Goal: Task Accomplishment & Management: Manage account settings

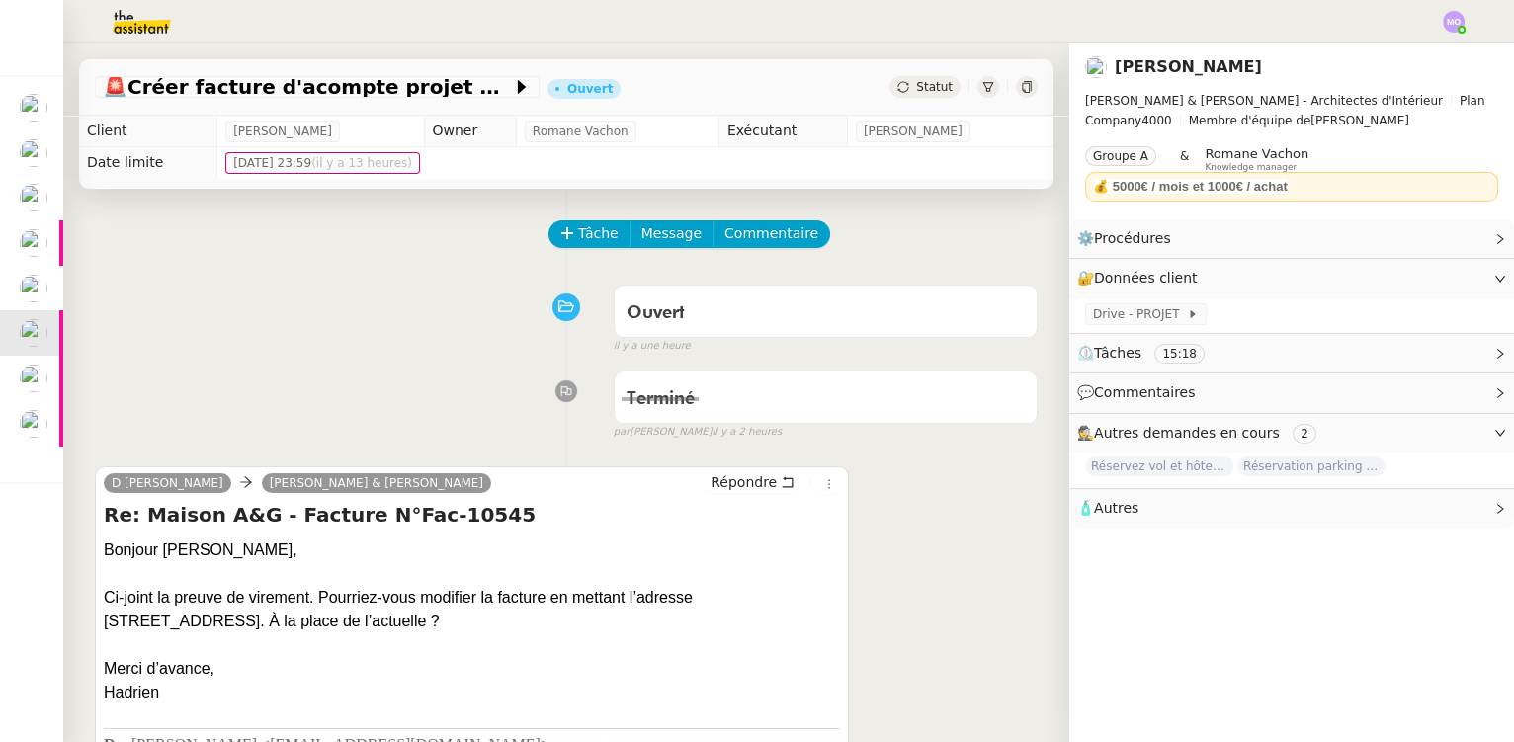
scroll to position [83, 0]
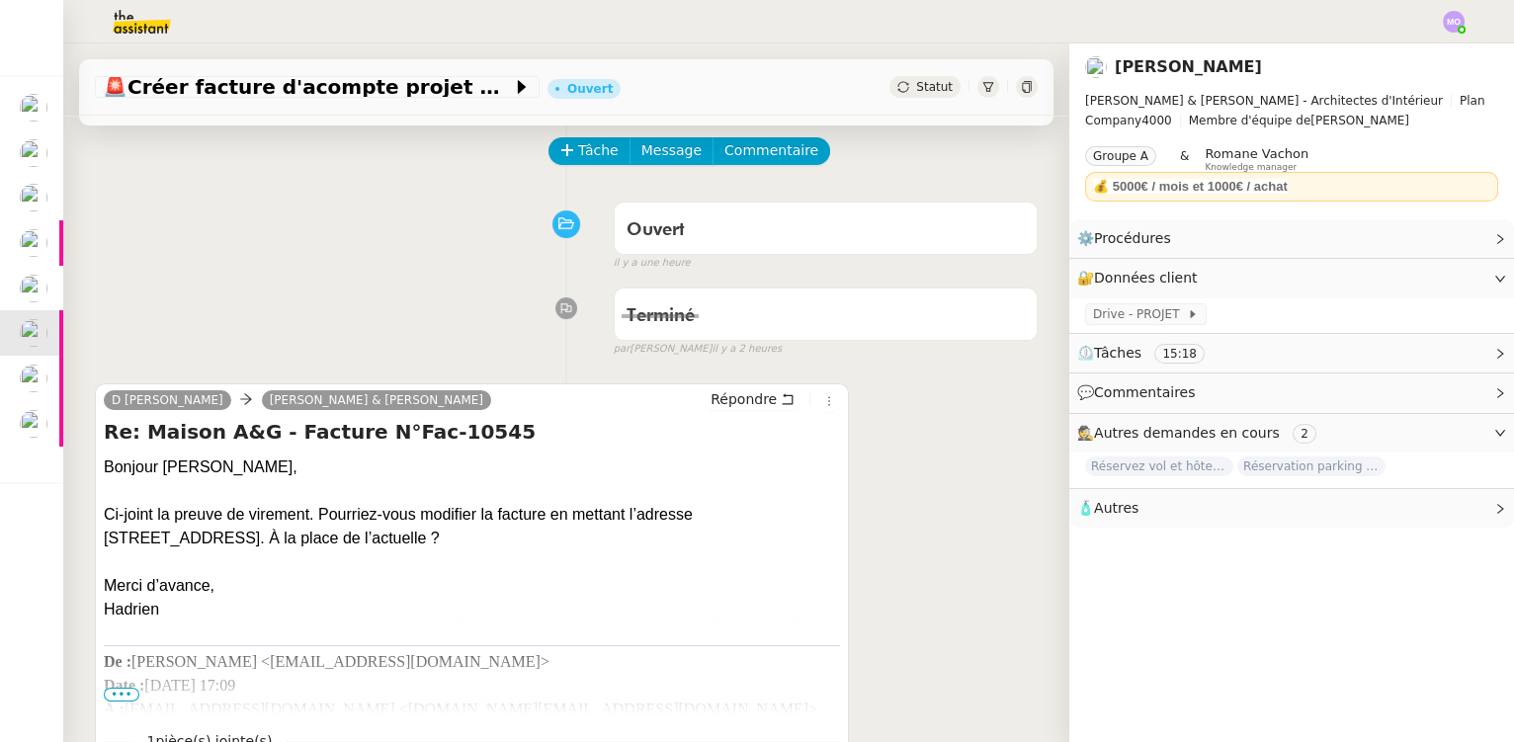
click at [271, 297] on div "Terminé false par [PERSON_NAME] il y a 2 heures" at bounding box center [566, 318] width 943 height 79
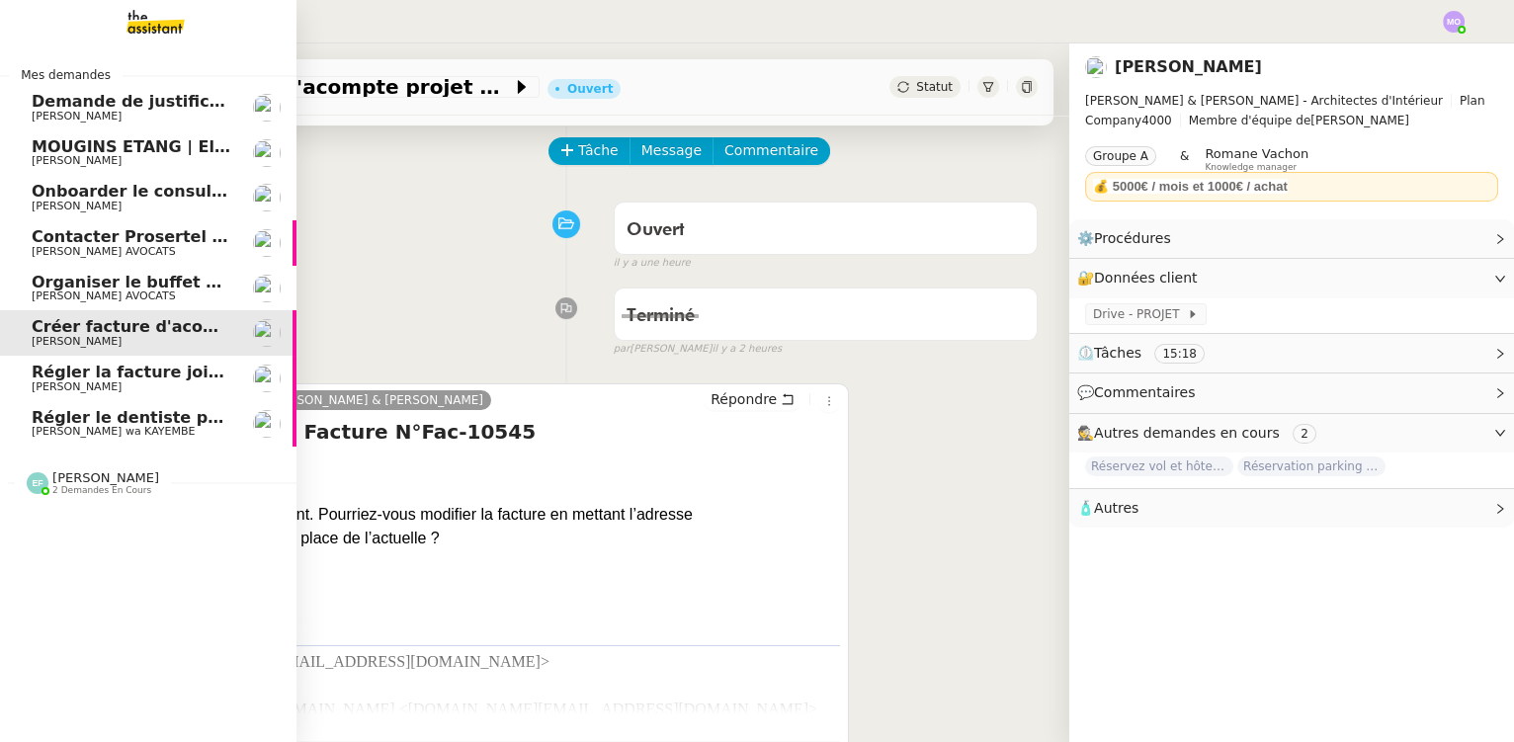
click at [123, 426] on span "[PERSON_NAME] wa KAYEMBE" at bounding box center [113, 431] width 163 height 13
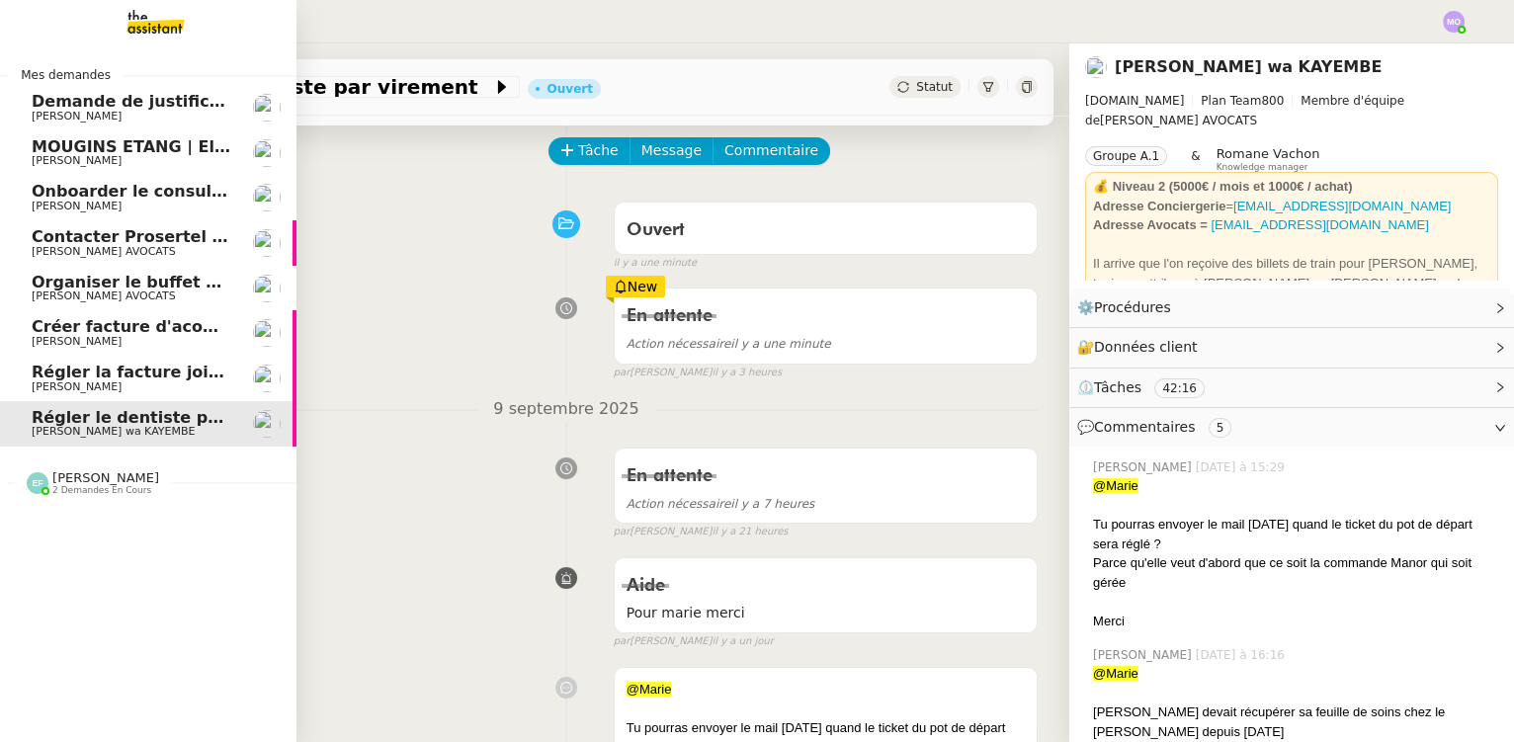
click at [139, 280] on span "Organiser le buffet pour le pot de départ" at bounding box center [214, 282] width 365 height 19
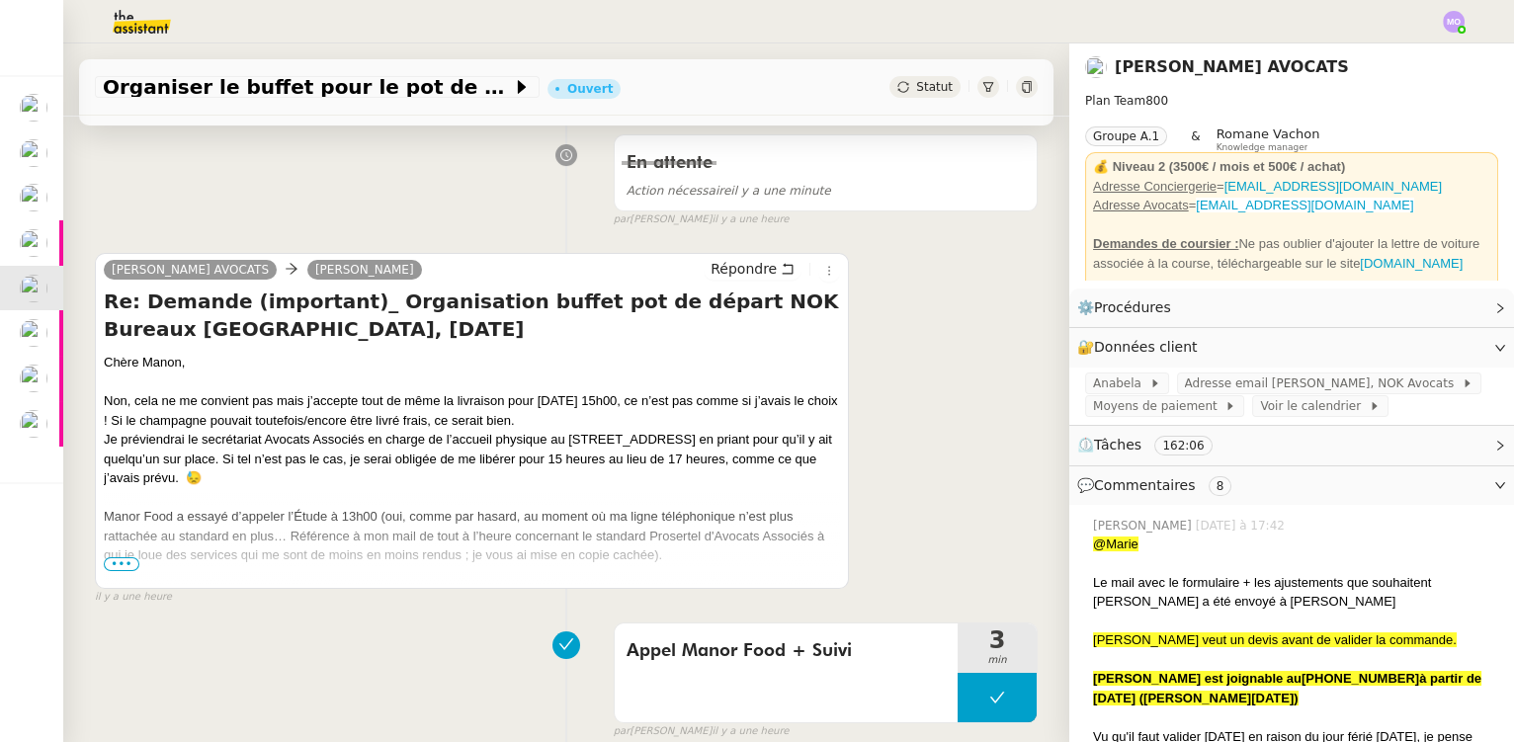
scroll to position [263, 0]
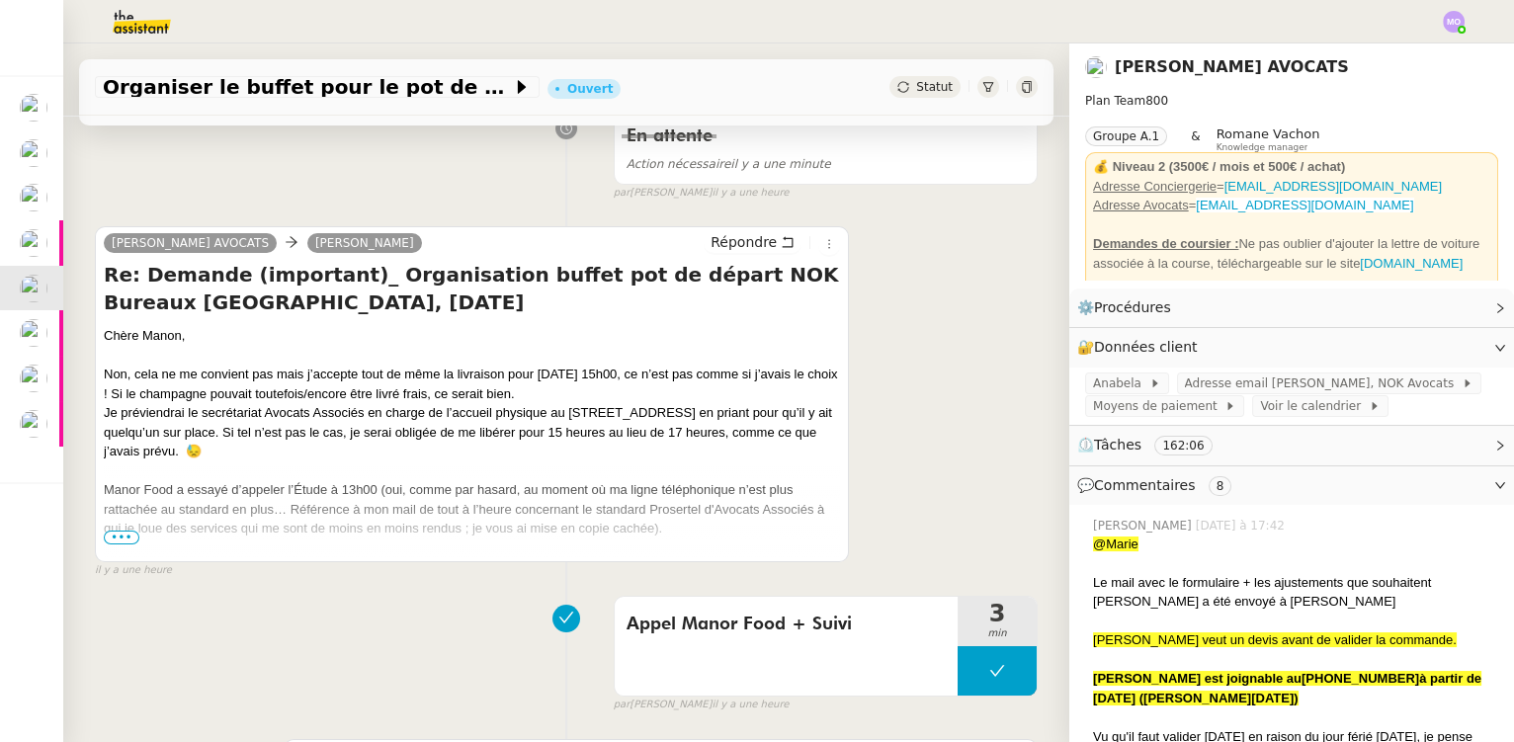
click at [119, 544] on span "•••" at bounding box center [122, 538] width 36 height 14
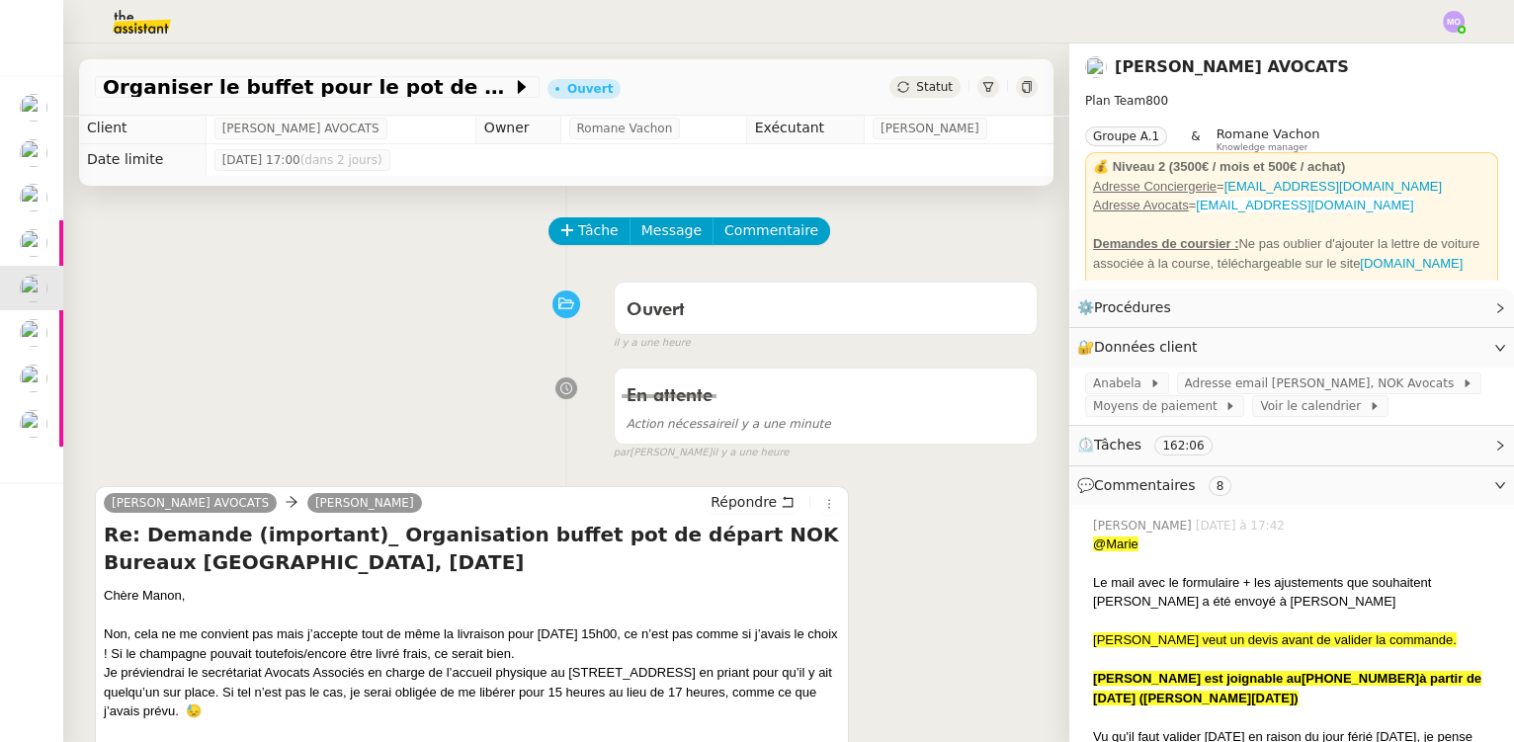
scroll to position [0, 0]
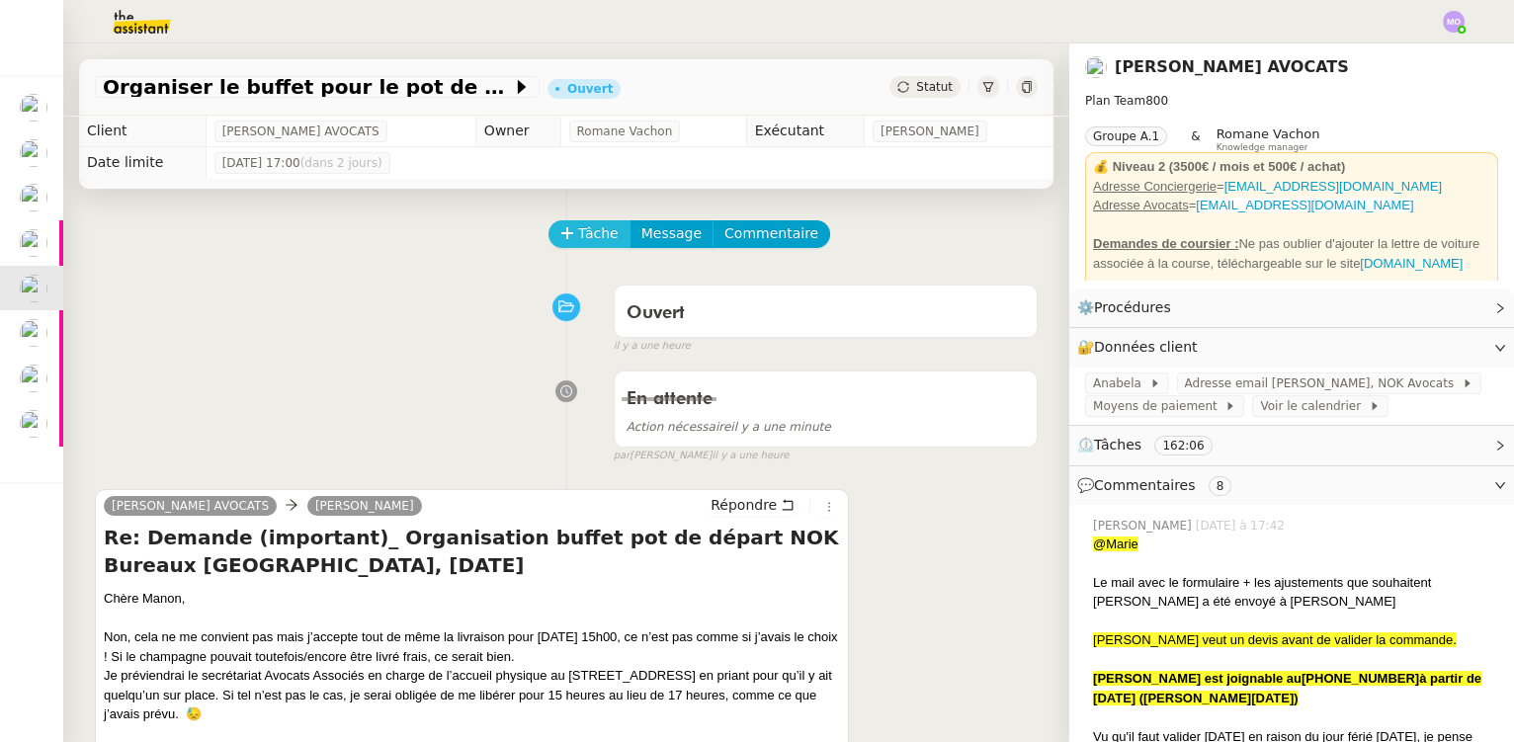
click at [578, 228] on span "Tâche" at bounding box center [598, 233] width 41 height 23
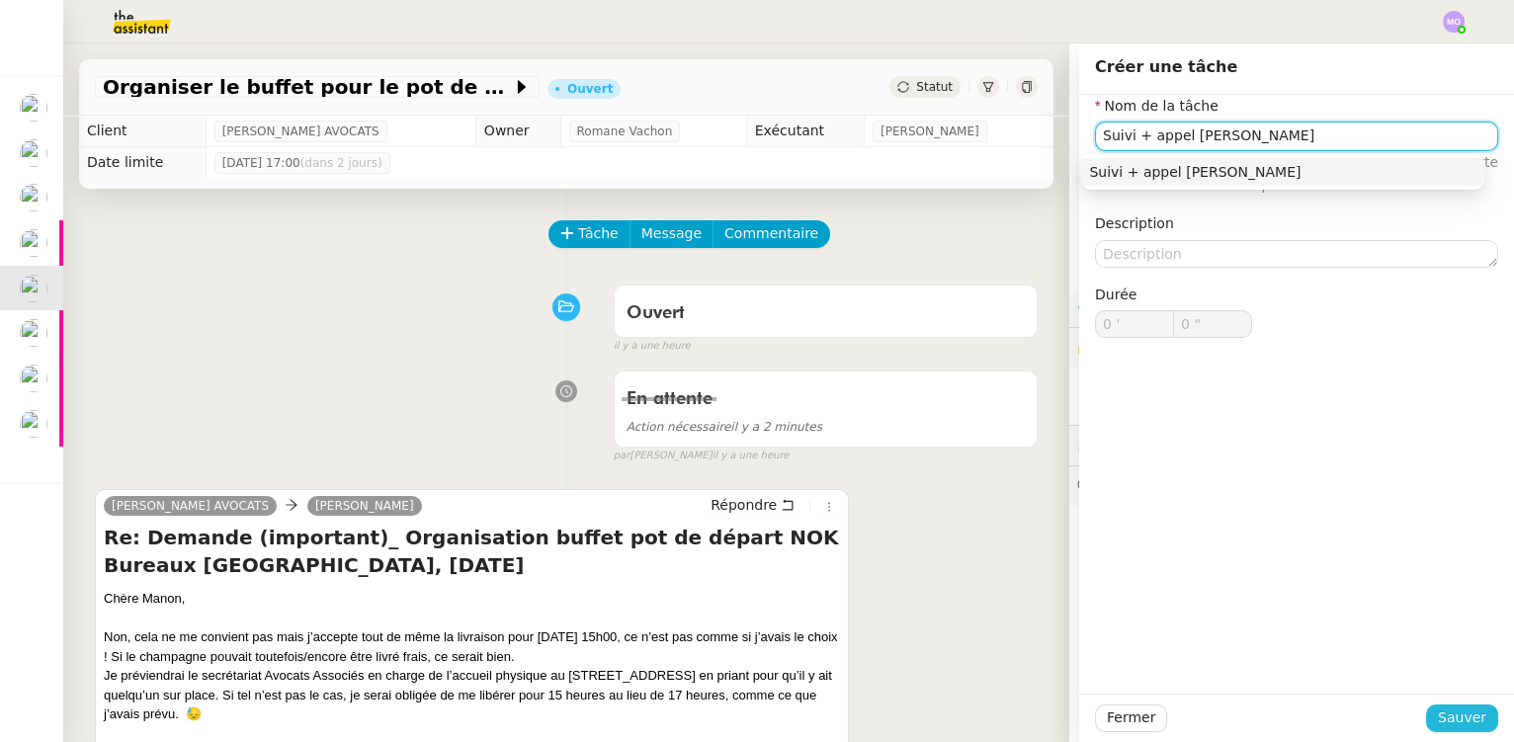
type input "Suivi + appel [PERSON_NAME]"
click at [1438, 725] on span "Sauver" at bounding box center [1462, 718] width 48 height 23
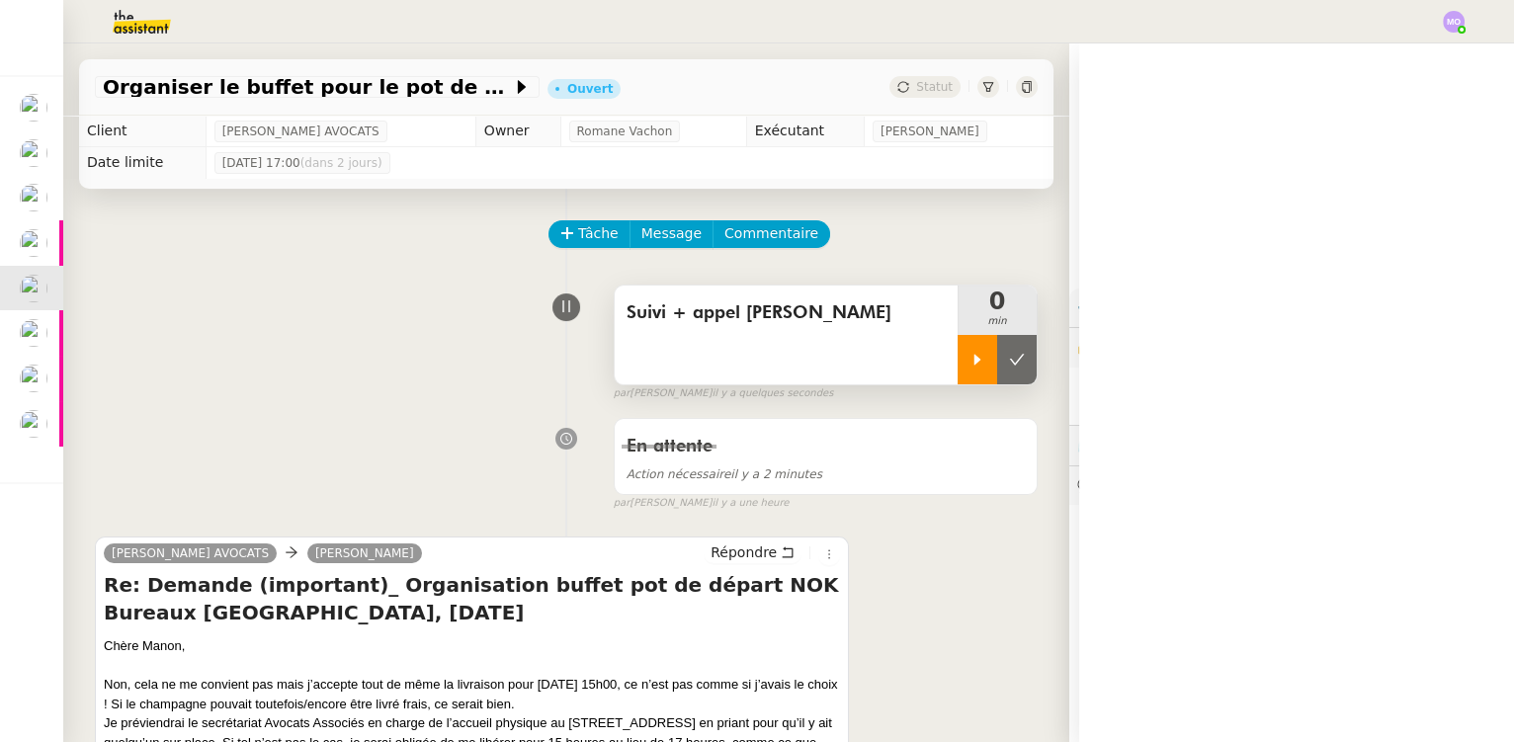
click at [958, 383] on div at bounding box center [978, 359] width 40 height 49
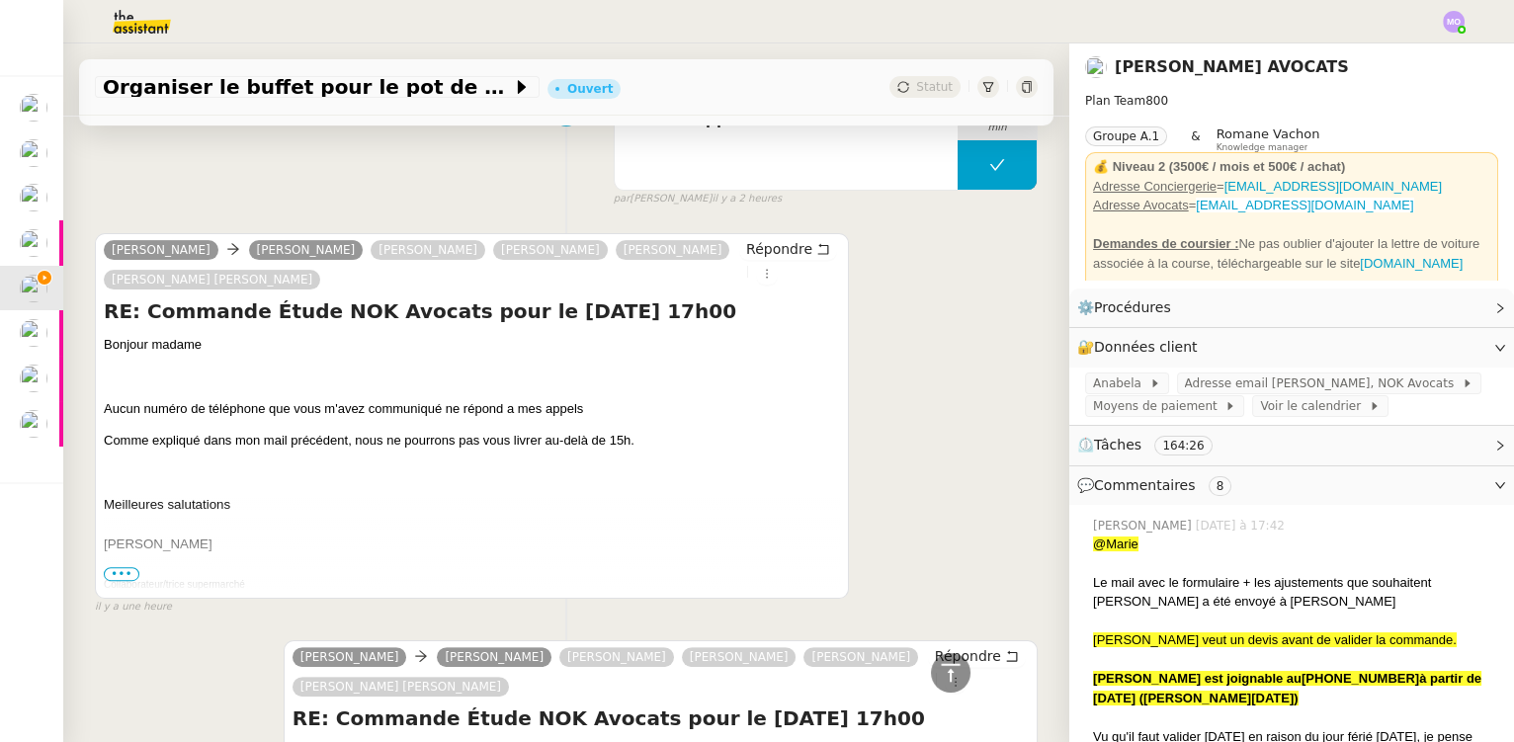
scroll to position [1437, 0]
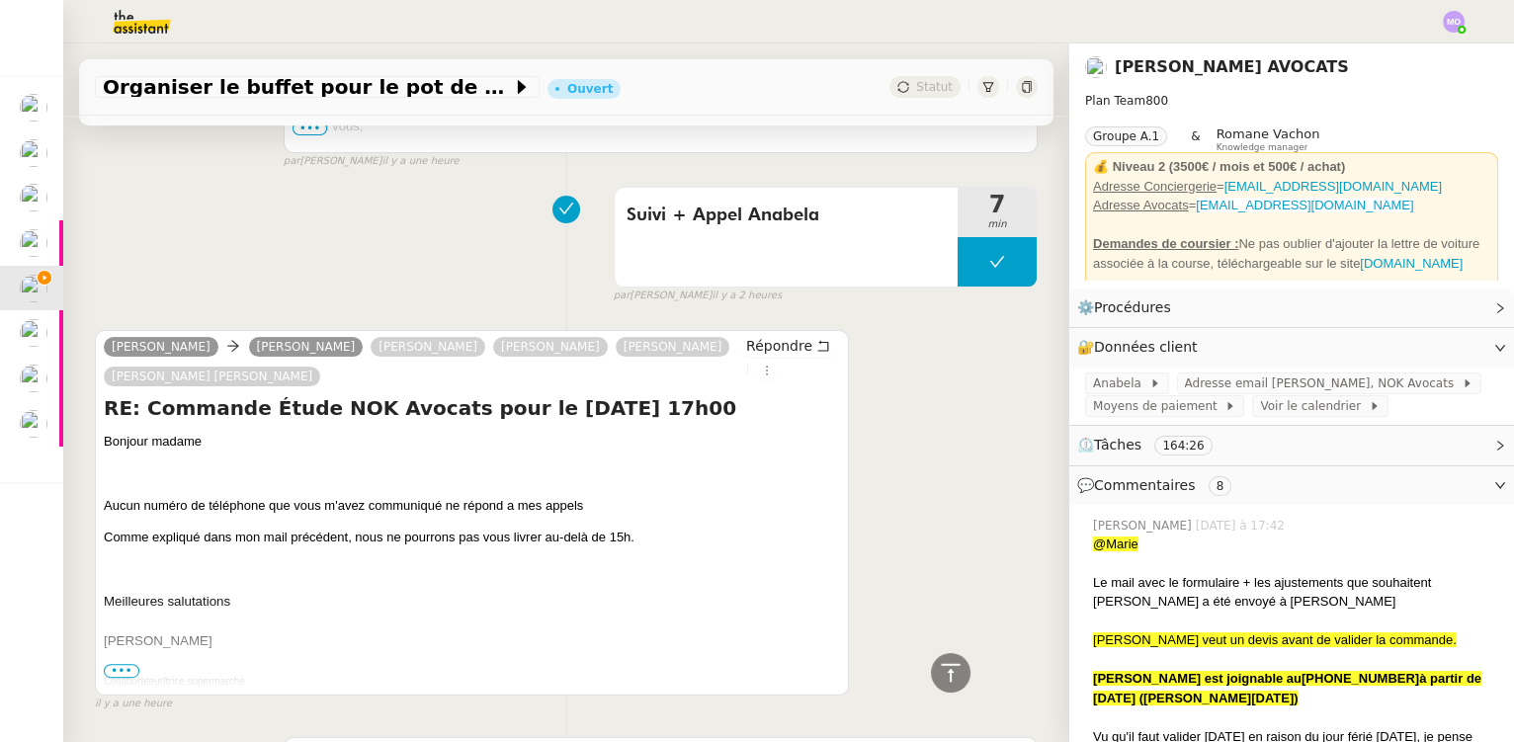
click at [120, 672] on span "•••" at bounding box center [122, 671] width 36 height 14
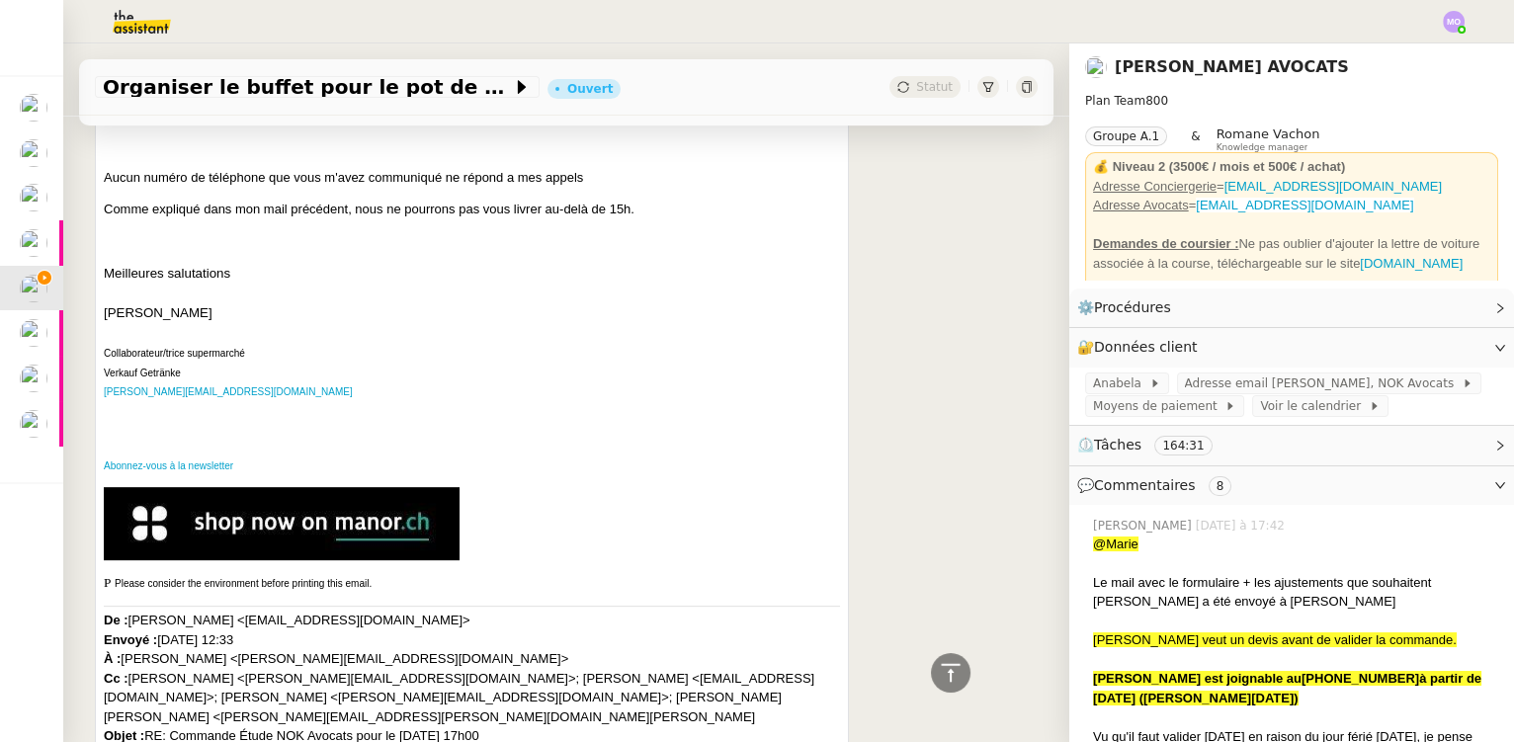
scroll to position [1617, 0]
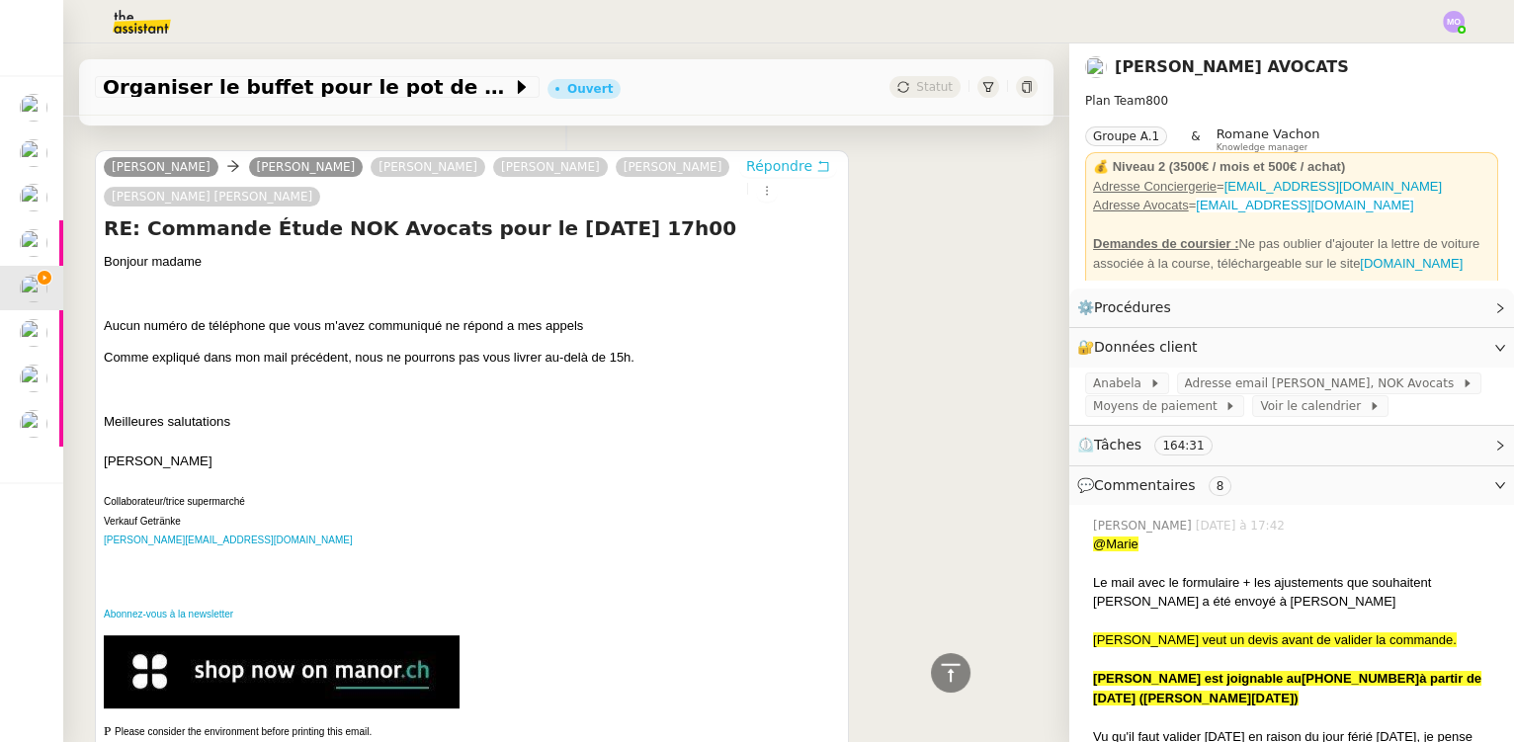
click at [761, 162] on span "Répondre" at bounding box center [779, 166] width 66 height 20
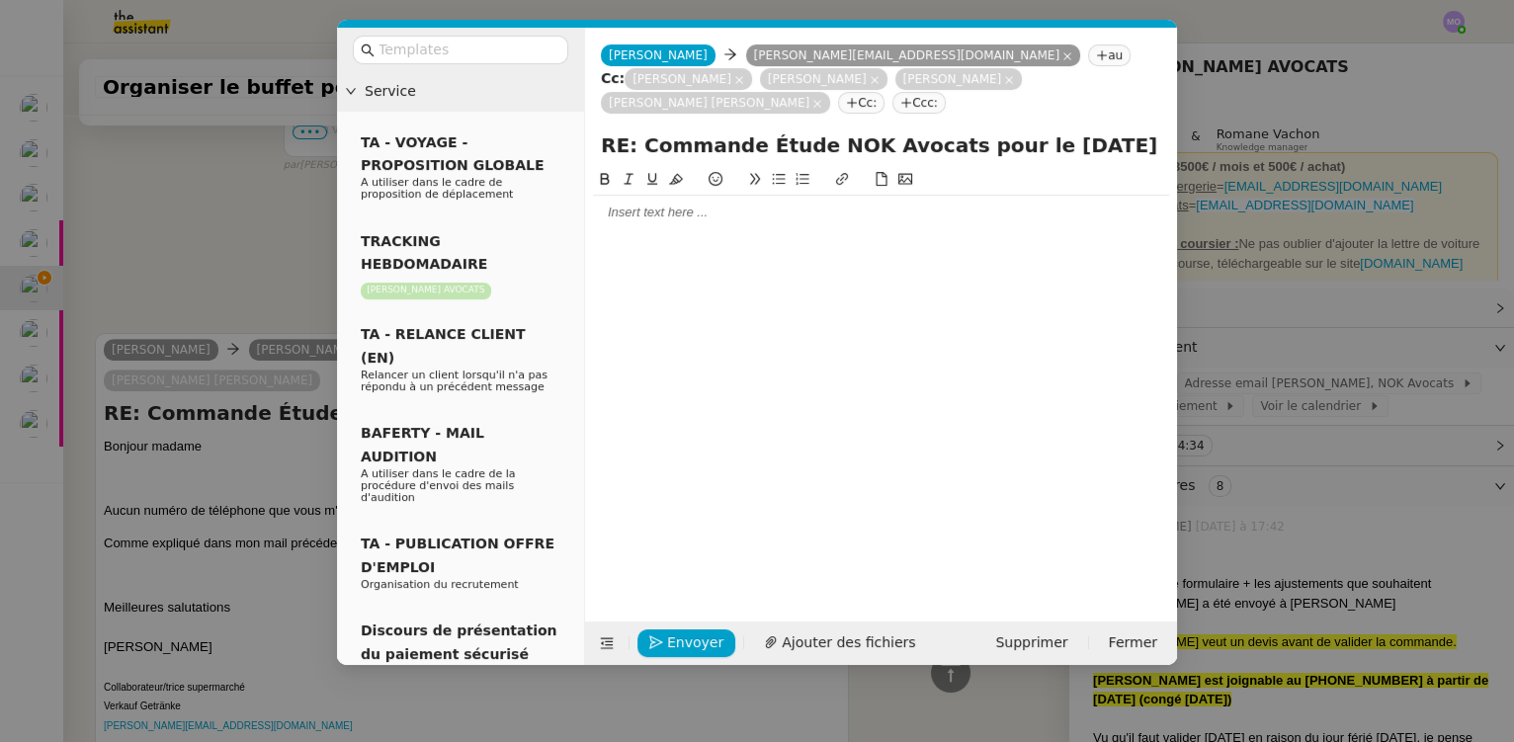
scroll to position [1802, 0]
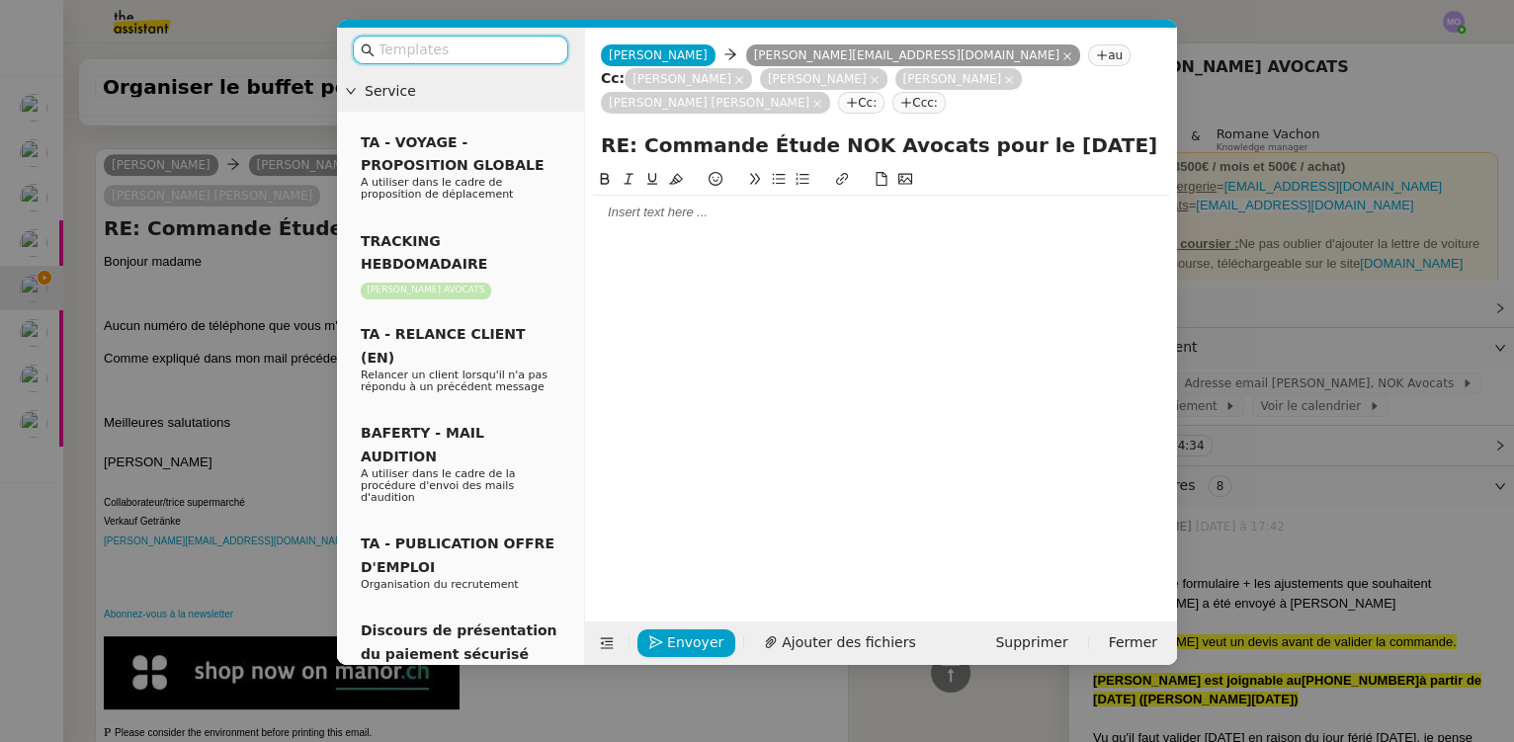
click at [677, 211] on div at bounding box center [881, 213] width 576 height 18
drag, startPoint x: 284, startPoint y: 332, endPoint x: 247, endPoint y: 268, distance: 73.9
click at [284, 331] on nz-modal-container "Service TA - VOYAGE - PROPOSITION GLOBALE A utiliser dans le cadre de propositi…" at bounding box center [757, 371] width 1514 height 742
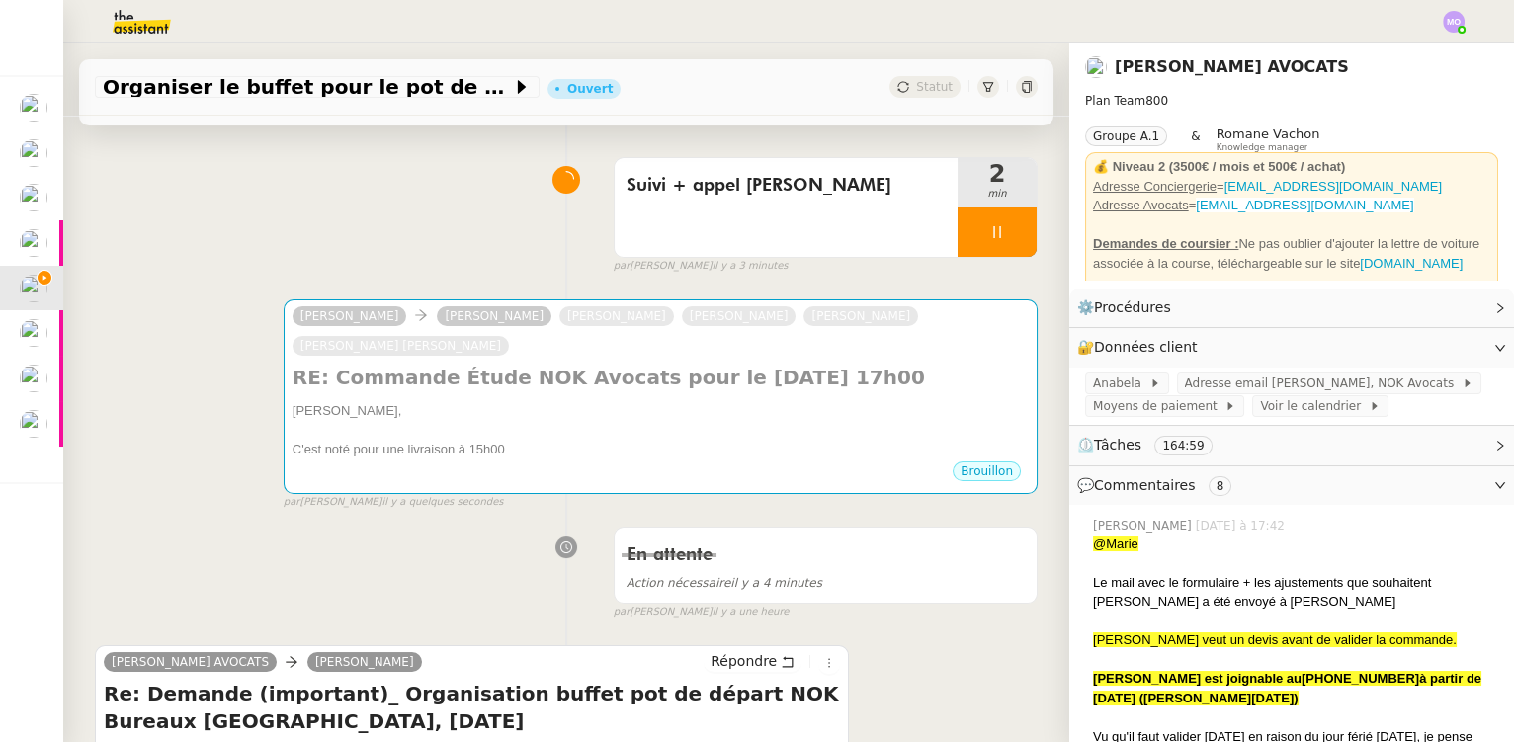
scroll to position [0, 0]
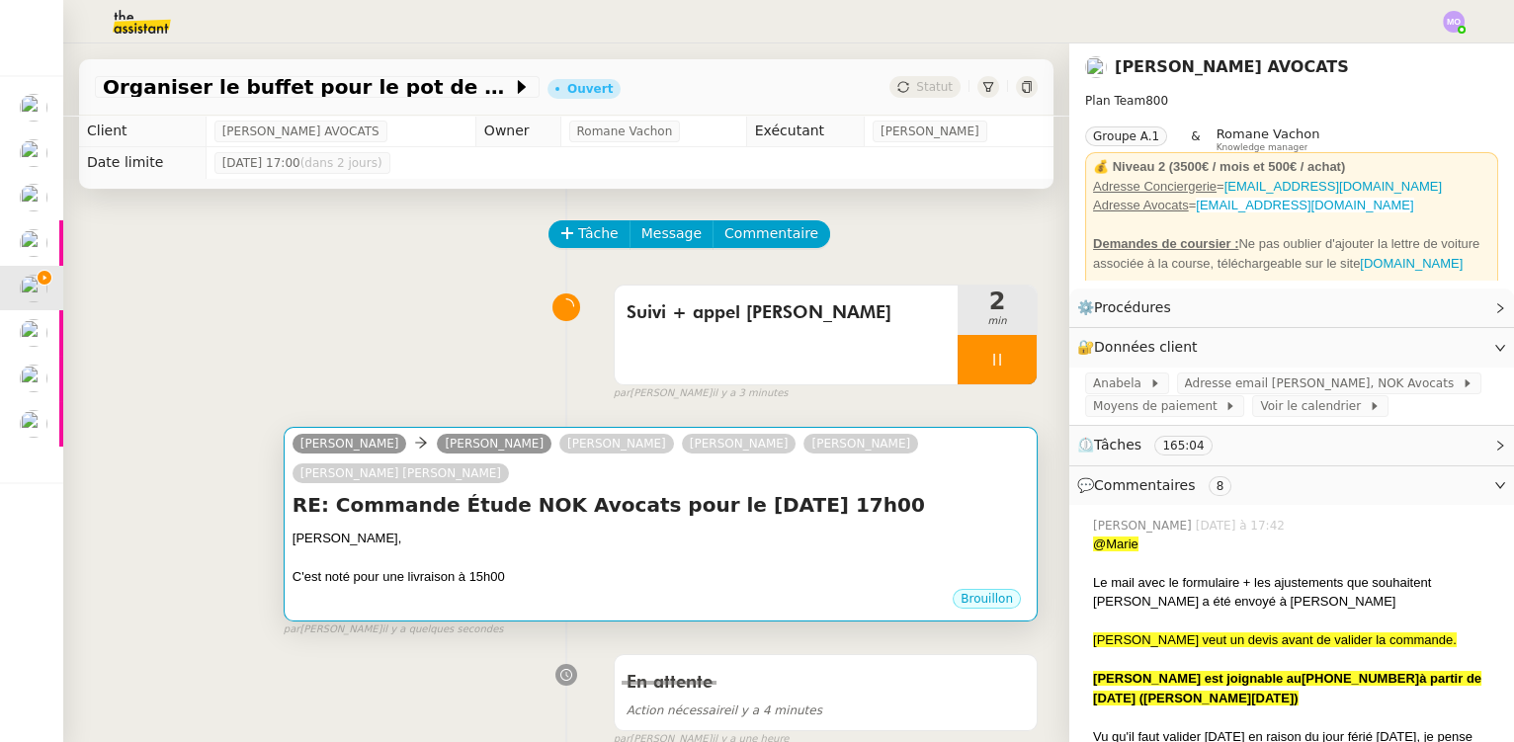
click at [608, 556] on div at bounding box center [661, 559] width 736 height 20
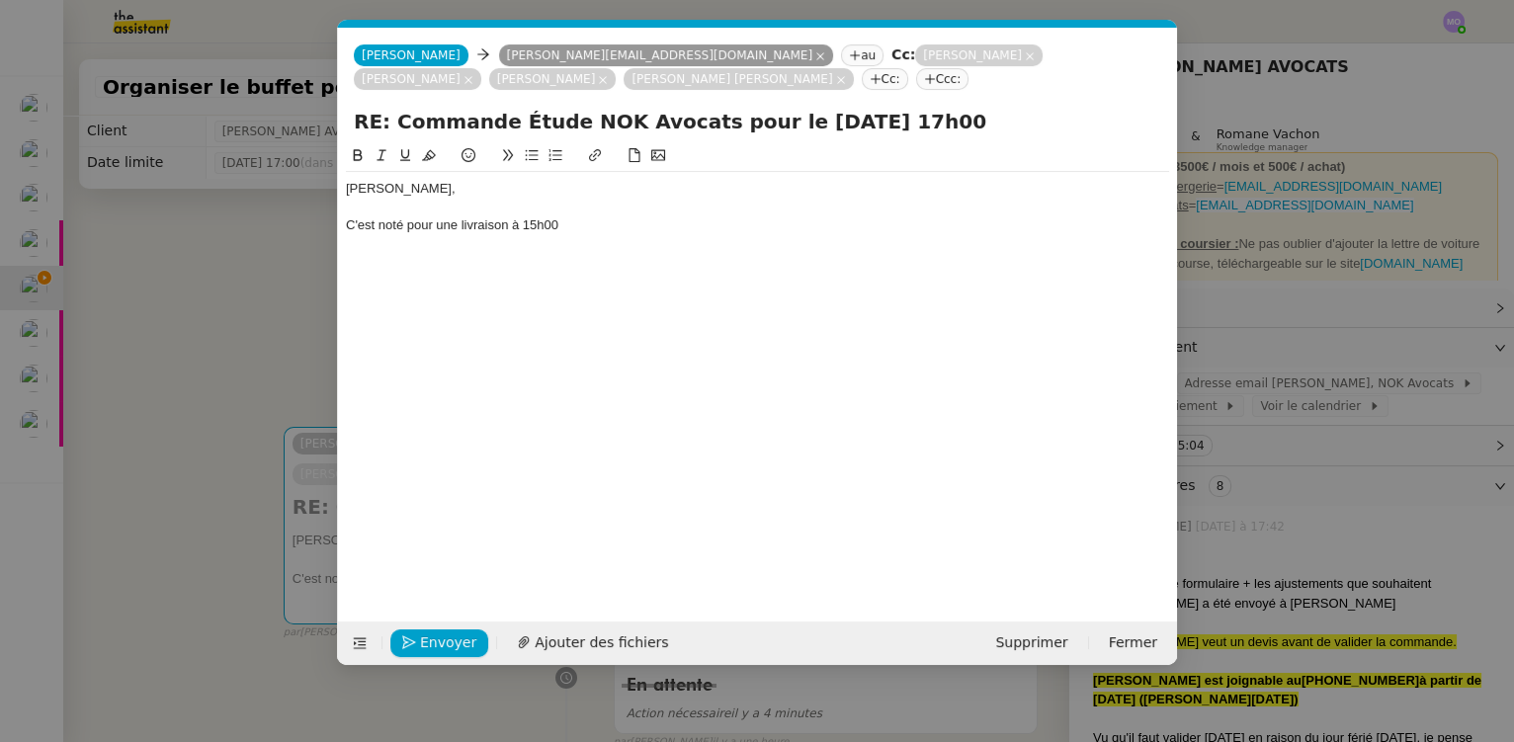
scroll to position [0, 42]
click at [586, 234] on div "C'est noté pour une livraison à 15h00" at bounding box center [757, 225] width 823 height 18
click at [270, 285] on nz-modal-container "Service TA - VOYAGE - PROPOSITION GLOBALE A utiliser dans le cadre de propositi…" at bounding box center [757, 371] width 1514 height 742
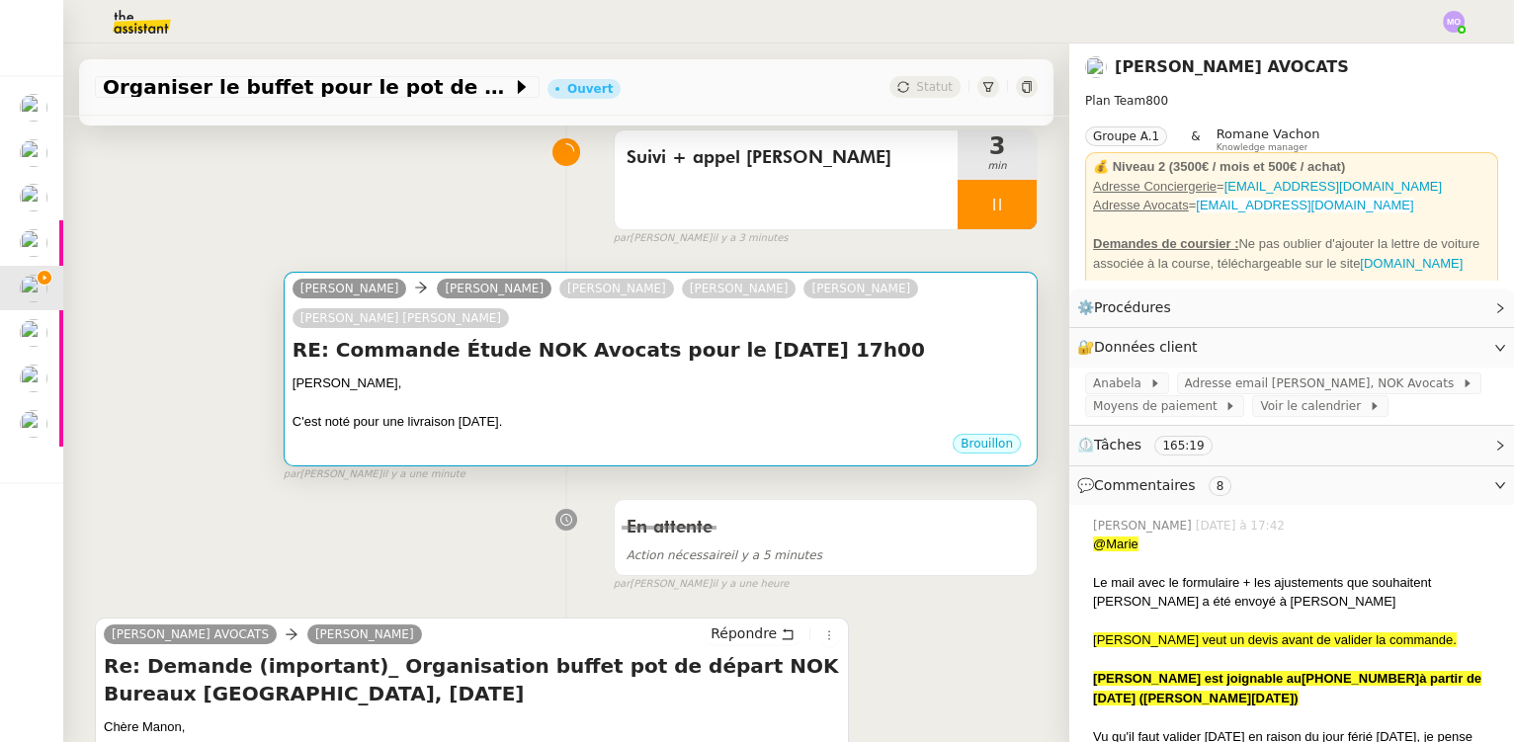
scroll to position [179, 0]
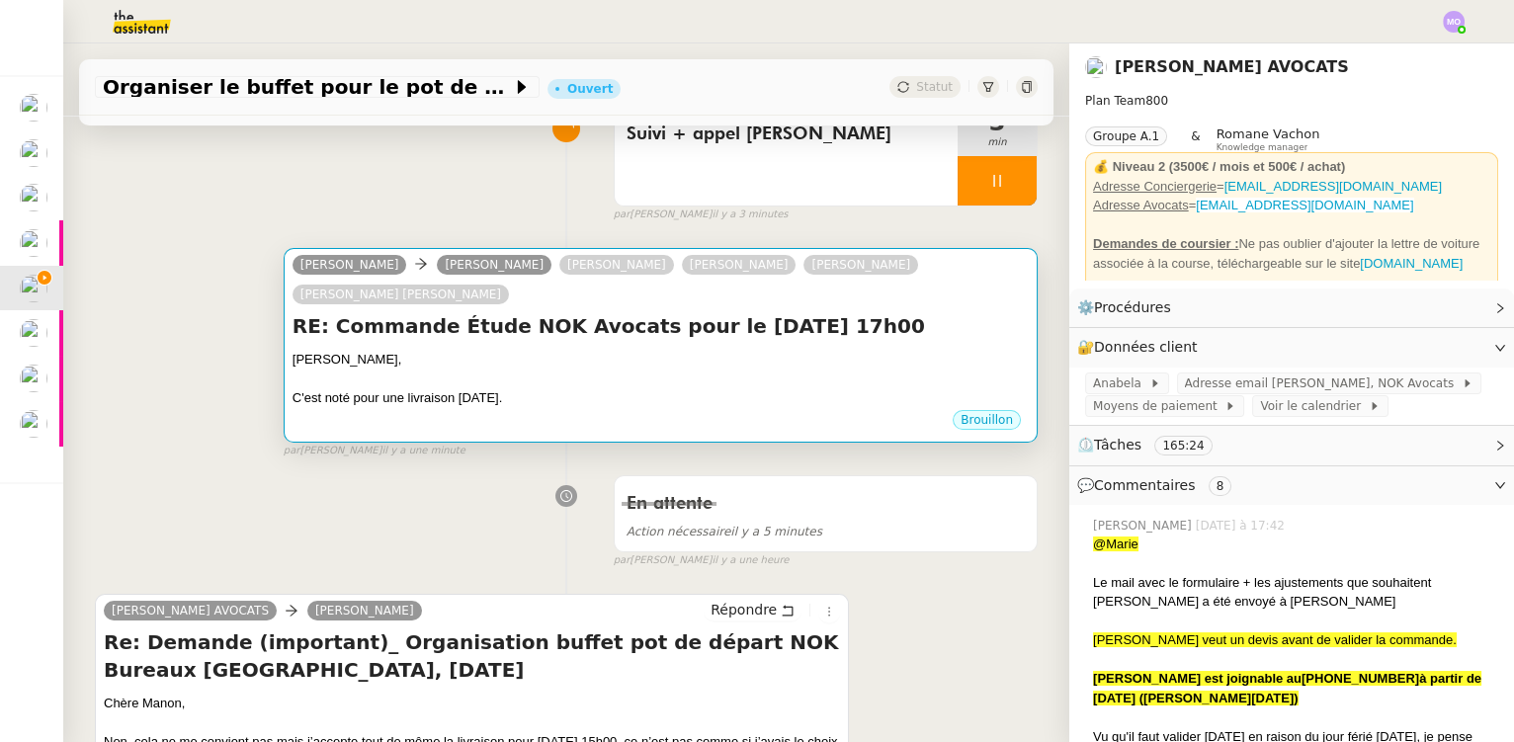
click at [533, 340] on h4 "RE: Commande Étude NOK Avocats pour le [DATE] 17h00" at bounding box center [661, 326] width 736 height 28
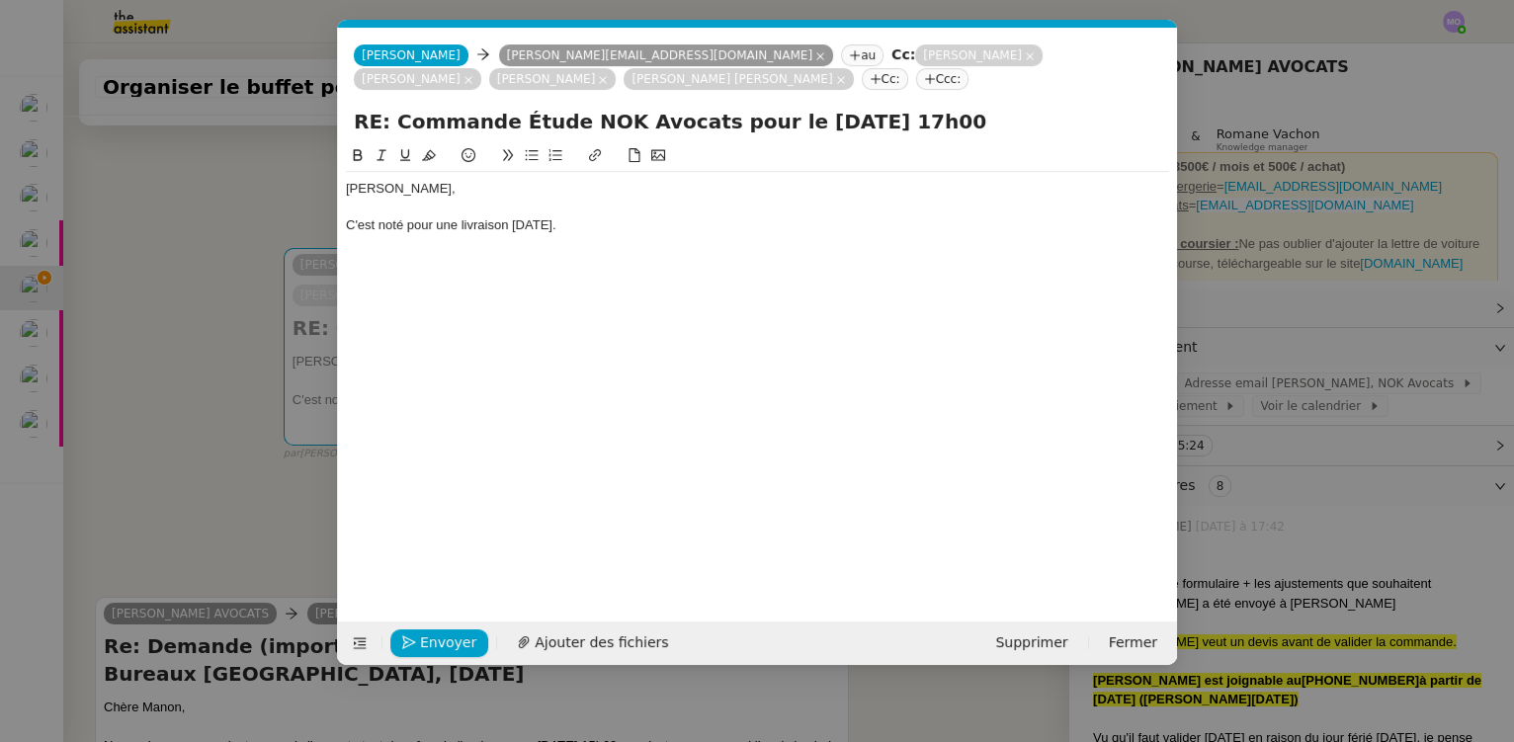
scroll to position [0, 42]
click at [243, 272] on nz-modal-container "Service TA - VOYAGE - PROPOSITION GLOBALE A utiliser dans le cadre de propositi…" at bounding box center [757, 371] width 1514 height 742
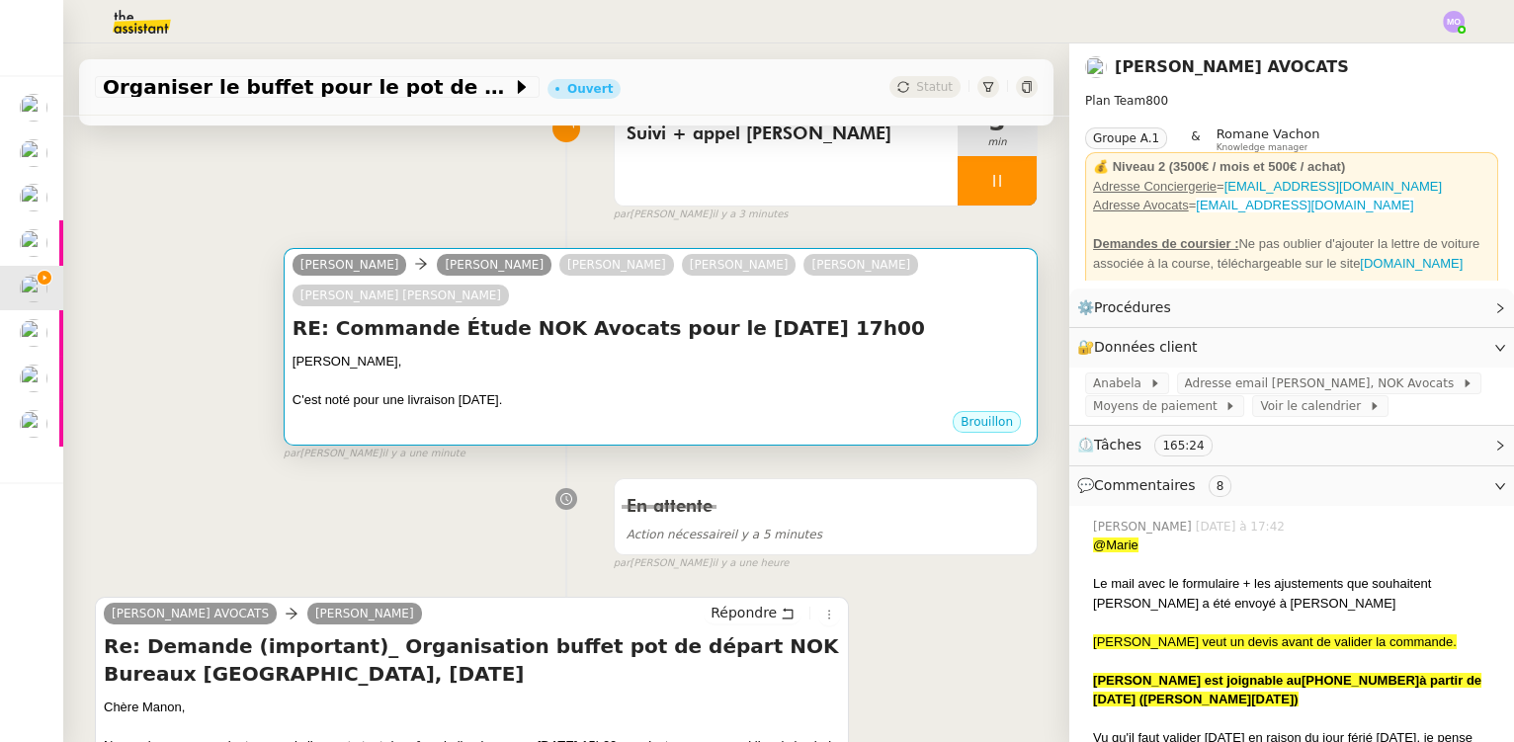
click at [490, 325] on h4 "RE: Commande Étude NOK Avocats pour le [DATE] 17h00" at bounding box center [661, 328] width 736 height 28
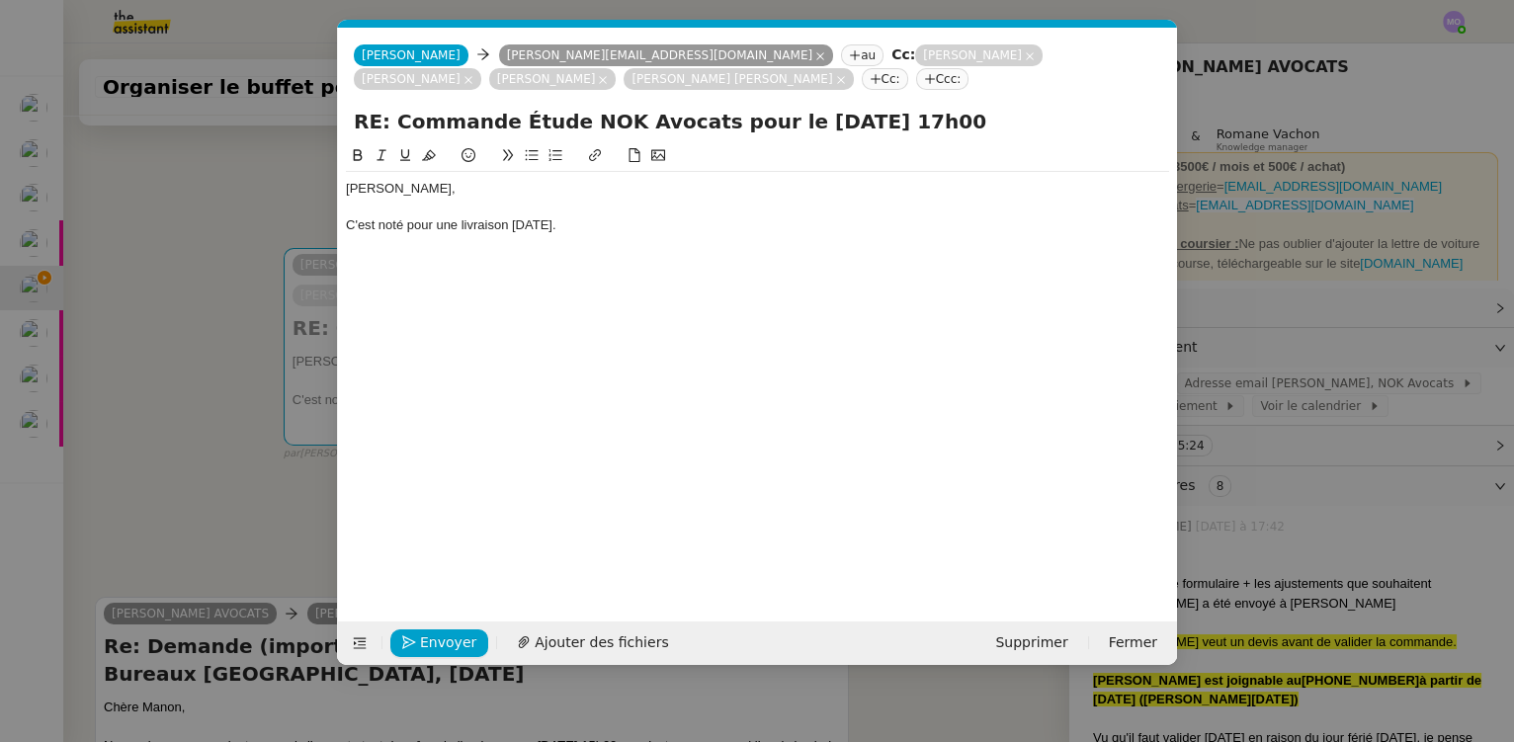
click at [384, 228] on div "C'est noté pour une livraison [DATE]." at bounding box center [757, 225] width 823 height 18
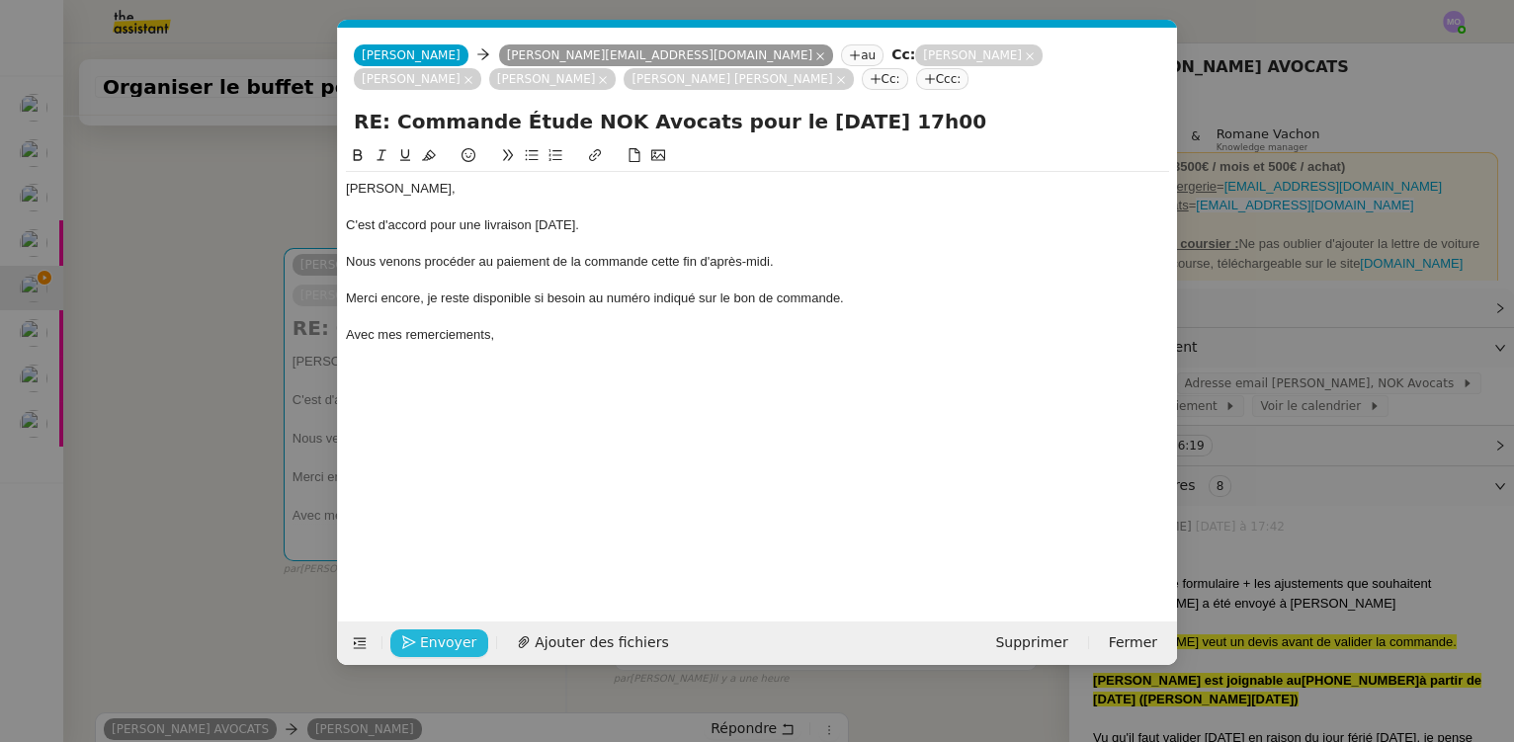
click at [429, 641] on span "Envoyer" at bounding box center [448, 643] width 56 height 23
click at [446, 635] on span "Confirmer l'envoi" at bounding box center [479, 643] width 119 height 23
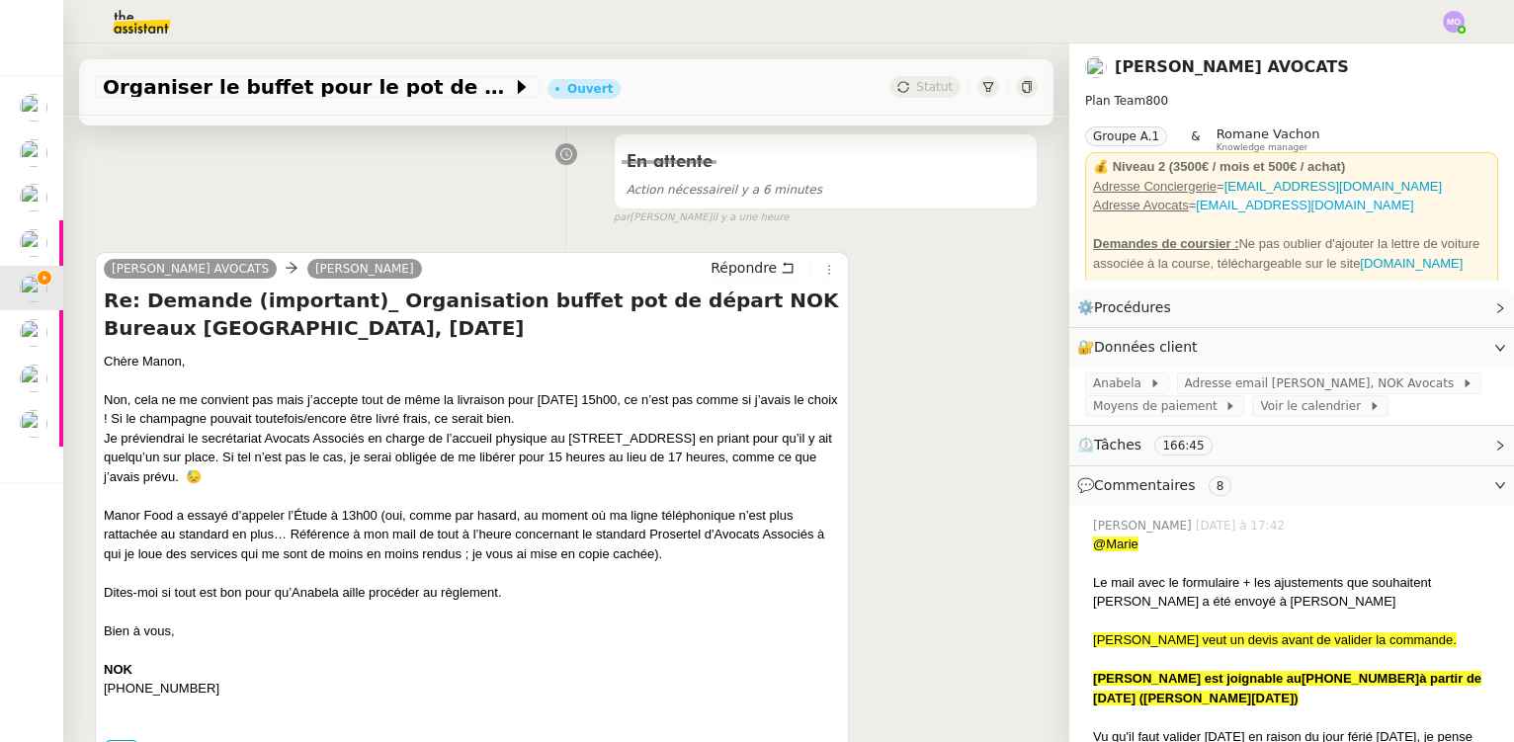
scroll to position [808, 0]
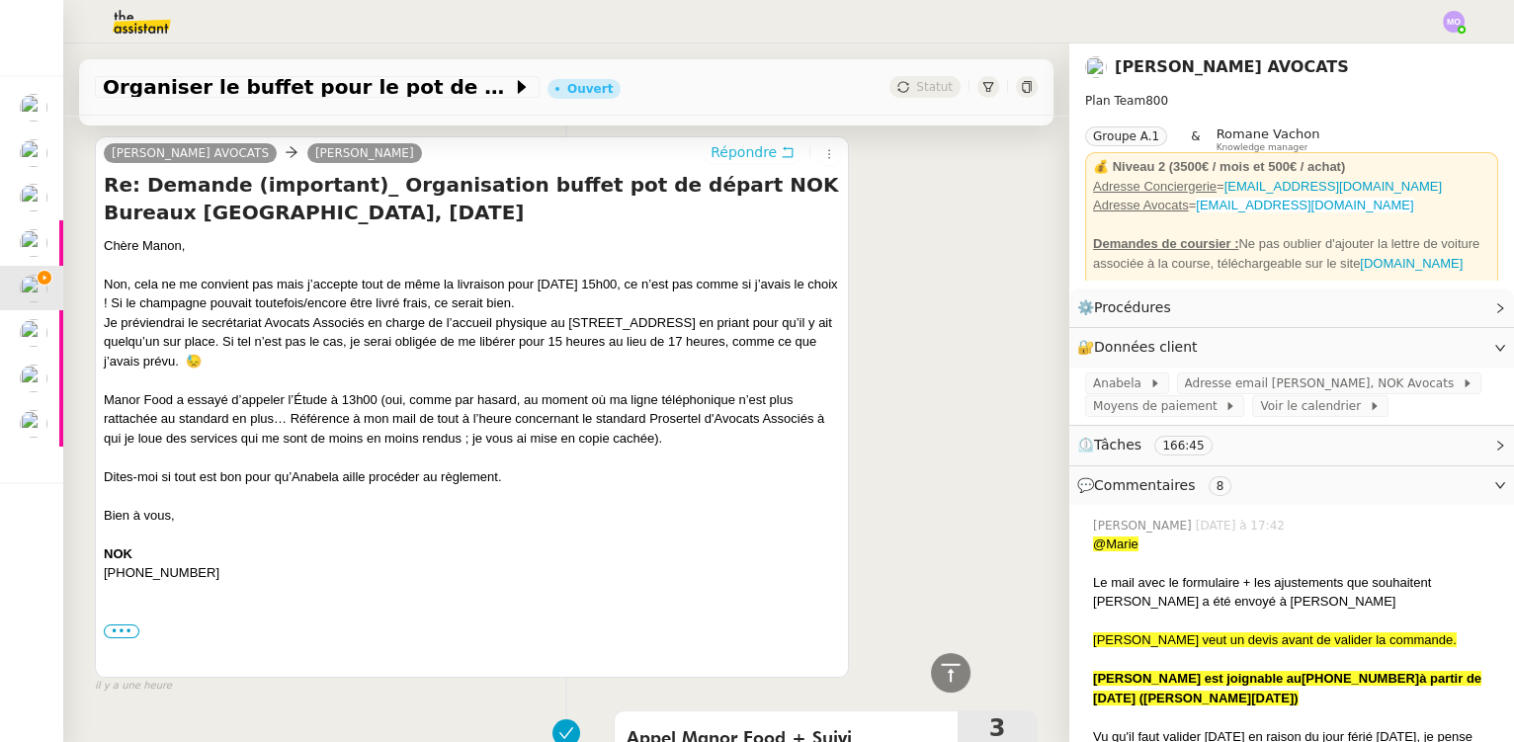
click at [739, 158] on span "Répondre" at bounding box center [744, 152] width 66 height 20
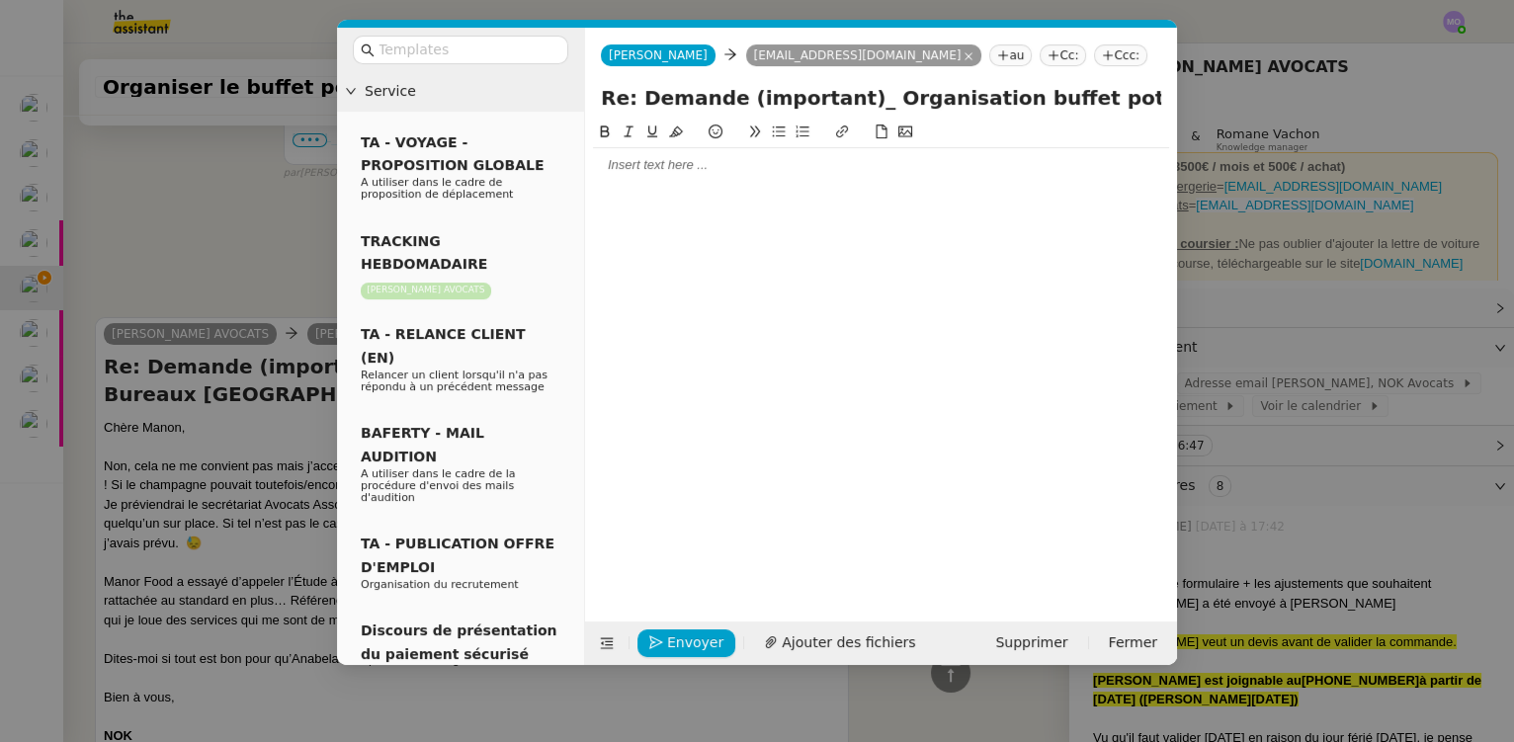
scroll to position [989, 0]
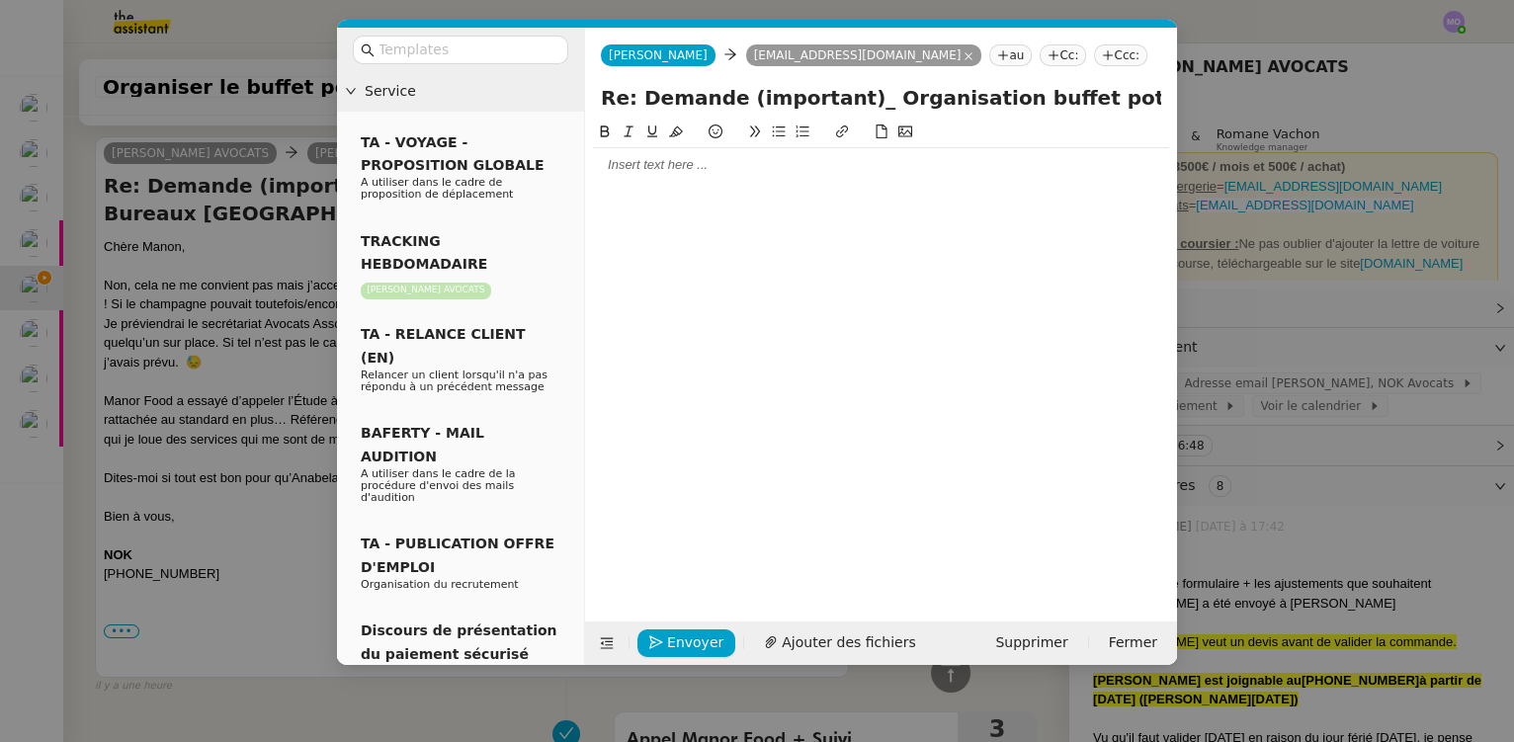
click at [659, 166] on div at bounding box center [881, 165] width 576 height 18
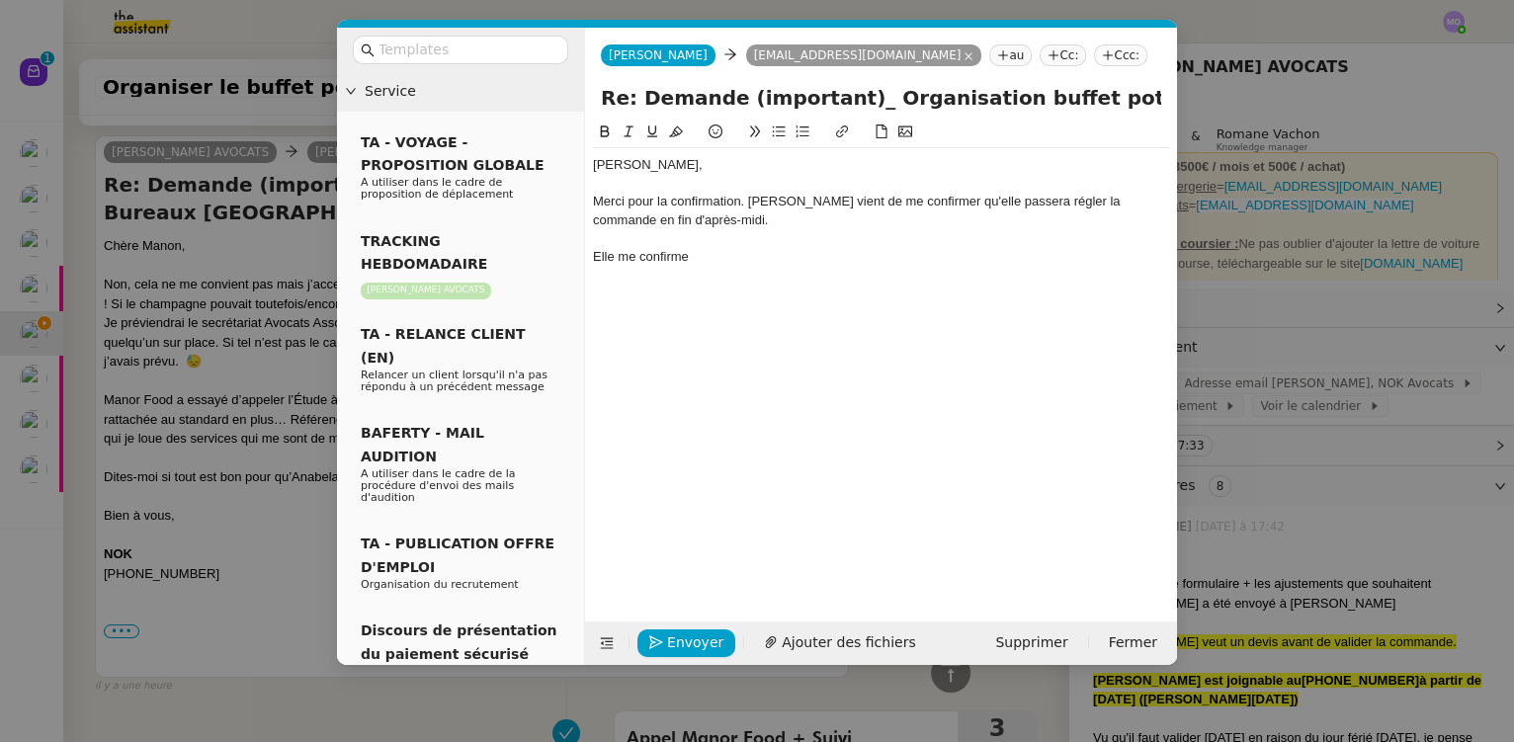
scroll to position [1086, 0]
click at [674, 223] on div "Merci pour la confirmation. [PERSON_NAME] vient de me confirmer qu'elle passera…" at bounding box center [881, 211] width 576 height 37
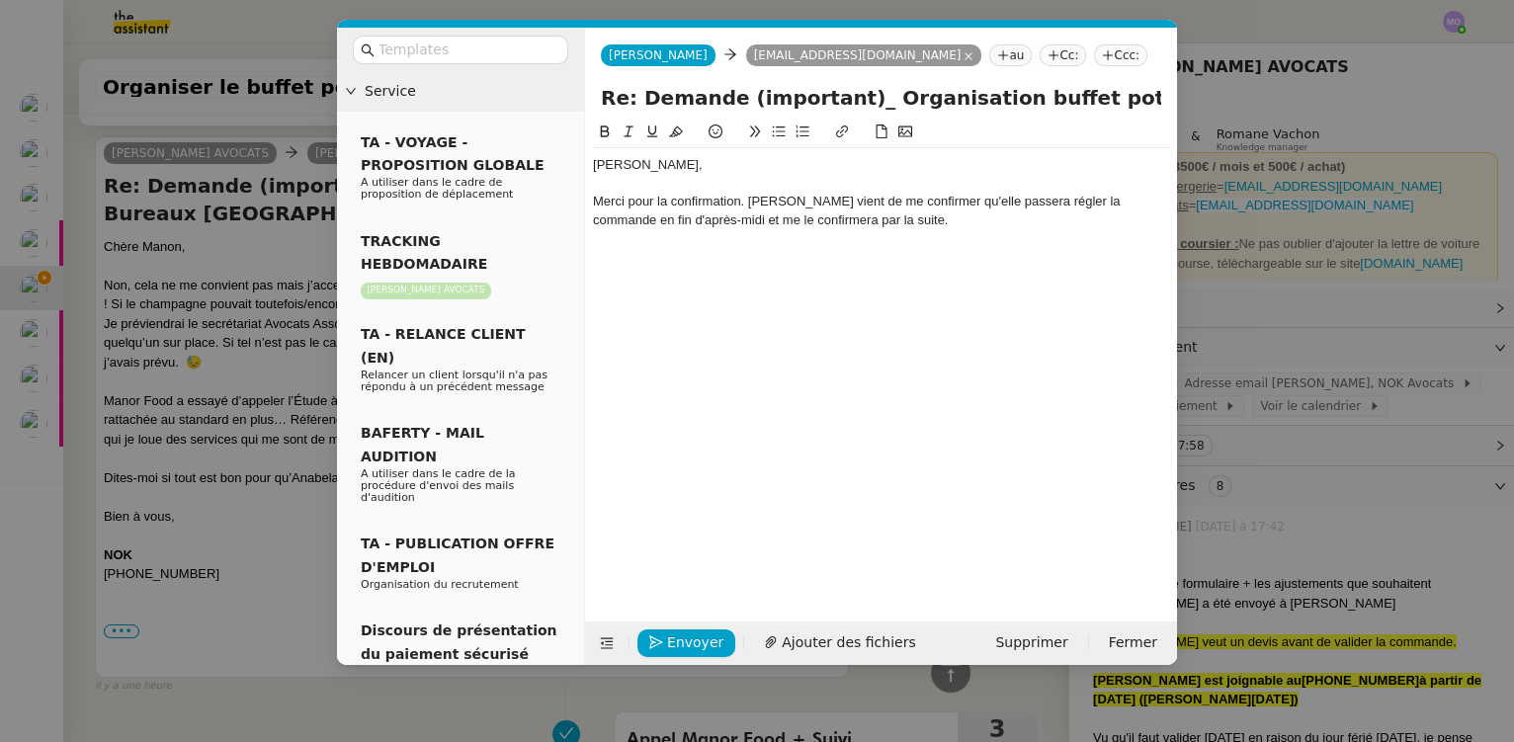
click at [244, 417] on nz-modal-container "Service TA - VOYAGE - PROPOSITION GLOBALE A utiliser dans le cadre de propositi…" at bounding box center [757, 371] width 1514 height 742
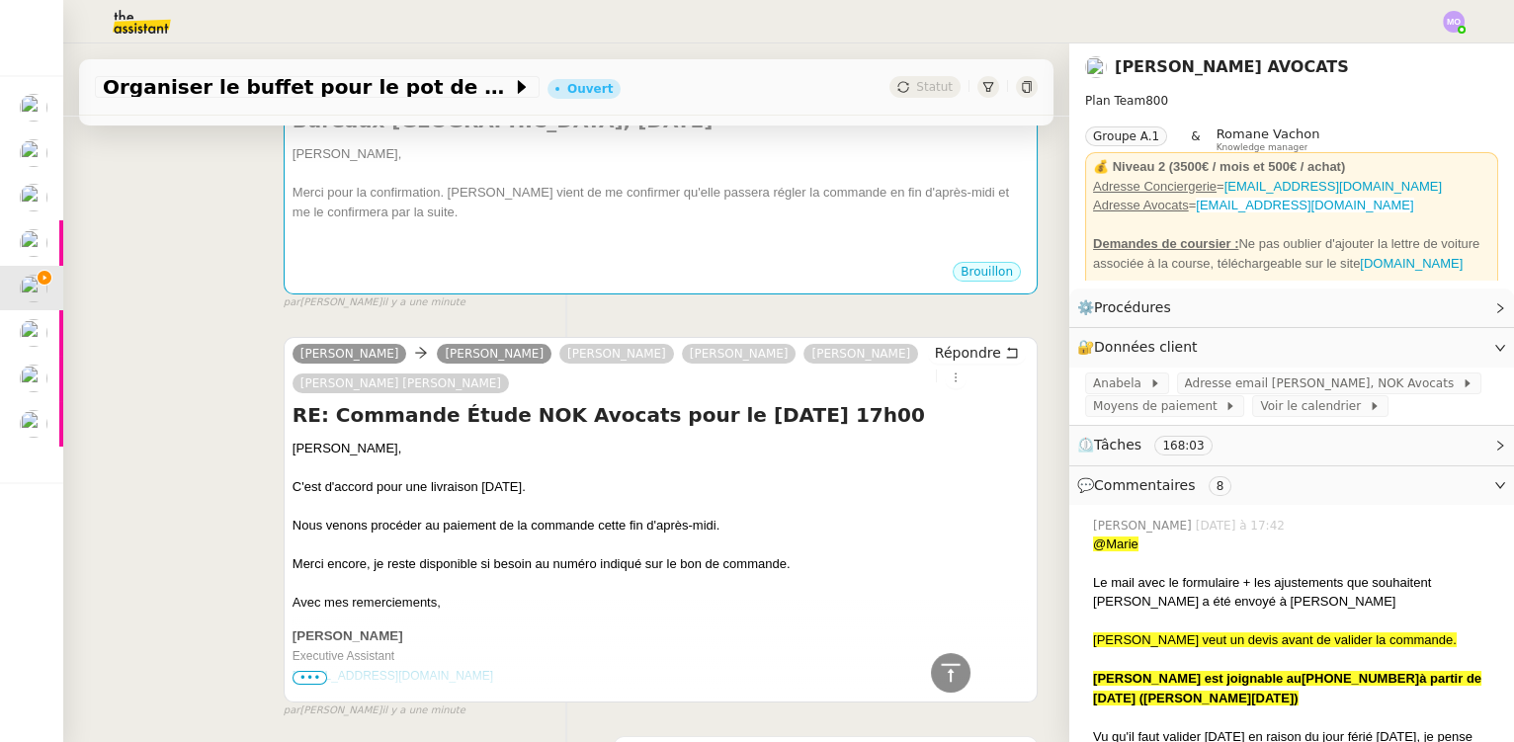
scroll to position [23, 0]
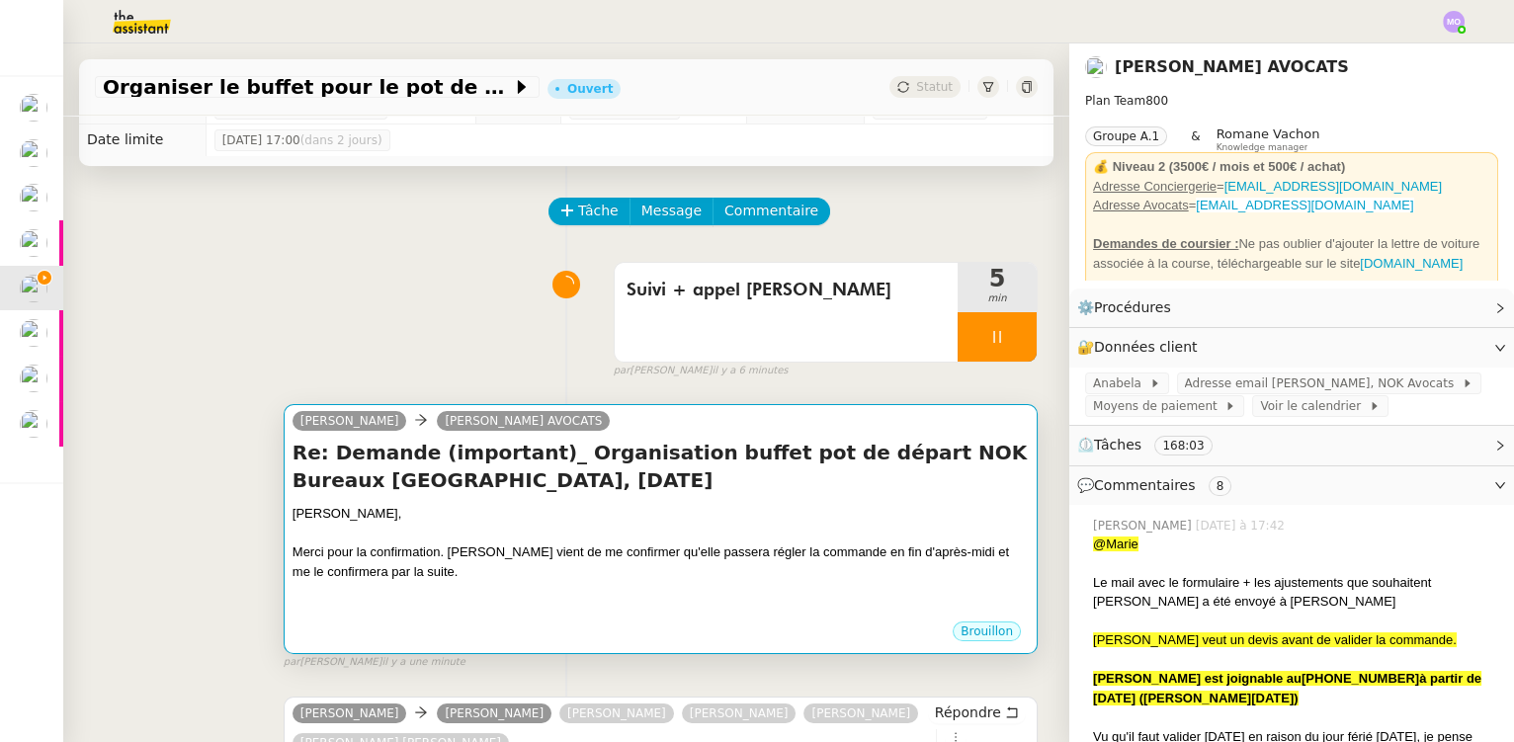
click at [535, 484] on h4 "Re: Demande (important)_ Organisation buffet pot de départ NOK Bureaux [GEOGRAP…" at bounding box center [661, 466] width 736 height 55
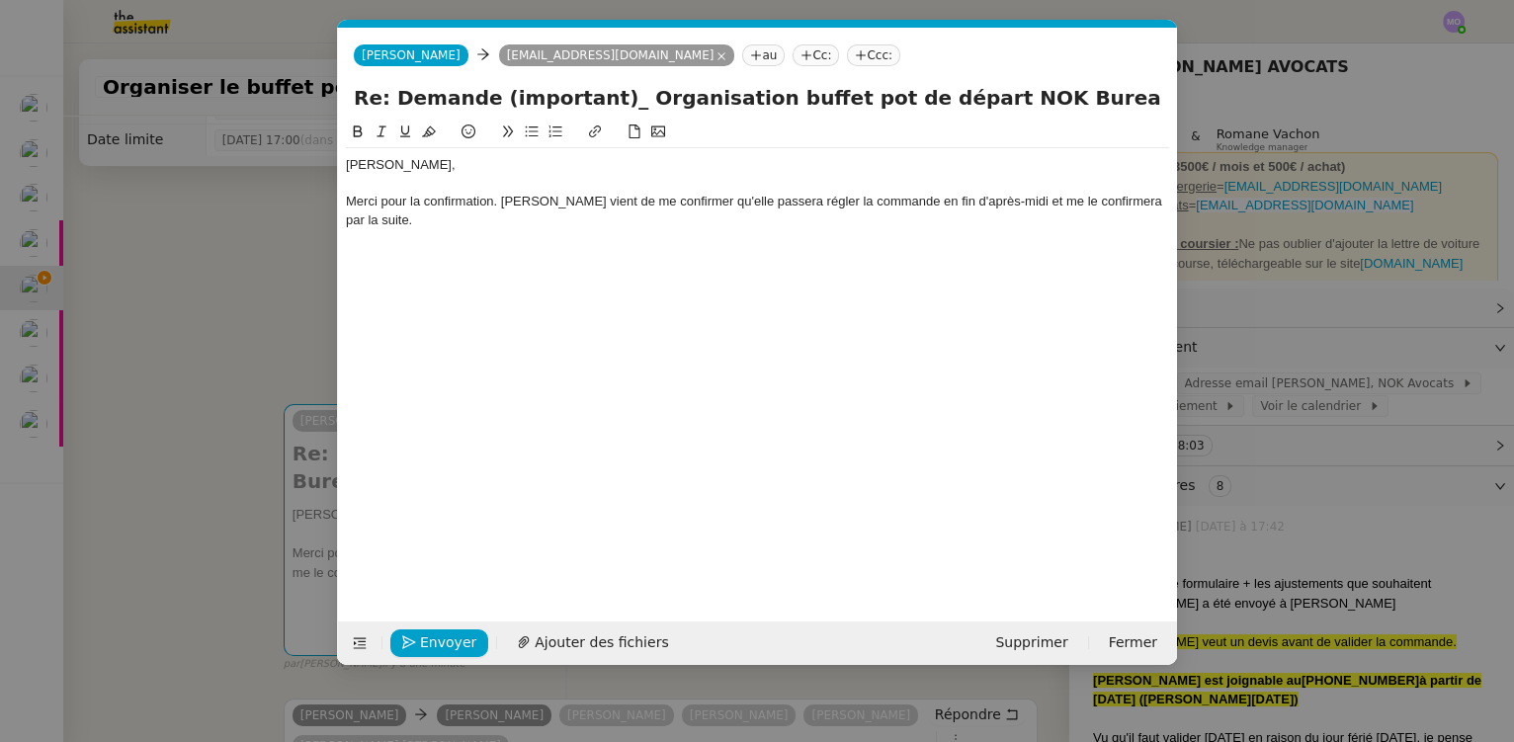
scroll to position [0, 42]
click at [394, 223] on div "Merci pour la confirmation. [PERSON_NAME] vient de me confirmer qu'elle passera…" at bounding box center [757, 211] width 823 height 37
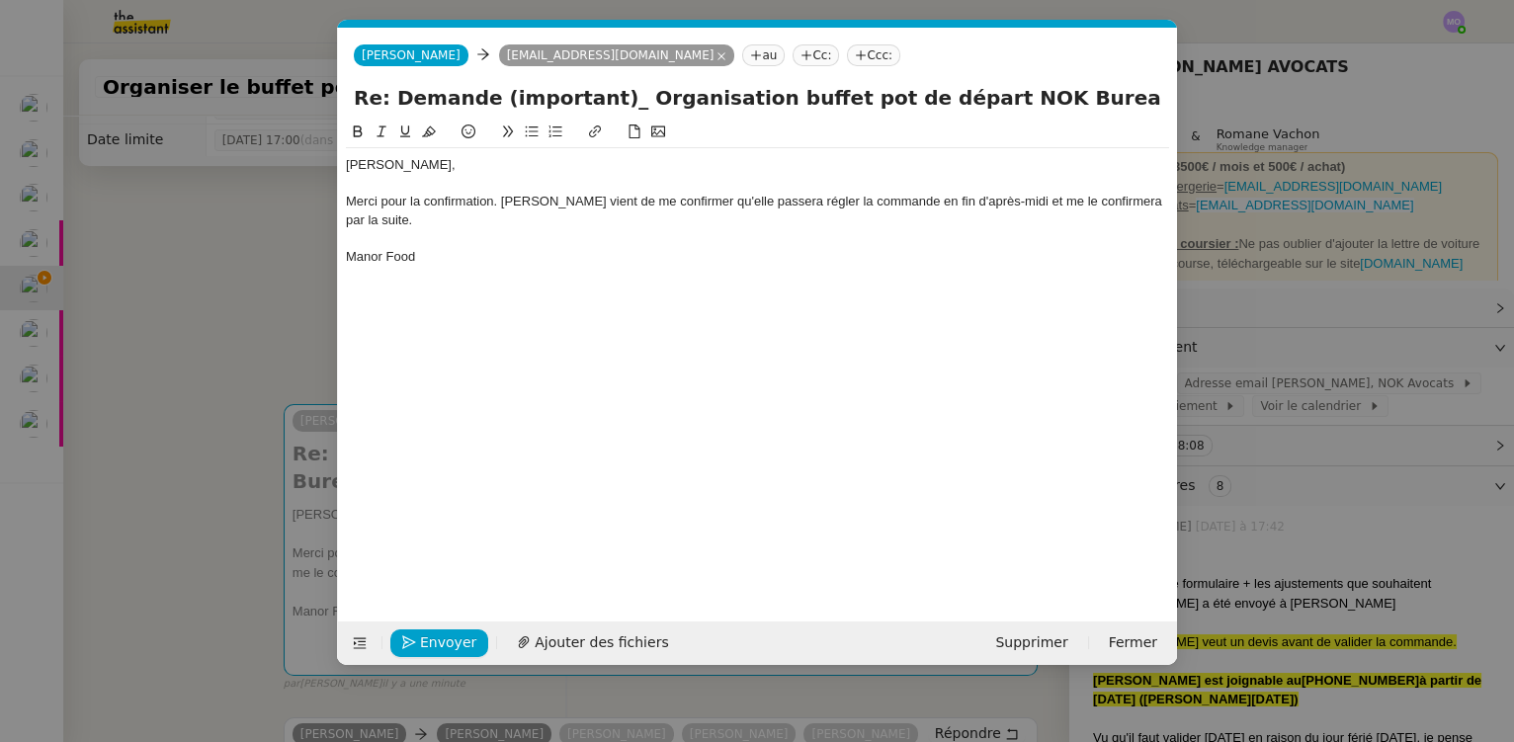
click at [211, 368] on nz-modal-container "Service TA - VOYAGE - PROPOSITION GLOBALE A utiliser dans le cadre de propositi…" at bounding box center [757, 371] width 1514 height 742
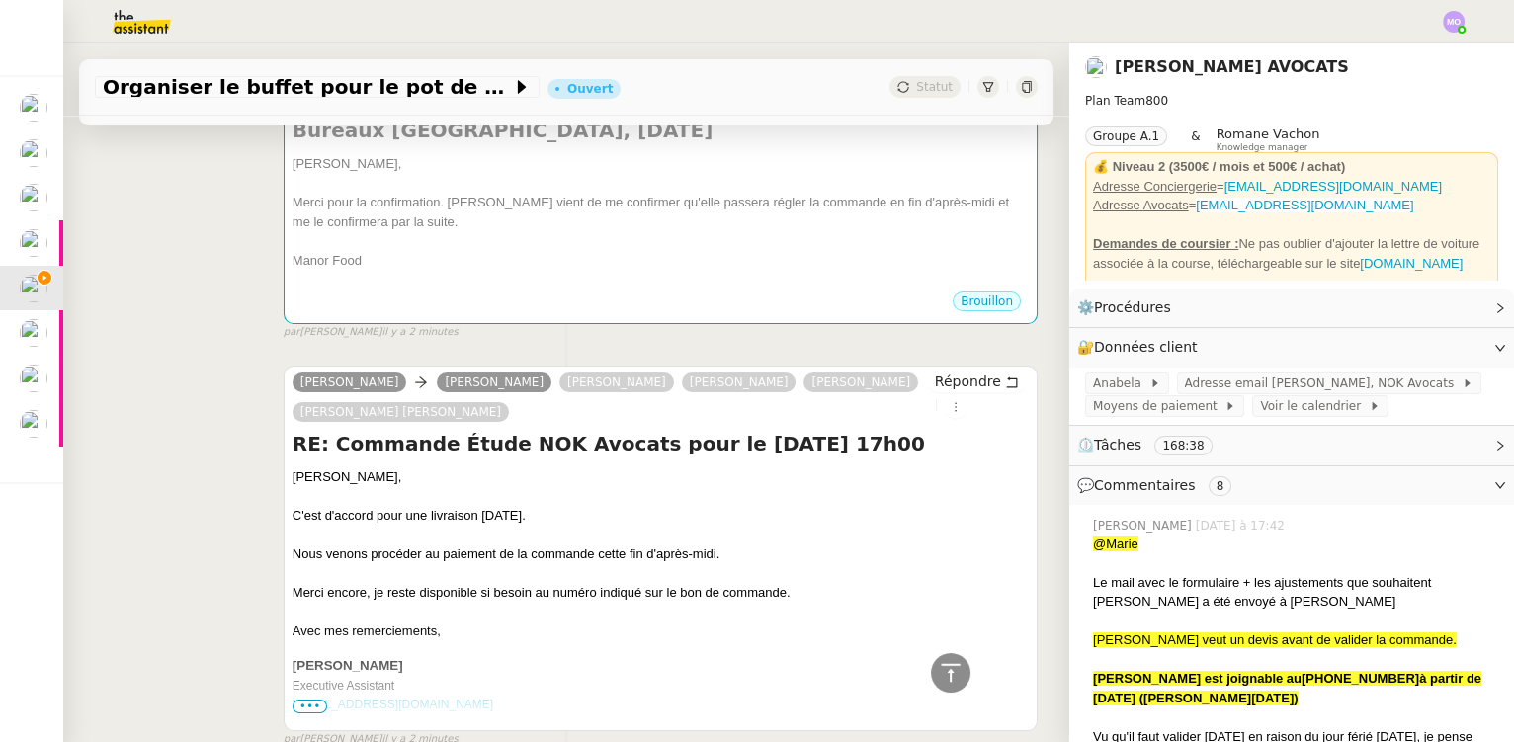
scroll to position [23, 0]
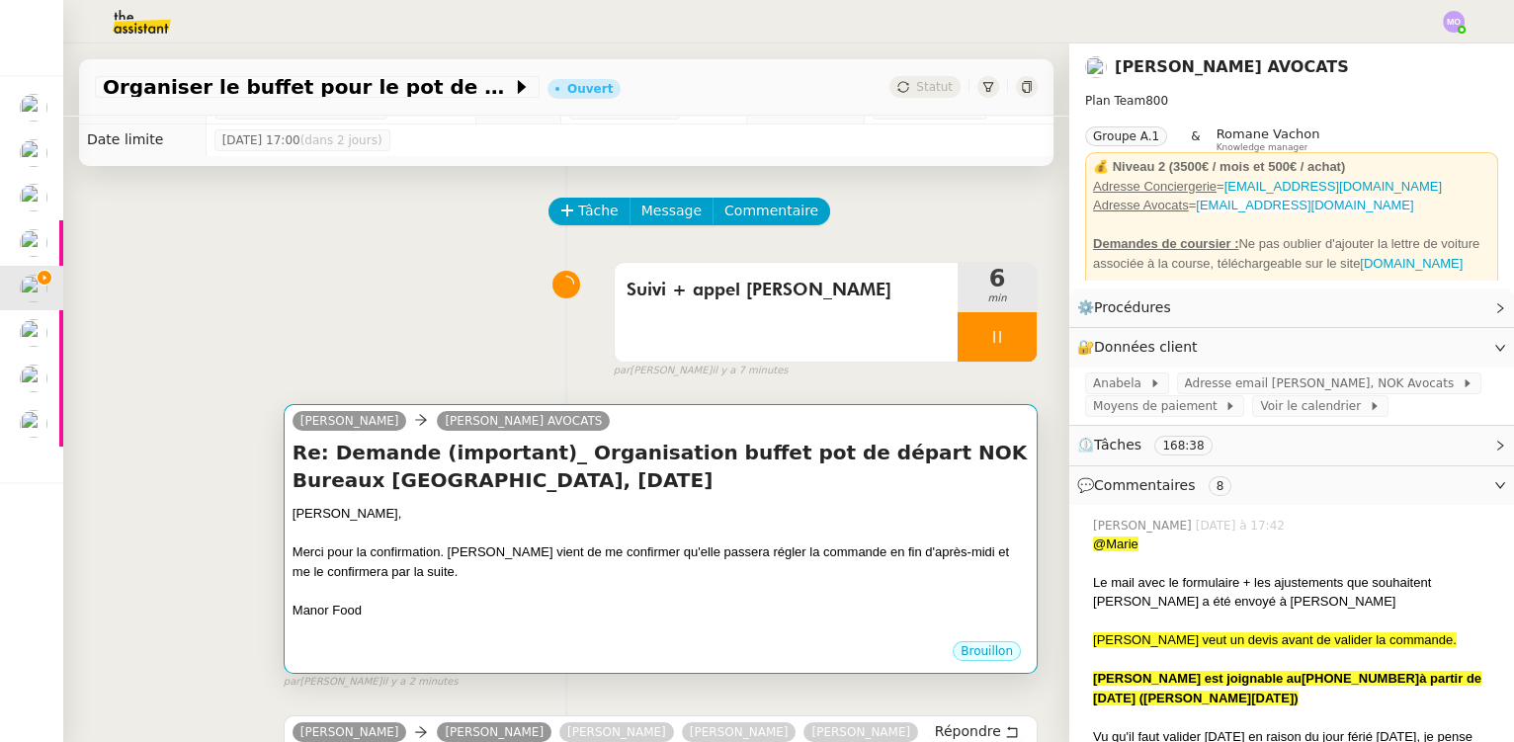
click at [636, 528] on div at bounding box center [661, 534] width 736 height 20
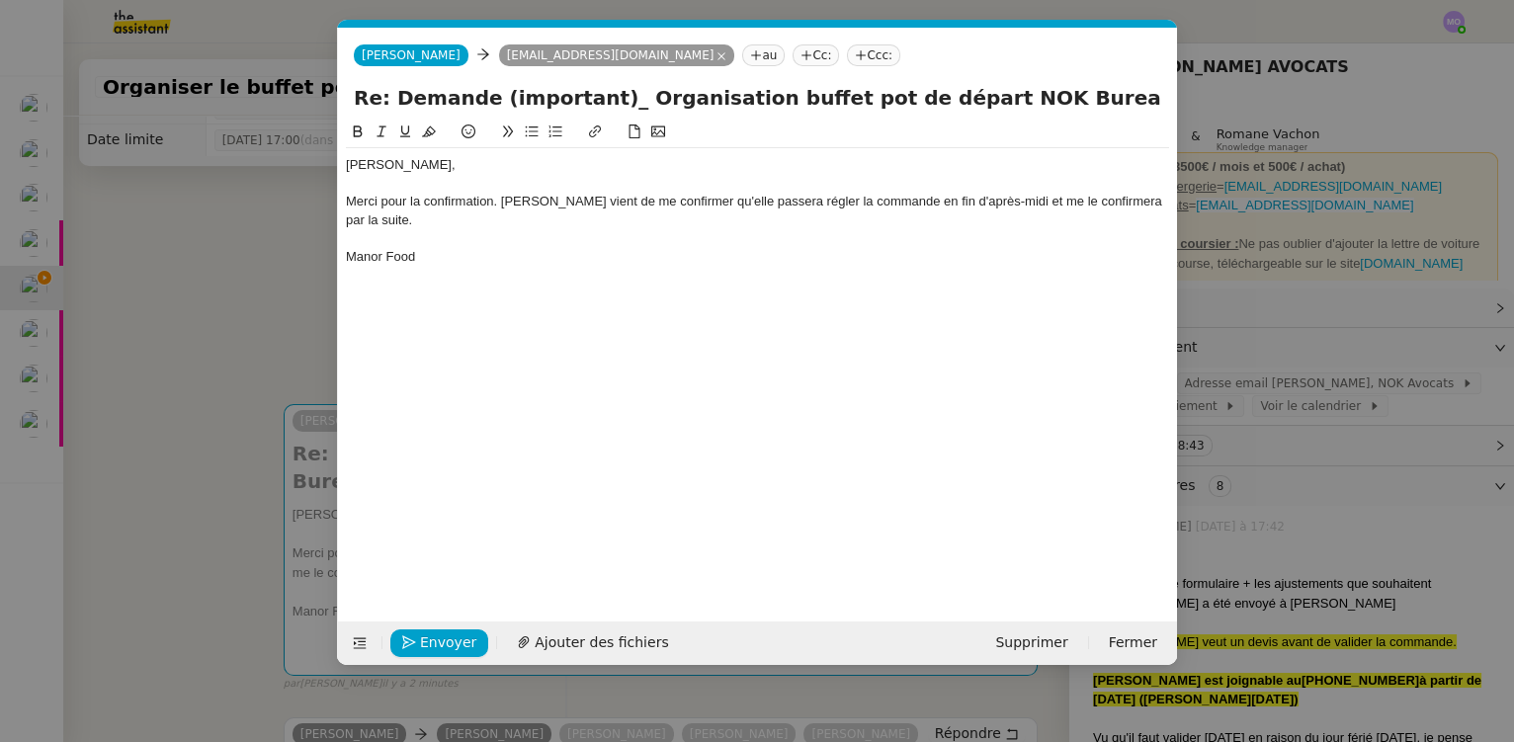
scroll to position [0, 42]
drag, startPoint x: 992, startPoint y: 203, endPoint x: 990, endPoint y: 212, distance: 10.1
click at [993, 203] on div "Merci pour la confirmation. [PERSON_NAME] vient de me confirmer qu'elle passera…" at bounding box center [757, 211] width 823 height 37
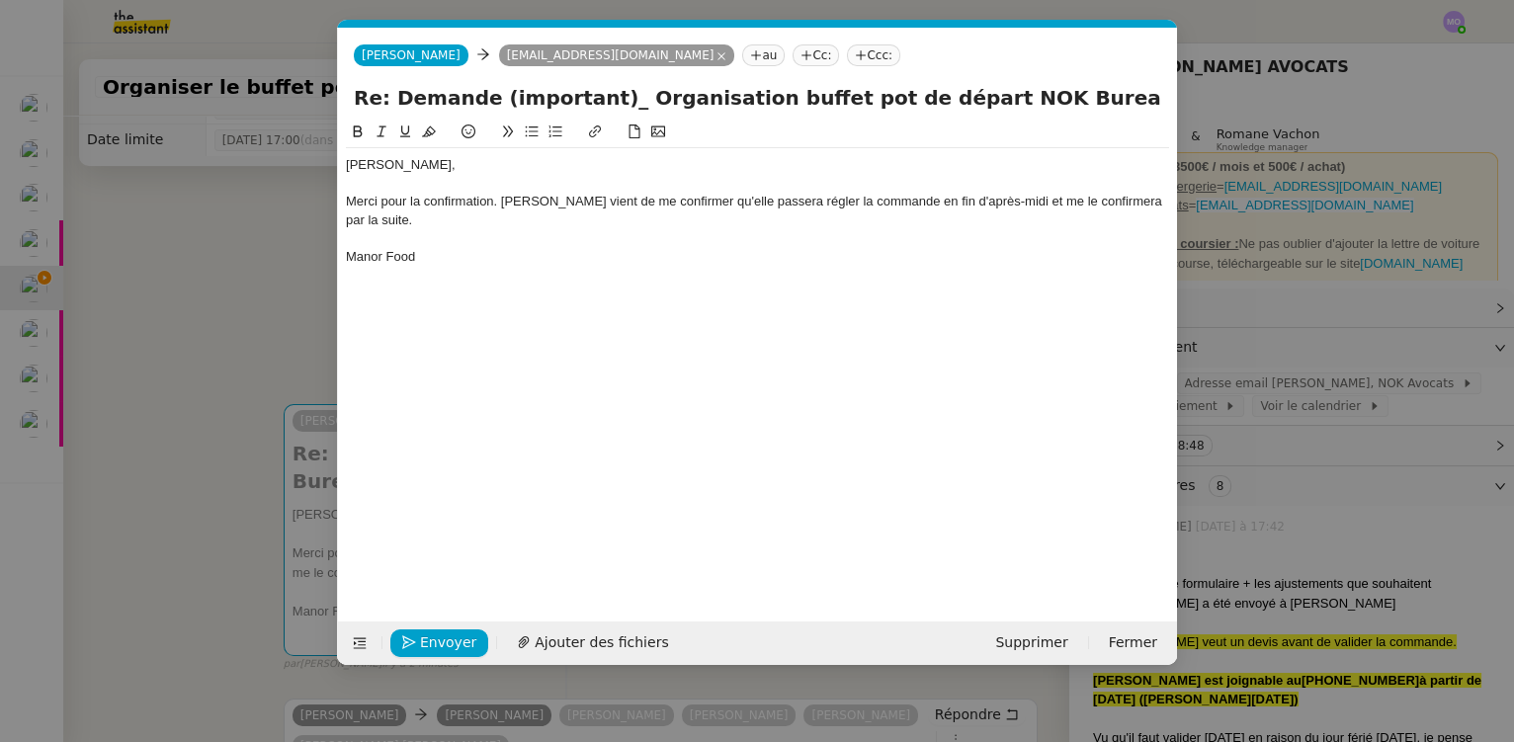
click at [430, 248] on div "Manor Food" at bounding box center [757, 257] width 823 height 18
drag, startPoint x: 214, startPoint y: 377, endPoint x: 193, endPoint y: 248, distance: 130.3
click at [215, 373] on nz-modal-container "Service TA - VOYAGE - PROPOSITION GLOBALE A utiliser dans le cadre de propositi…" at bounding box center [757, 371] width 1514 height 742
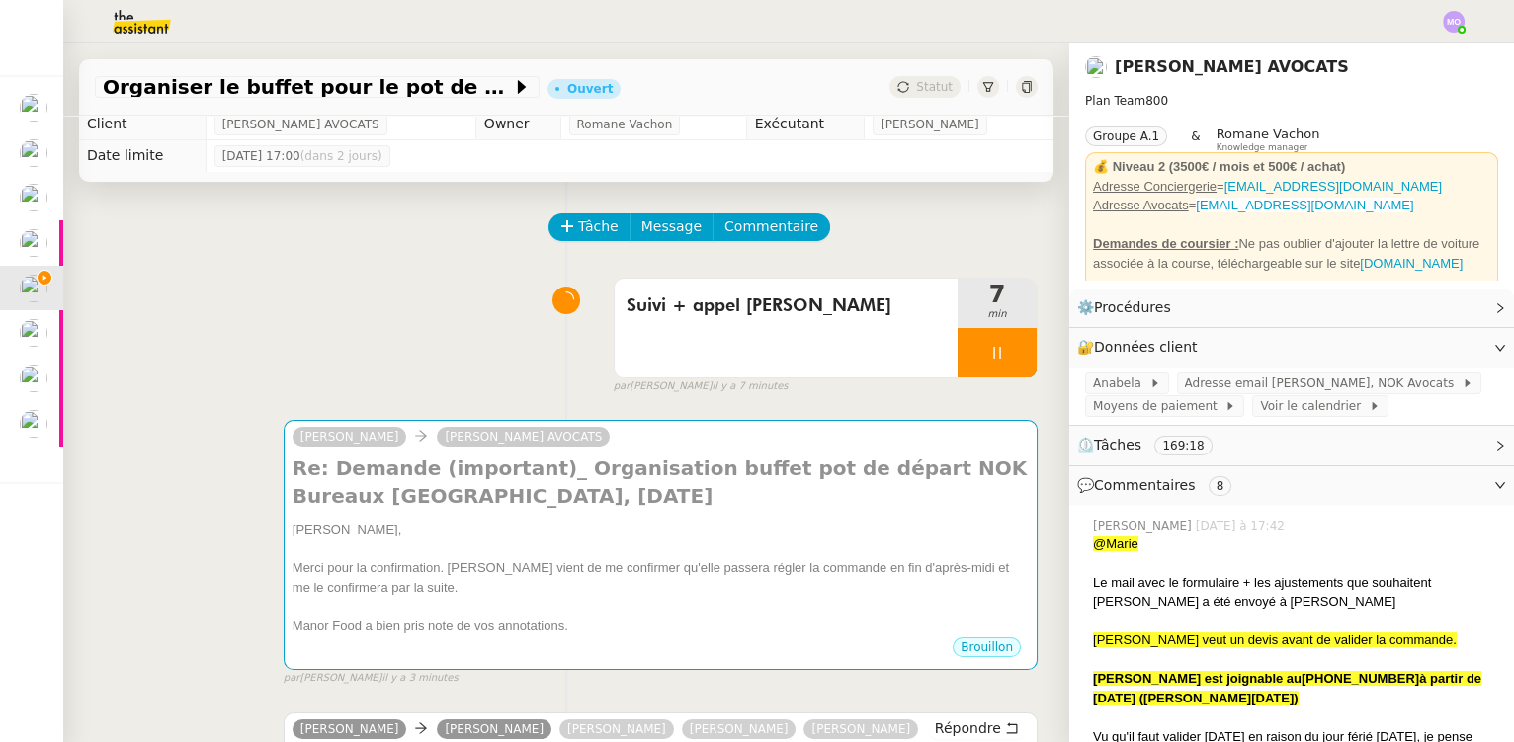
scroll to position [0, 0]
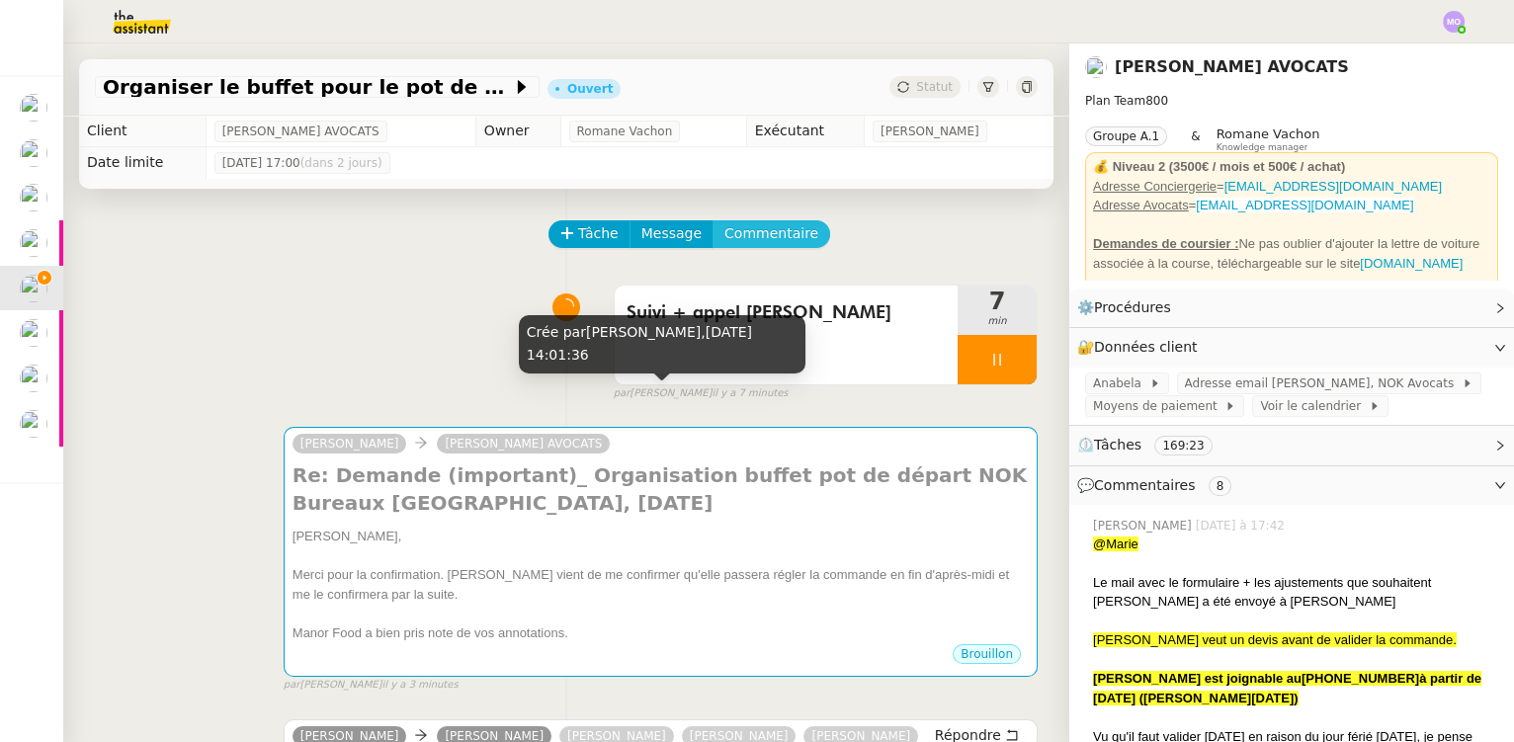
click at [730, 225] on span "Commentaire" at bounding box center [771, 233] width 94 height 23
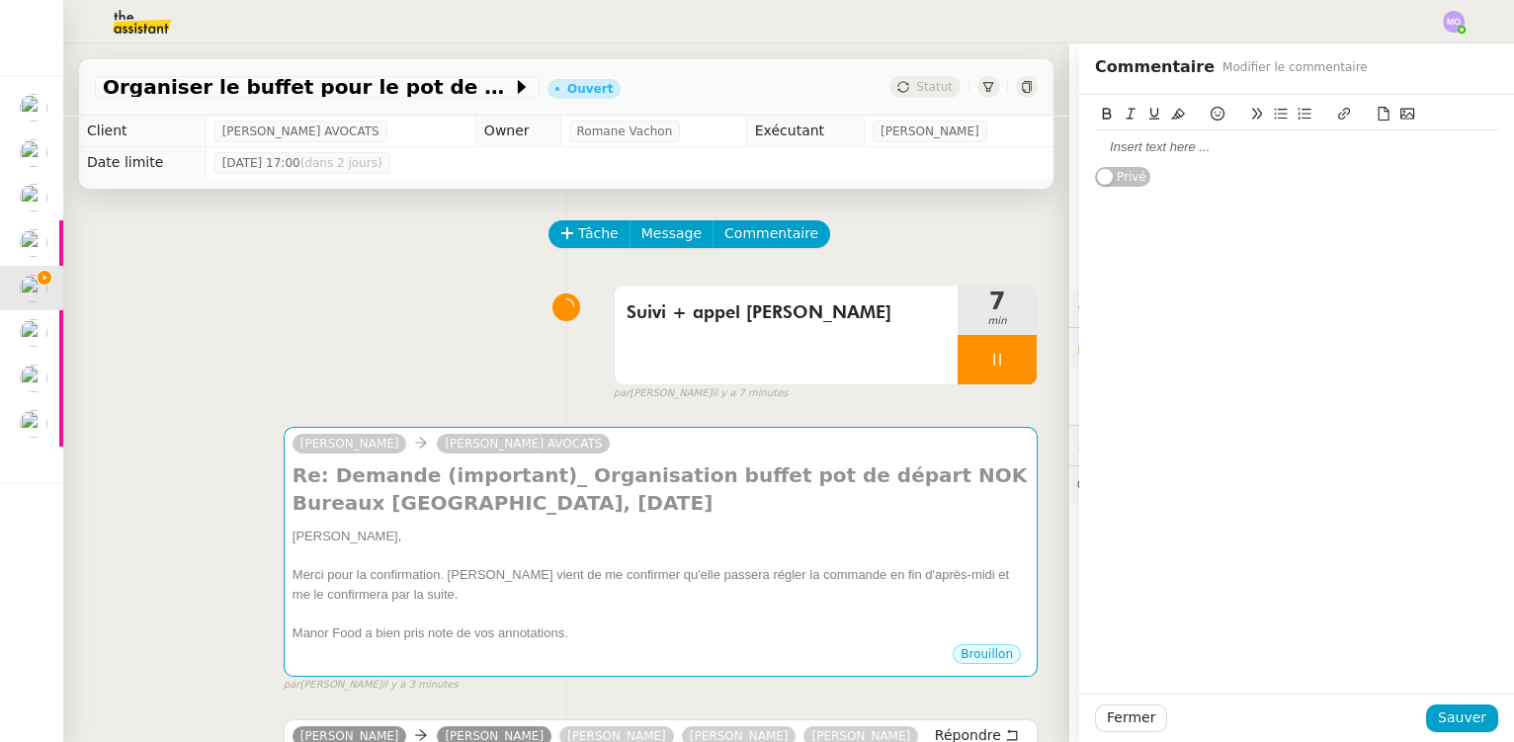
click at [1150, 150] on div at bounding box center [1296, 147] width 403 height 18
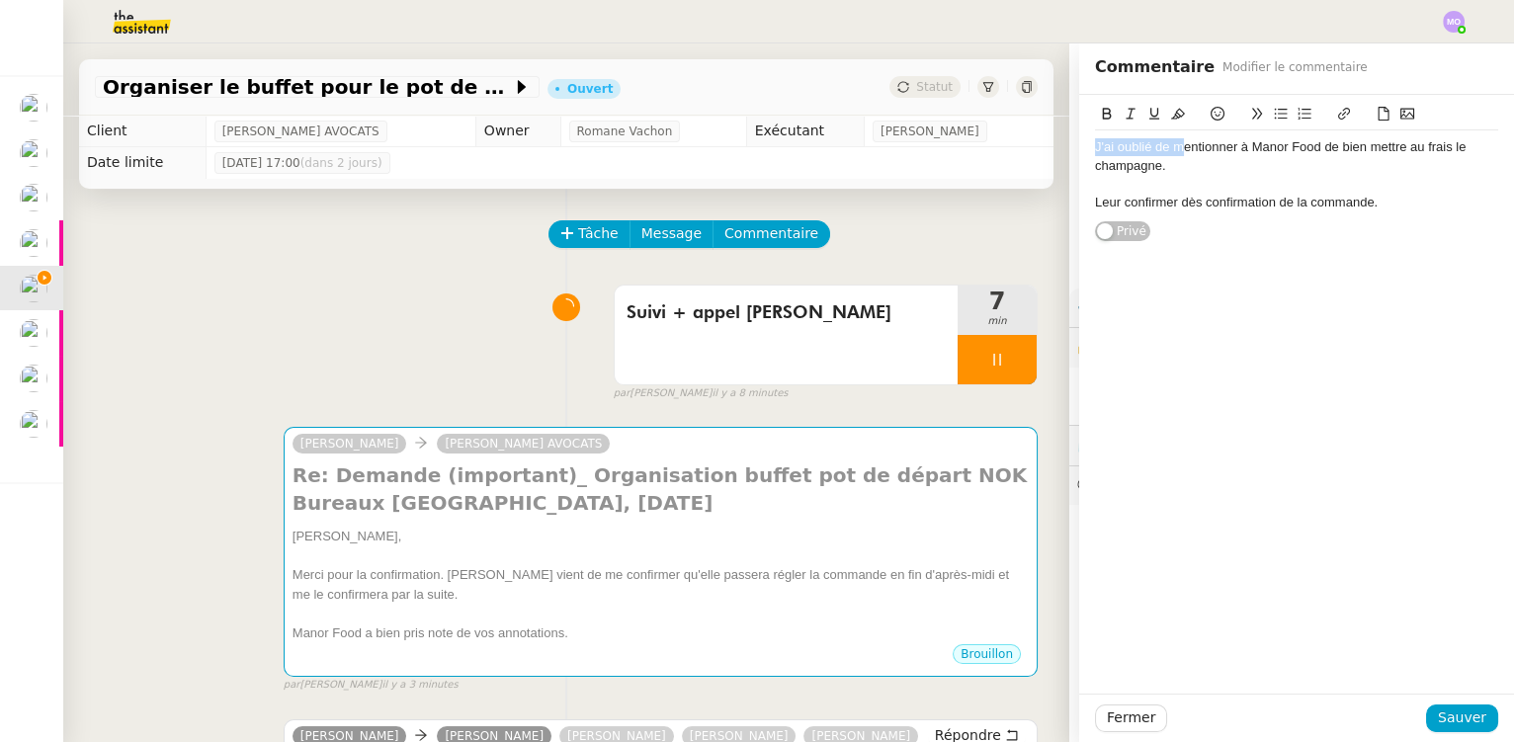
drag, startPoint x: 1168, startPoint y: 148, endPoint x: 1070, endPoint y: 148, distance: 97.8
click at [1079, 148] on div "J'ai oublié de mentionner à Manor Food de bien mettre au frais le champagne. Le…" at bounding box center [1296, 168] width 435 height 147
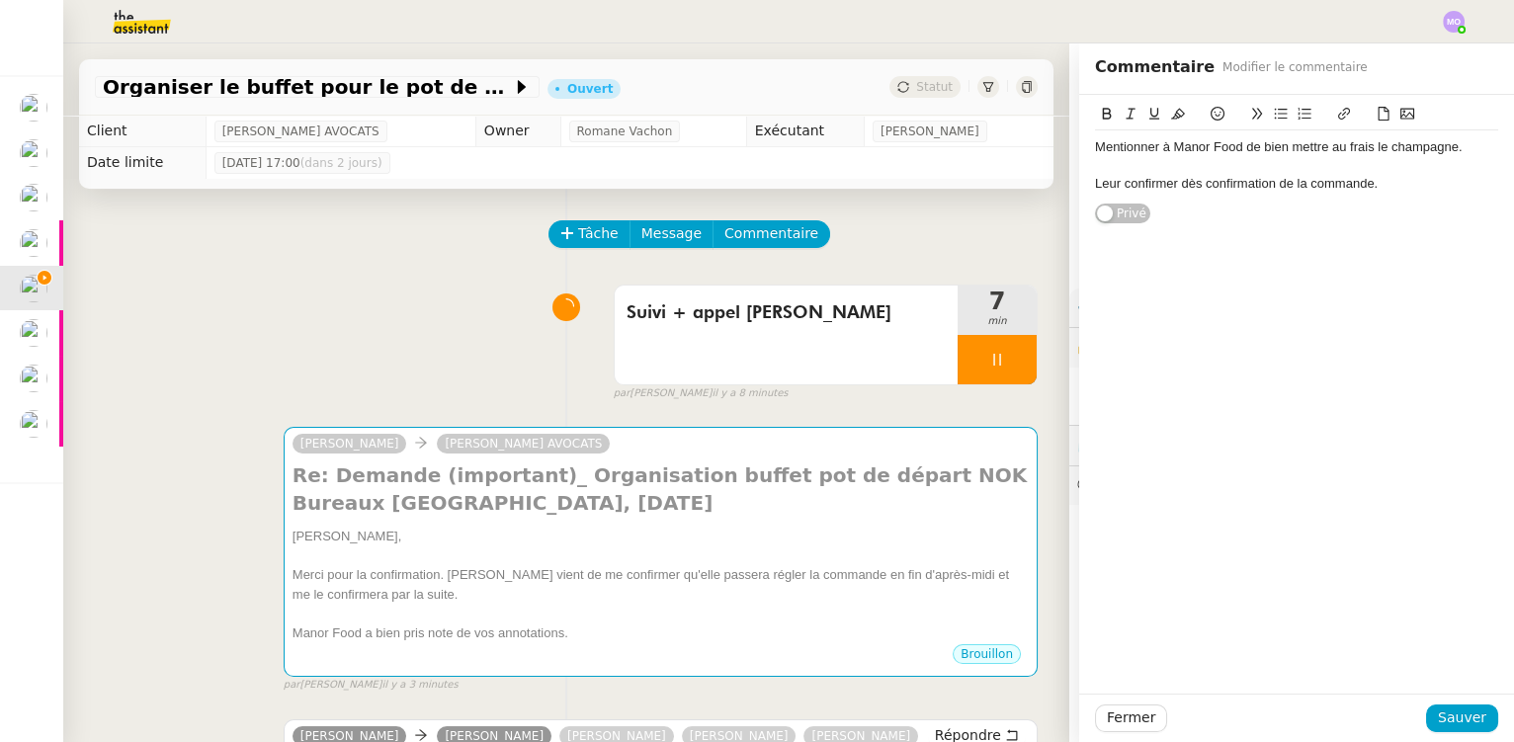
click at [1117, 169] on div at bounding box center [1296, 166] width 403 height 18
click at [1439, 711] on span "Sauver" at bounding box center [1462, 718] width 48 height 23
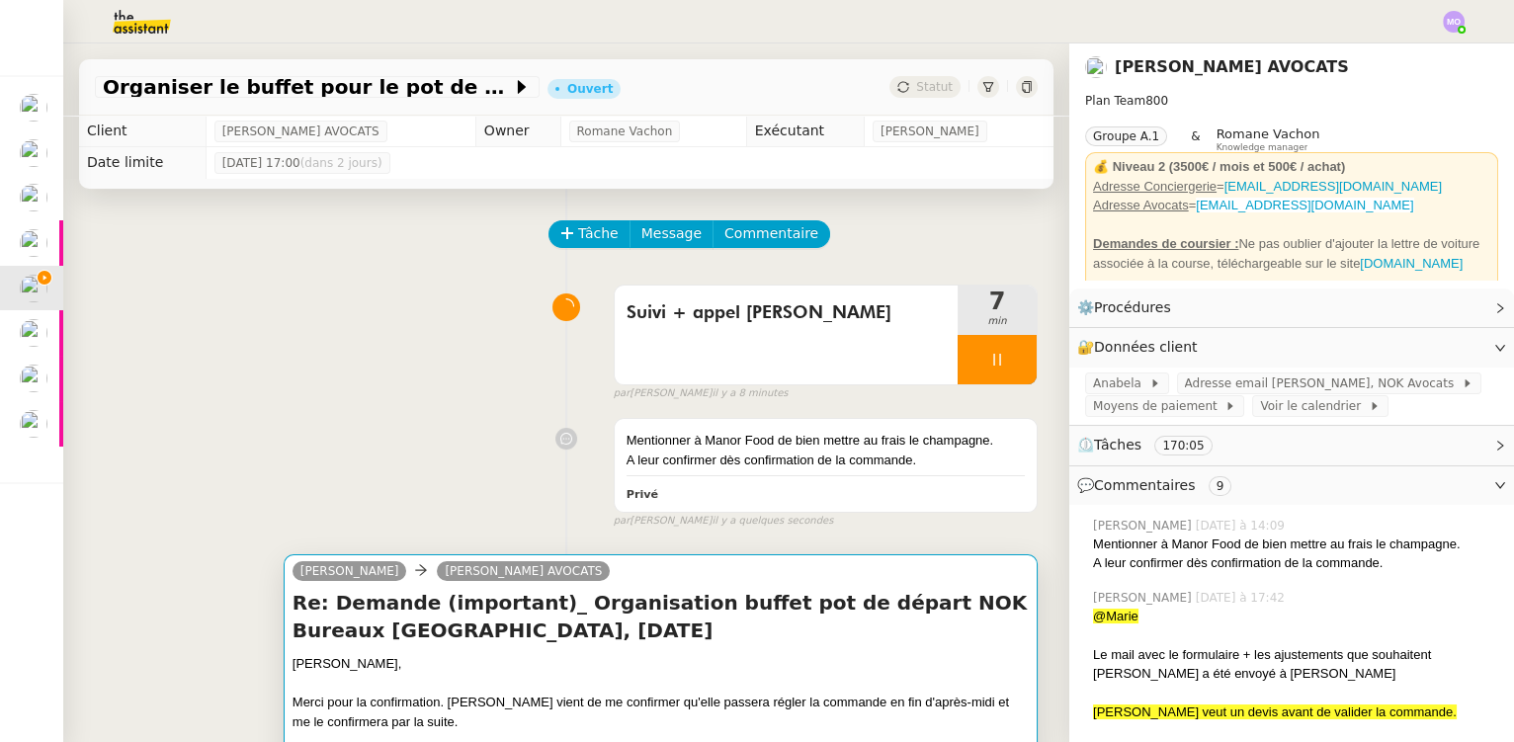
scroll to position [269, 0]
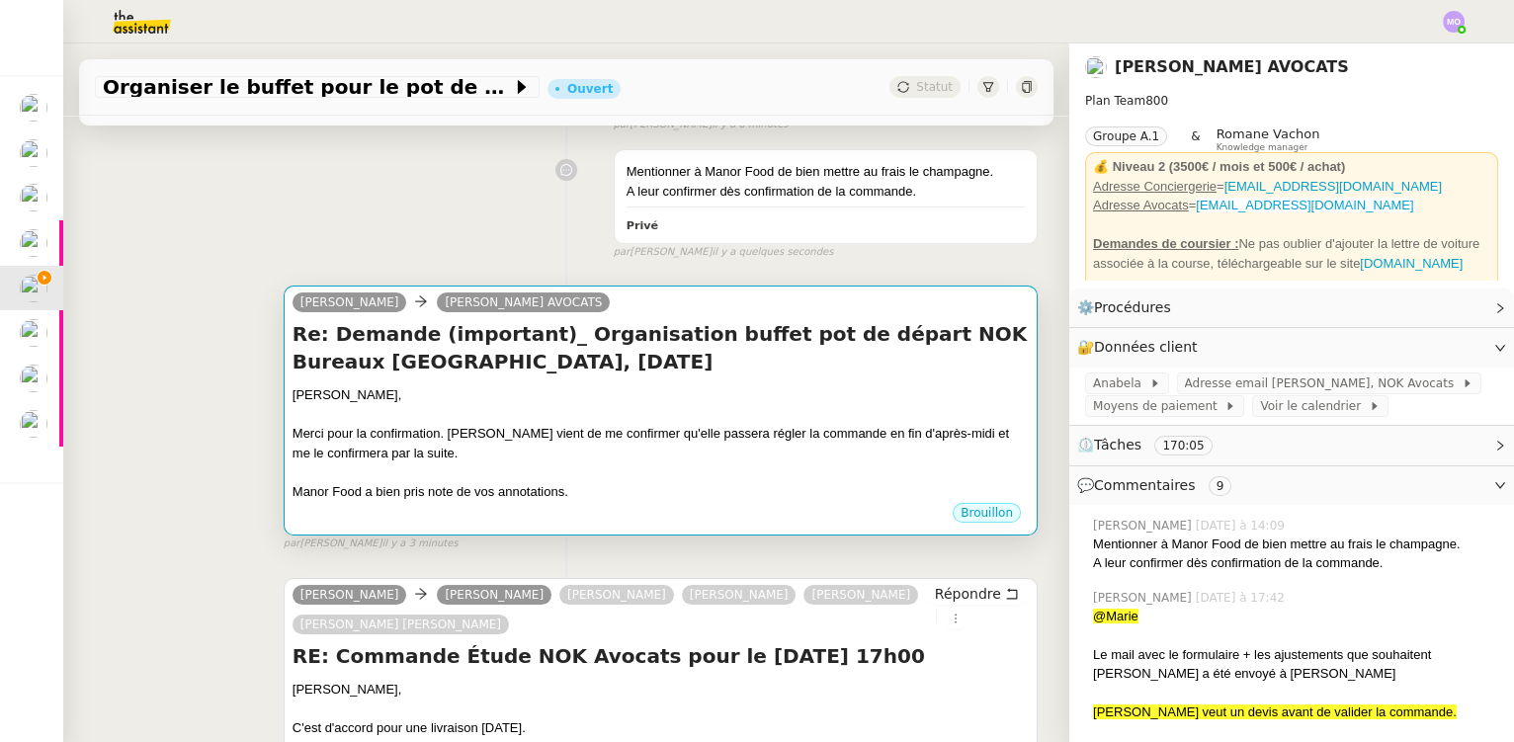
click at [742, 369] on h4 "Re: Demande (important)_ Organisation buffet pot de départ NOK Bureaux [GEOGRAP…" at bounding box center [661, 347] width 736 height 55
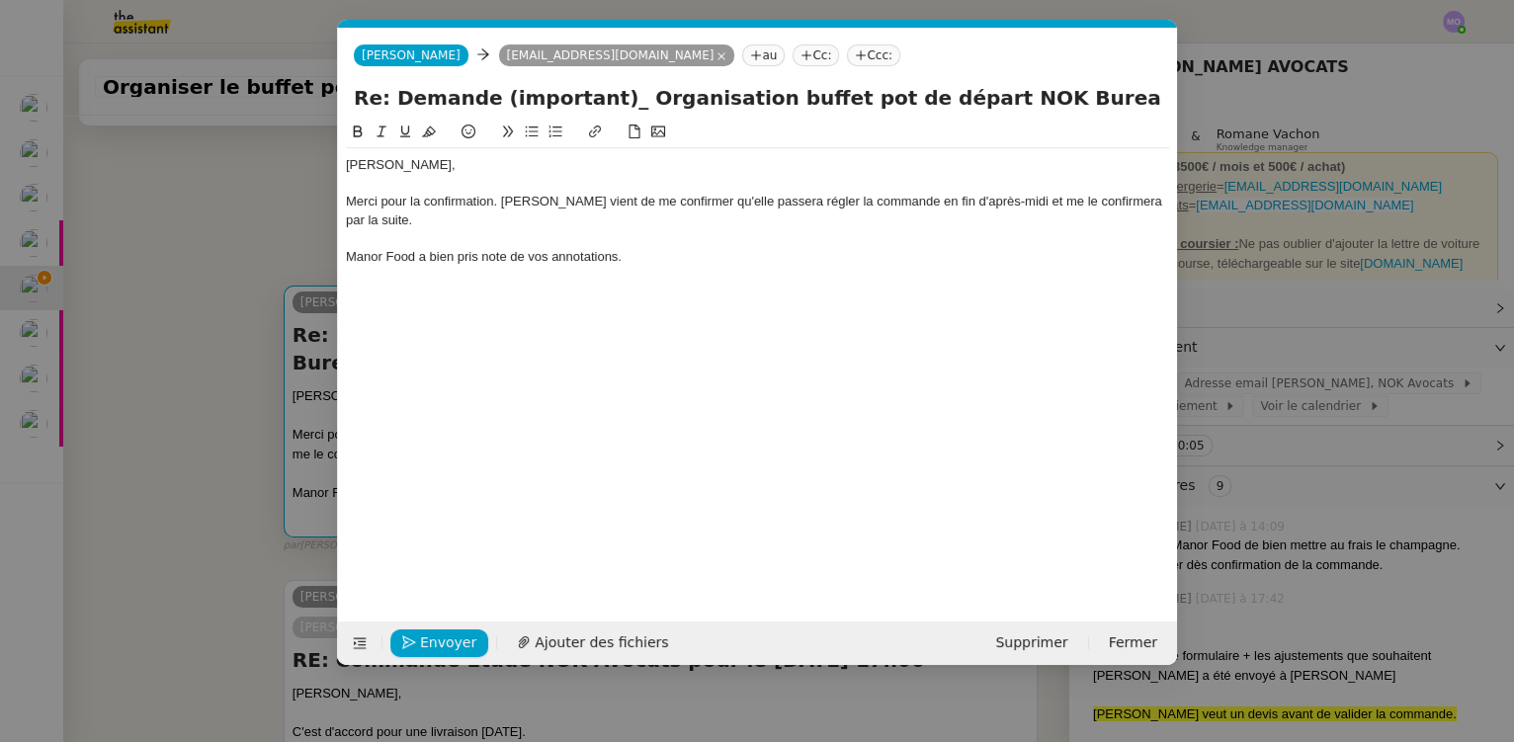
scroll to position [0, 42]
click at [645, 256] on div "Manor Food a bien pris note de vos annotations." at bounding box center [757, 257] width 823 height 18
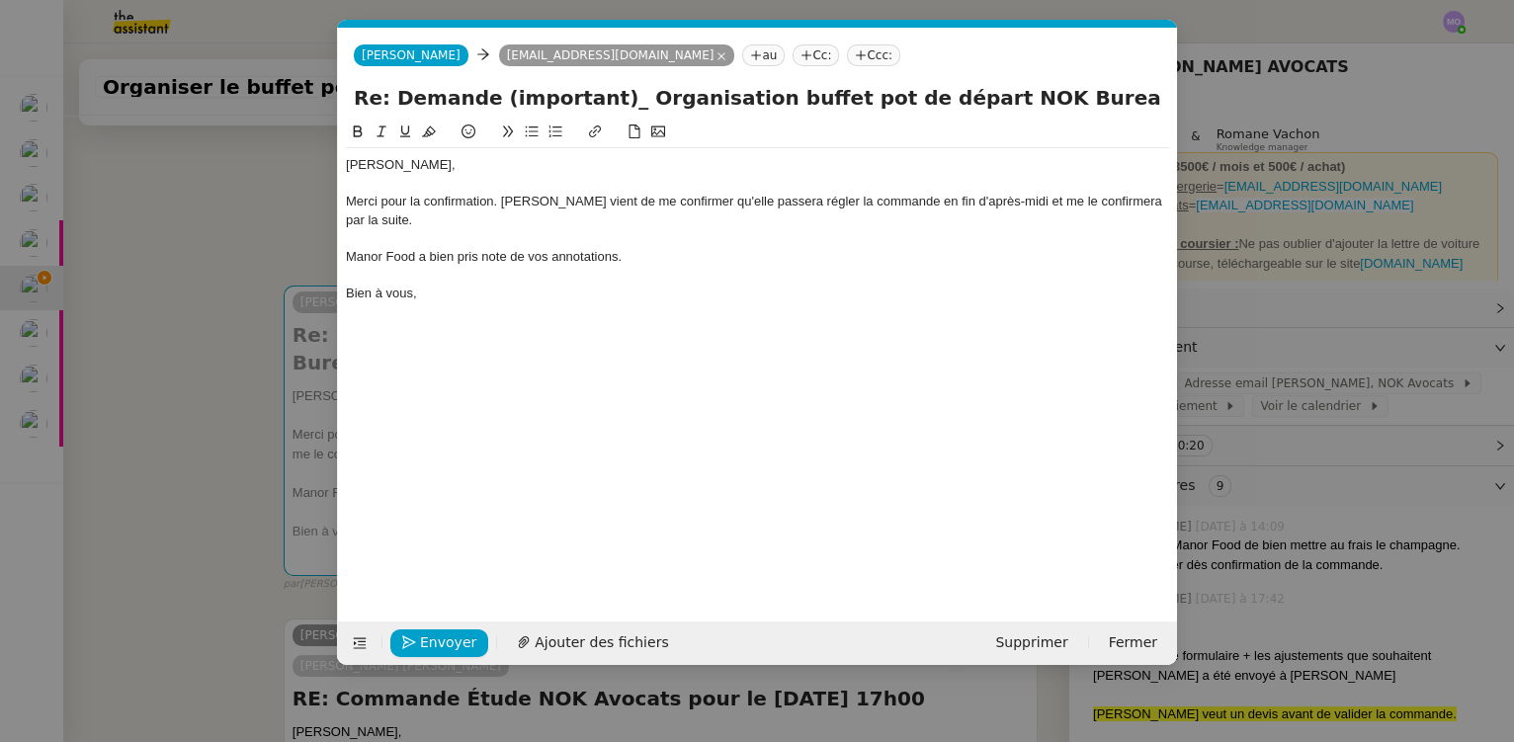
click at [258, 397] on nz-modal-container "Service TA - VOYAGE - PROPOSITION GLOBALE A utiliser dans le cadre de propositi…" at bounding box center [757, 371] width 1514 height 742
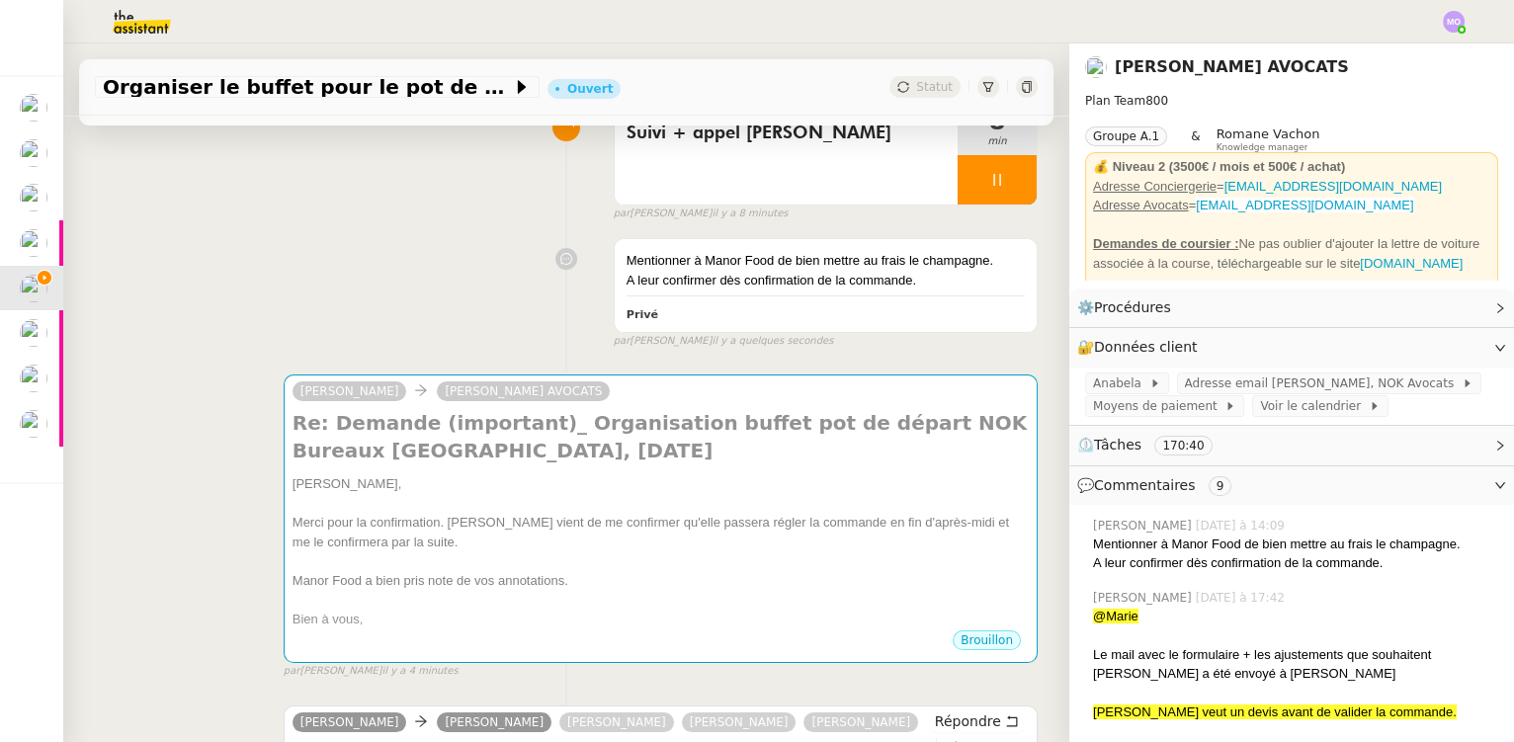
scroll to position [179, 0]
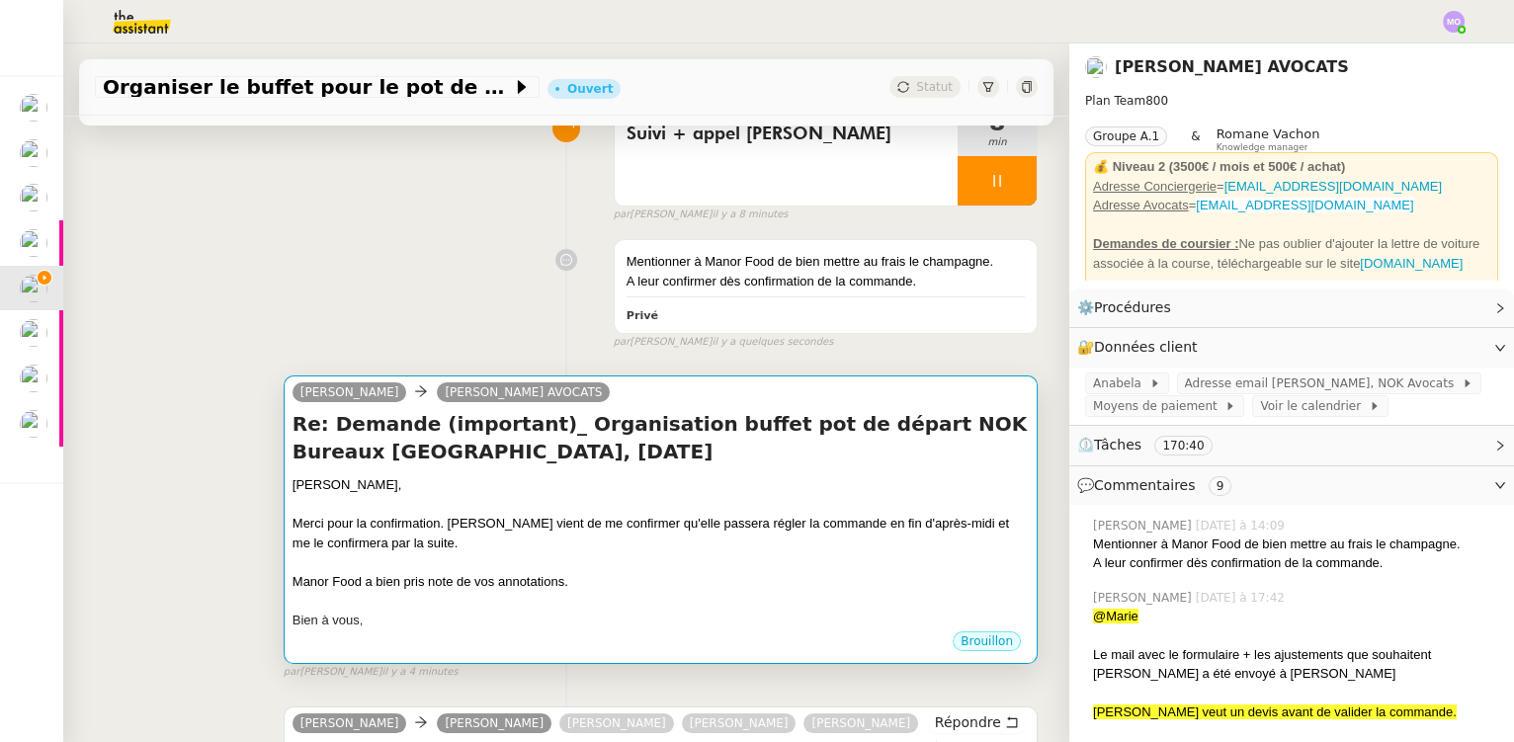
click at [495, 447] on h4 "Re: Demande (important)_ Organisation buffet pot de départ NOK Bureaux [GEOGRAP…" at bounding box center [661, 437] width 736 height 55
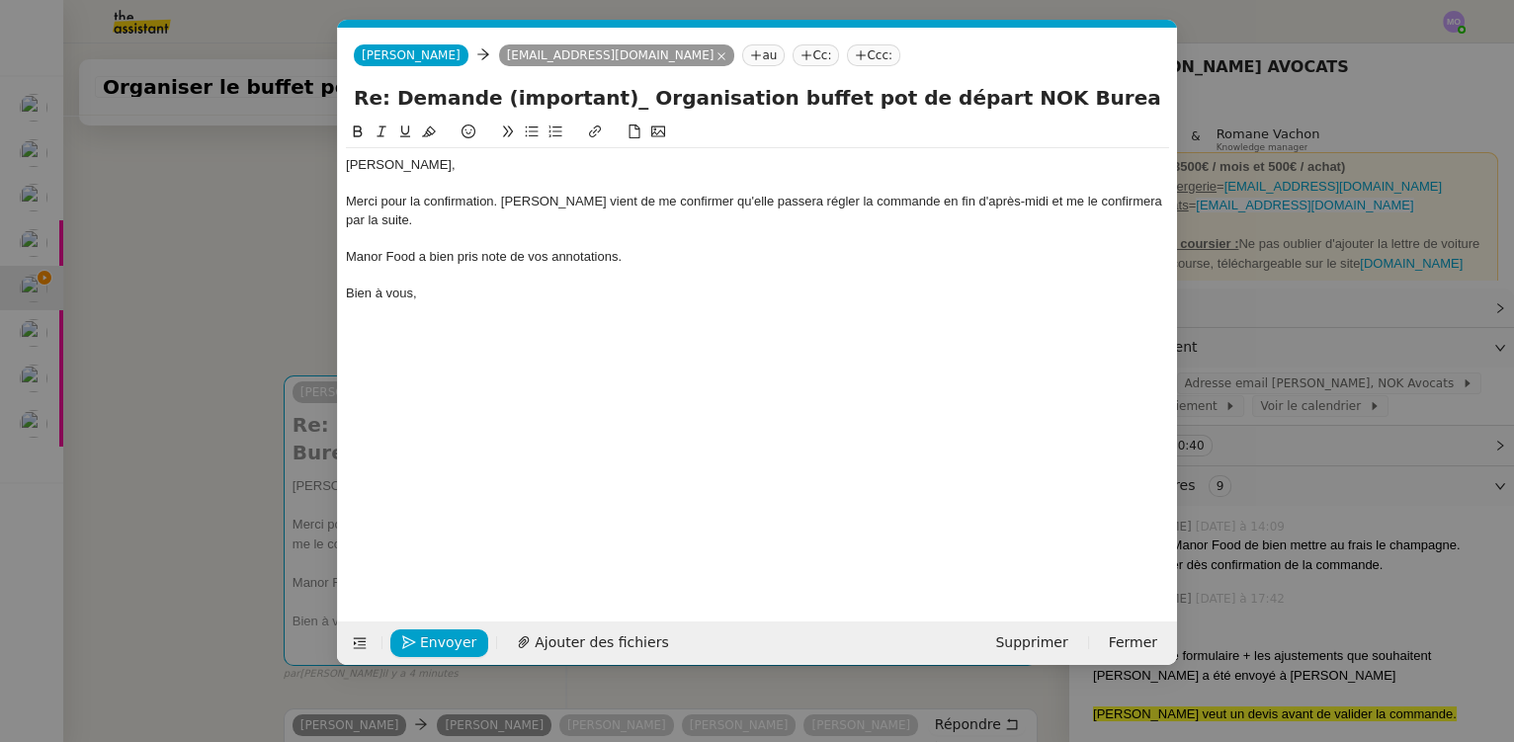
scroll to position [0, 42]
click at [264, 304] on nz-modal-container "Service TA - VOYAGE - PROPOSITION GLOBALE A utiliser dans le cadre de propositi…" at bounding box center [757, 371] width 1514 height 742
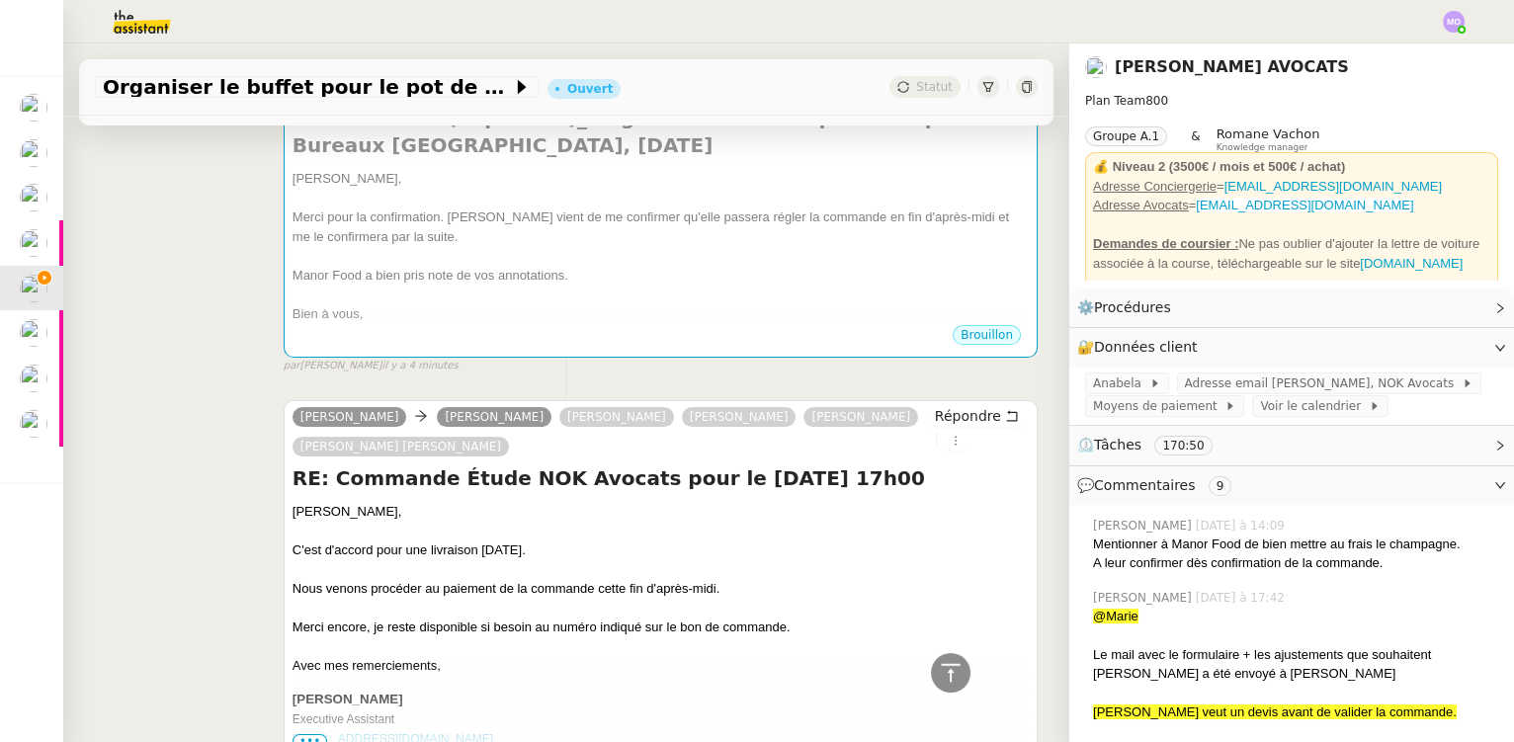
scroll to position [449, 0]
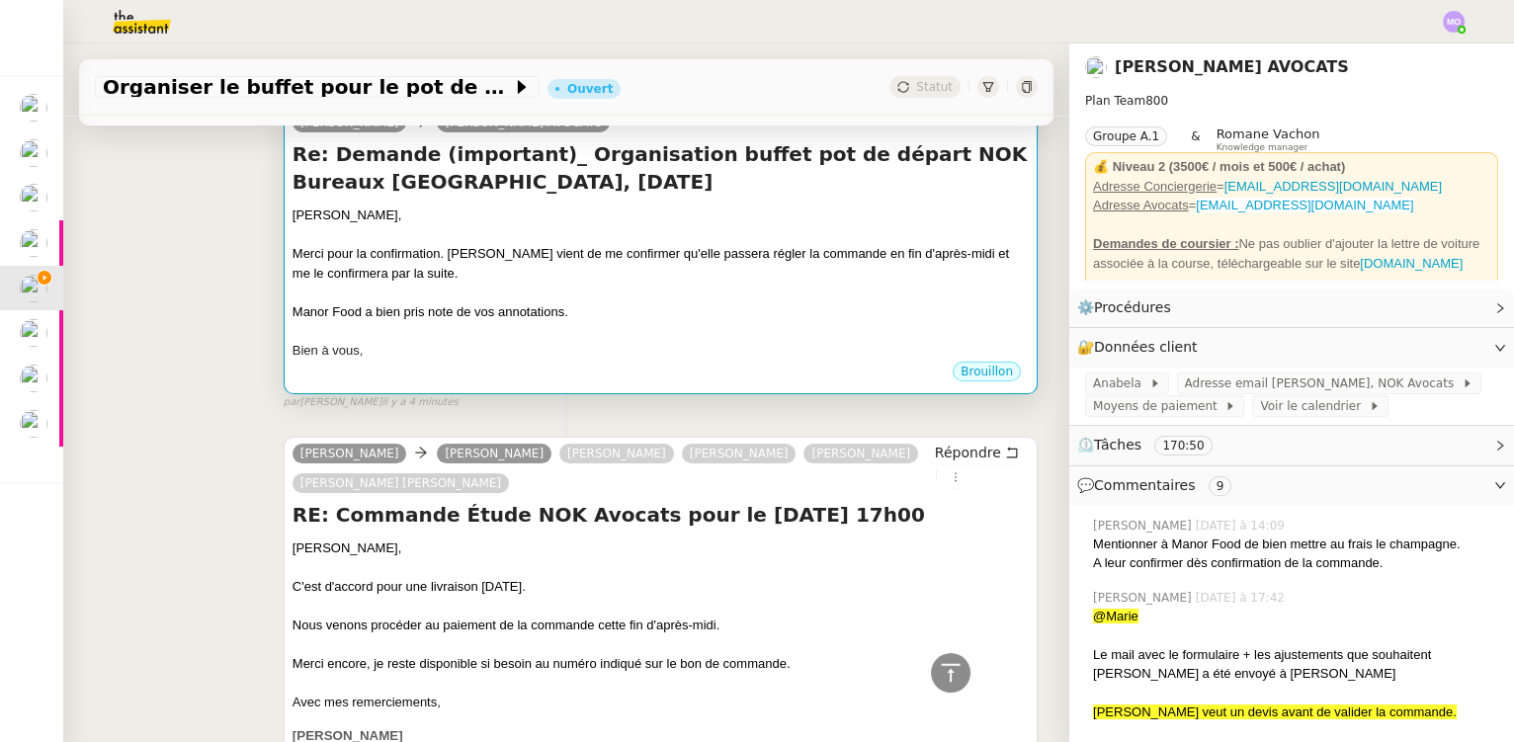
click at [512, 296] on div at bounding box center [661, 293] width 736 height 20
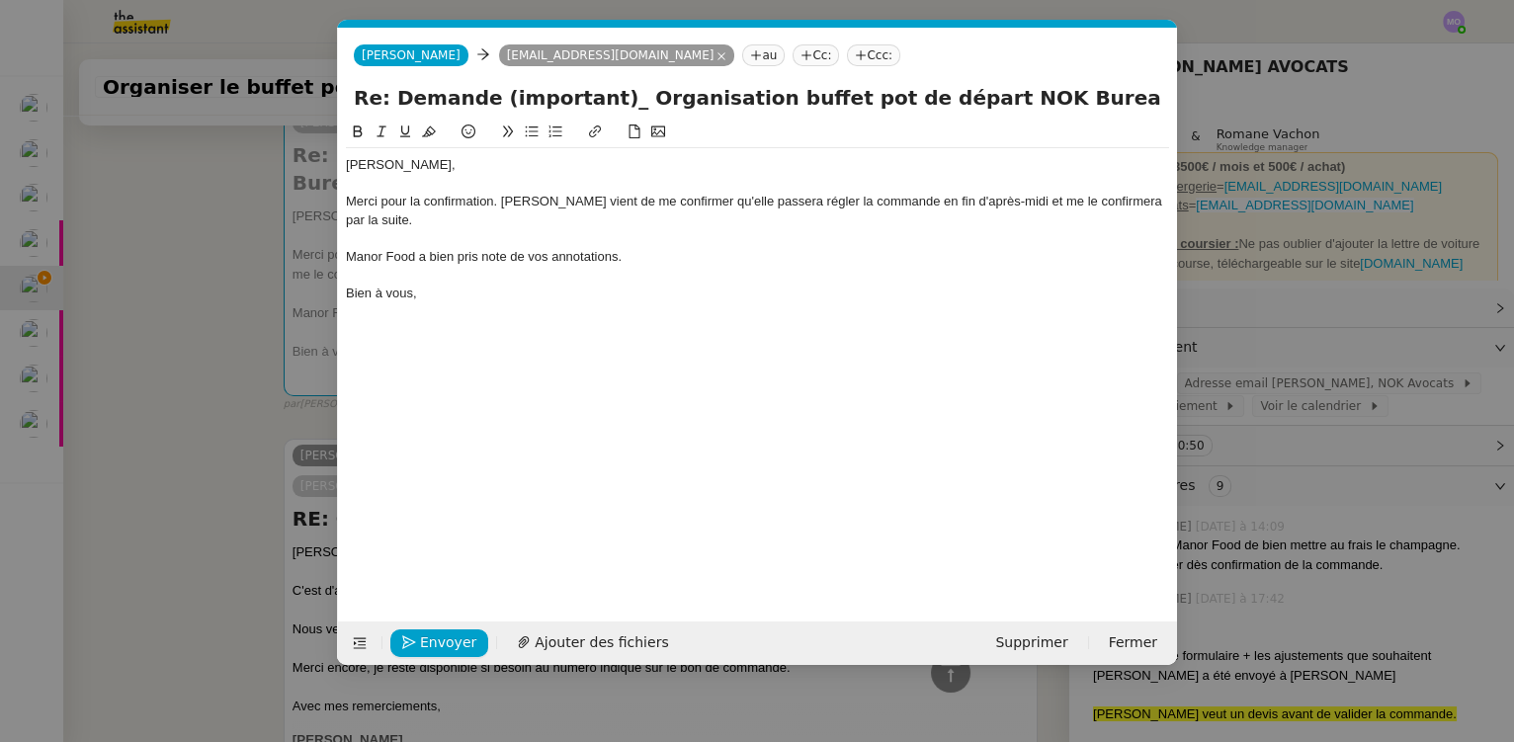
scroll to position [0, 42]
click at [418, 224] on div "Merci pour la confirmation. [PERSON_NAME] vient de me confirmer qu'elle passera…" at bounding box center [757, 211] width 823 height 37
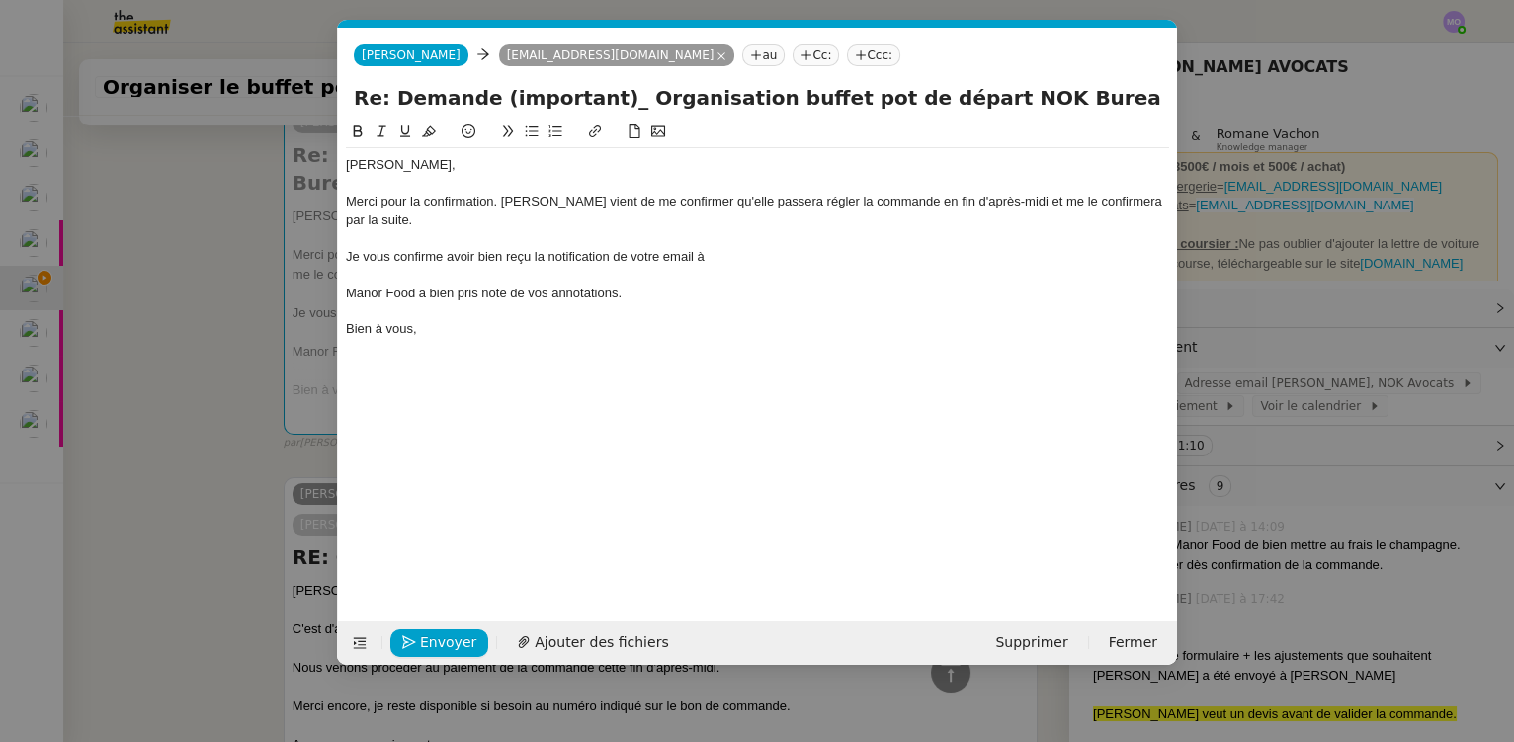
click at [185, 389] on nz-modal-container "Service TA - VOYAGE - PROPOSITION GLOBALE A utiliser dans le cadre de propositi…" at bounding box center [757, 371] width 1514 height 742
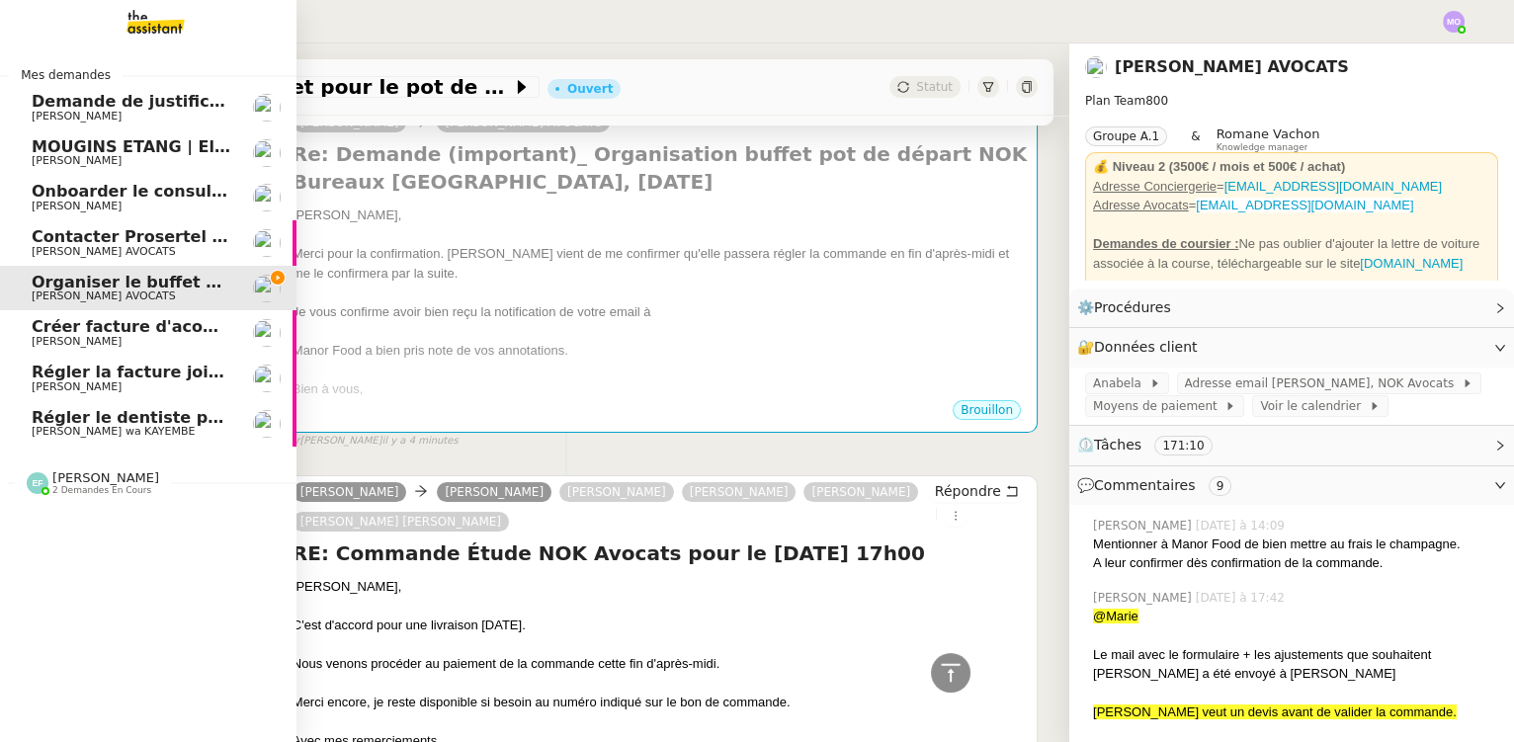
click at [147, 419] on span "Régler le dentiste par virement" at bounding box center [172, 417] width 281 height 19
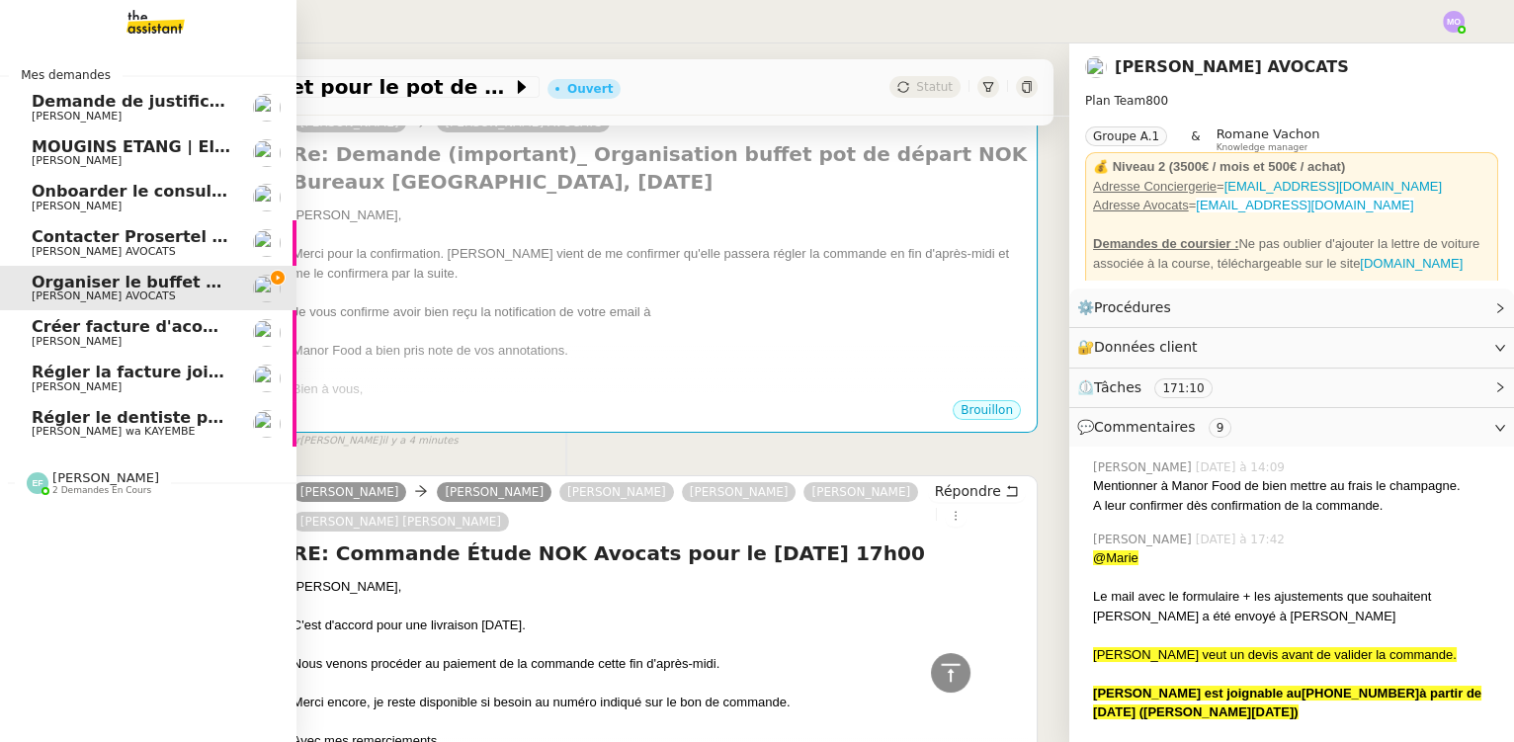
click at [153, 380] on span "Régler la facture jointe" at bounding box center [135, 372] width 207 height 19
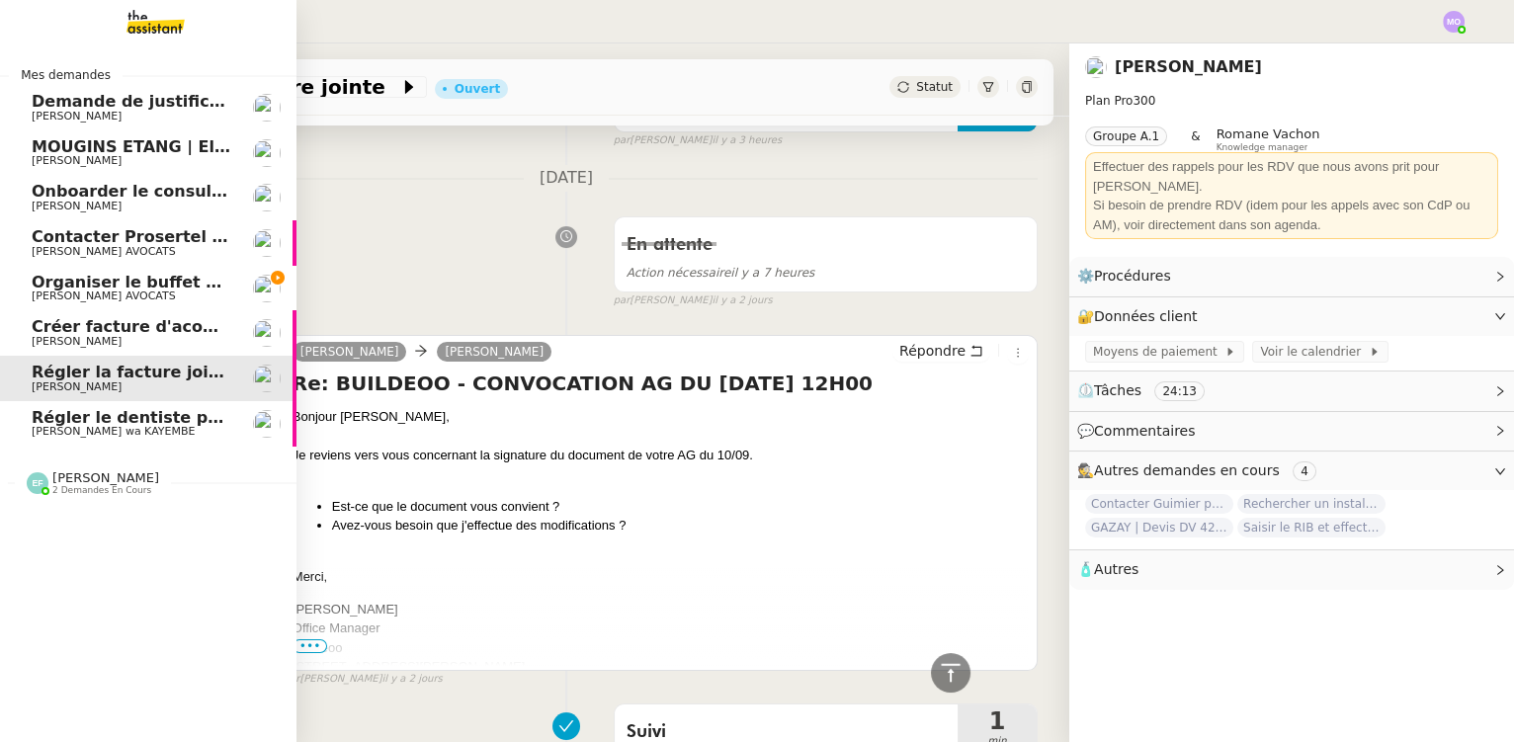
click at [142, 244] on span "Contacter Prosertel pour activer les appels entrants" at bounding box center [265, 236] width 467 height 19
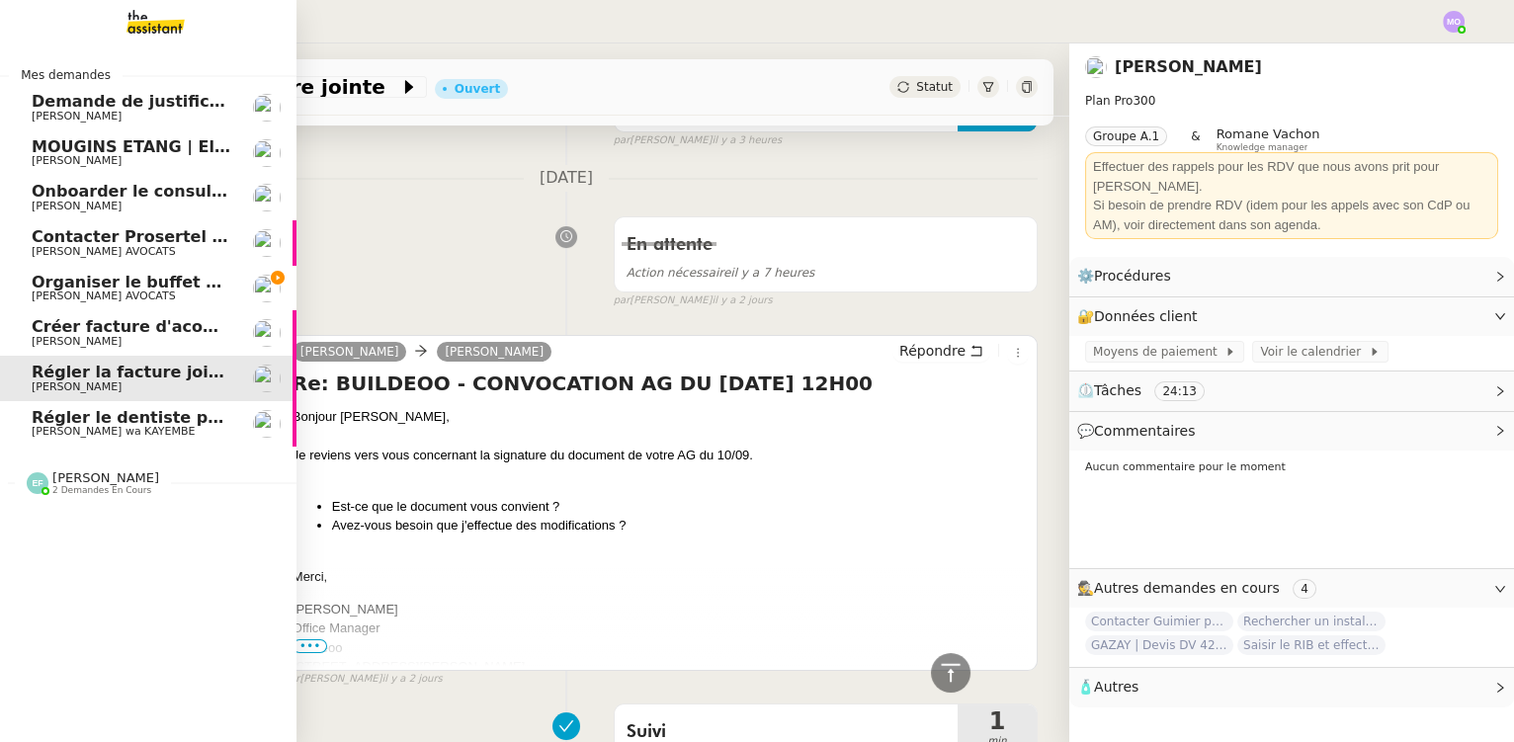
scroll to position [397, 0]
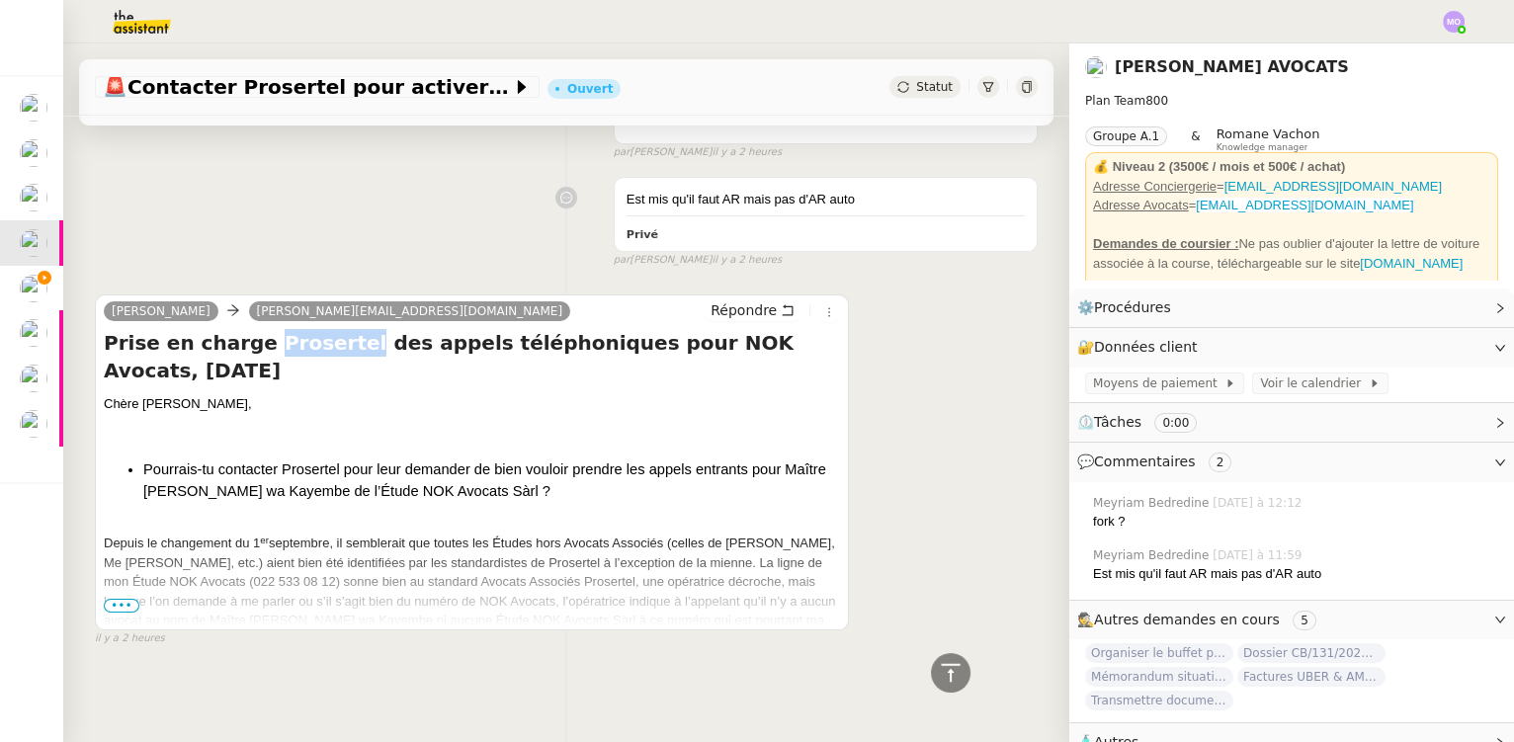
drag, startPoint x: 247, startPoint y: 335, endPoint x: 326, endPoint y: 337, distance: 79.1
click at [326, 337] on h4 "Prise en charge Prosertel des appels téléphoniques pour NOK Avocats, [DATE]" at bounding box center [472, 356] width 736 height 55
copy h4 "Prosertel"
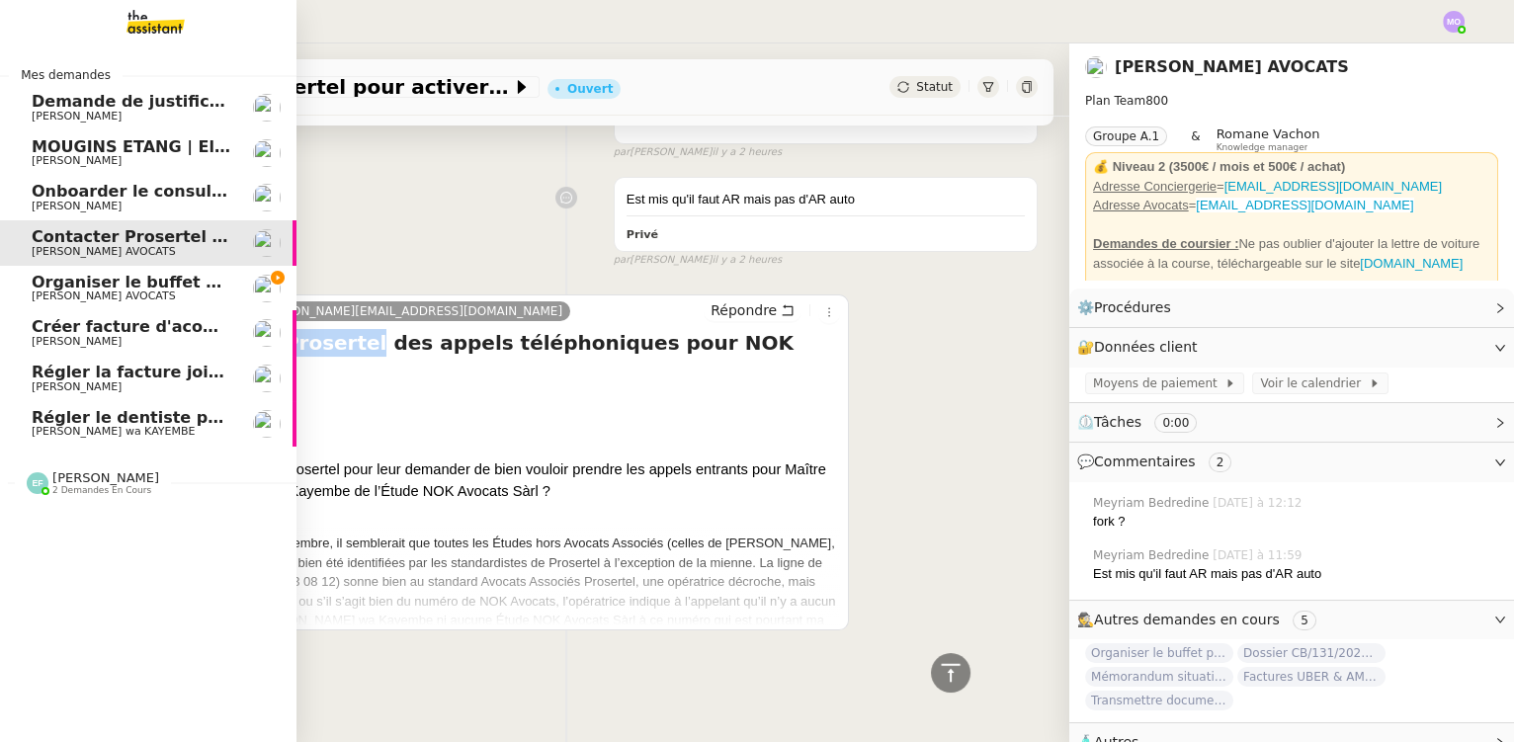
click at [158, 291] on span "[PERSON_NAME] AVOCATS" at bounding box center [132, 297] width 200 height 12
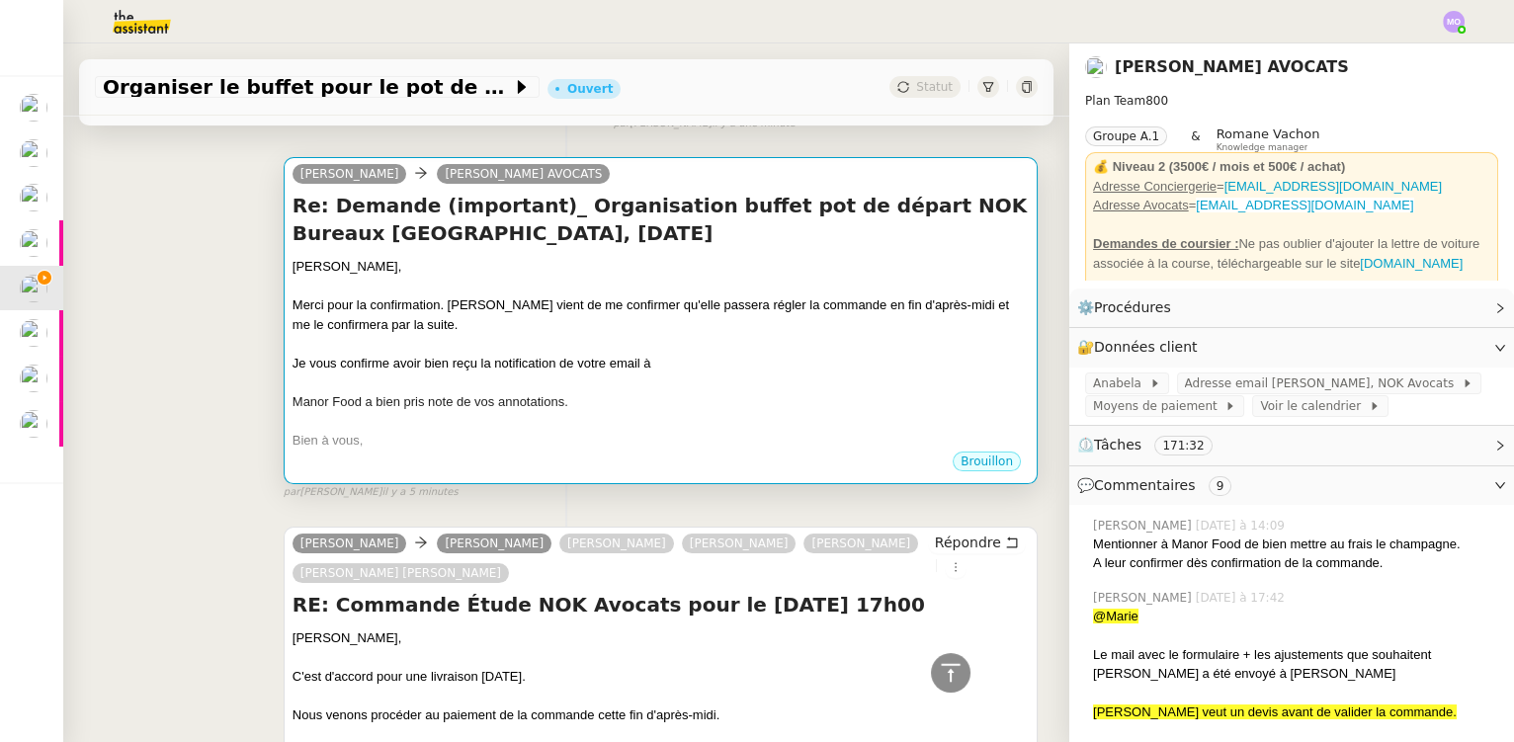
scroll to position [449, 0]
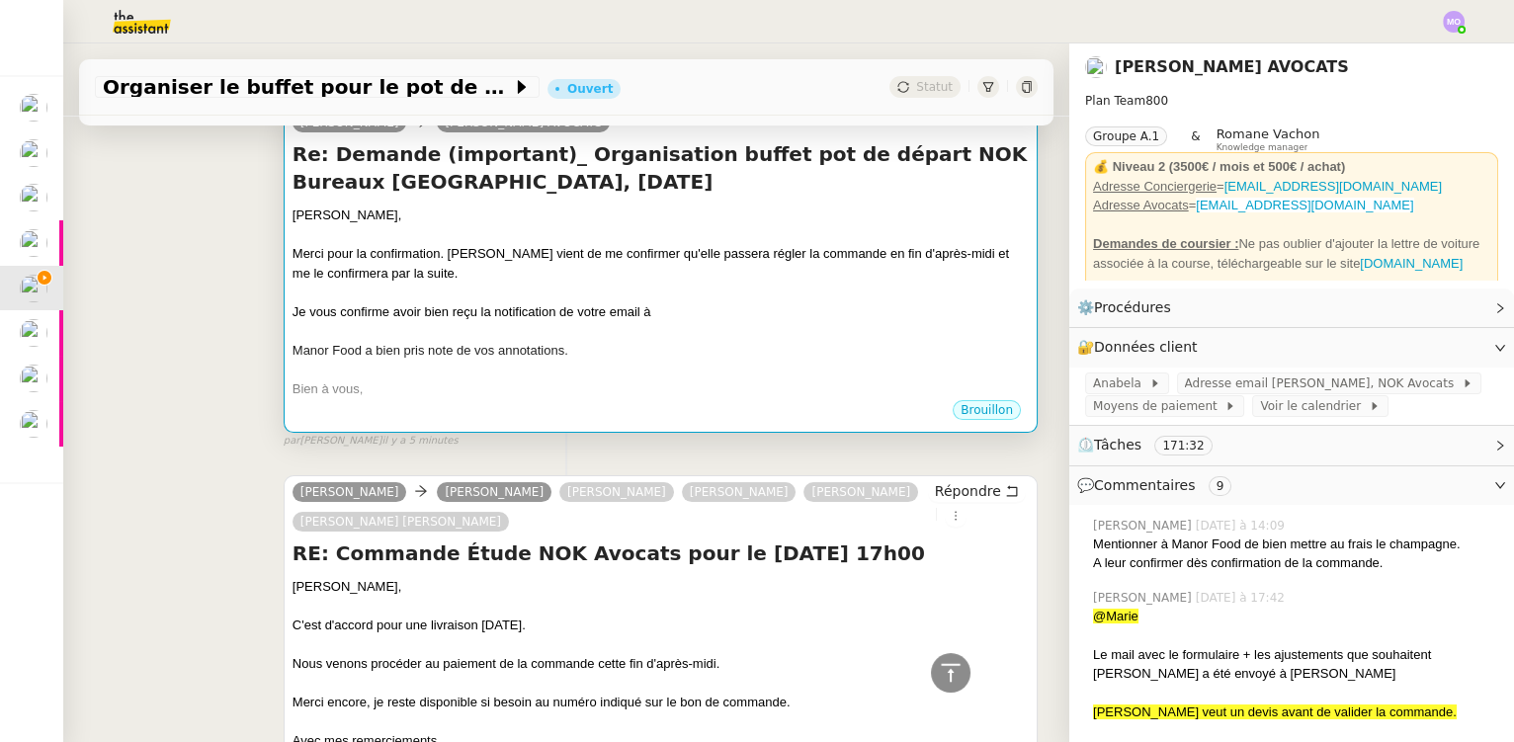
click at [565, 331] on div at bounding box center [661, 331] width 736 height 20
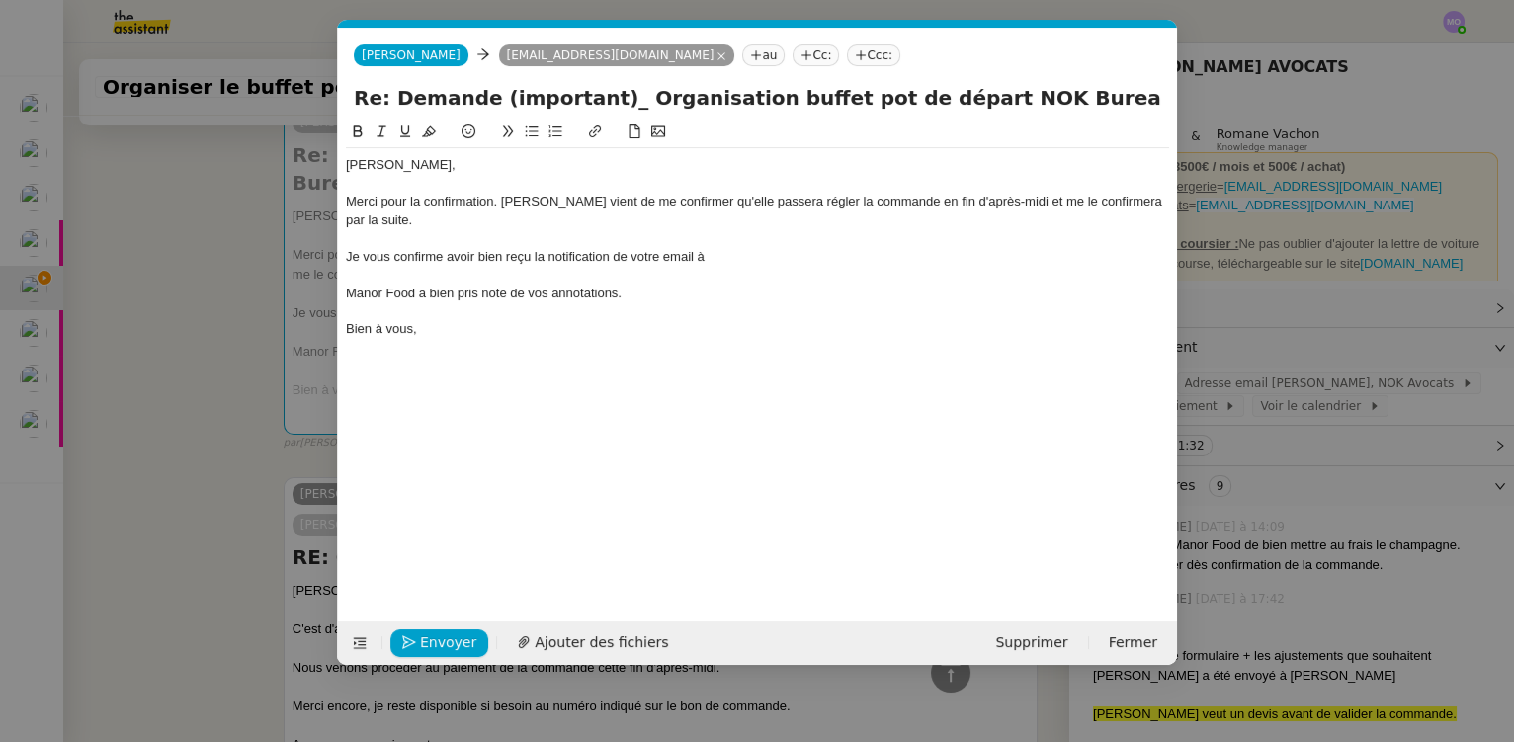
scroll to position [0, 42]
click at [738, 261] on div "Je vous confirme avoir bien reçu la notification de votre email à" at bounding box center [757, 257] width 823 height 18
paste div
click at [504, 252] on div "Je vous confirme avoir bien reçu la notification de votre email concernant Pros…" at bounding box center [757, 257] width 823 height 18
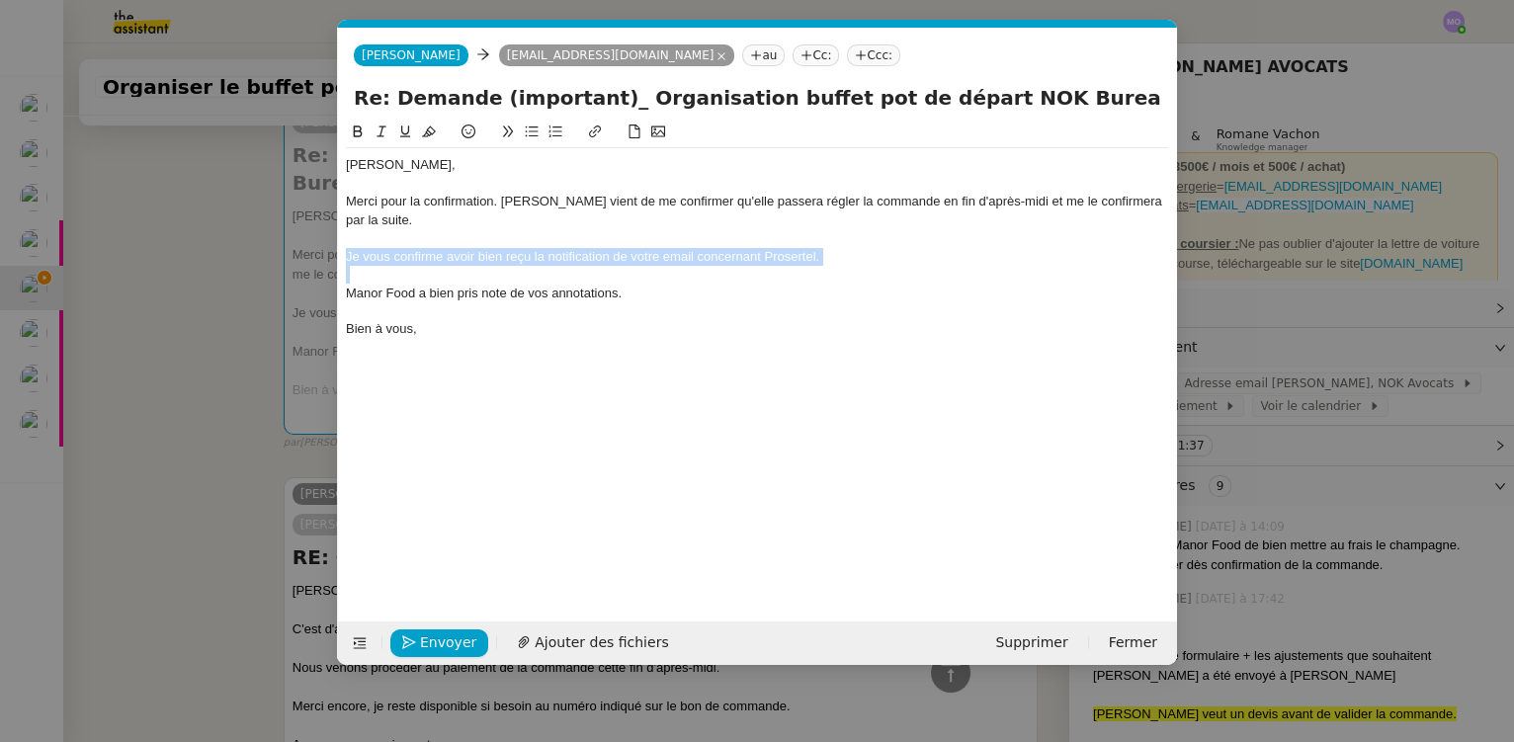
click at [504, 252] on div "Je vous confirme avoir bien reçu la notification de votre email concernant Pros…" at bounding box center [757, 257] width 823 height 18
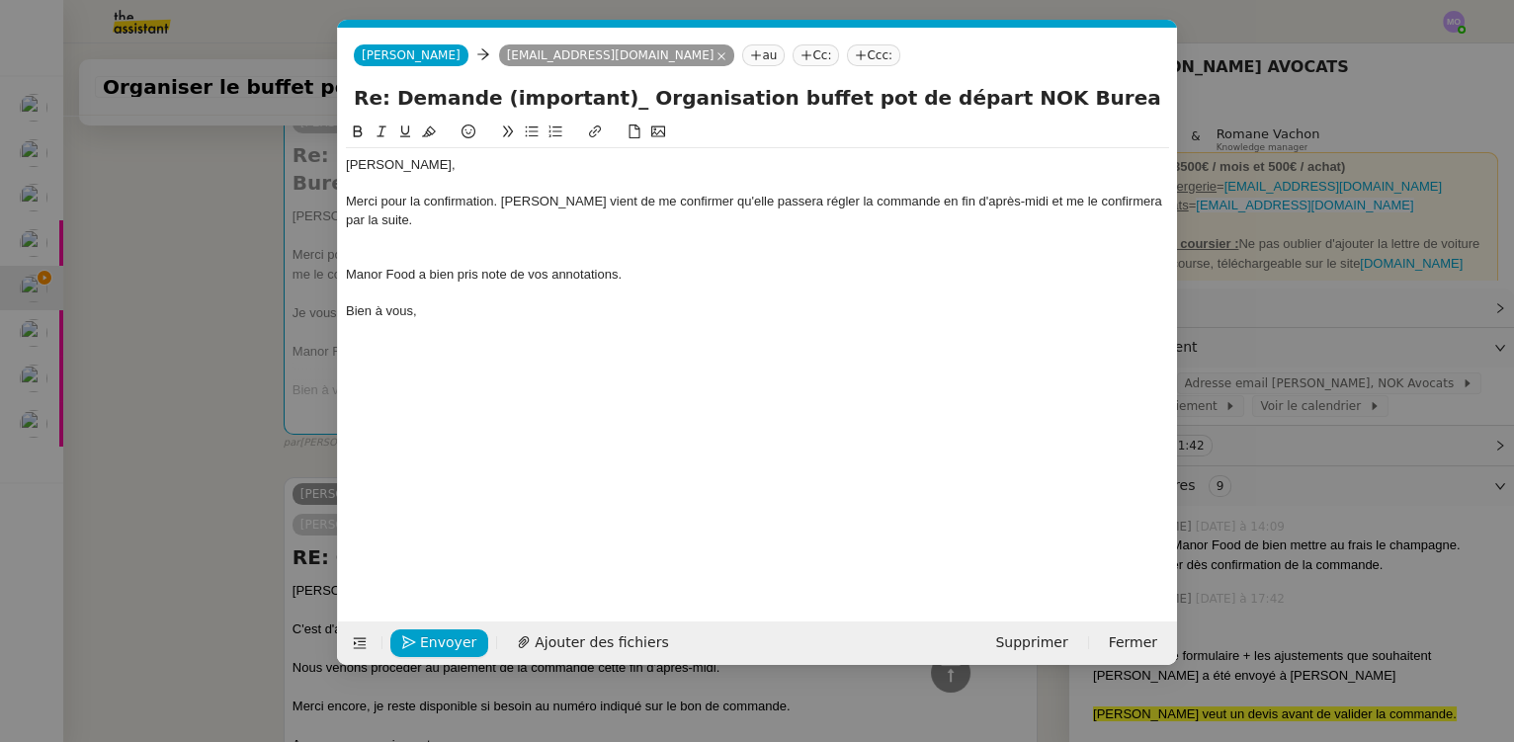
click at [463, 166] on div "[PERSON_NAME]," at bounding box center [757, 165] width 823 height 18
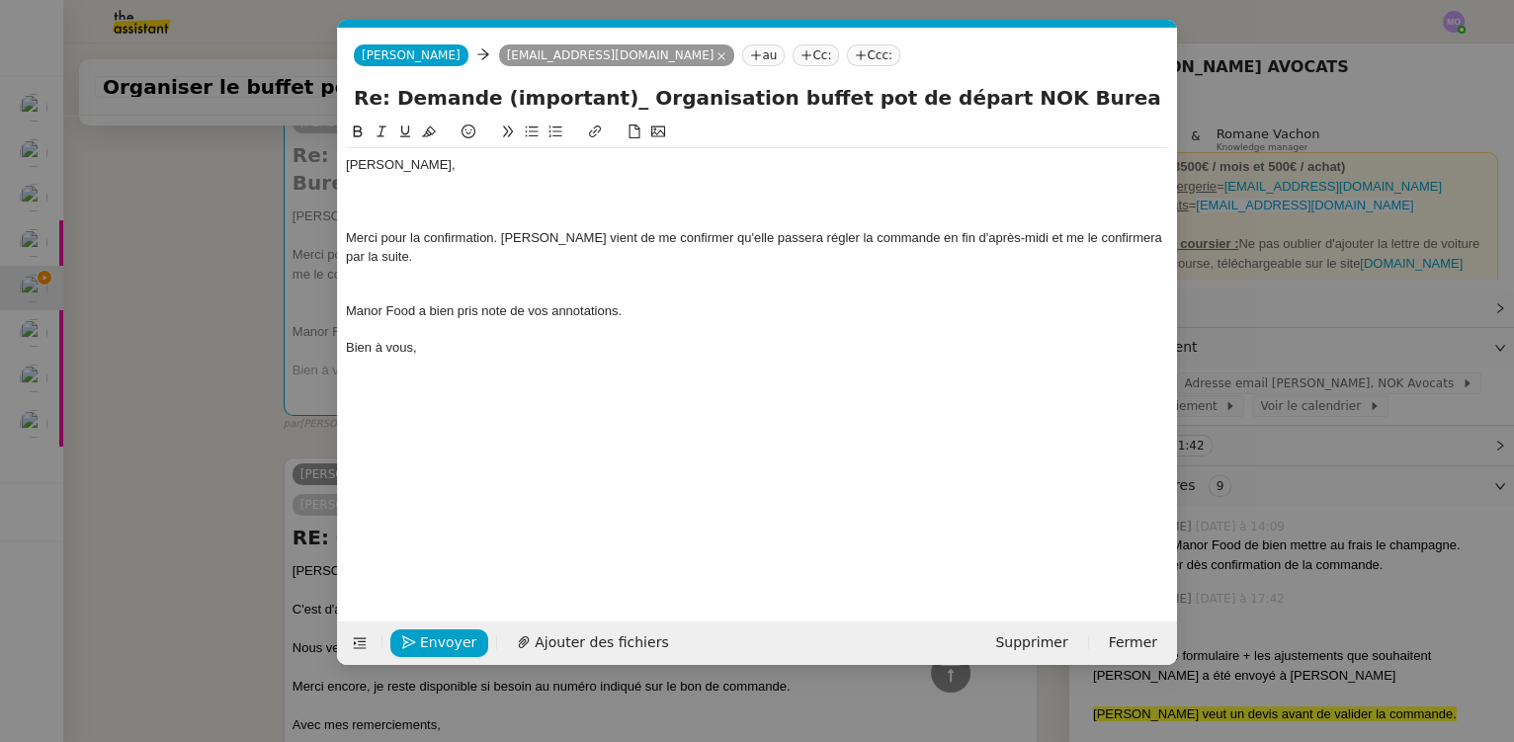
scroll to position [0, 0]
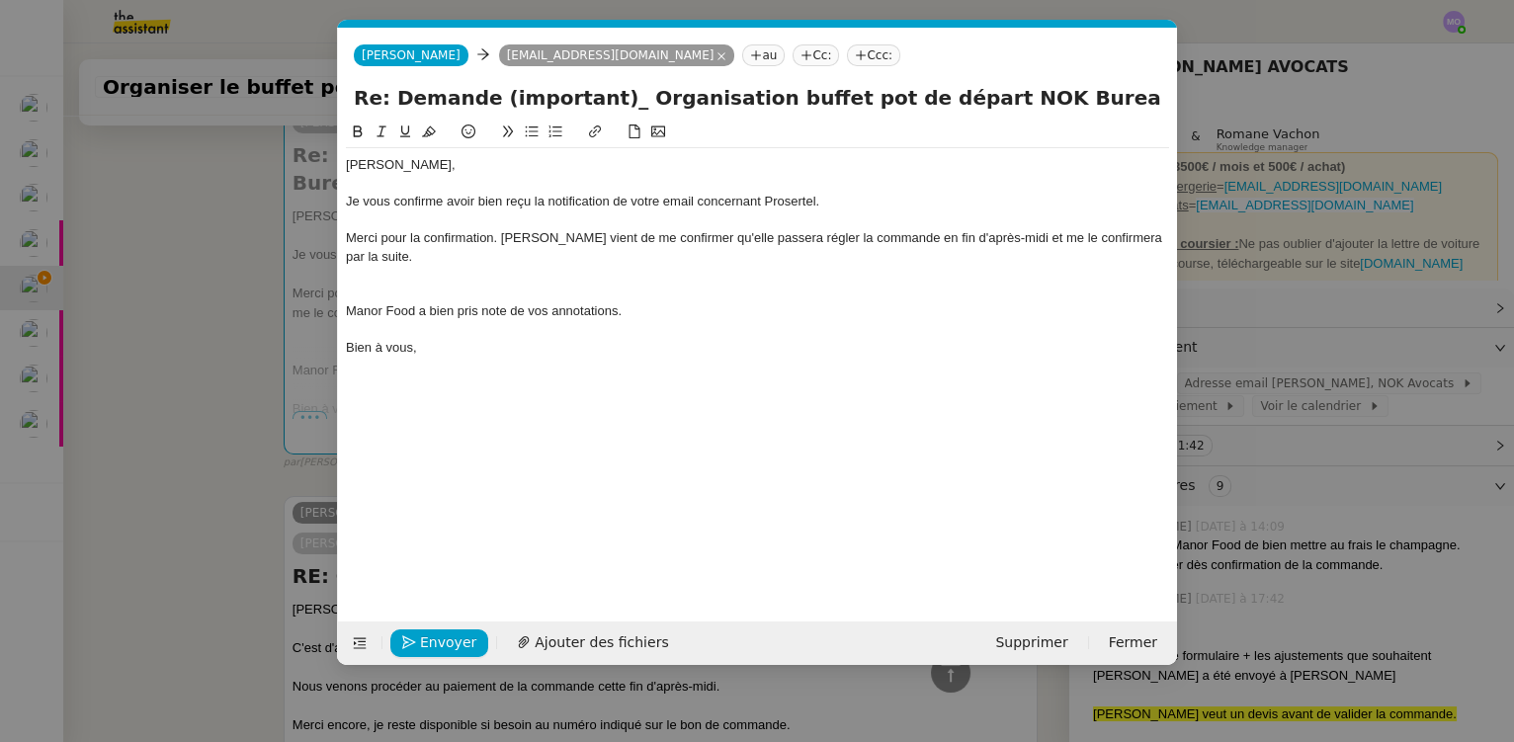
click at [579, 283] on div at bounding box center [757, 275] width 823 height 18
drag, startPoint x: 501, startPoint y: 237, endPoint x: 345, endPoint y: 233, distance: 156.2
click at [346, 233] on div "Merci pour la confirmation. [PERSON_NAME] vient de me confirmer qu'elle passera…" at bounding box center [757, 247] width 823 height 37
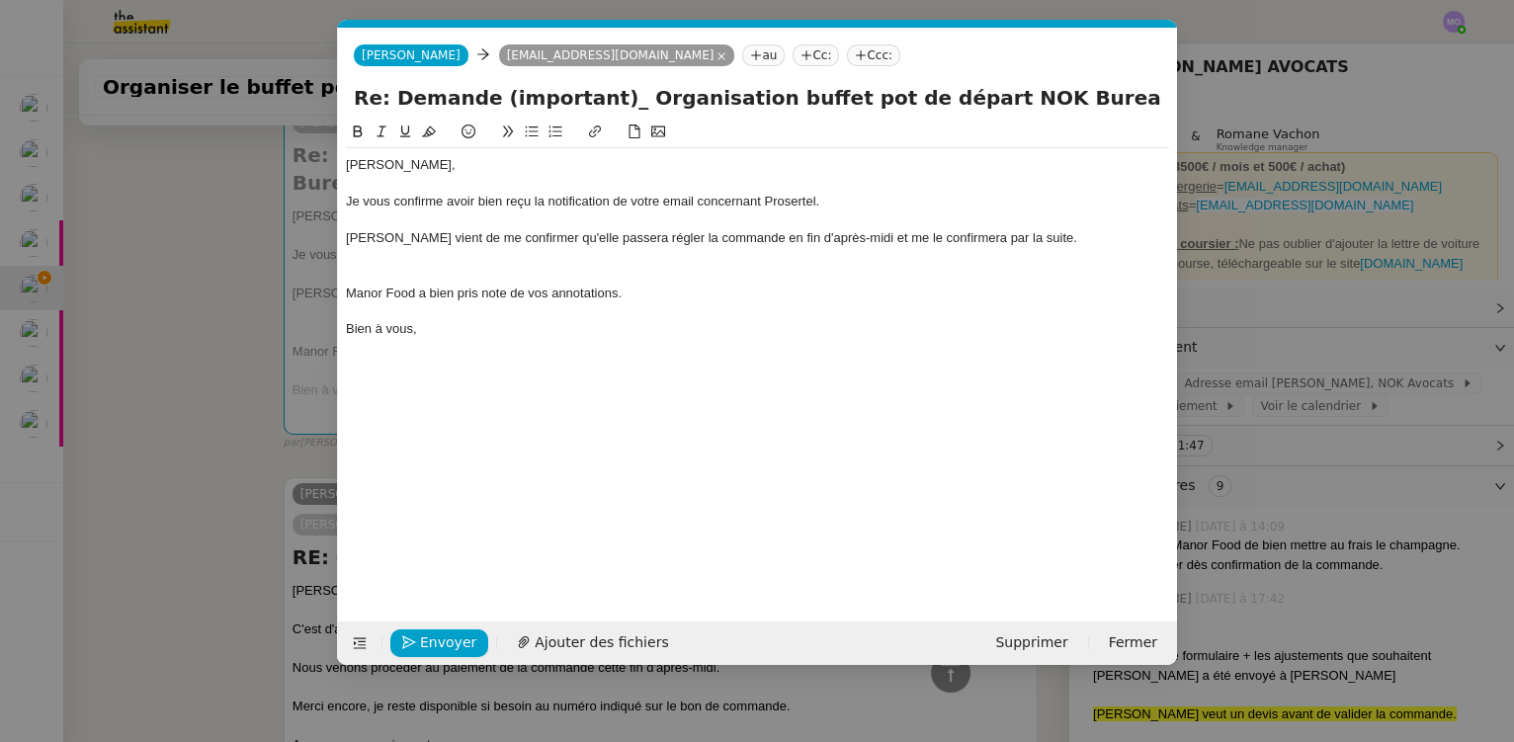
click at [404, 271] on div at bounding box center [757, 275] width 823 height 18
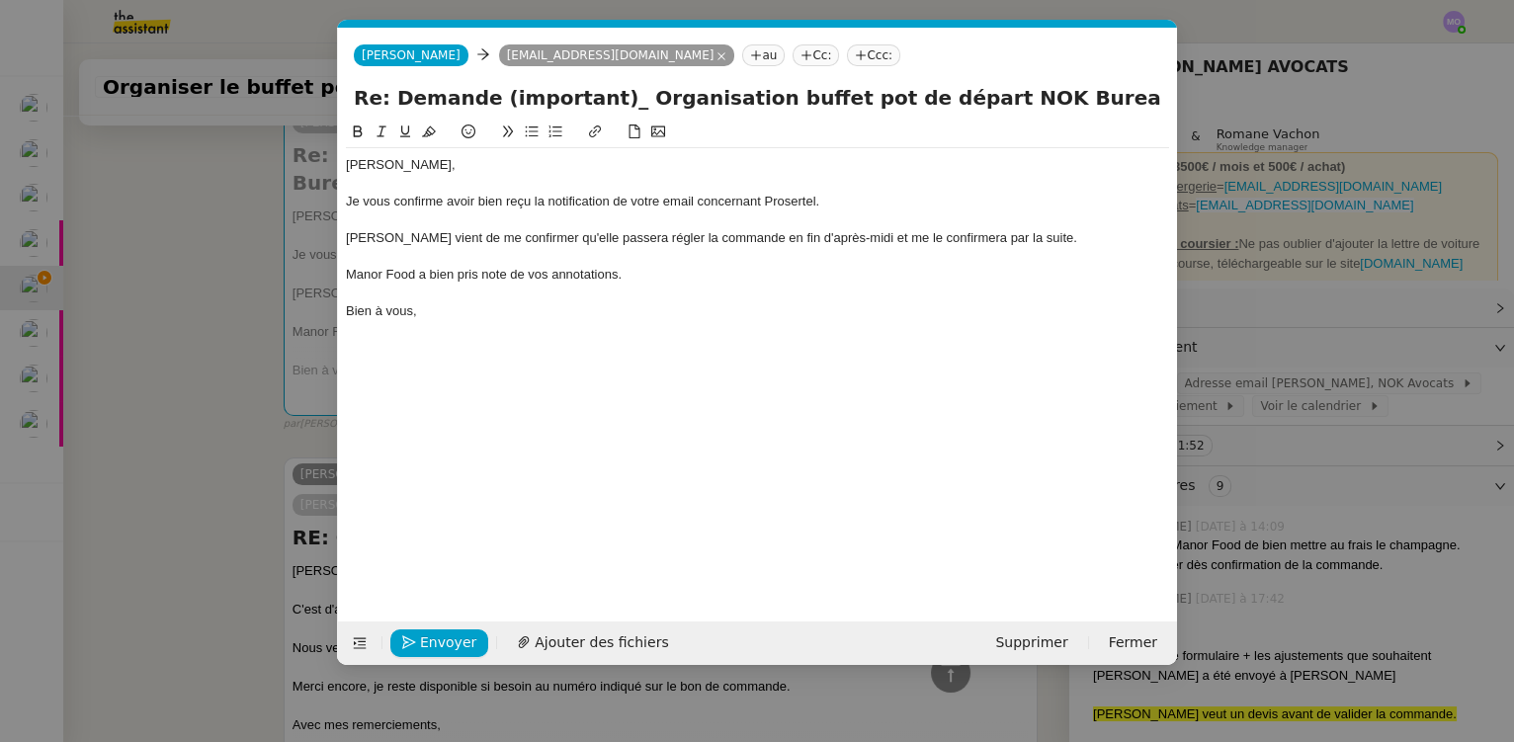
click at [478, 202] on div "Je vous confirme avoir bien reçu la notification de votre email concernant Pros…" at bounding box center [757, 202] width 823 height 18
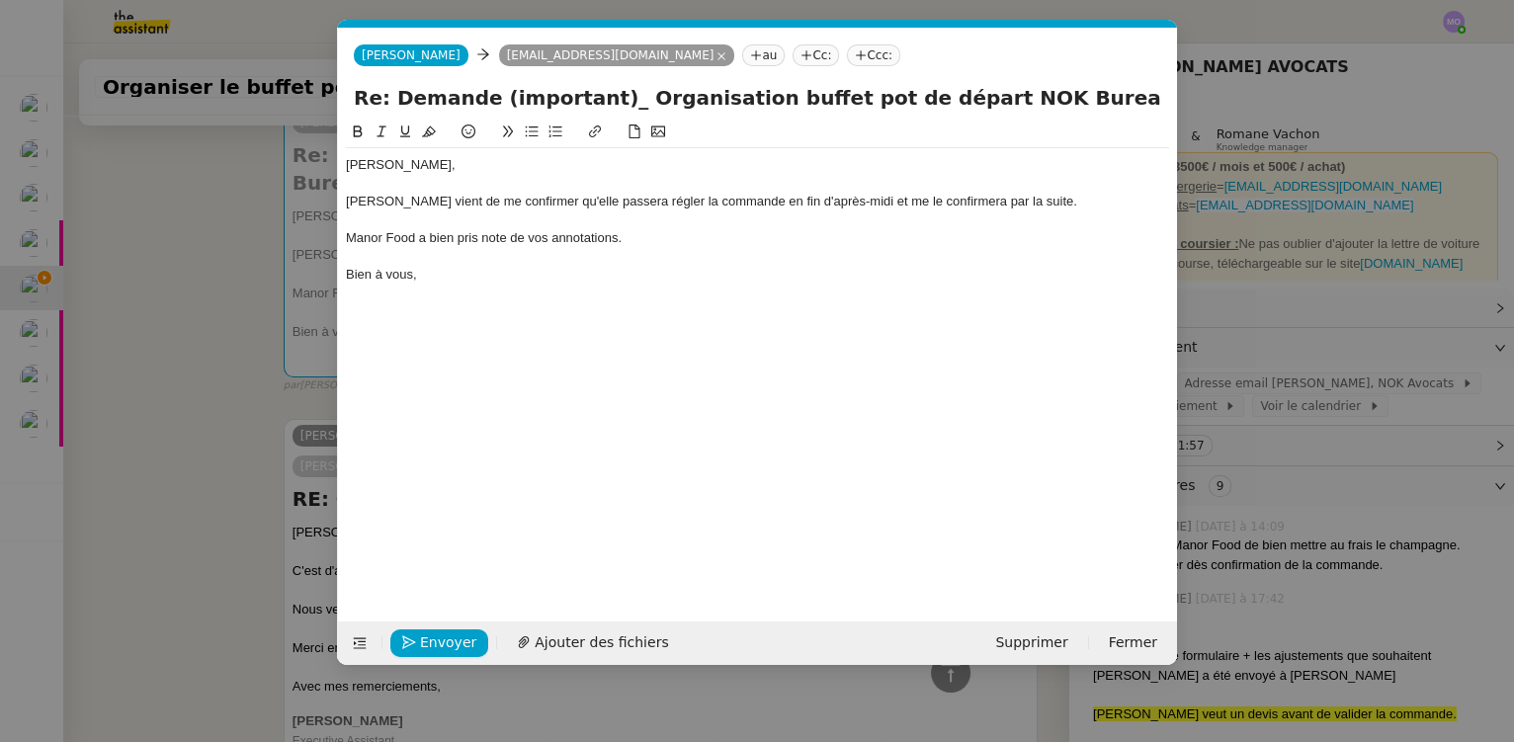
drag, startPoint x: 646, startPoint y: 238, endPoint x: 697, endPoint y: 277, distance: 63.5
click at [647, 238] on div "Manor Food a bien pris note de vos annotations." at bounding box center [757, 238] width 823 height 18
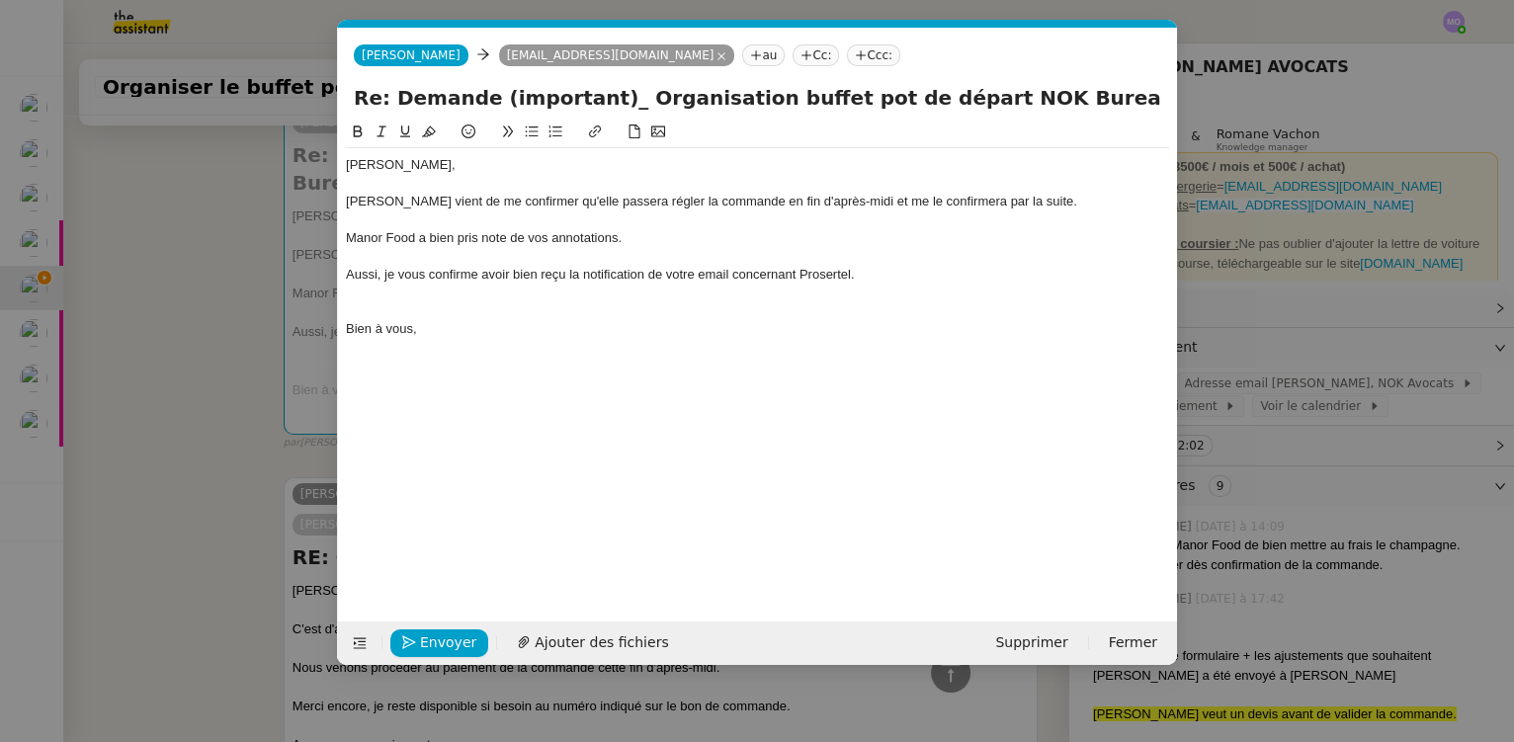
click at [396, 305] on div at bounding box center [757, 311] width 823 height 18
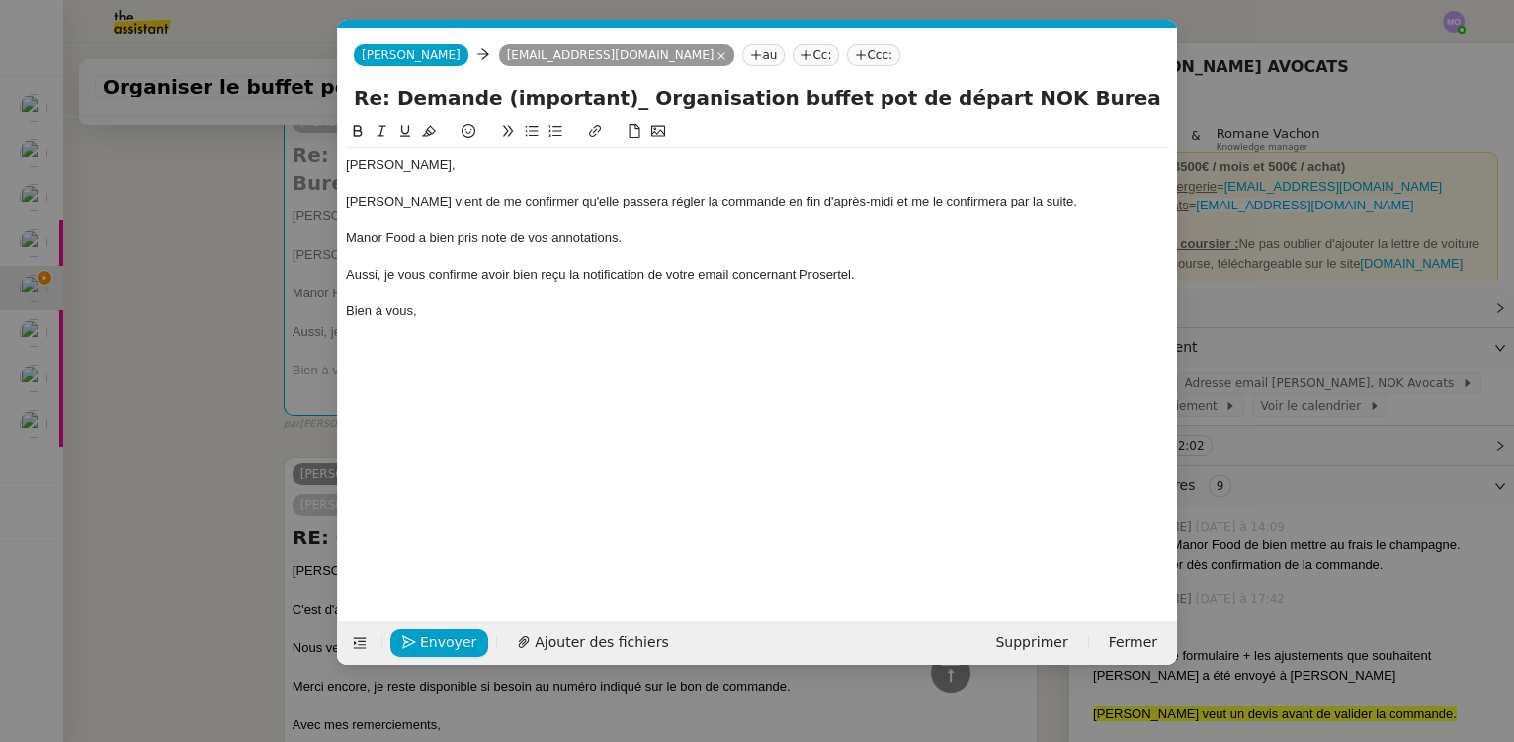
click at [887, 279] on div "Aussi, je vous confirme avoir bien reçu la notification de votre email concerna…" at bounding box center [757, 275] width 823 height 18
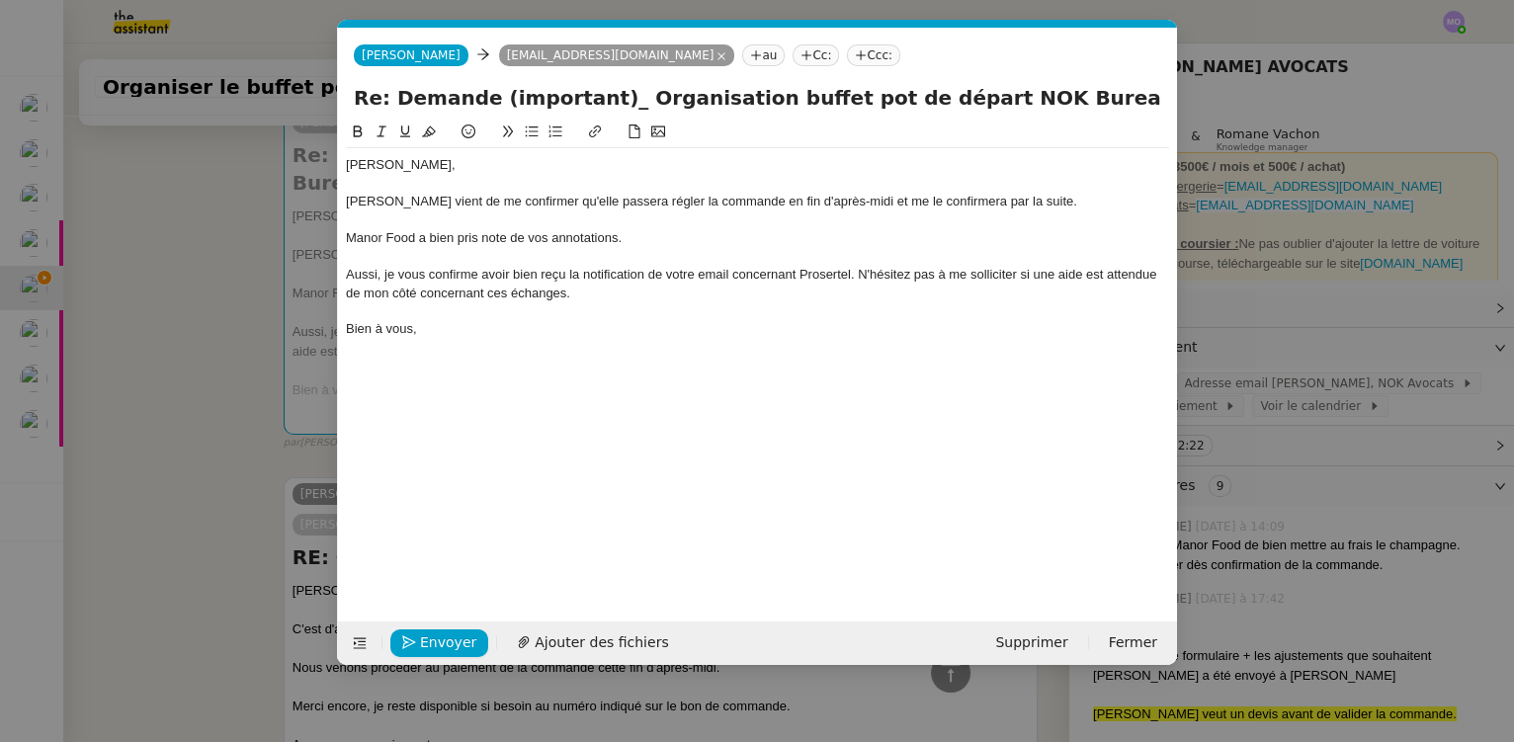
click at [488, 280] on div "Aussi, je vous confirme avoir bien reçu la notification de votre email concerna…" at bounding box center [757, 284] width 823 height 37
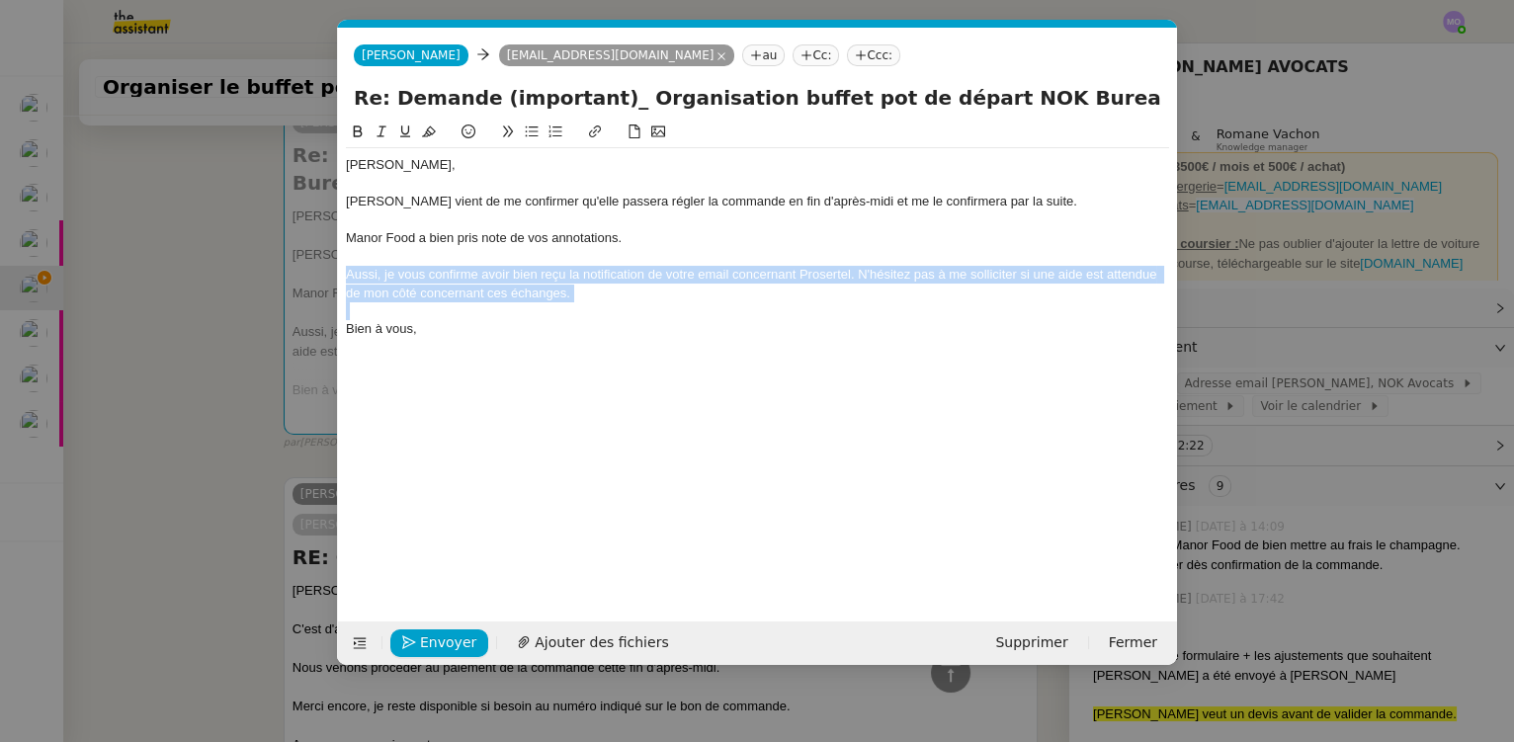
click at [488, 280] on div "Aussi, je vous confirme avoir bien reçu la notification de votre email concerna…" at bounding box center [757, 284] width 823 height 37
click at [384, 136] on icon at bounding box center [382, 132] width 14 height 14
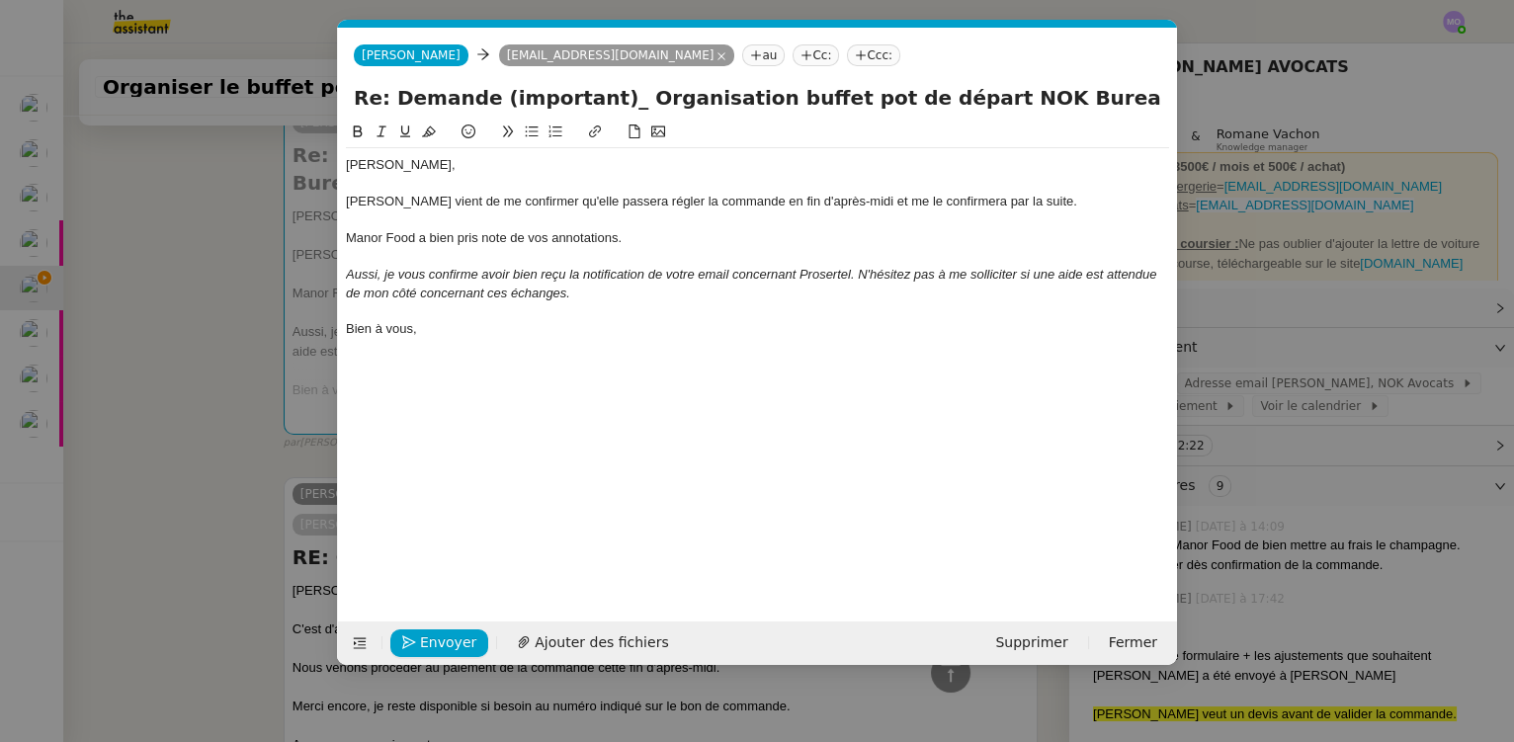
click at [718, 336] on div "Bien à vous," at bounding box center [757, 329] width 823 height 18
click at [641, 238] on div "Manor Food a bien pris note de vos annotations." at bounding box center [757, 238] width 823 height 18
click at [637, 319] on div at bounding box center [757, 311] width 823 height 18
click at [155, 326] on nz-modal-container "Service TA - VOYAGE - PROPOSITION GLOBALE A utiliser dans le cadre de propositi…" at bounding box center [757, 371] width 1514 height 742
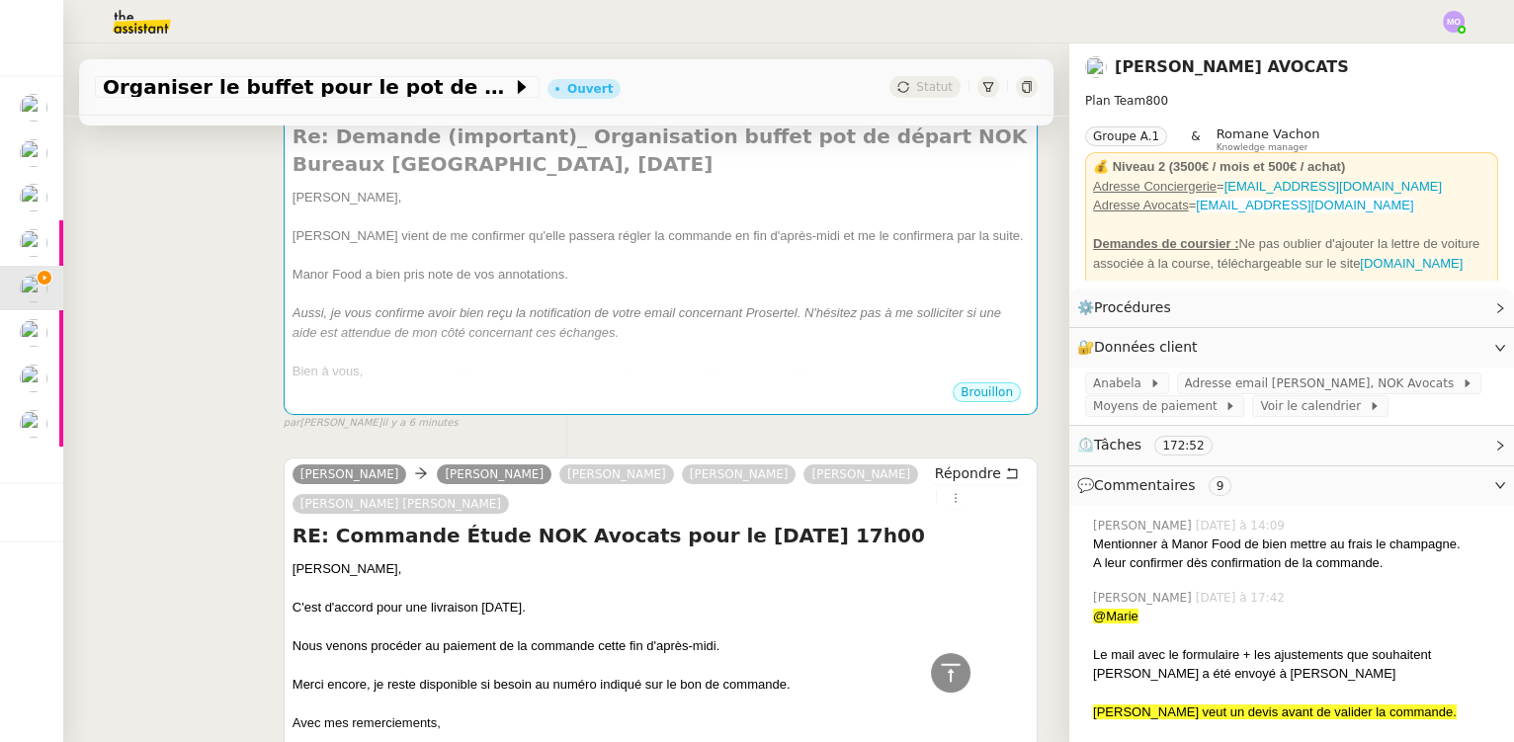
scroll to position [449, 0]
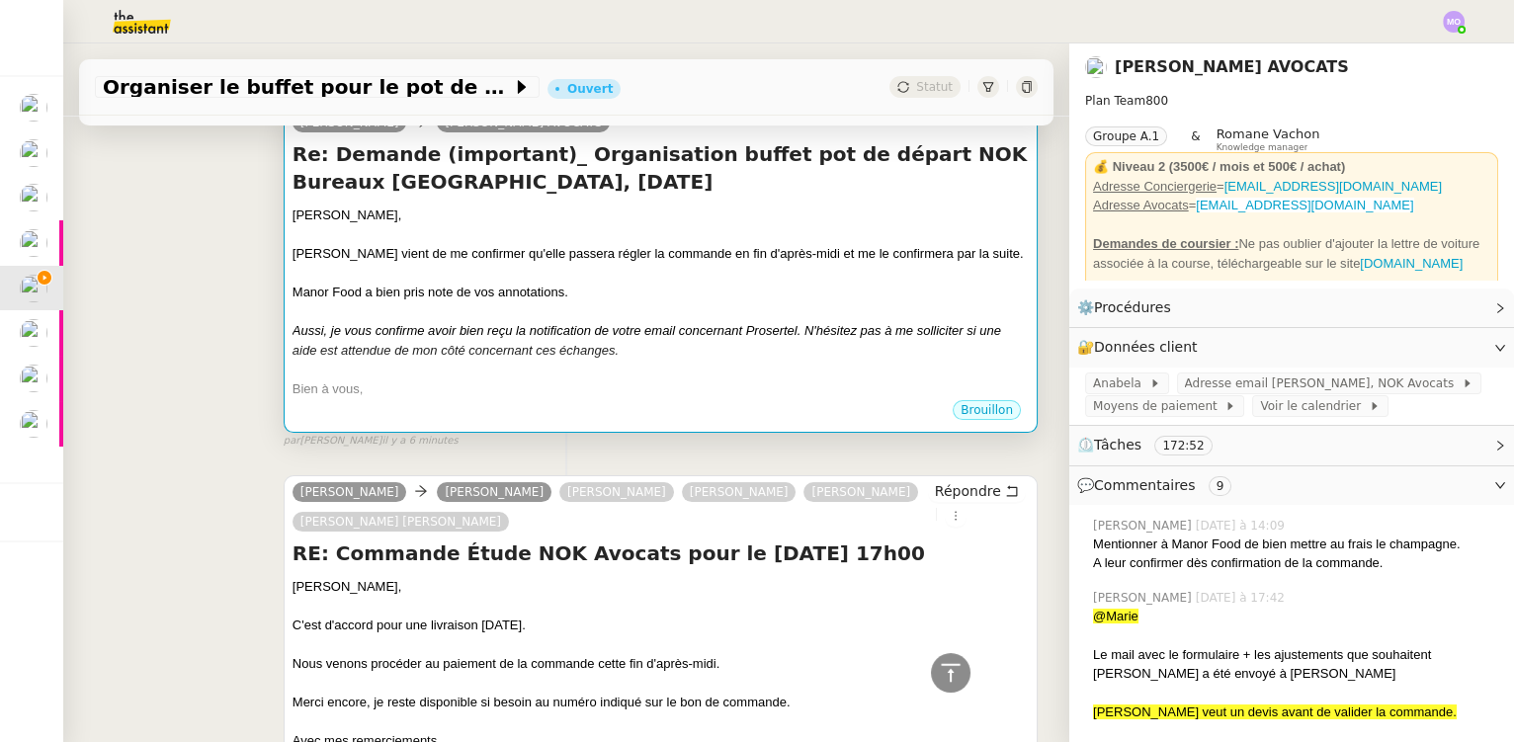
click at [487, 271] on div at bounding box center [661, 274] width 736 height 20
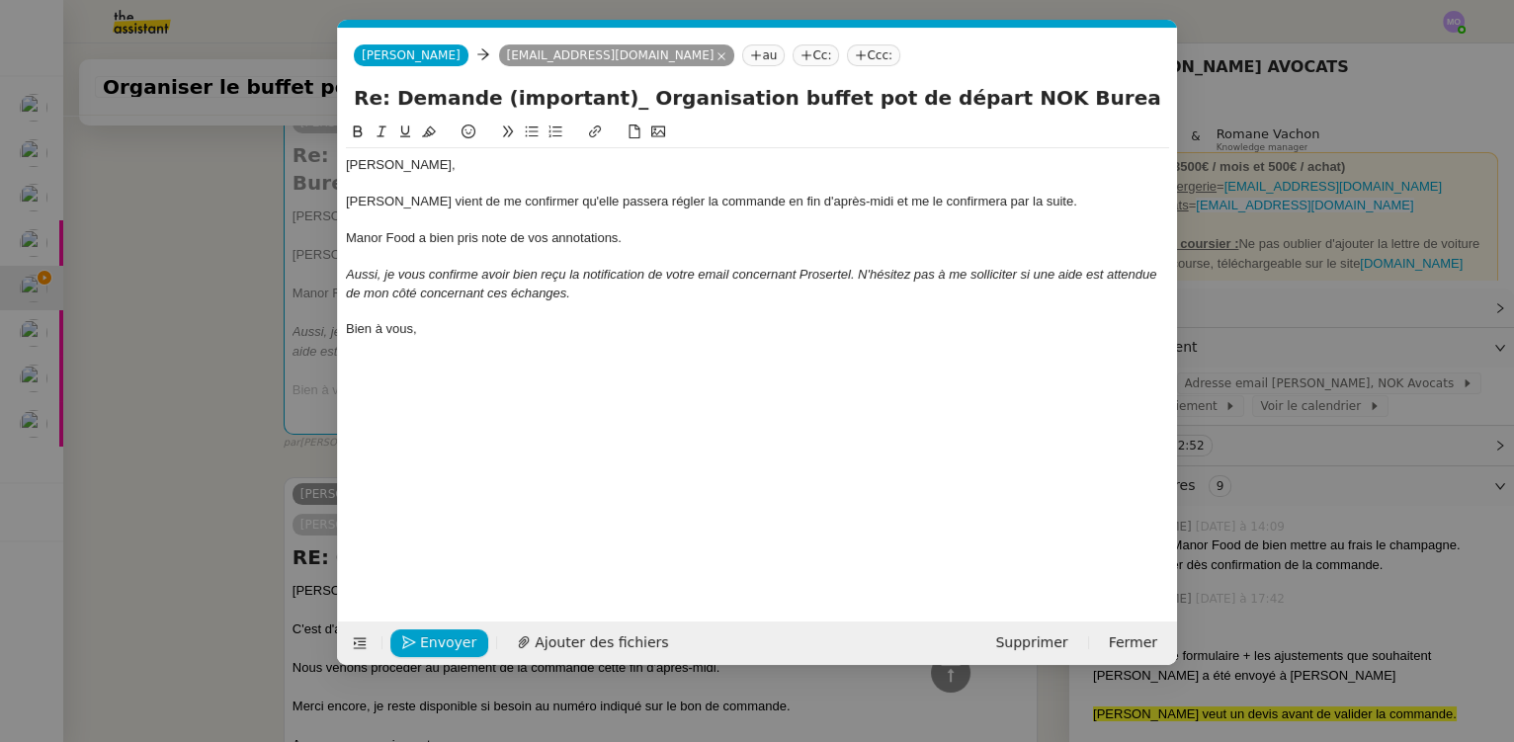
scroll to position [0, 42]
drag, startPoint x: 648, startPoint y: 241, endPoint x: 682, endPoint y: 260, distance: 38.5
click at [646, 241] on div "Manor Food a bien pris note de vos annotations." at bounding box center [757, 238] width 823 height 18
click at [633, 329] on div "Bien à vous," at bounding box center [757, 329] width 823 height 18
click at [239, 331] on nz-modal-container "Service TA - VOYAGE - PROPOSITION GLOBALE A utiliser dans le cadre de propositi…" at bounding box center [757, 371] width 1514 height 742
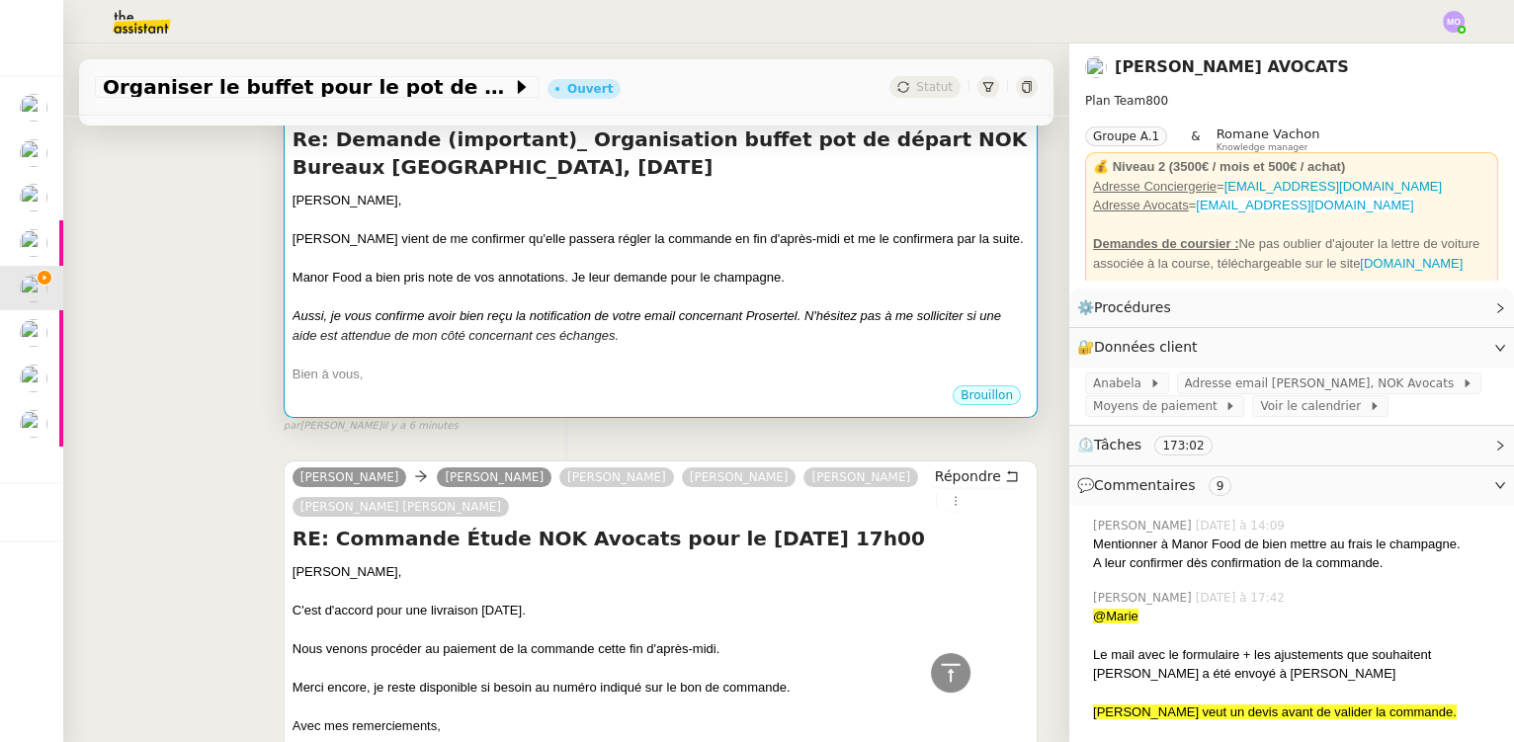
scroll to position [448, 0]
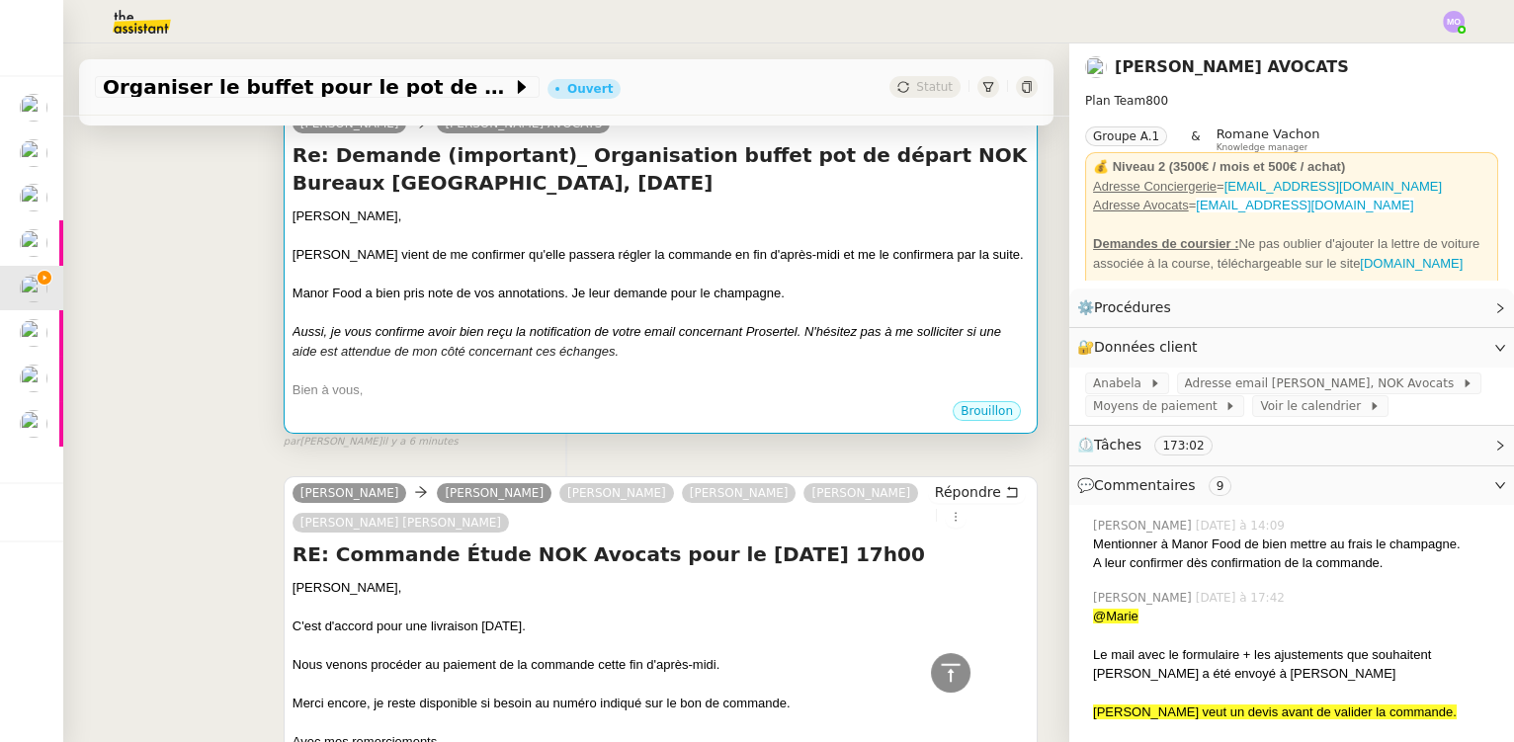
click at [522, 333] on em "Aussi, je vous confirme avoir bien reçu la notification de votre email concerna…" at bounding box center [647, 341] width 709 height 35
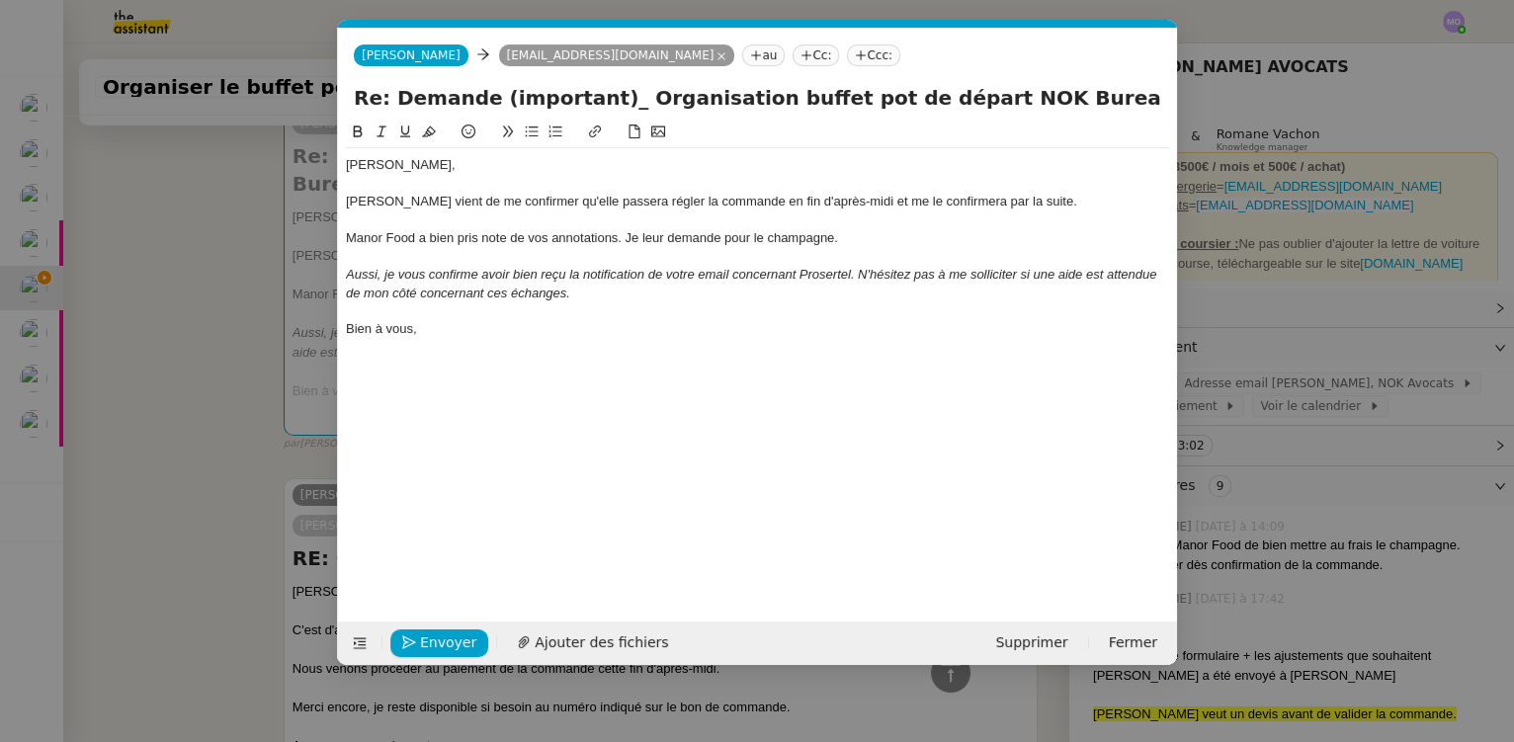
scroll to position [0, 42]
click at [457, 322] on div "Bien à vous," at bounding box center [757, 329] width 823 height 18
drag, startPoint x: 832, startPoint y: 243, endPoint x: 815, endPoint y: 267, distance: 29.1
click at [832, 245] on div "Manor Food a bien pris note de vos annotations. Je leur demande pour le champag…" at bounding box center [757, 238] width 823 height 18
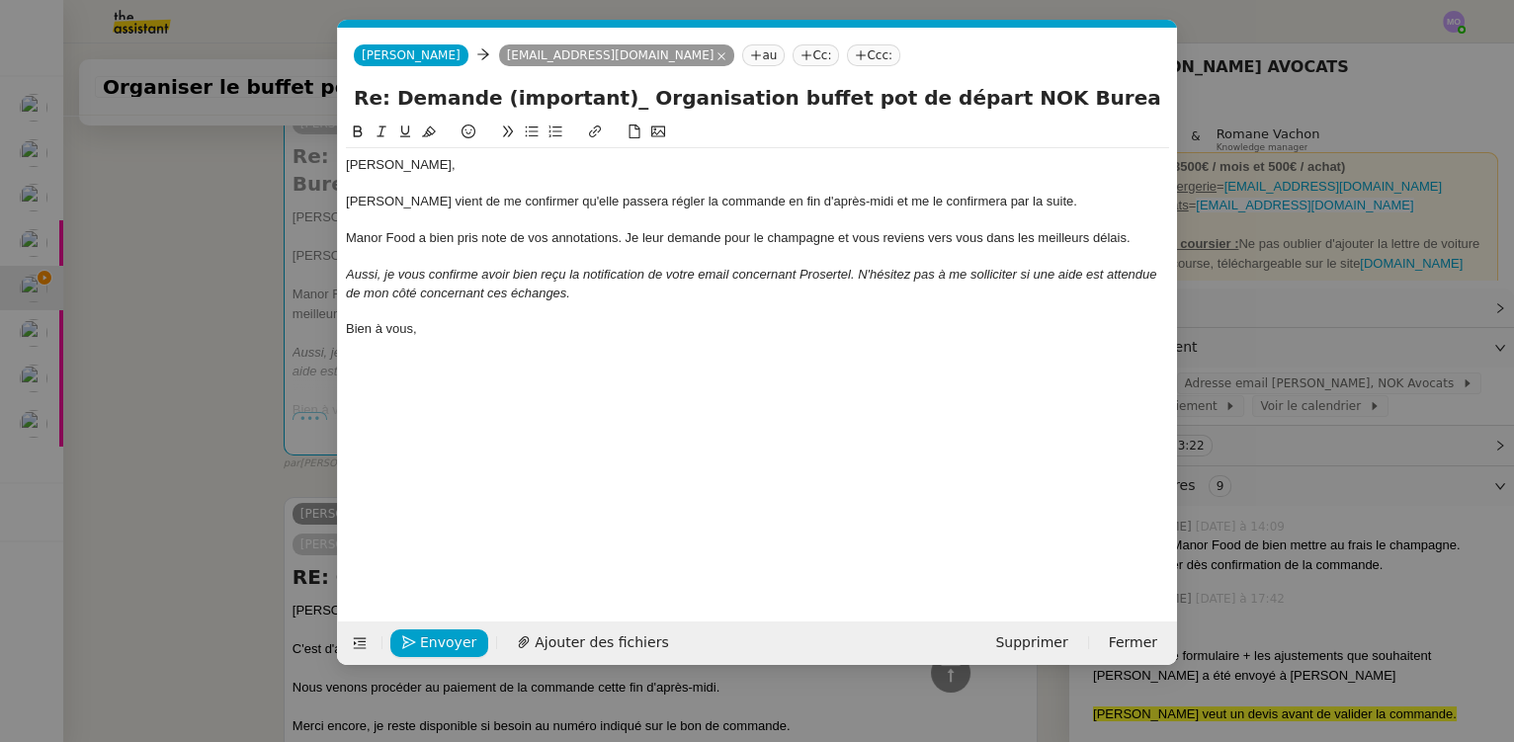
click at [443, 331] on div "Bien à vous," at bounding box center [757, 329] width 823 height 18
click at [438, 640] on span "Envoyer" at bounding box center [448, 643] width 56 height 23
click at [438, 640] on span "Confirmer l'envoi" at bounding box center [479, 643] width 119 height 23
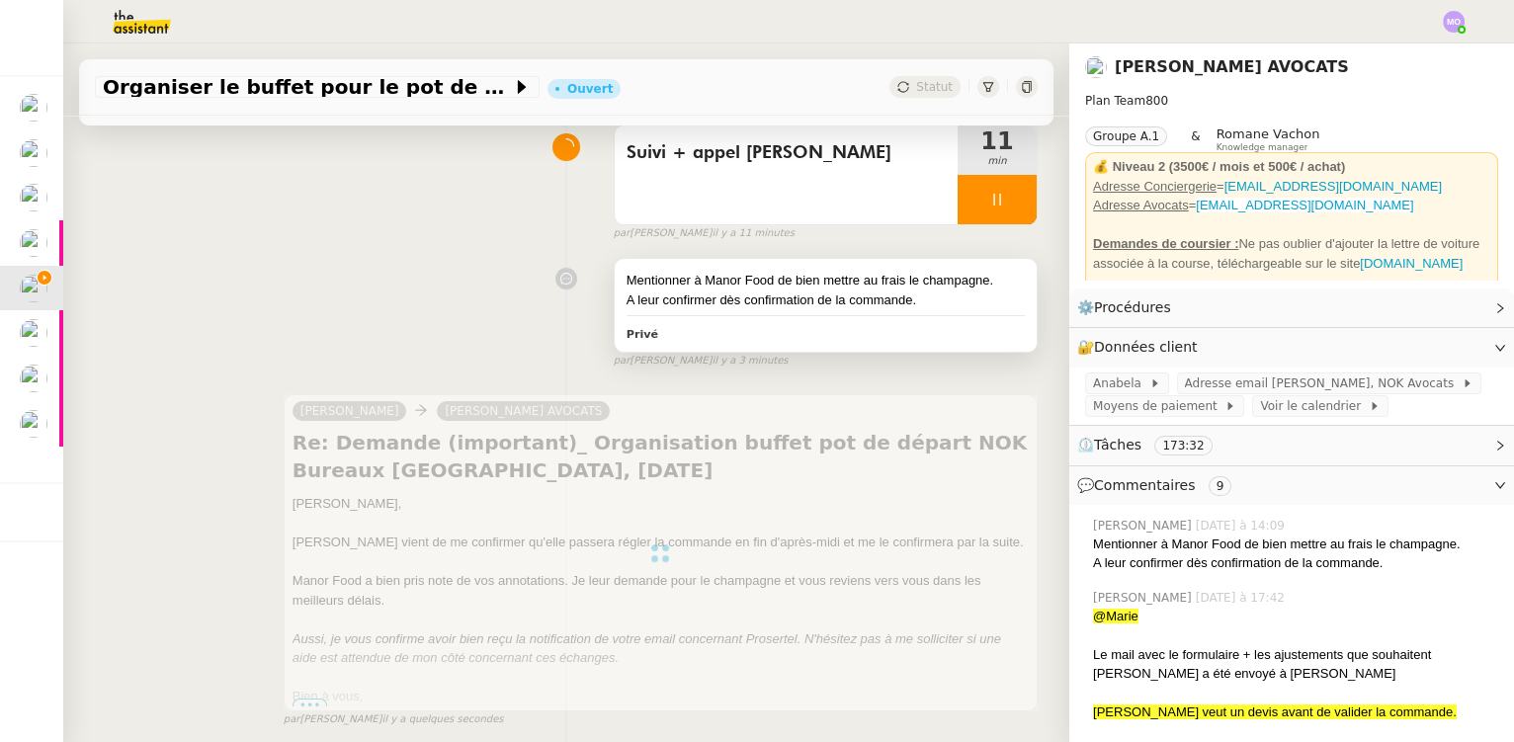
scroll to position [269, 0]
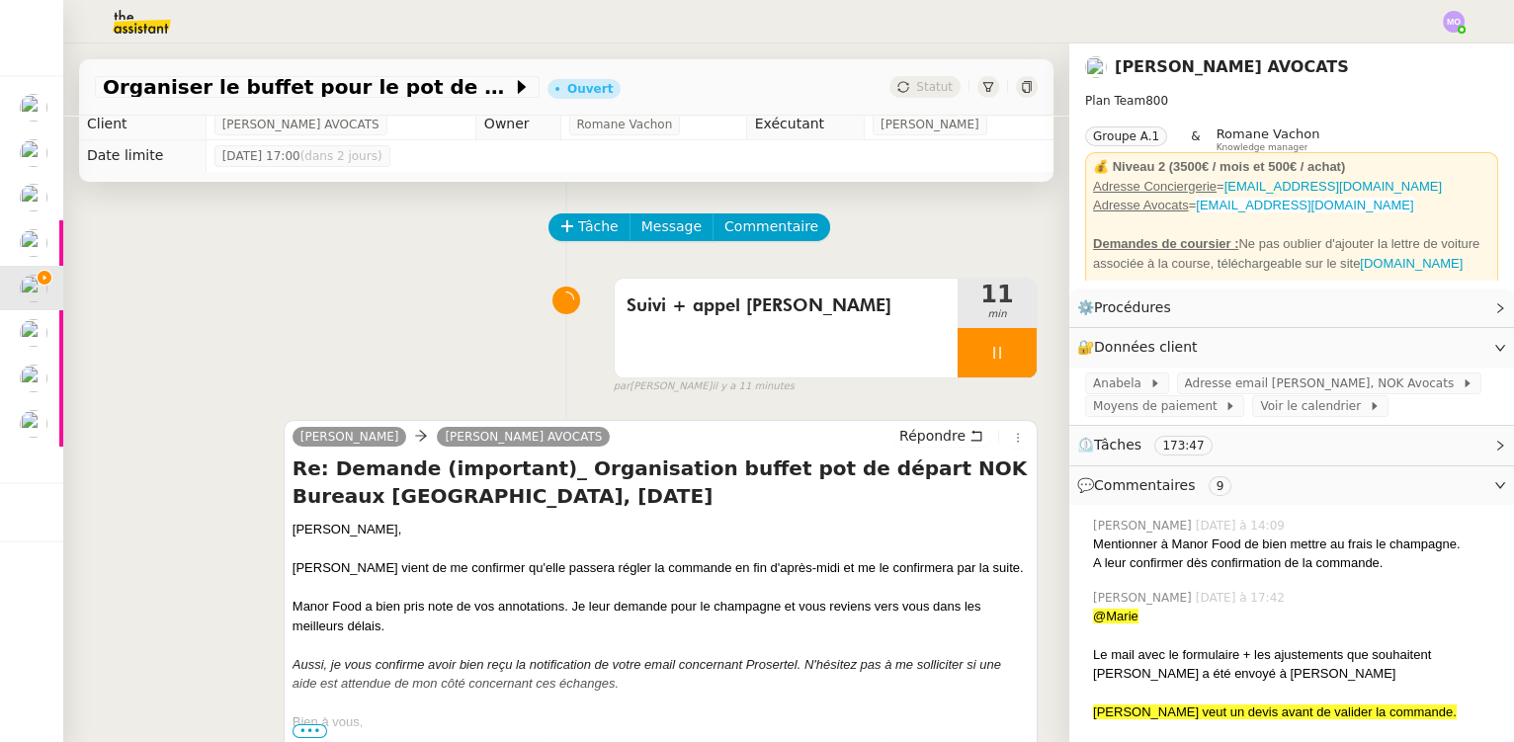
scroll to position [0, 0]
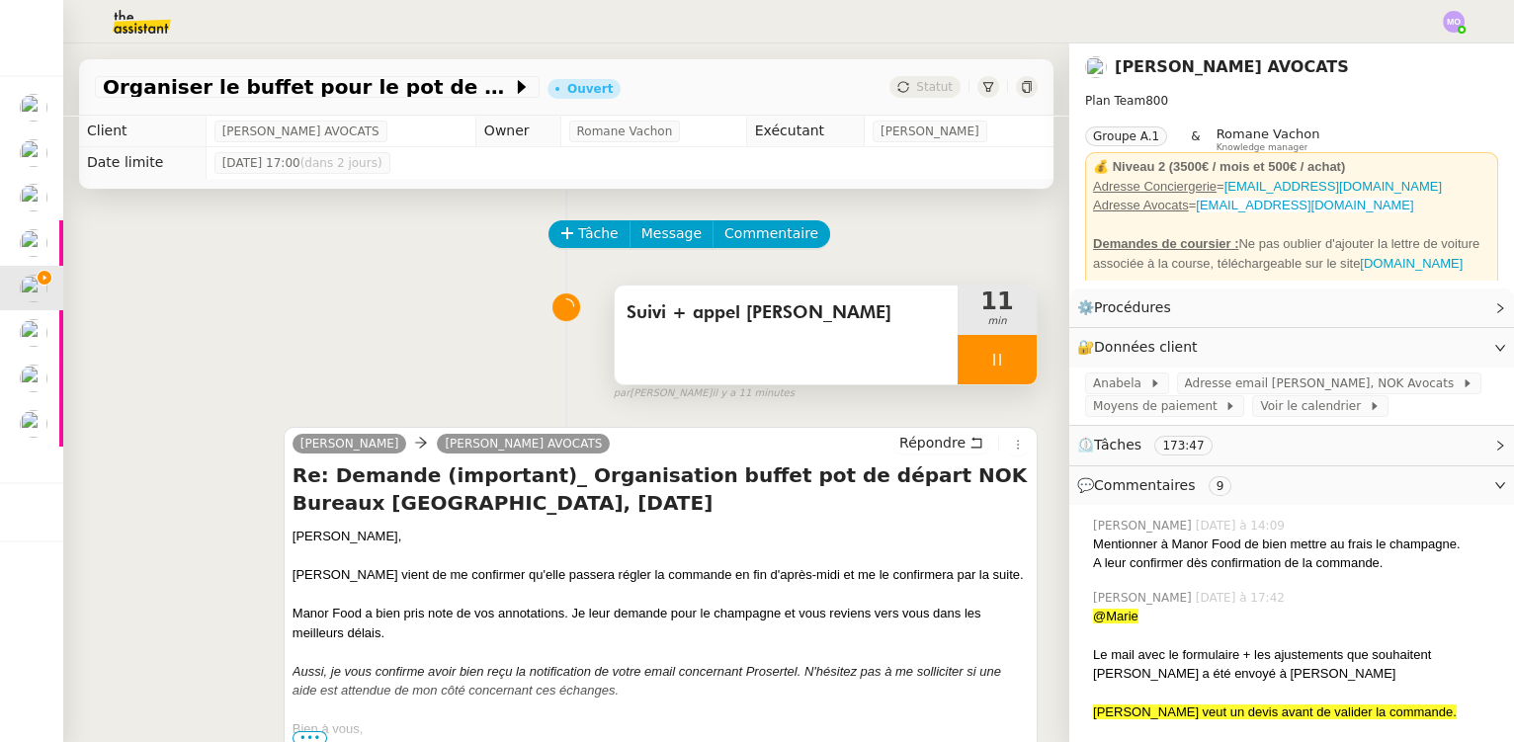
click at [998, 349] on div at bounding box center [997, 359] width 79 height 49
click at [998, 349] on button at bounding box center [1017, 359] width 40 height 49
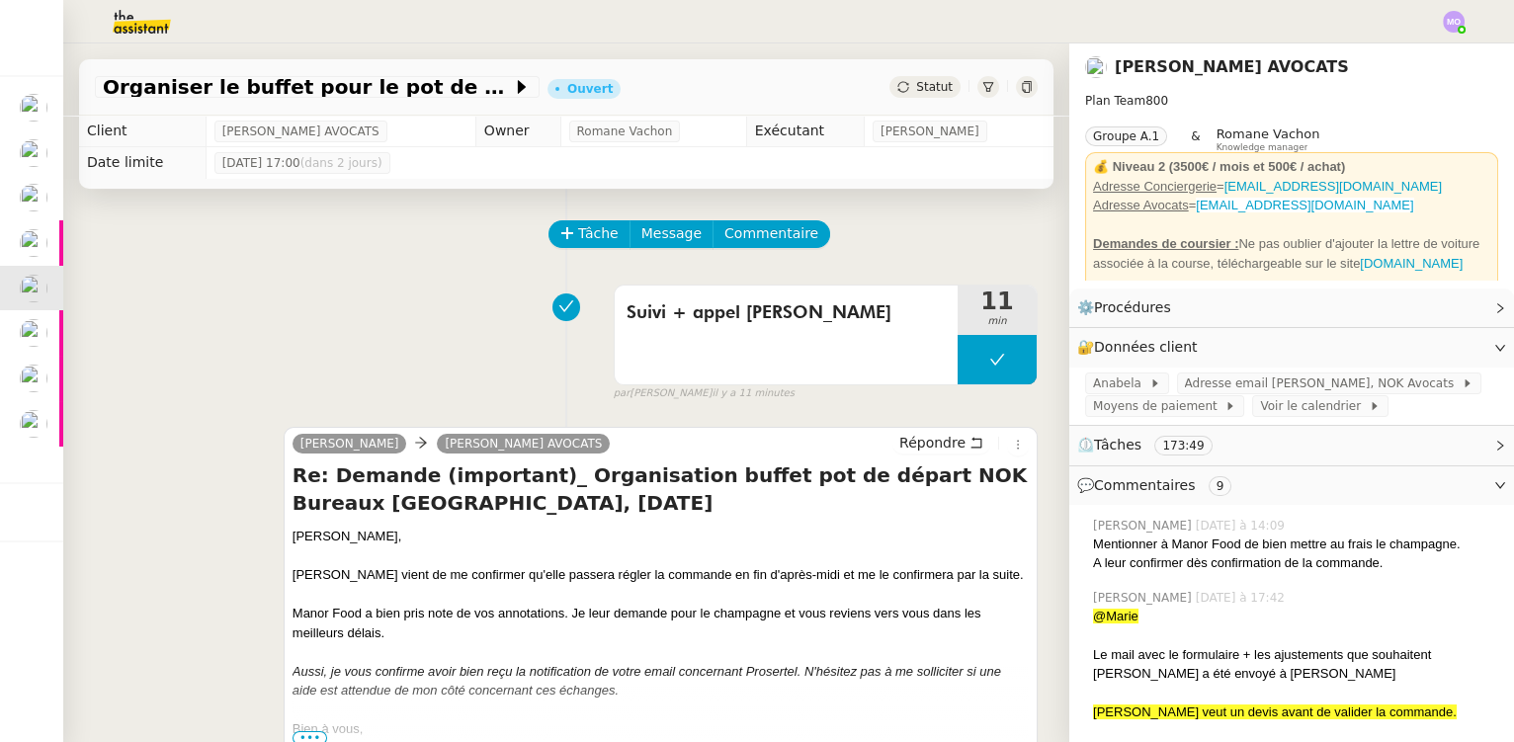
click at [916, 88] on span "Statut" at bounding box center [934, 87] width 37 height 14
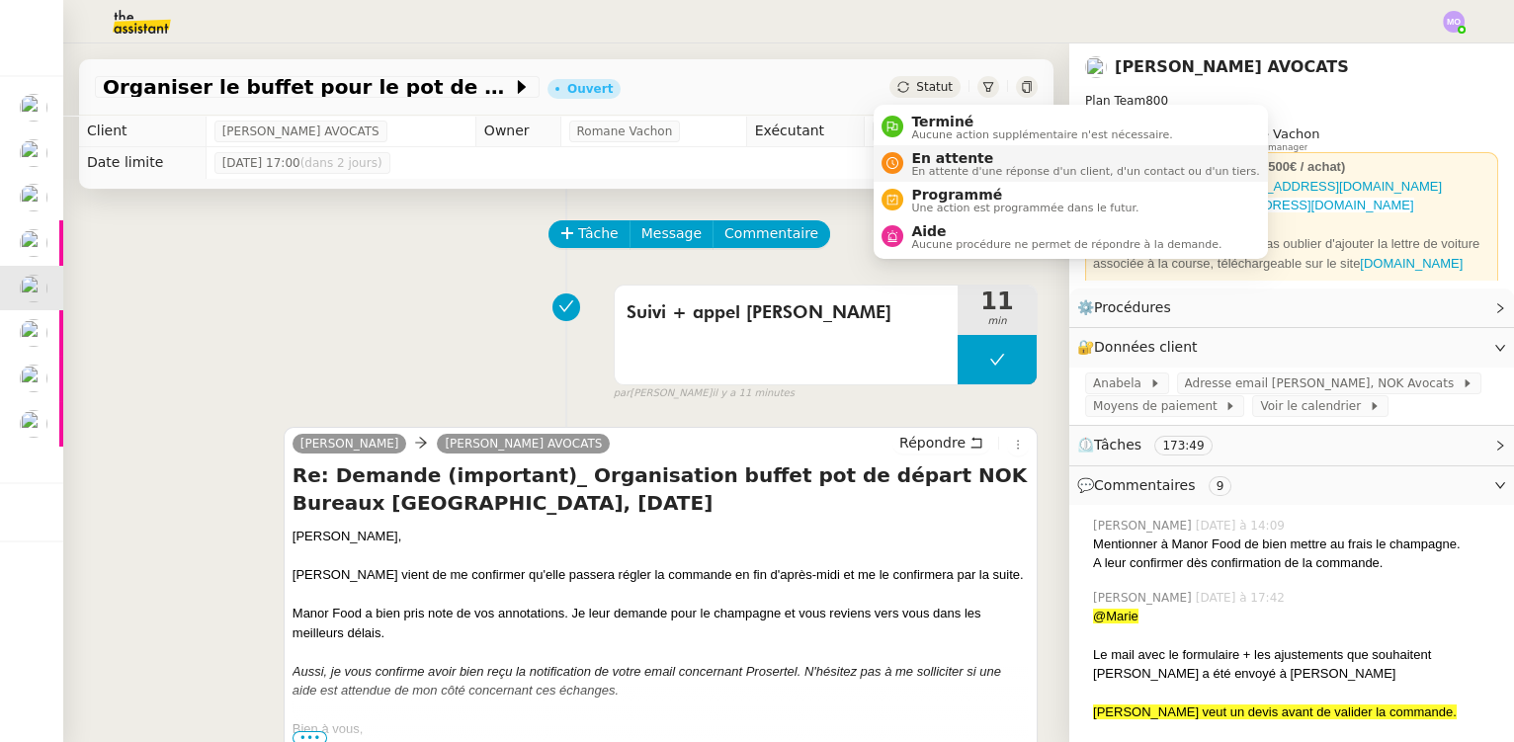
click at [940, 162] on span "En attente" at bounding box center [1085, 158] width 348 height 16
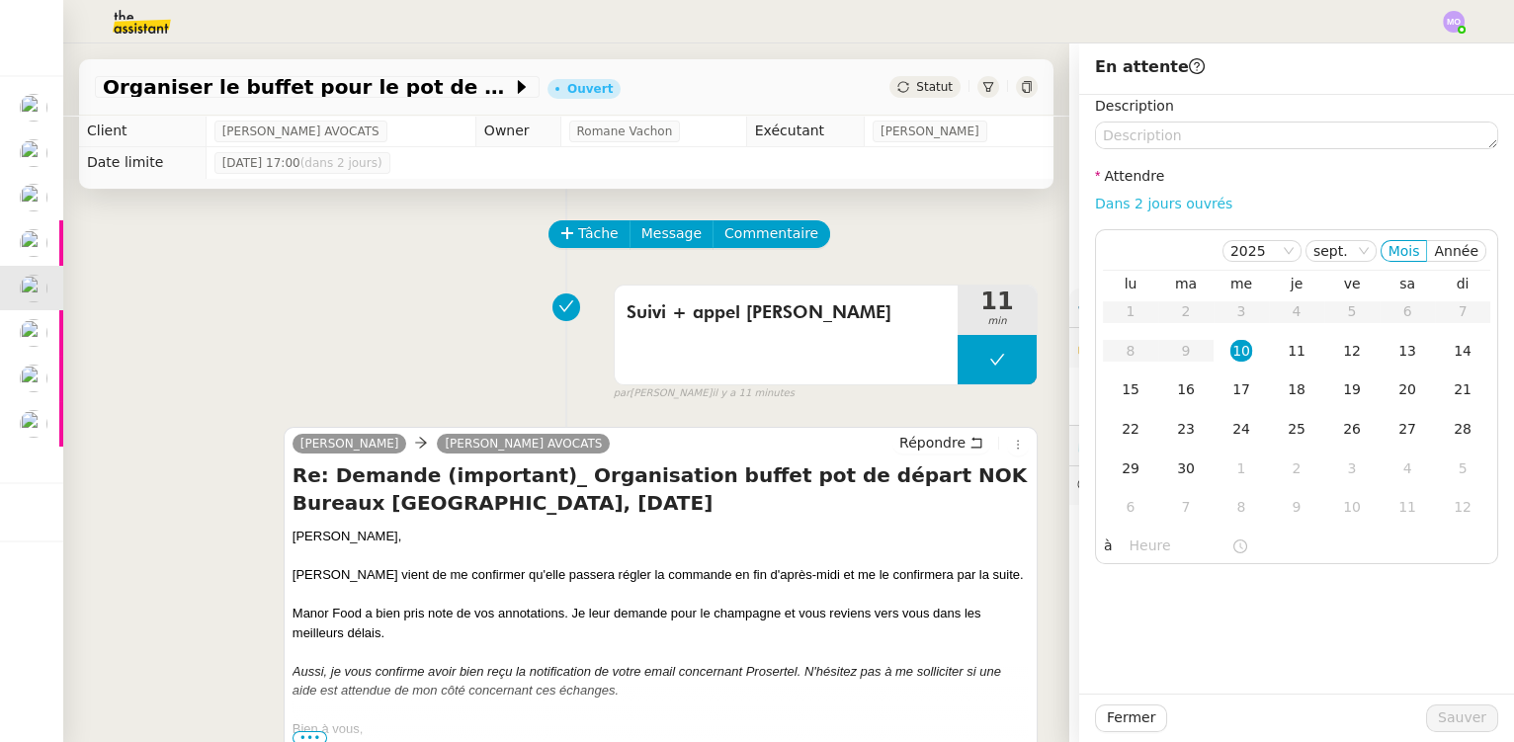
click at [1097, 209] on link "Dans 2 jours ouvrés" at bounding box center [1163, 204] width 137 height 16
type input "07:00"
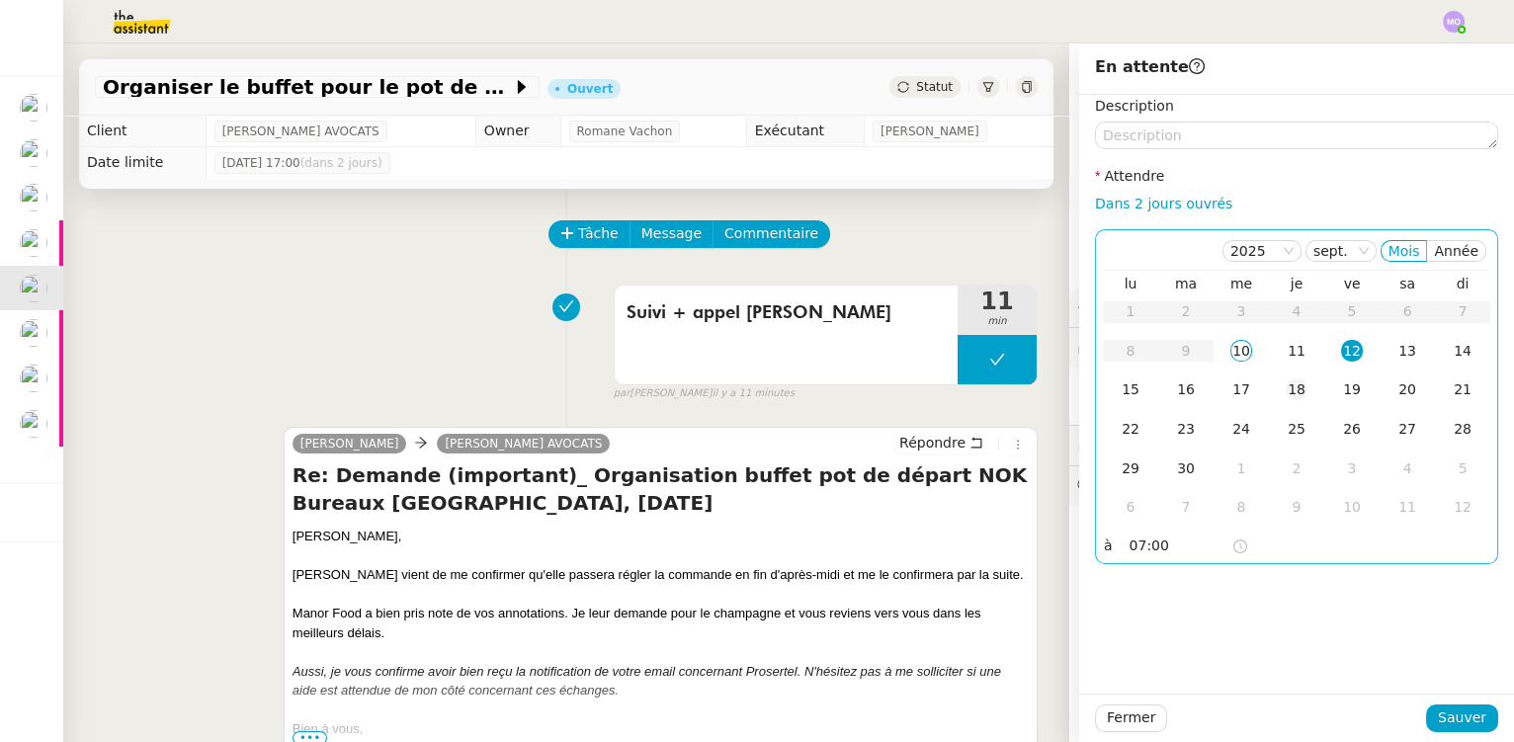
drag, startPoint x: 1274, startPoint y: 357, endPoint x: 1272, endPoint y: 405, distance: 48.5
click at [1286, 357] on div "11" at bounding box center [1297, 351] width 22 height 22
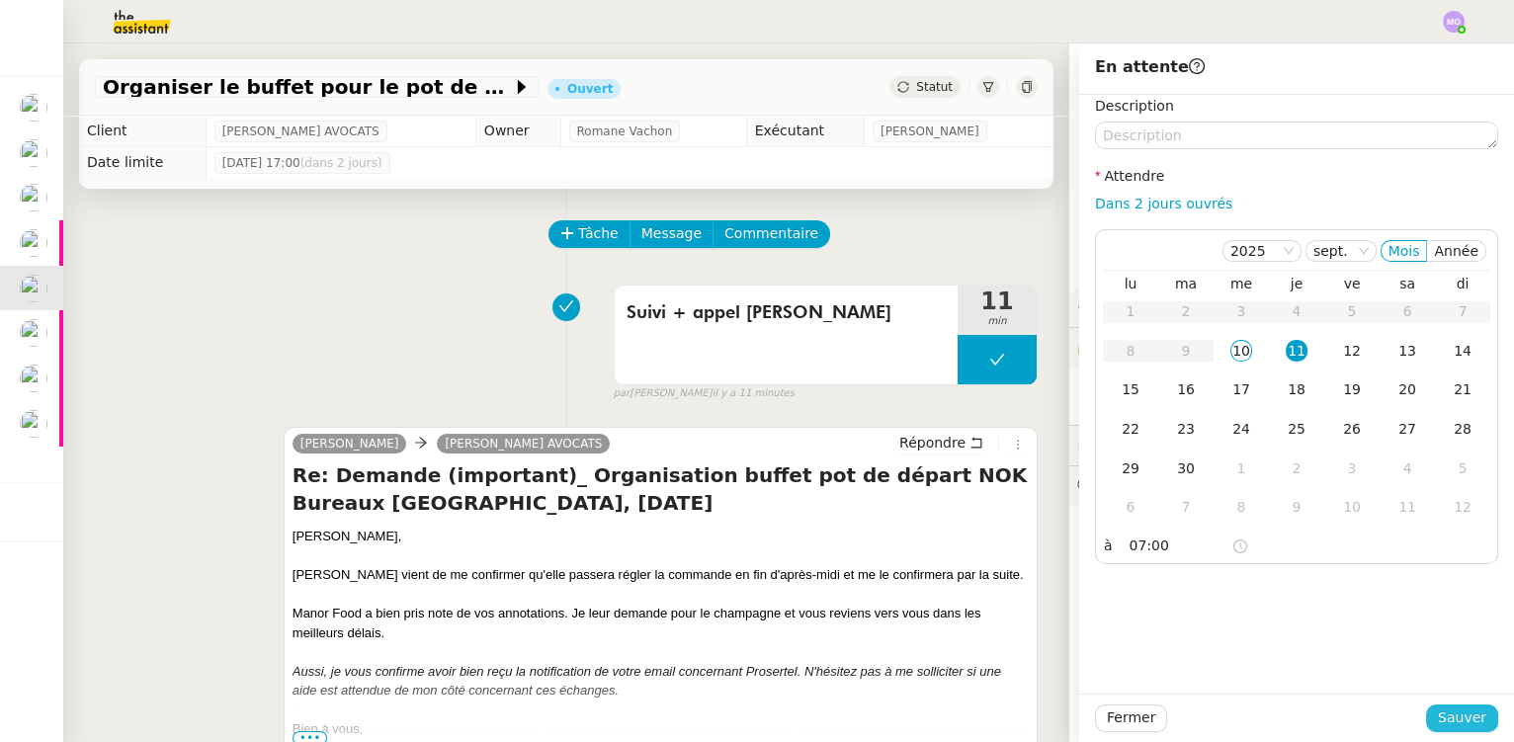
click at [1444, 719] on span "Sauver" at bounding box center [1462, 718] width 48 height 23
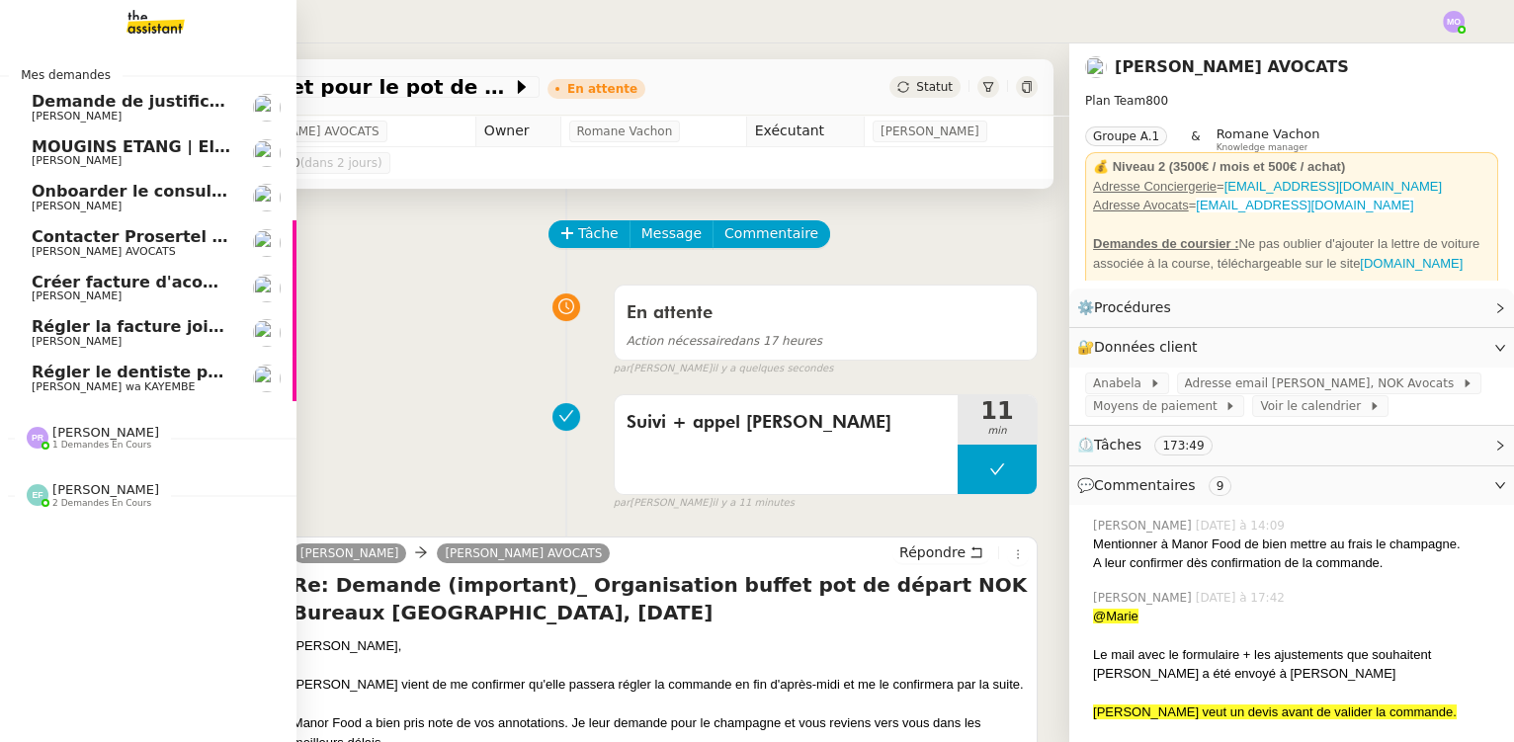
click at [173, 374] on span "Régler le dentiste par virement" at bounding box center [172, 372] width 281 height 19
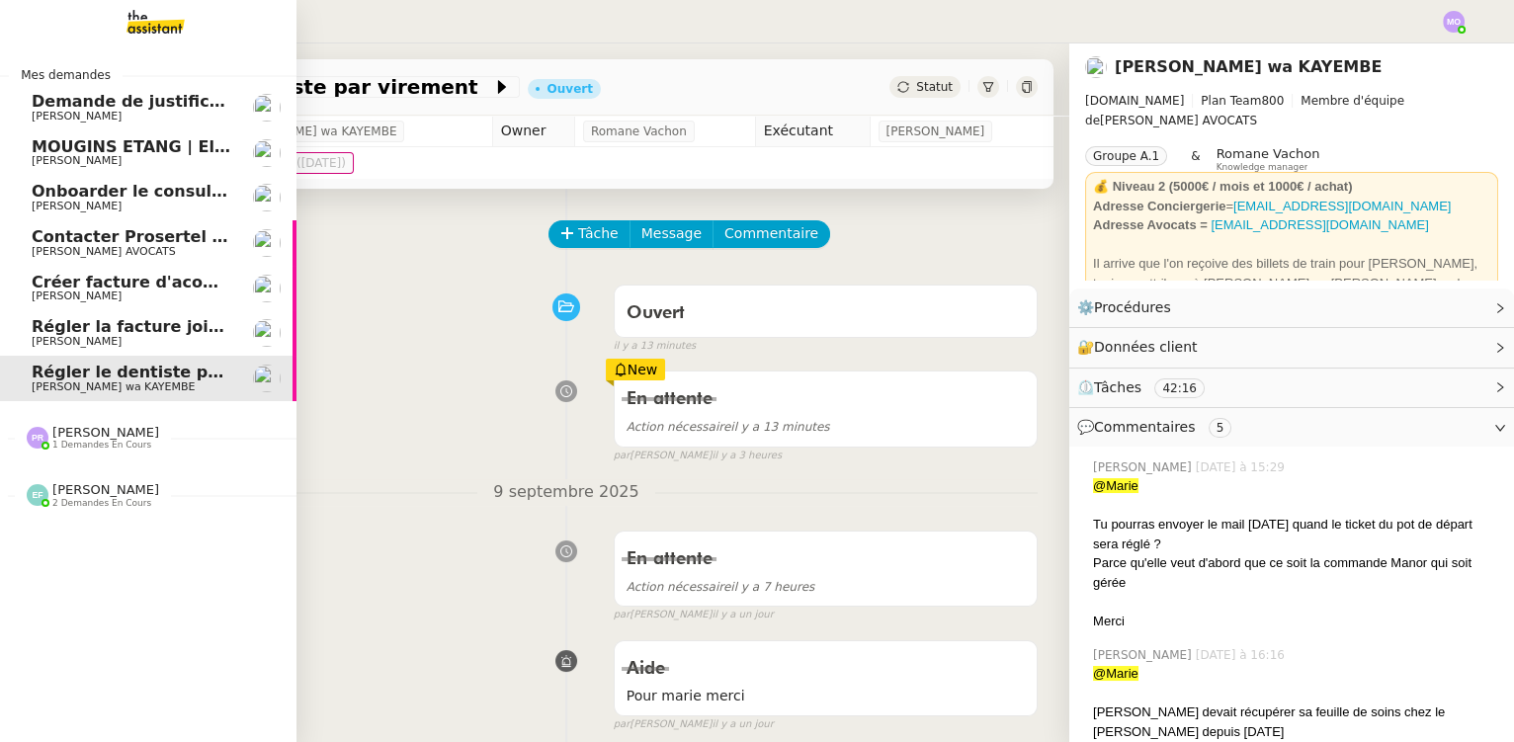
click at [183, 239] on span "Contacter Prosertel pour activer les appels entrants" at bounding box center [265, 236] width 467 height 19
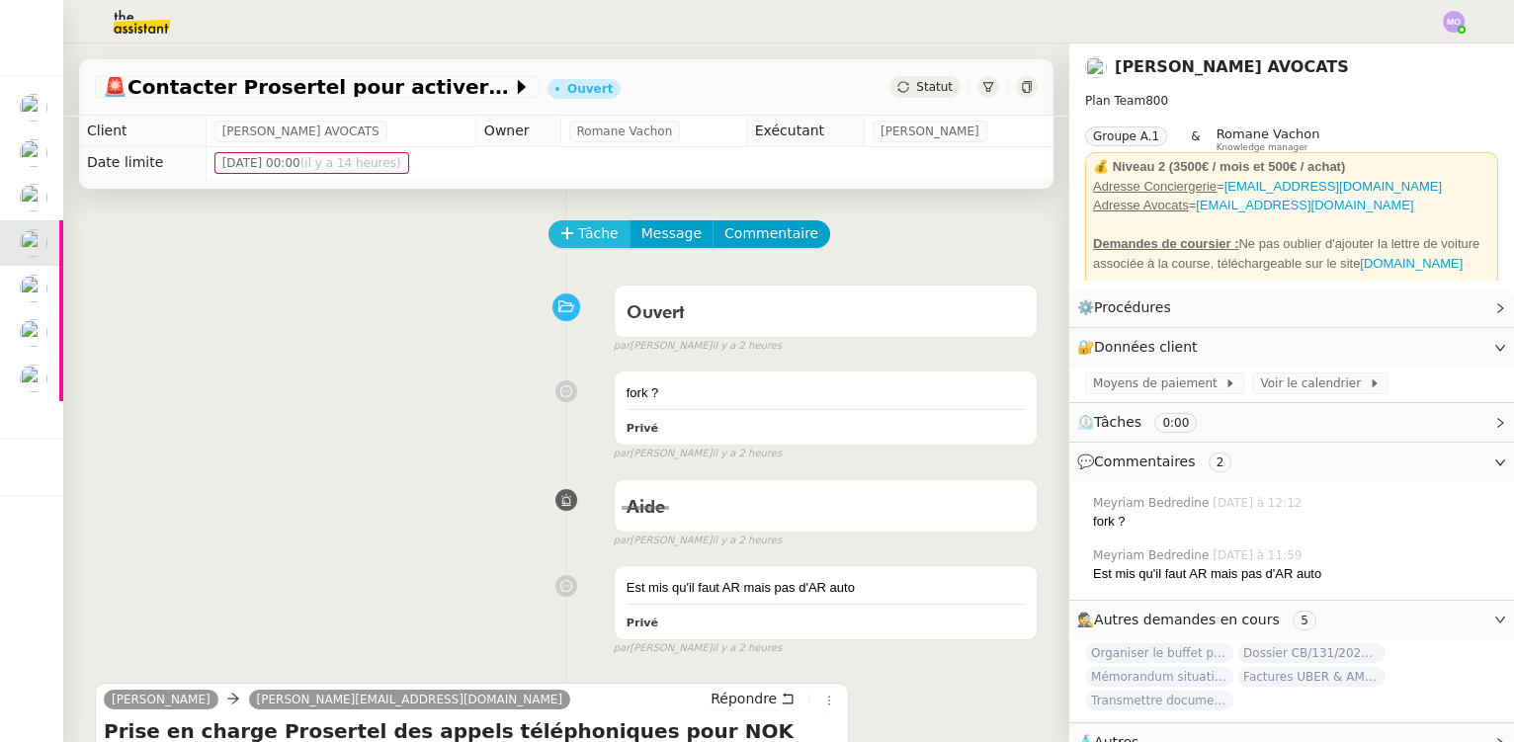
click at [580, 229] on span "Tâche" at bounding box center [598, 233] width 41 height 23
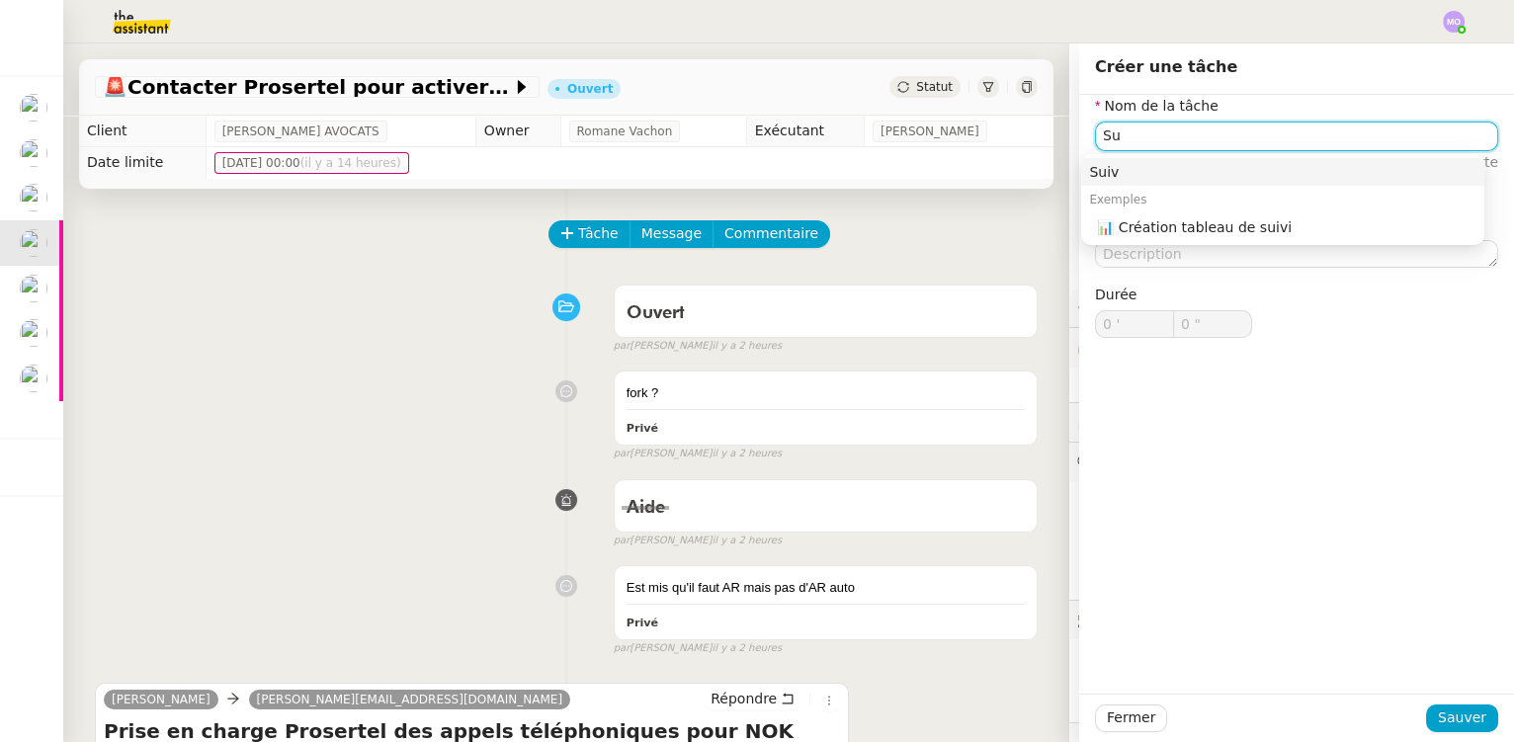
type input "S"
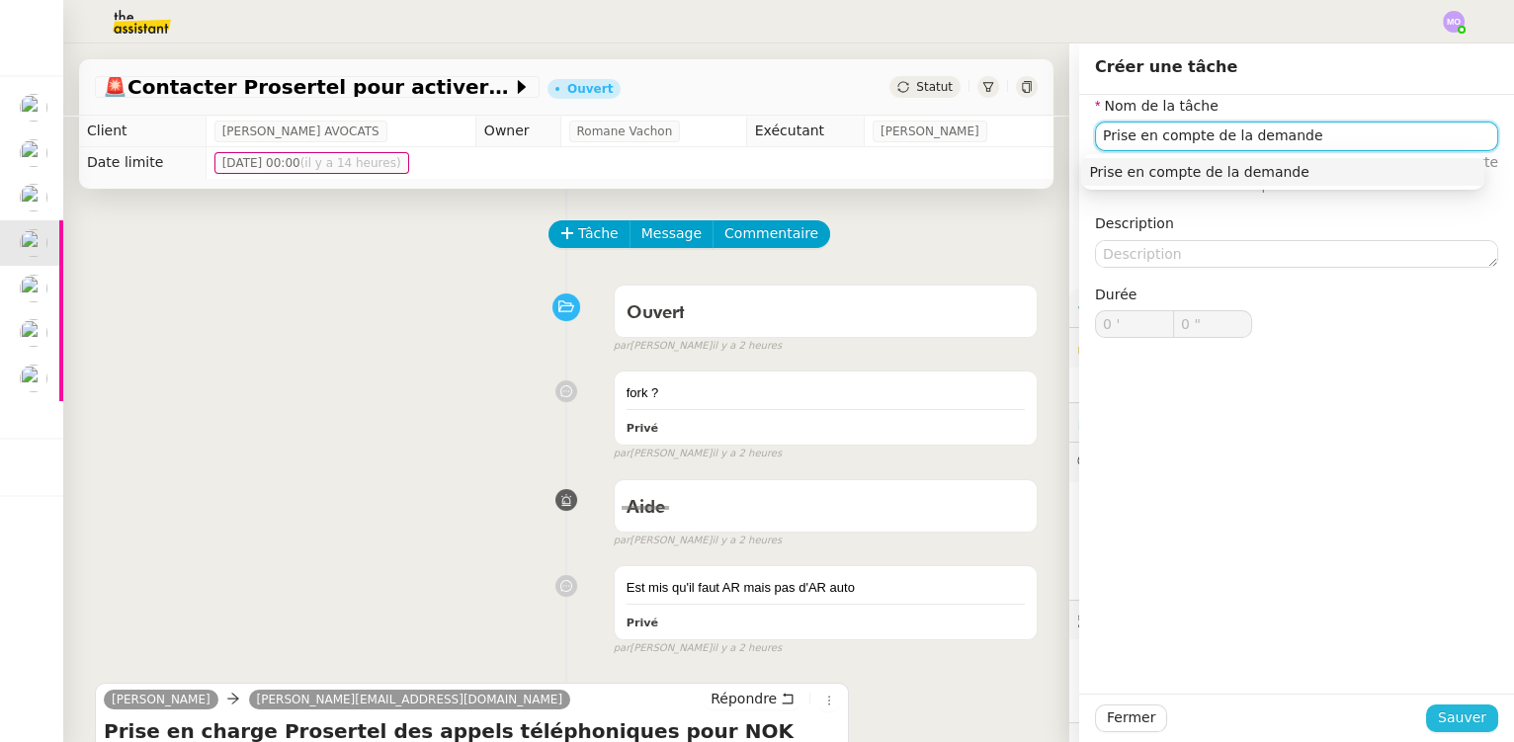
type input "Prise en compte de la demande"
click at [1438, 715] on span "Sauver" at bounding box center [1462, 718] width 48 height 23
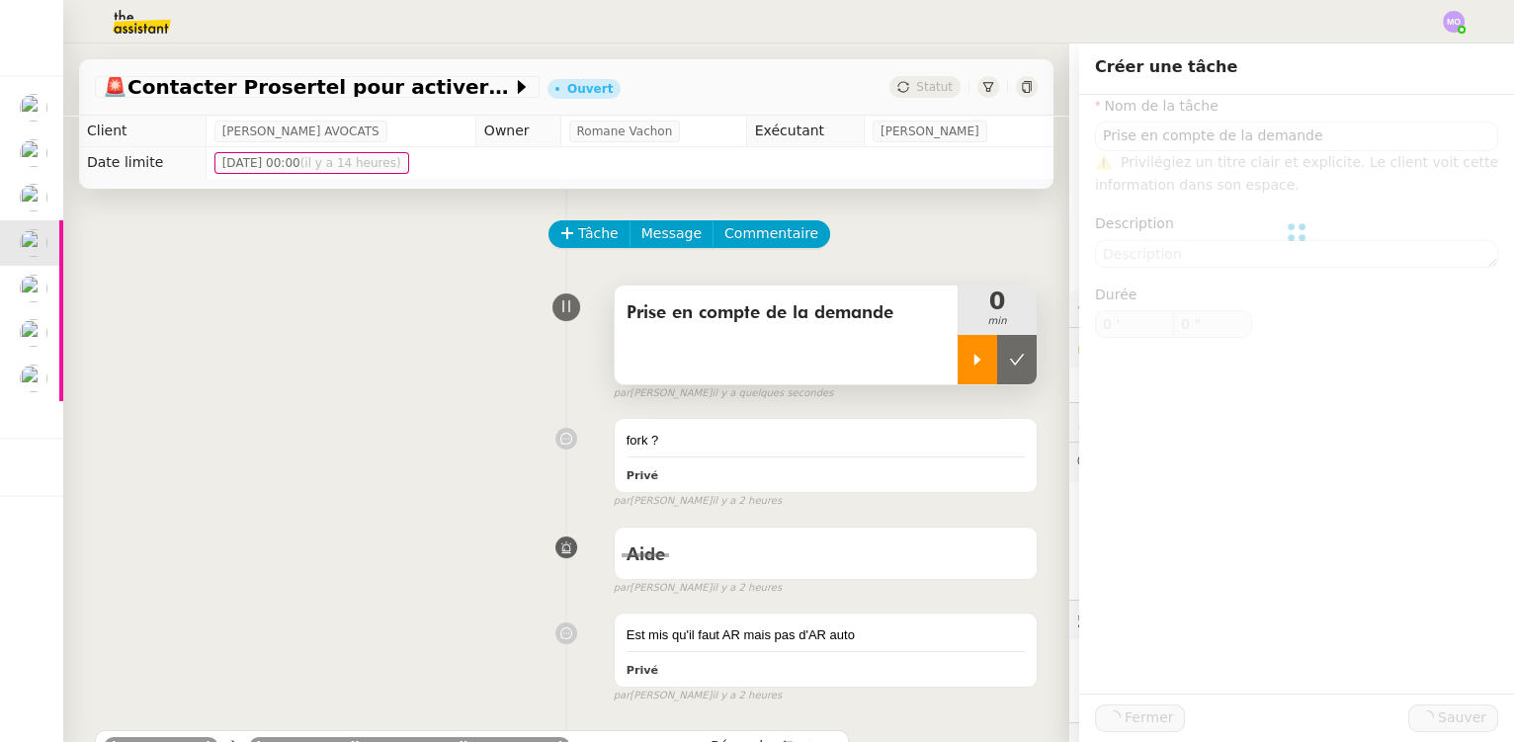
click at [967, 375] on div at bounding box center [978, 359] width 40 height 49
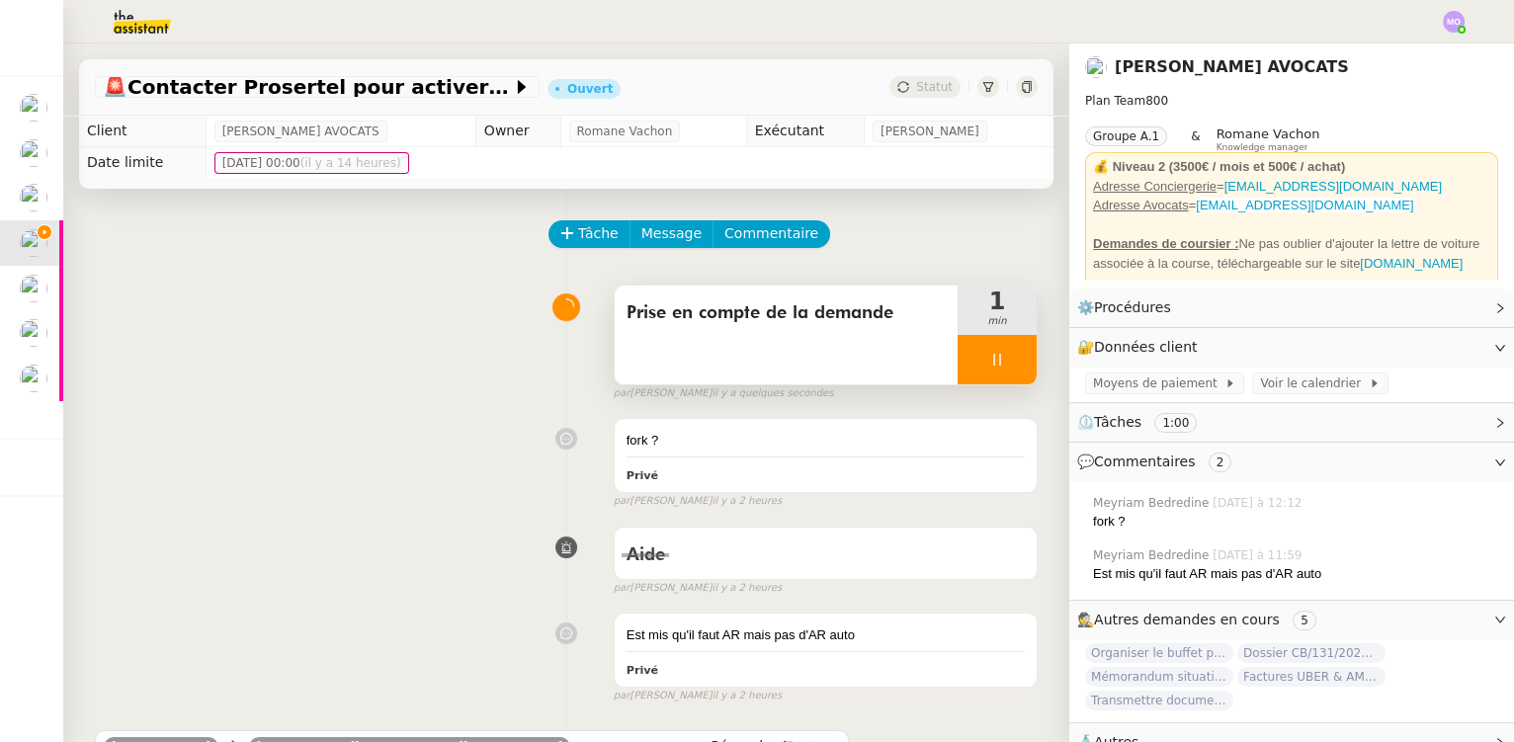
click at [993, 373] on div at bounding box center [997, 359] width 79 height 49
click at [997, 373] on button at bounding box center [1017, 359] width 40 height 49
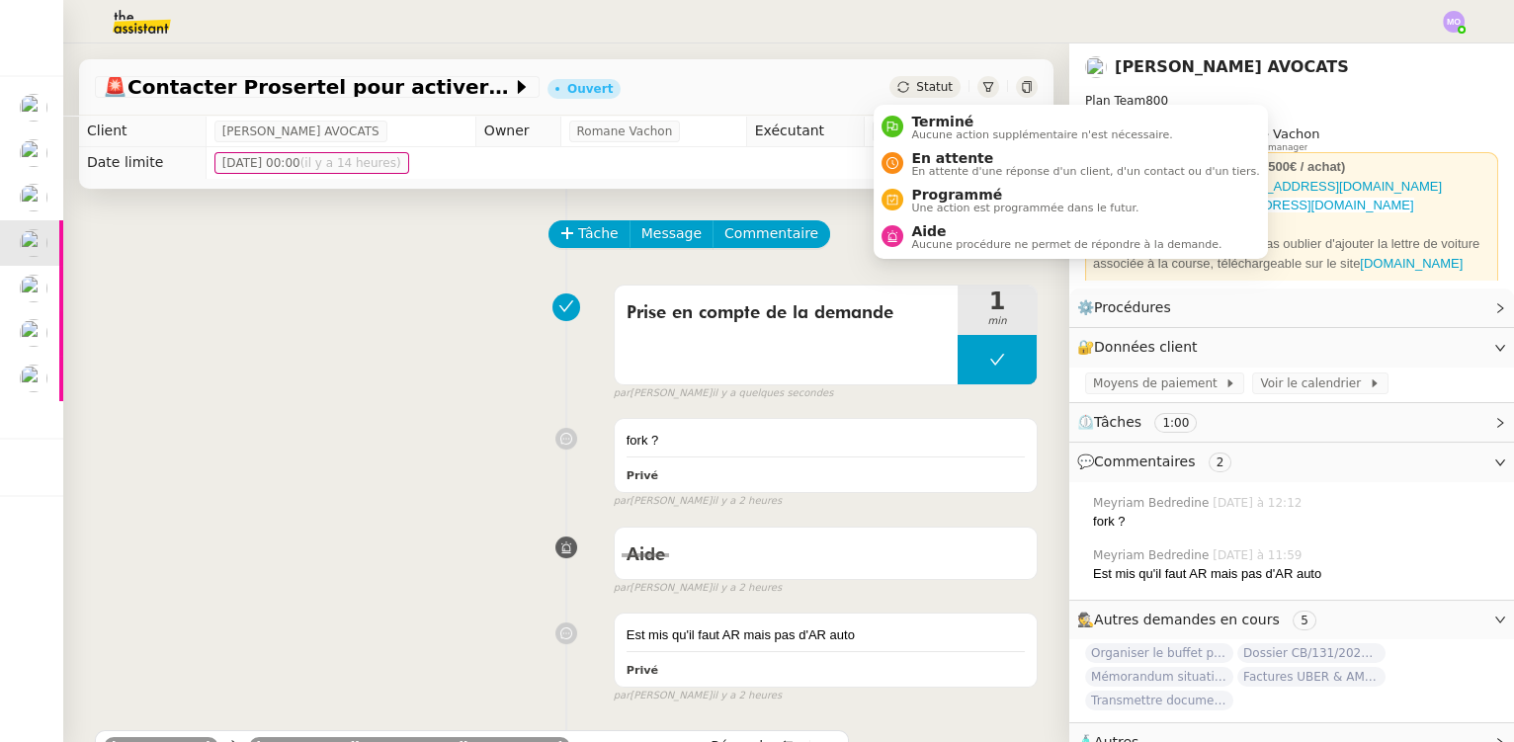
click at [924, 93] on span "Statut" at bounding box center [934, 87] width 37 height 14
click at [952, 129] on span "Aucune action supplémentaire n'est nécessaire." at bounding box center [1041, 134] width 261 height 11
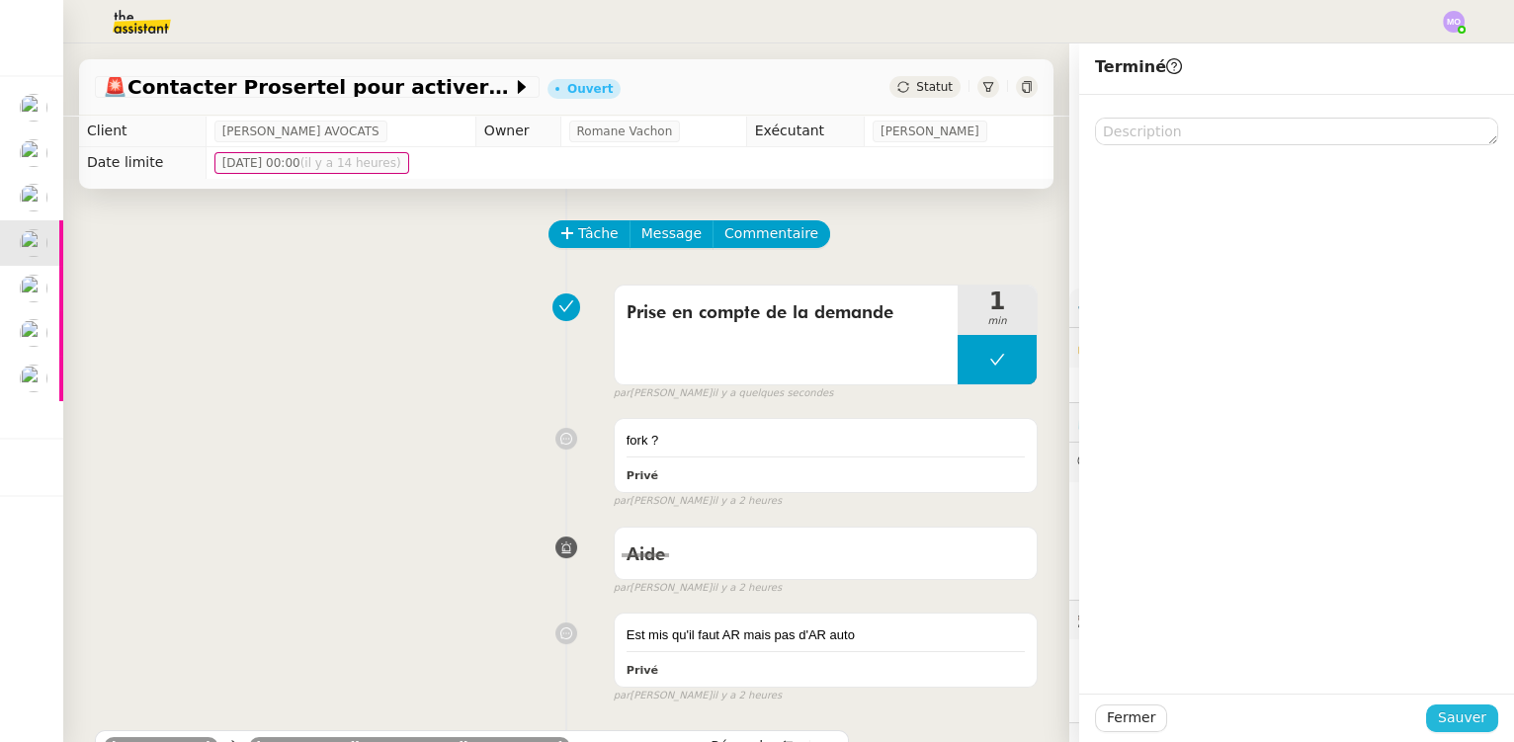
click at [1443, 711] on span "Sauver" at bounding box center [1462, 718] width 48 height 23
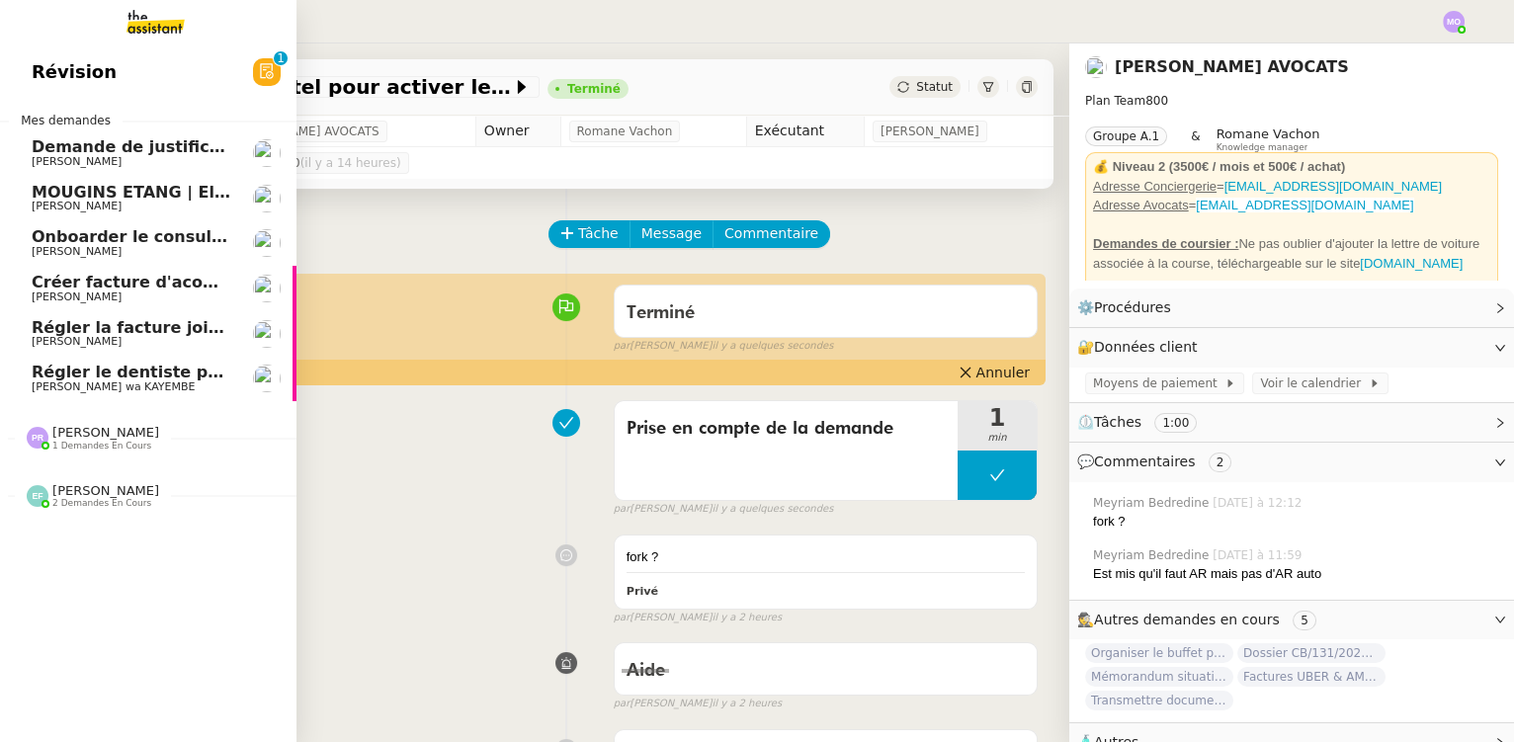
click at [151, 373] on span "Régler le dentiste par virement" at bounding box center [172, 372] width 281 height 19
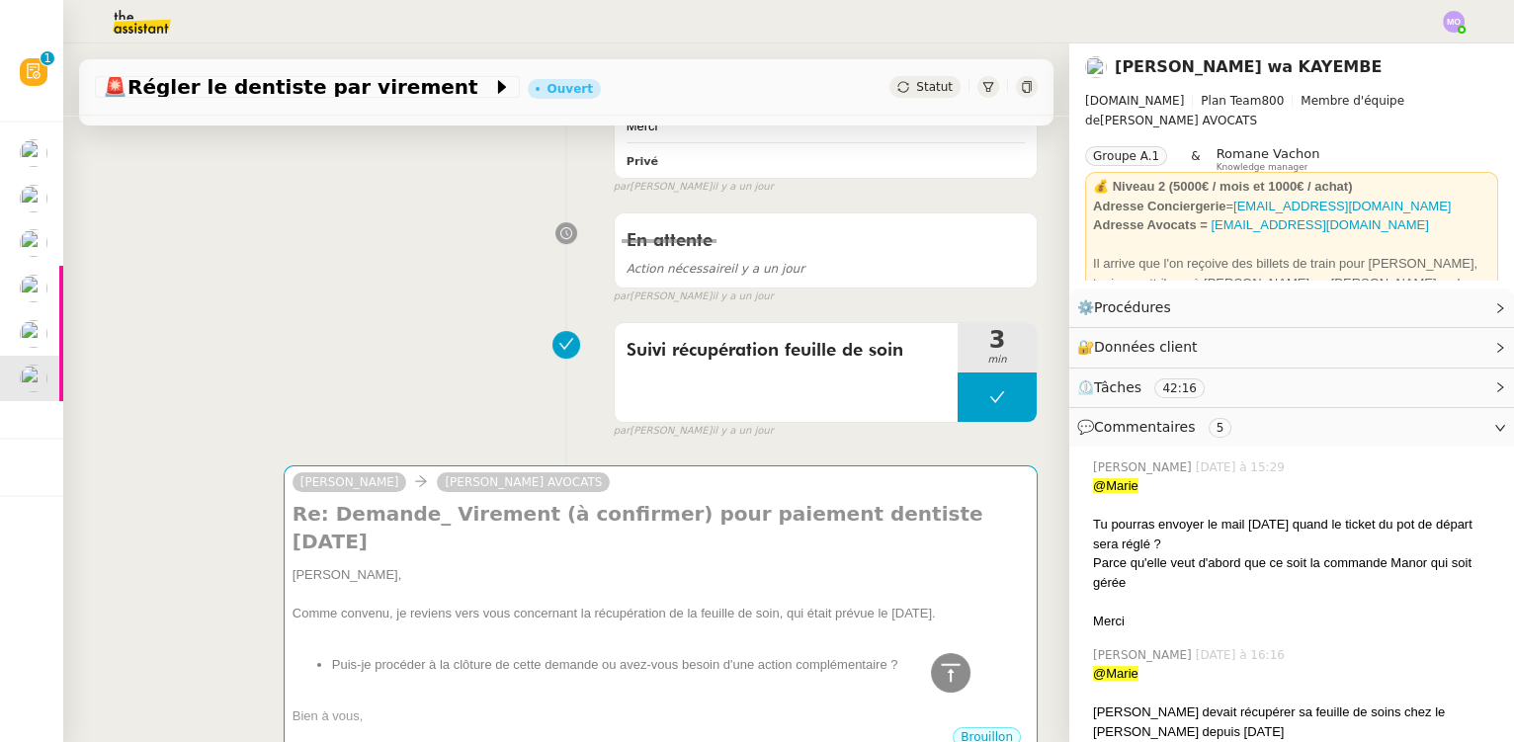
scroll to position [987, 0]
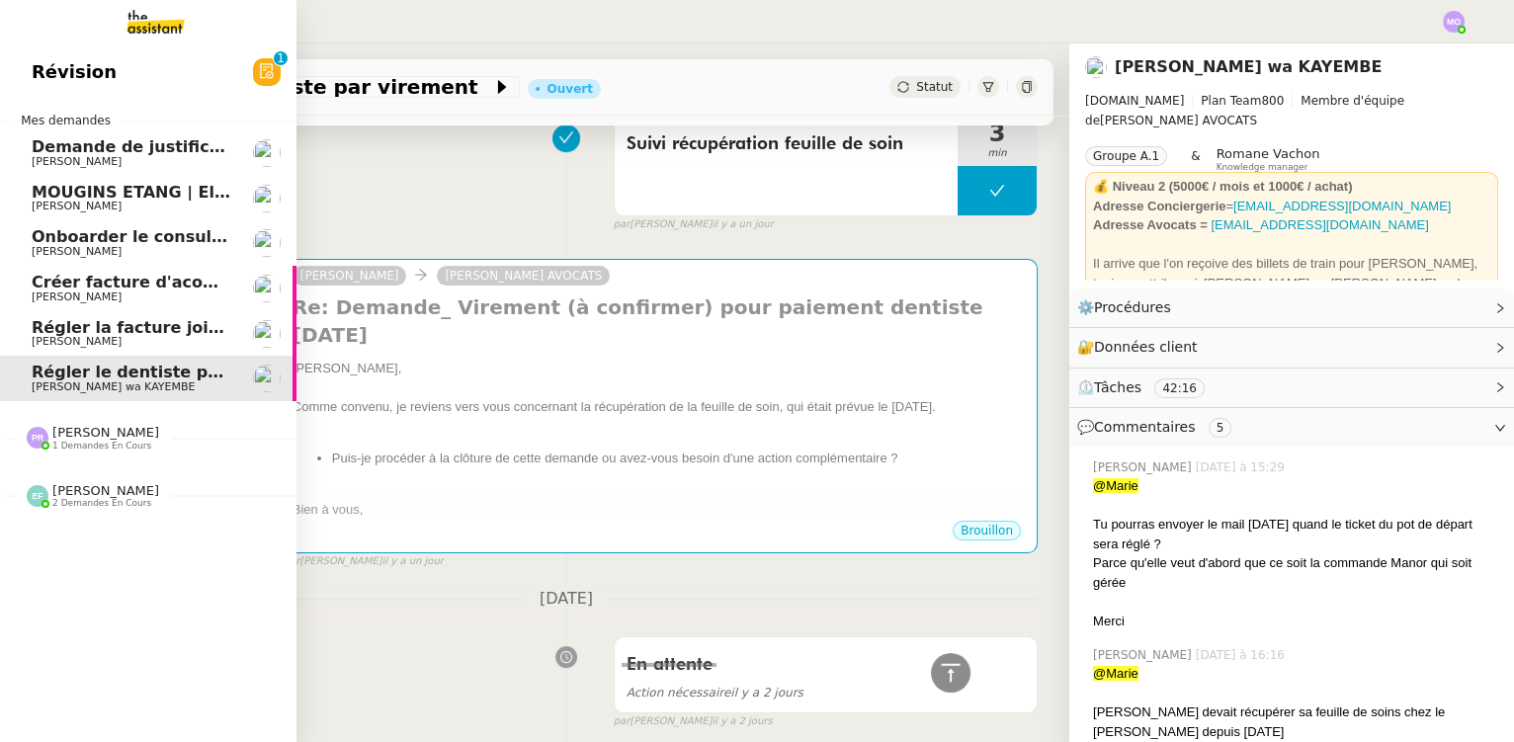
click at [137, 339] on span "[PERSON_NAME]" at bounding box center [132, 342] width 200 height 12
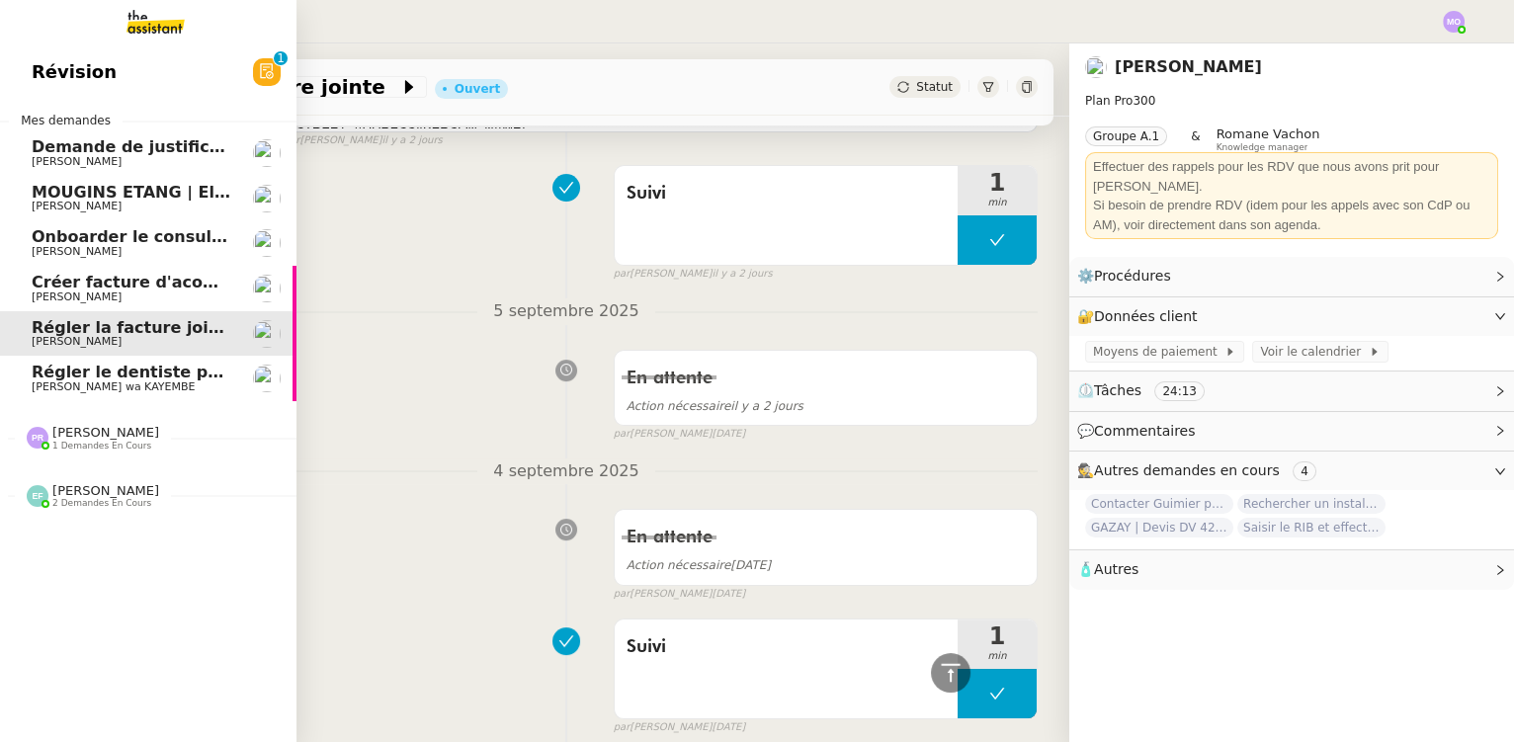
click at [127, 368] on span "Régler le dentiste par virement" at bounding box center [172, 372] width 281 height 19
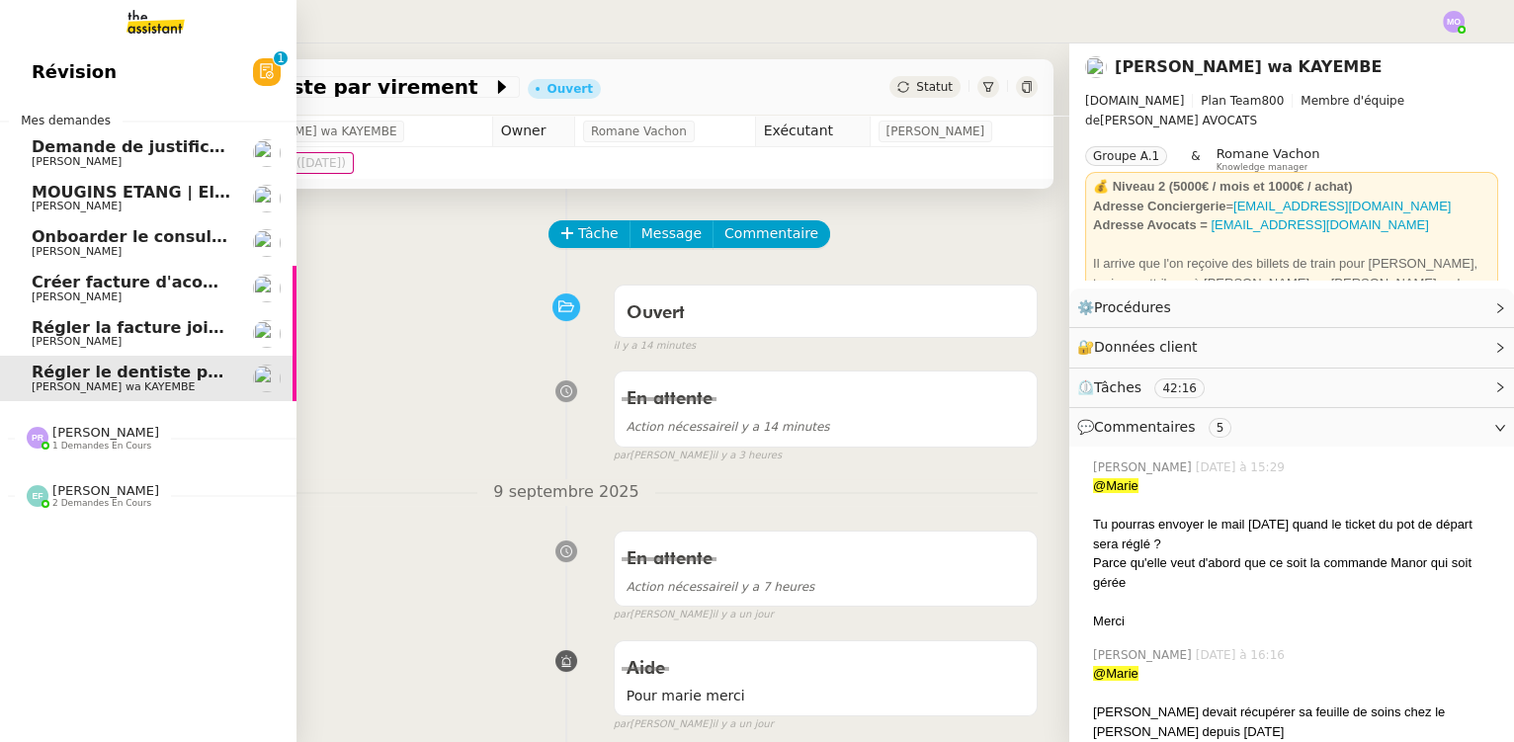
click at [122, 333] on span "Régler la facture jointe" at bounding box center [135, 327] width 207 height 19
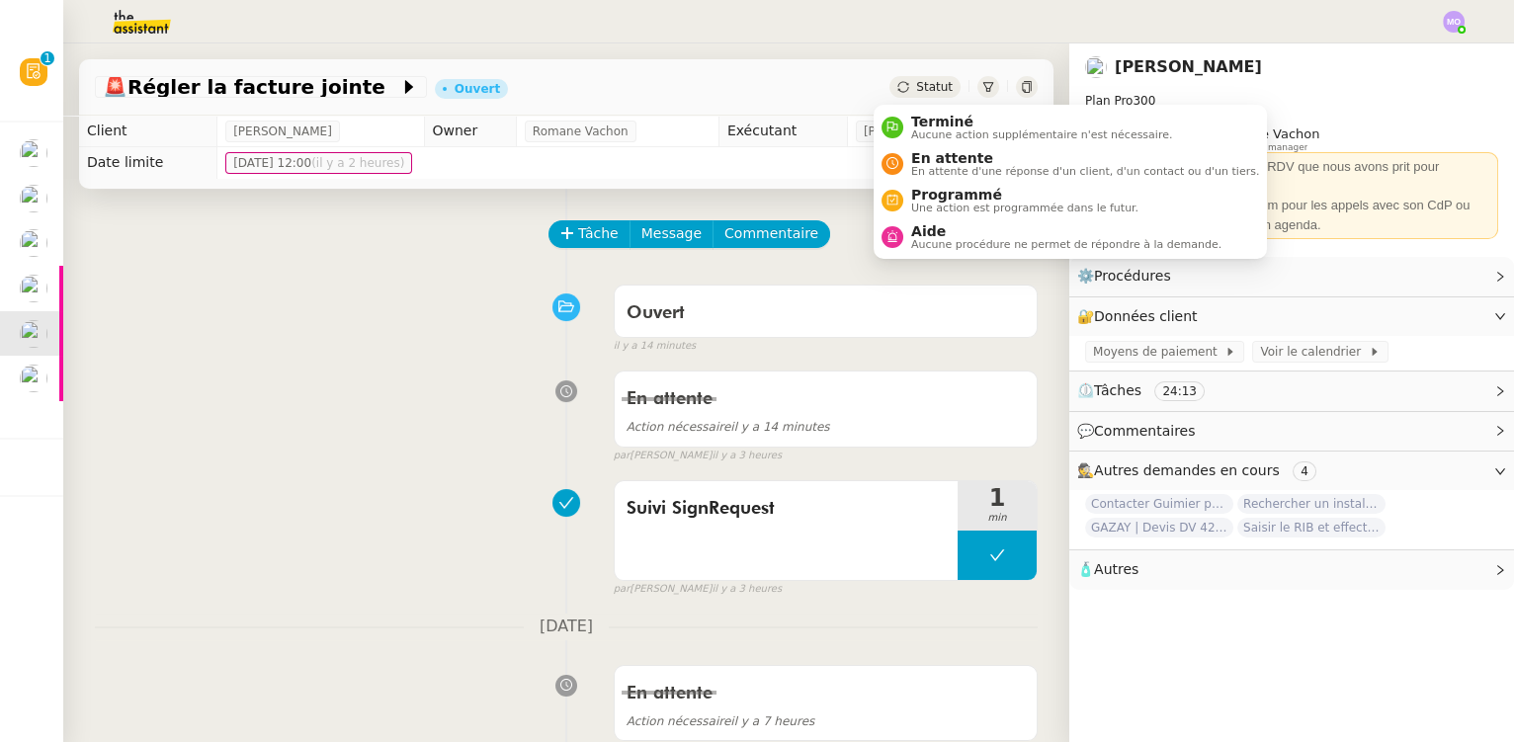
click at [918, 88] on span "Statut" at bounding box center [934, 87] width 37 height 14
click at [947, 121] on span "Terminé" at bounding box center [1041, 122] width 261 height 16
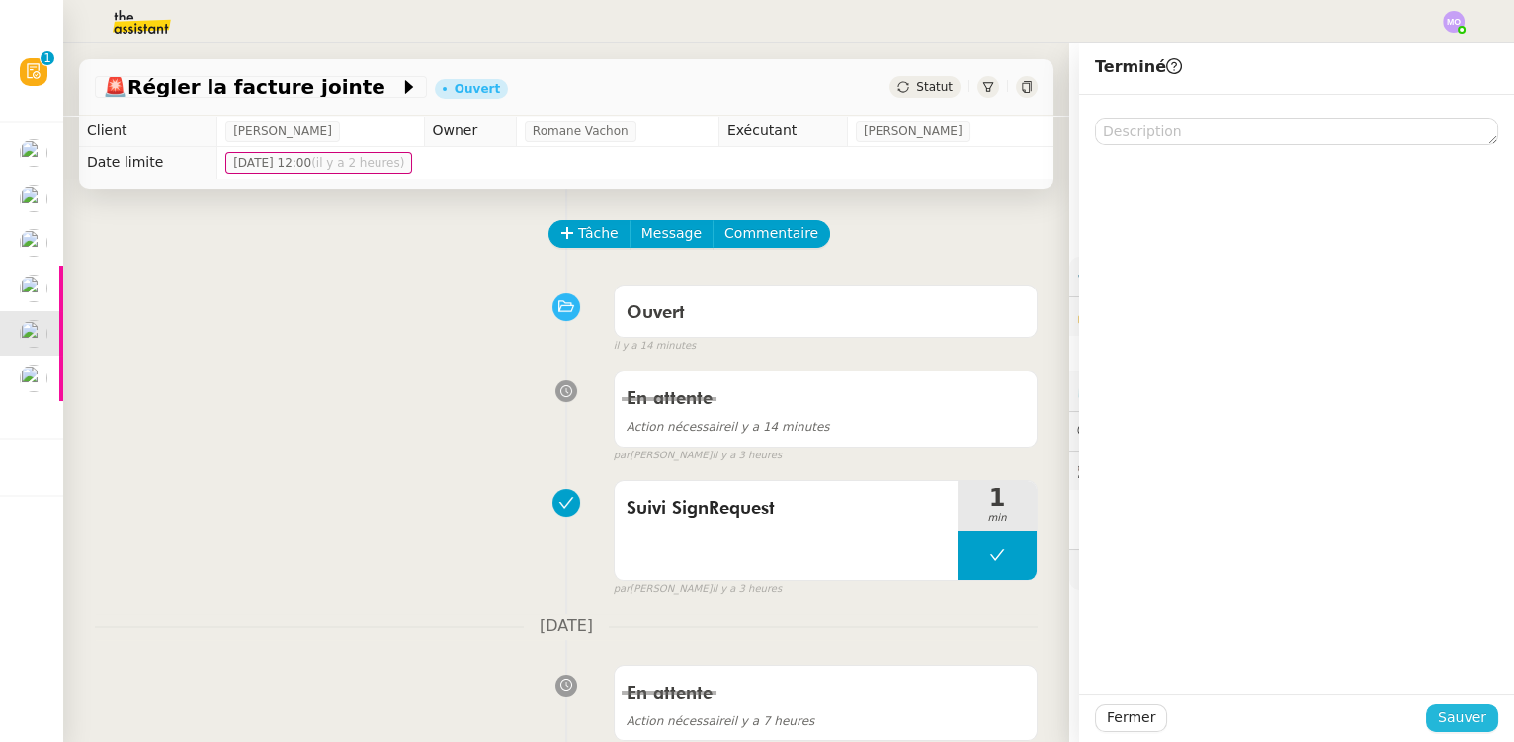
click at [1451, 719] on span "Sauver" at bounding box center [1462, 718] width 48 height 23
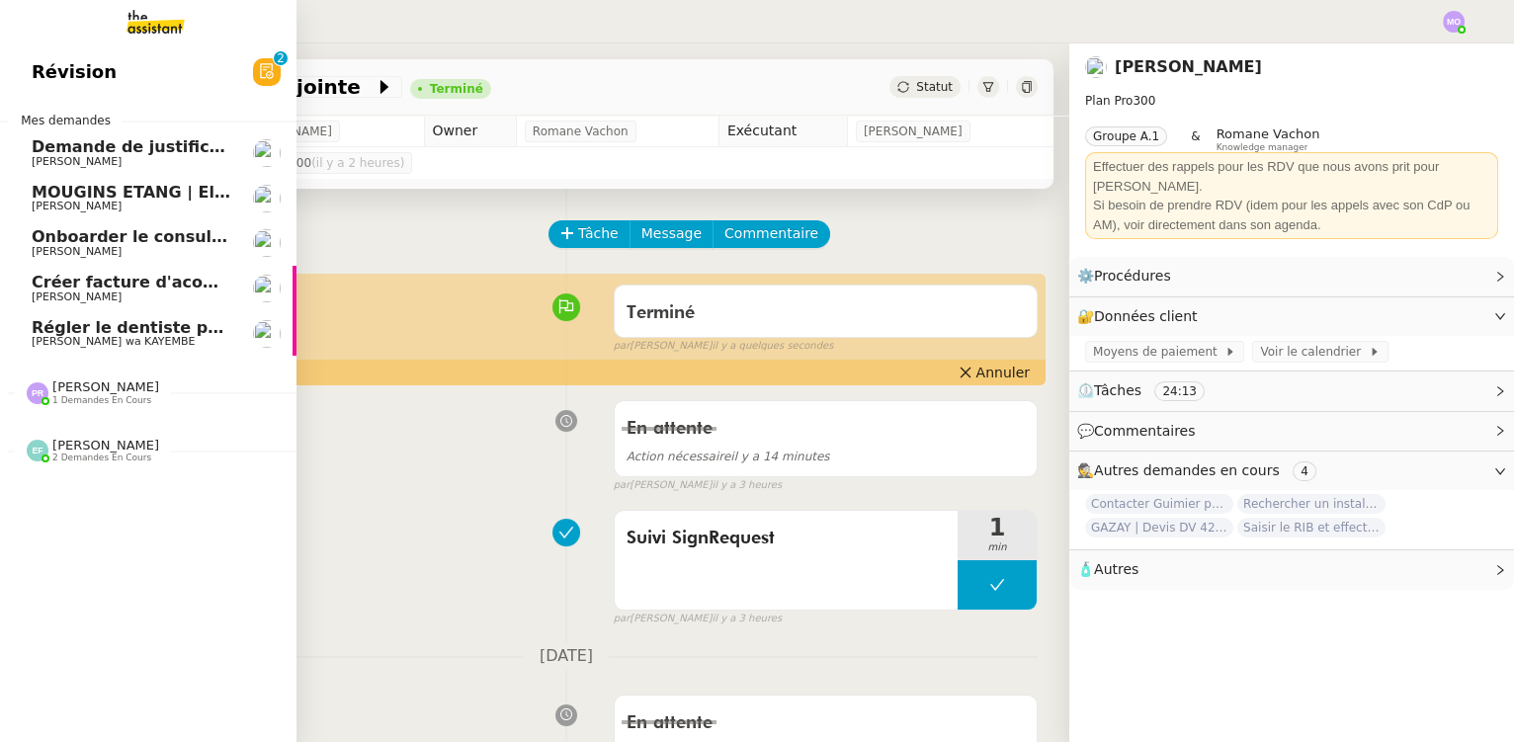
click at [153, 292] on span "[PERSON_NAME]" at bounding box center [132, 298] width 200 height 12
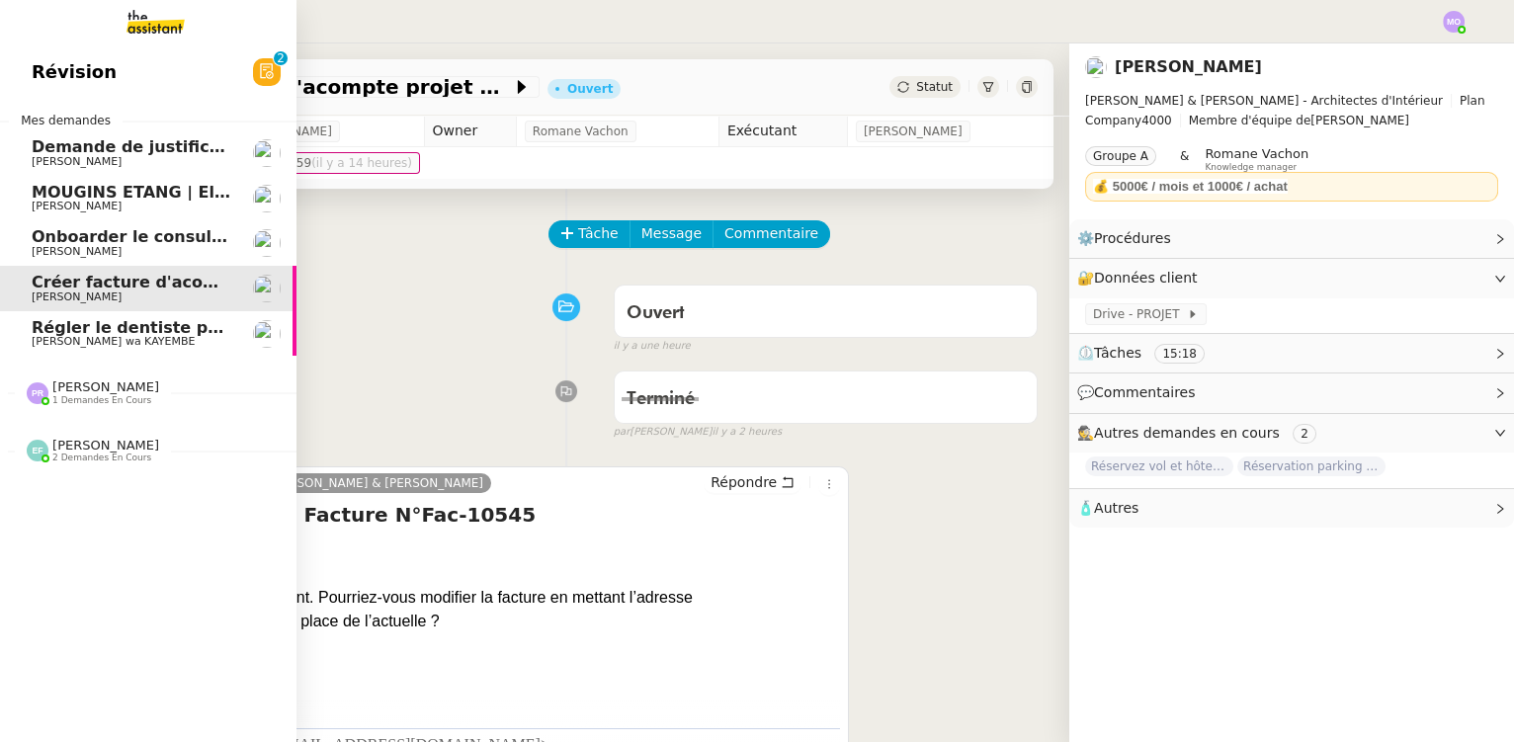
click at [155, 240] on span "Onboarder le consultant [PERSON_NAME]" at bounding box center [217, 236] width 370 height 19
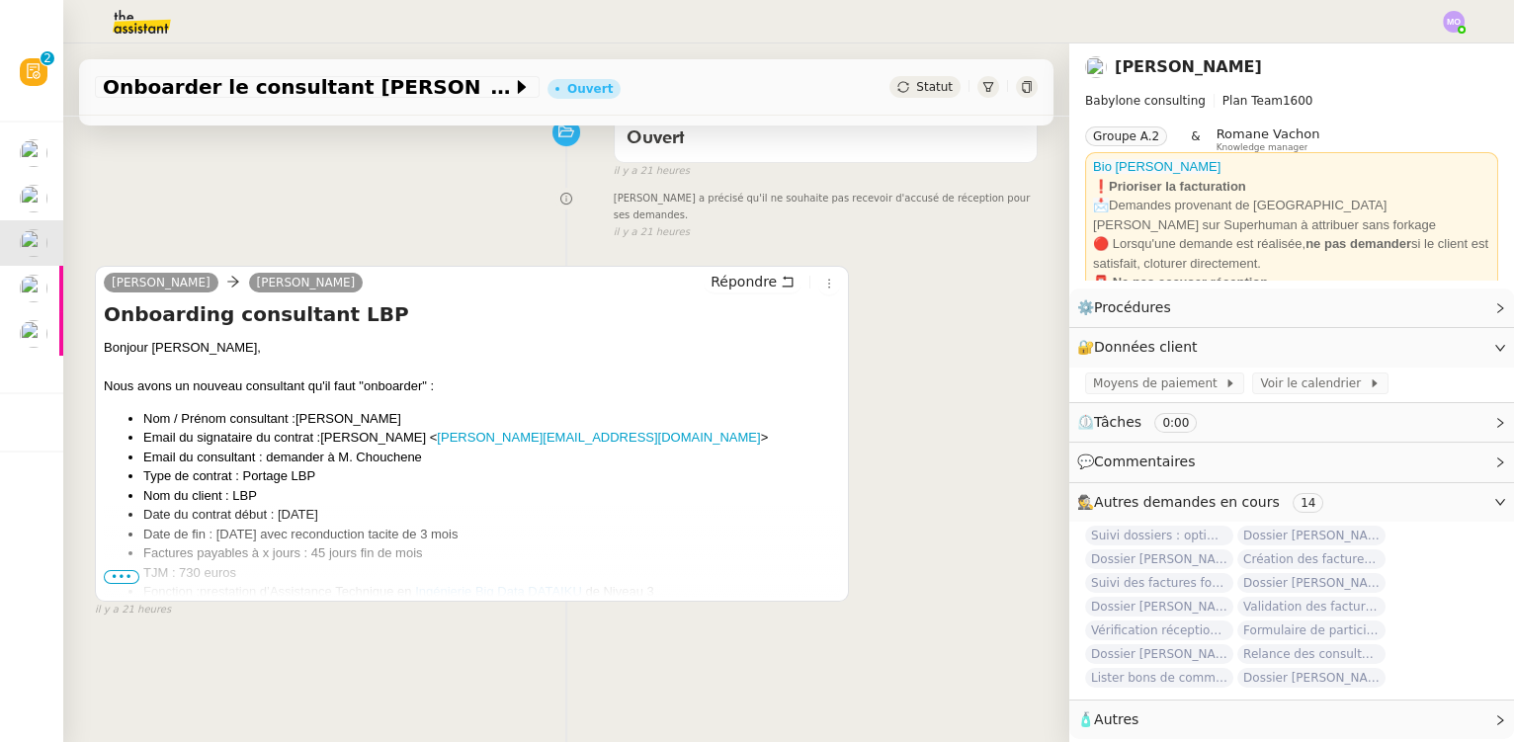
scroll to position [263, 0]
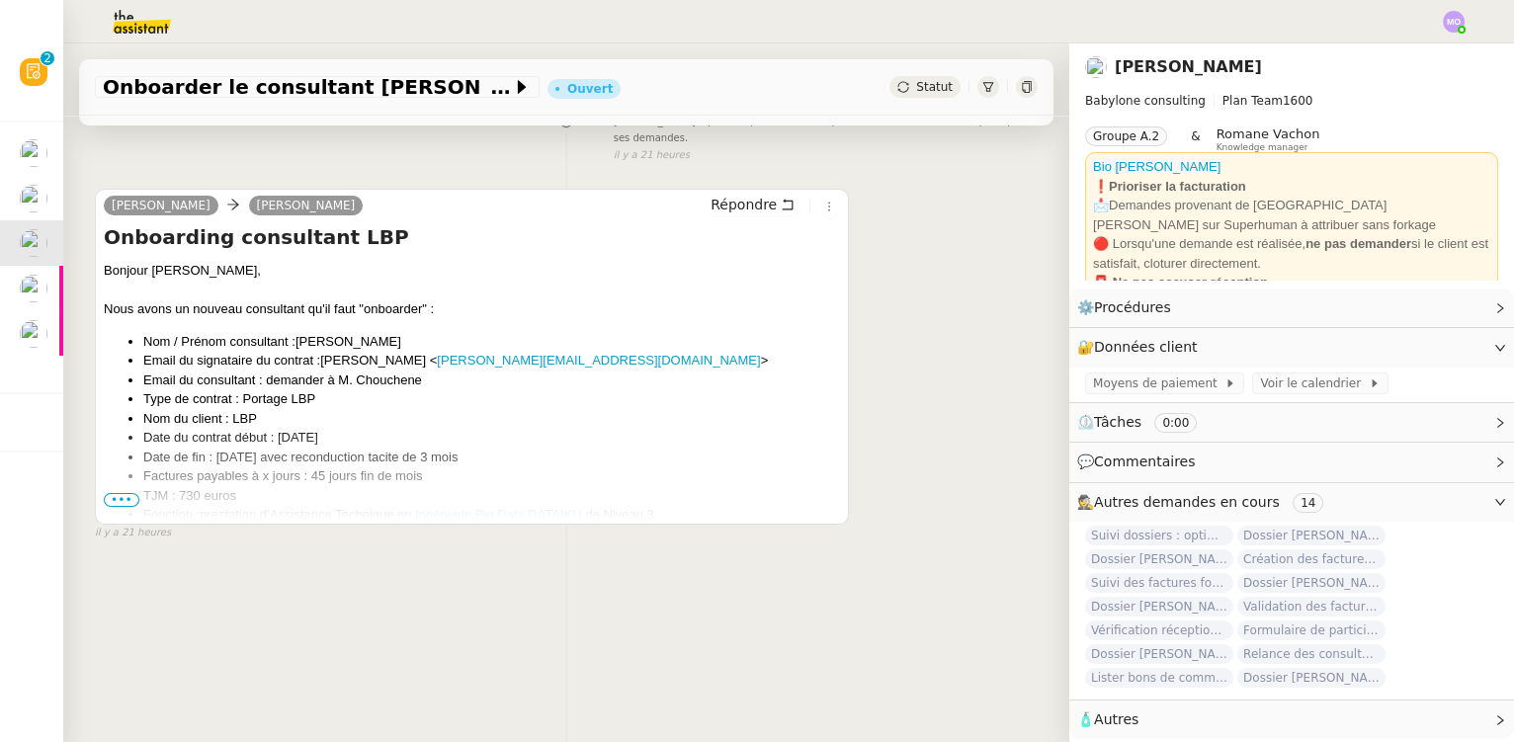
click at [114, 493] on span "•••" at bounding box center [122, 500] width 36 height 14
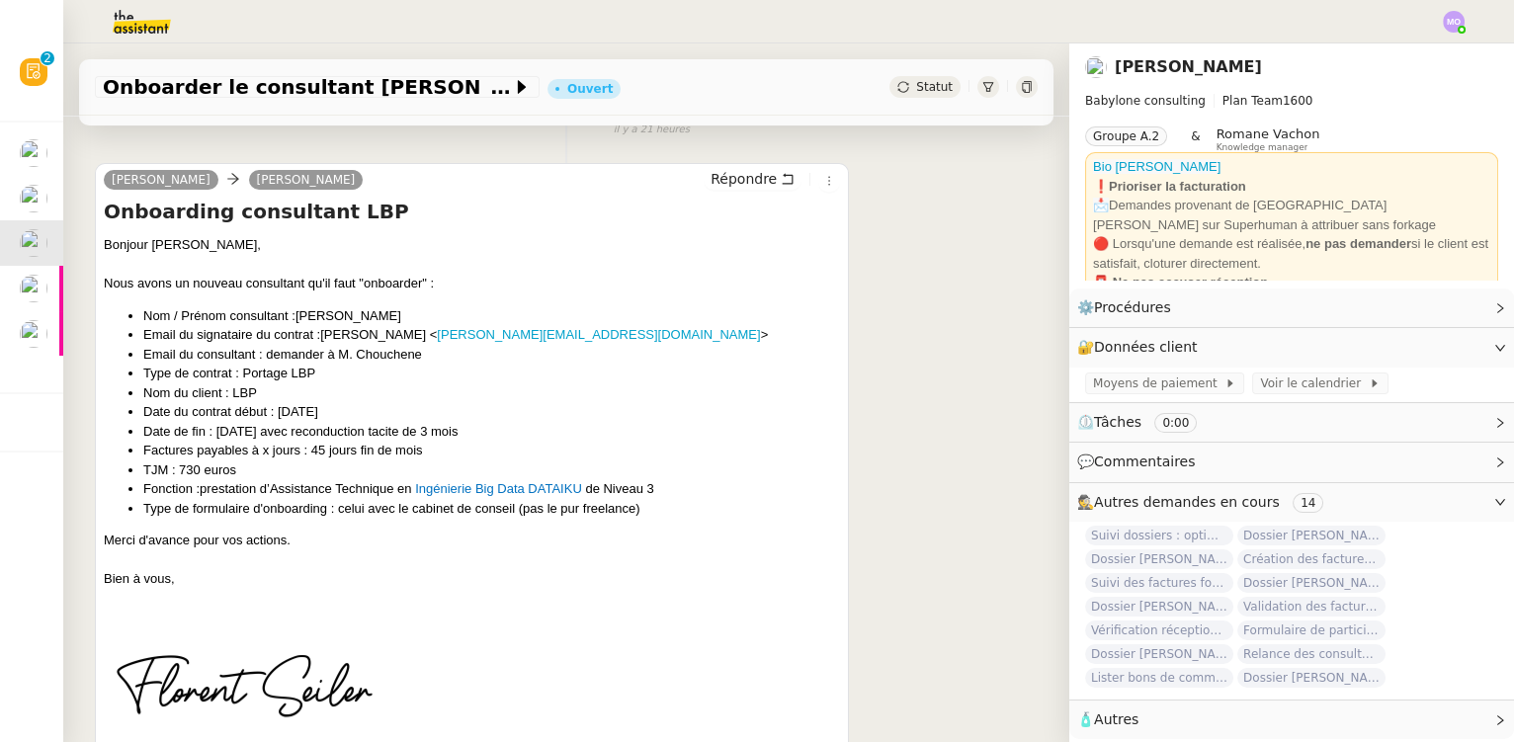
scroll to position [0, 0]
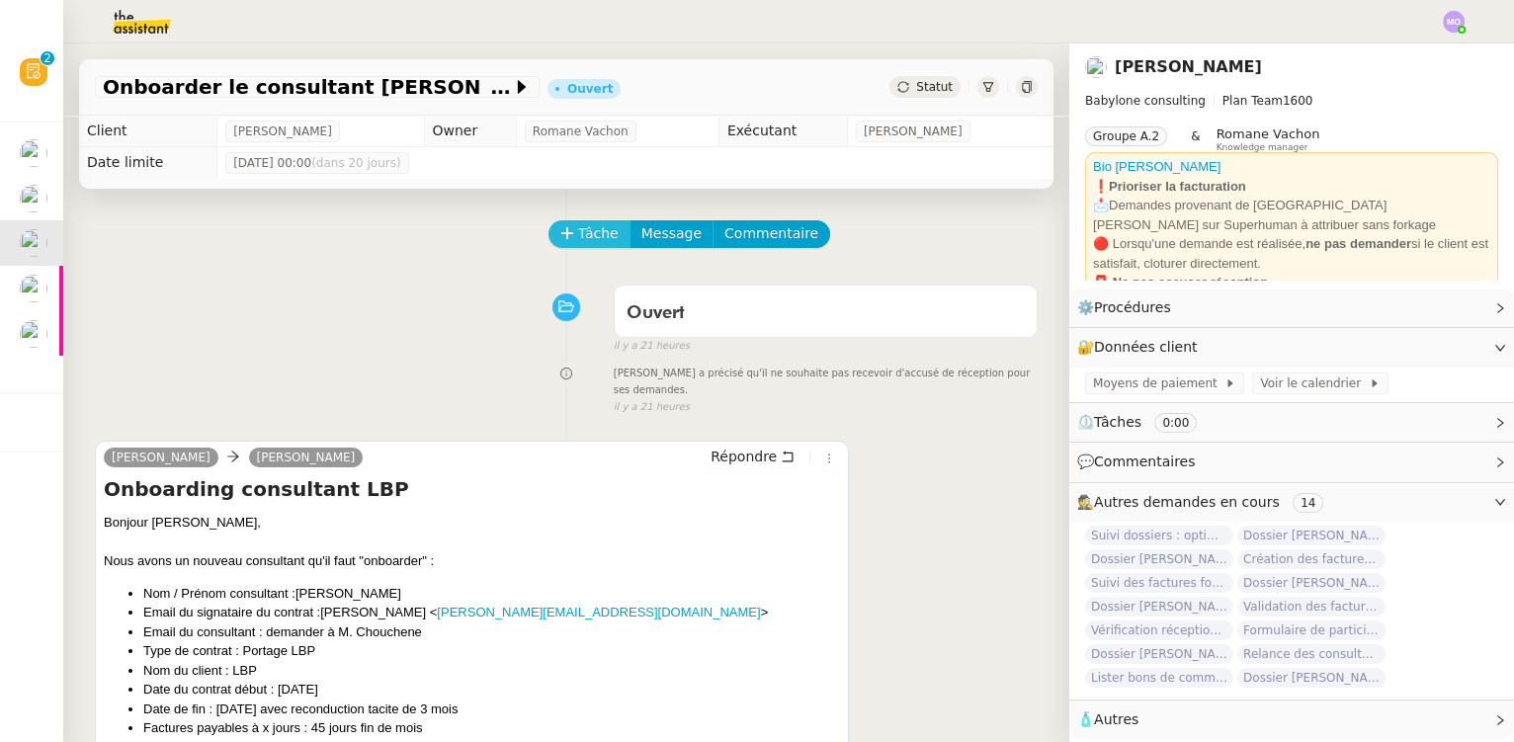
click at [579, 240] on span "Tâche" at bounding box center [598, 233] width 41 height 23
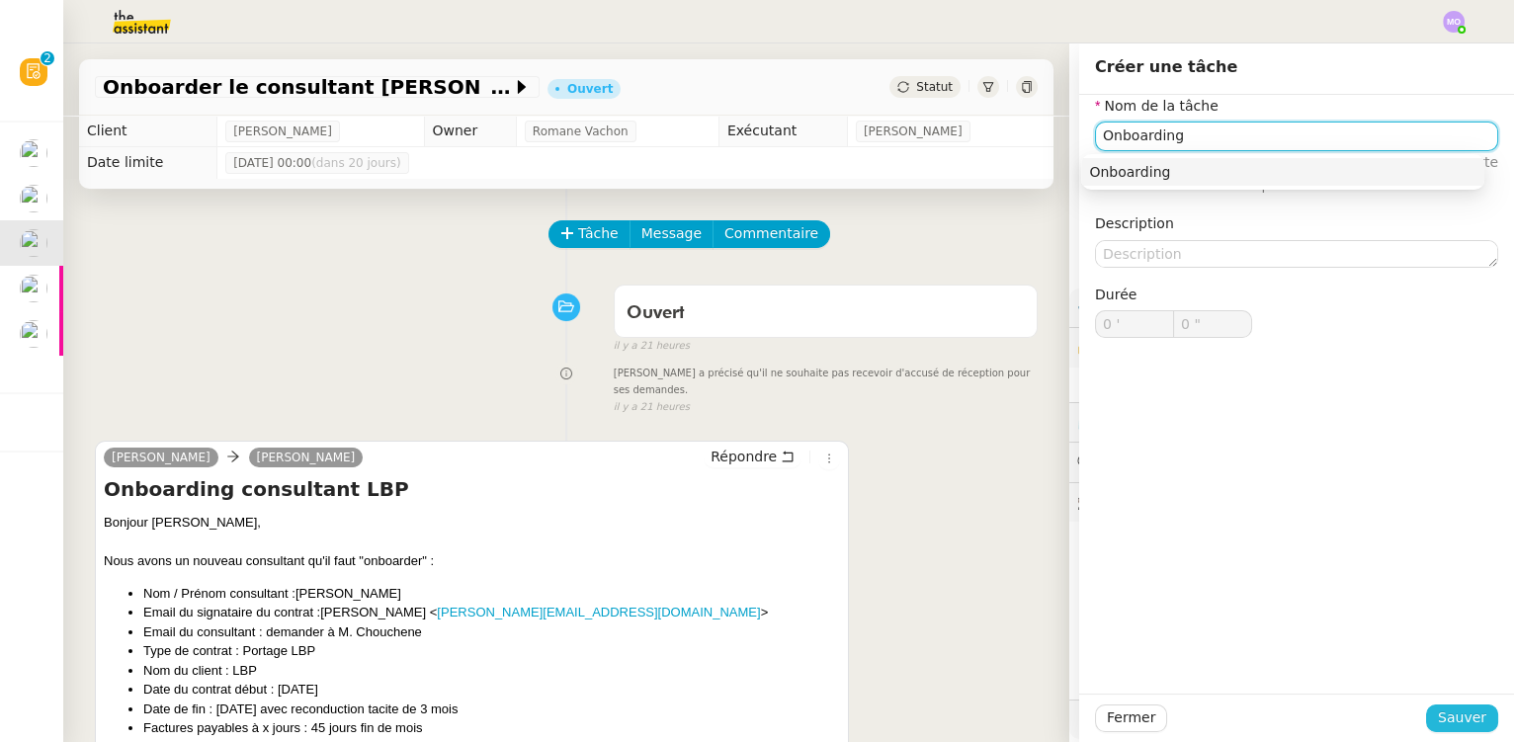
type input "Onboarding"
click at [1444, 723] on span "Sauver" at bounding box center [1462, 718] width 48 height 23
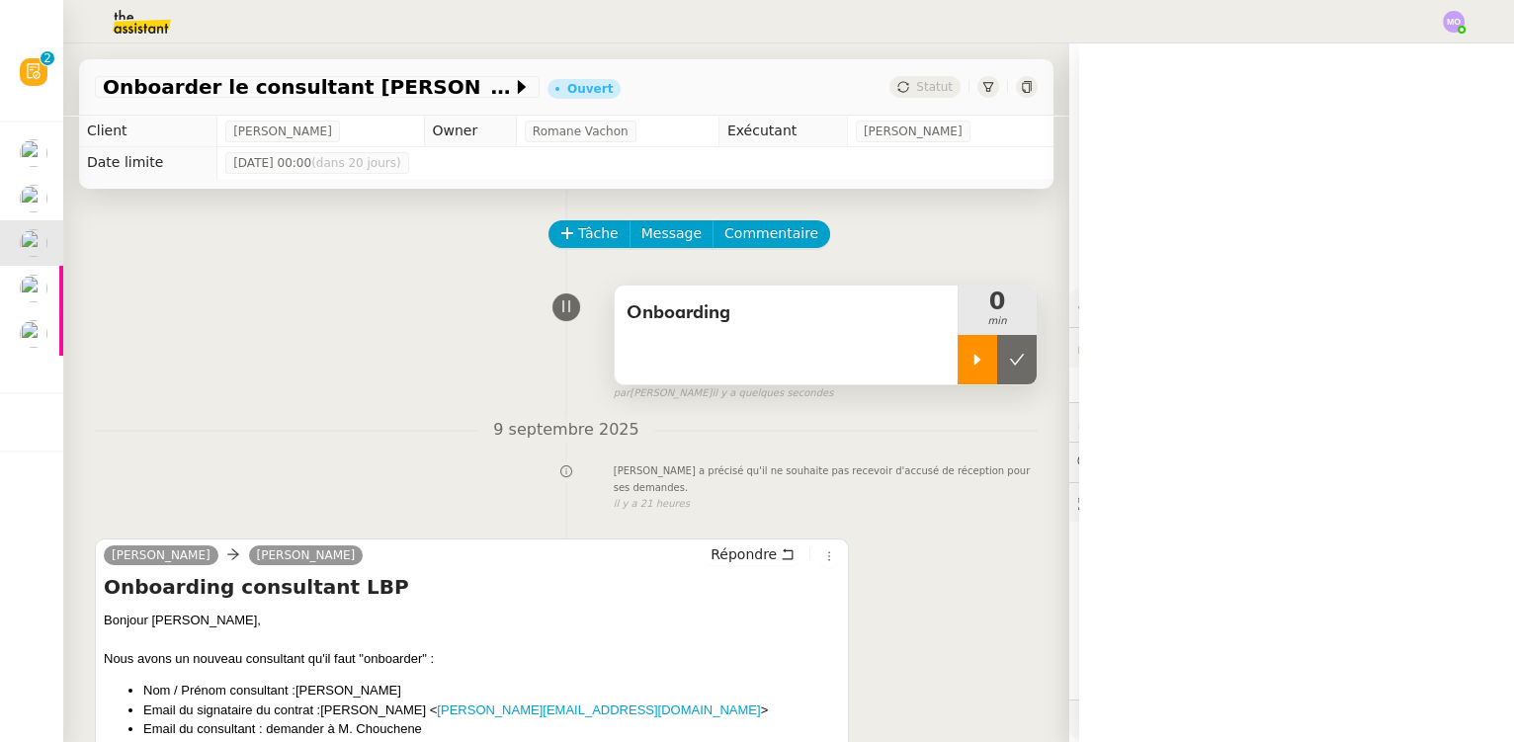
click at [970, 368] on icon at bounding box center [978, 360] width 16 height 16
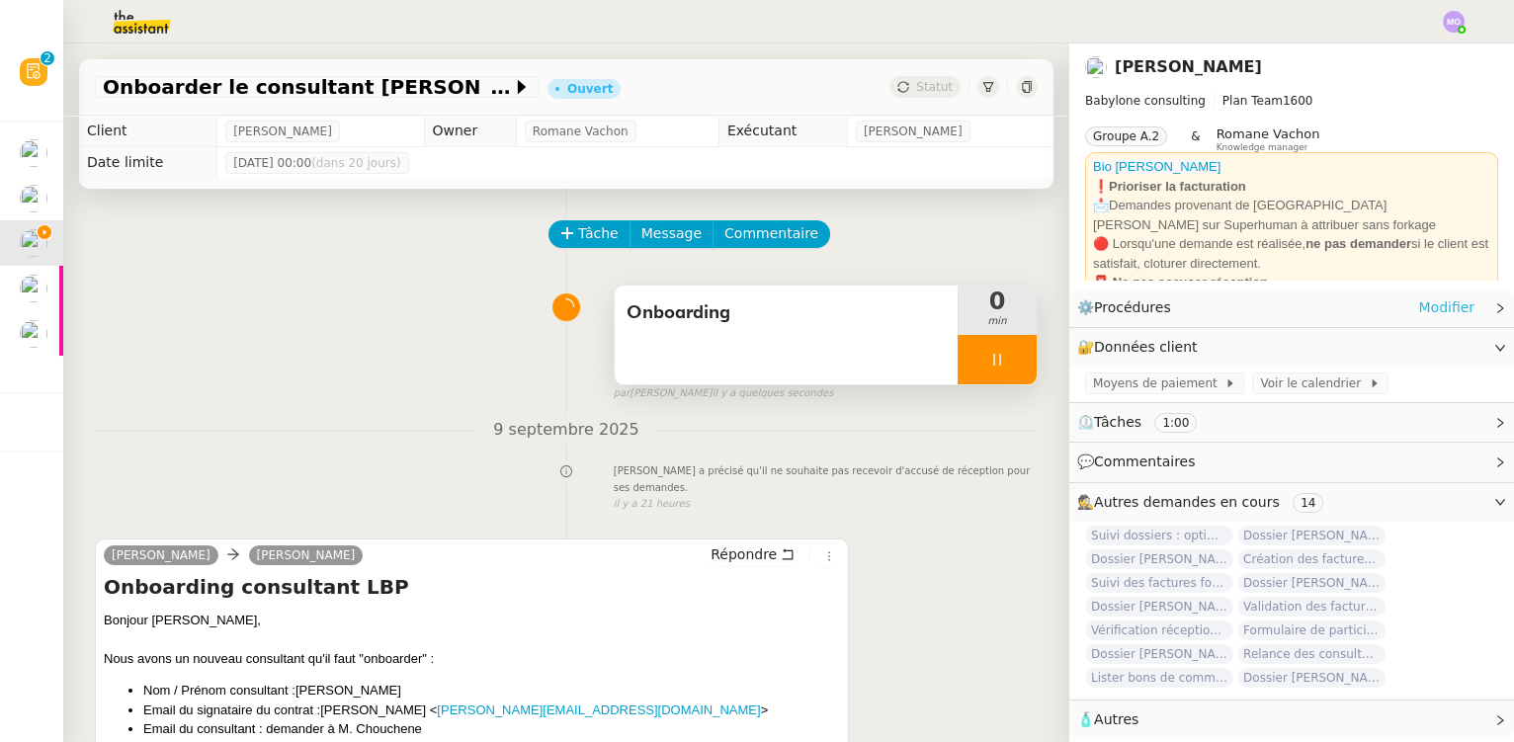
click at [1428, 312] on link "Modifier" at bounding box center [1446, 308] width 56 height 23
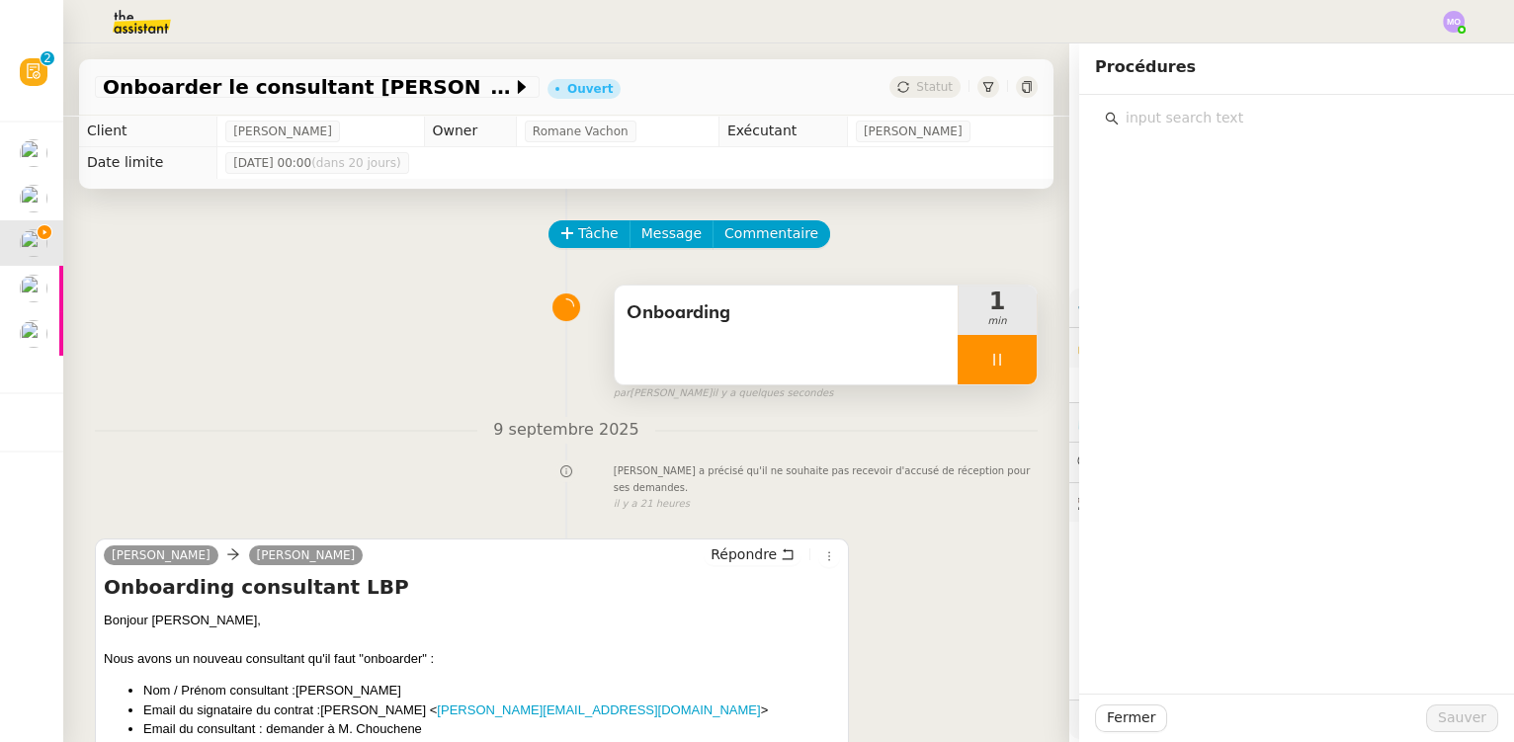
click at [1142, 124] on input "text" at bounding box center [1304, 118] width 370 height 27
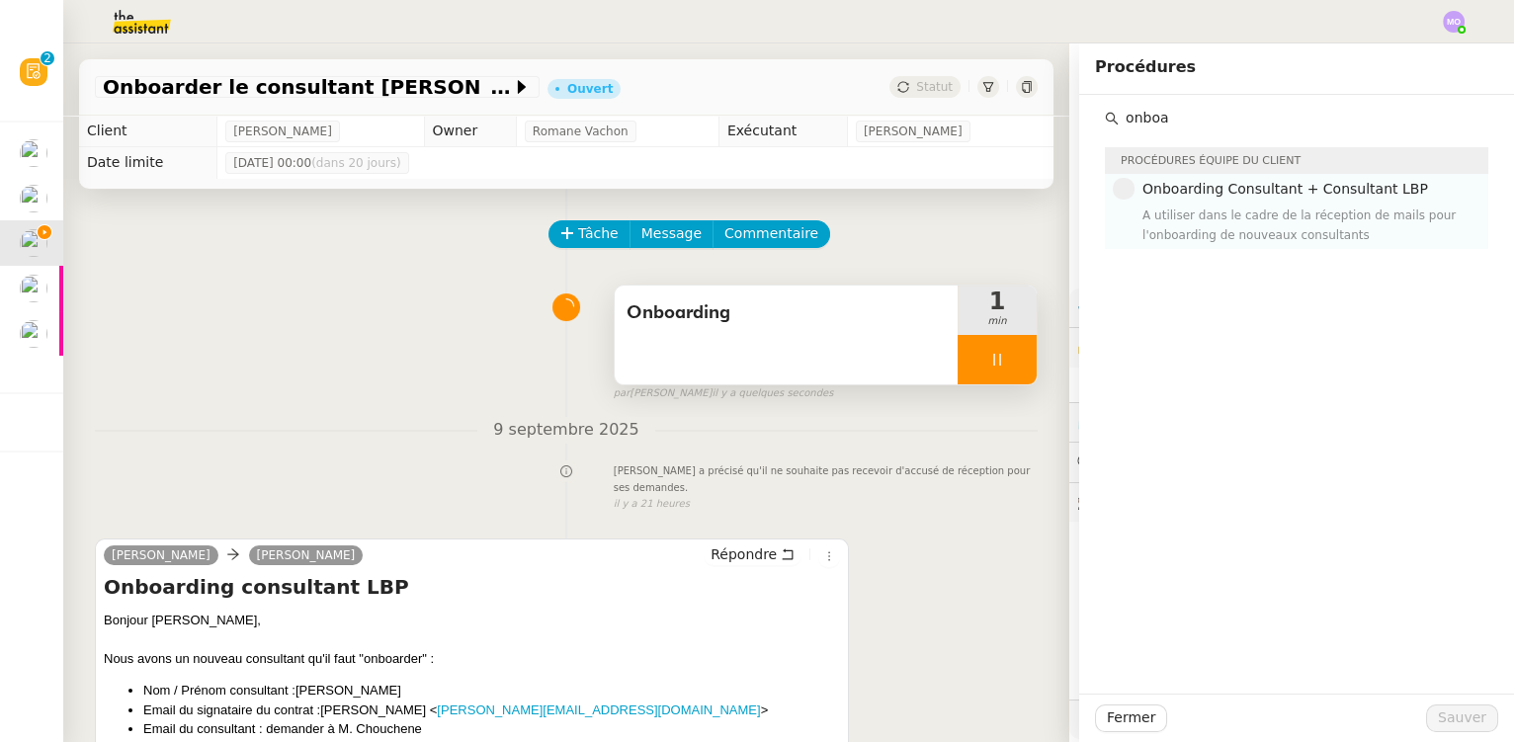
type input "onboa"
click at [1243, 202] on div "Onboarding Consultant + Consultant LBP A utiliser dans le cadre de la réception…" at bounding box center [1310, 211] width 334 height 66
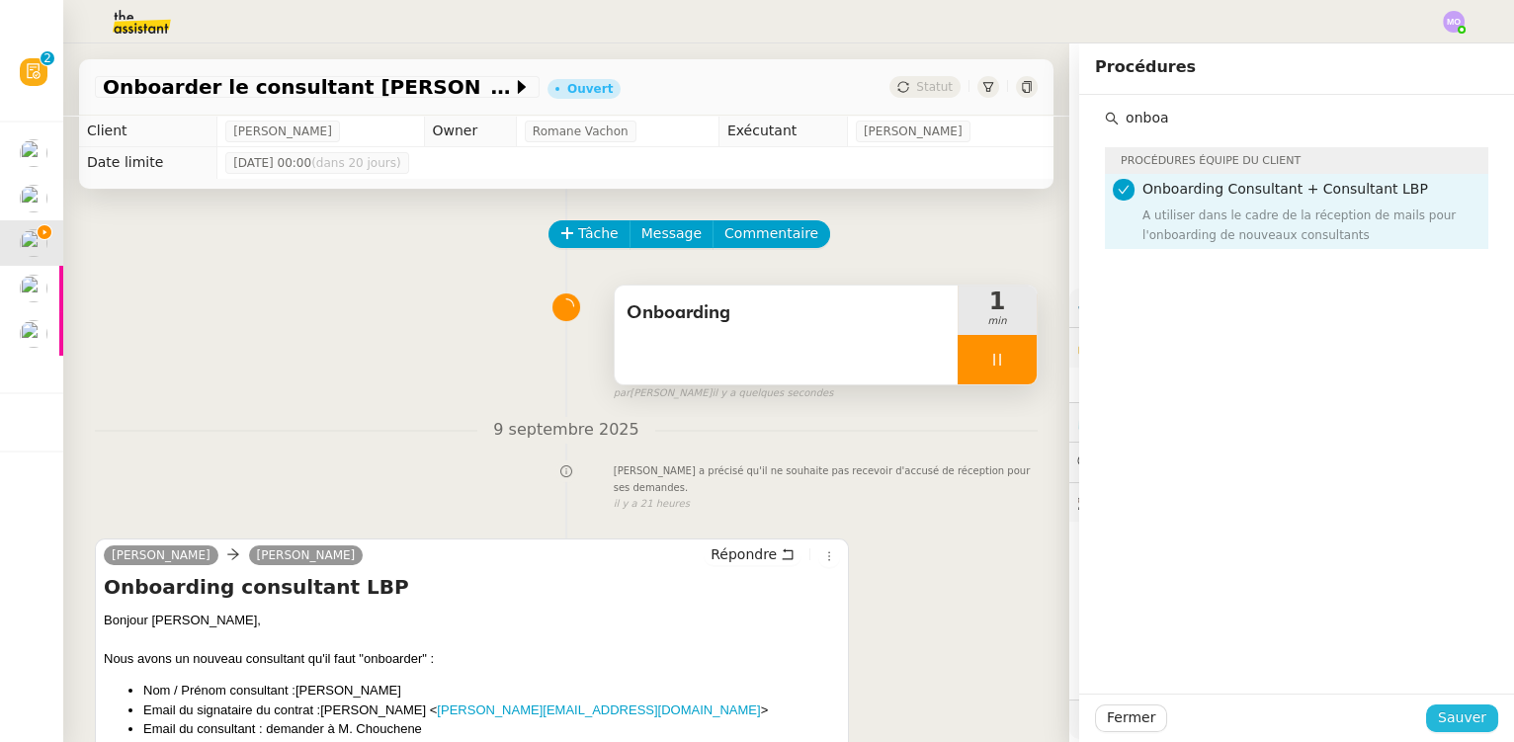
click at [1443, 718] on span "Sauver" at bounding box center [1462, 718] width 48 height 23
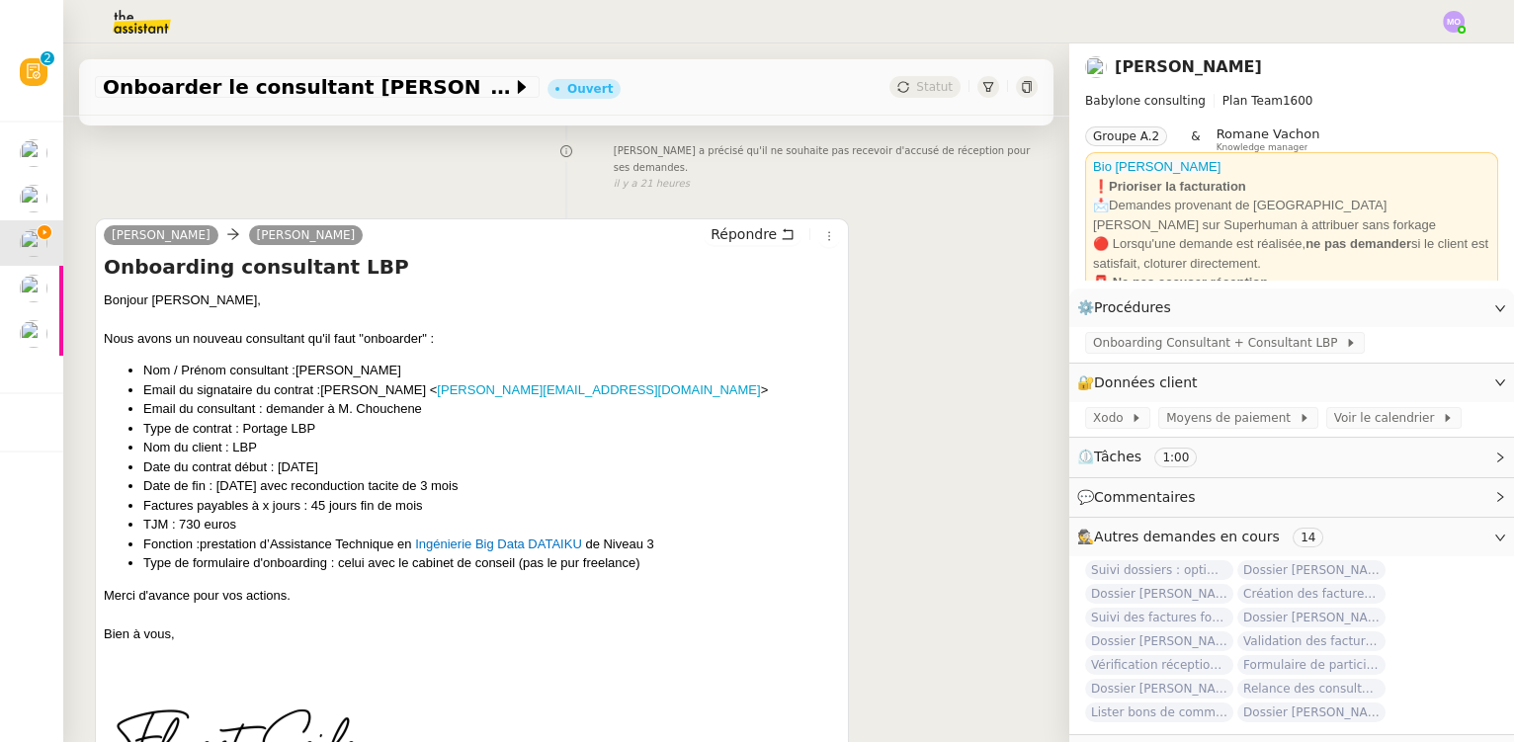
scroll to position [359, 0]
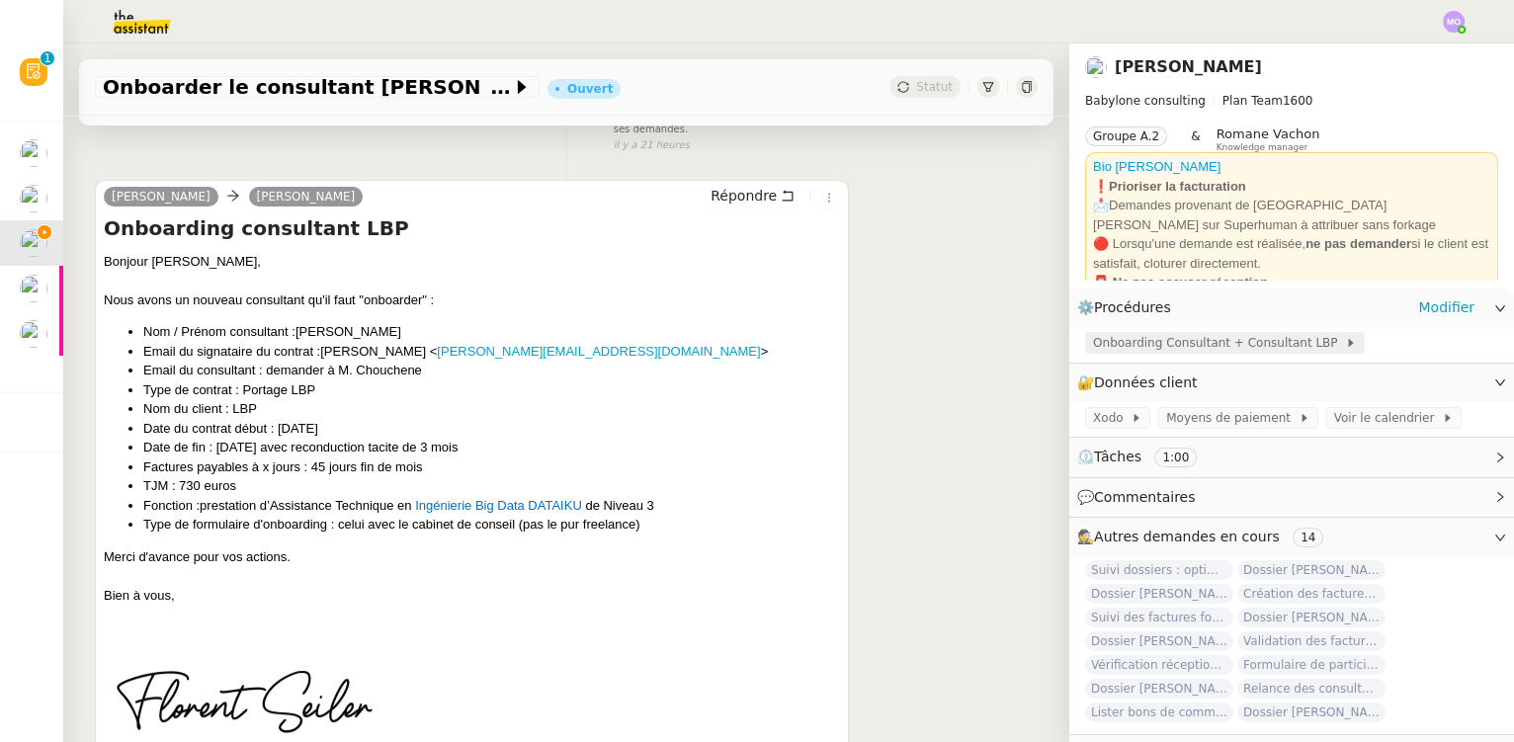
click at [1156, 349] on span "Onboarding Consultant + Consultant LBP" at bounding box center [1219, 343] width 252 height 20
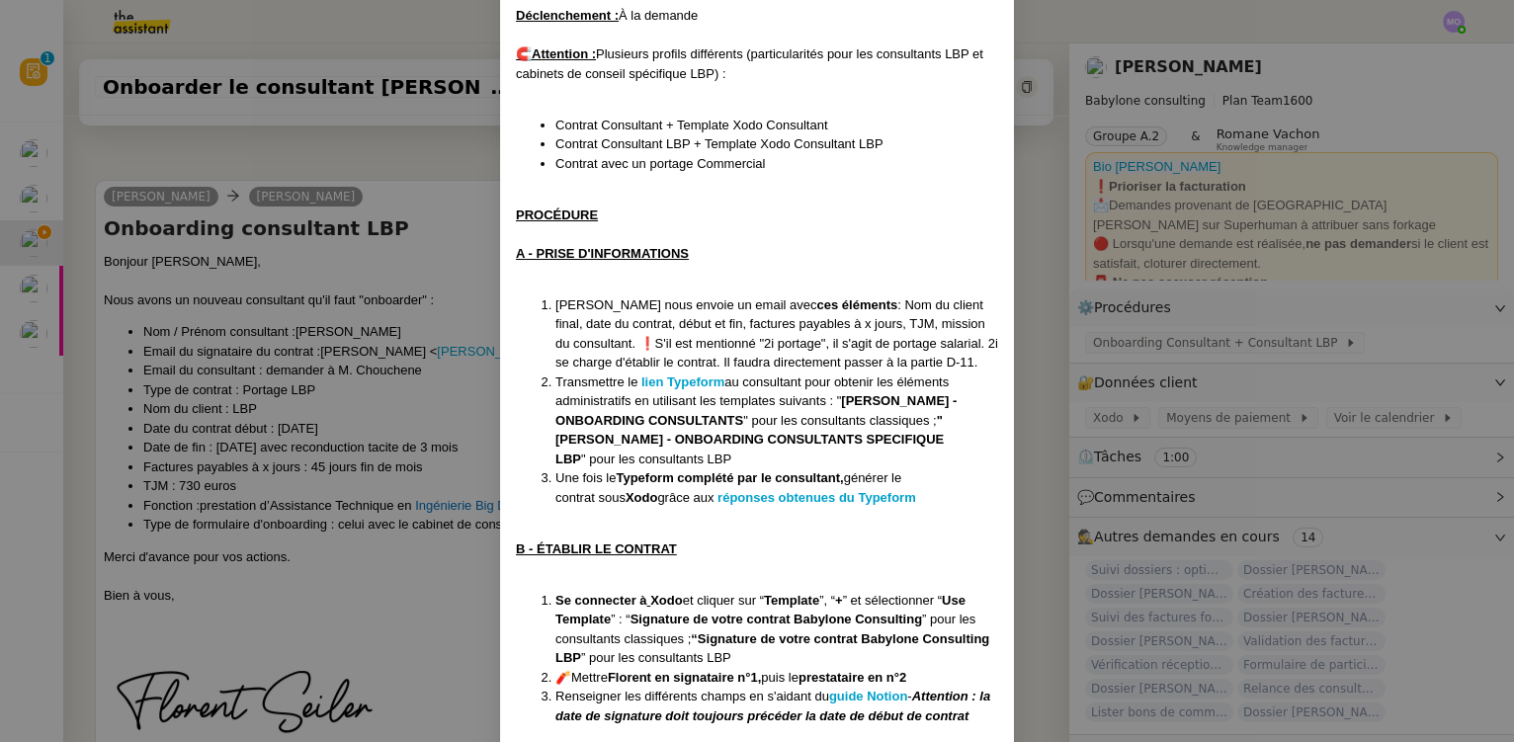
scroll to position [269, 0]
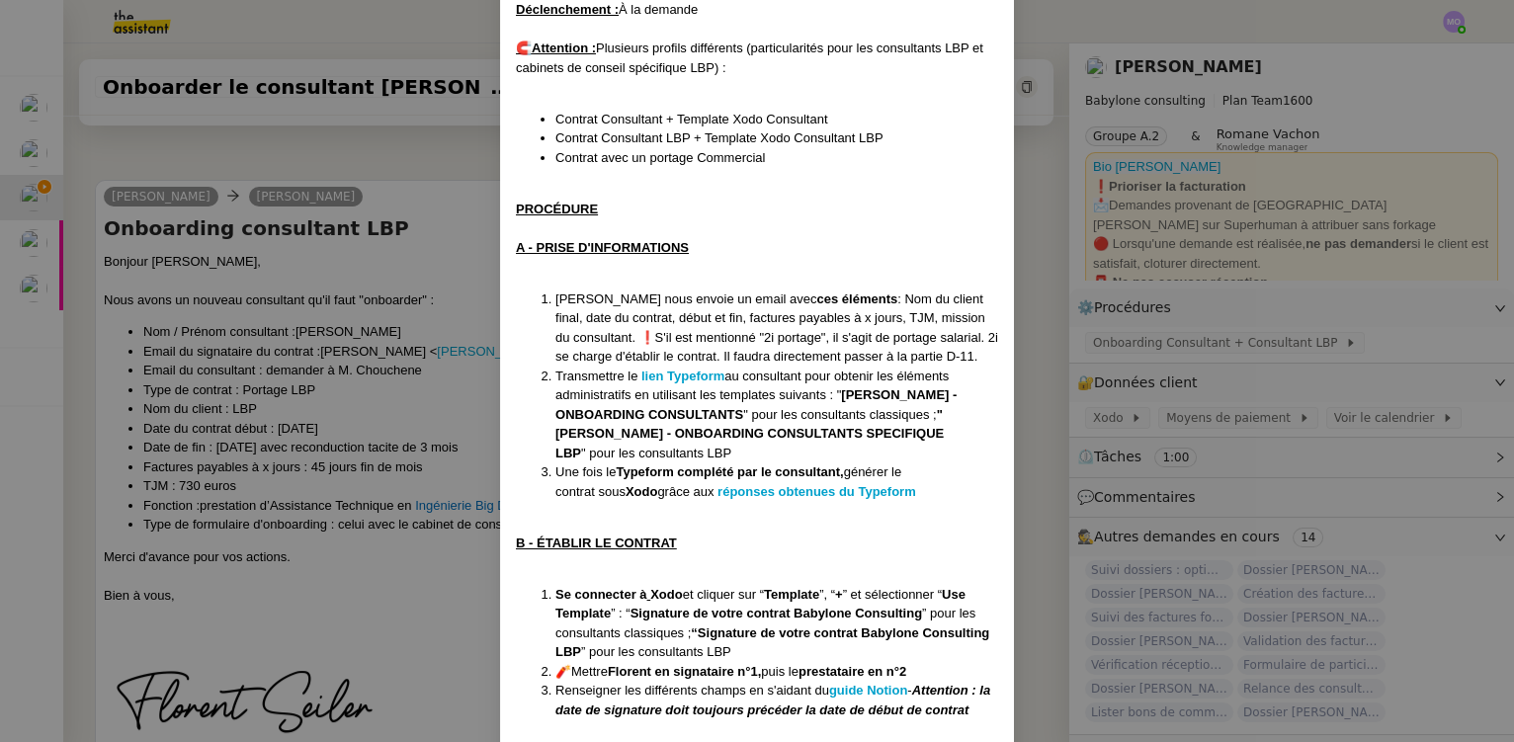
click at [324, 386] on nz-modal-container "Crée le [DATE] MAJ le [DATE] Contexte : Le client souhaite que nous déroulions …" at bounding box center [757, 371] width 1514 height 742
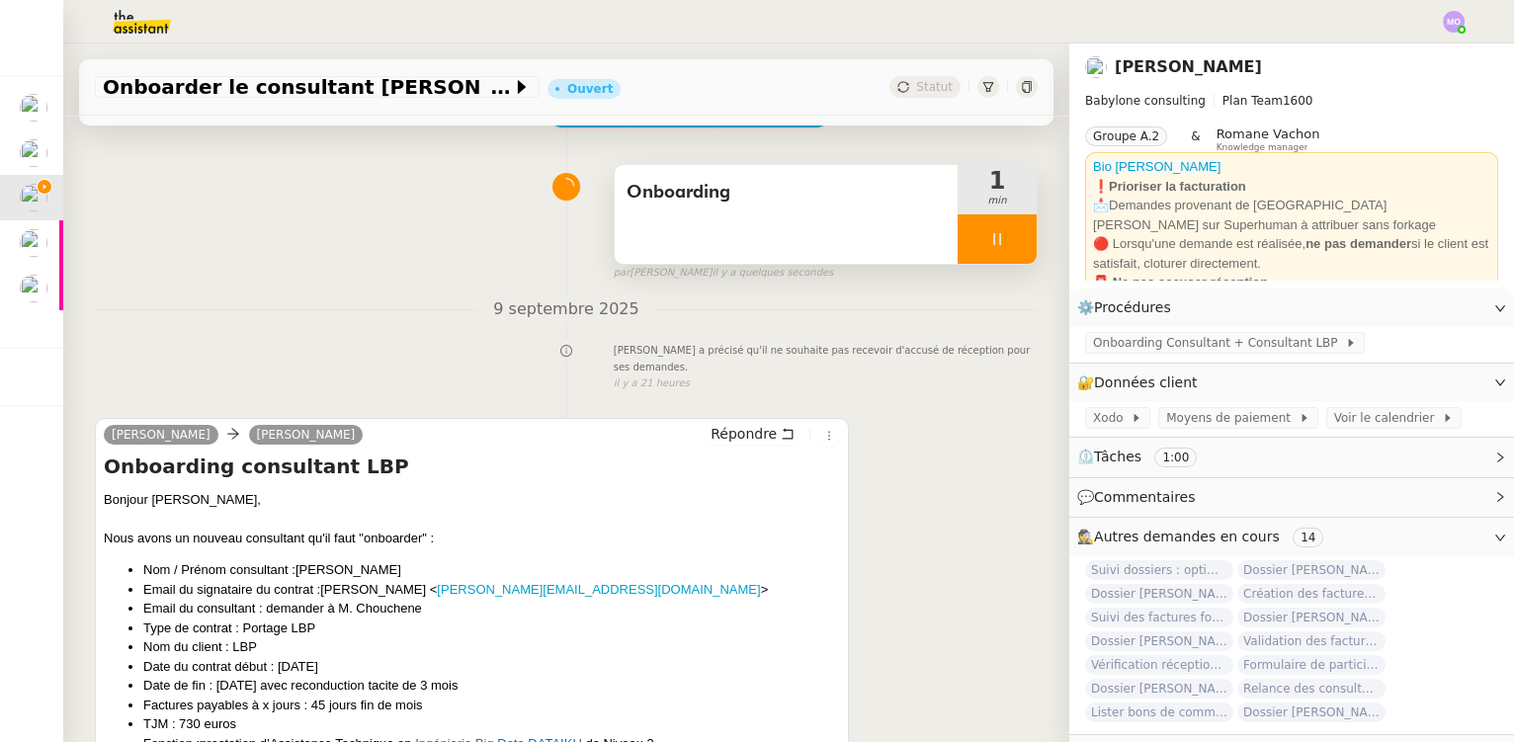
scroll to position [0, 0]
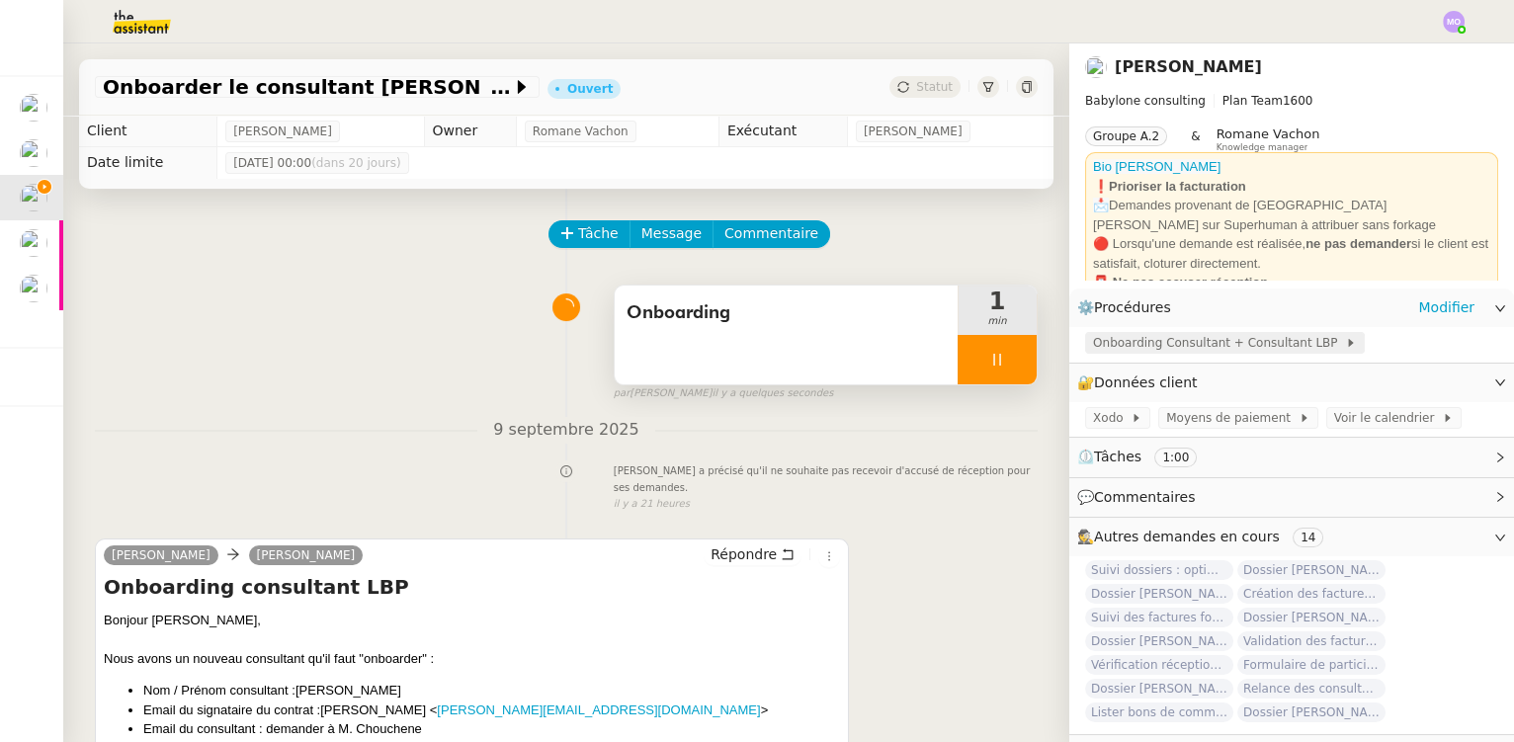
click at [1167, 350] on span "Onboarding Consultant + Consultant LBP" at bounding box center [1219, 343] width 252 height 20
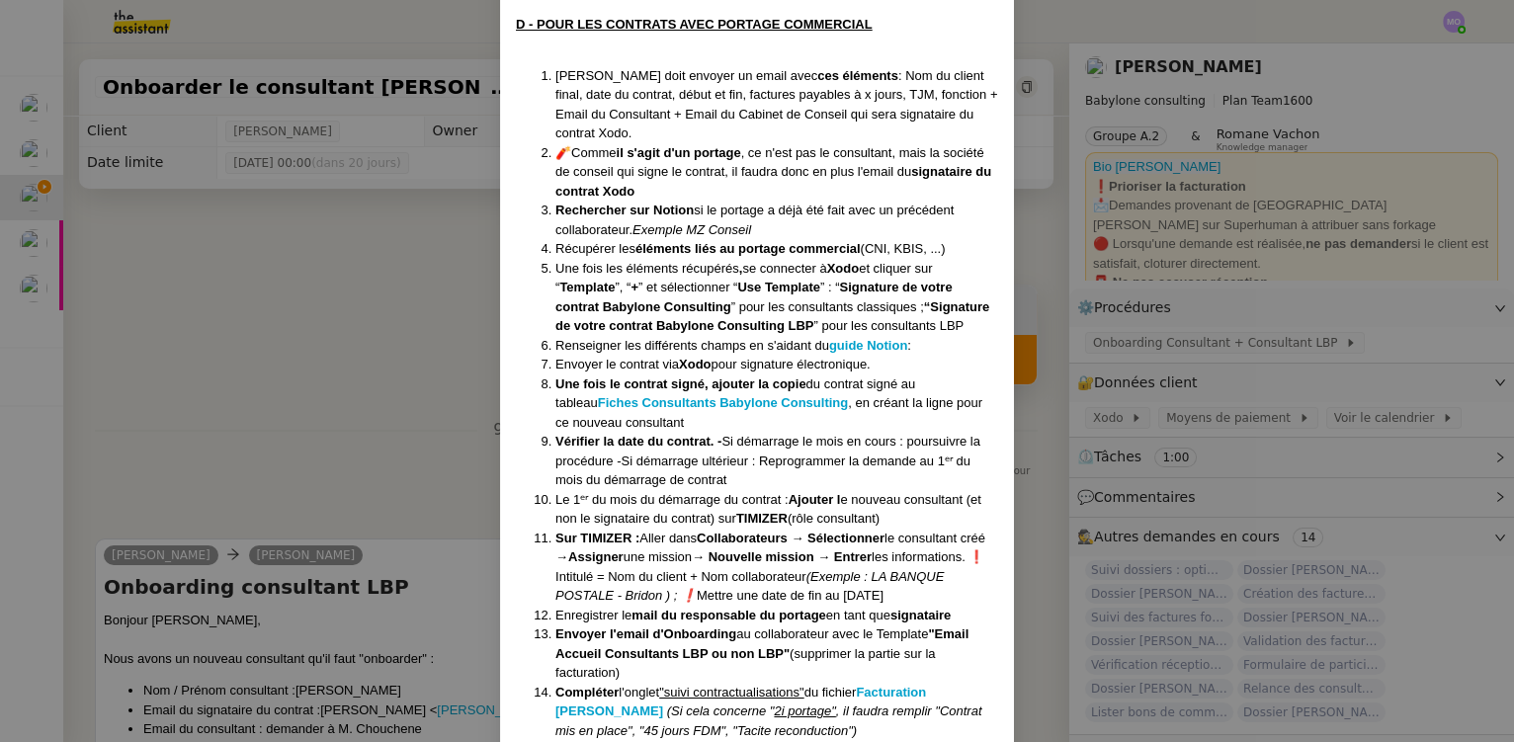
scroll to position [1530, 0]
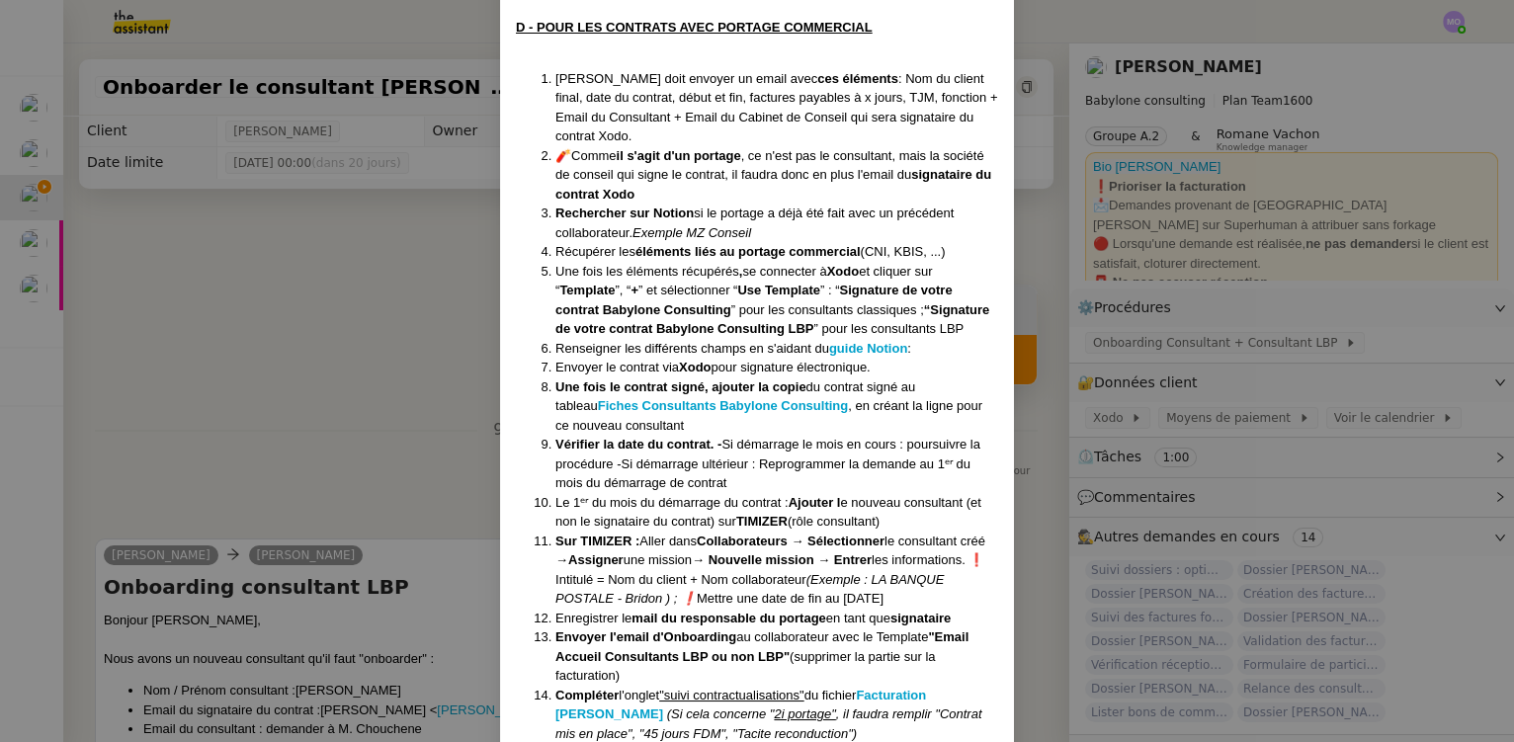
click at [388, 353] on nz-modal-container "Crée le [DATE] MAJ le [DATE] Contexte : Le client souhaite que nous déroulions …" at bounding box center [757, 371] width 1514 height 742
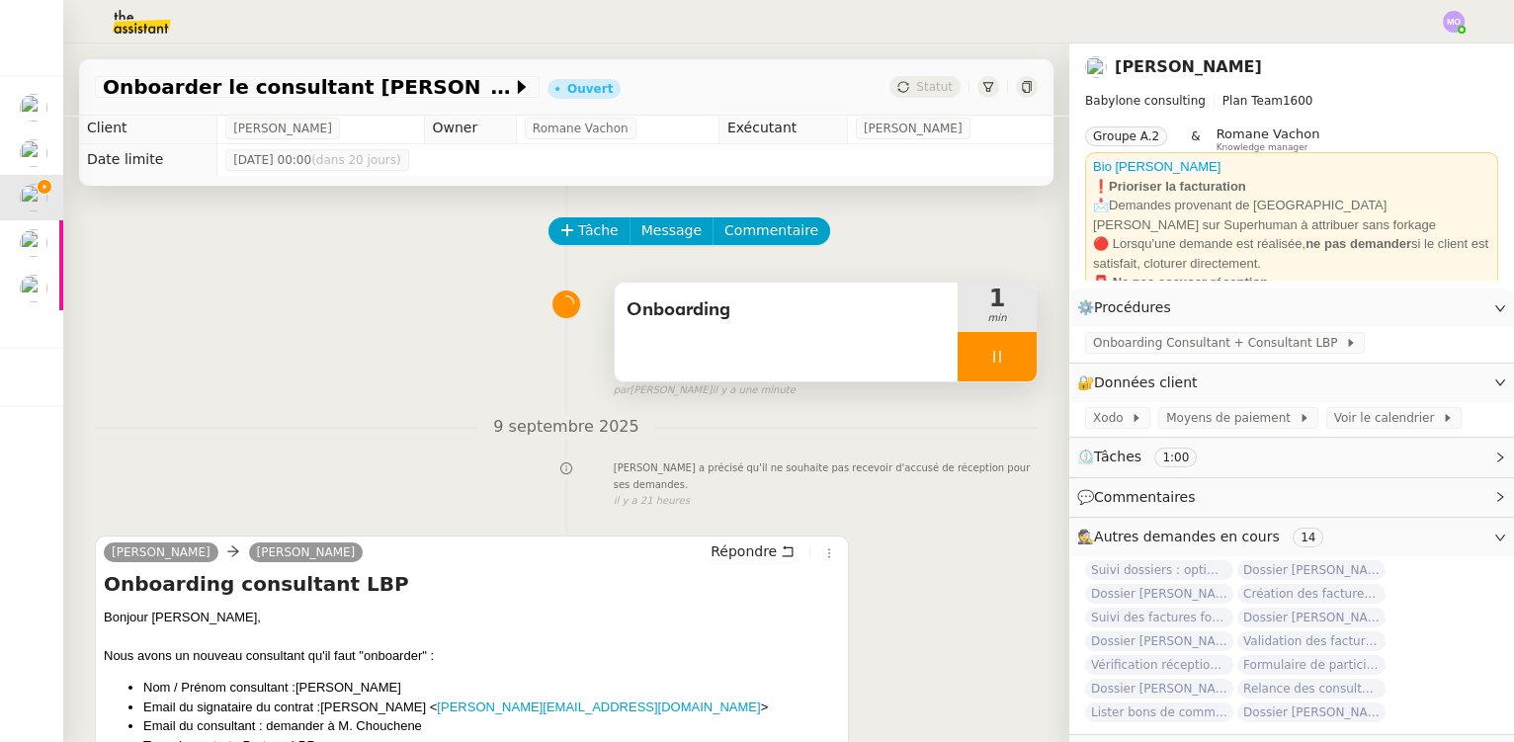
scroll to position [0, 0]
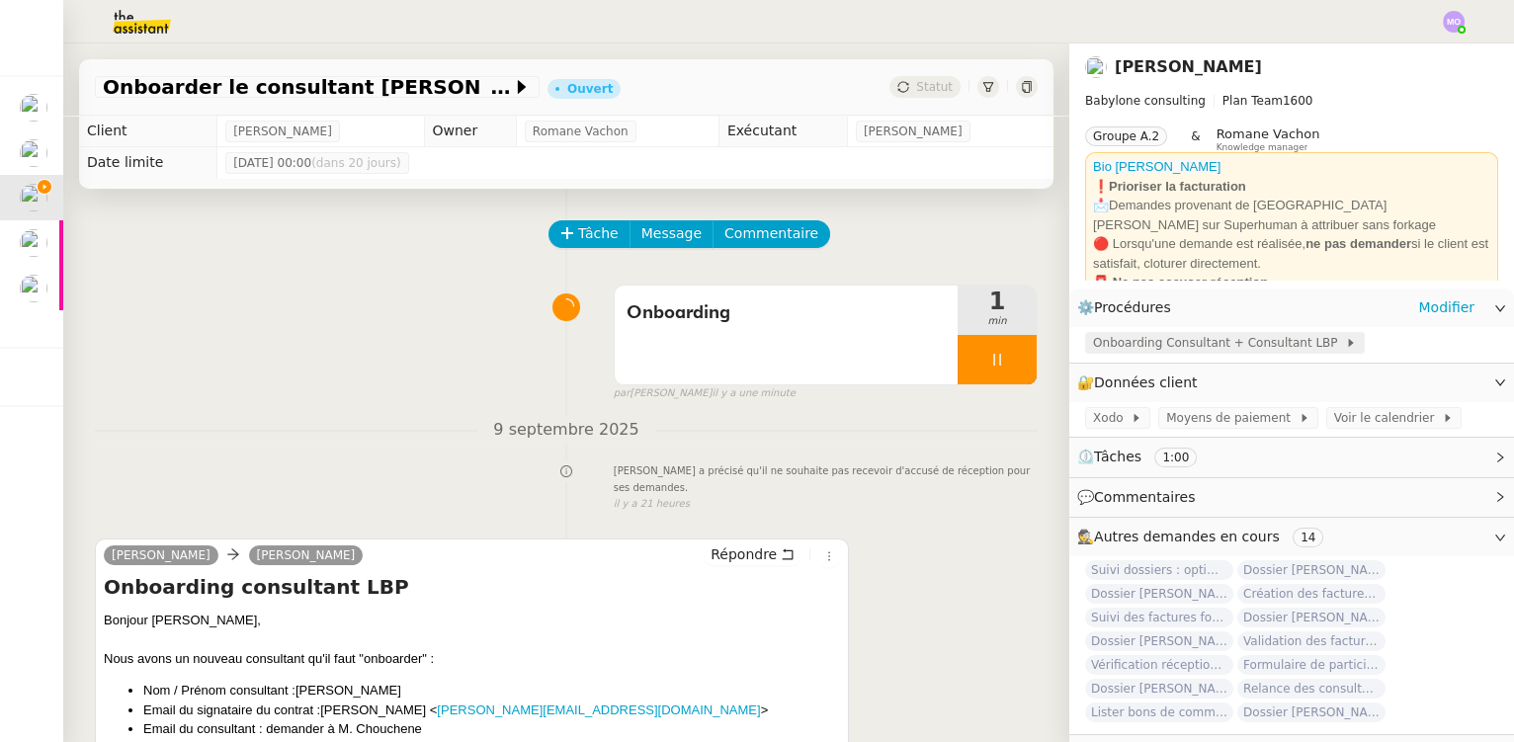
click at [1190, 347] on span "Onboarding Consultant + Consultant LBP" at bounding box center [1219, 343] width 252 height 20
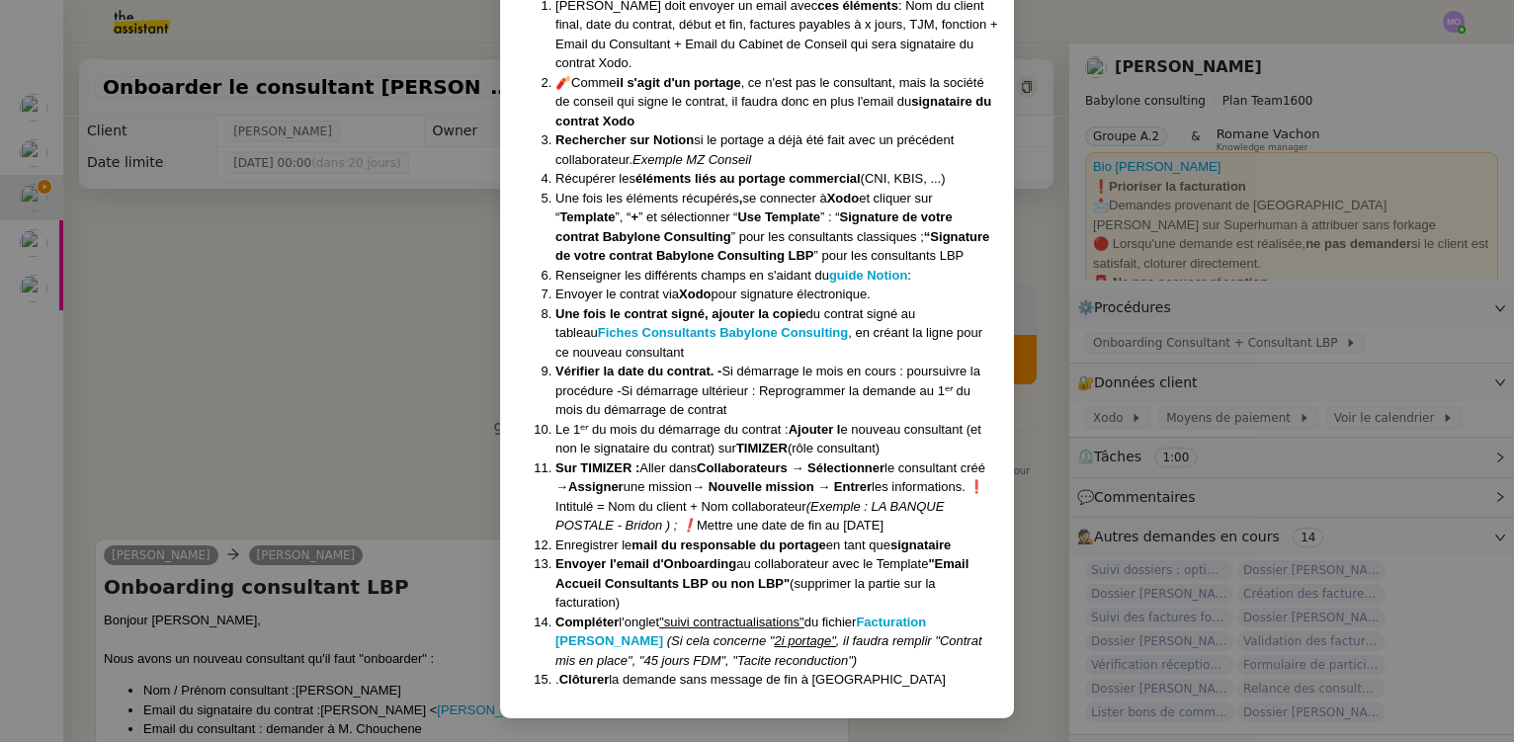
scroll to position [1620, 0]
click at [453, 366] on nz-modal-container "Crée le [DATE] MAJ le [DATE] Contexte : Le client souhaite que nous déroulions …" at bounding box center [757, 371] width 1514 height 742
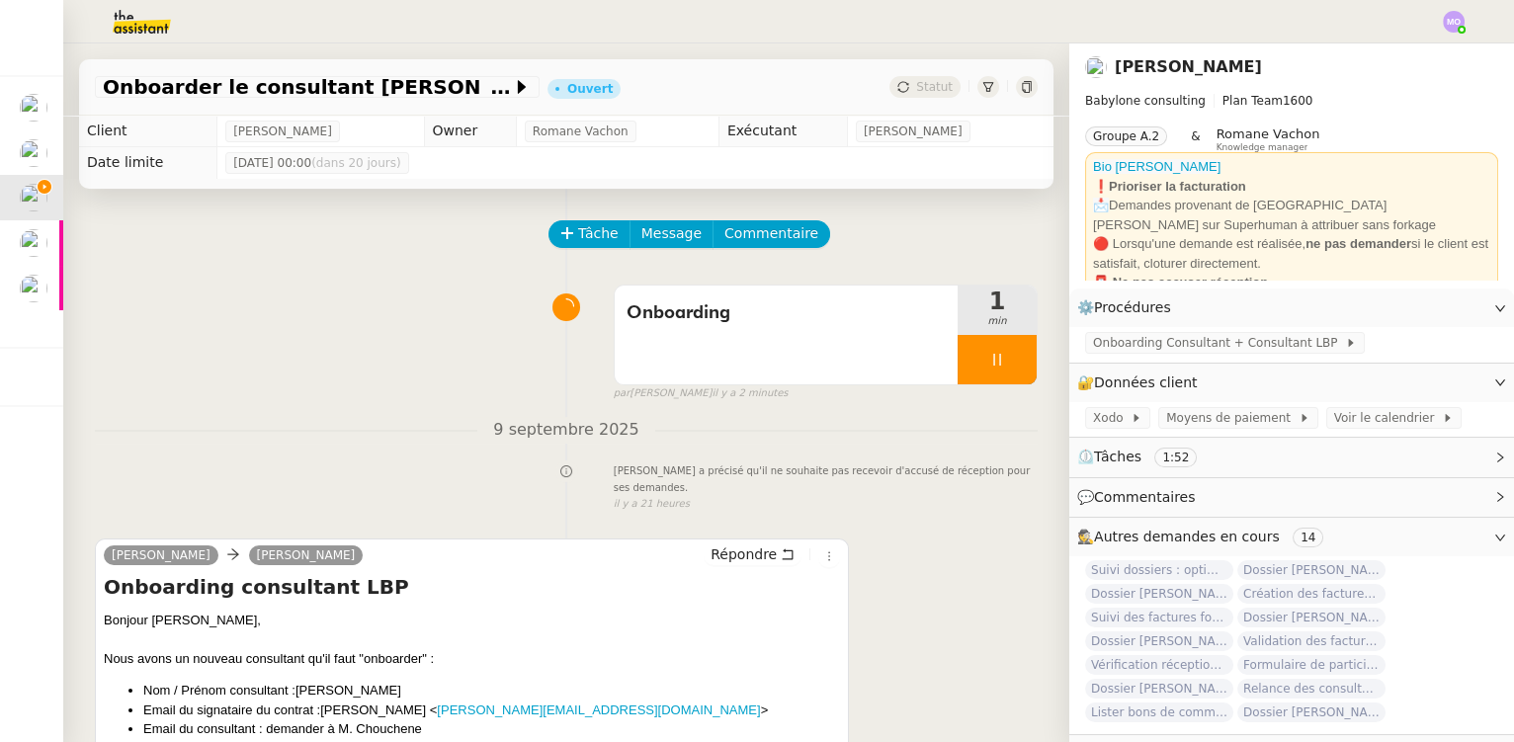
click at [980, 373] on div at bounding box center [997, 359] width 79 height 49
click at [997, 377] on button at bounding box center [1017, 359] width 40 height 49
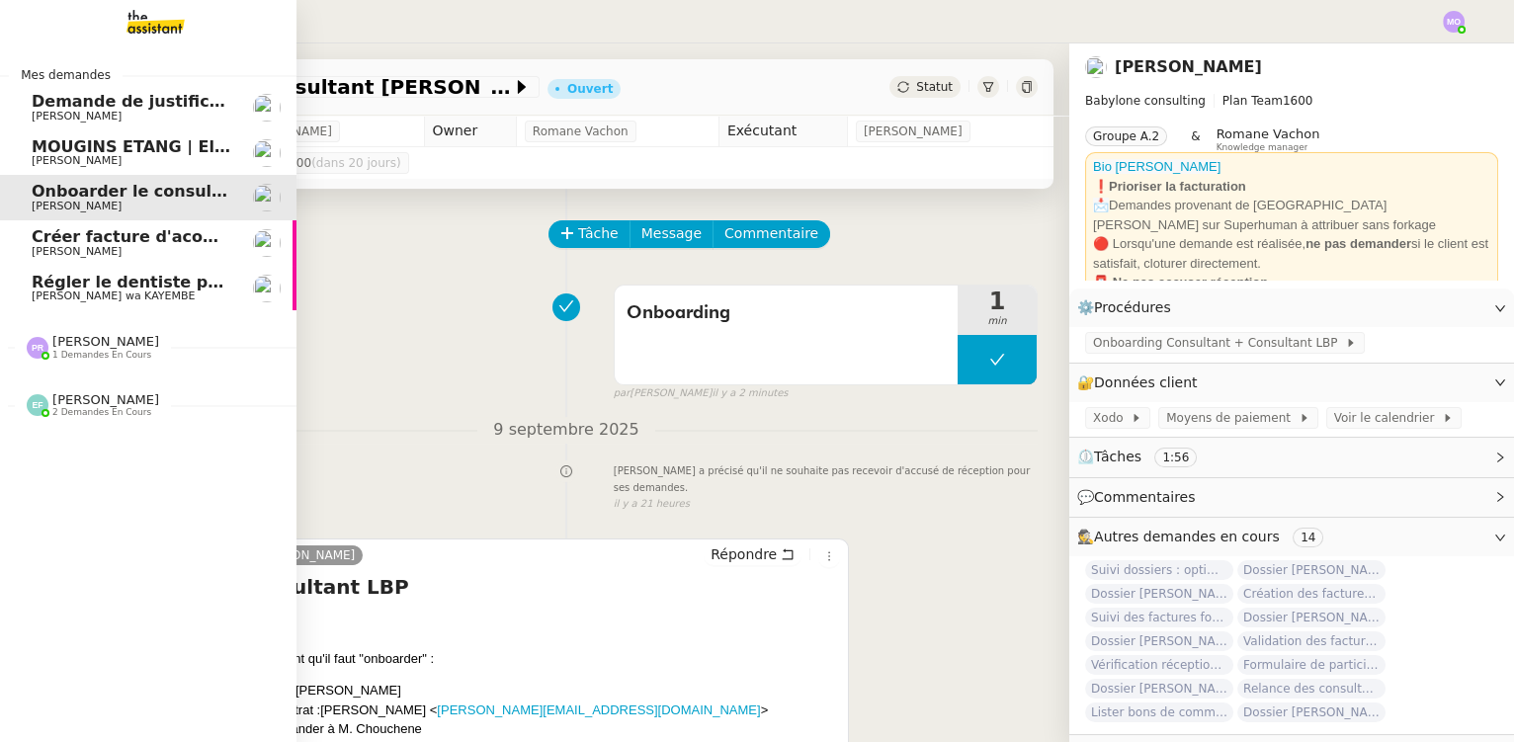
click at [91, 404] on span "[PERSON_NAME]" at bounding box center [105, 399] width 107 height 15
click at [112, 438] on span "Suivi dossiers : optimisation Notion / [PERSON_NAME]" at bounding box center [275, 442] width 486 height 19
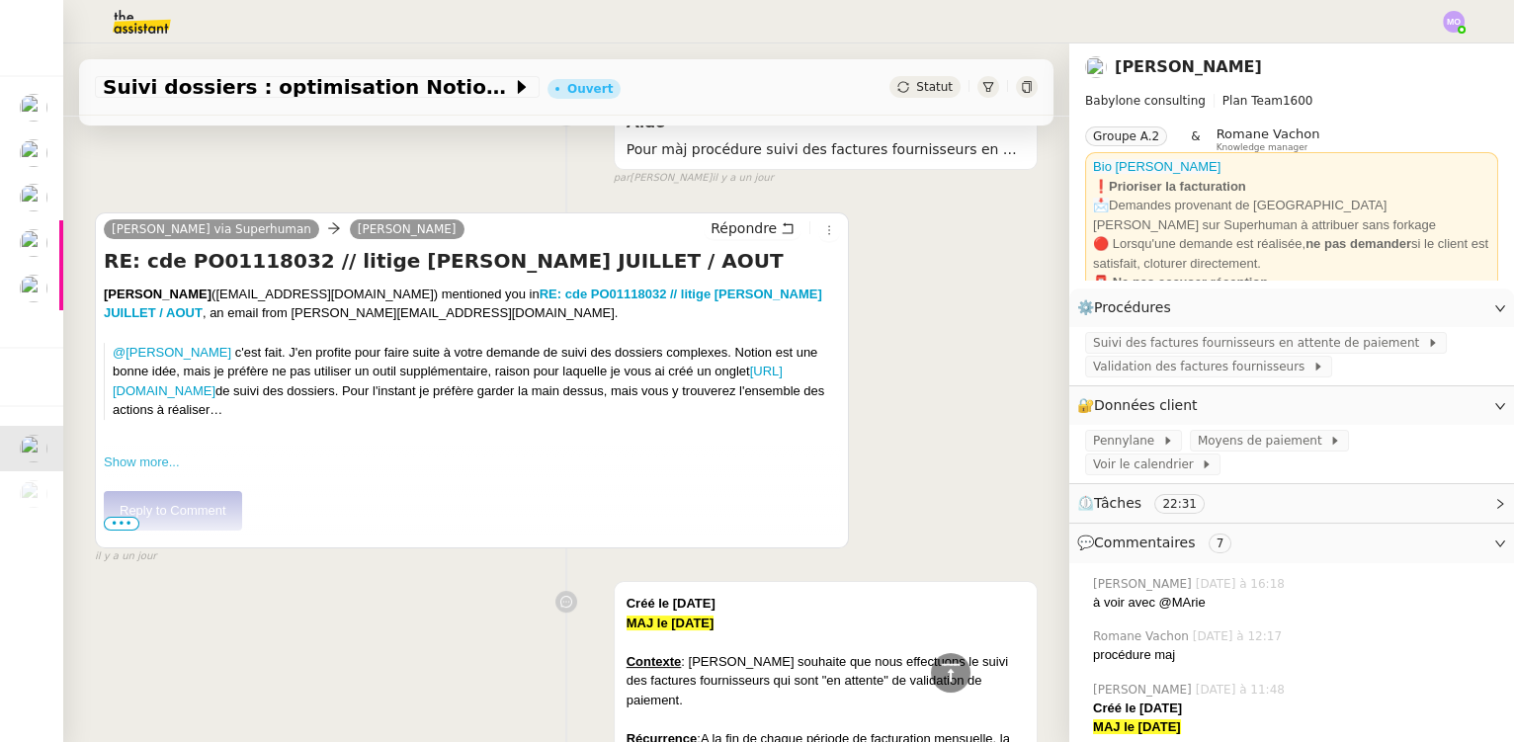
scroll to position [898, 0]
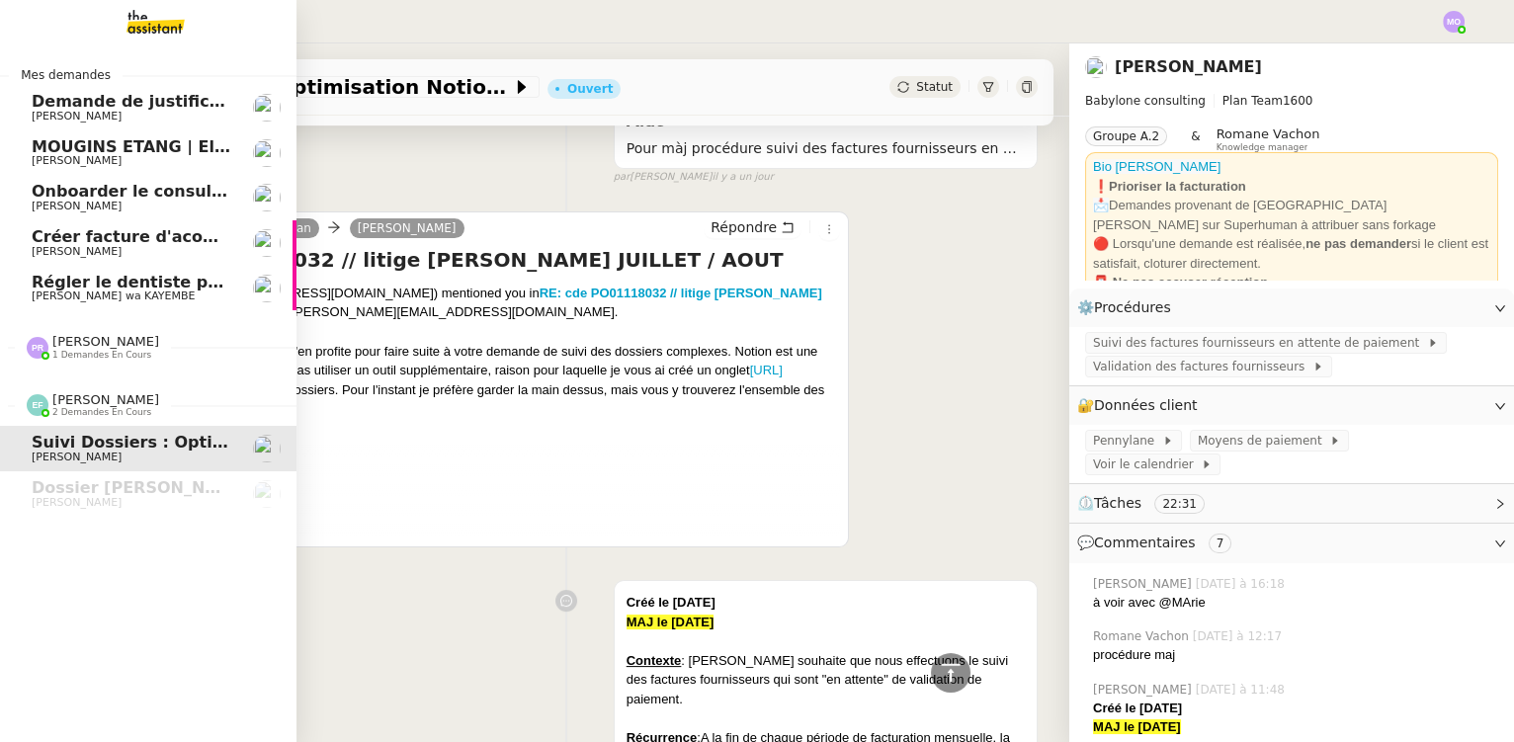
click at [125, 278] on span "Régler le dentiste par virement" at bounding box center [172, 282] width 281 height 19
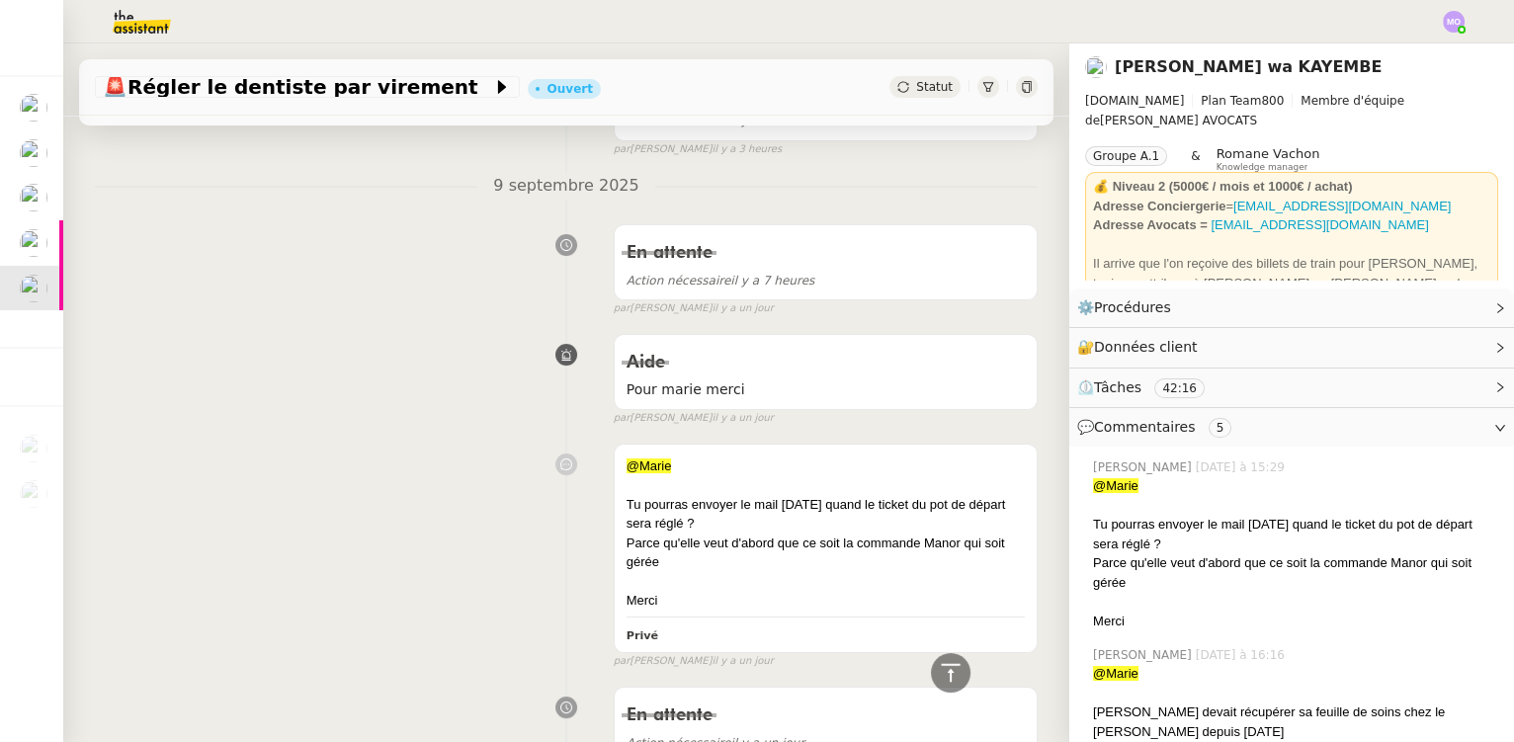
scroll to position [269, 0]
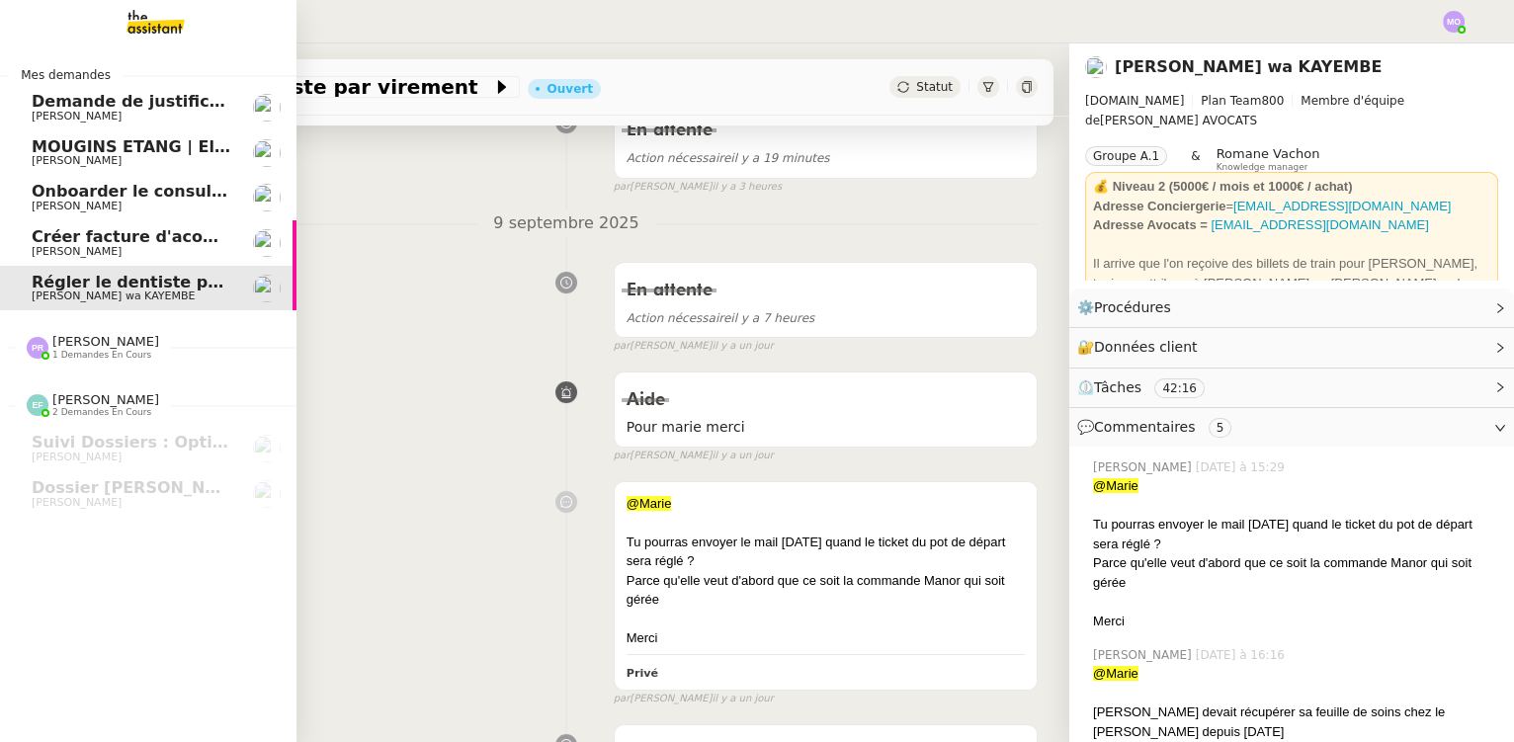
click at [117, 246] on span "[PERSON_NAME]" at bounding box center [132, 252] width 200 height 12
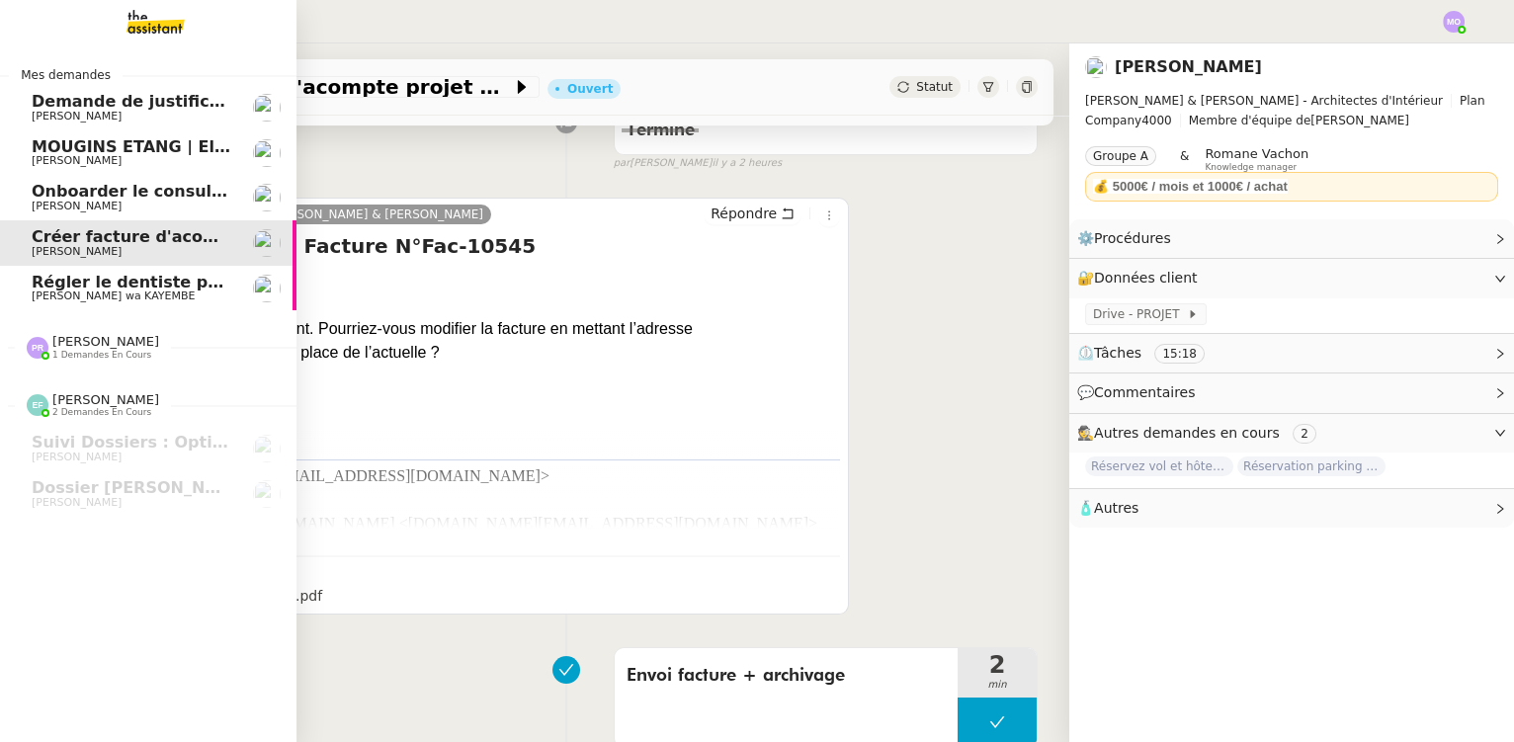
click at [129, 191] on span "Onboarder le consultant [PERSON_NAME]" at bounding box center [217, 191] width 370 height 19
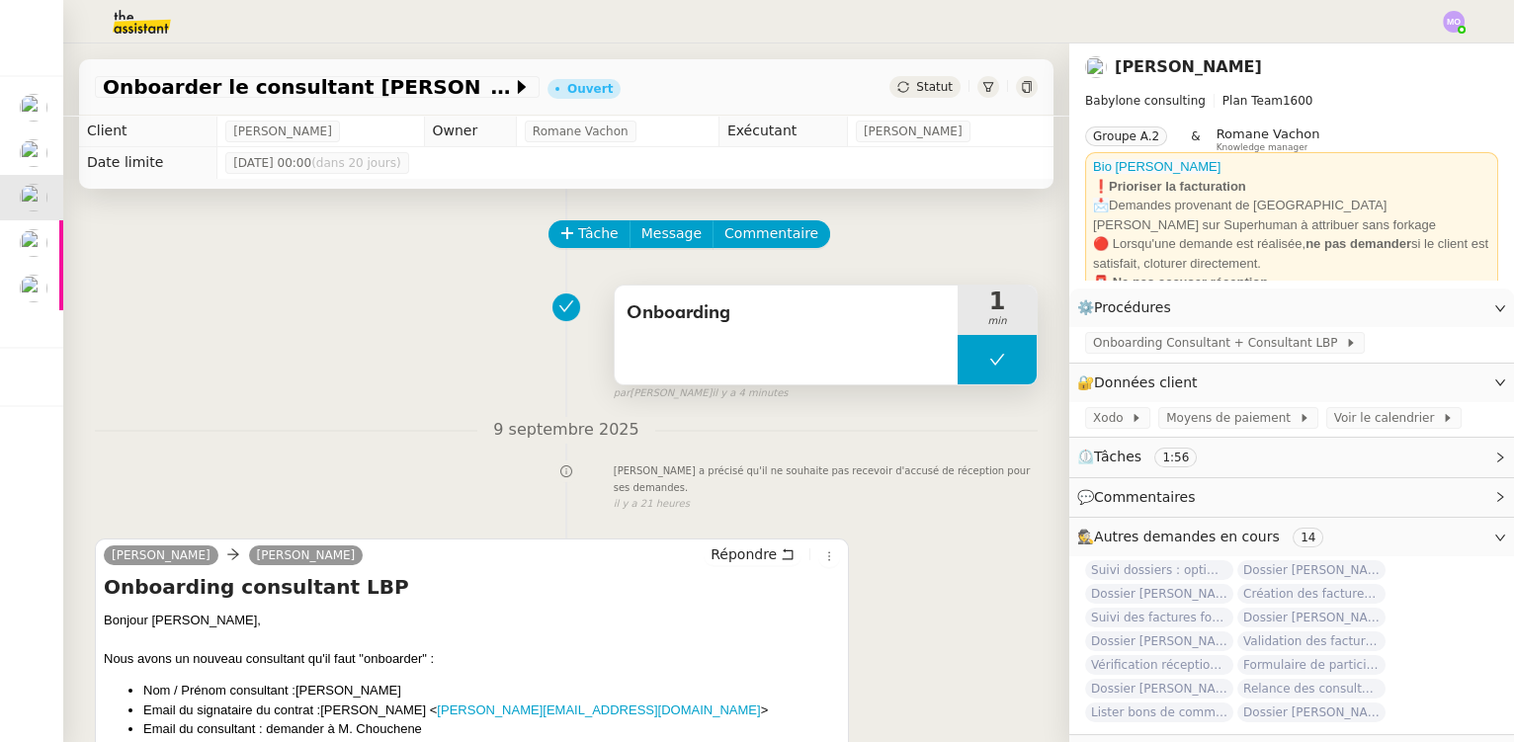
click at [958, 350] on button at bounding box center [997, 359] width 79 height 49
click at [958, 350] on div at bounding box center [978, 359] width 40 height 49
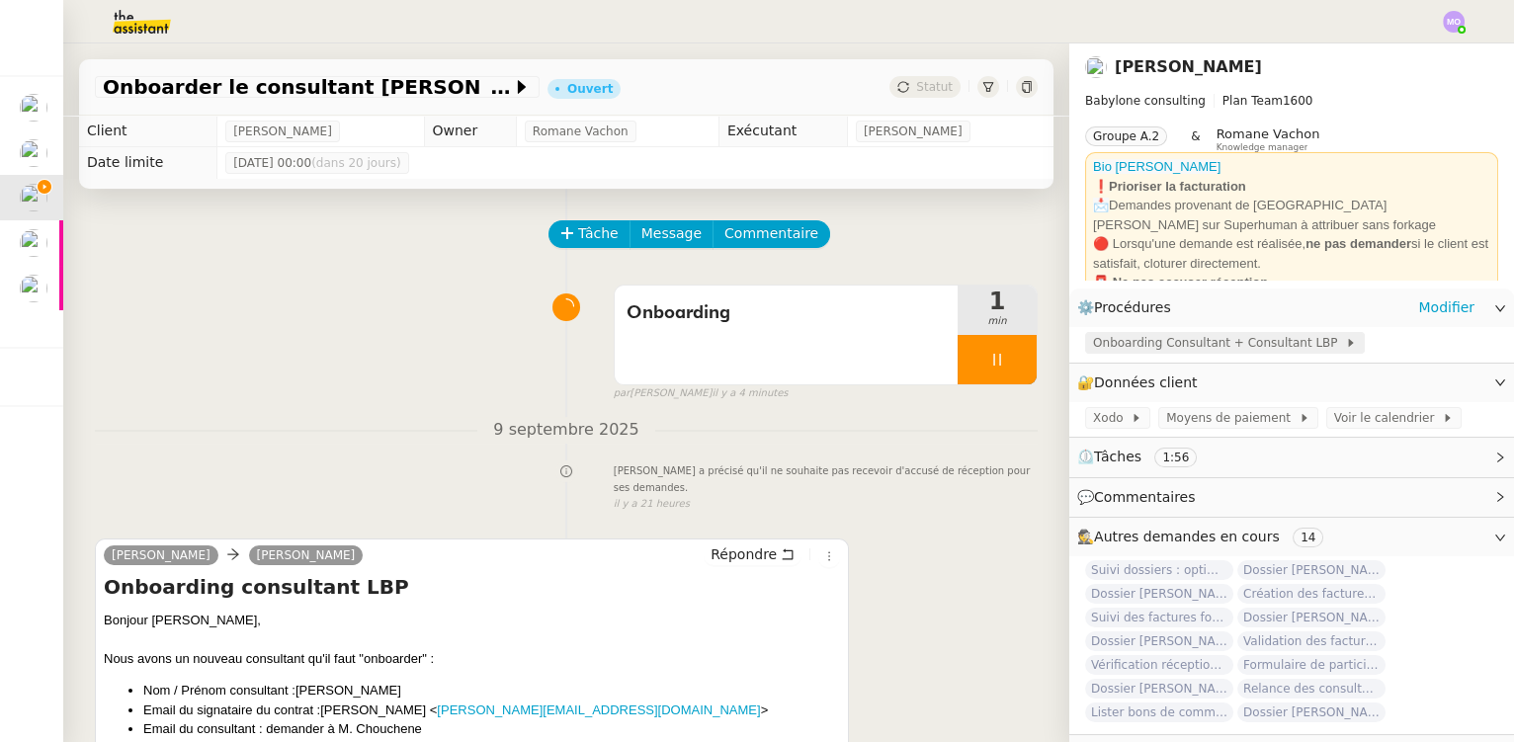
click at [1146, 343] on span "Onboarding Consultant + Consultant LBP" at bounding box center [1219, 343] width 252 height 20
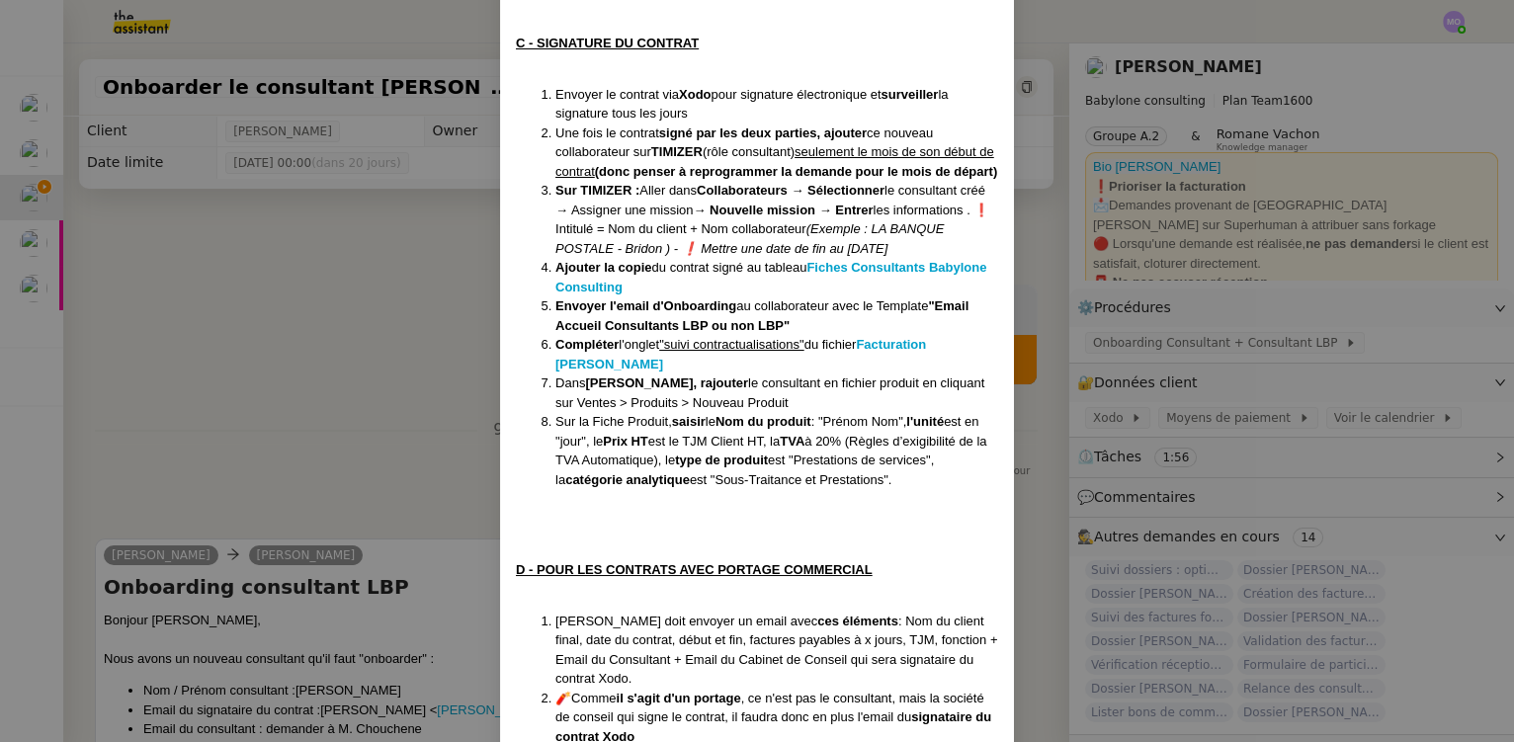
drag, startPoint x: 834, startPoint y: 373, endPoint x: 643, endPoint y: 412, distance: 194.8
click at [639, 412] on li "Dans Pennylane, rajouter le consultant en fichier produit en cliquant sur Vente…" at bounding box center [776, 393] width 443 height 39
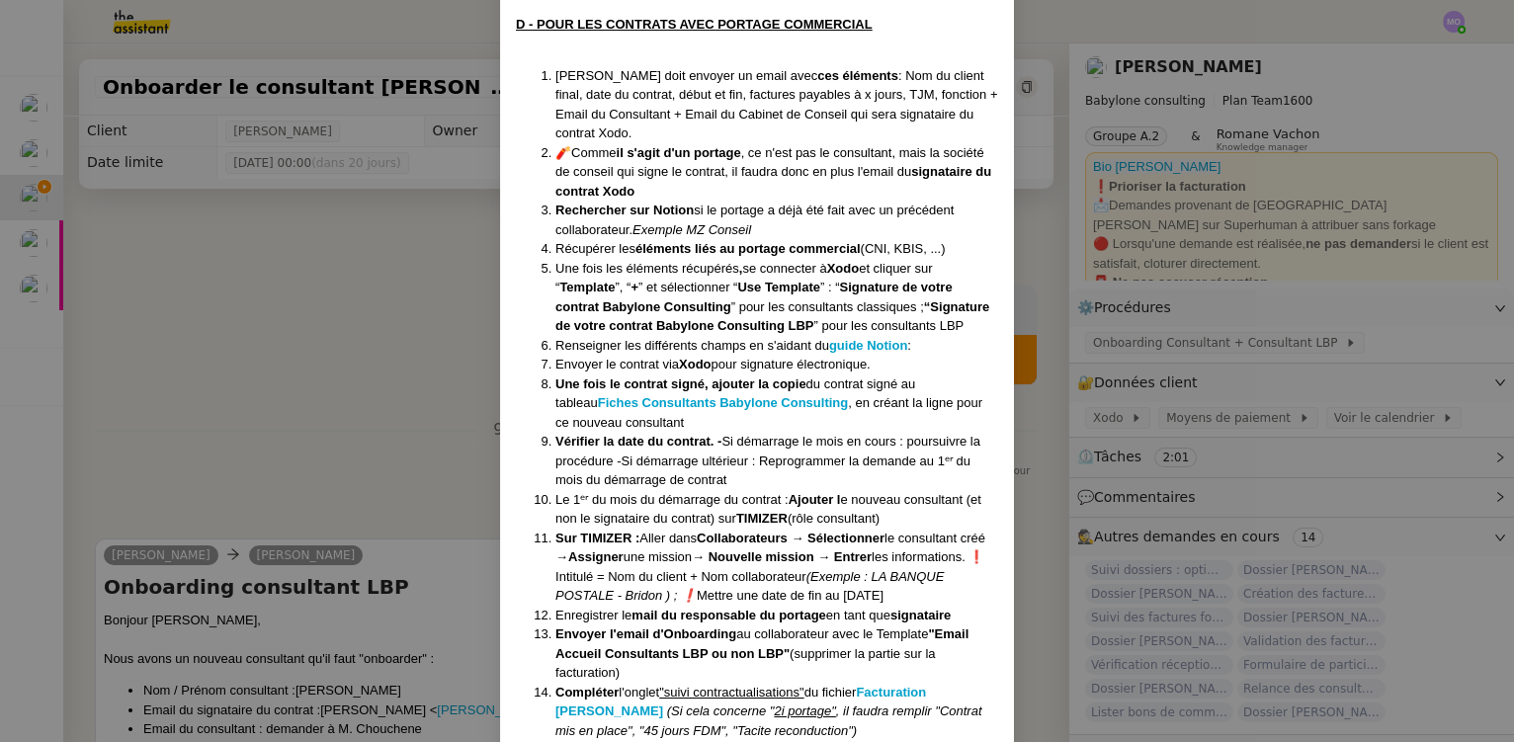
scroll to position [1530, 0]
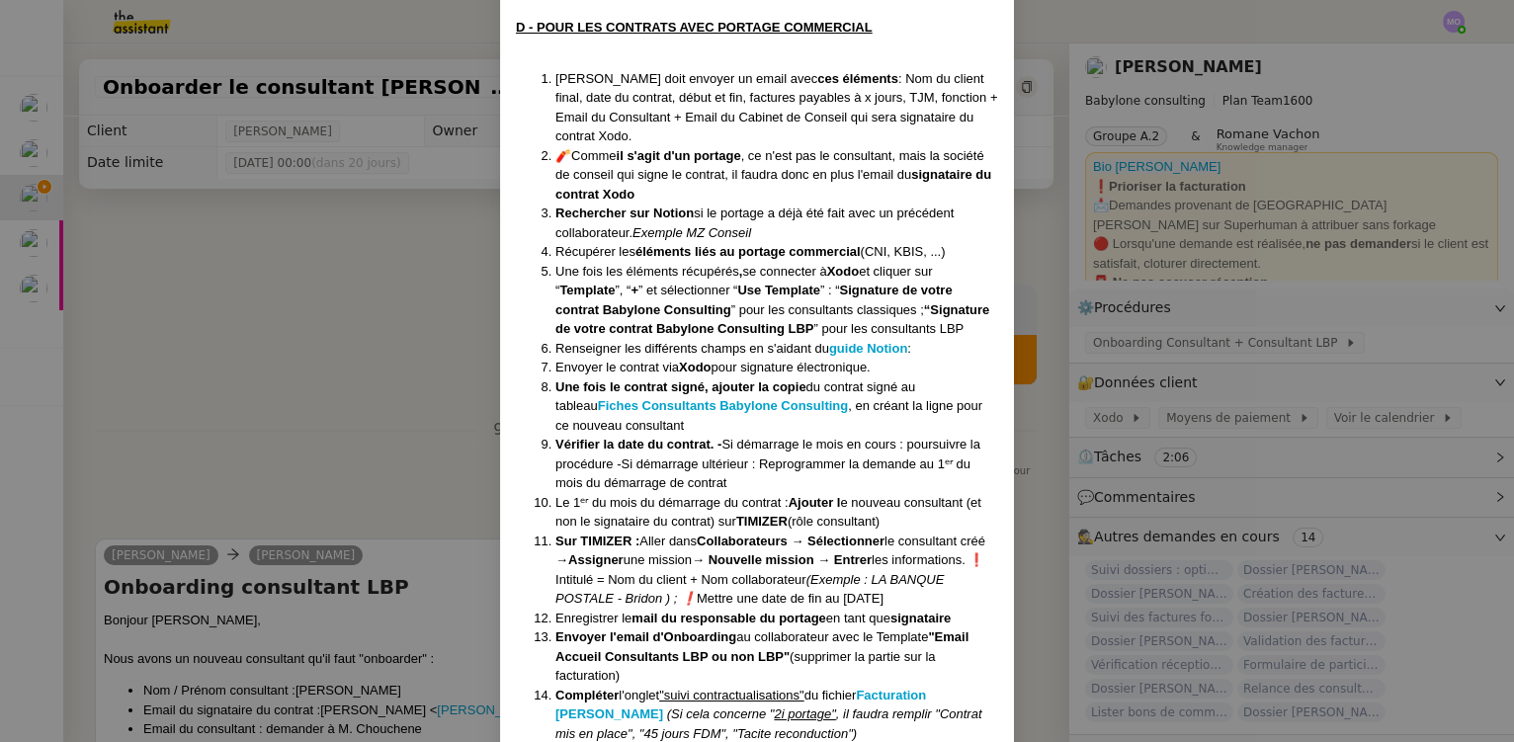
click at [321, 447] on nz-modal-container "Crée le [DATE] MAJ le [DATE] Contexte : Le client souhaite que nous déroulions …" at bounding box center [757, 371] width 1514 height 742
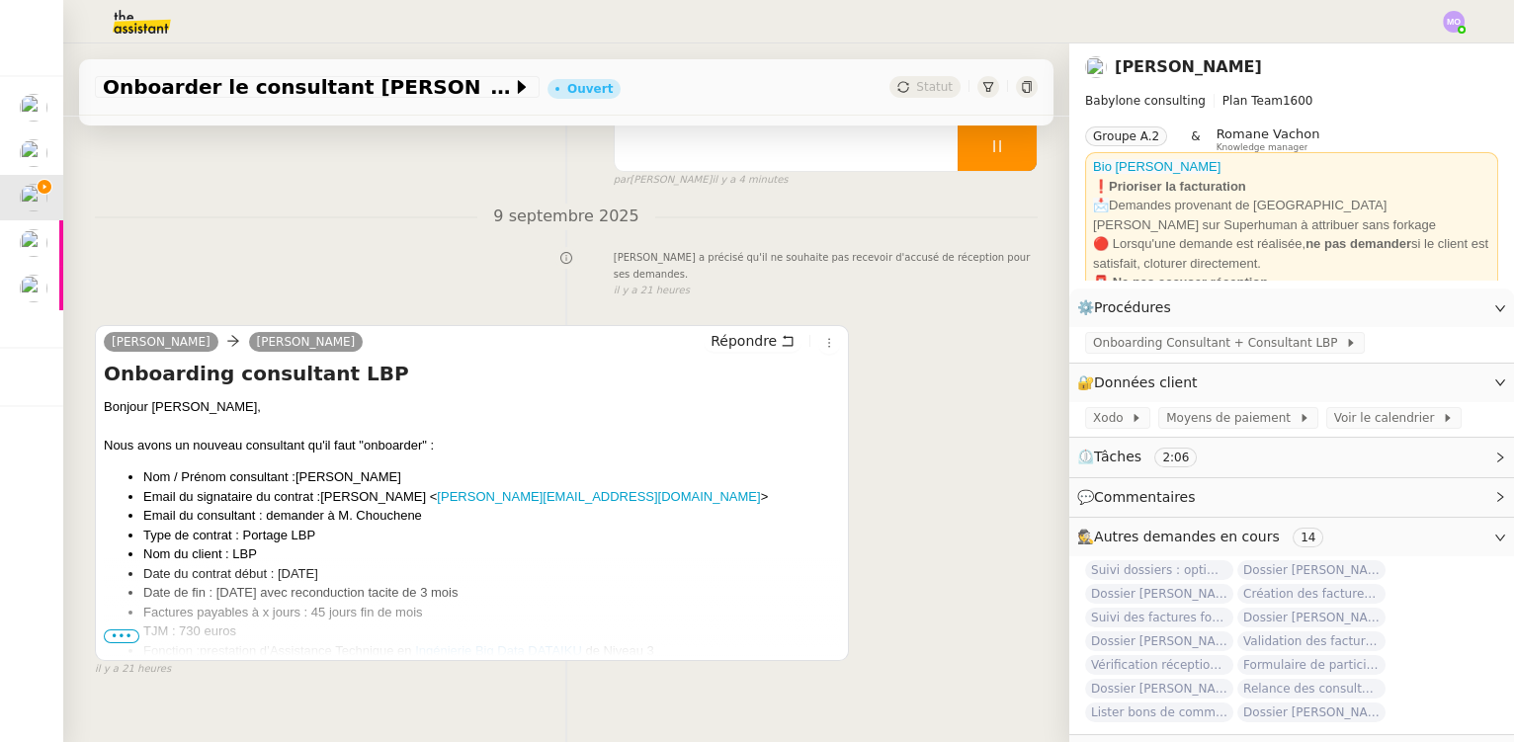
scroll to position [263, 0]
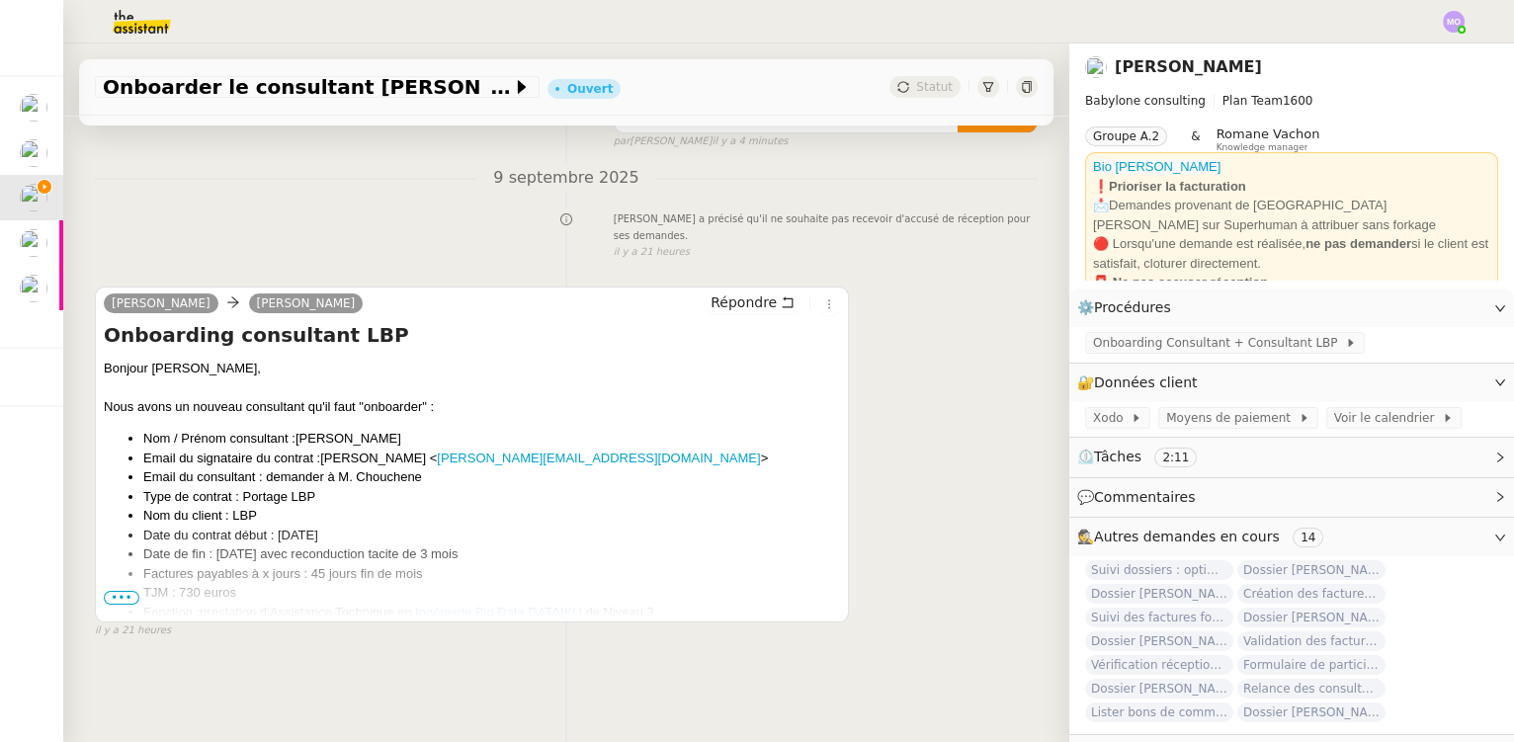
click at [126, 591] on span "•••" at bounding box center [122, 598] width 36 height 14
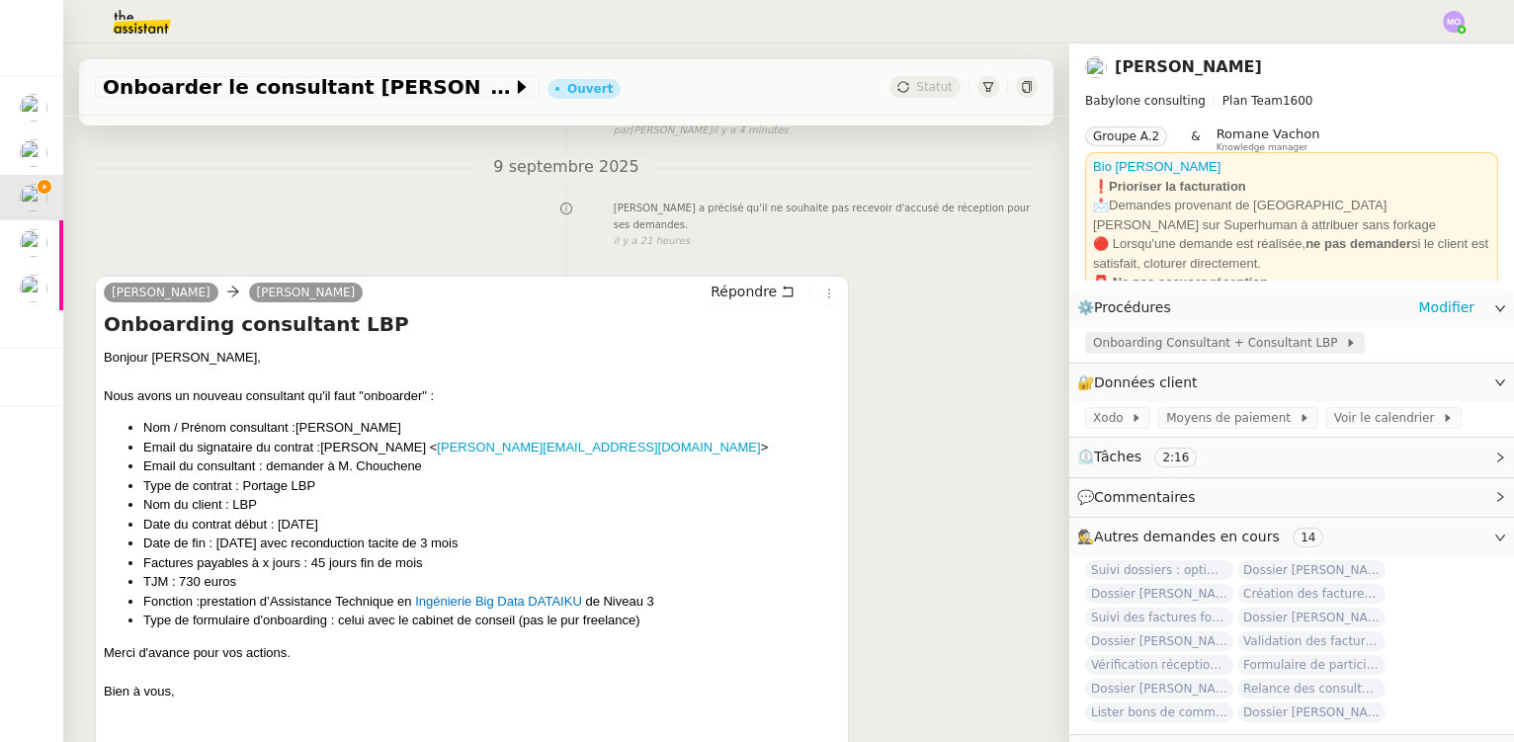
click at [1175, 342] on span "Onboarding Consultant + Consultant LBP" at bounding box center [1219, 343] width 252 height 20
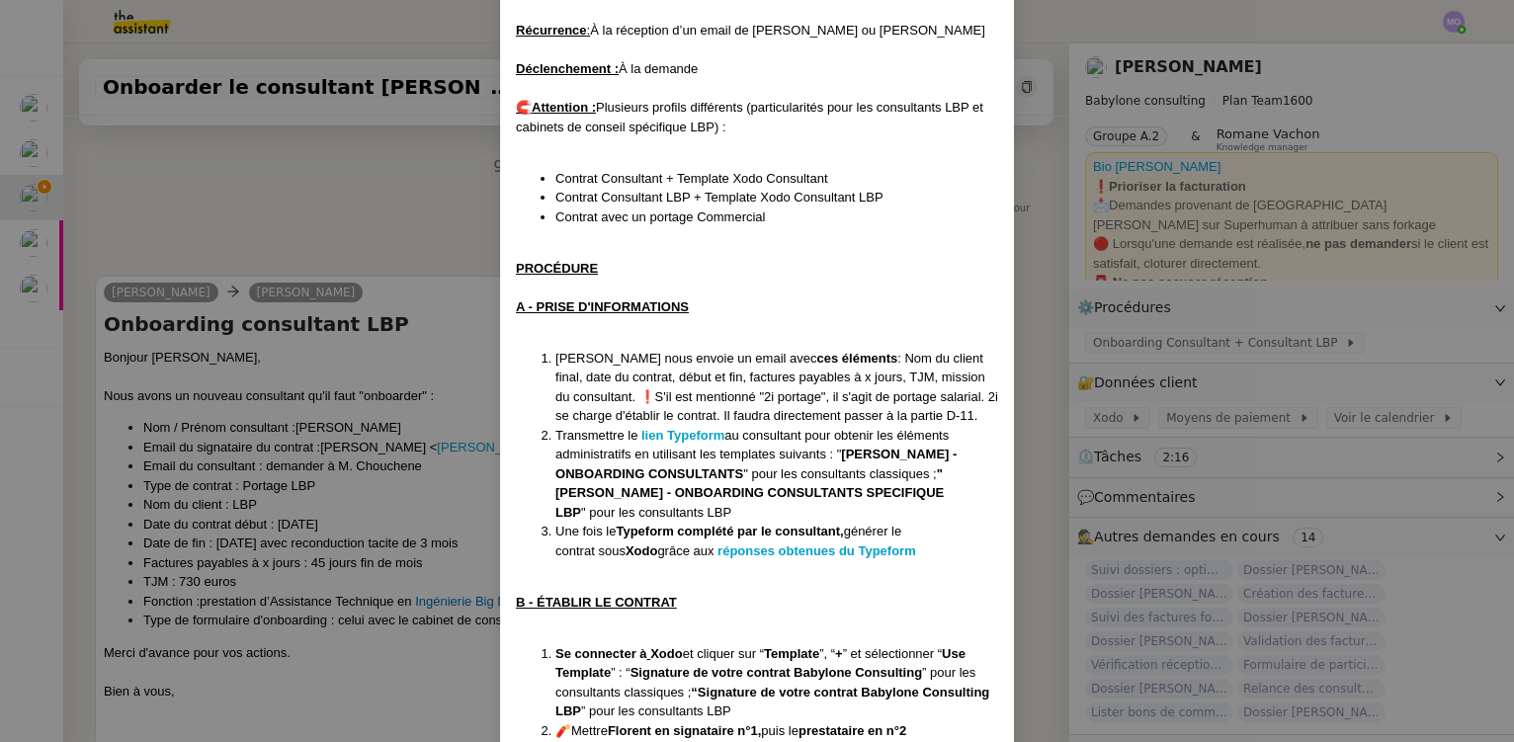
scroll to position [269, 0]
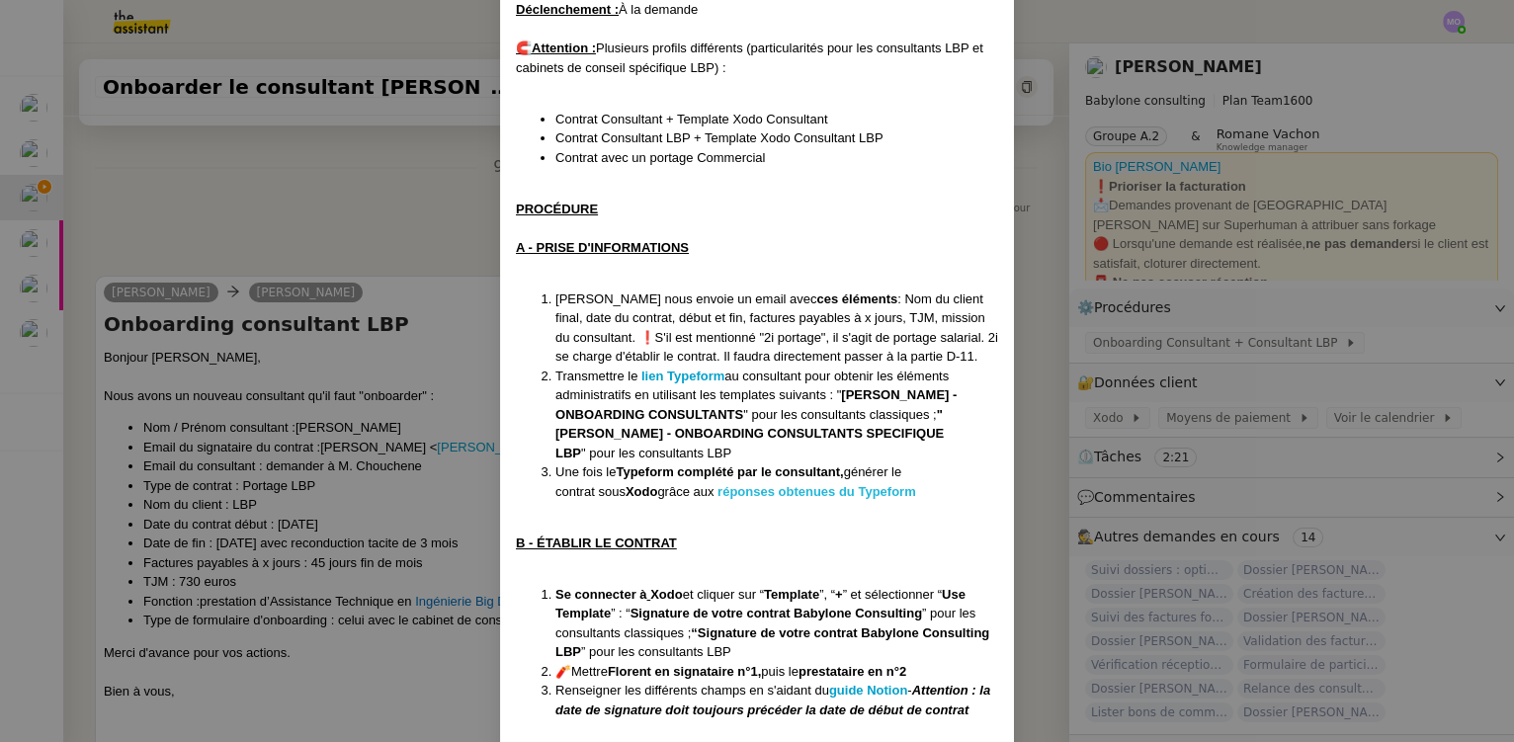
click at [812, 489] on strong "réponses obtenues du Typeform" at bounding box center [817, 491] width 199 height 15
click at [354, 267] on nz-modal-container "Crée le [DATE] MAJ le [DATE] Contexte : Le client souhaite que nous déroulions …" at bounding box center [757, 371] width 1514 height 742
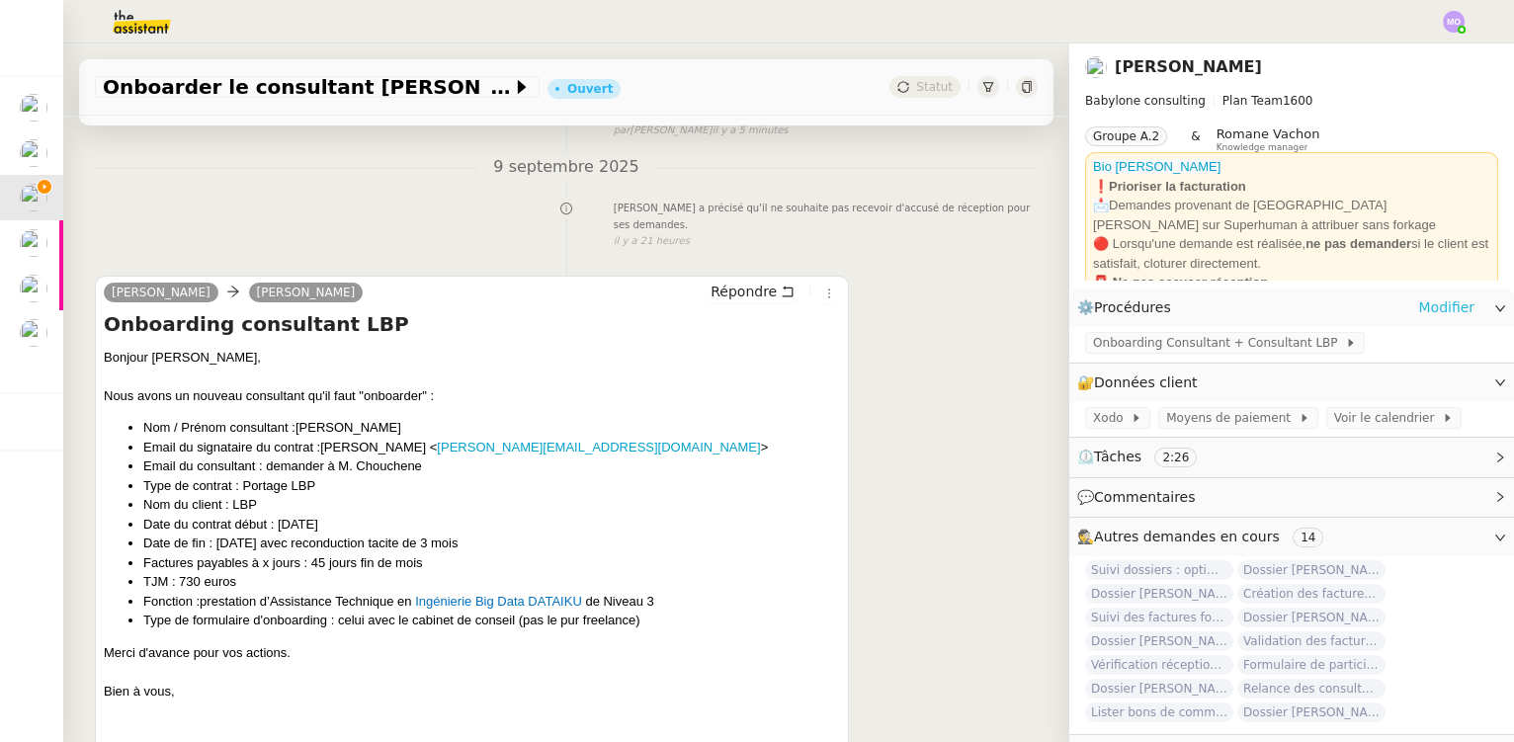
click at [1421, 308] on link "Modifier" at bounding box center [1446, 308] width 56 height 23
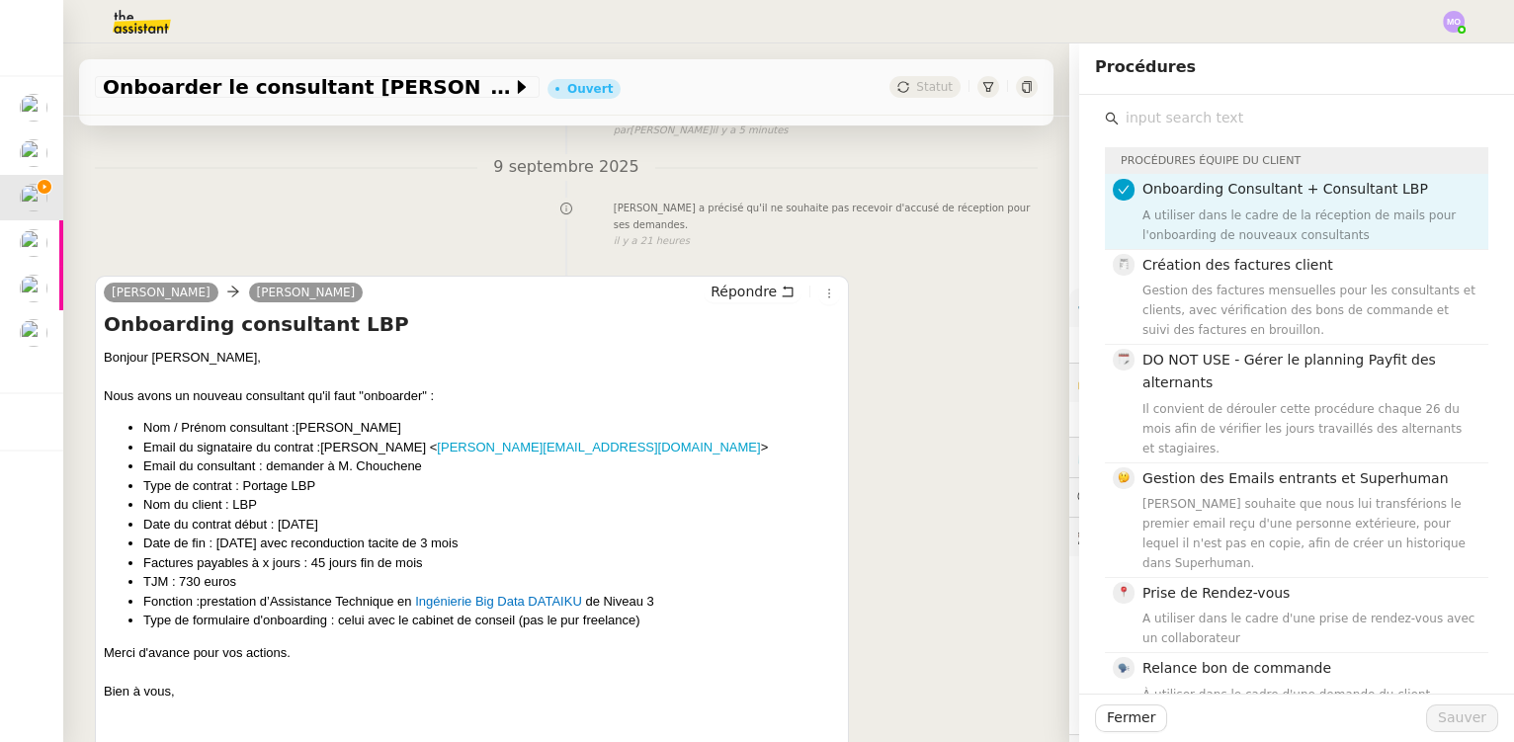
click at [1152, 120] on input "text" at bounding box center [1304, 118] width 370 height 27
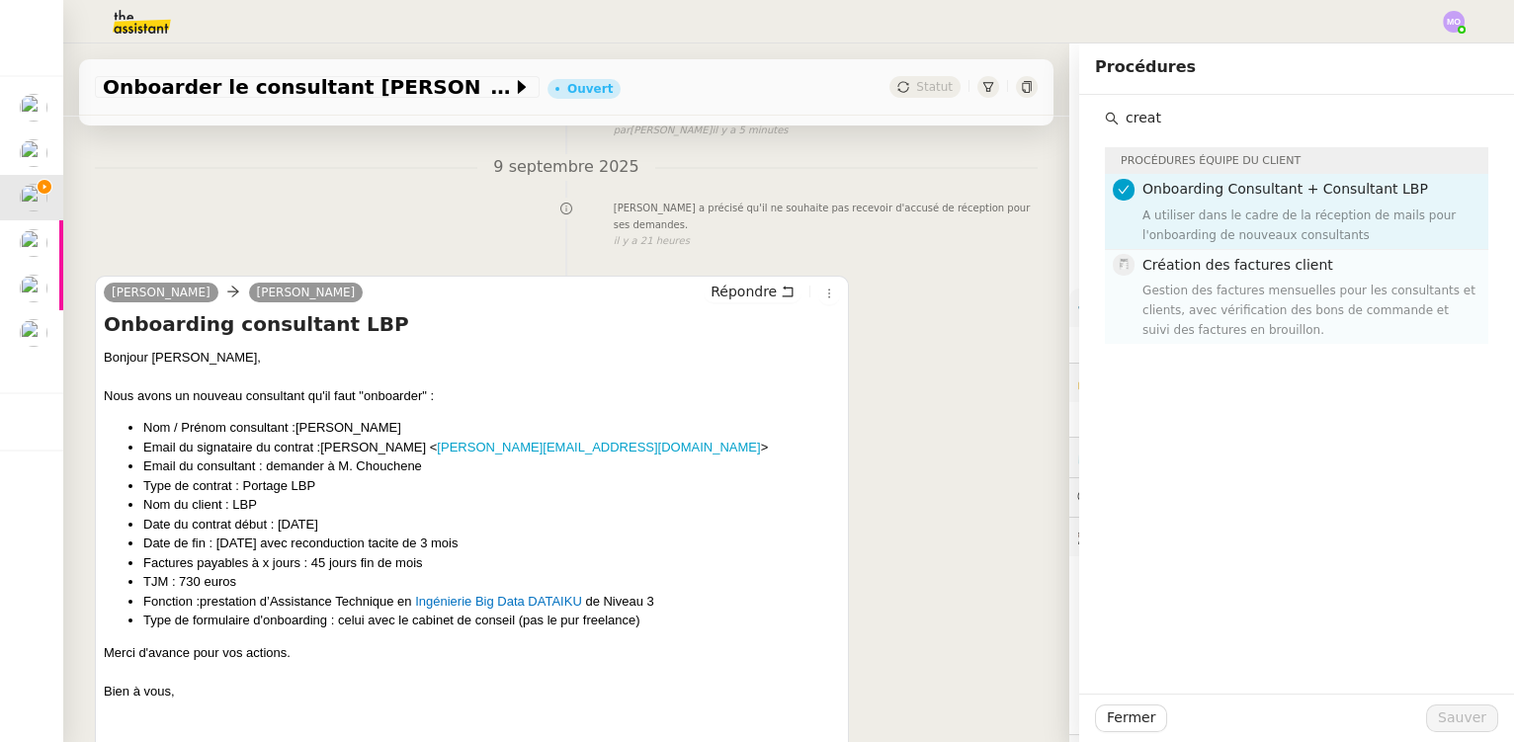
type input "creat"
click at [1166, 281] on div "Gestion des factures mensuelles pour les consultants et clients, avec vérificat…" at bounding box center [1310, 310] width 334 height 59
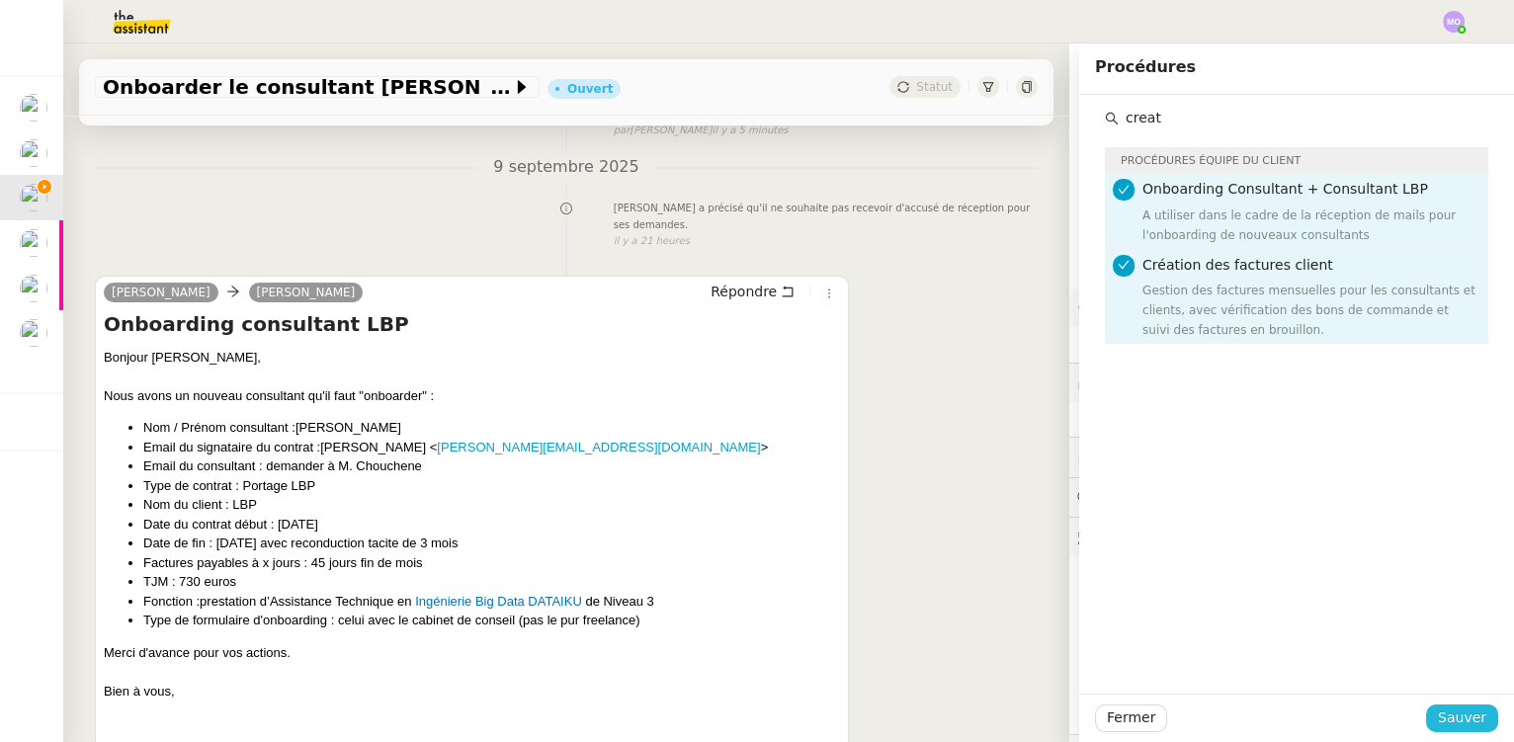
click at [1455, 714] on span "Sauver" at bounding box center [1462, 718] width 48 height 23
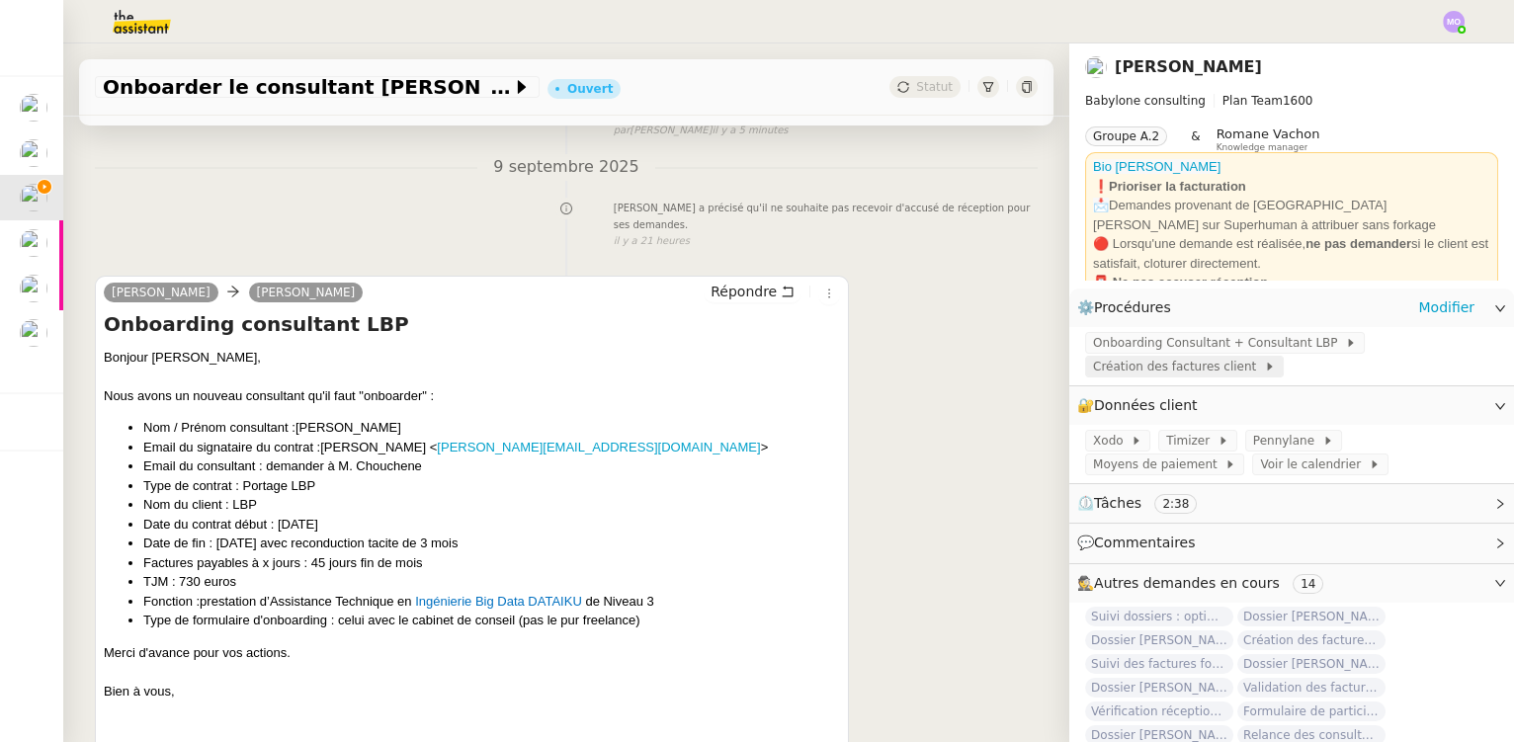
click at [1146, 372] on span "Création des factures client" at bounding box center [1178, 367] width 171 height 20
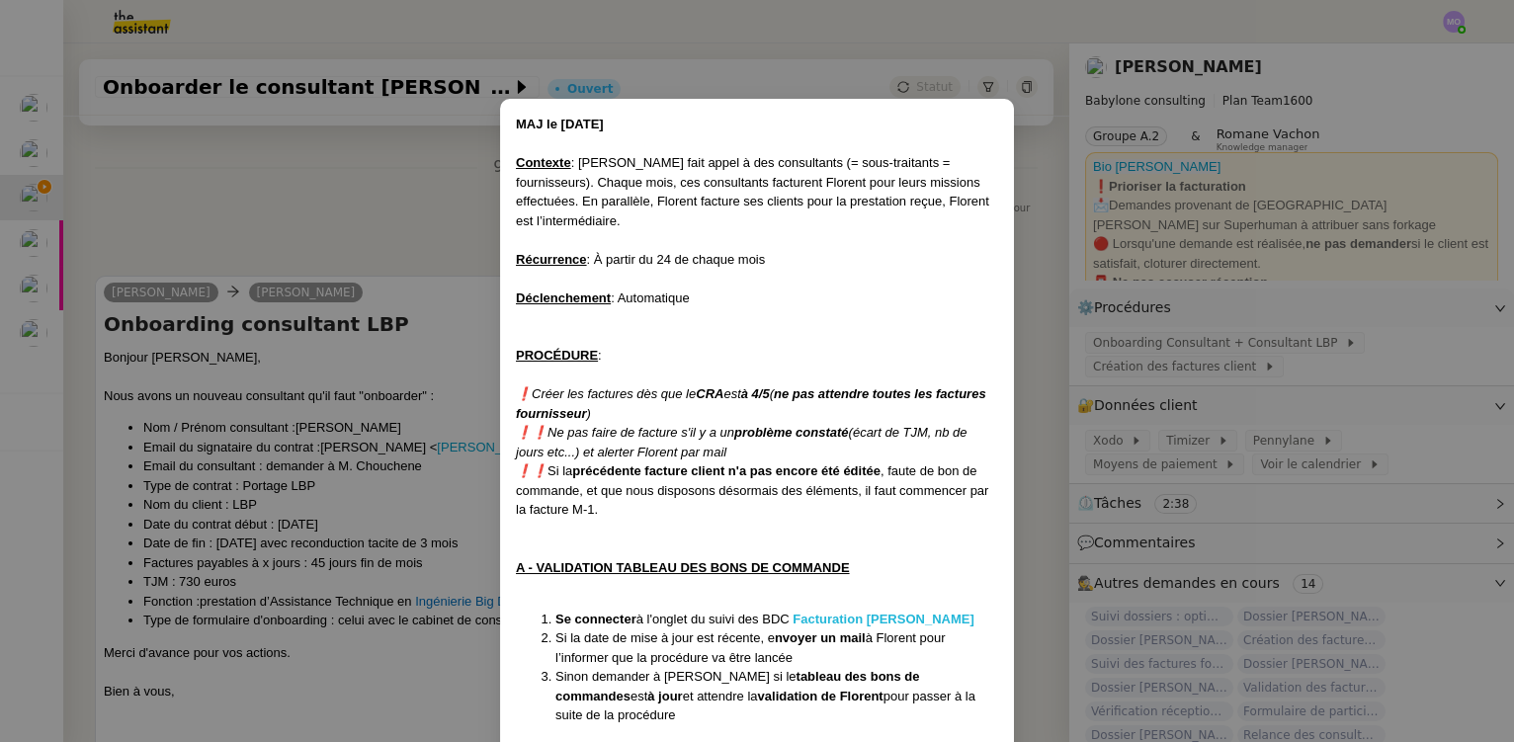
click at [861, 616] on strong "Facturation [PERSON_NAME]" at bounding box center [883, 619] width 181 height 15
click at [213, 154] on nz-modal-container "MAJ le [DATE] Contexte : [PERSON_NAME] fait appel à des consultants (= sous-tra…" at bounding box center [757, 371] width 1514 height 742
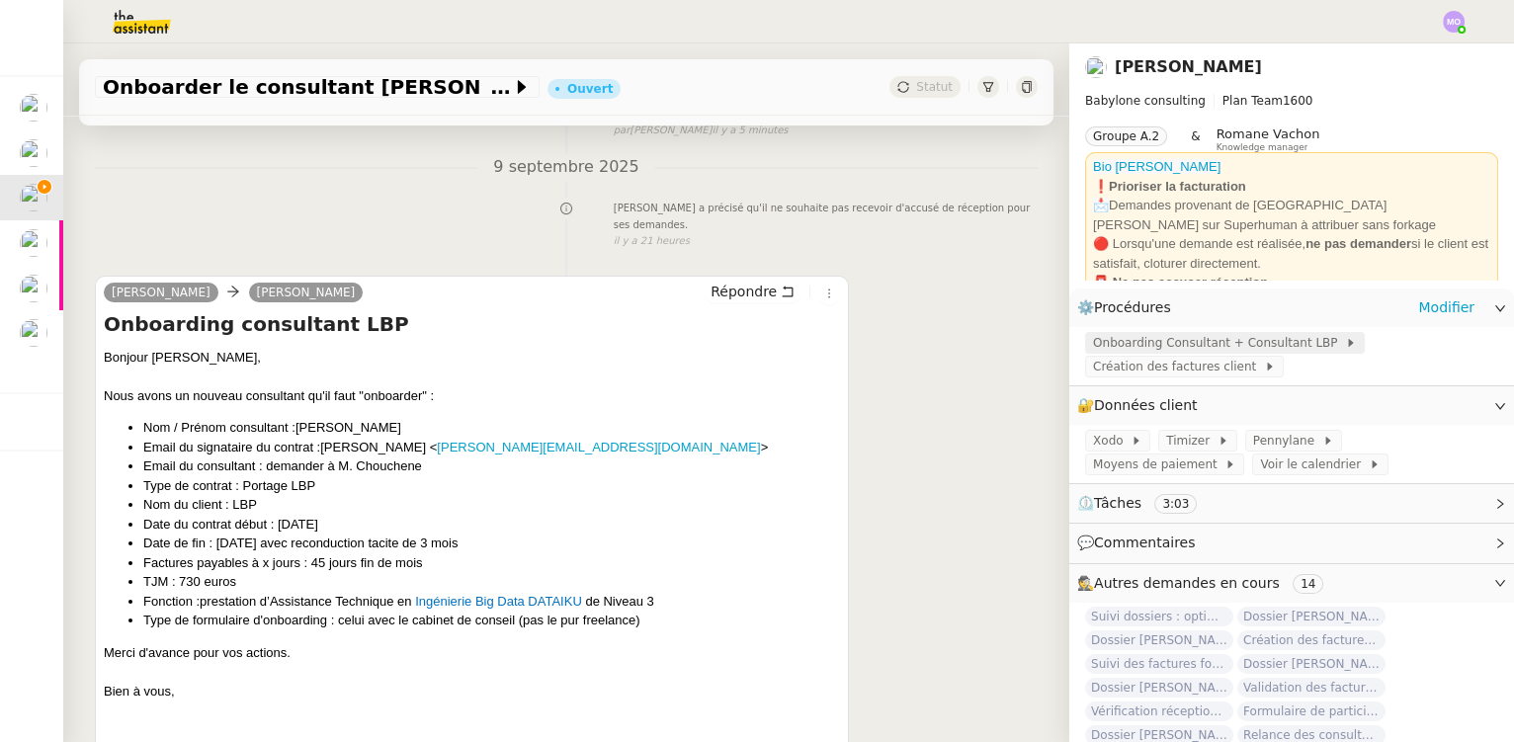
click at [1151, 349] on span "Onboarding Consultant + Consultant LBP" at bounding box center [1219, 343] width 252 height 20
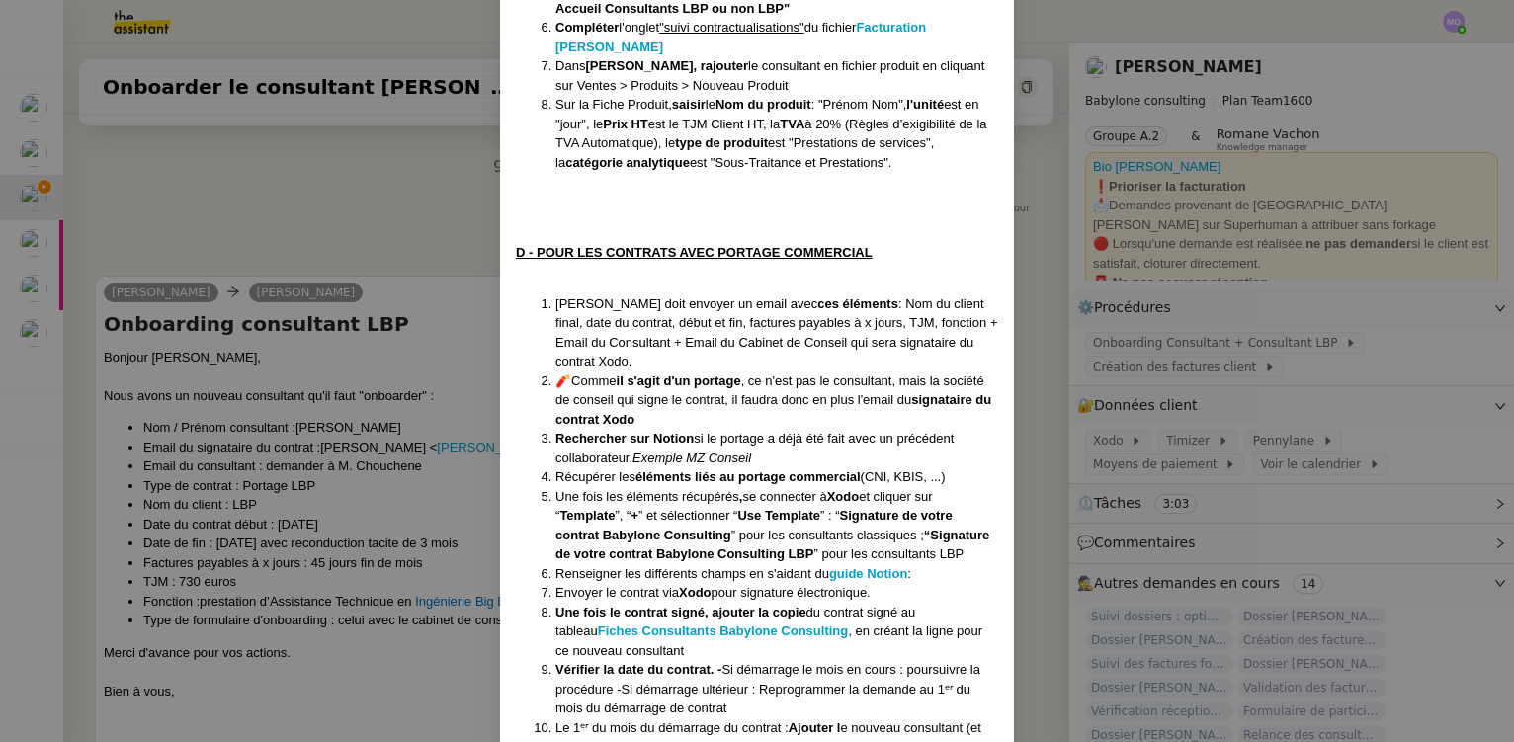
scroll to position [1437, 0]
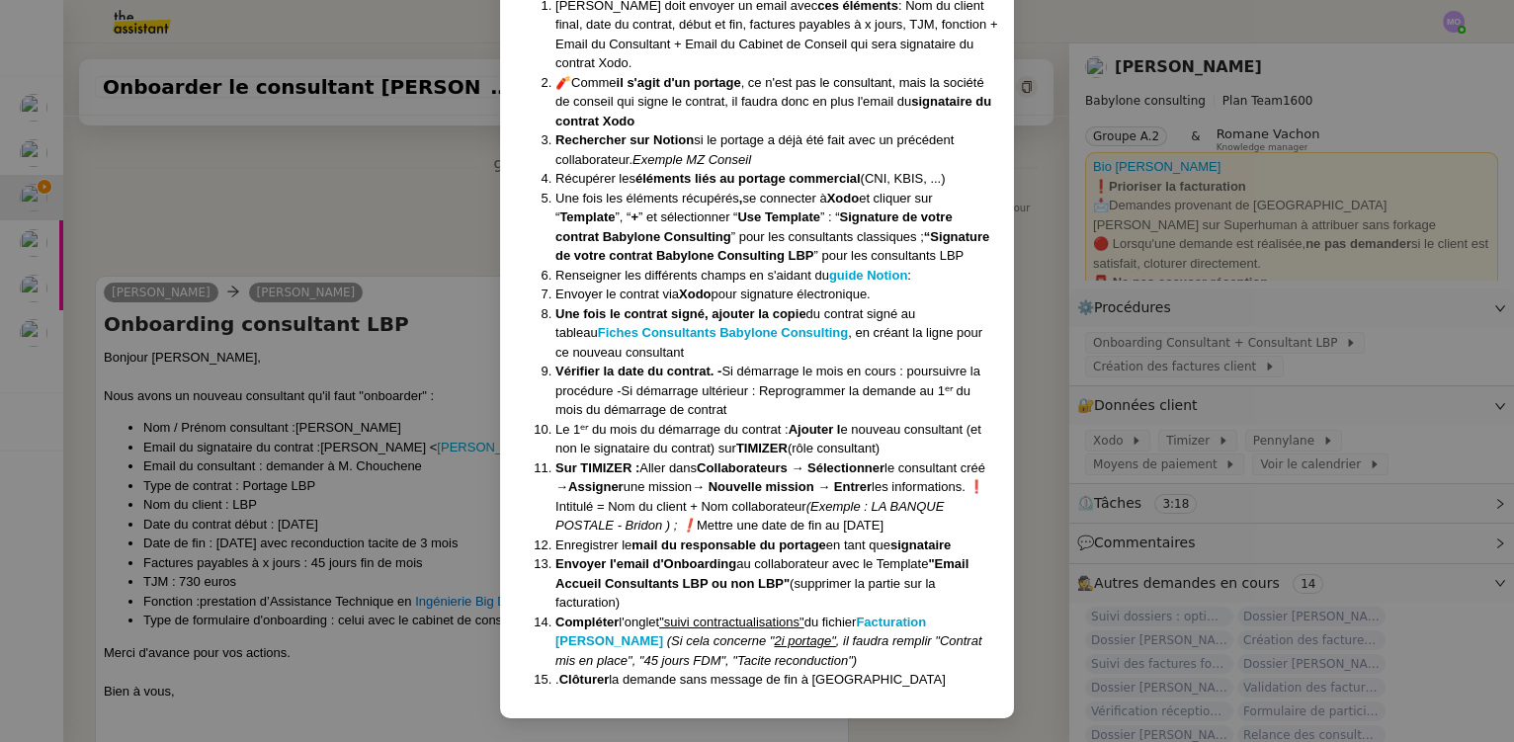
click at [396, 244] on nz-modal-container "Crée le [DATE] MAJ le [DATE] Contexte : Le client souhaite que nous déroulions …" at bounding box center [757, 371] width 1514 height 742
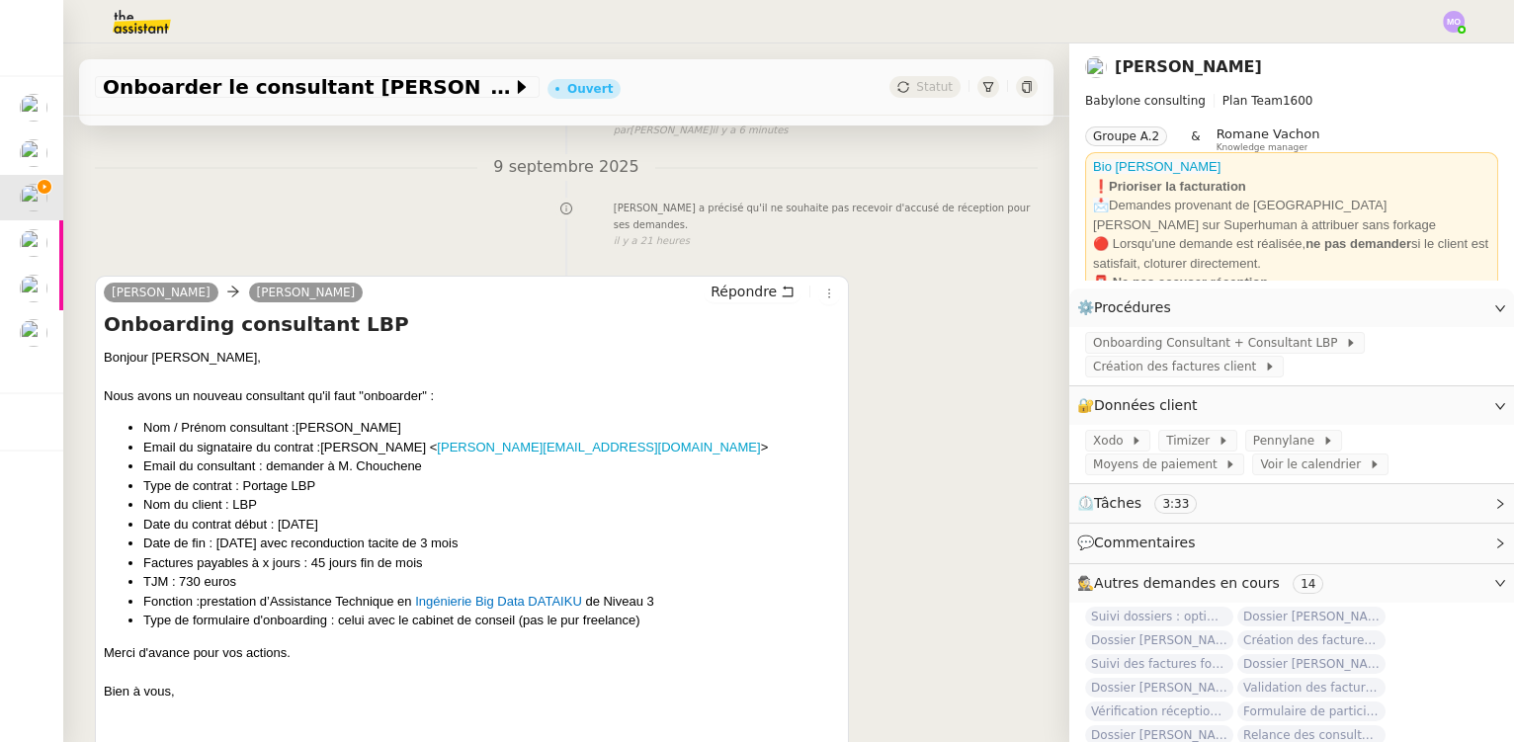
click at [148, 232] on div "[PERSON_NAME] a précisé qu'il ne souhaite pas recevoir d'accusé de réception po…" at bounding box center [566, 223] width 943 height 53
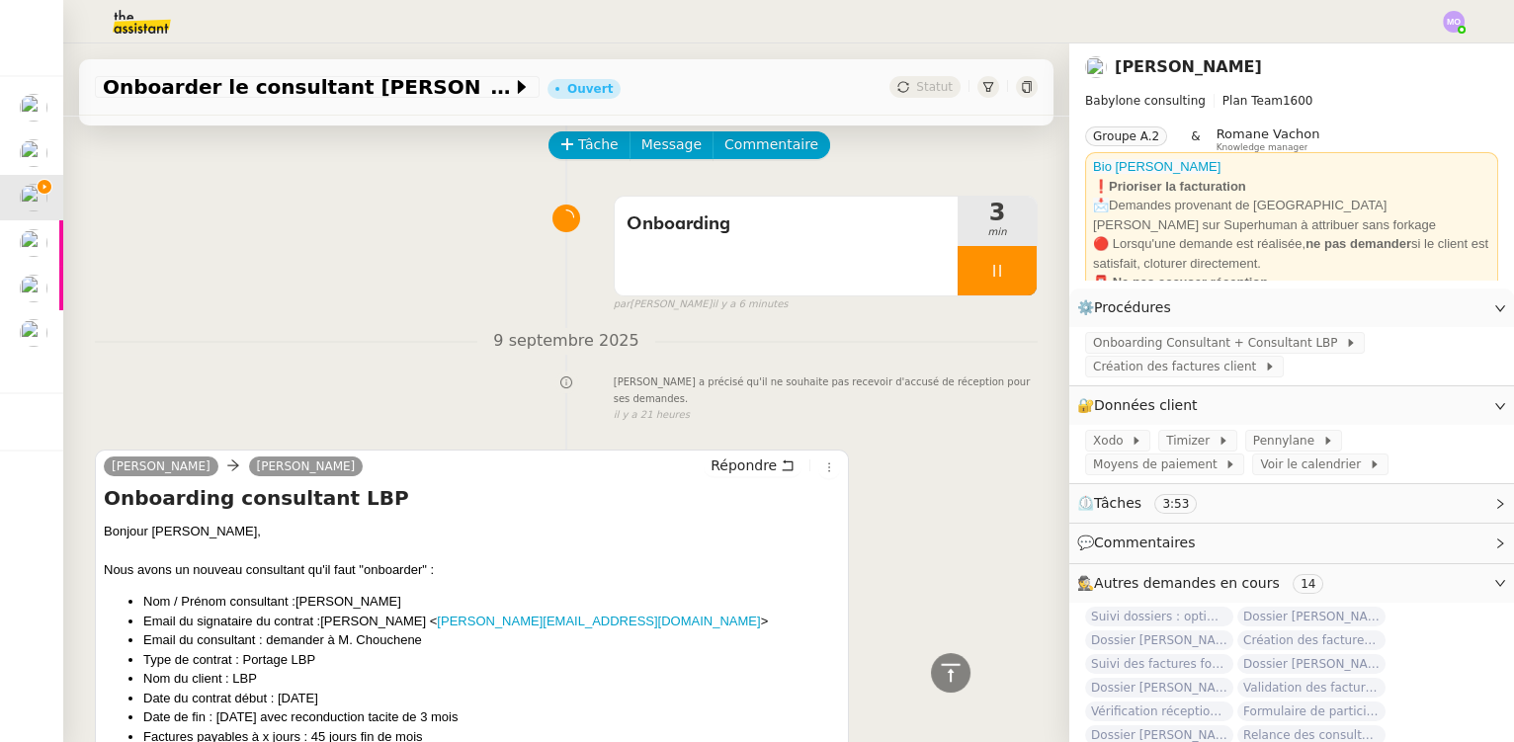
scroll to position [0, 0]
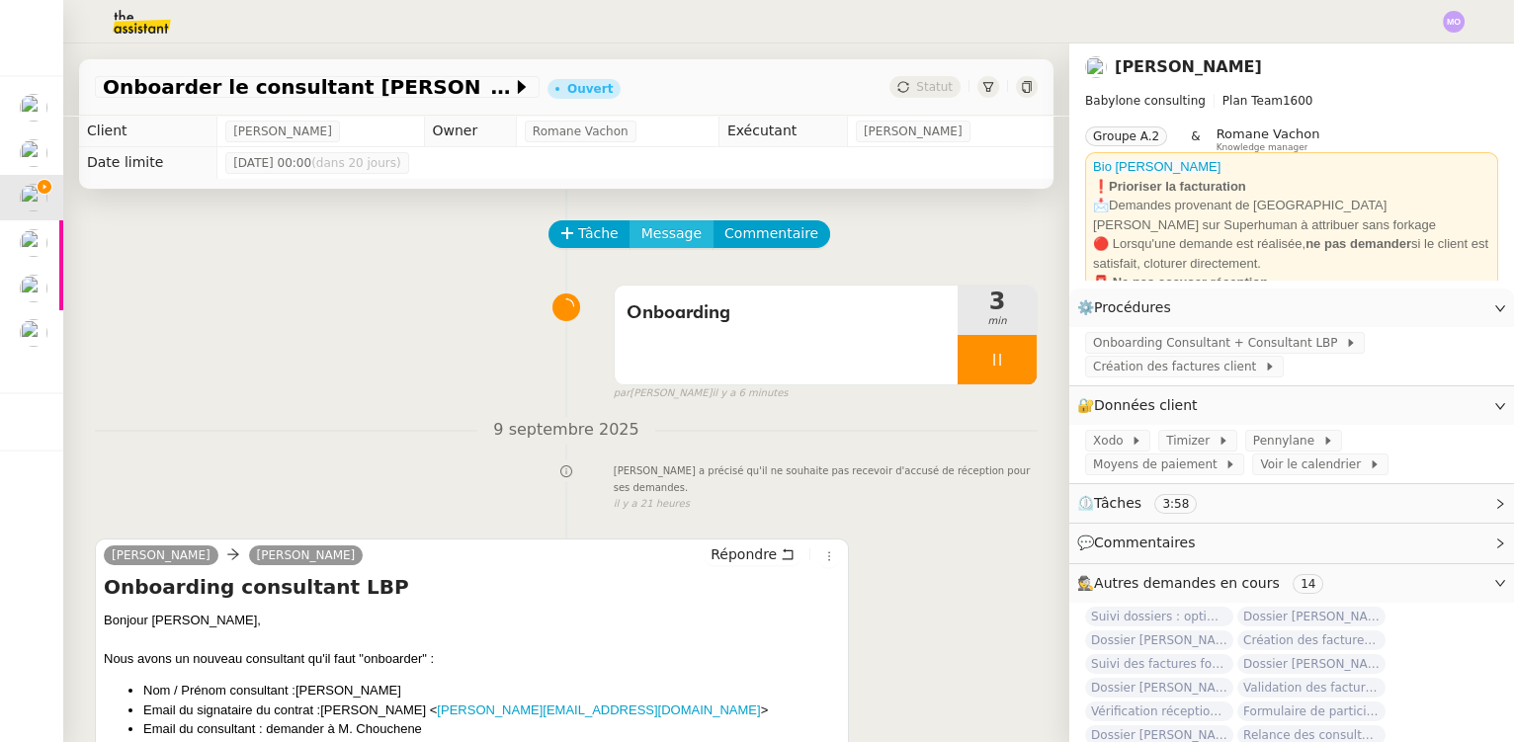
click at [657, 241] on span "Message" at bounding box center [671, 233] width 60 height 23
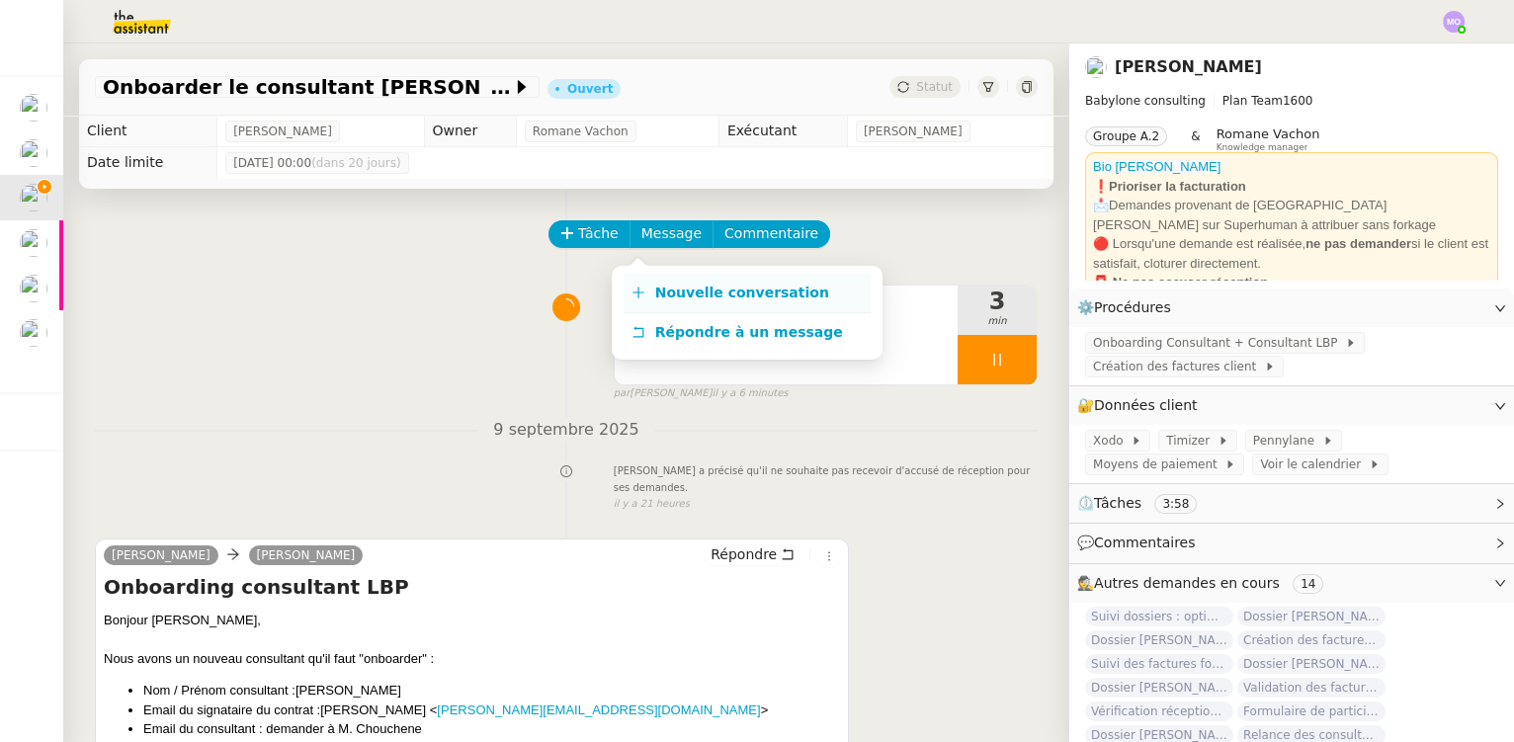
click at [696, 292] on span "Nouvelle conversation" at bounding box center [742, 293] width 174 height 16
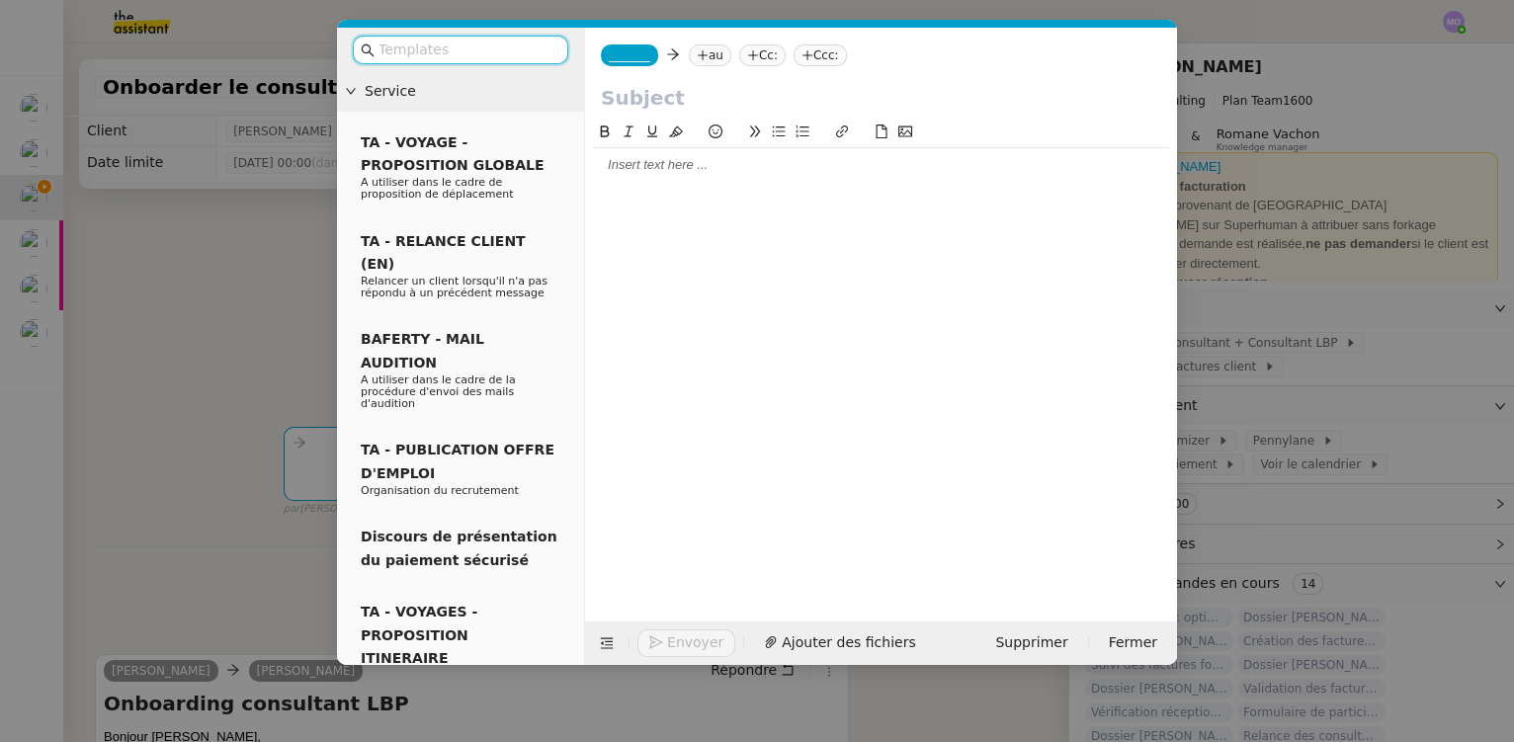
click at [433, 47] on input "text" at bounding box center [468, 50] width 178 height 23
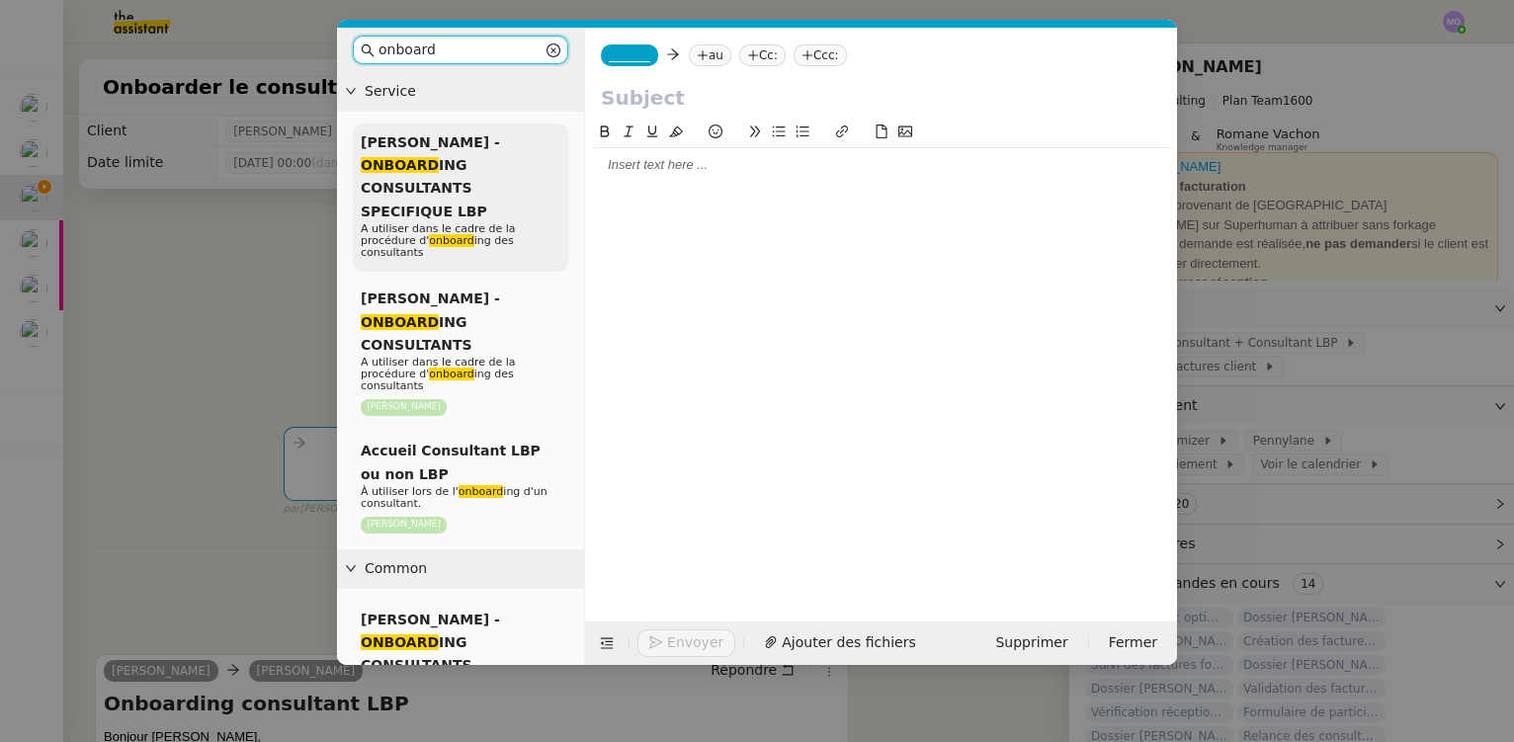
type input "onboard"
click at [499, 179] on div "[PERSON_NAME] - ONBOARD ING CONSULTANTS SPECIFIQUE LBP A utiliser dans le cadre…" at bounding box center [460, 198] width 215 height 149
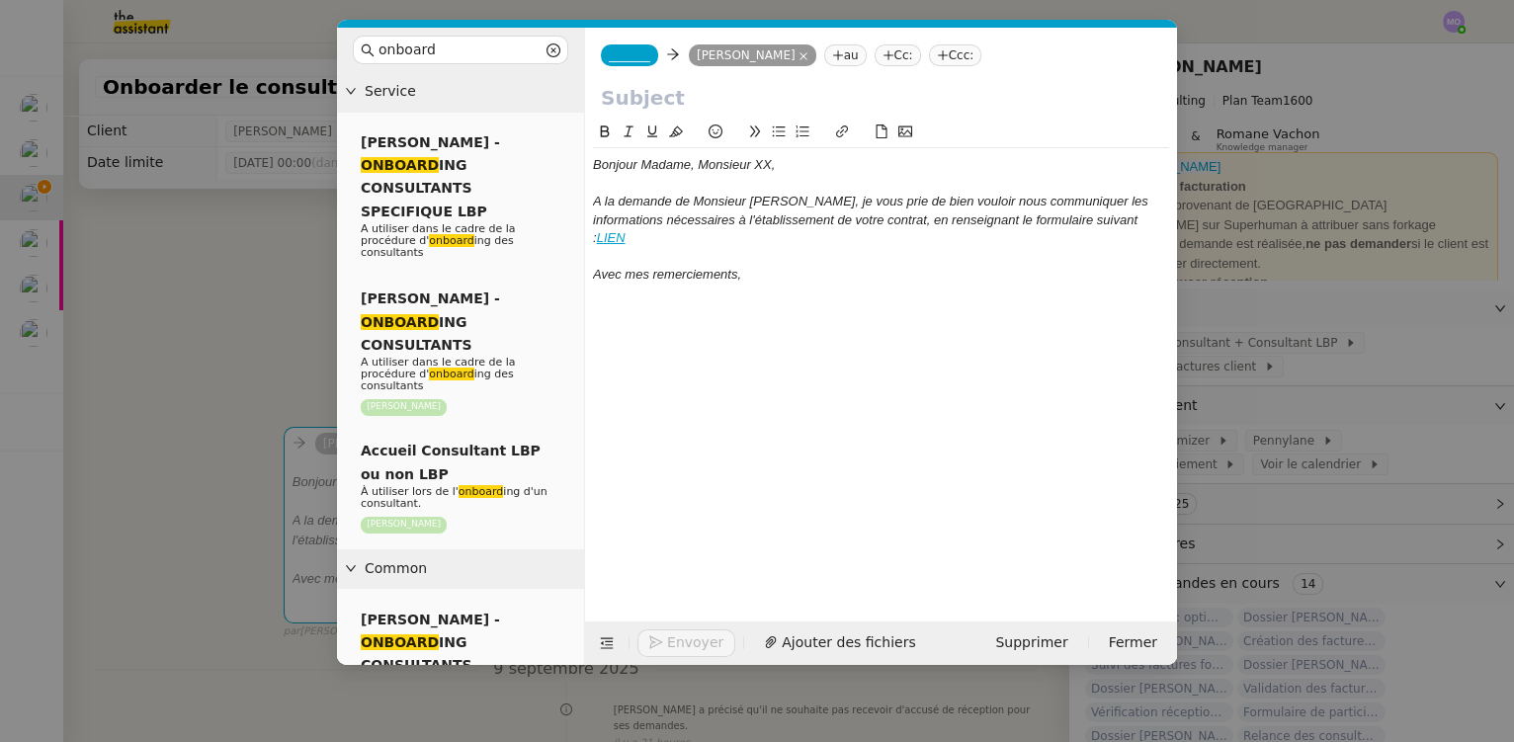
click at [112, 270] on nz-modal-container "onboard Service [PERSON_NAME] - ONBOARD ING CONSULTANTS SPECIFIQUE LBP A utilis…" at bounding box center [757, 371] width 1514 height 742
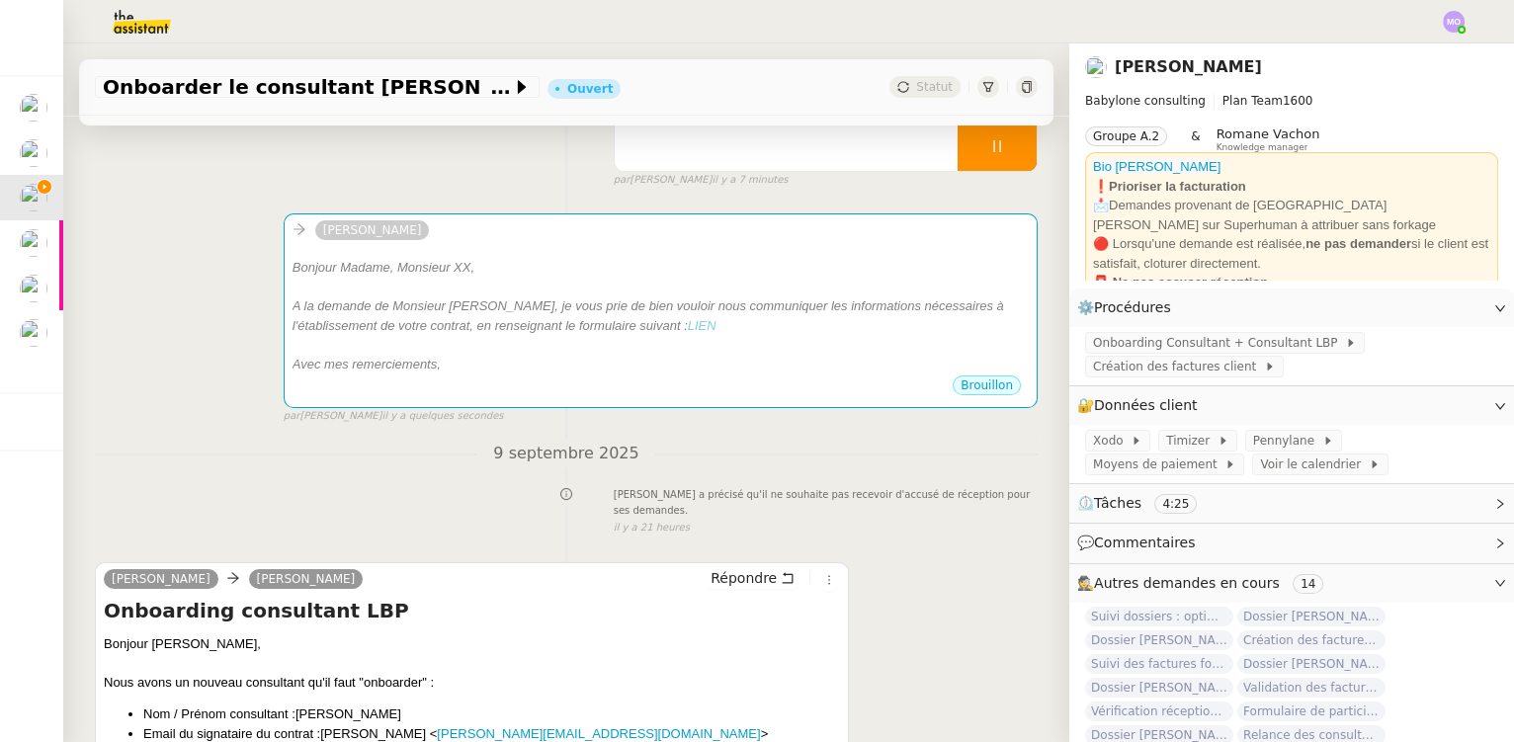
scroll to position [269, 0]
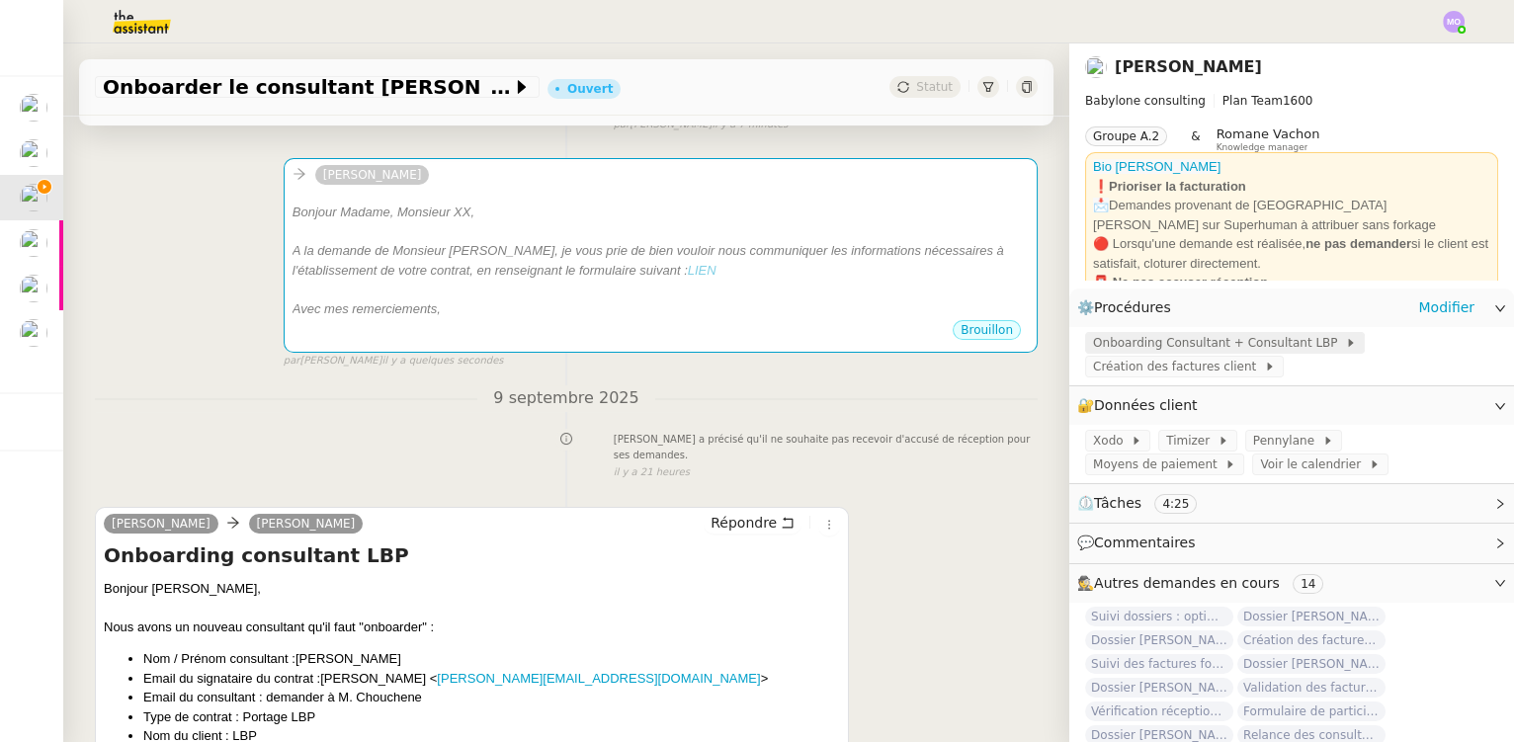
click at [1127, 349] on span "Onboarding Consultant + Consultant LBP" at bounding box center [1219, 343] width 252 height 20
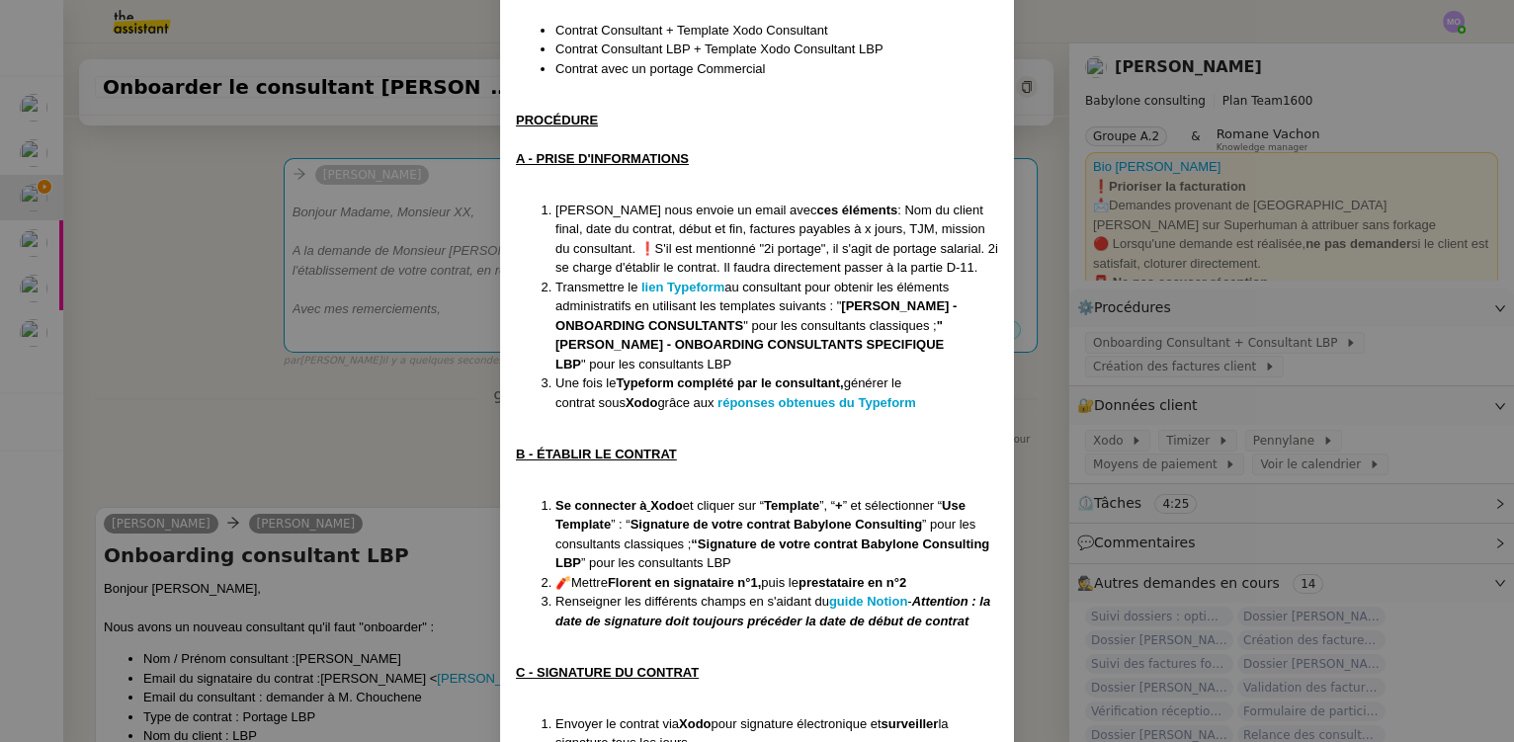
scroll to position [359, 0]
click at [867, 598] on strong "guide Notion" at bounding box center [868, 600] width 78 height 15
click at [810, 398] on strong "réponses obtenues du Typeform" at bounding box center [817, 401] width 199 height 15
click at [243, 434] on nz-modal-container "Crée le [DATE] MAJ le [DATE] Contexte : Le client souhaite que nous déroulions …" at bounding box center [757, 371] width 1514 height 742
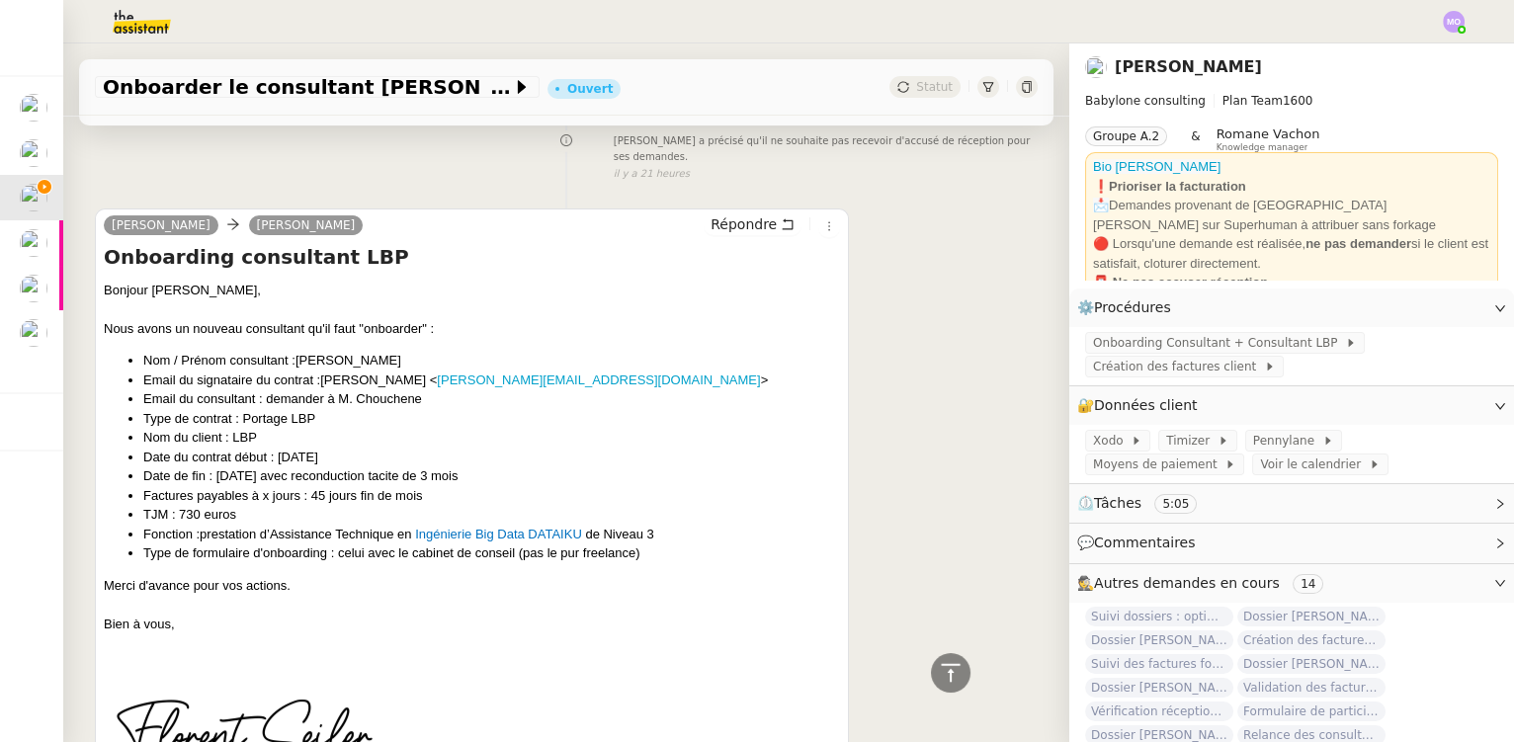
scroll to position [269, 0]
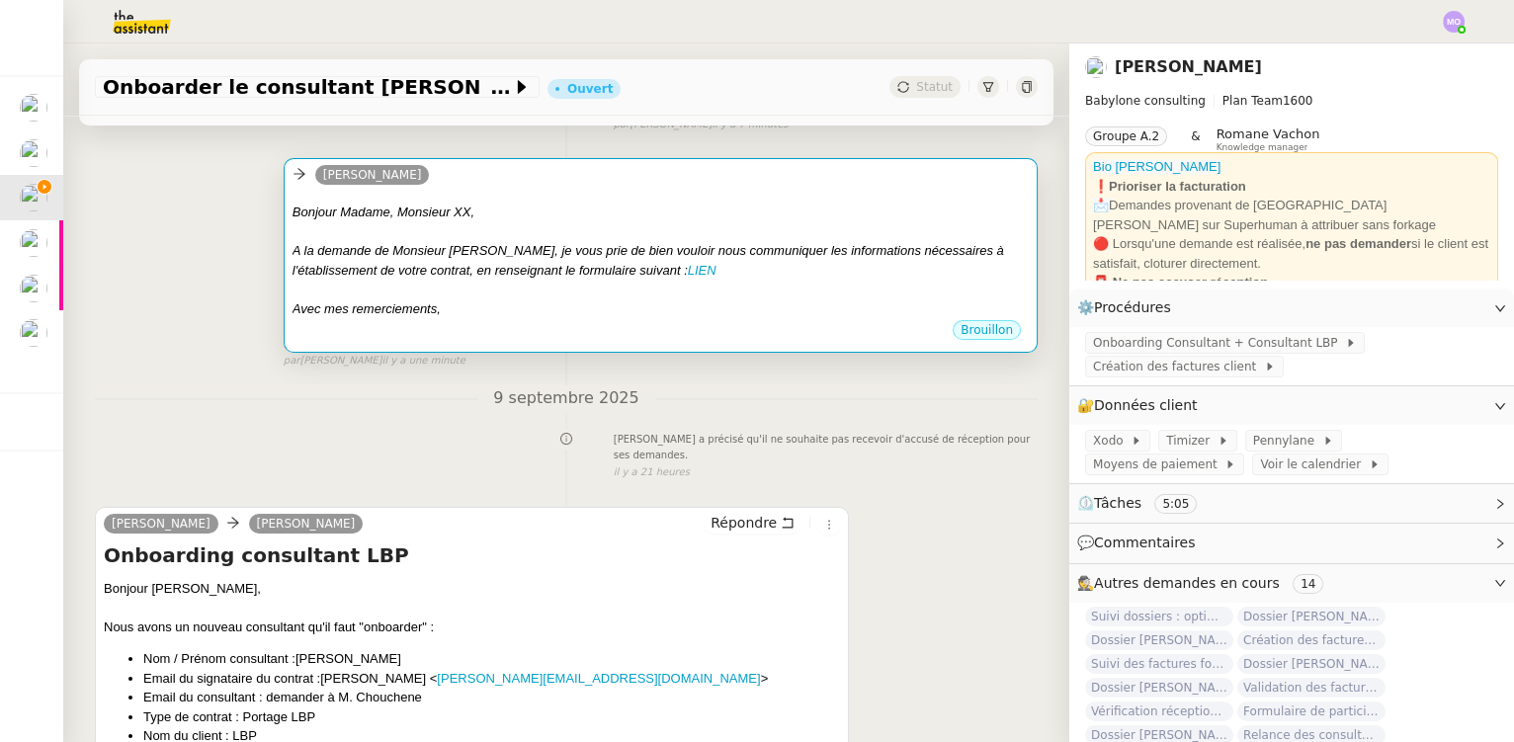
click at [441, 286] on div at bounding box center [661, 290] width 736 height 20
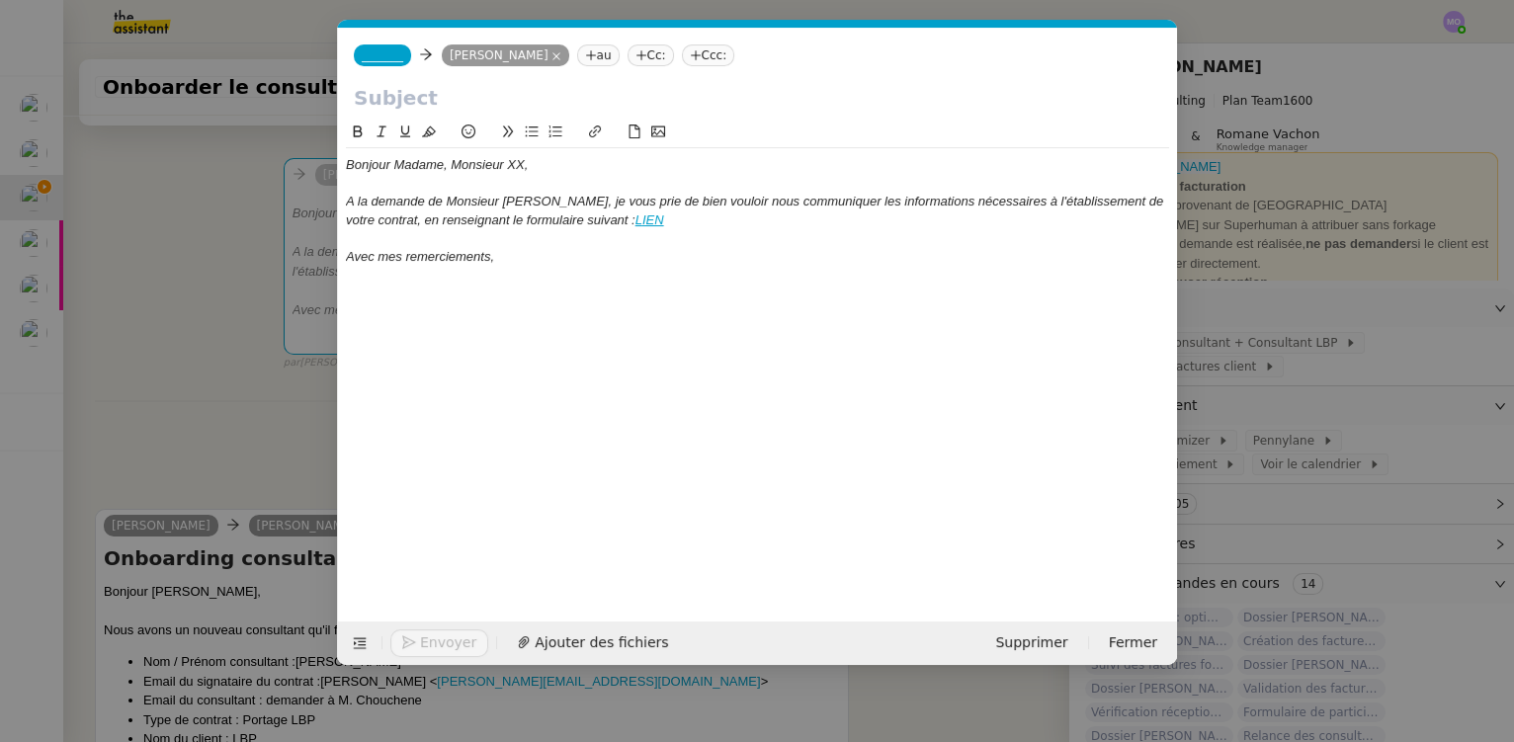
scroll to position [0, 93]
click at [1124, 204] on em "A la demande de Monsieur [PERSON_NAME], je vous prie de bien vouloir nous commu…" at bounding box center [756, 210] width 821 height 33
click at [381, 362] on div "Bonjour Madame, Monsieur XX, A la demande de Monsieur [PERSON_NAME], je vous pr…" at bounding box center [757, 356] width 823 height 470
click at [308, 435] on nz-modal-container "onboard Service [PERSON_NAME] - ONBOARD ING CONSULTANTS SPECIFIQUE LBP A utilis…" at bounding box center [757, 371] width 1514 height 742
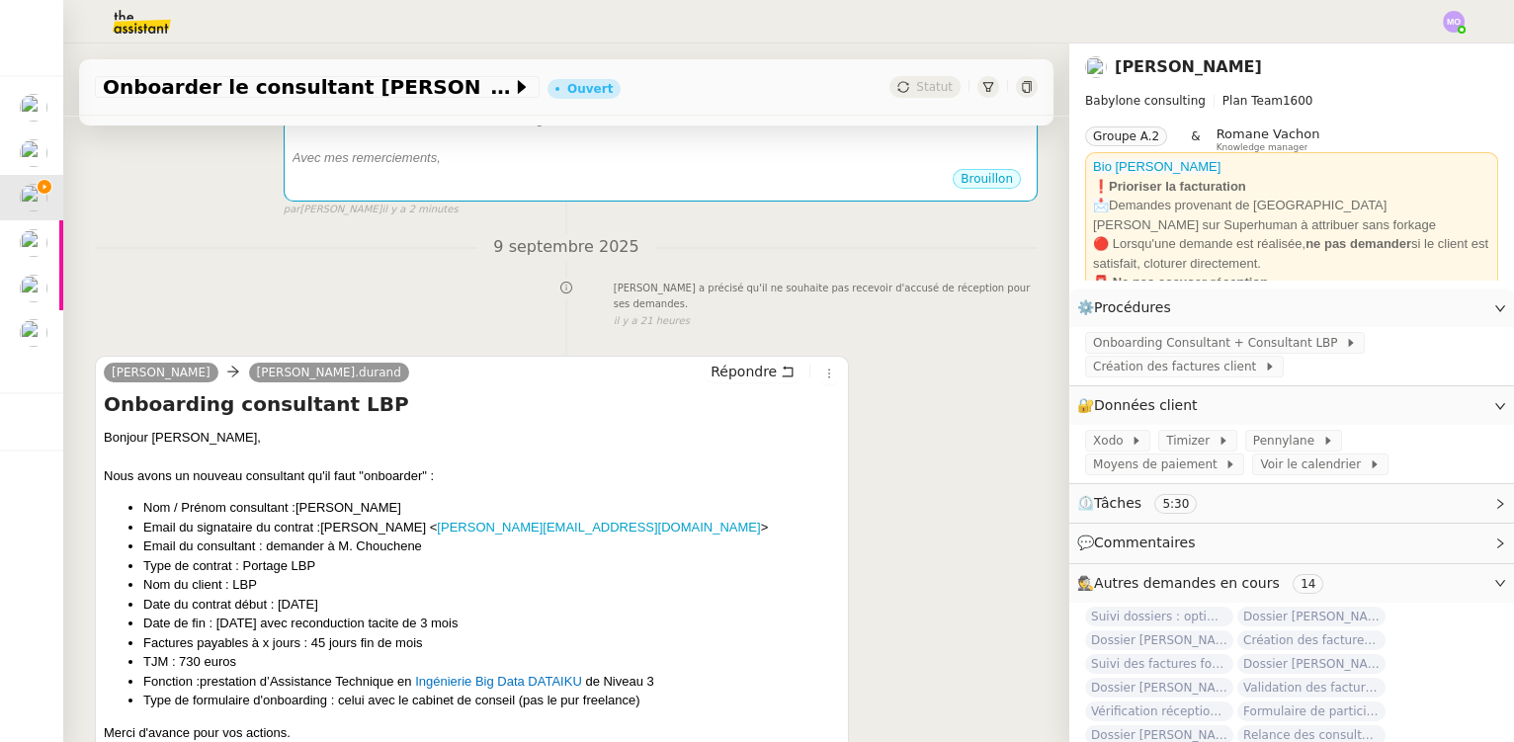
scroll to position [449, 0]
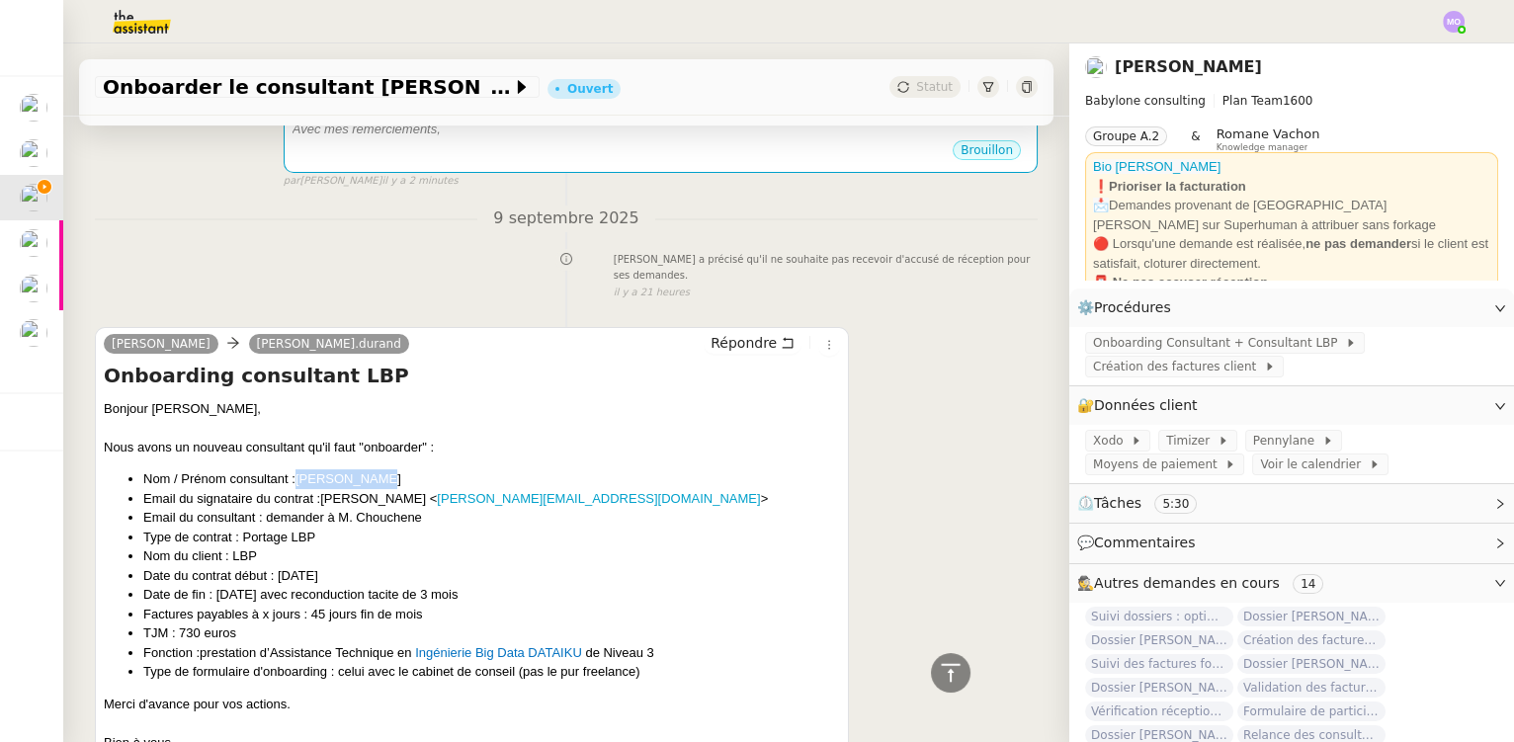
drag, startPoint x: 299, startPoint y: 486, endPoint x: 387, endPoint y: 481, distance: 88.1
click at [387, 481] on li "Nom / Prénom consultant : [PERSON_NAME]" at bounding box center [491, 479] width 697 height 20
copy span "[PERSON_NAME]"
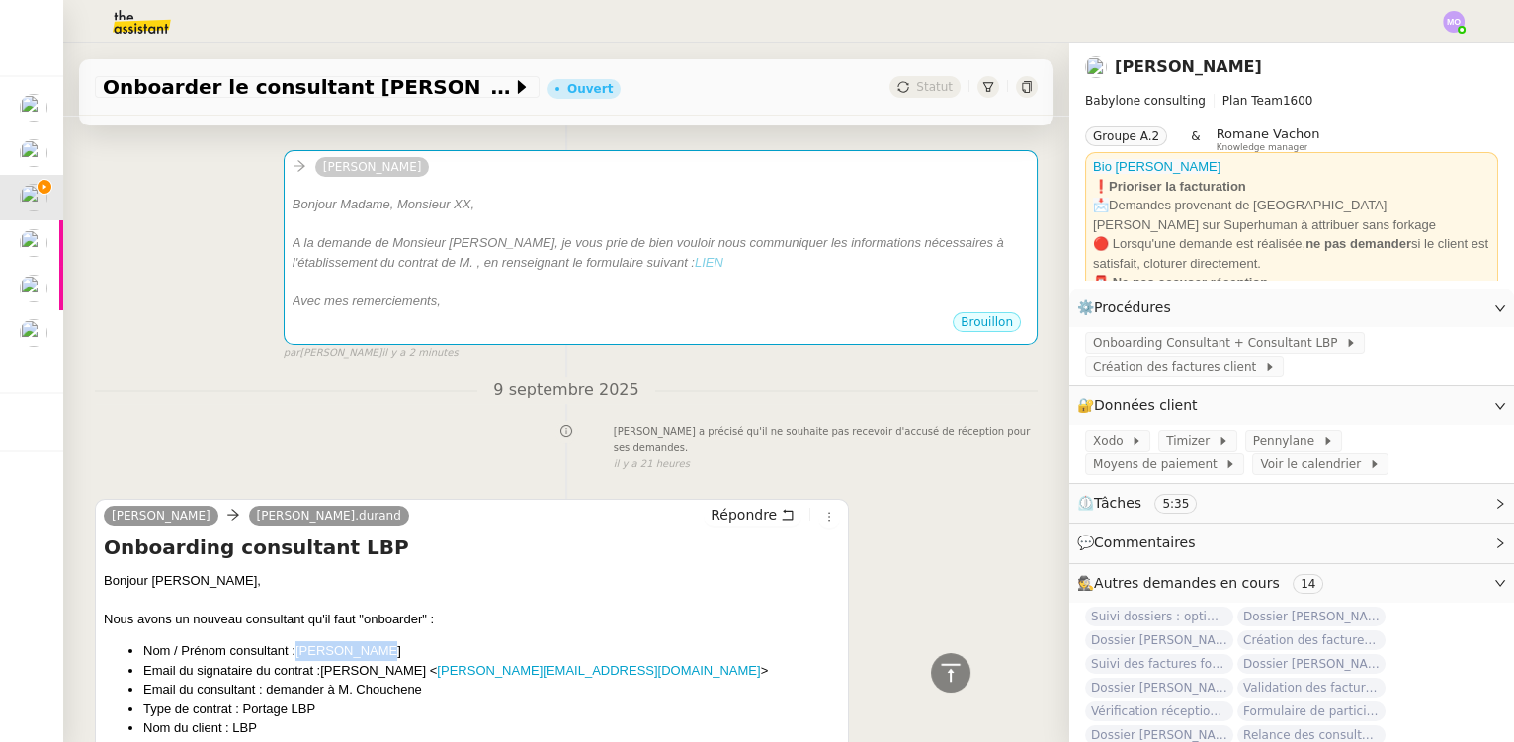
scroll to position [0, 0]
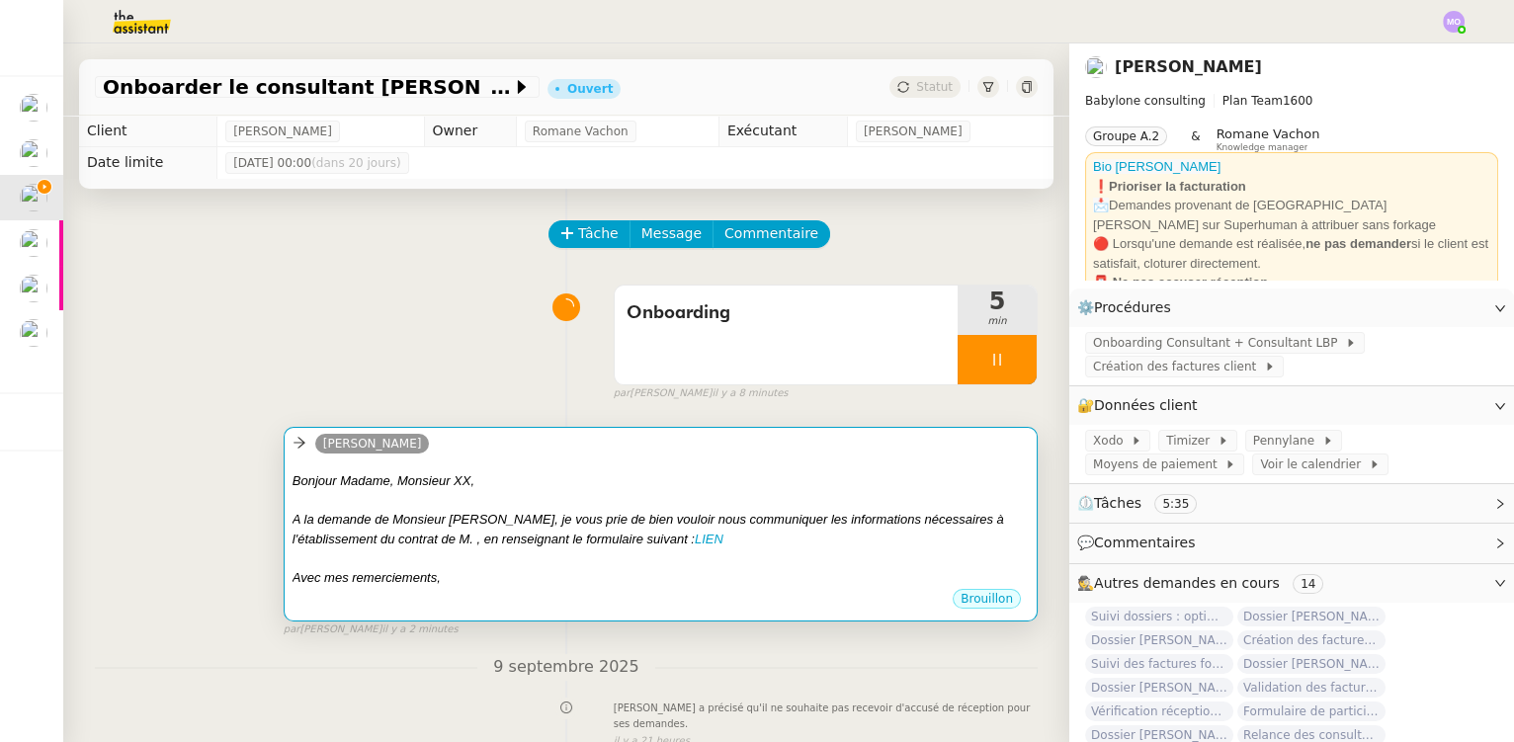
click at [513, 495] on div at bounding box center [661, 501] width 736 height 20
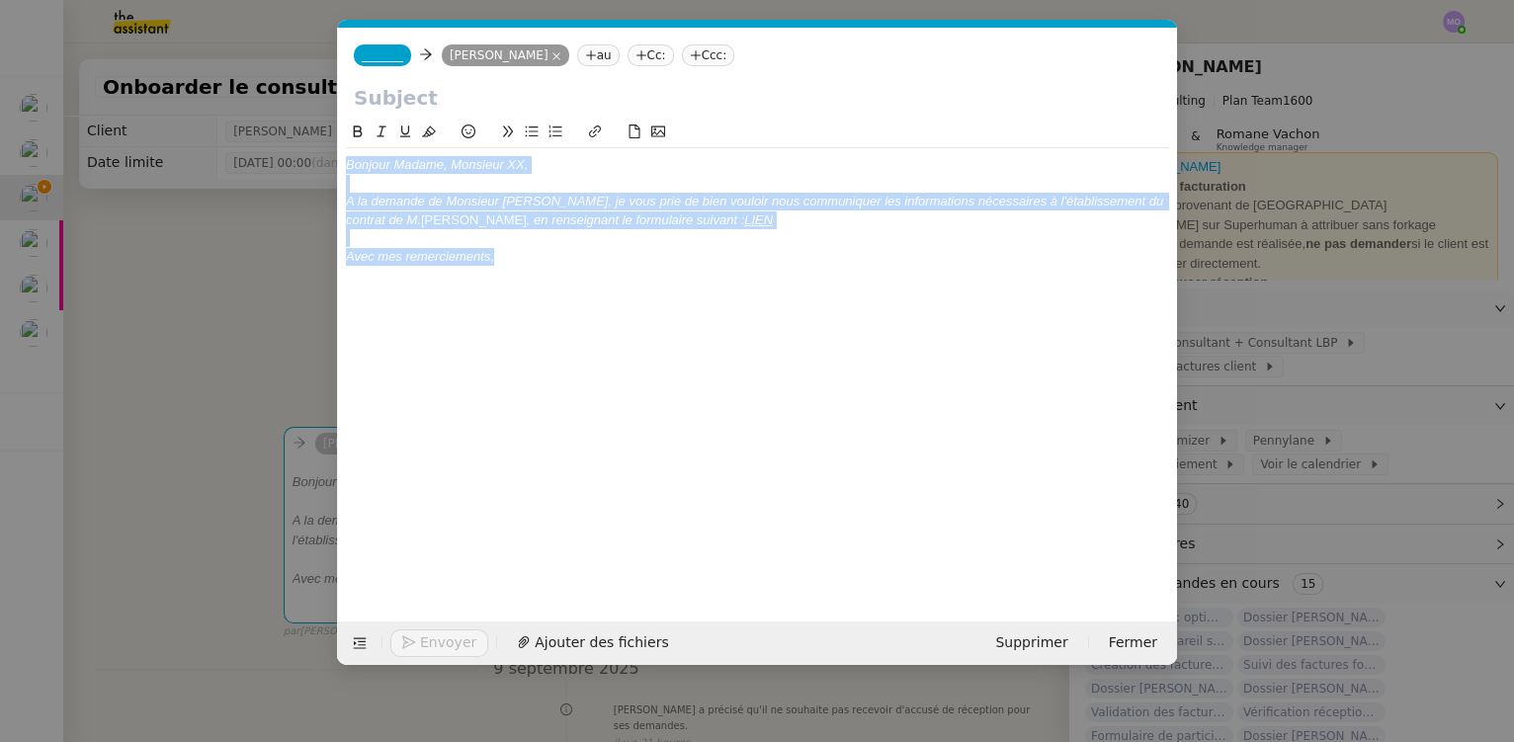
drag, startPoint x: 507, startPoint y: 265, endPoint x: 342, endPoint y: 170, distance: 190.4
click at [342, 170] on nz-spin "Bonjour Madame, Monsieur XX, A la demande de Monsieur [PERSON_NAME], je vous pr…" at bounding box center [757, 360] width 839 height 478
click at [384, 132] on icon at bounding box center [382, 132] width 14 height 14
click at [382, 135] on icon at bounding box center [382, 132] width 14 height 14
click at [587, 262] on div "Avec mes remerciements," at bounding box center [757, 257] width 823 height 18
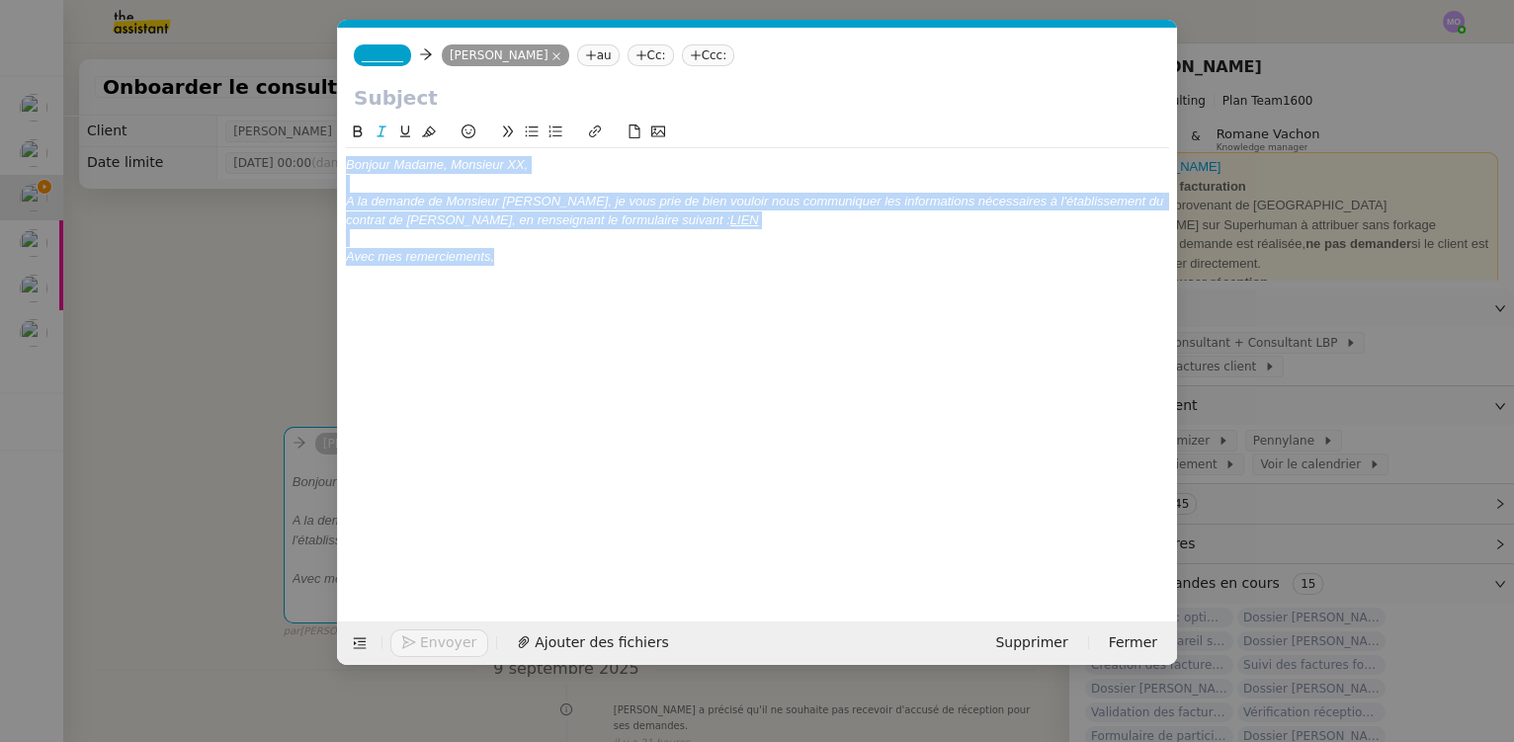
drag, startPoint x: 523, startPoint y: 259, endPoint x: 340, endPoint y: 158, distance: 208.8
click at [340, 158] on nz-spin "Bonjour Madame, Monsieur XX, A la demande de Monsieur [PERSON_NAME], je vous pr…" at bounding box center [757, 360] width 839 height 478
click at [383, 132] on icon at bounding box center [382, 132] width 14 height 14
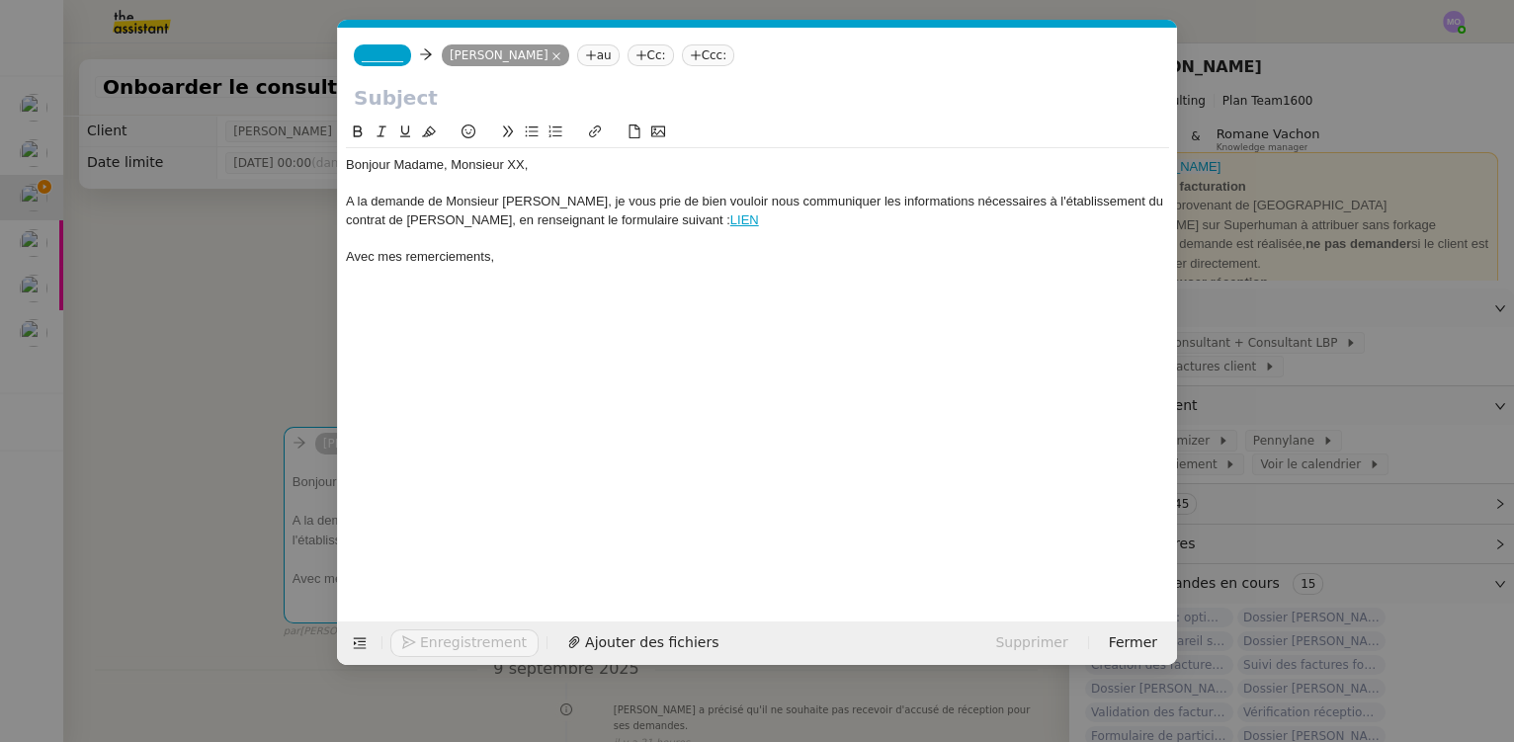
click at [384, 57] on span "_______" at bounding box center [383, 55] width 42 height 14
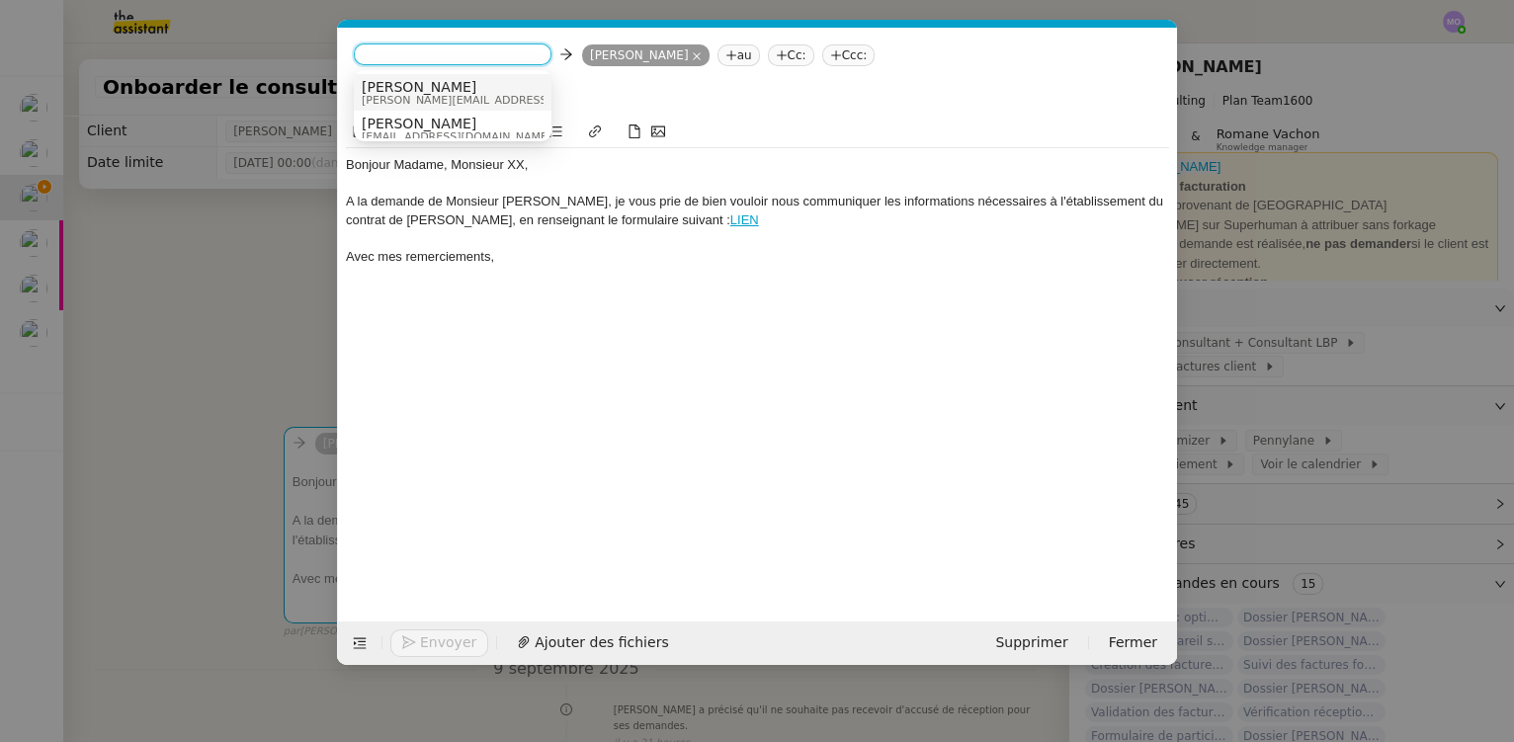
click at [408, 88] on span "[PERSON_NAME]" at bounding box center [502, 87] width 281 height 16
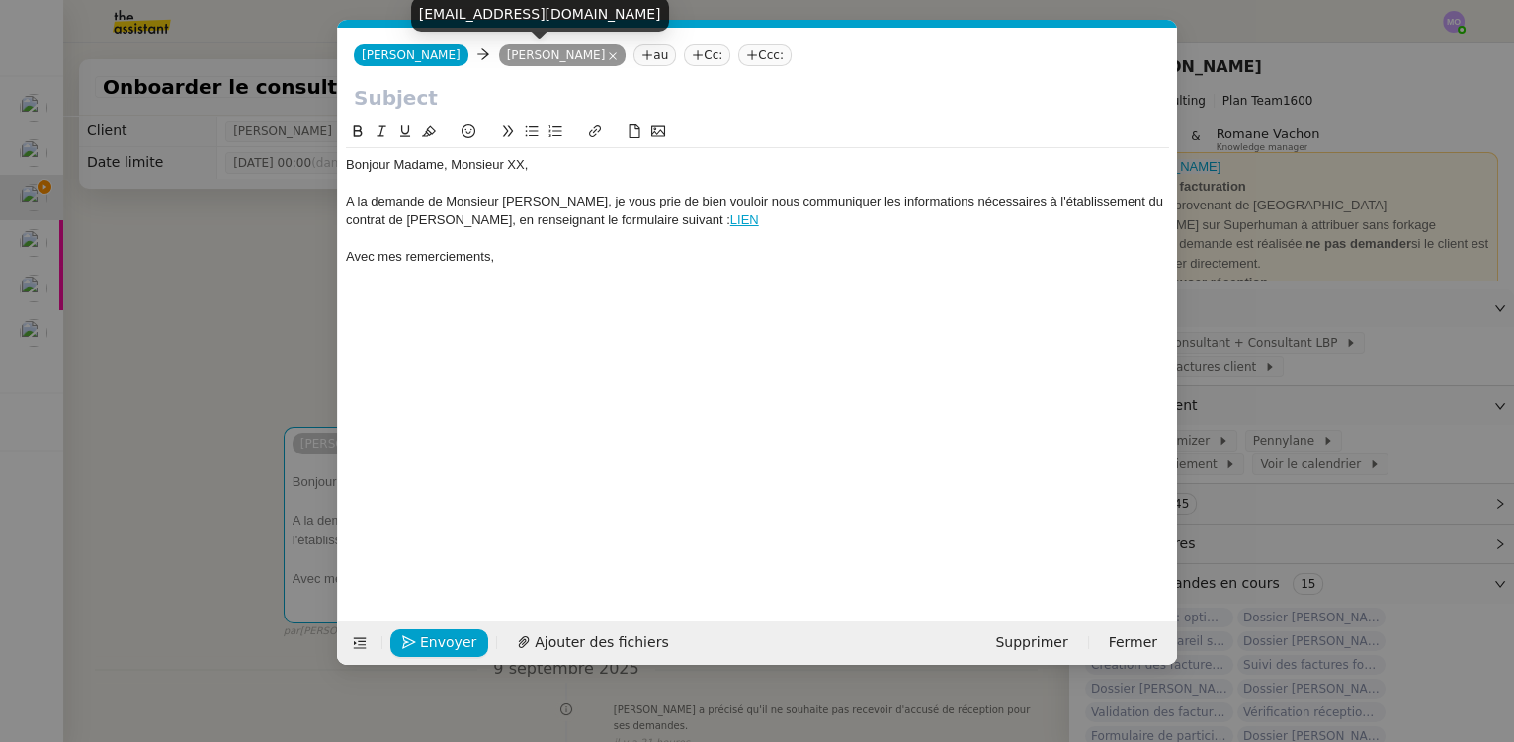
click at [252, 300] on nz-modal-container "onboard Service [PERSON_NAME] - ONBOARD ING CONSULTANTS SPECIFIQUE LBP A utilis…" at bounding box center [757, 371] width 1514 height 742
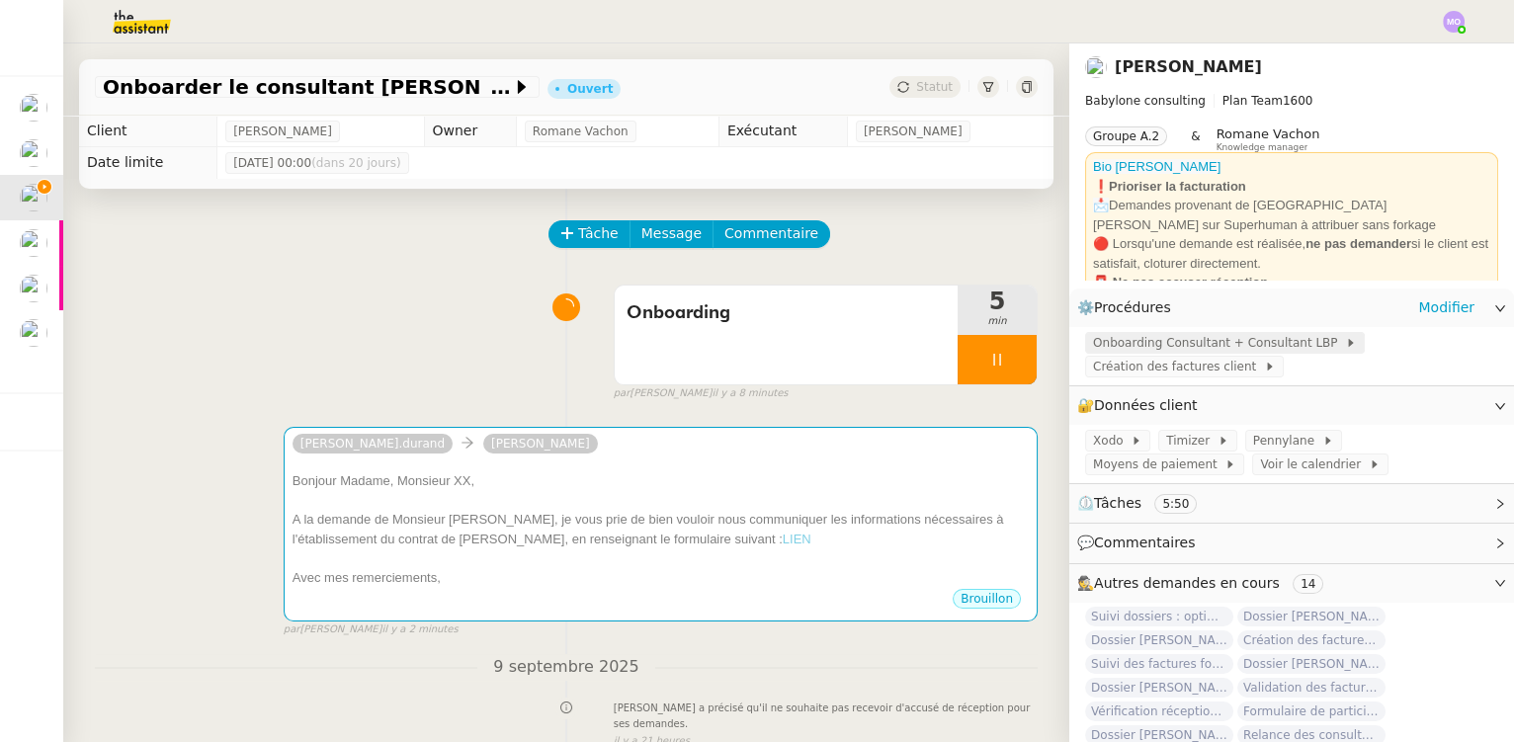
click at [1146, 343] on span "Onboarding Consultant + Consultant LBP" at bounding box center [1219, 343] width 252 height 20
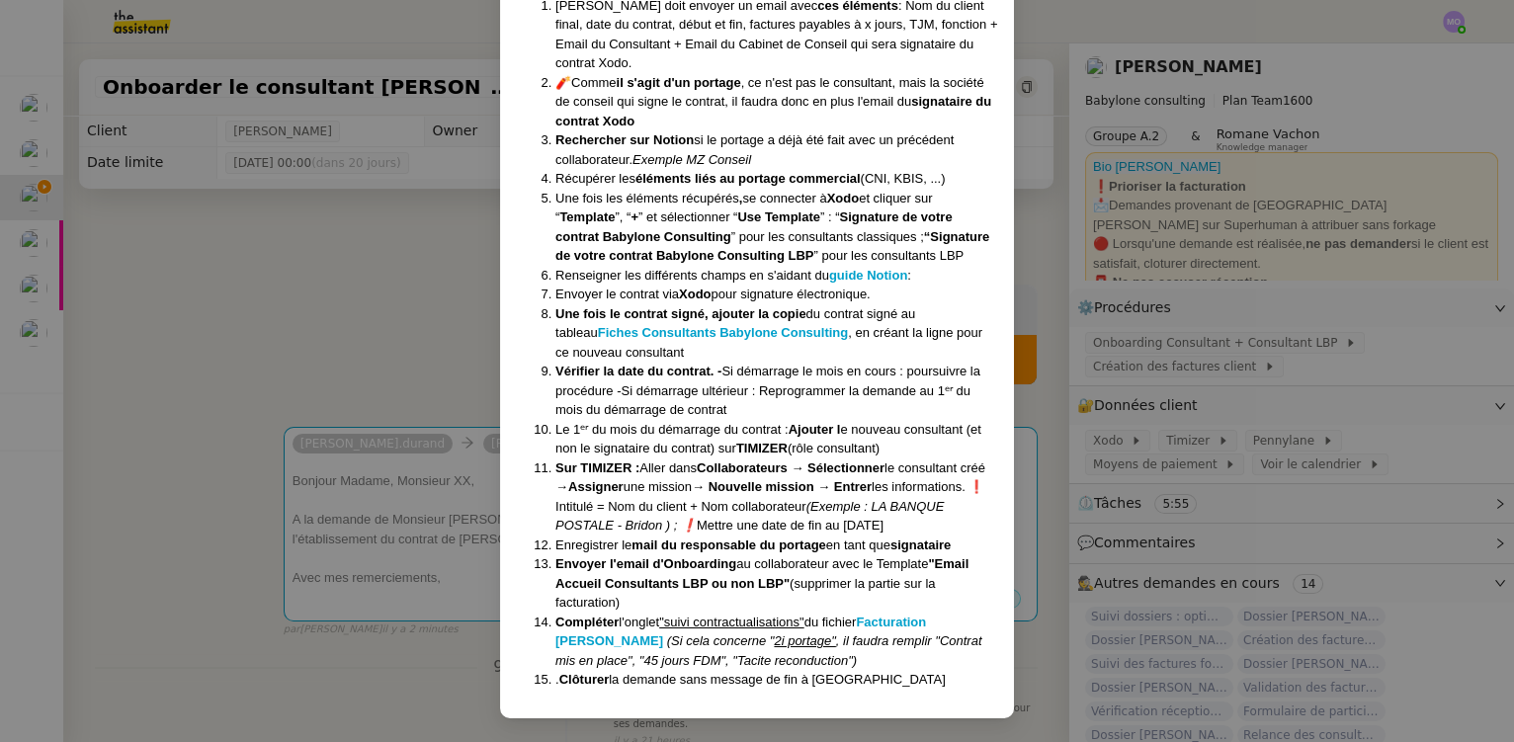
scroll to position [1620, 0]
click at [358, 326] on nz-modal-container "Crée le [DATE] MAJ le [DATE] Contexte : Le client souhaite que nous déroulions …" at bounding box center [757, 371] width 1514 height 742
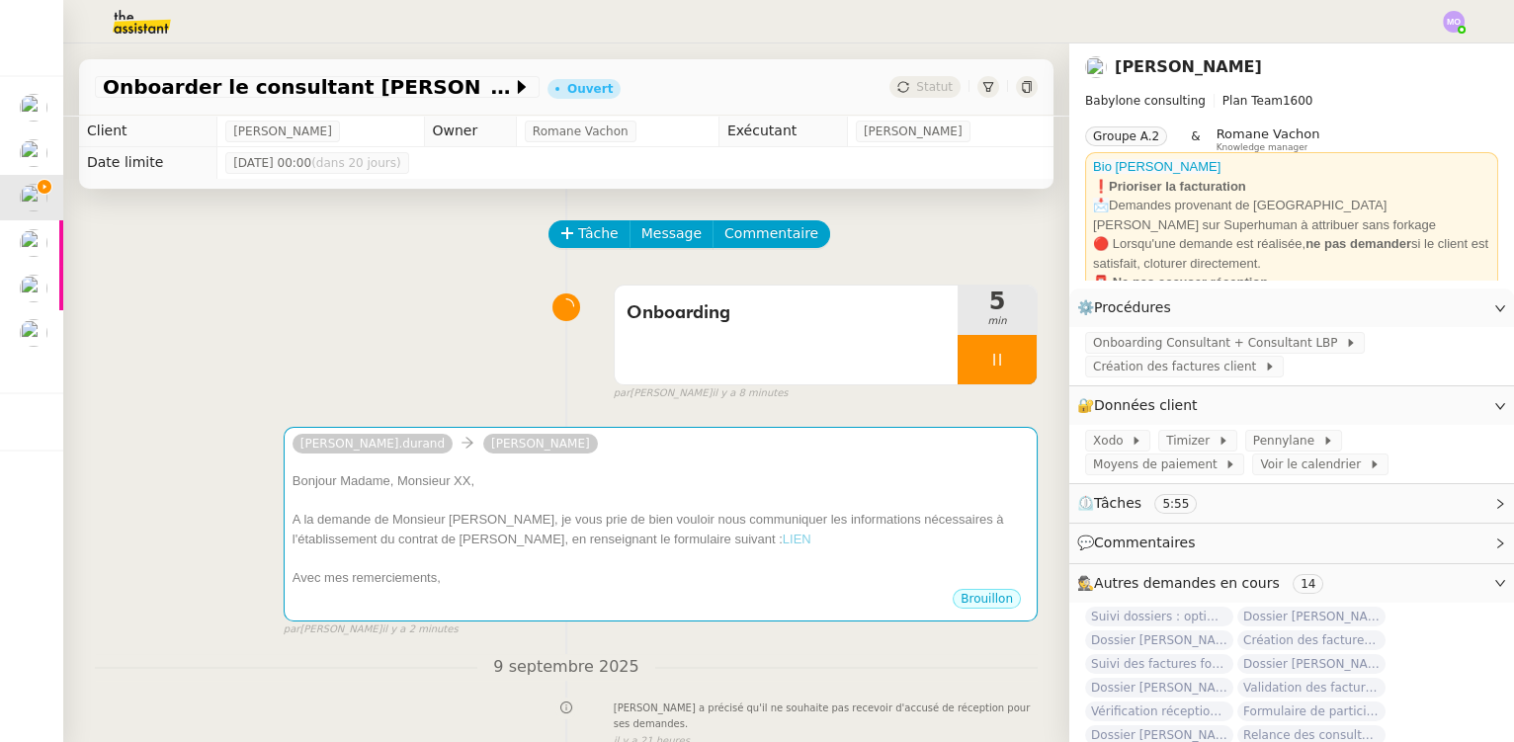
scroll to position [1521, 0]
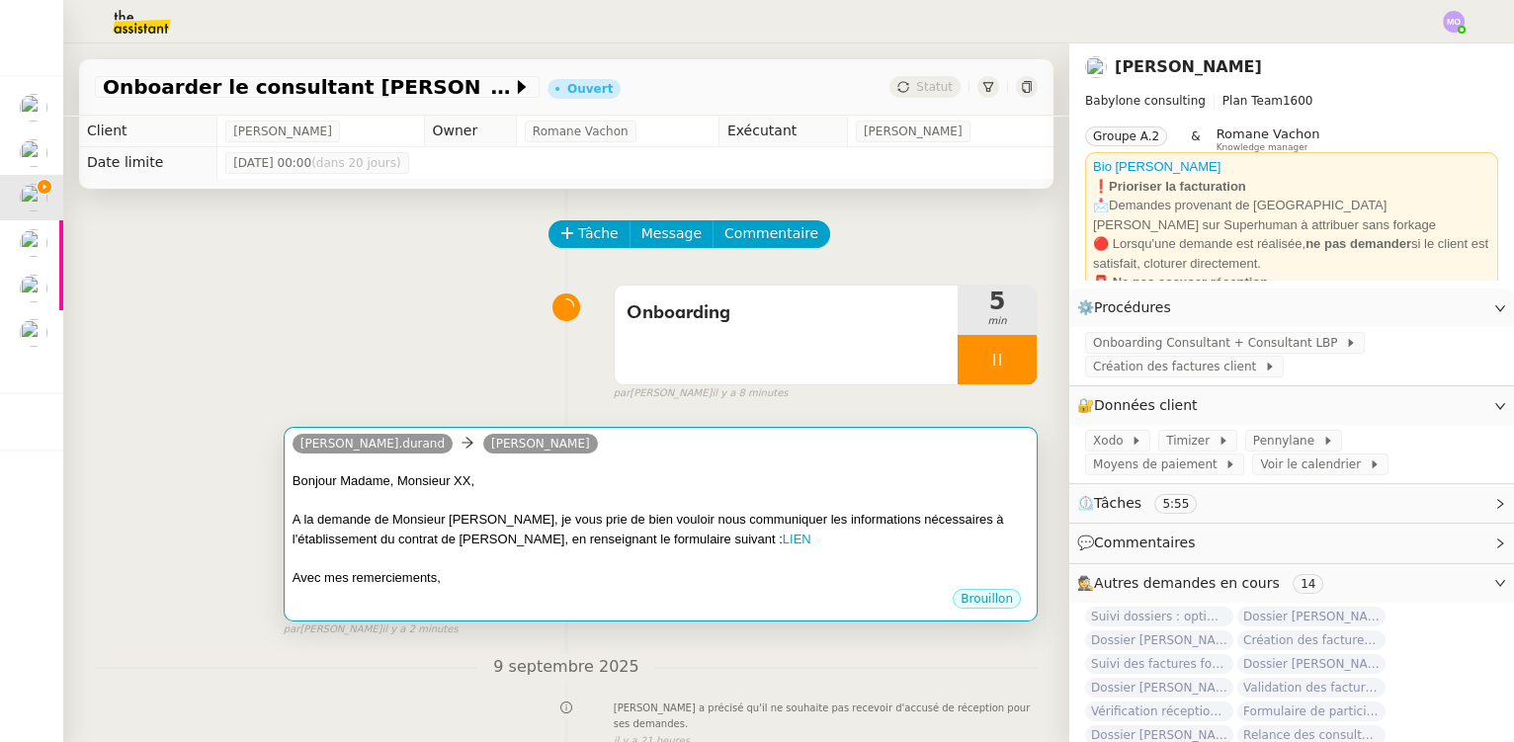
click at [487, 475] on div "Bonjour Madame, Monsieur XX," at bounding box center [661, 481] width 736 height 20
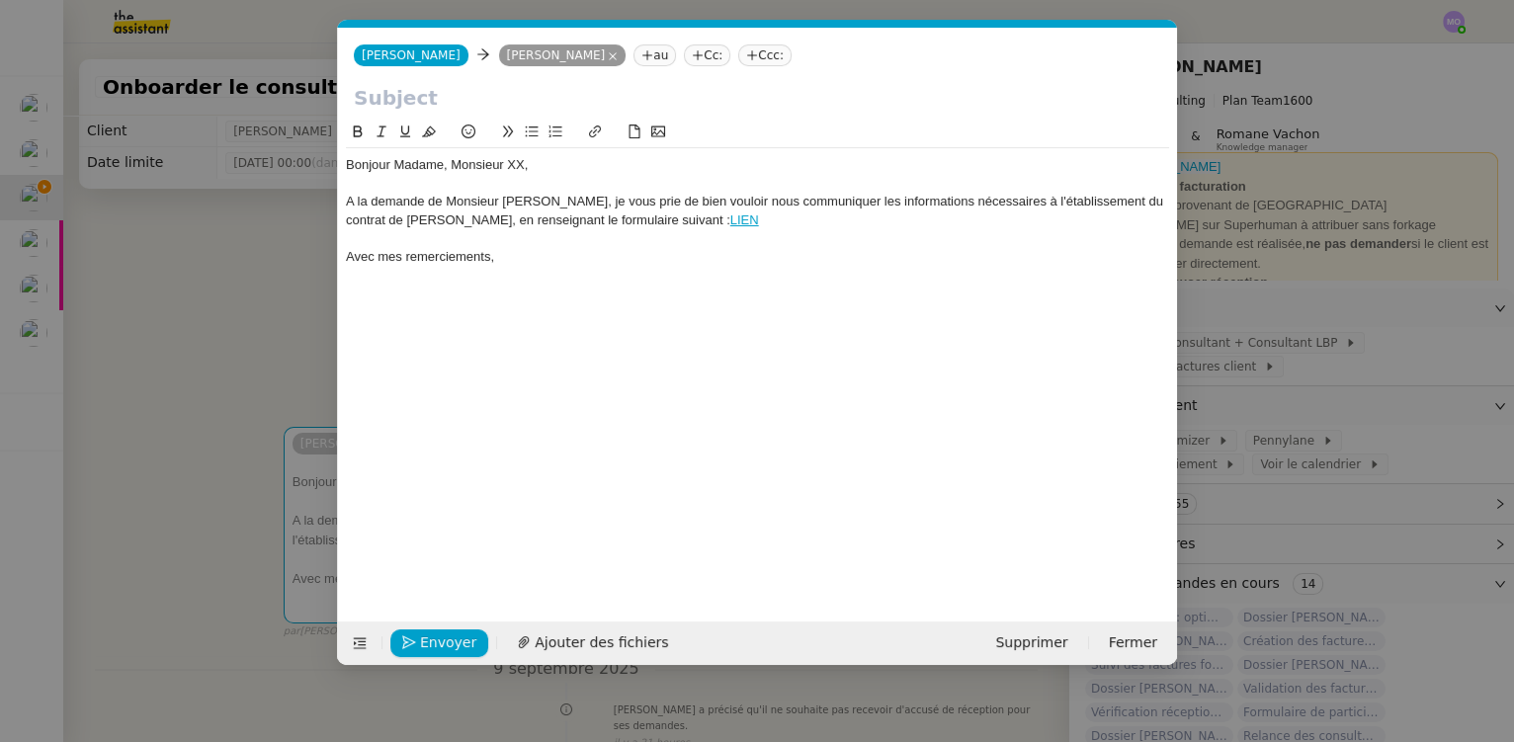
scroll to position [0, 93]
click at [608, 59] on icon at bounding box center [613, 56] width 10 height 10
click at [181, 345] on nz-modal-container "onboard Service [PERSON_NAME] - ONBOARD ING CONSULTANTS SPECIFIQUE LBP A utilis…" at bounding box center [757, 371] width 1514 height 742
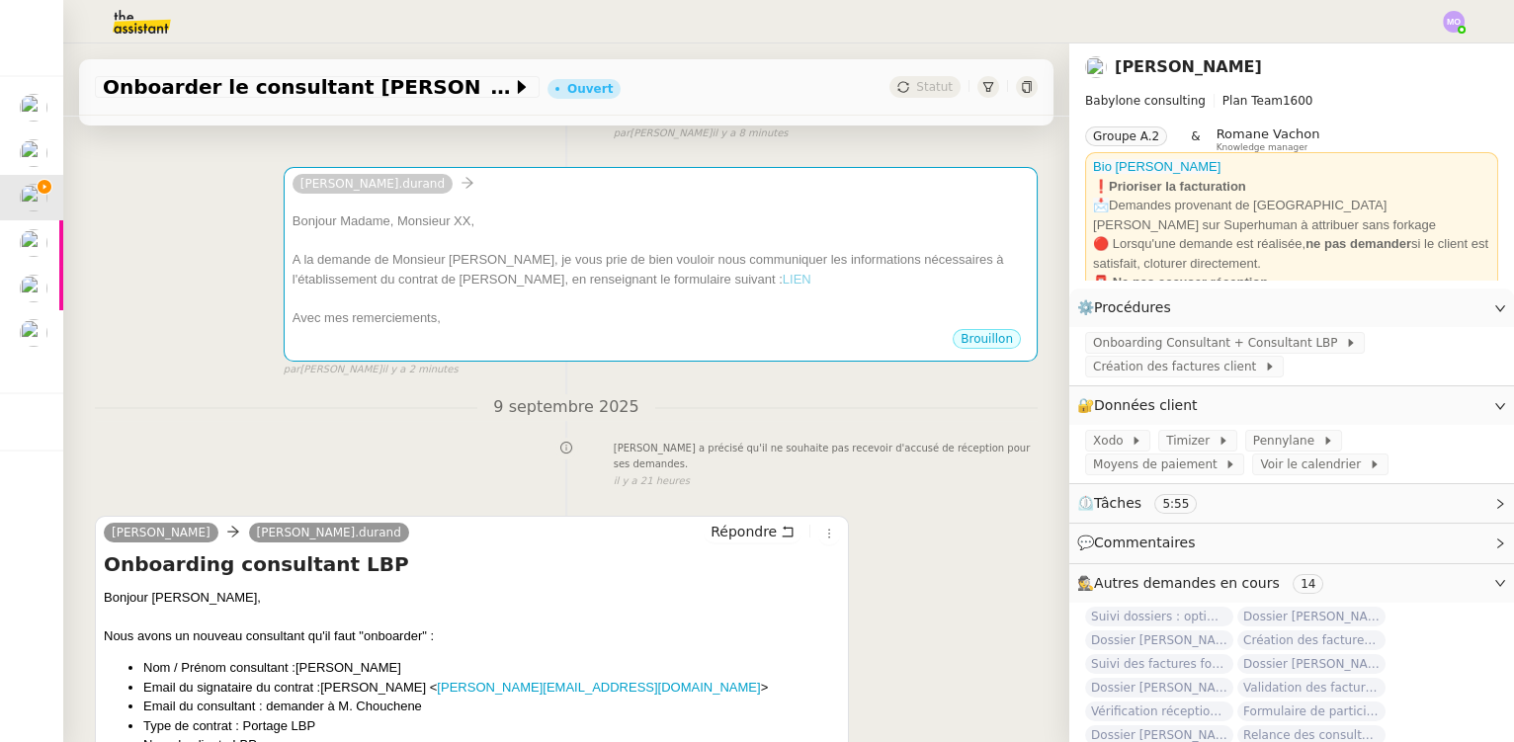
scroll to position [449, 0]
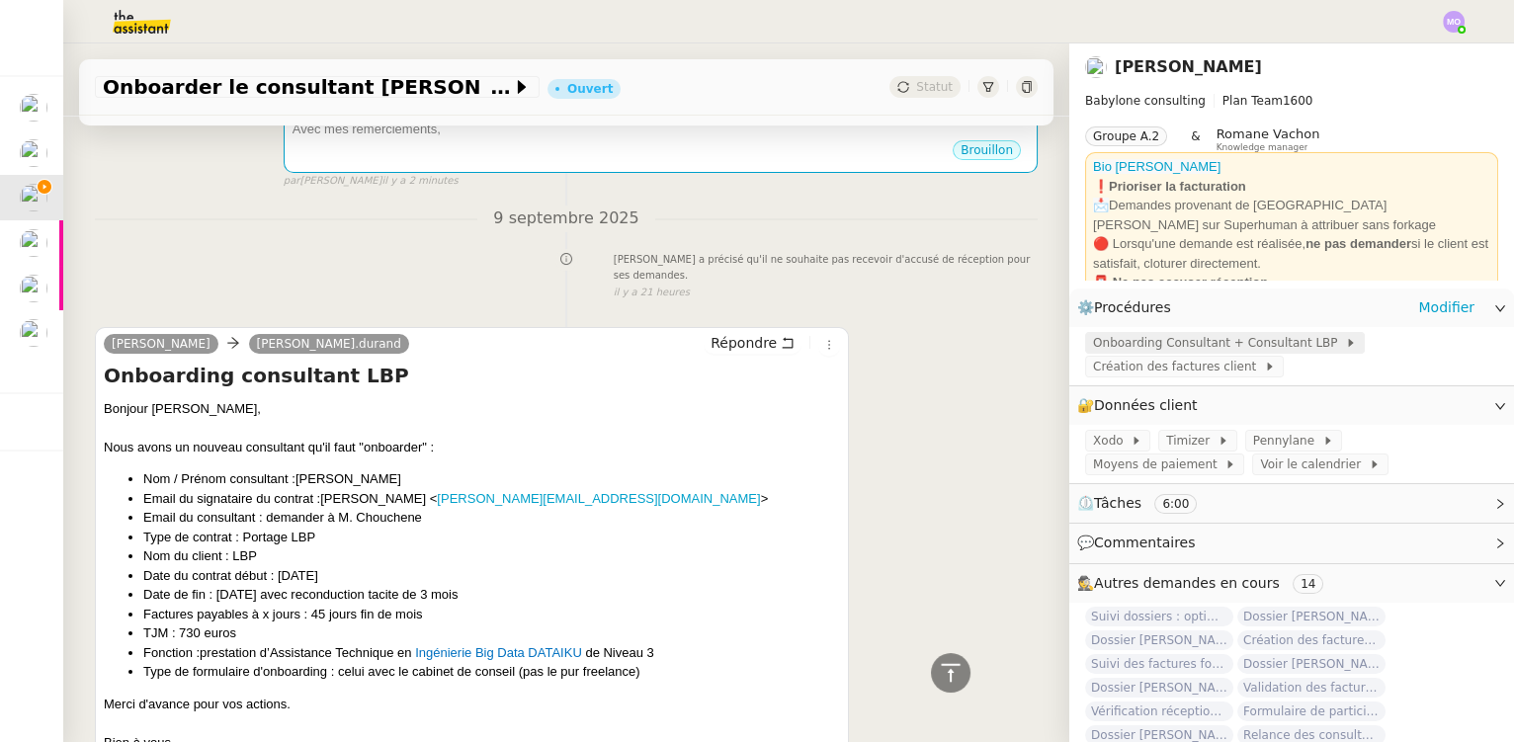
click at [1152, 348] on span "Onboarding Consultant + Consultant LBP" at bounding box center [1219, 343] width 252 height 20
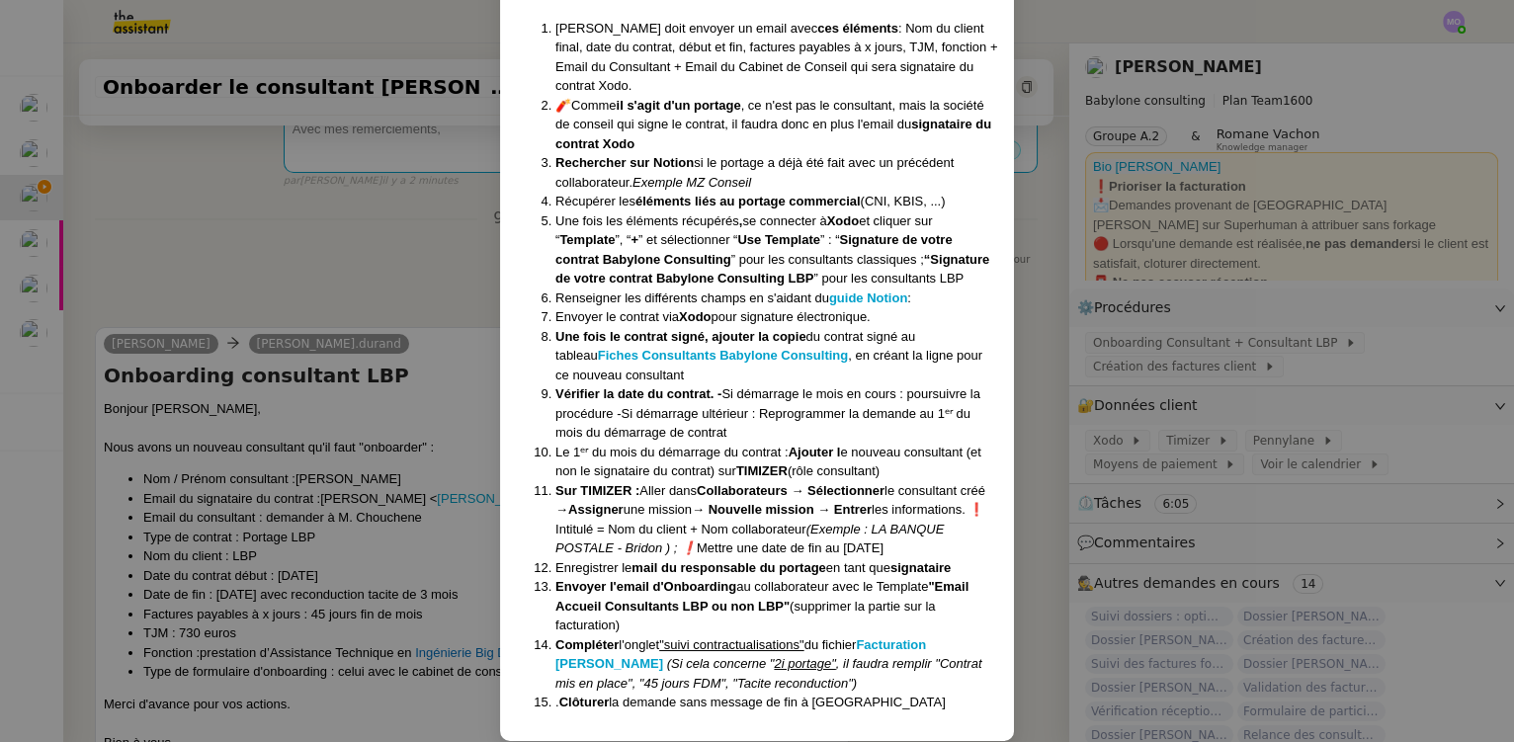
scroll to position [1620, 0]
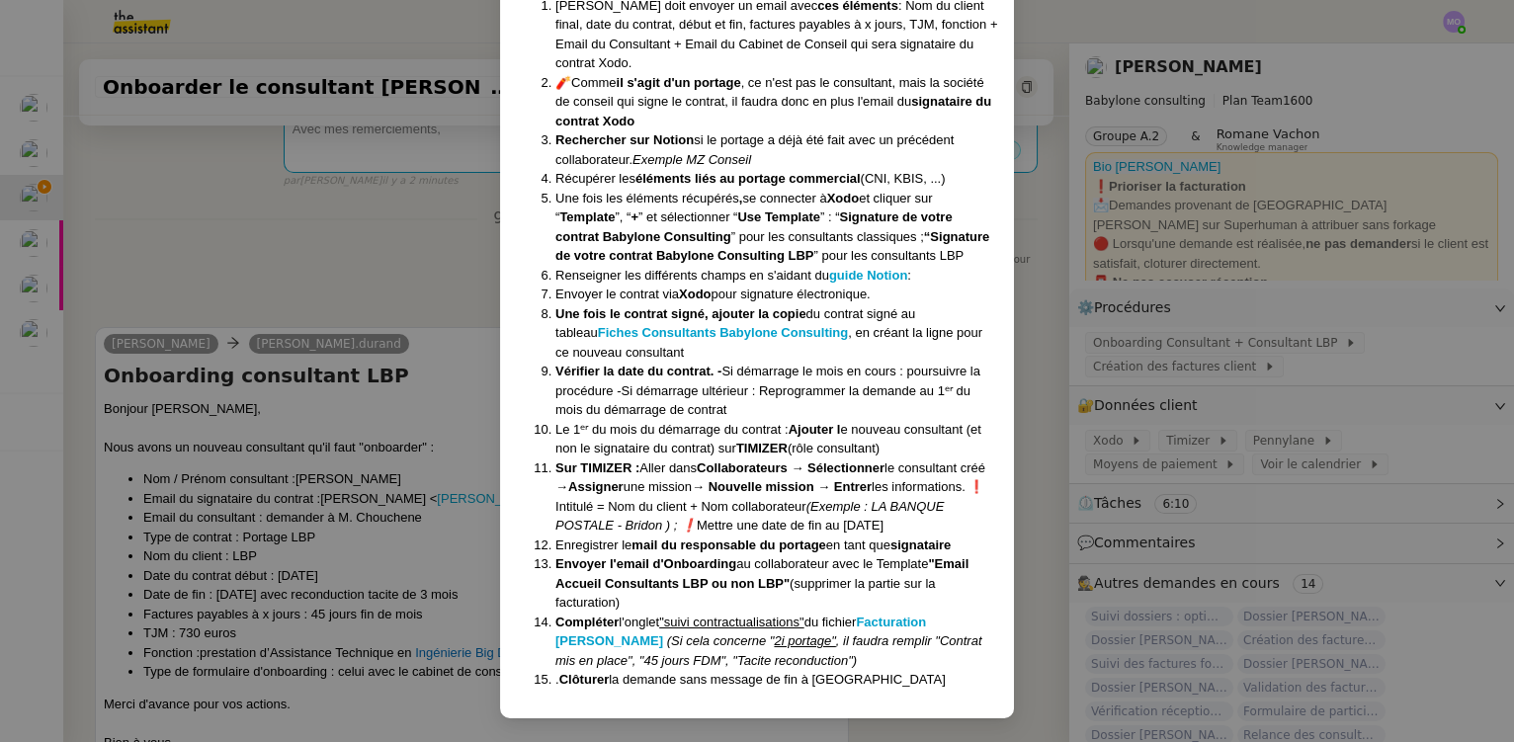
click at [356, 293] on nz-modal-container "Crée le [DATE] MAJ le [DATE] Contexte : Le client souhaite que nous déroulions …" at bounding box center [757, 371] width 1514 height 742
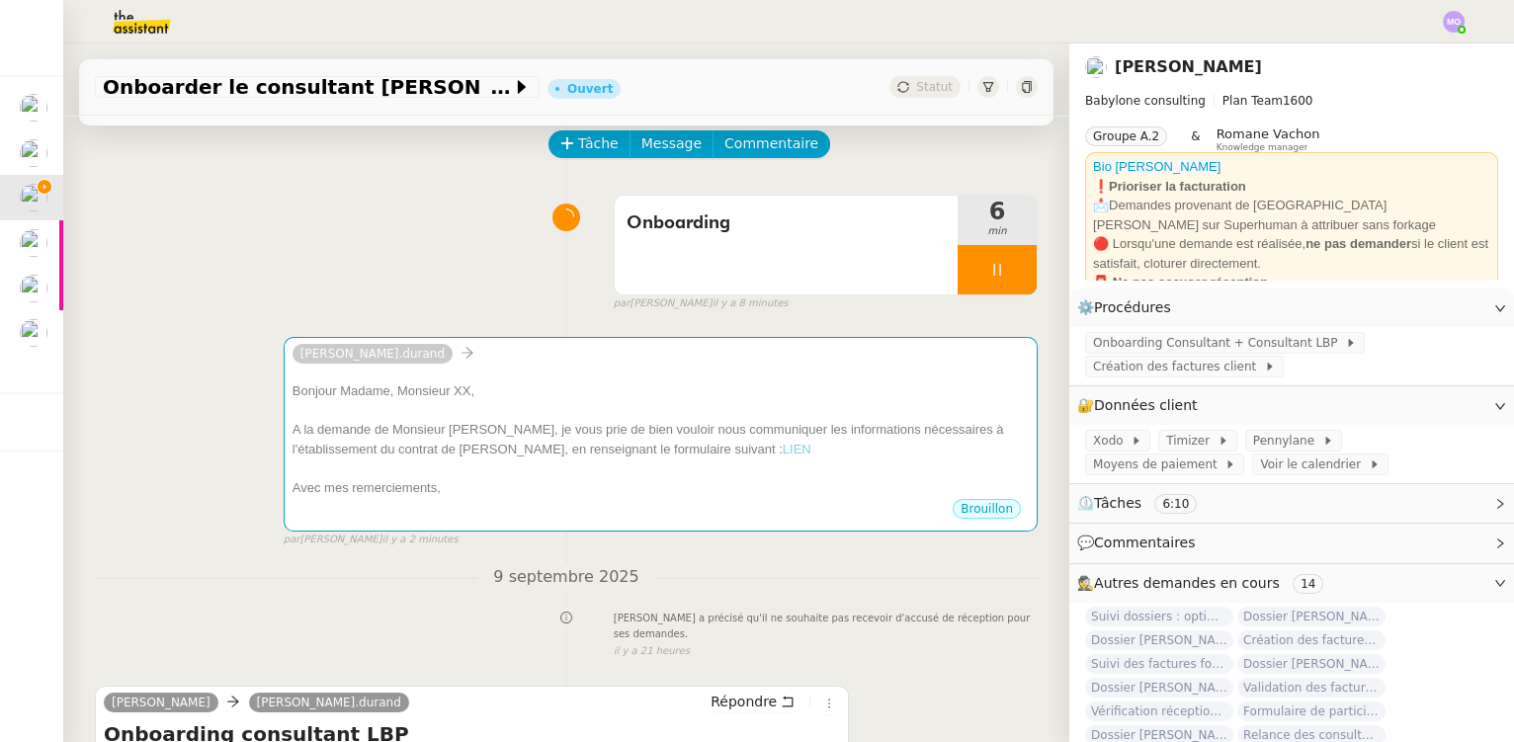
scroll to position [89, 0]
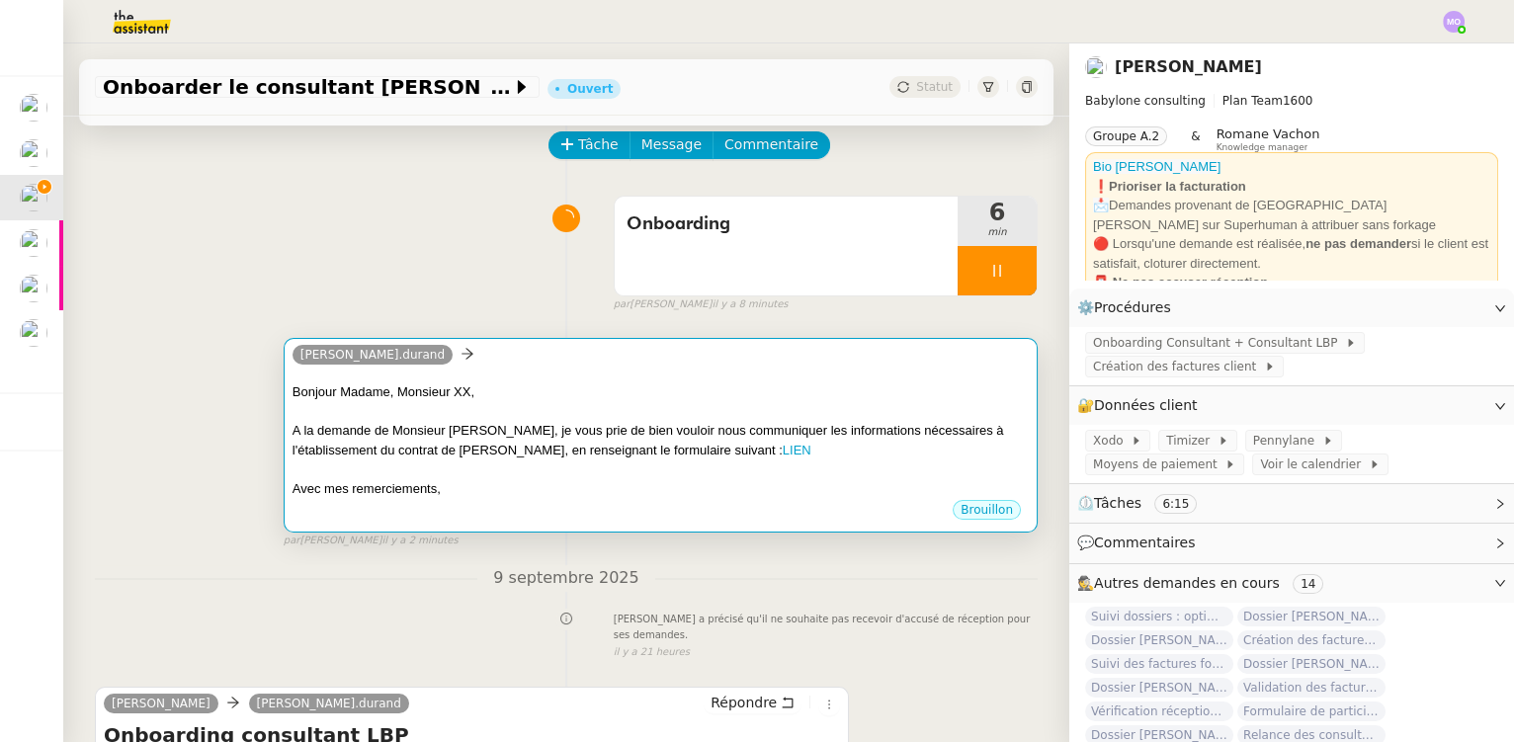
click at [528, 357] on div "[PERSON_NAME].durand" at bounding box center [661, 358] width 736 height 30
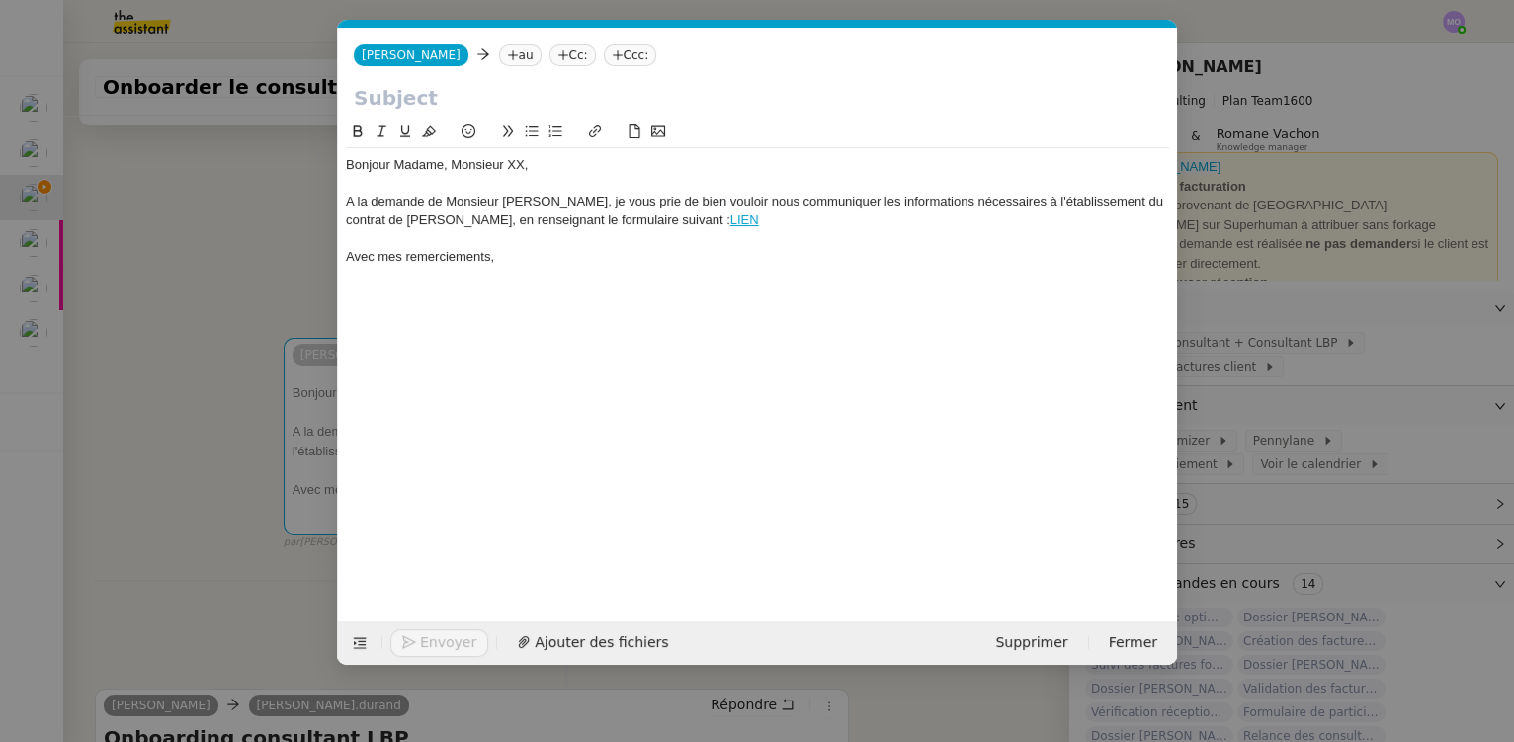
scroll to position [0, 93]
click at [507, 49] on icon at bounding box center [513, 55] width 12 height 12
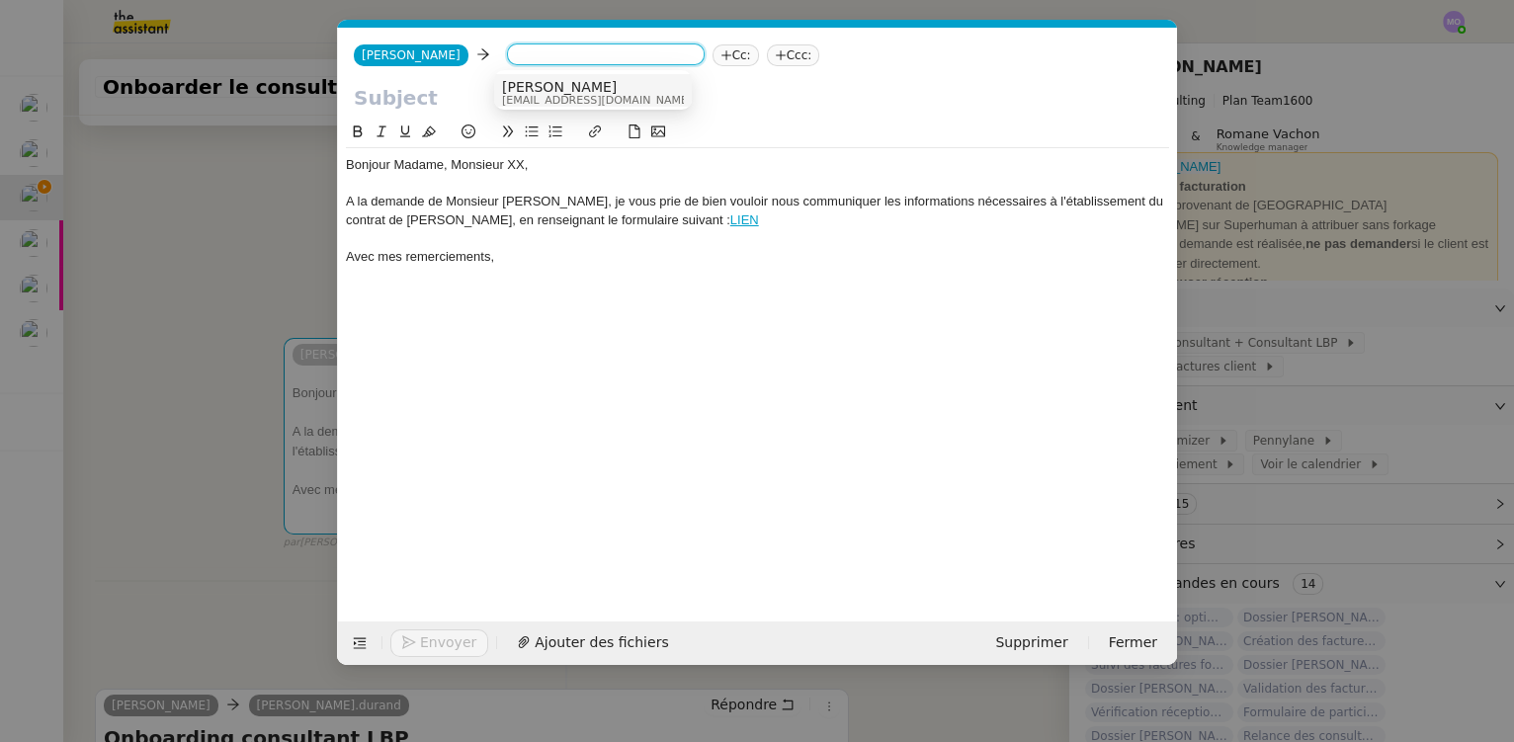
paste input "[PERSON_NAME][EMAIL_ADDRESS][DOMAIN_NAME]"
type input "[PERSON_NAME][EMAIL_ADDRESS][DOMAIN_NAME]"
click at [523, 81] on span "[PERSON_NAME][EMAIL_ADDRESS][DOMAIN_NAME]" at bounding box center [680, 87] width 357 height 16
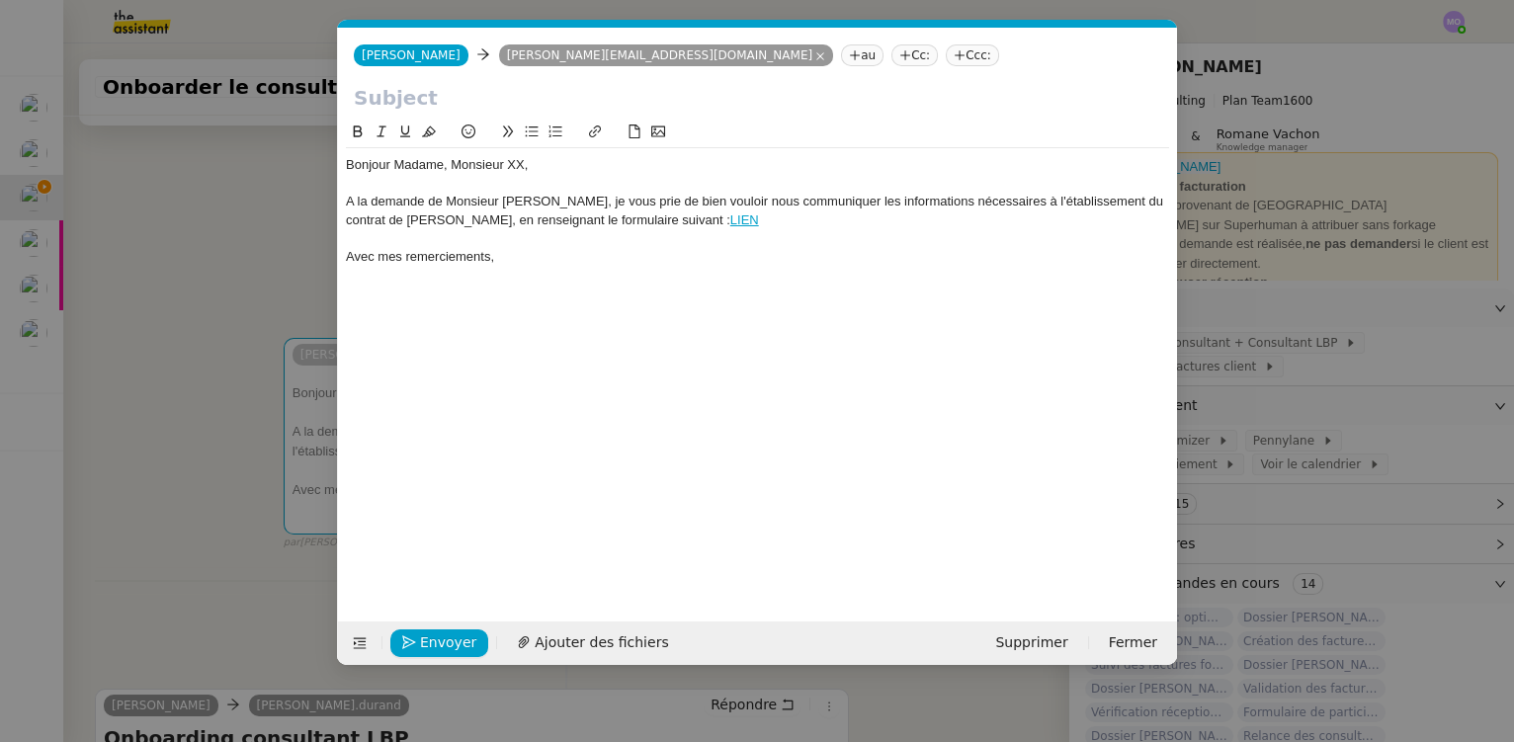
scroll to position [0, 0]
click at [420, 96] on input "text" at bounding box center [757, 98] width 807 height 30
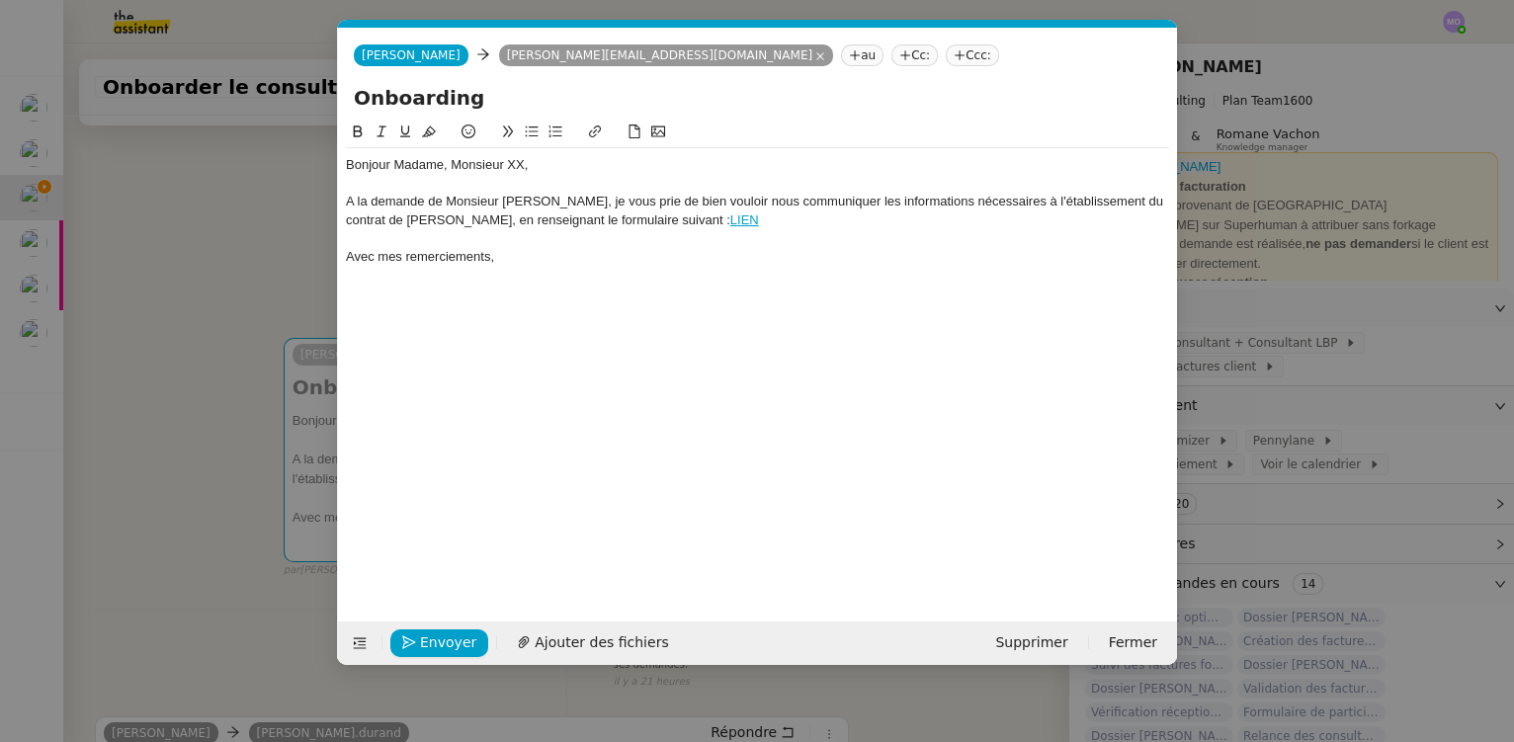
type input "Onboarding"
drag, startPoint x: 214, startPoint y: 269, endPoint x: 241, endPoint y: 285, distance: 31.0
click at [212, 268] on nz-modal-container "onboard Service [PERSON_NAME] - ONBOARD ING CONSULTANTS SPECIFIQUE LBP A utilis…" at bounding box center [757, 371] width 1514 height 742
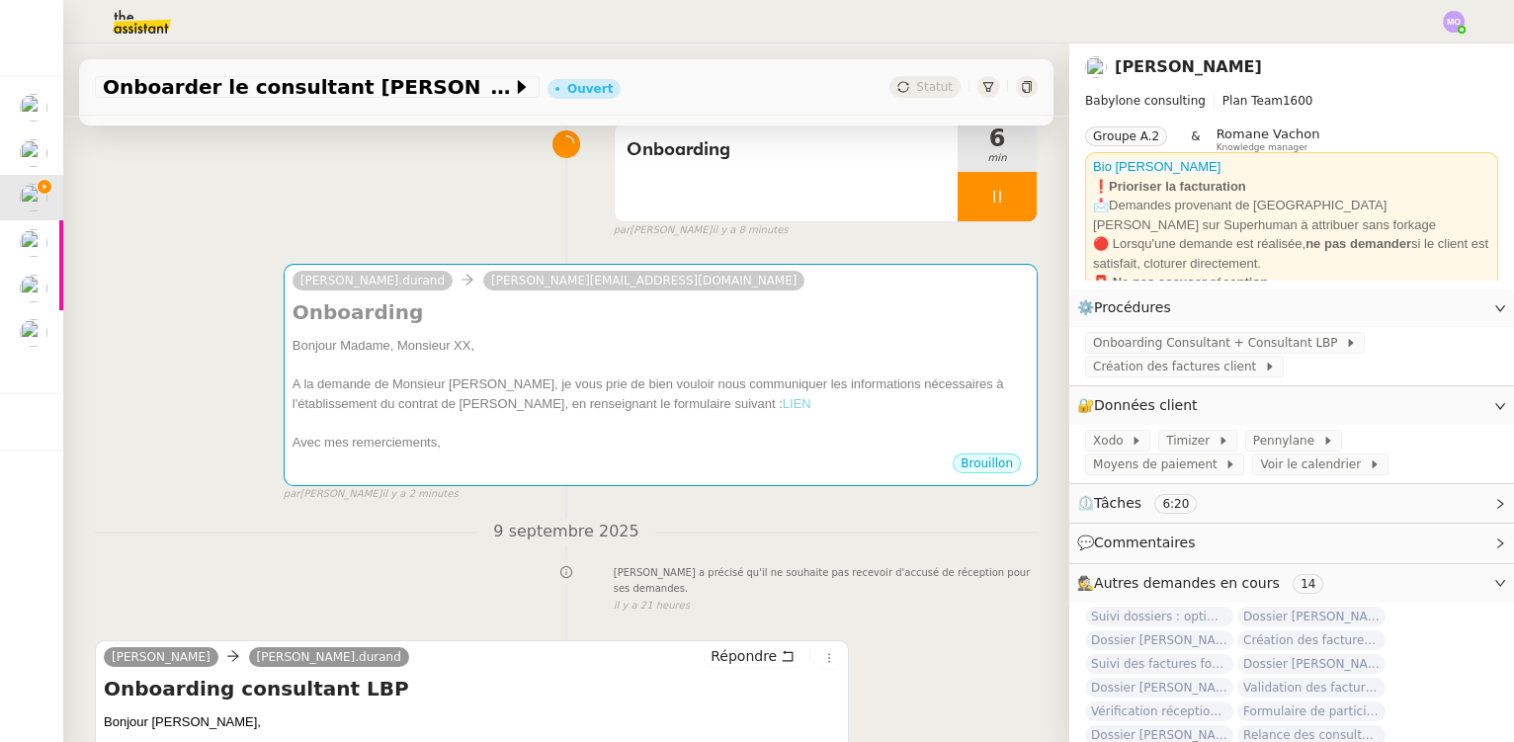
scroll to position [449, 0]
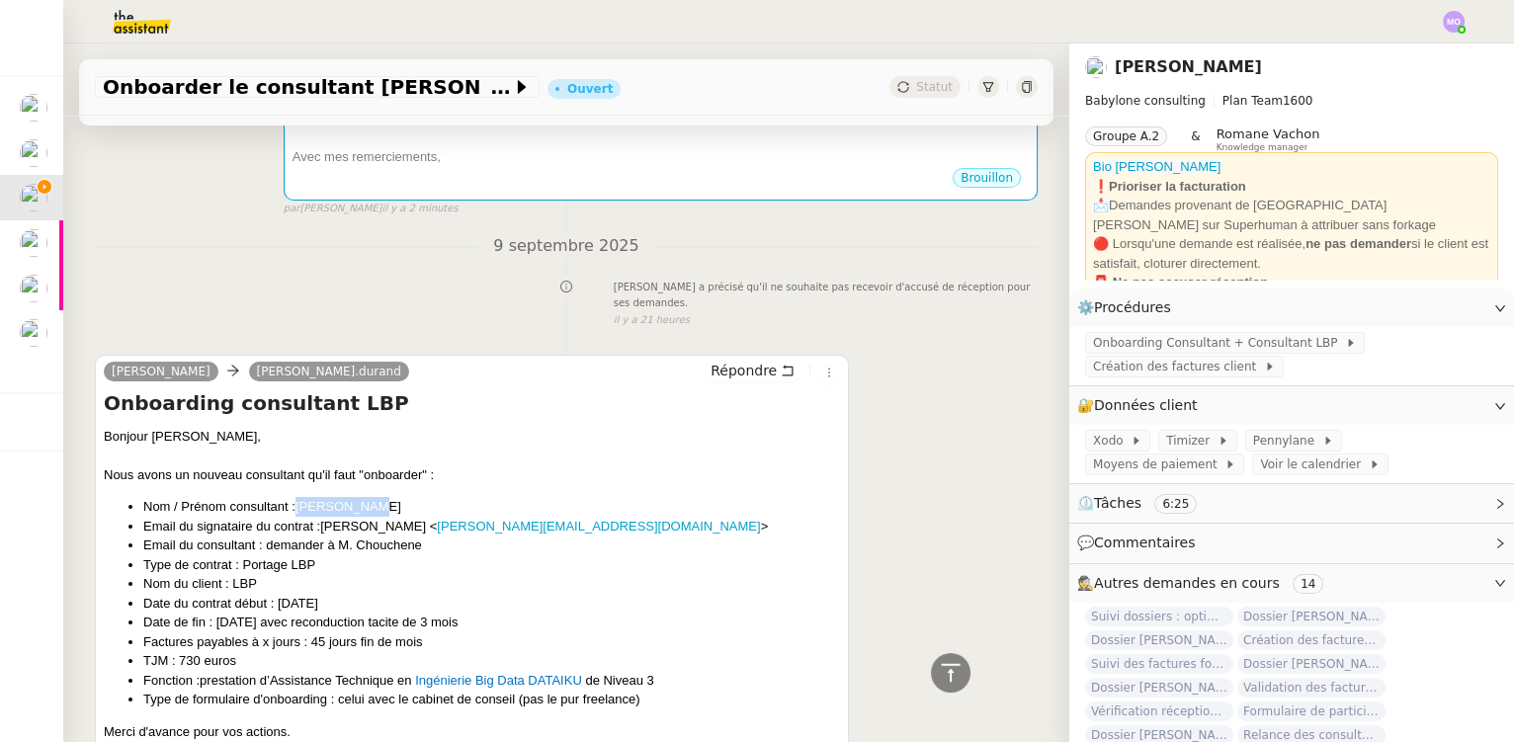
drag, startPoint x: 301, startPoint y: 508, endPoint x: 384, endPoint y: 509, distance: 83.0
click at [384, 509] on span "[PERSON_NAME]" at bounding box center [349, 506] width 106 height 15
click at [397, 509] on li "Nom / Prénom consultant : [PERSON_NAME]" at bounding box center [491, 507] width 697 height 20
drag, startPoint x: 389, startPoint y: 510, endPoint x: 313, endPoint y: 506, distance: 76.2
click at [299, 515] on li "Nom / Prénom consultant : [PERSON_NAME]" at bounding box center [491, 507] width 697 height 20
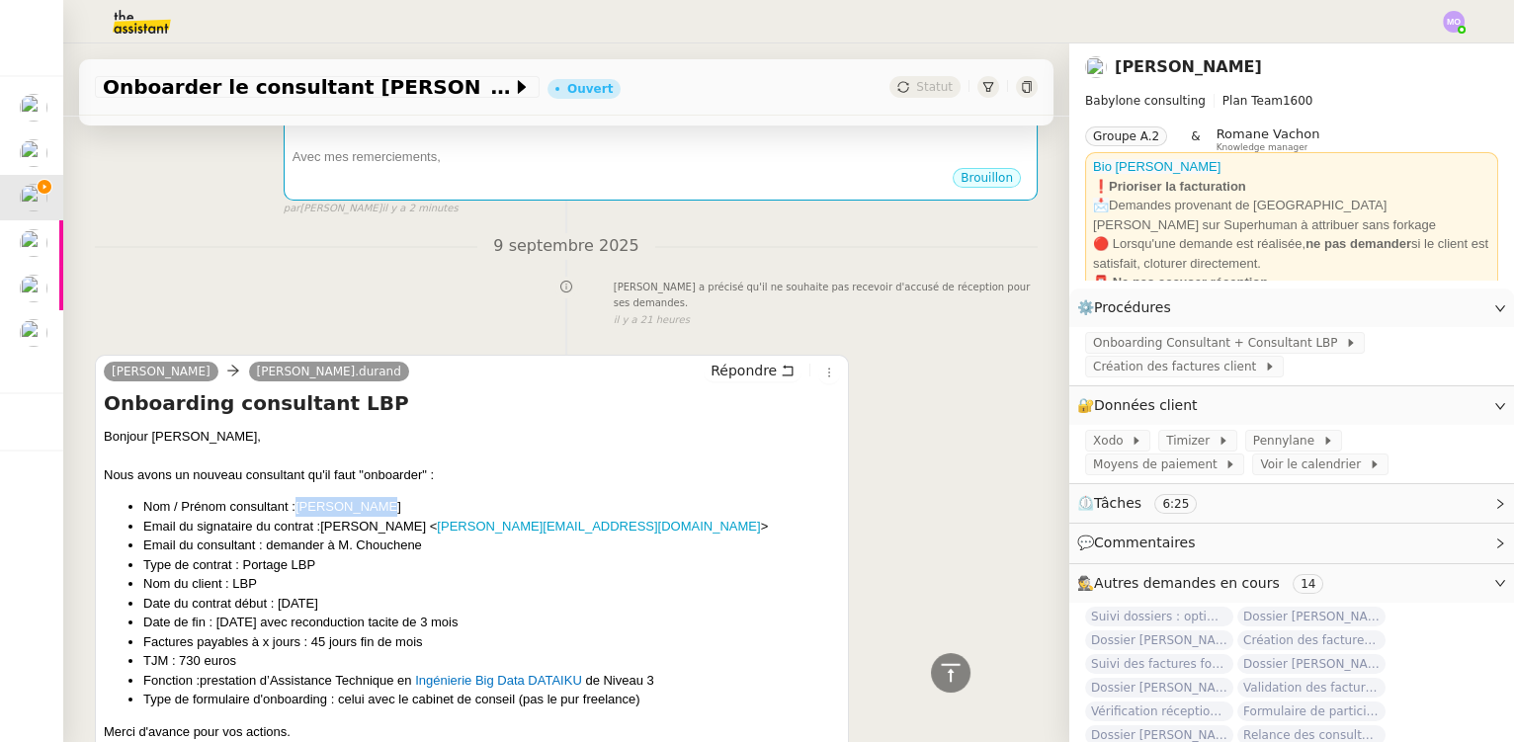
copy span "[PERSON_NAME]"
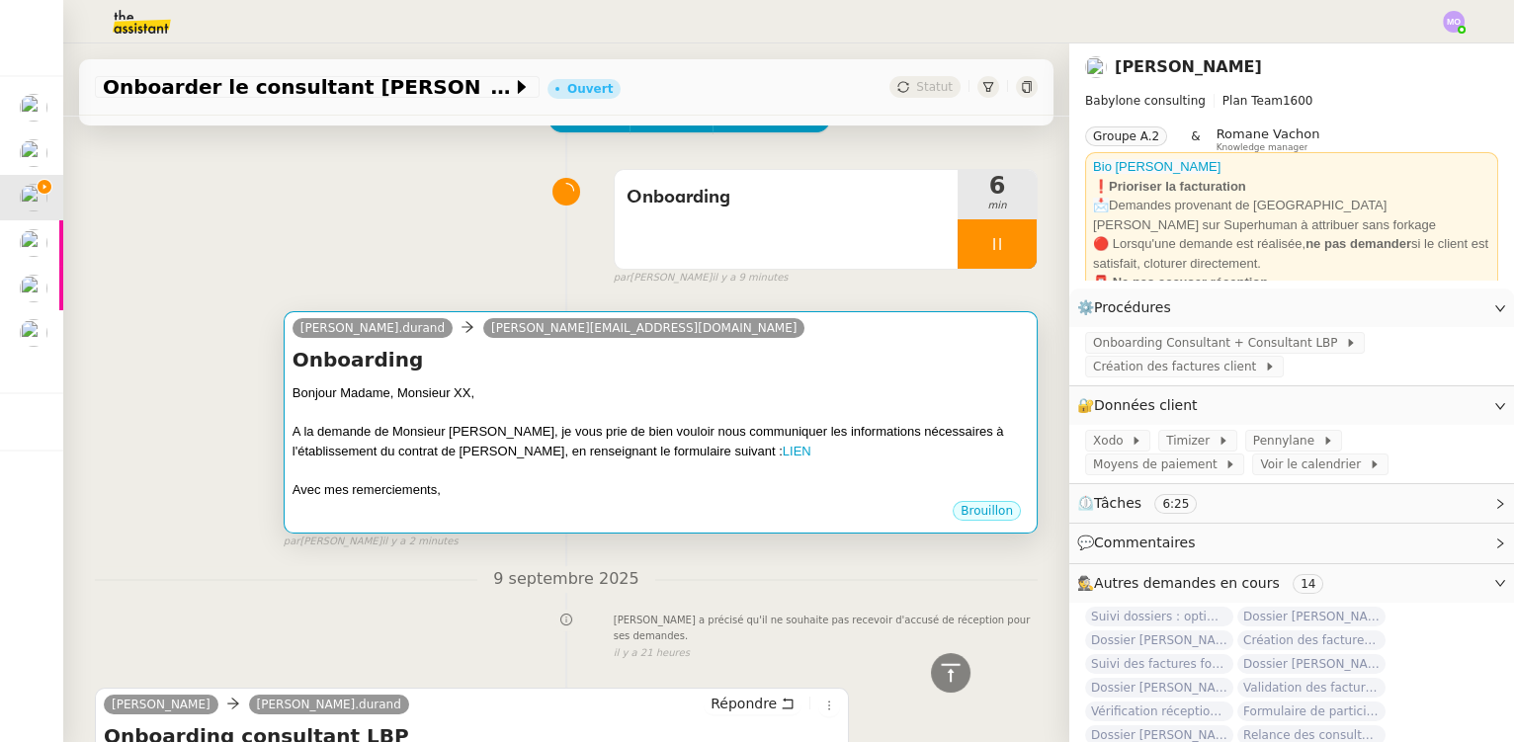
scroll to position [89, 0]
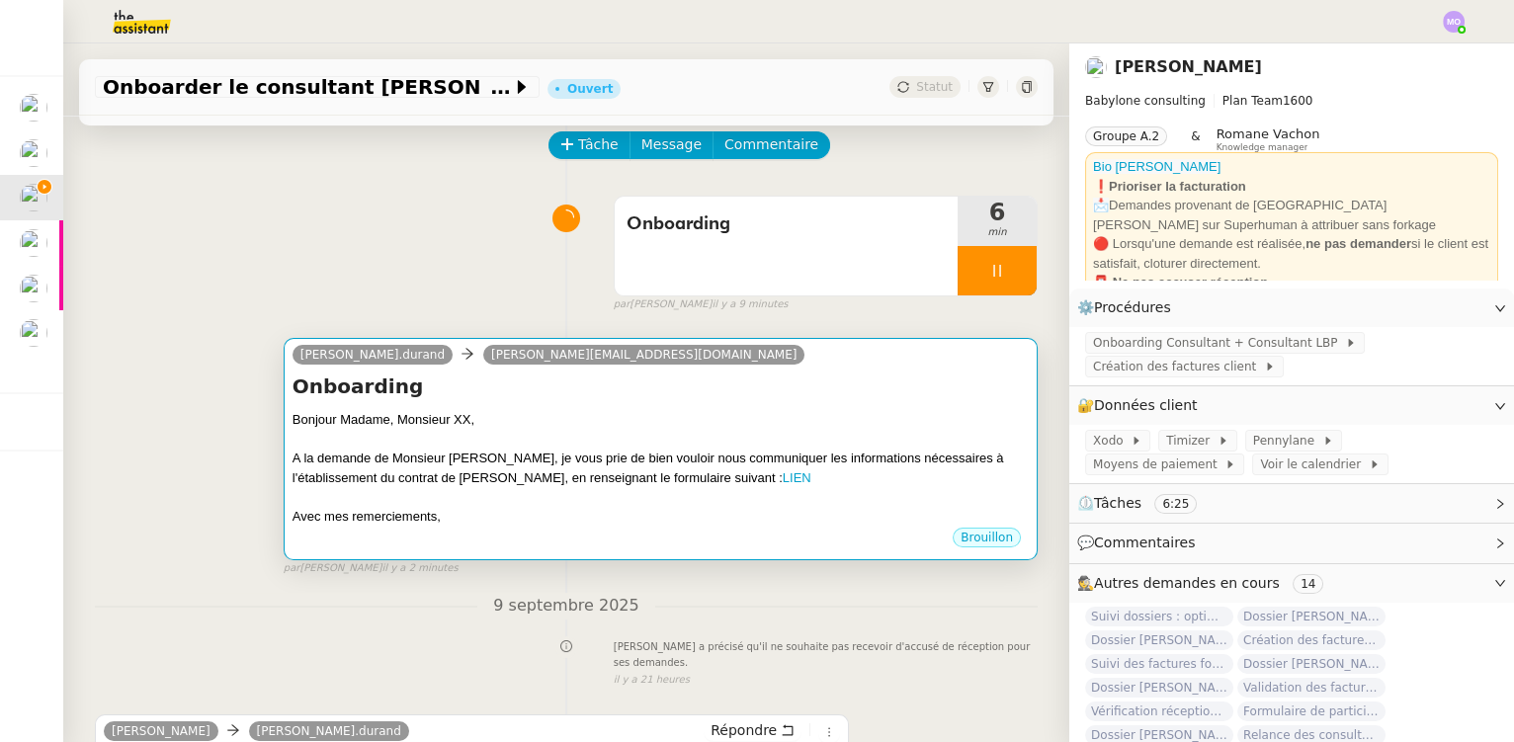
click at [493, 395] on h4 "Onboarding" at bounding box center [661, 387] width 736 height 28
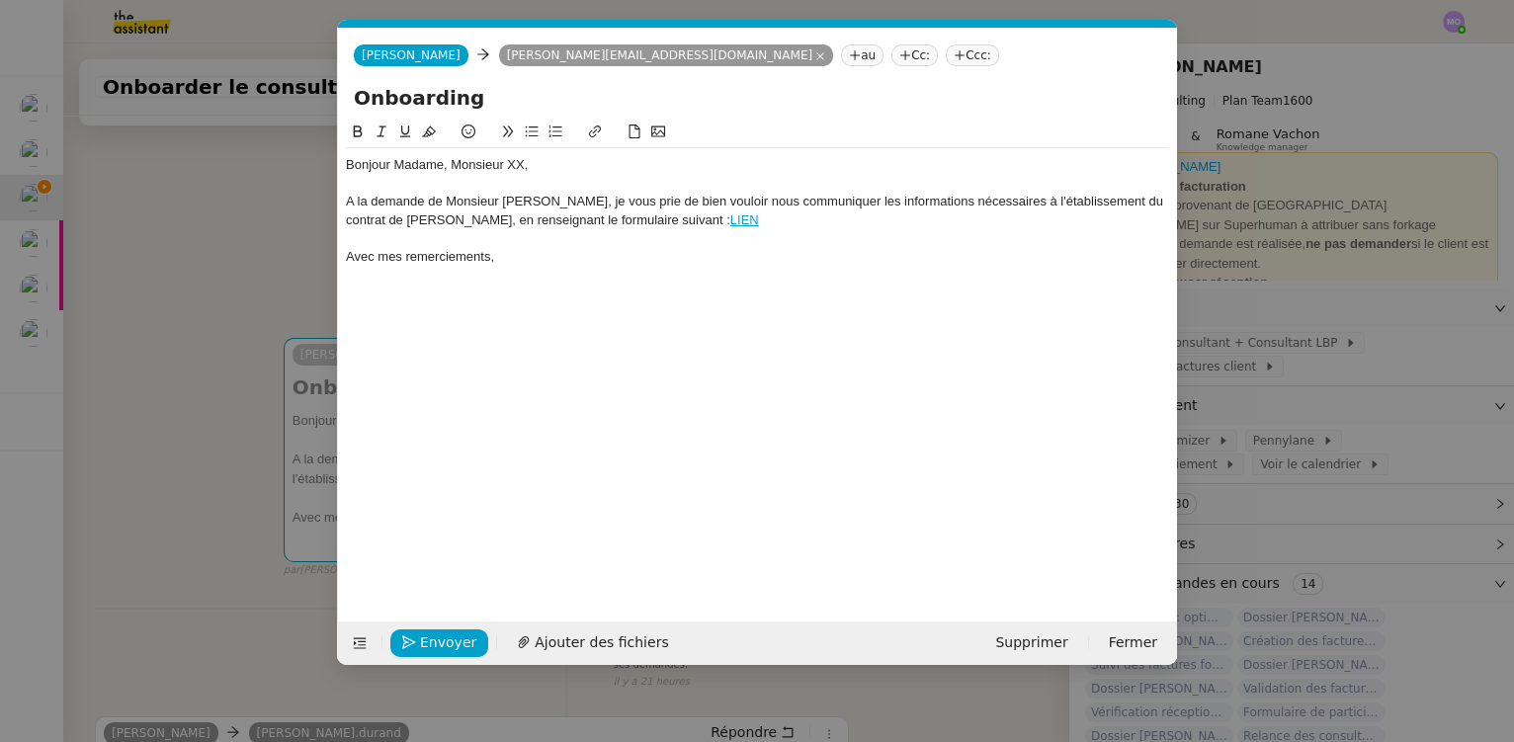
scroll to position [0, 93]
click at [513, 104] on input "Onboarding" at bounding box center [757, 98] width 807 height 30
paste input "[PERSON_NAME]"
type input "Onboarding [PERSON_NAME] x Babylone Consulting"
click at [163, 222] on nz-modal-container "onboard Service [PERSON_NAME] - ONBOARD ING CONSULTANTS SPECIFIQUE LBP A utilis…" at bounding box center [757, 371] width 1514 height 742
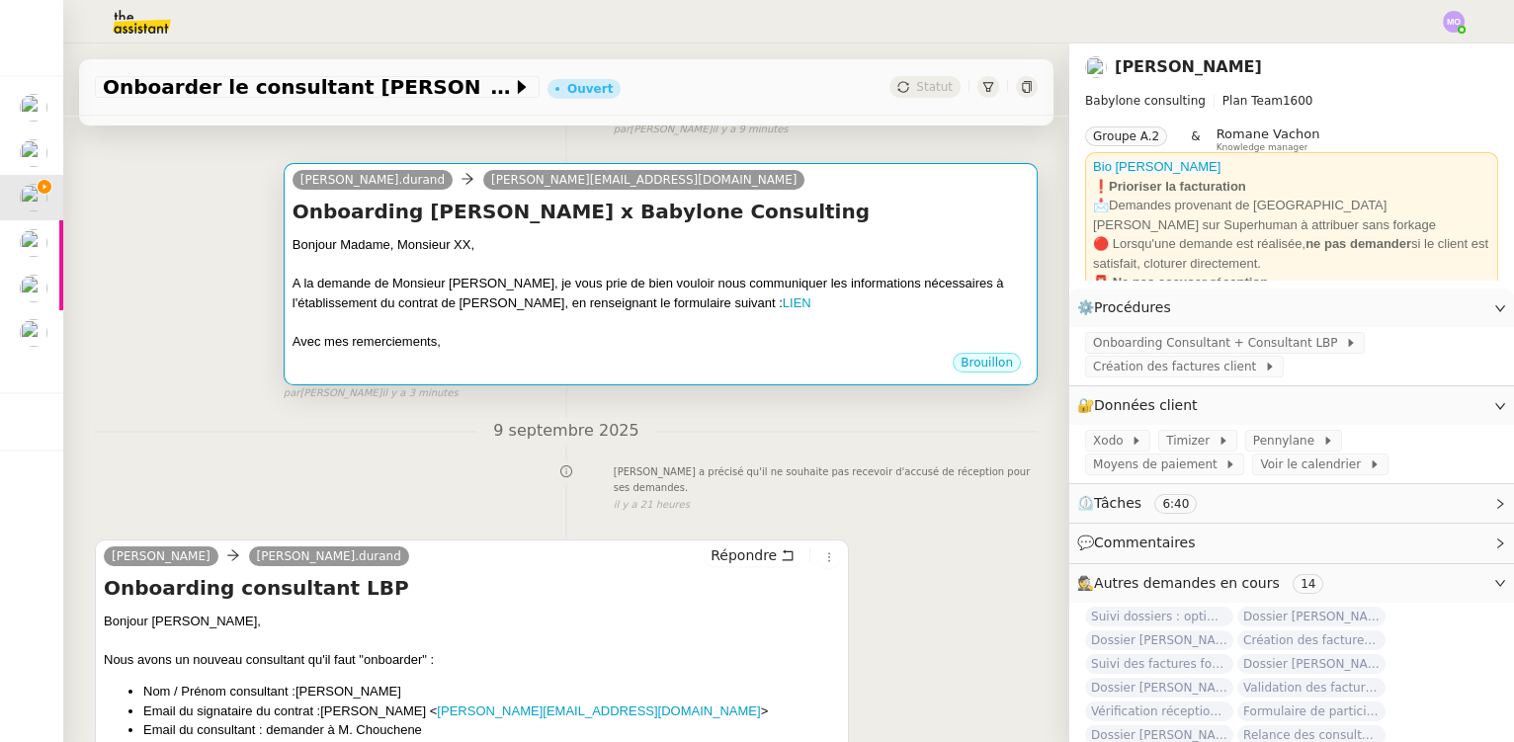
scroll to position [359, 0]
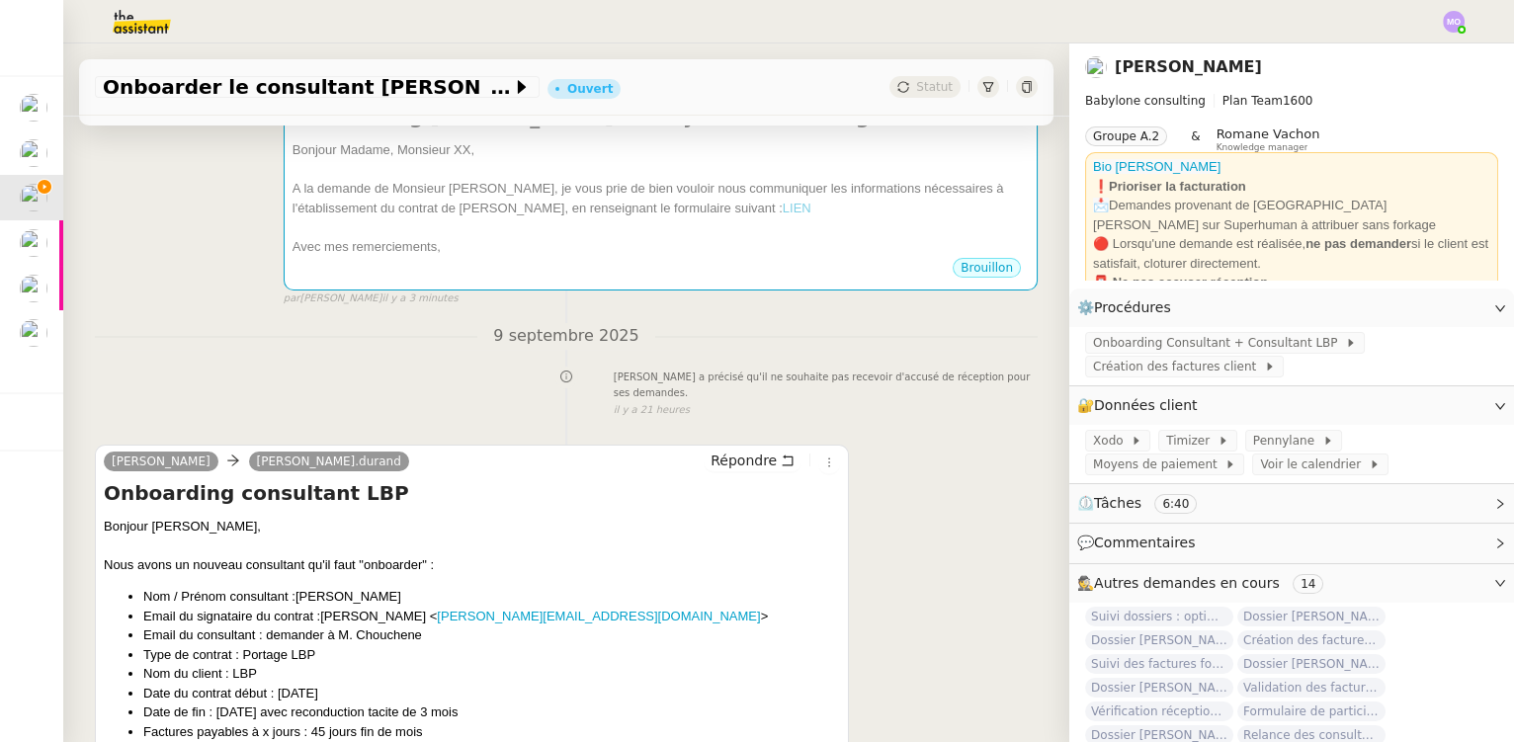
drag, startPoint x: 383, startPoint y: 616, endPoint x: 466, endPoint y: 618, distance: 82.1
click at [466, 618] on li "Email du signataire du contrat : [PERSON_NAME] < [PERSON_NAME][EMAIL_ADDRESS][D…" at bounding box center [491, 617] width 697 height 20
copy li "CHOUCHENE"
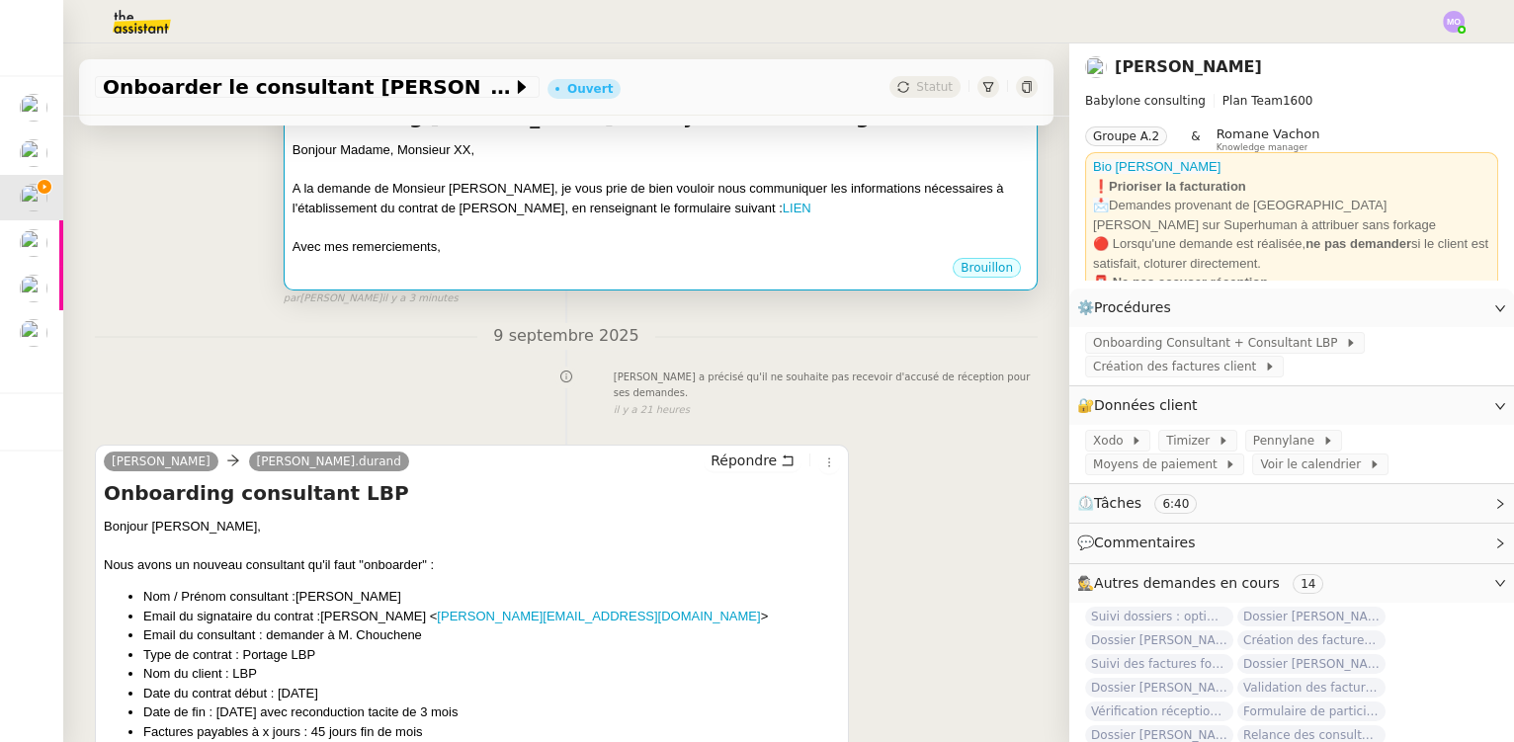
click at [555, 191] on div "A la demande de Monsieur [PERSON_NAME], je vous prie de bien vouloir nous commu…" at bounding box center [661, 198] width 736 height 39
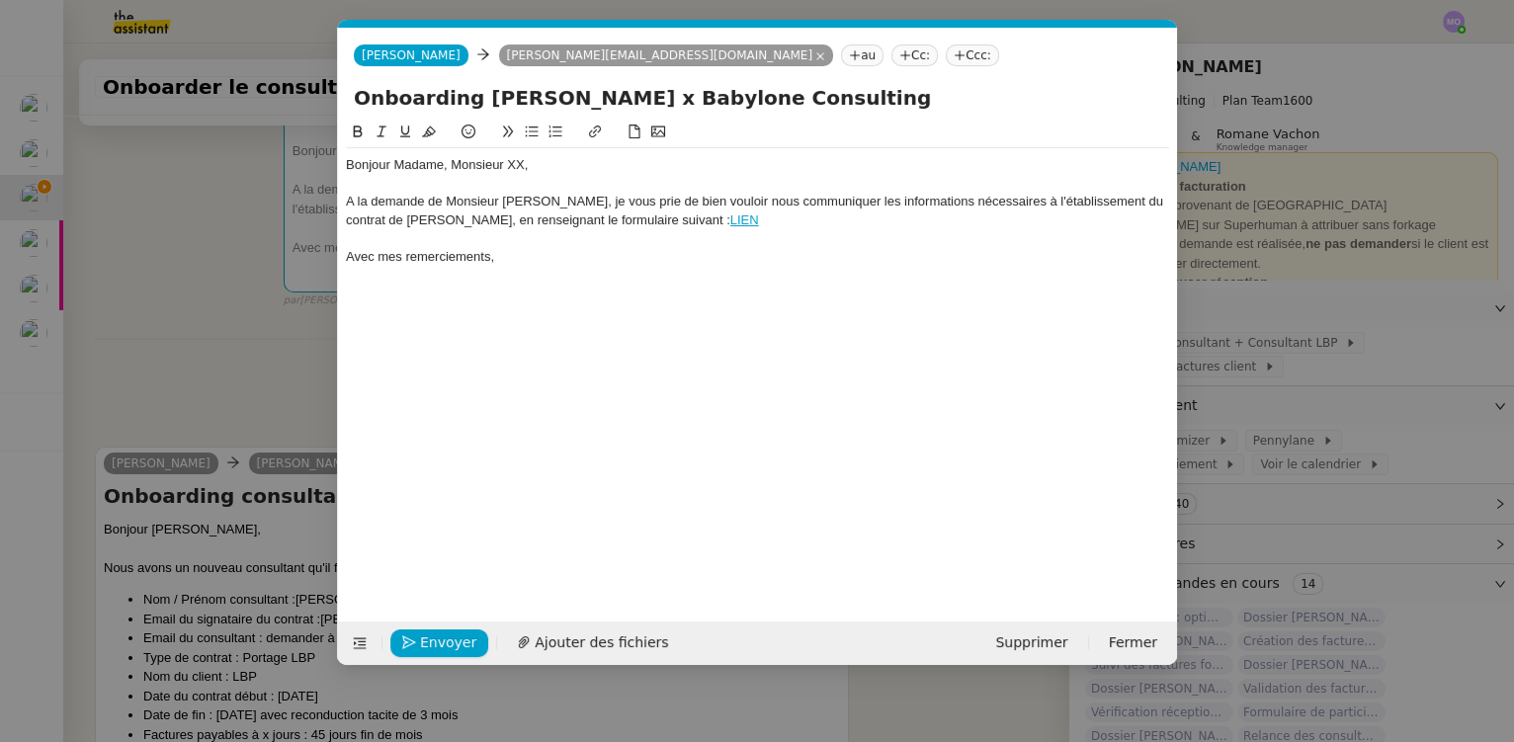
scroll to position [0, 93]
click at [429, 166] on div "Bonjour Madame, Monsieur XX," at bounding box center [757, 165] width 823 height 18
click at [455, 166] on div "Bonjour Monsieur XX," at bounding box center [757, 165] width 823 height 18
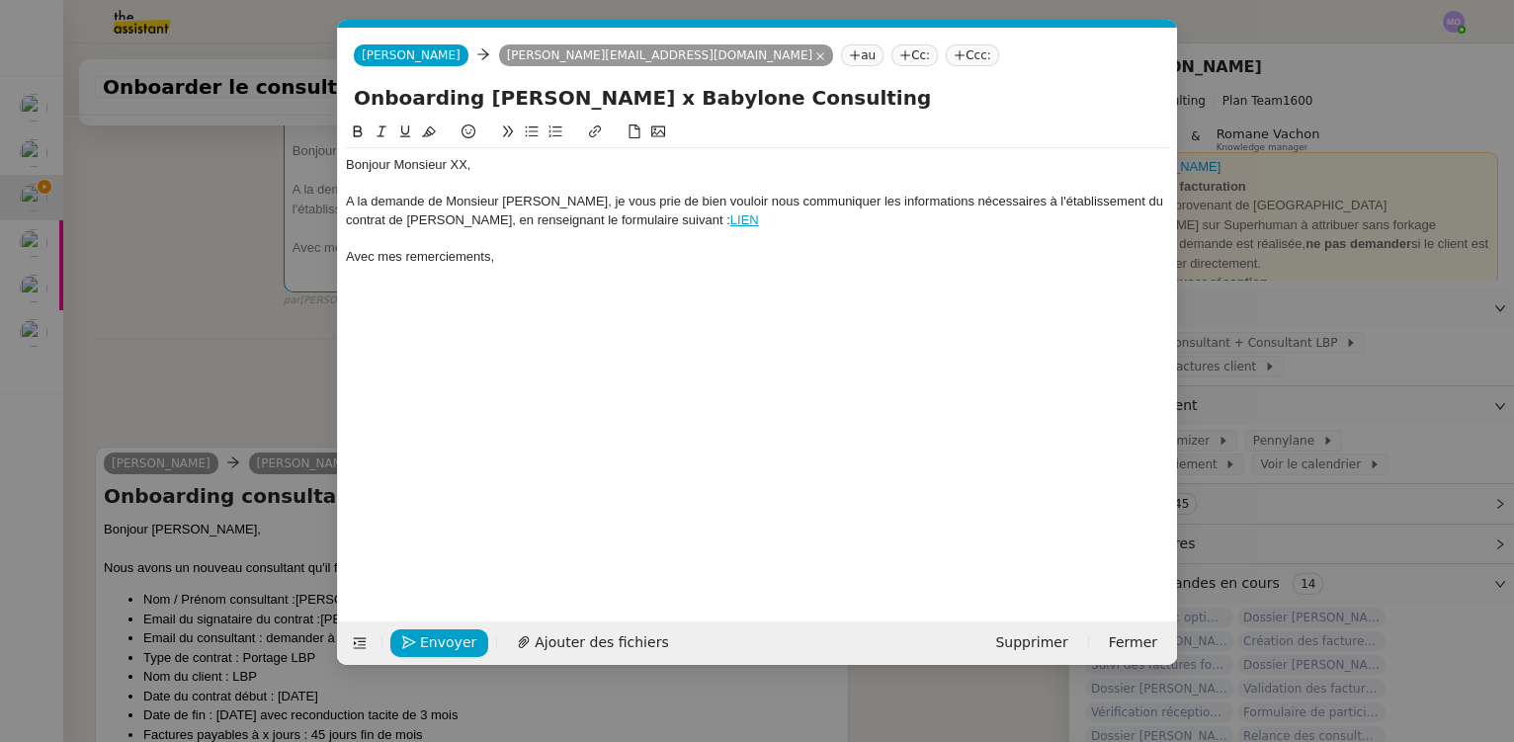
scroll to position [0, 0]
click at [186, 294] on nz-modal-container "onboard Service [PERSON_NAME] - ONBOARD ING CONSULTANTS SPECIFIQUE LBP A utilis…" at bounding box center [757, 371] width 1514 height 742
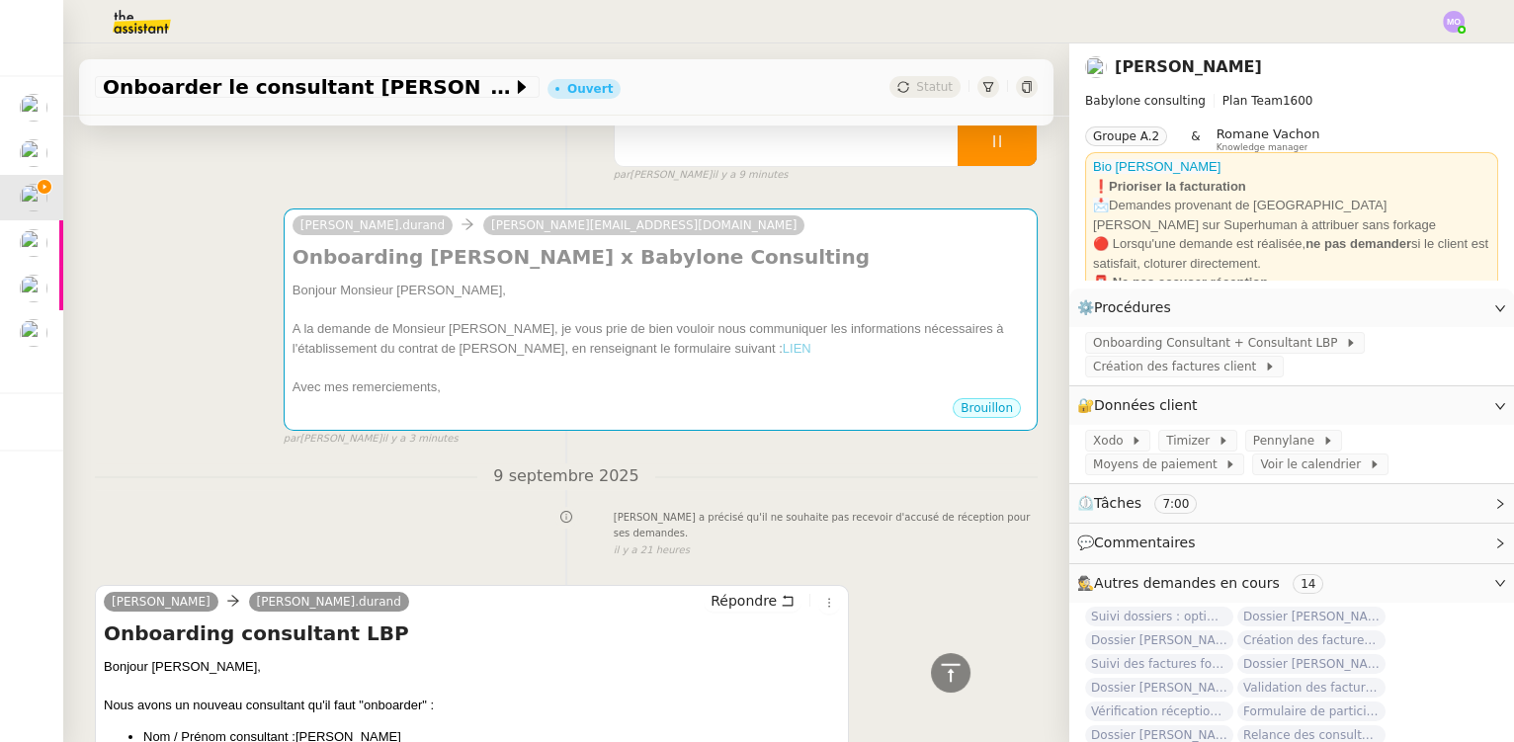
scroll to position [131, 0]
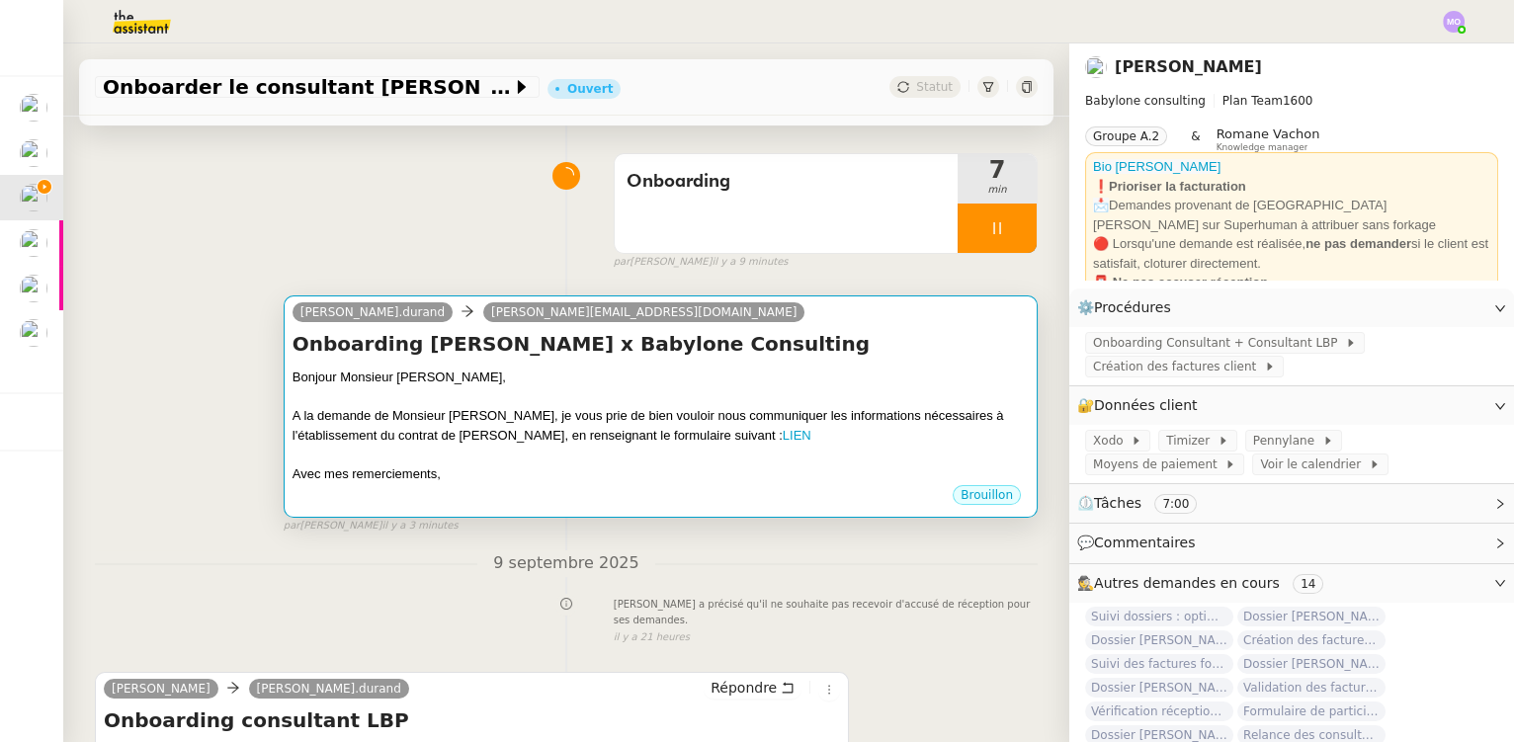
click at [568, 357] on h4 "Onboarding [PERSON_NAME] x Babylone Consulting" at bounding box center [661, 344] width 736 height 28
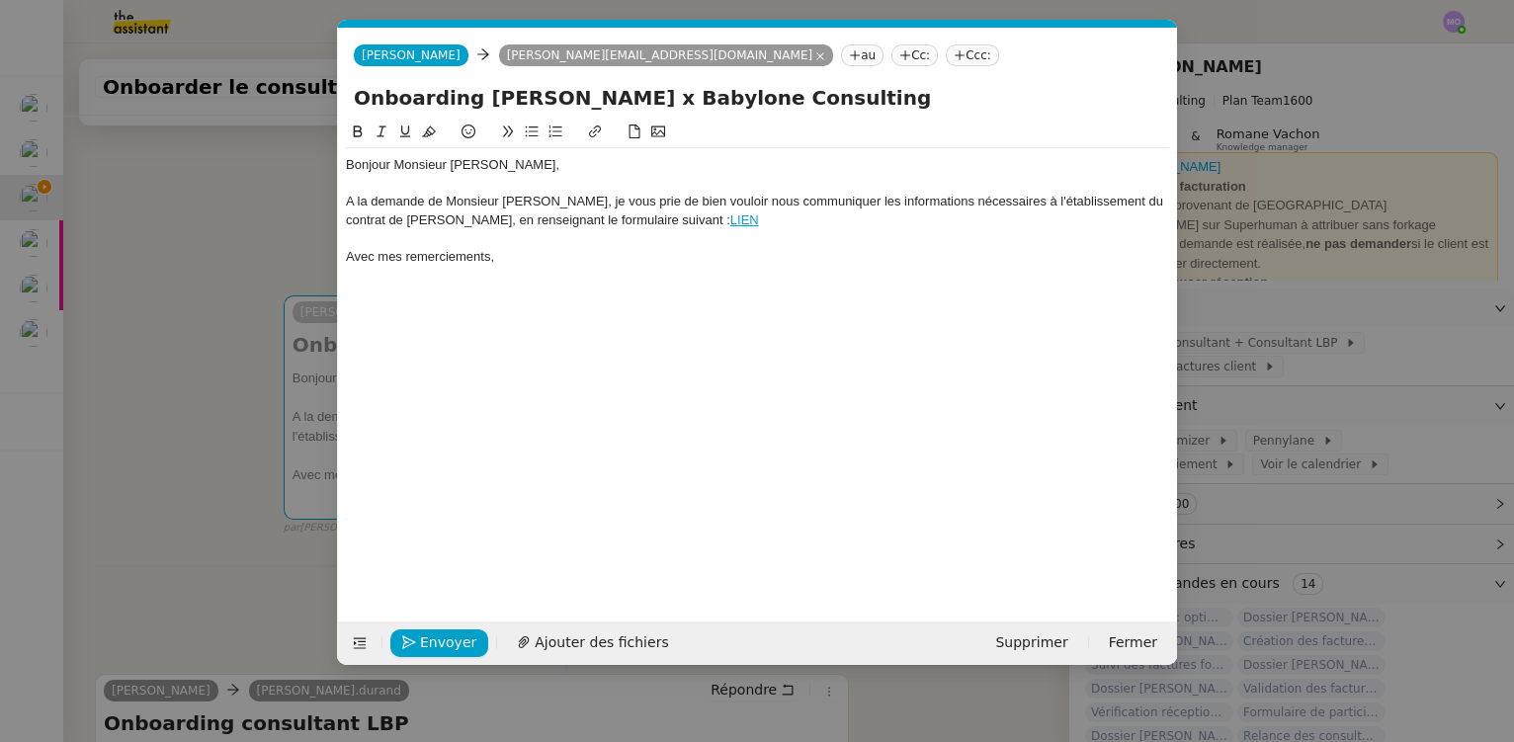
scroll to position [0, 93]
click at [808, 220] on div "A la demande de Monsieur [PERSON_NAME], je vous prie de bien vouloir nous commu…" at bounding box center [757, 211] width 823 height 37
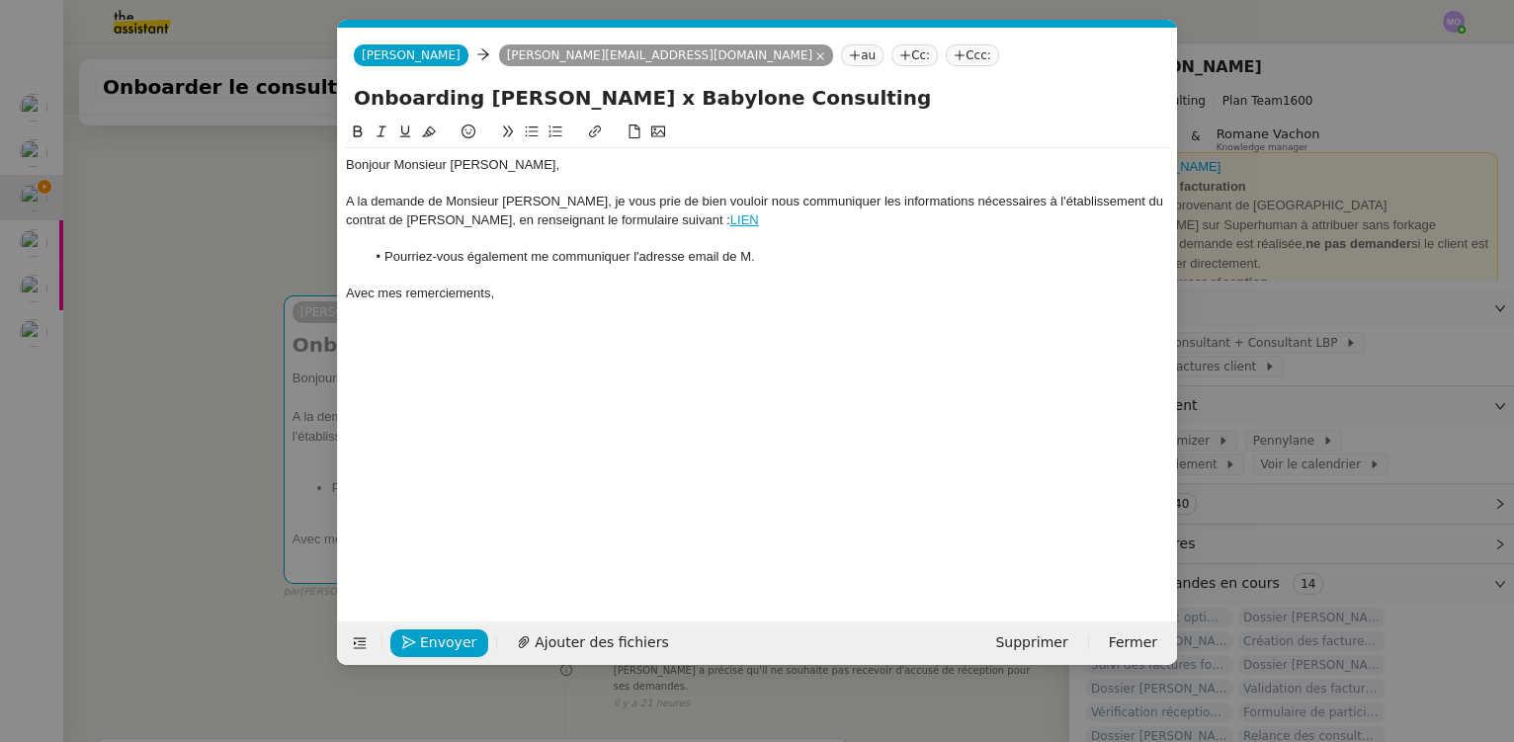
click at [134, 283] on nz-modal-container "onboard Service [PERSON_NAME] - ONBOARD ING CONSULTANTS SPECIFIQUE LBP A utilis…" at bounding box center [757, 371] width 1514 height 742
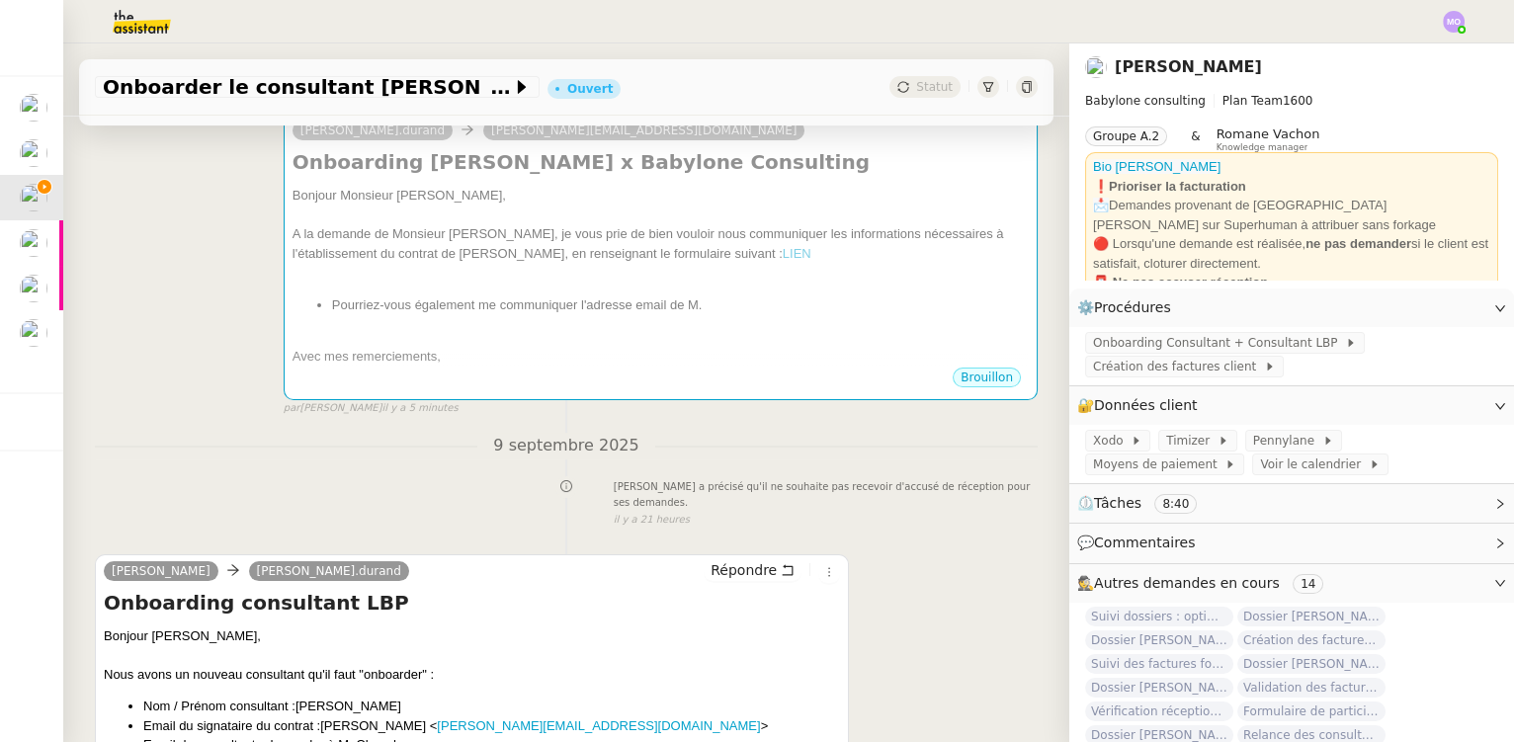
scroll to position [310, 0]
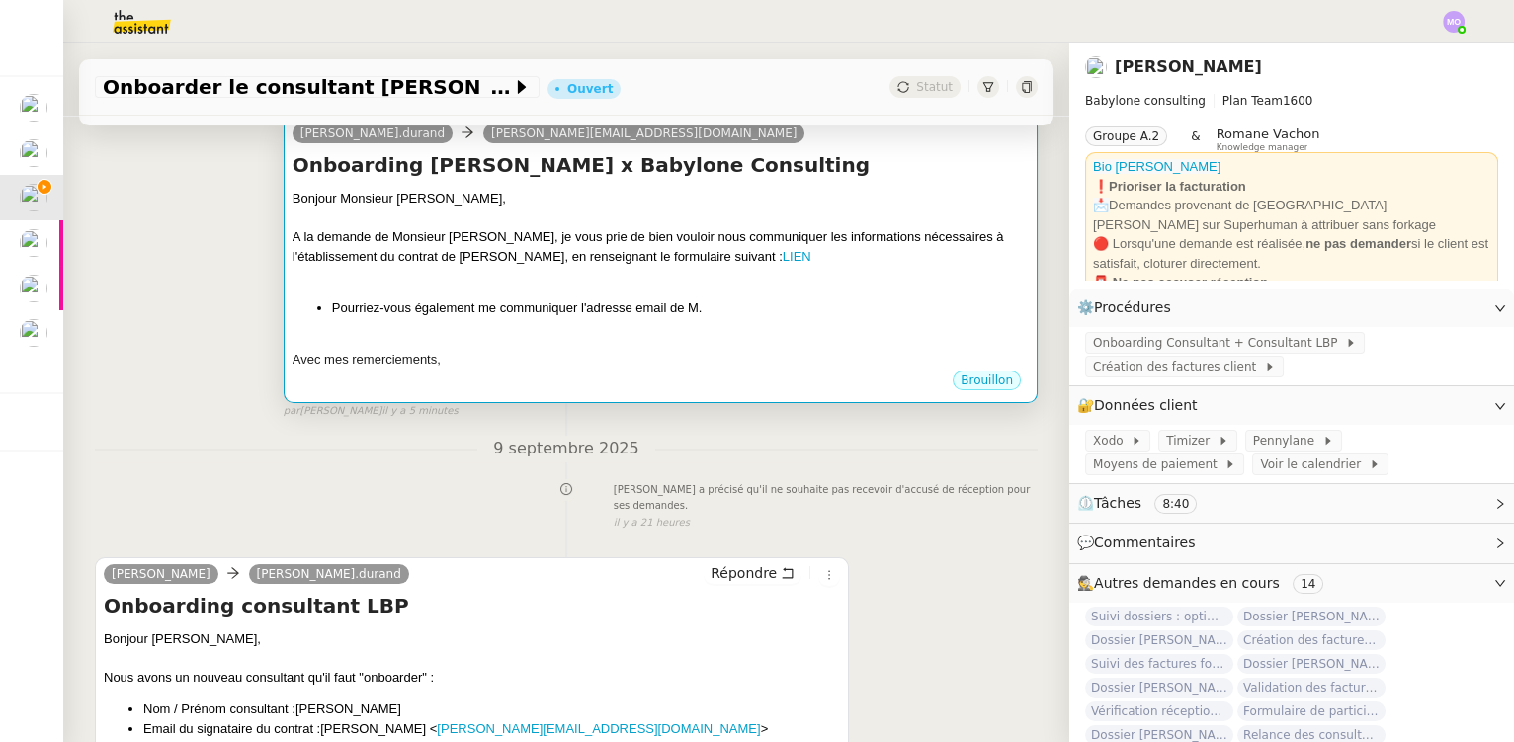
click at [508, 236] on div "A la demande de Monsieur [PERSON_NAME], je vous prie de bien vouloir nous commu…" at bounding box center [661, 246] width 736 height 39
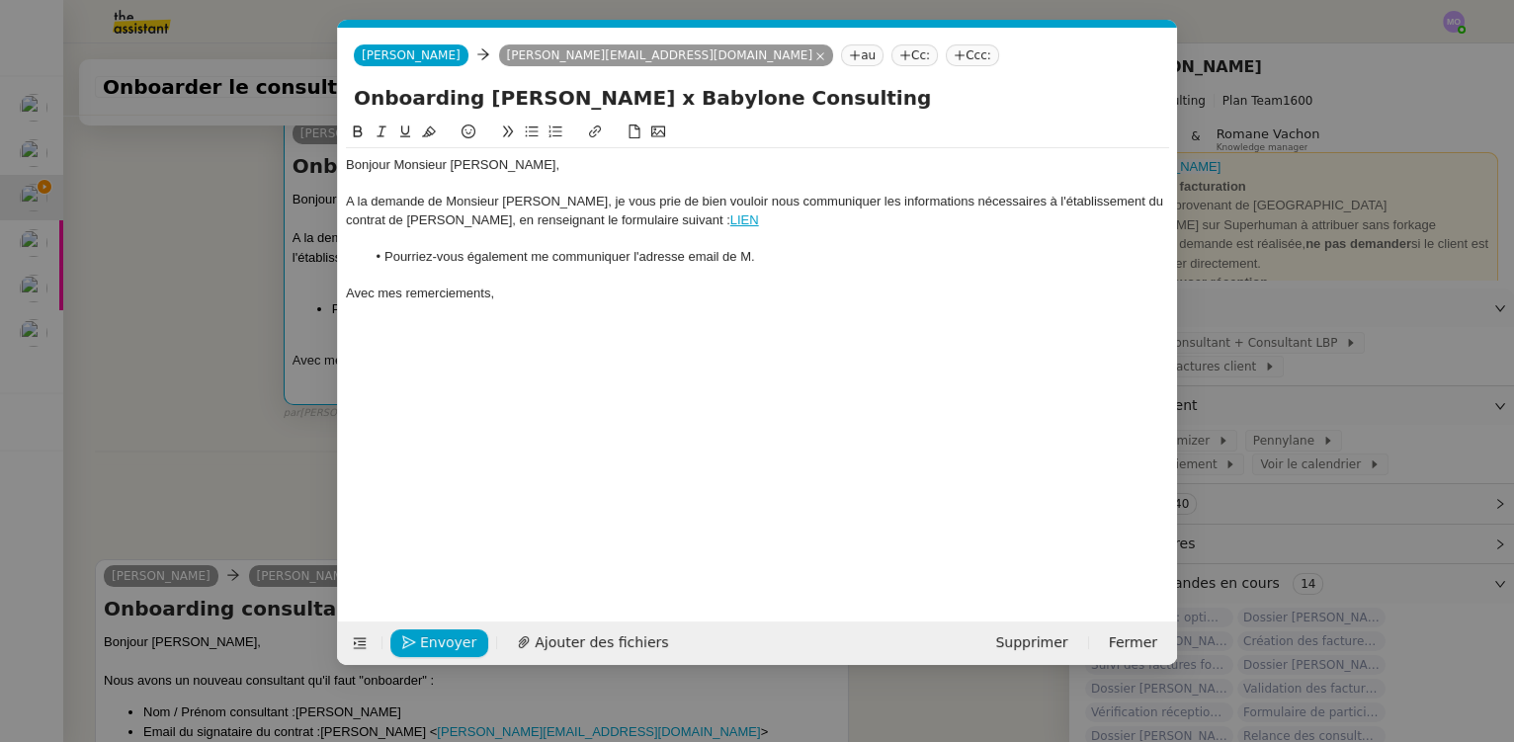
scroll to position [0, 93]
click at [574, 199] on div "A la demande de Monsieur [PERSON_NAME], je vous prie de bien vouloir nous commu…" at bounding box center [757, 211] width 823 height 37
click at [559, 201] on div "A la demande de Monsieur [PERSON_NAME], je vous prie de bien vouloir nous commu…" at bounding box center [757, 211] width 823 height 37
click at [147, 333] on nz-modal-container "onboard Service [PERSON_NAME] - ONBOARD ING CONSULTANTS SPECIFIQUE LBP A utilis…" at bounding box center [757, 371] width 1514 height 742
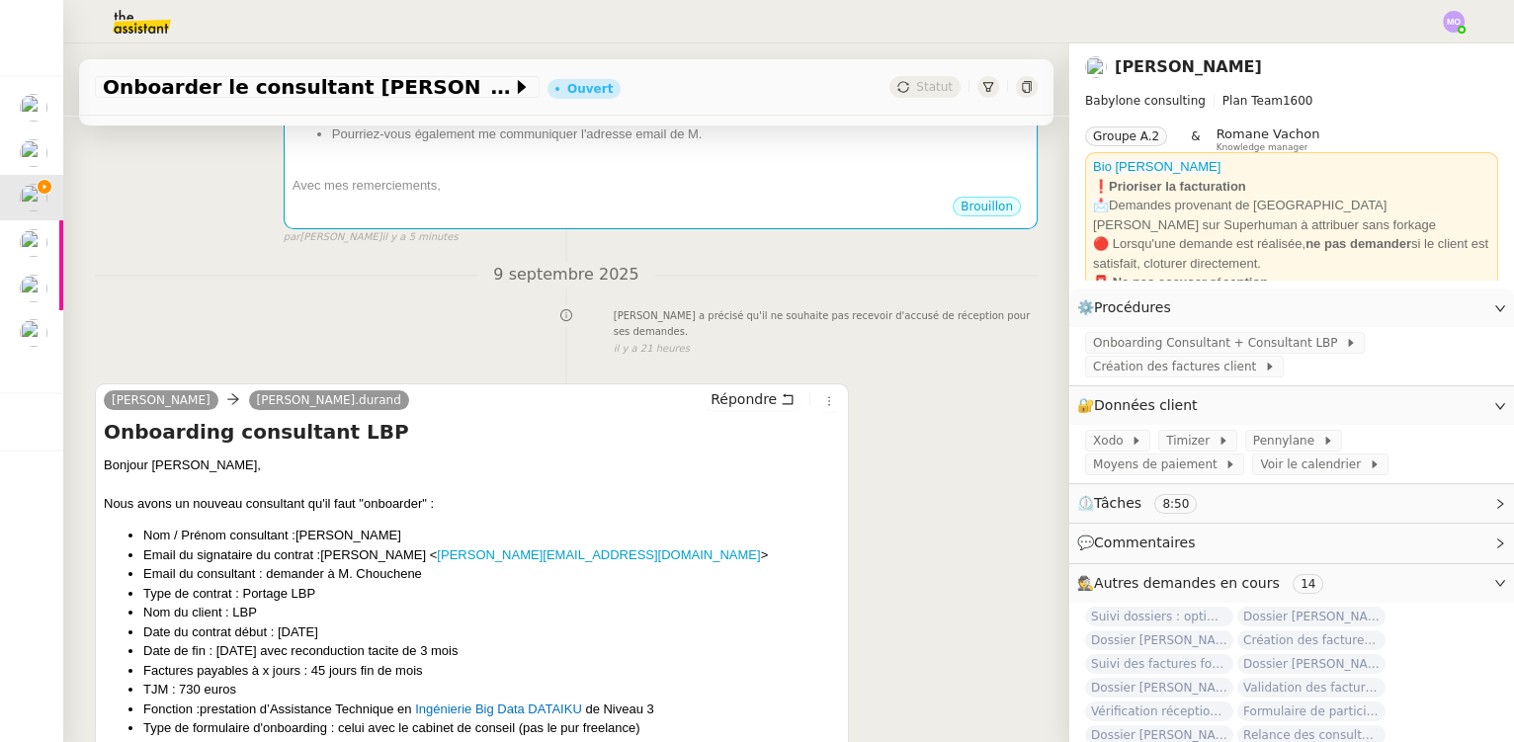
scroll to position [490, 0]
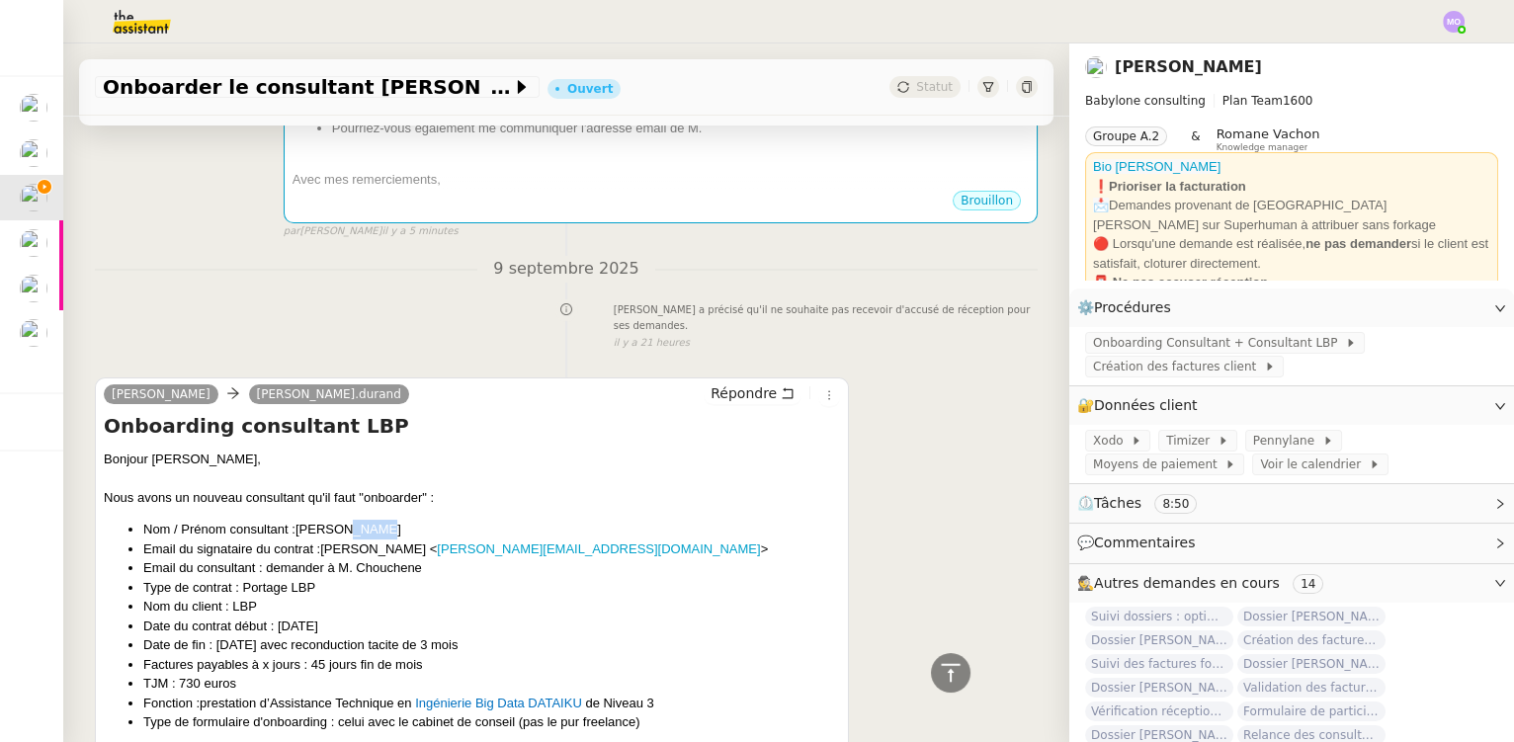
drag, startPoint x: 347, startPoint y: 530, endPoint x: 385, endPoint y: 534, distance: 38.7
click at [385, 534] on li "Nom / Prénom consultant : [PERSON_NAME]" at bounding box center [491, 530] width 697 height 20
copy span "KOUKI"
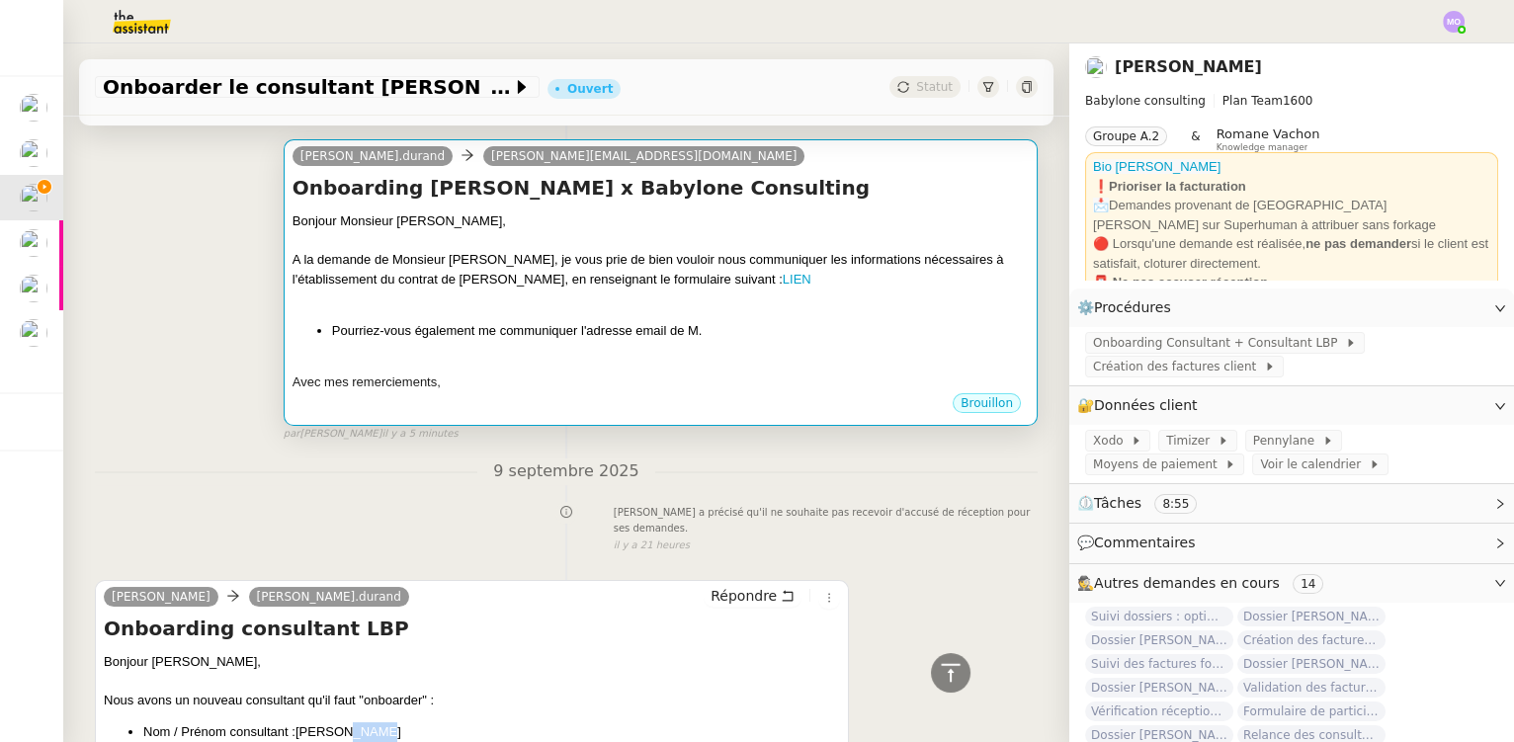
scroll to position [221, 0]
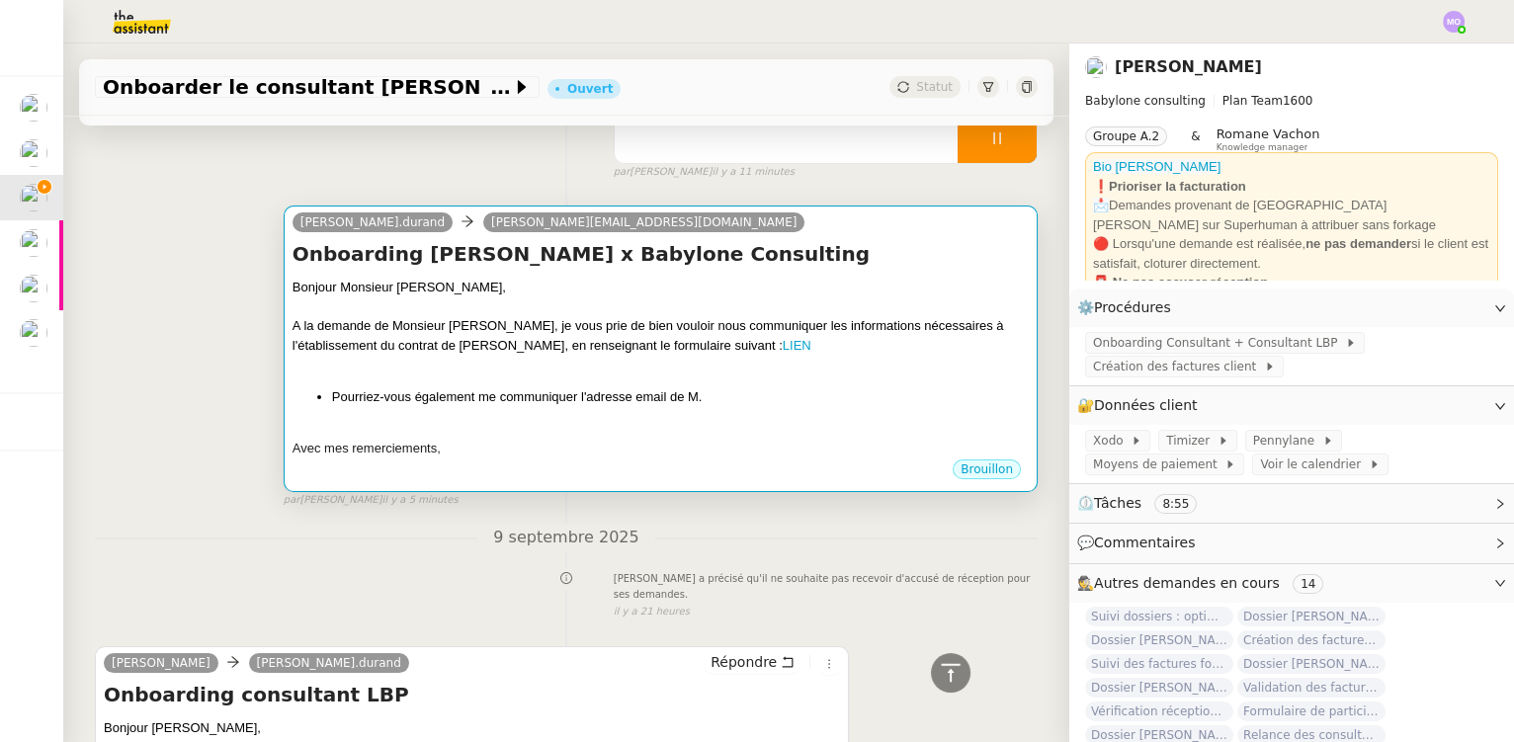
click at [726, 372] on div at bounding box center [661, 365] width 736 height 20
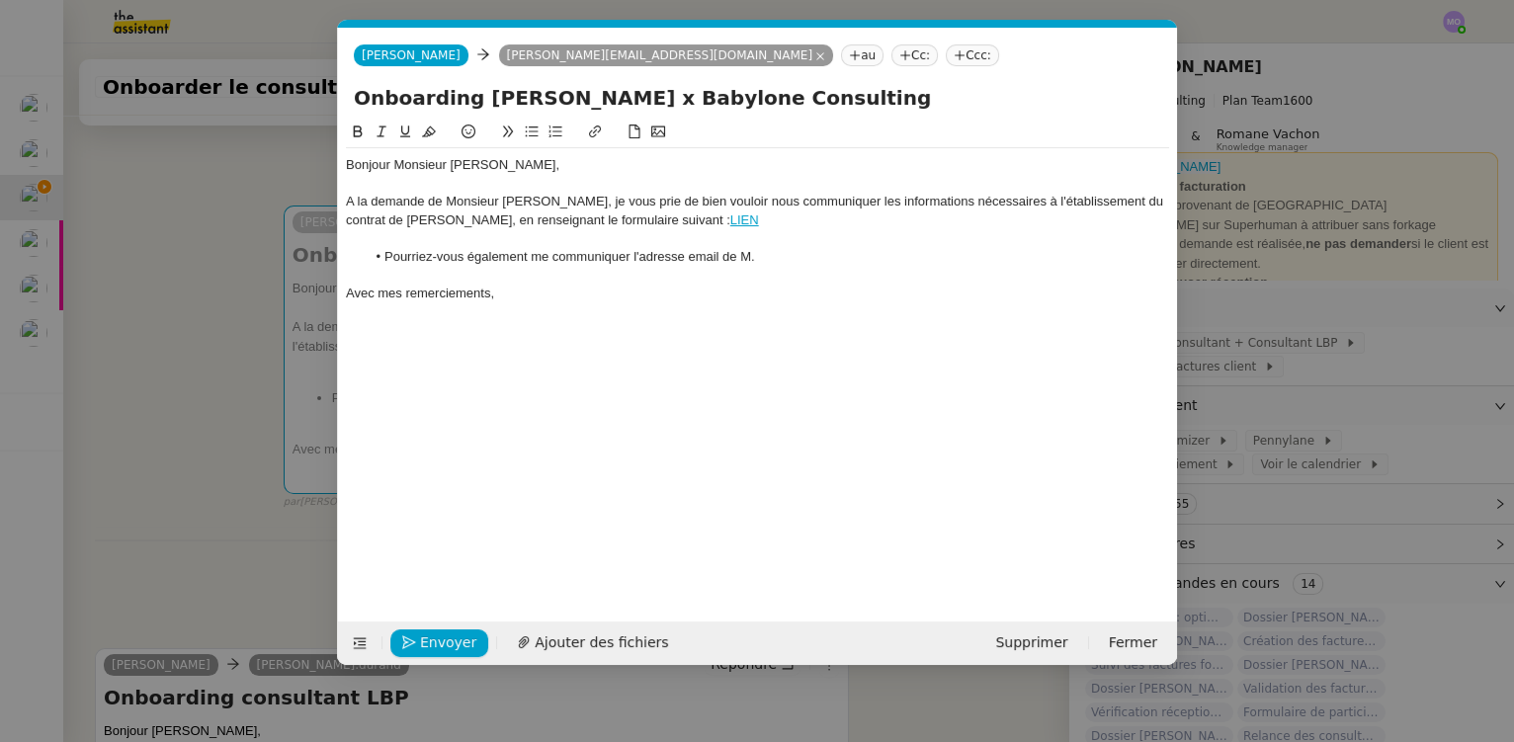
scroll to position [0, 93]
click at [777, 258] on li "Pourriez-vous également me communiquer l'adresse email de M." at bounding box center [768, 257] width 805 height 18
click at [688, 358] on div "Bonjour Monsieur [PERSON_NAME], A la demande de Monsieur [PERSON_NAME], je vous…" at bounding box center [757, 356] width 823 height 470
click at [442, 640] on span "Envoyer" at bounding box center [448, 643] width 56 height 23
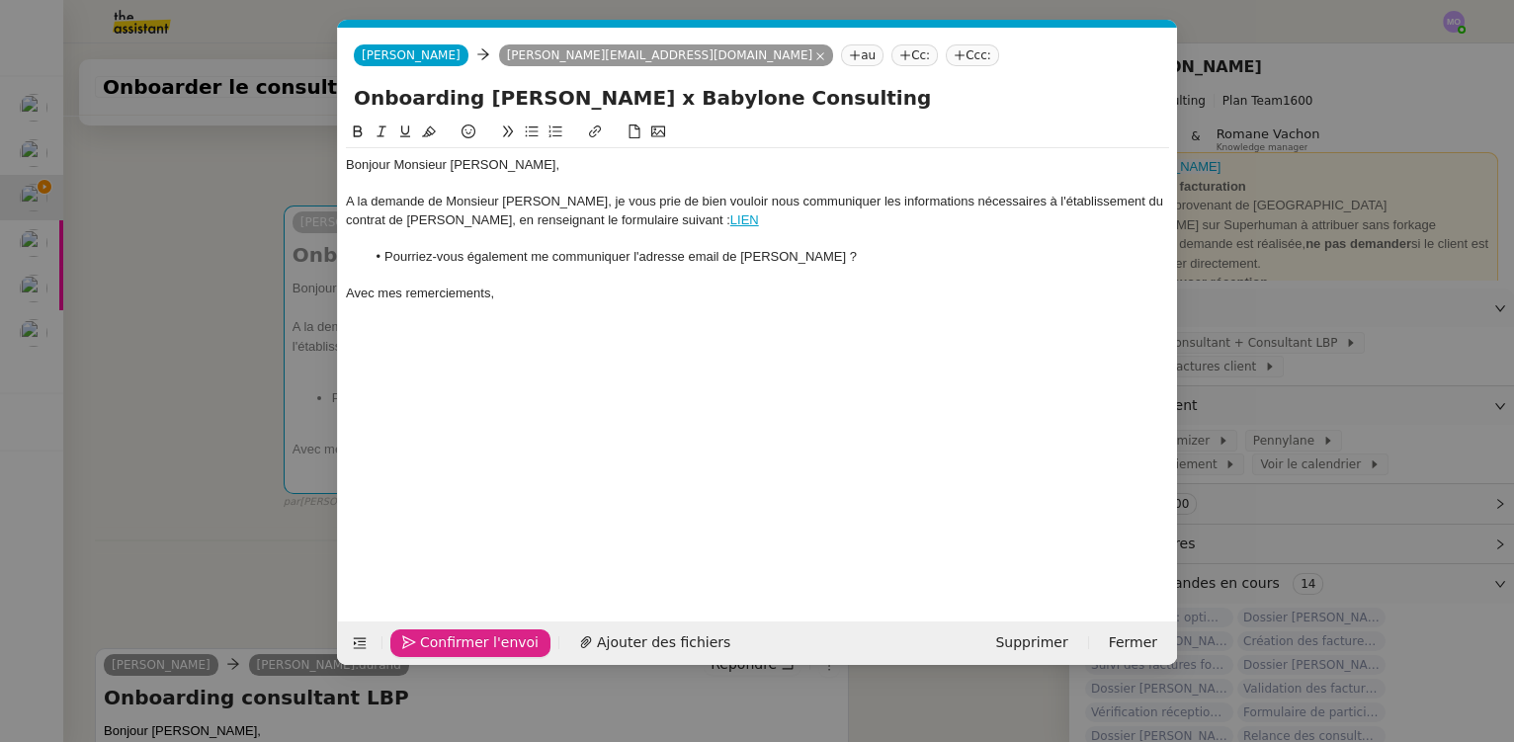
click at [442, 640] on span "Confirmer l'envoi" at bounding box center [479, 643] width 119 height 23
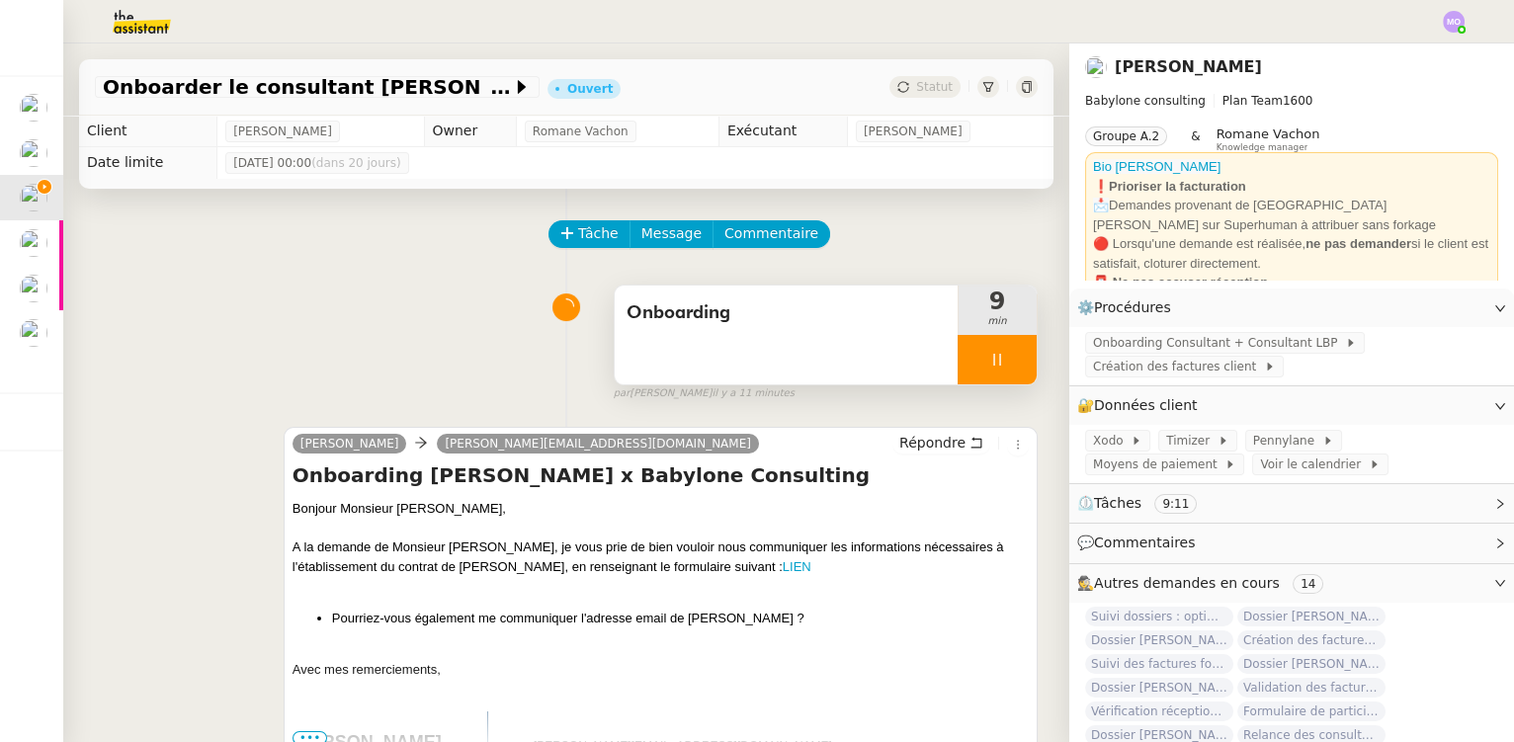
click at [988, 375] on div at bounding box center [997, 359] width 79 height 49
click at [997, 375] on button at bounding box center [1017, 359] width 40 height 49
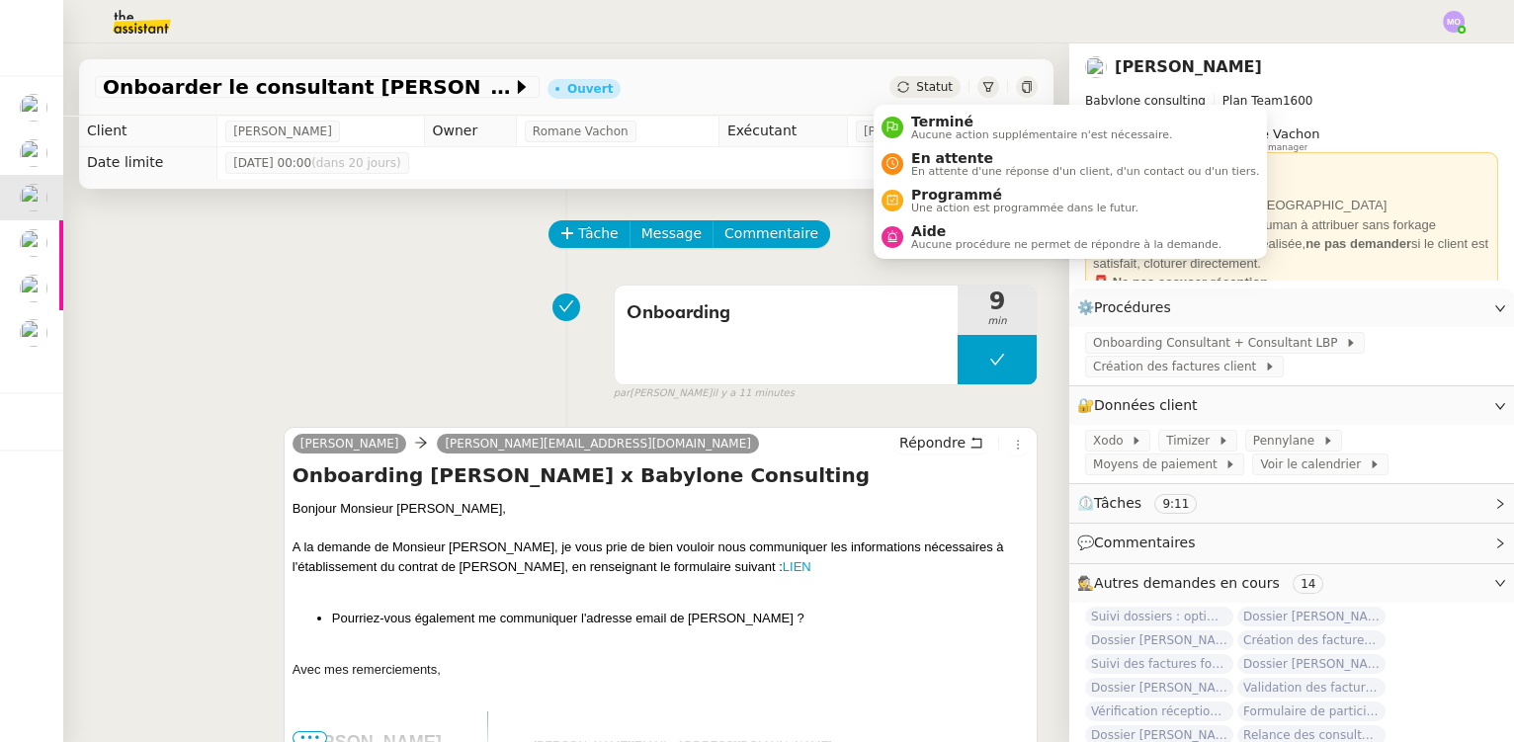
click at [916, 80] on span "Statut" at bounding box center [934, 87] width 37 height 14
click at [953, 153] on span "En attente" at bounding box center [1085, 158] width 348 height 16
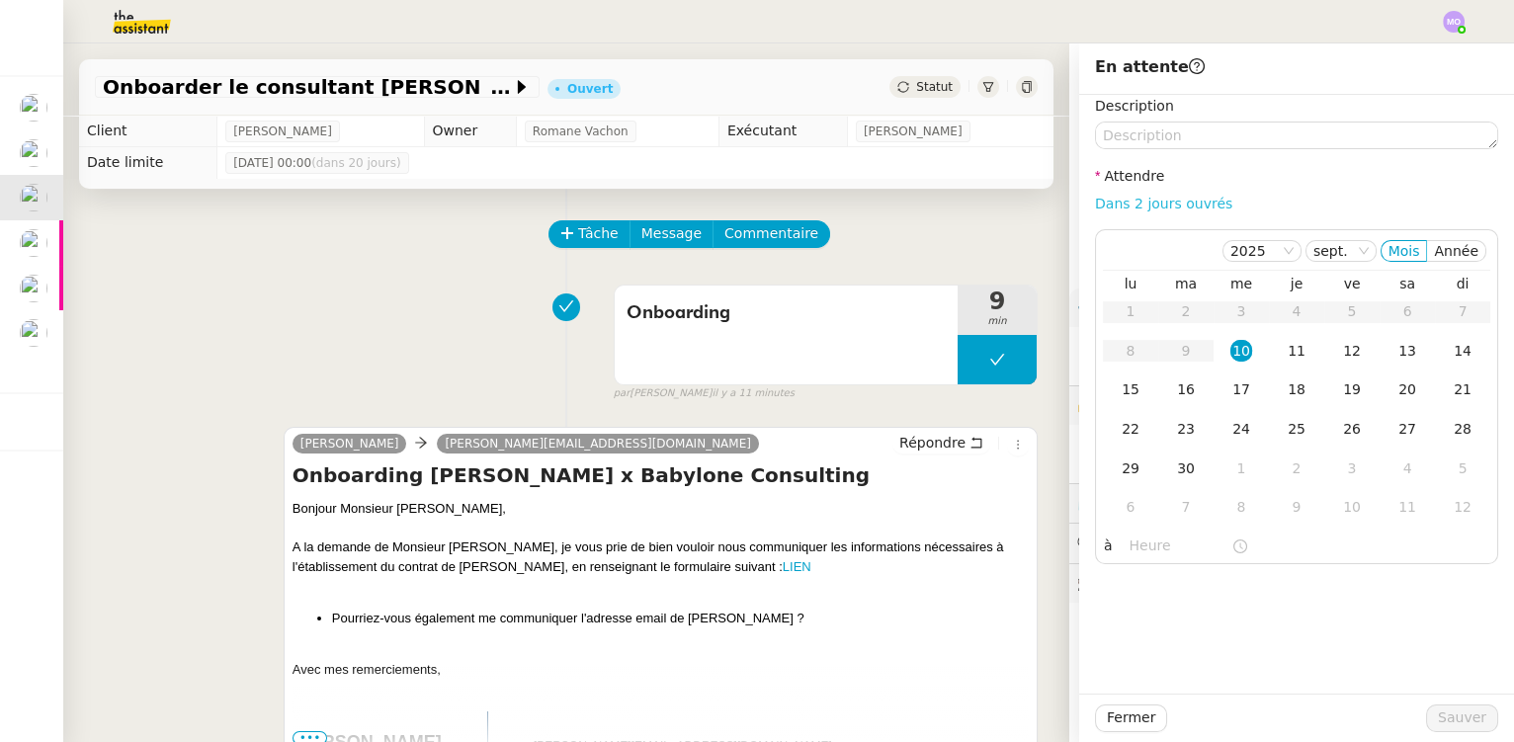
click at [1123, 202] on link "Dans 2 jours ouvrés" at bounding box center [1163, 204] width 137 height 16
type input "07:00"
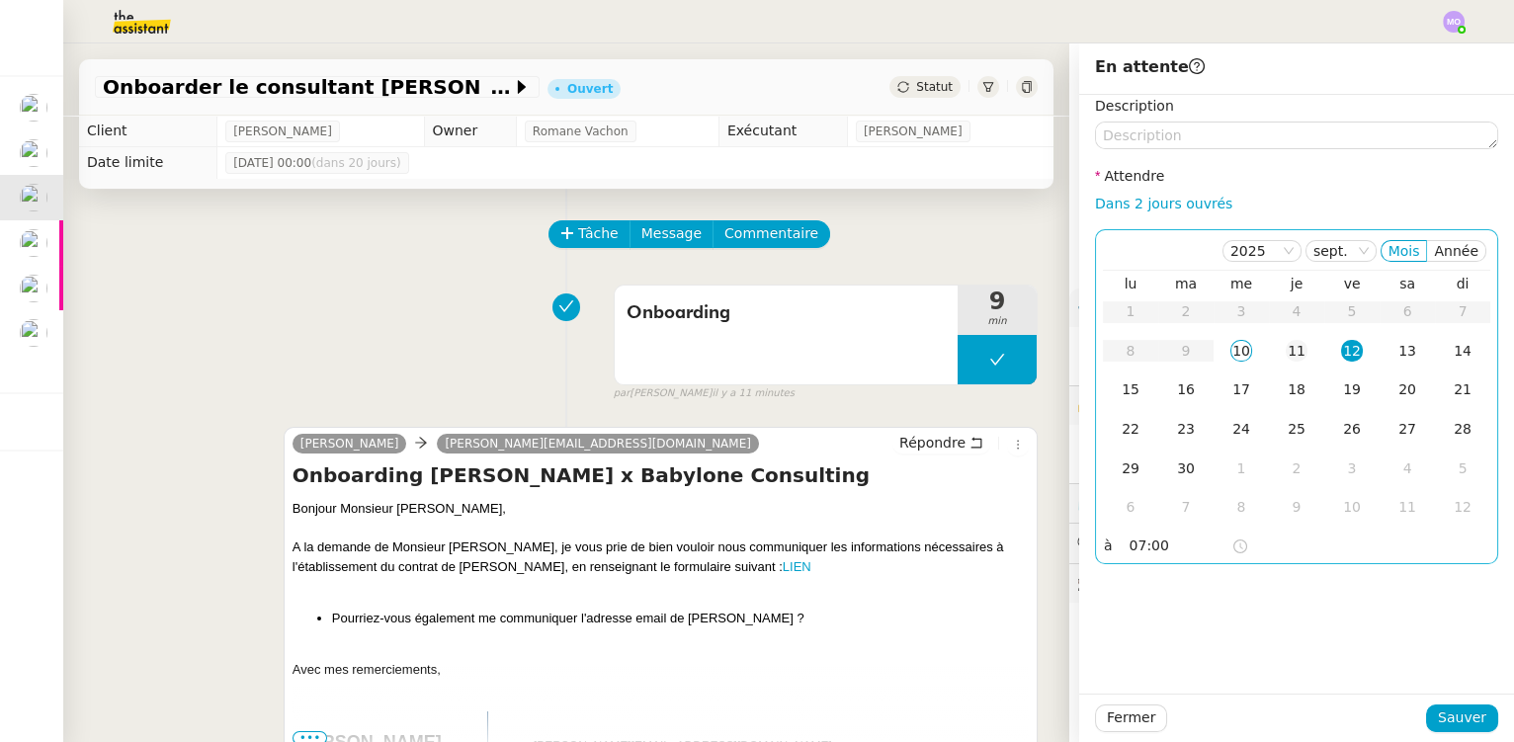
click at [1286, 357] on div "11" at bounding box center [1297, 351] width 22 height 22
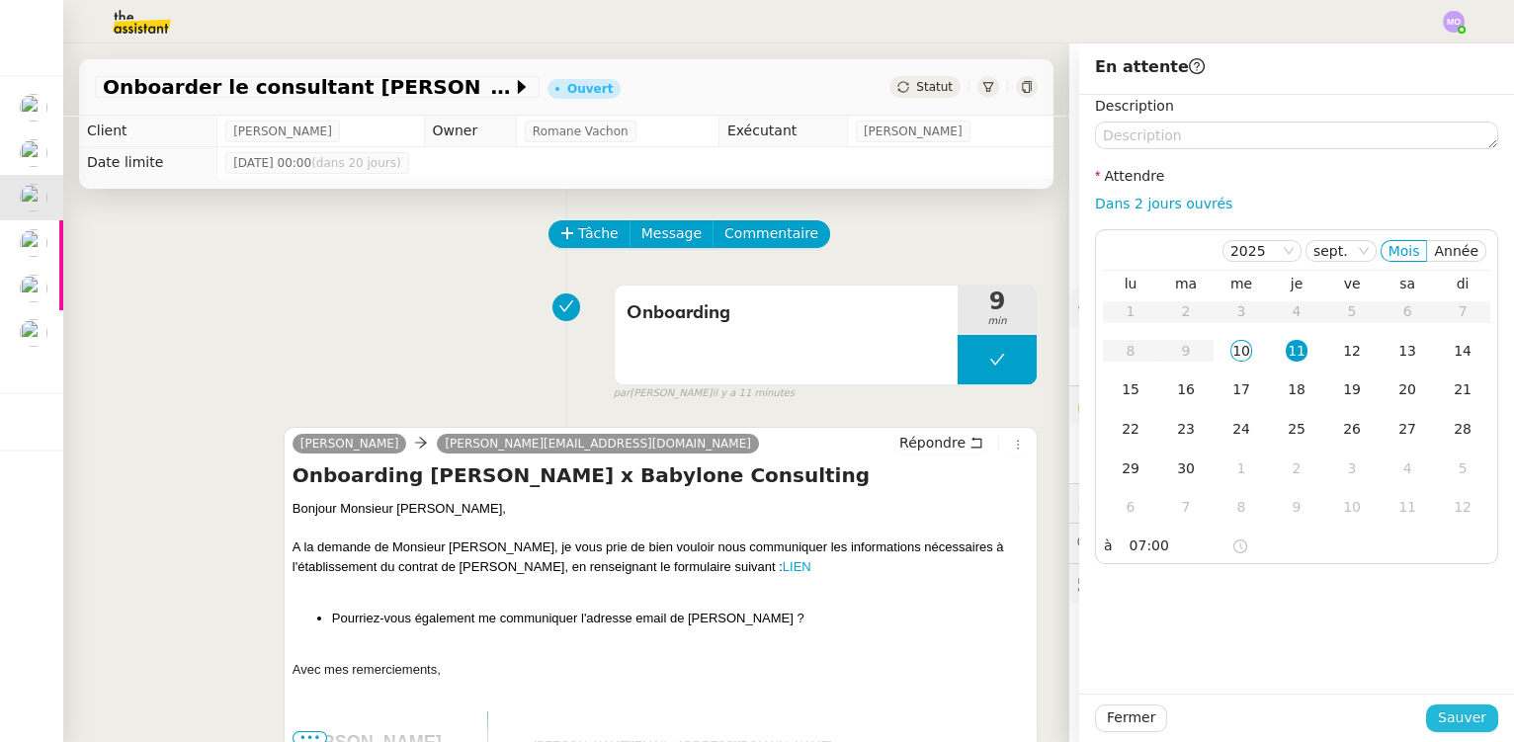
click at [1448, 714] on span "Sauver" at bounding box center [1462, 718] width 48 height 23
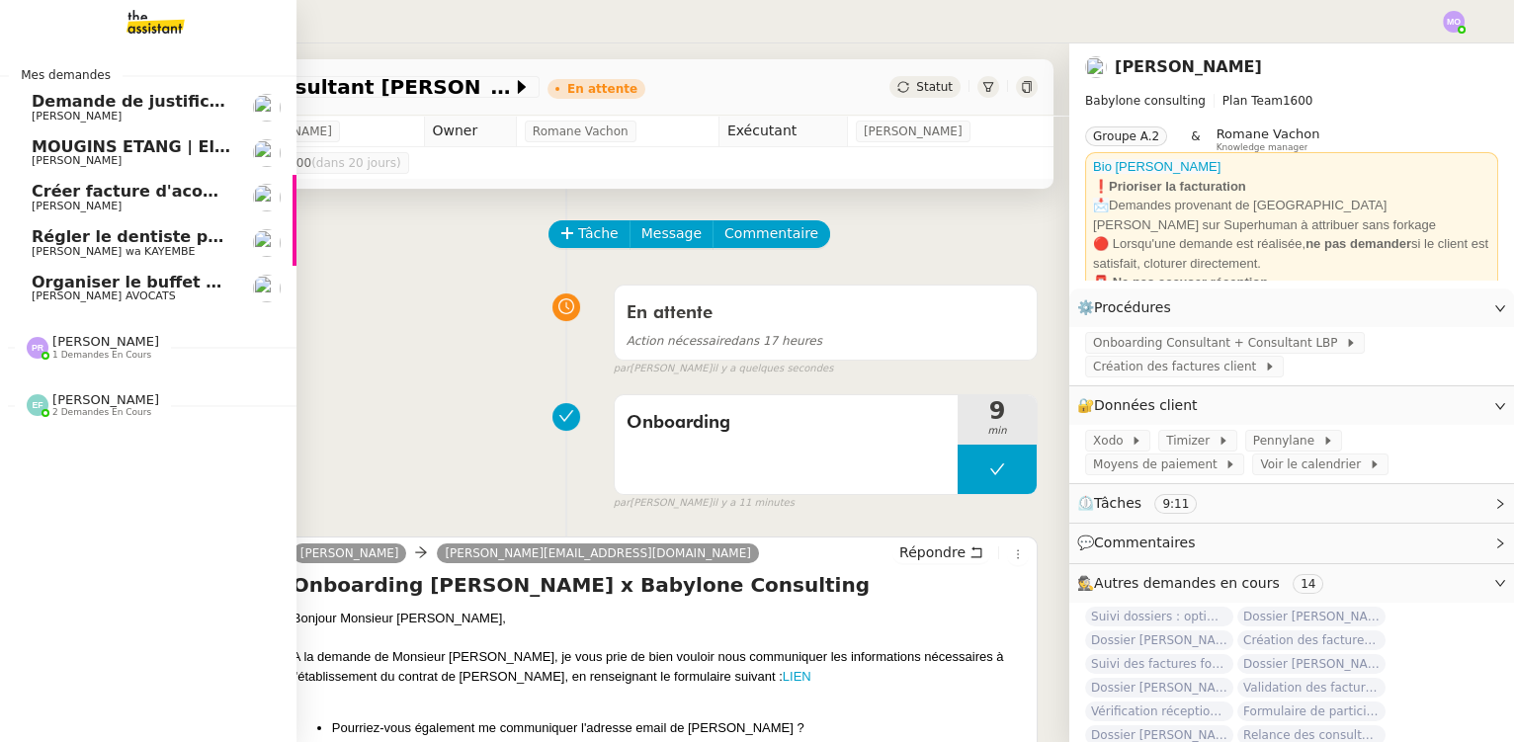
click at [163, 283] on span "Organiser le buffet pour le pot de départ" at bounding box center [214, 282] width 365 height 19
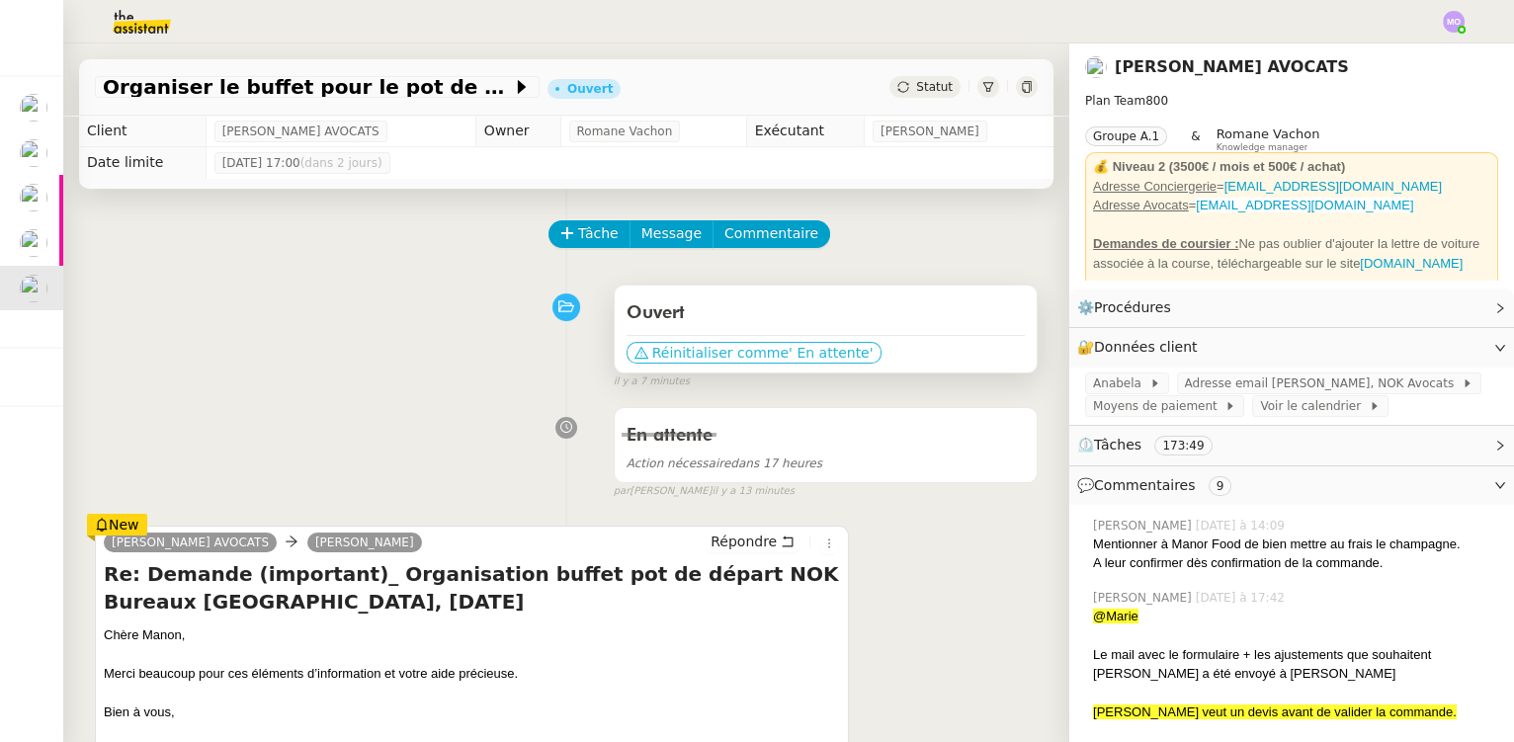
click at [708, 350] on span "Réinitialiser comme" at bounding box center [720, 353] width 136 height 20
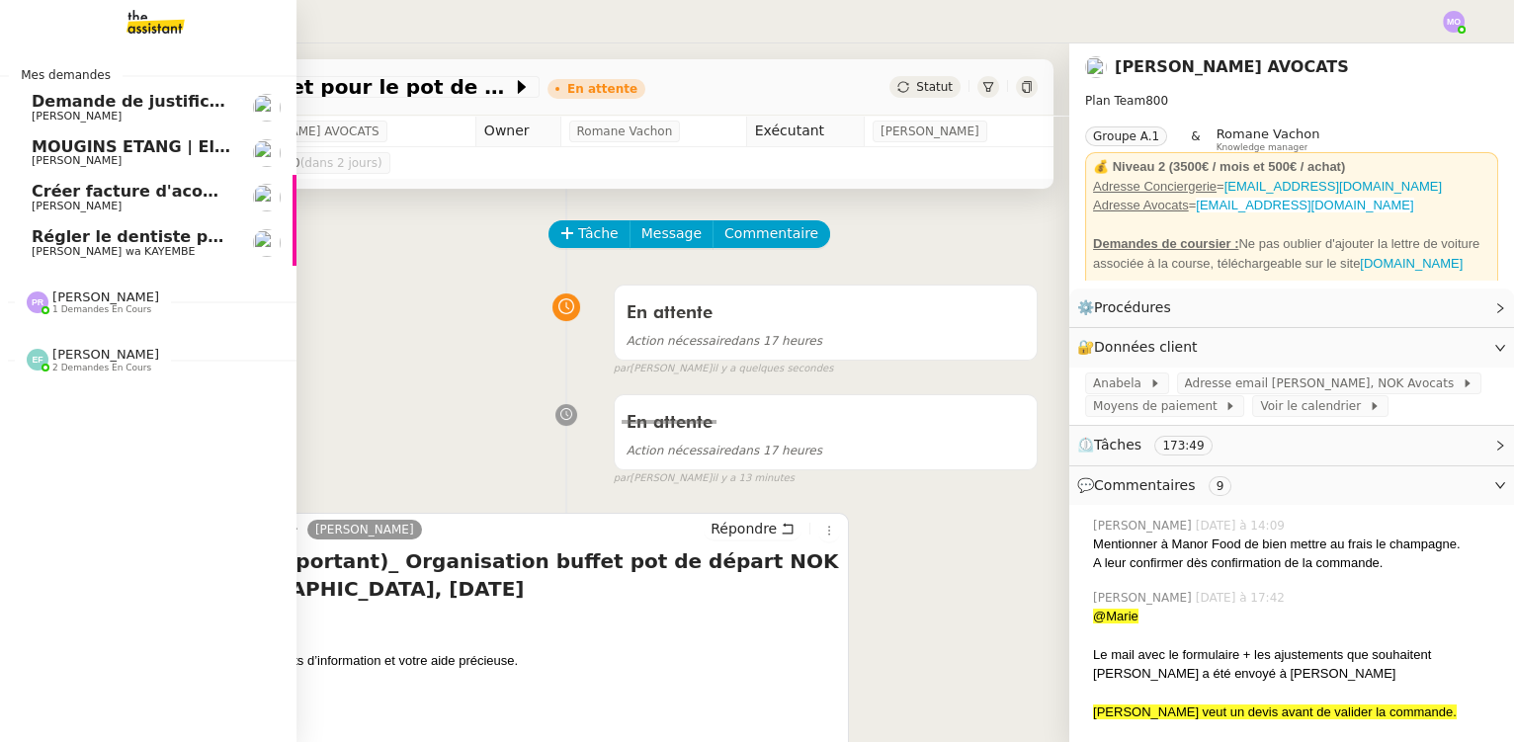
click at [82, 307] on span "1 demandes en cours" at bounding box center [101, 309] width 99 height 11
click at [124, 343] on span "Dépôt - Factures Projets" at bounding box center [140, 339] width 216 height 19
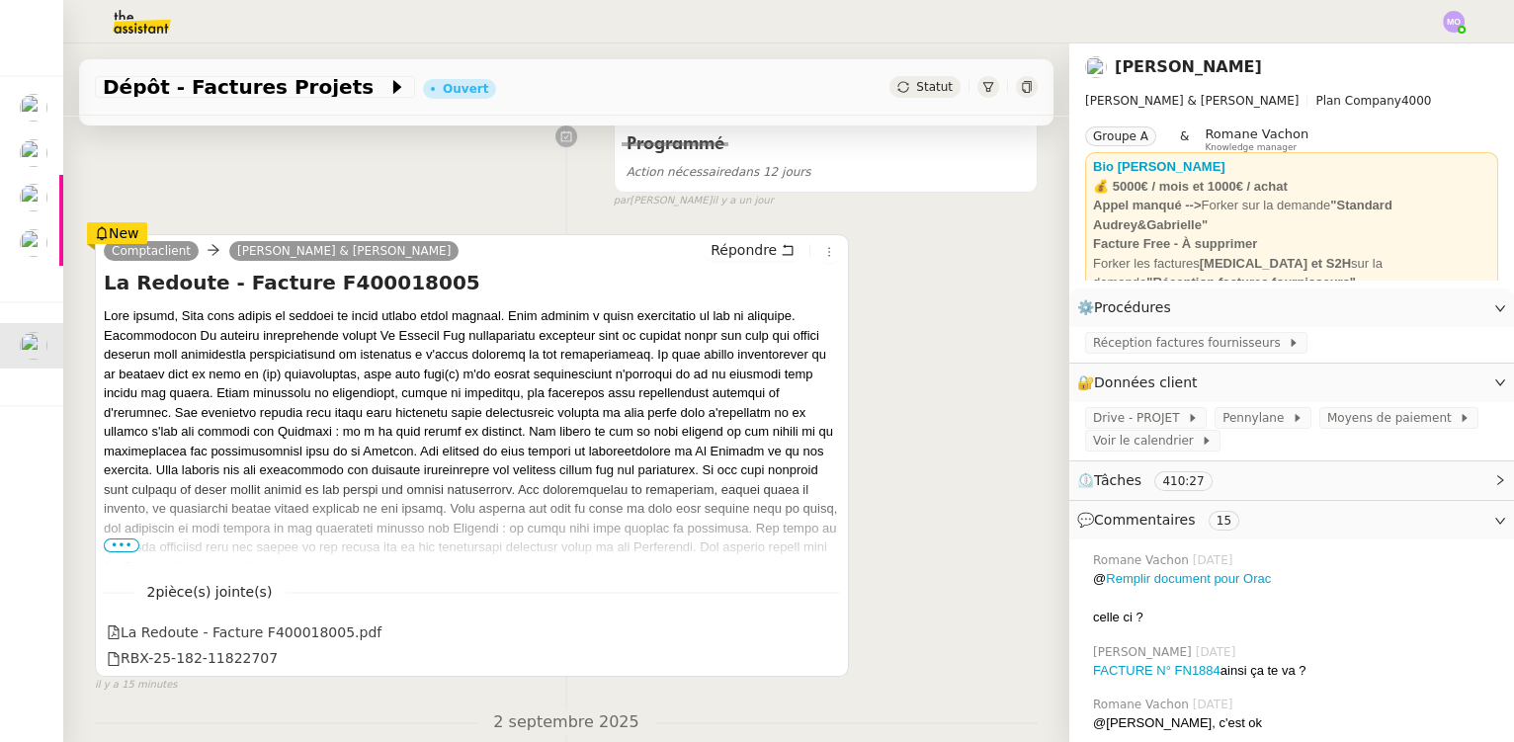
scroll to position [359, 0]
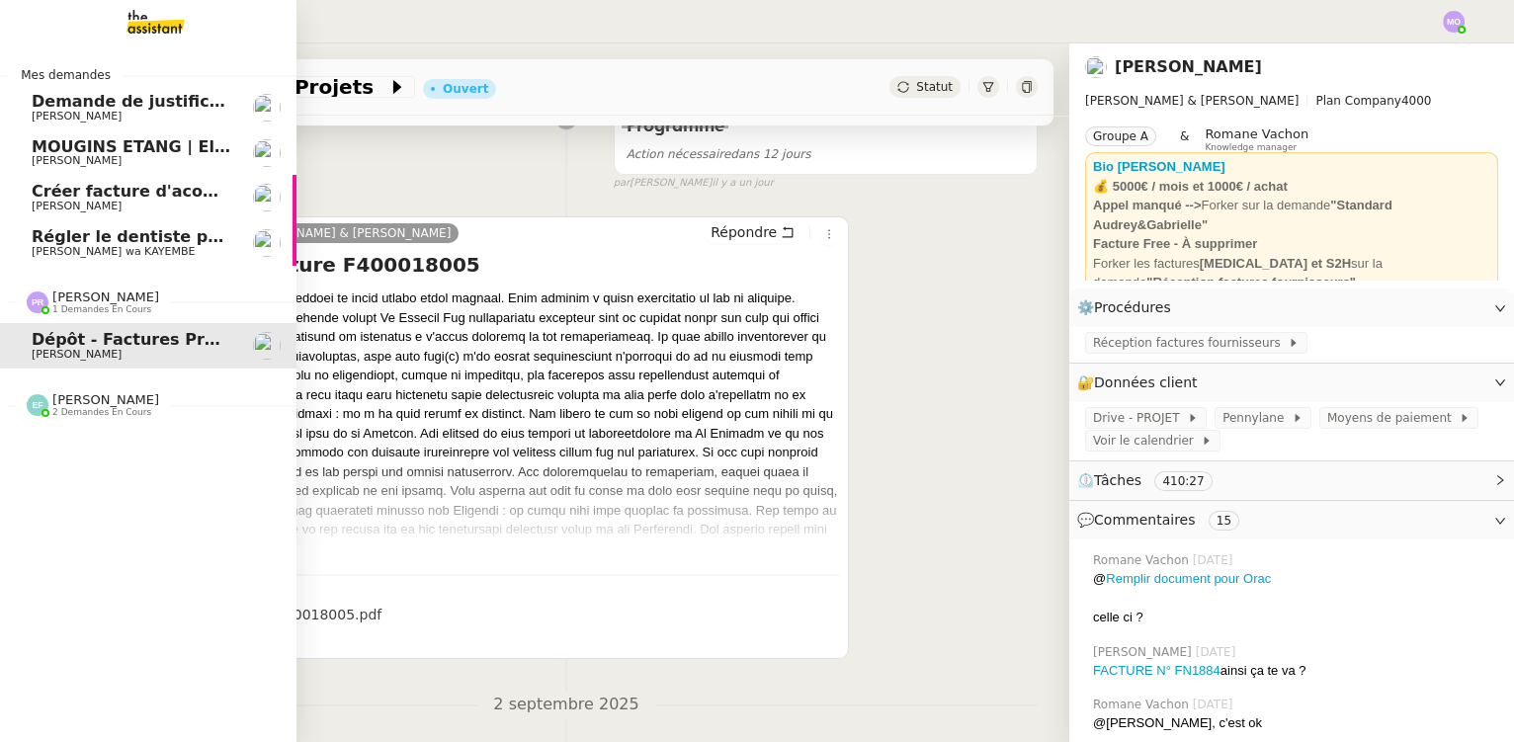
click at [81, 248] on span "[PERSON_NAME] wa KAYEMBE" at bounding box center [113, 251] width 163 height 13
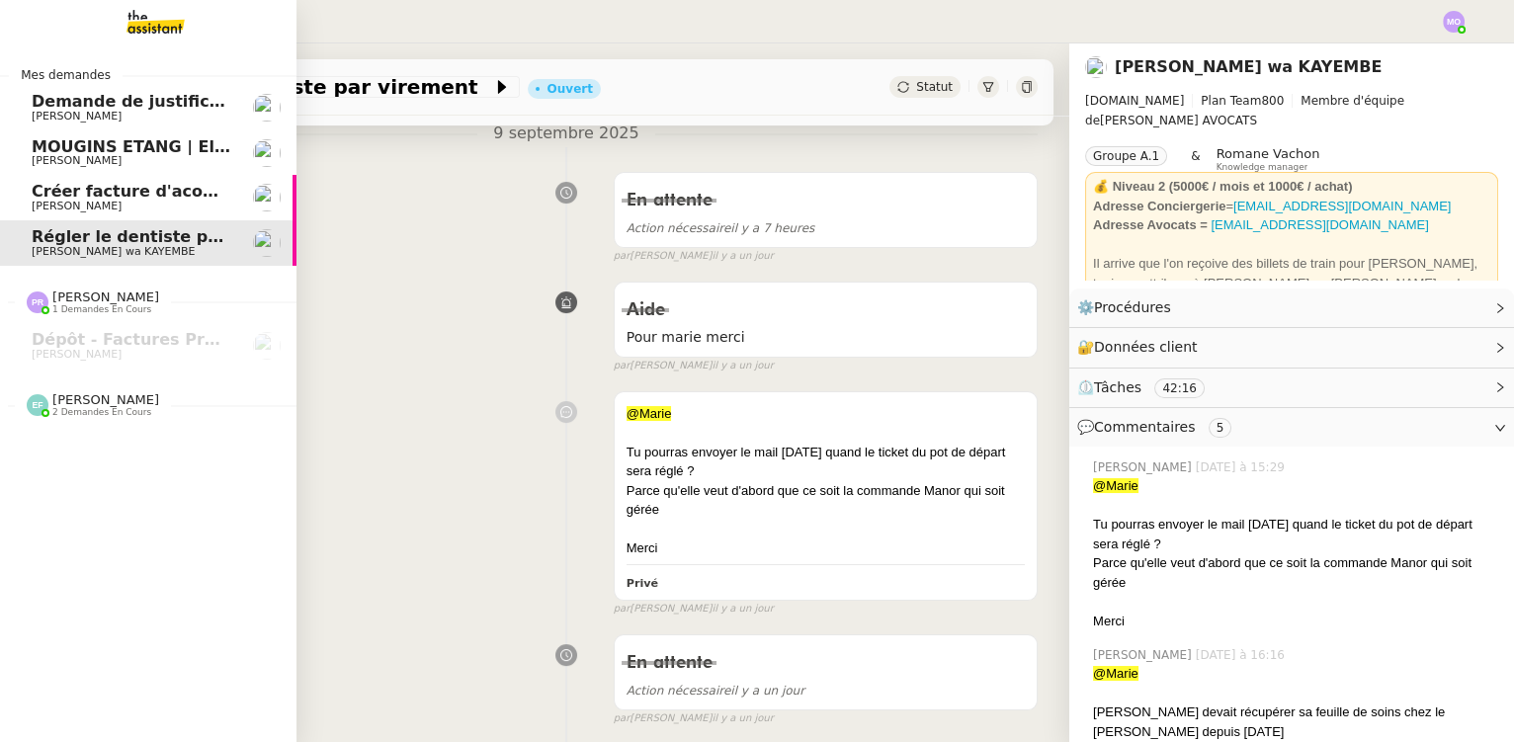
scroll to position [322, 0]
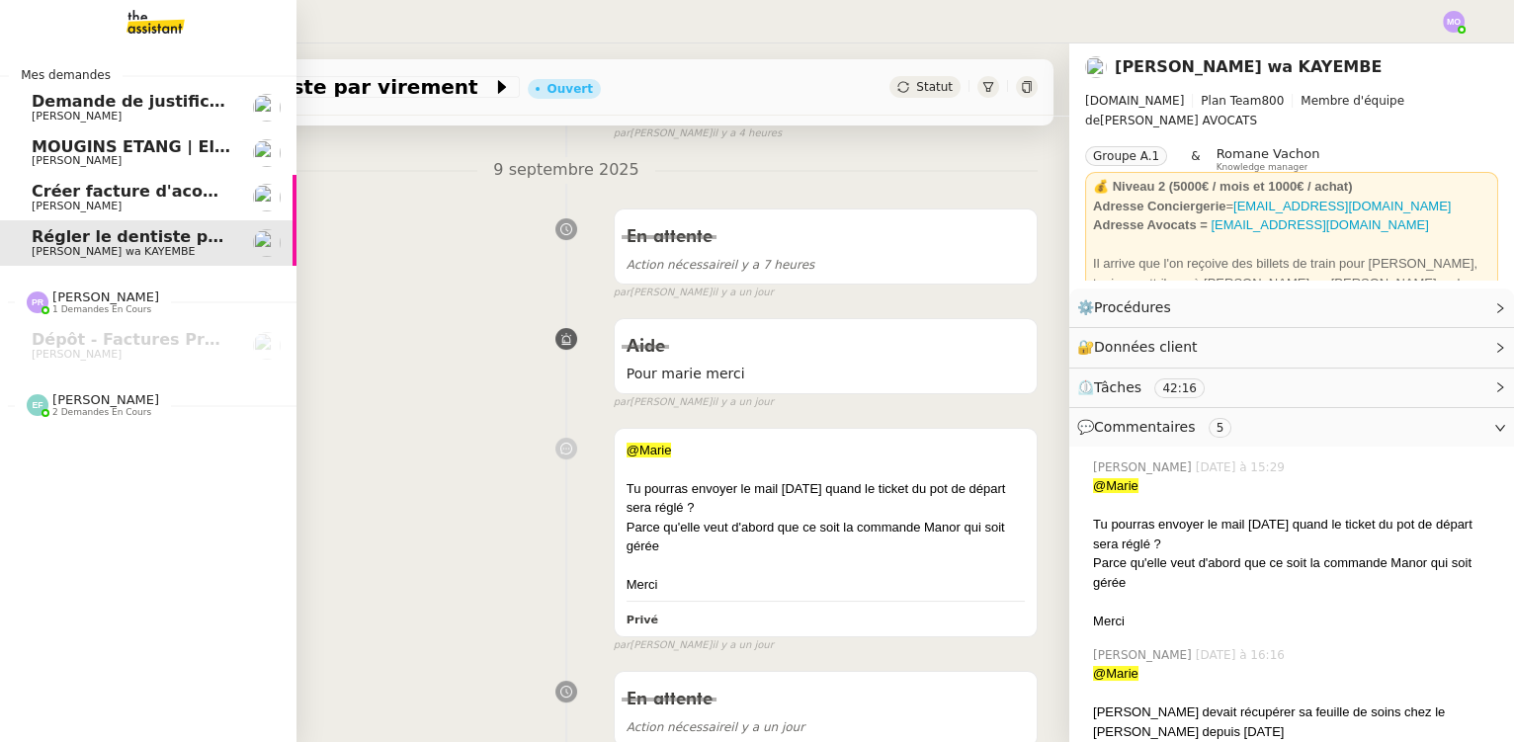
click at [111, 192] on span "Créer facture d'acompte projet Cannes" at bounding box center [205, 191] width 347 height 19
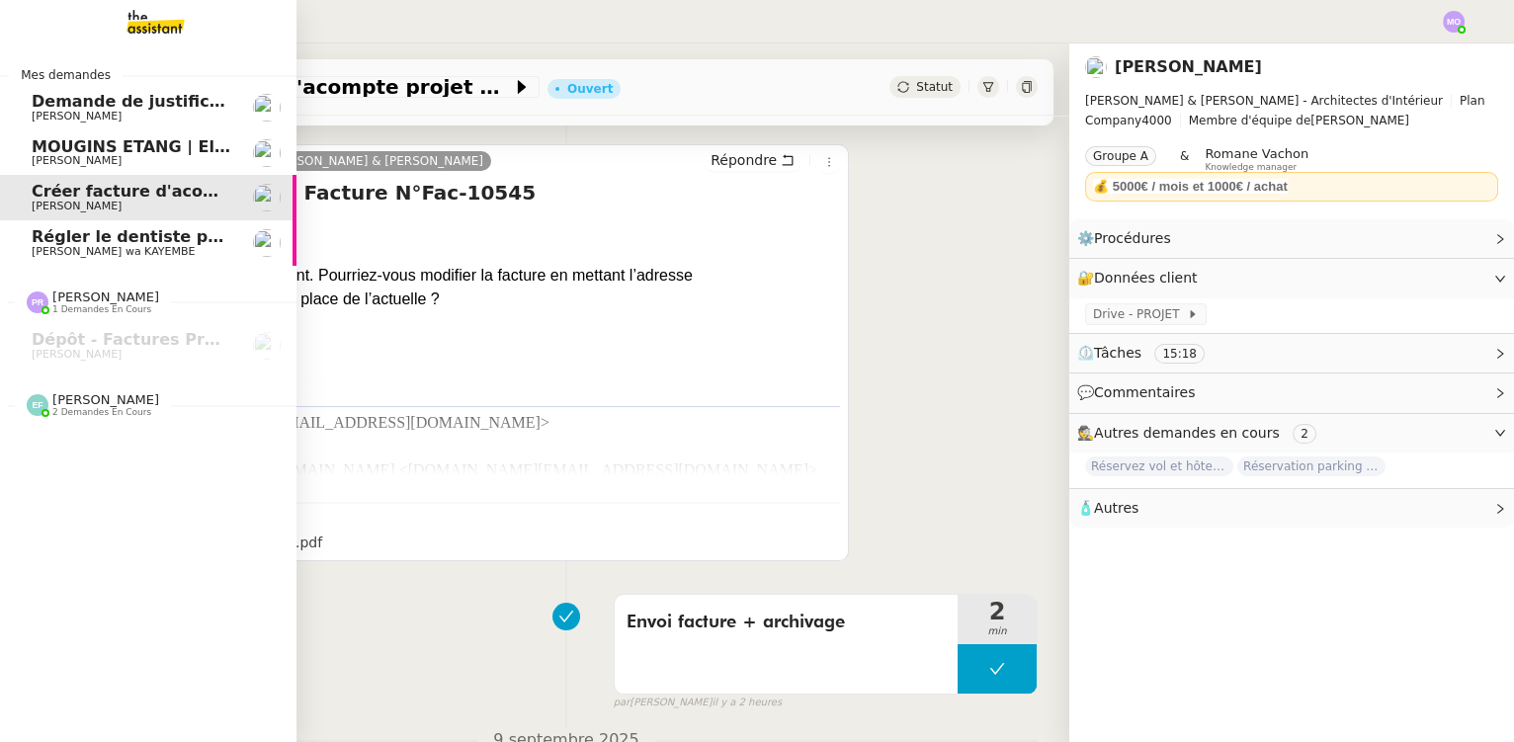
click at [113, 233] on span "Régler le dentiste par virement" at bounding box center [172, 236] width 281 height 19
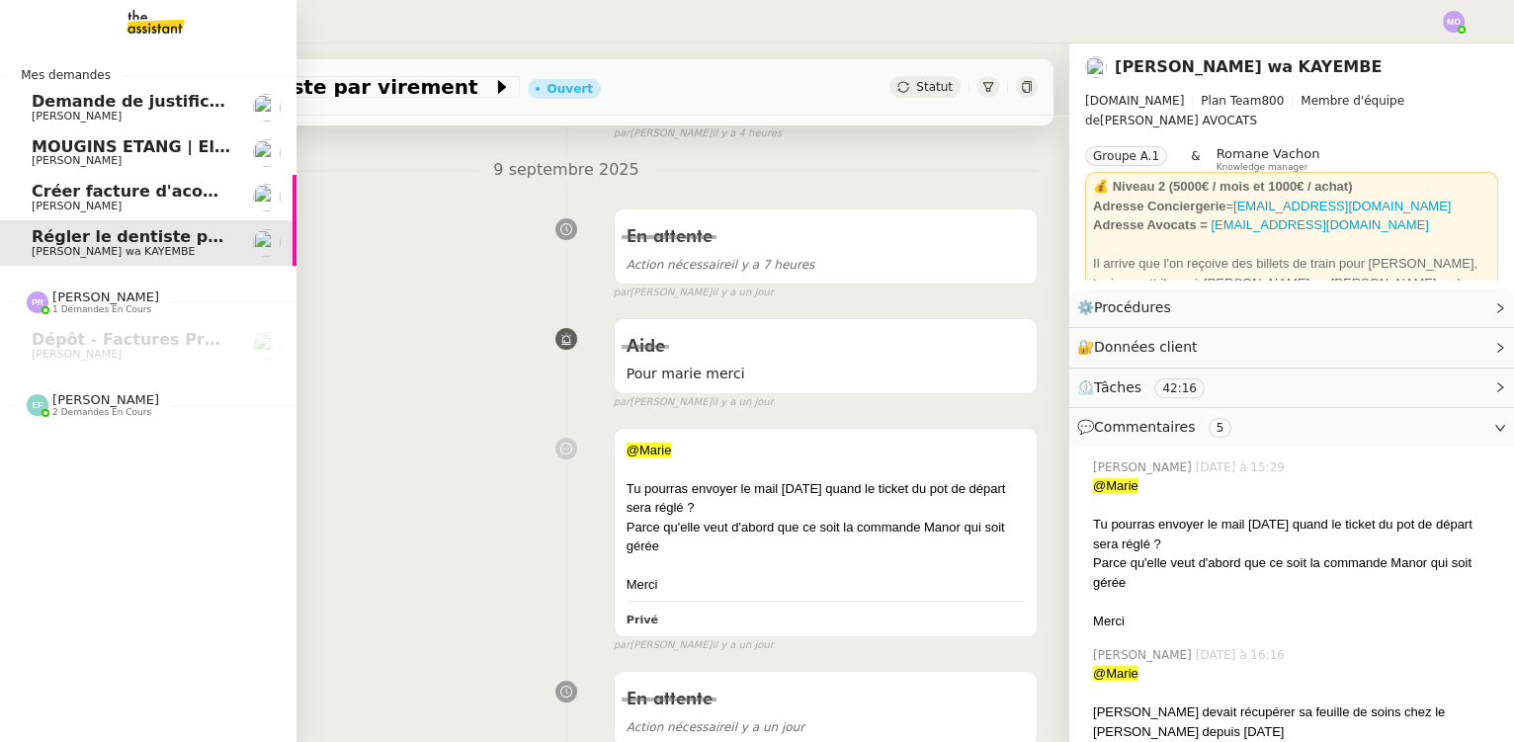
click at [143, 28] on img at bounding box center [139, 21] width 153 height 43
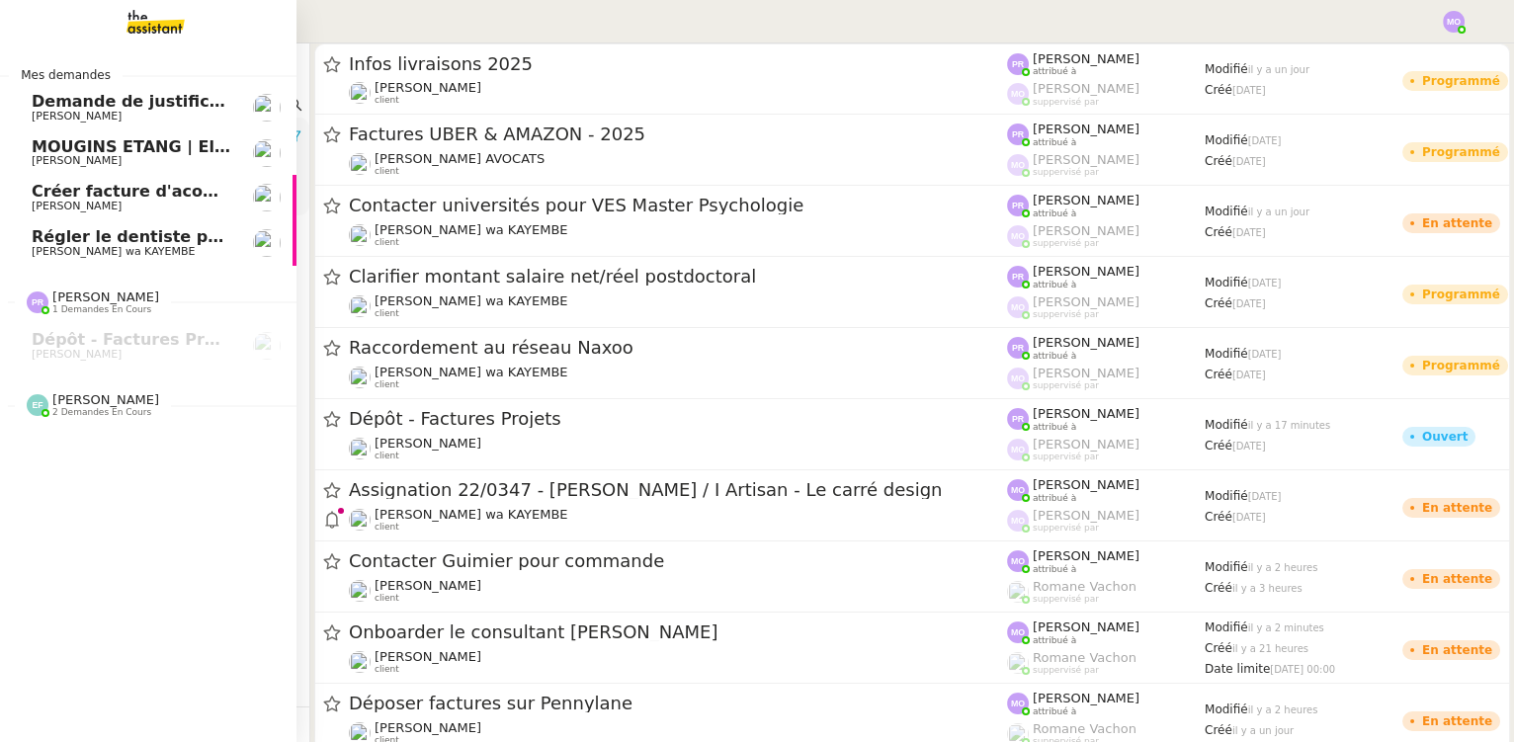
click at [84, 390] on span "[PERSON_NAME] 2 demandes en cours" at bounding box center [156, 398] width 297 height 42
click at [124, 447] on span "Suivi dossiers : optimisation Notion / [PERSON_NAME]" at bounding box center [275, 442] width 486 height 19
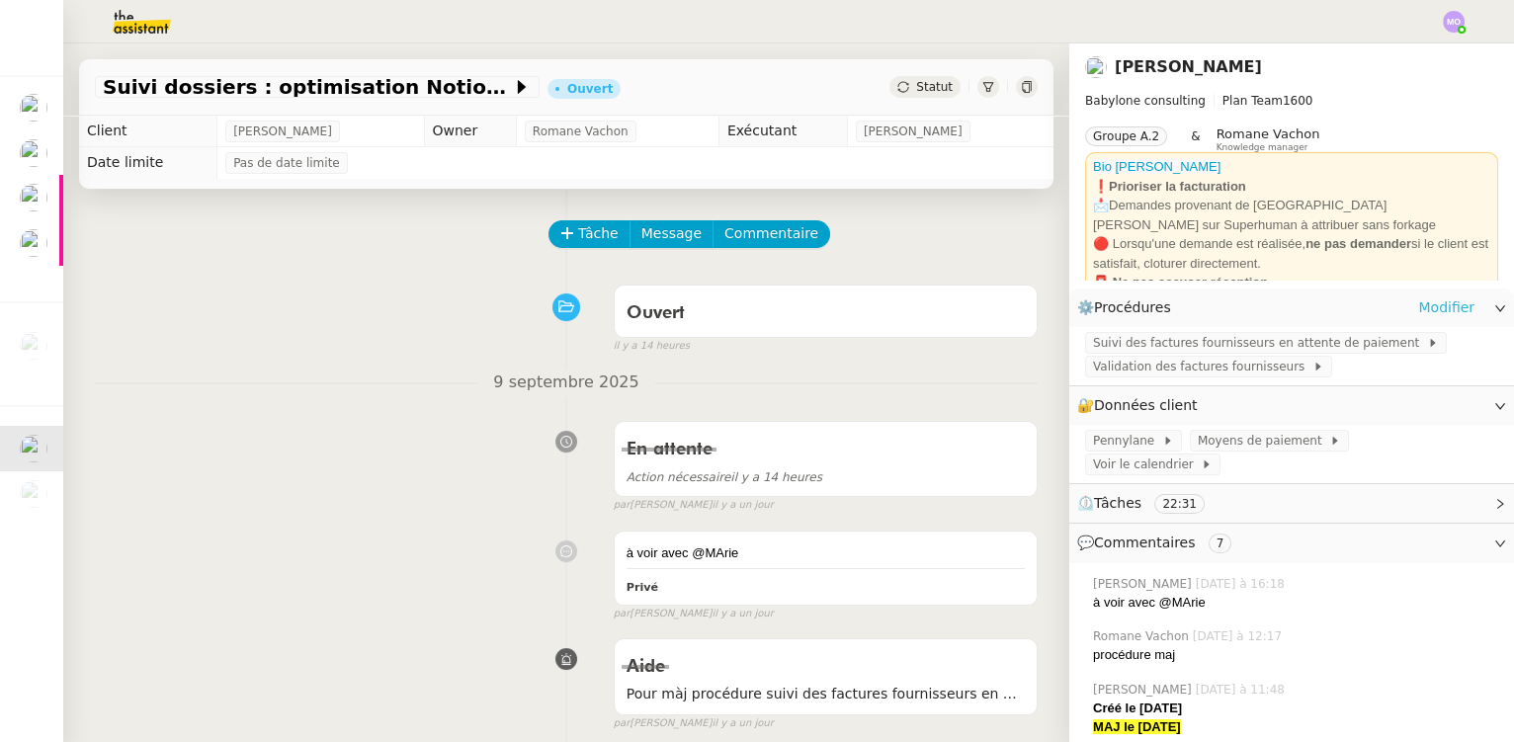
click at [1427, 306] on link "Modifier" at bounding box center [1446, 308] width 56 height 23
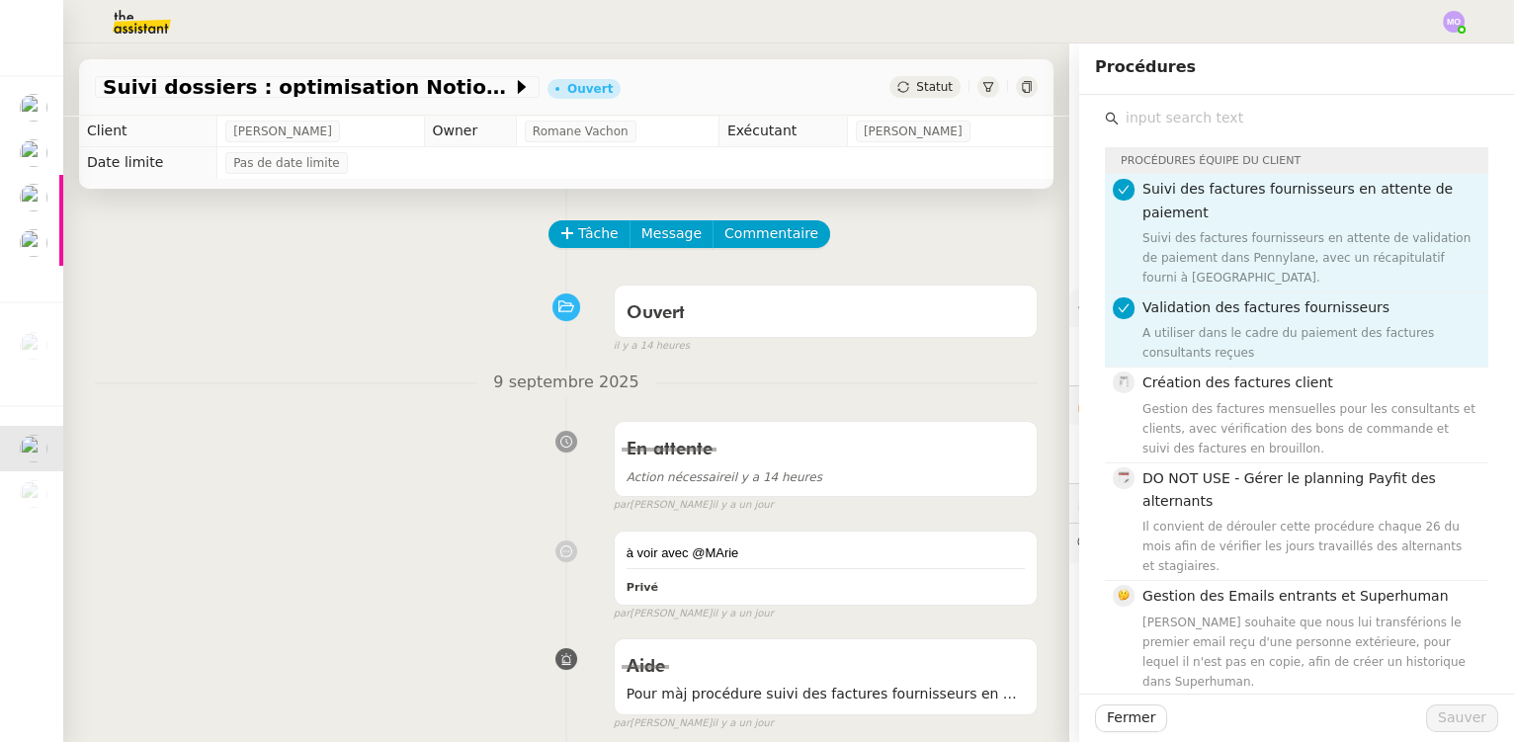
click at [1217, 117] on input "text" at bounding box center [1304, 118] width 370 height 27
click at [452, 500] on div "En attente Action nécessaire il y a 14 heures false par [PERSON_NAME] [DATE]" at bounding box center [566, 463] width 943 height 102
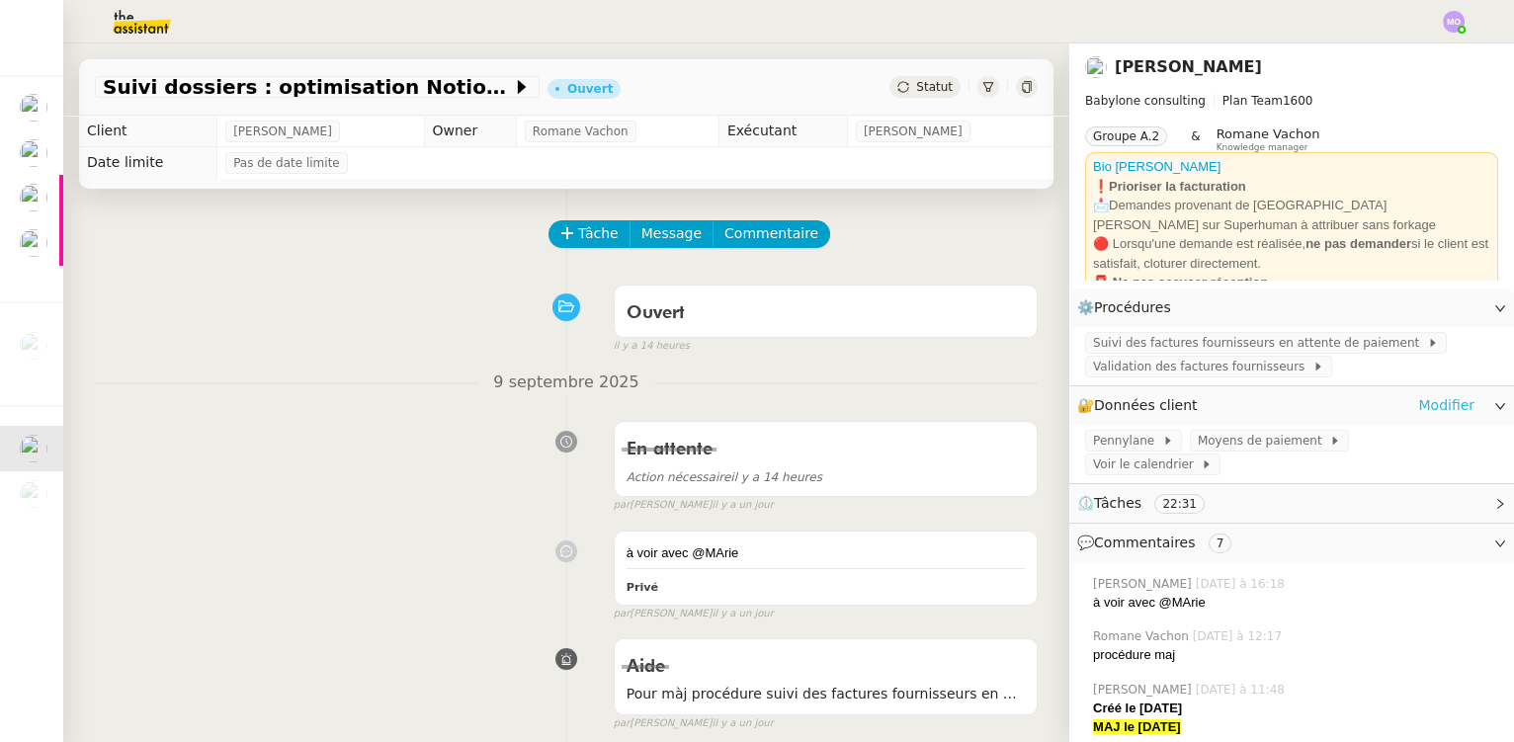
click at [1435, 405] on link "Modifier" at bounding box center [1446, 405] width 56 height 23
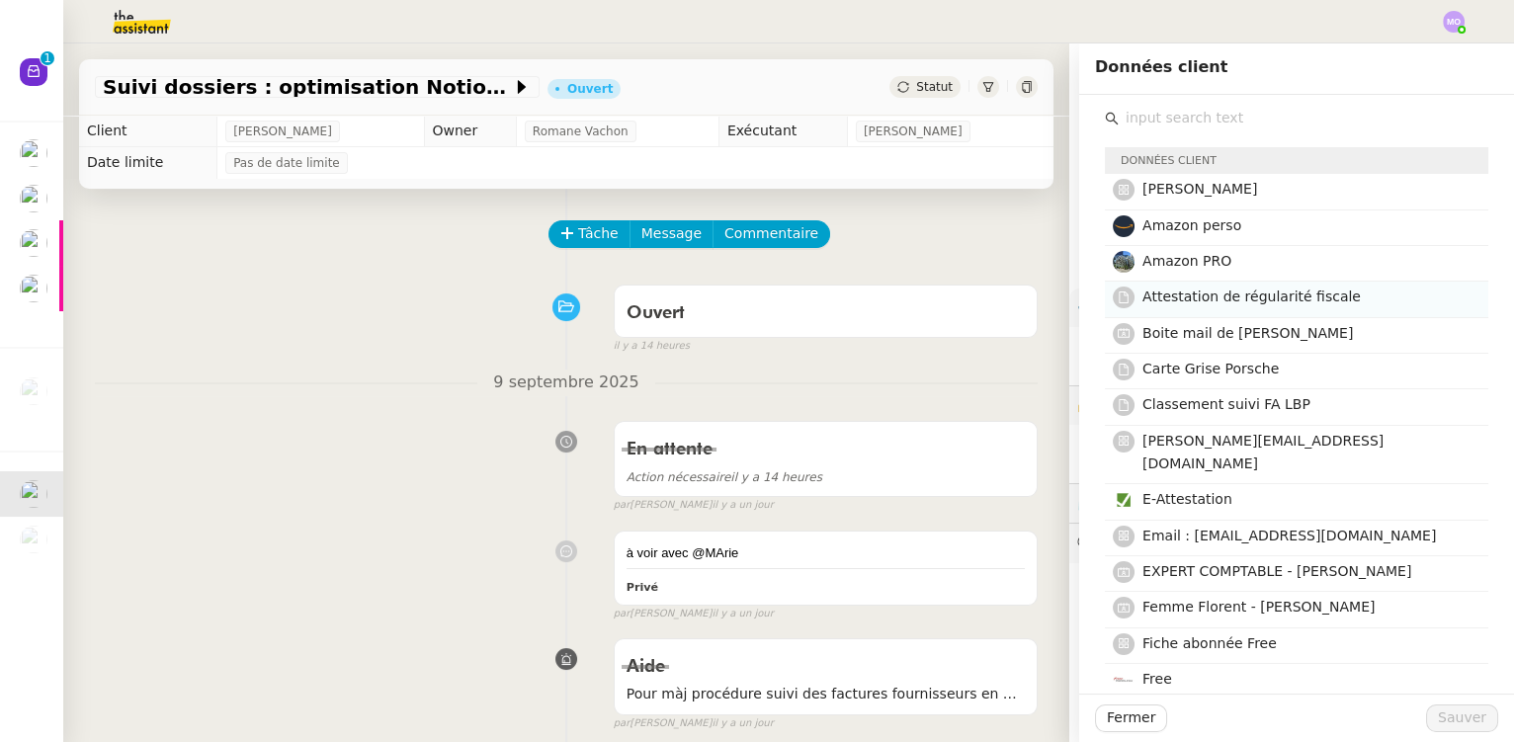
click at [1210, 289] on span "Attestation de régularité fiscale" at bounding box center [1252, 297] width 218 height 16
click at [1457, 716] on span "Sauver" at bounding box center [1462, 718] width 48 height 23
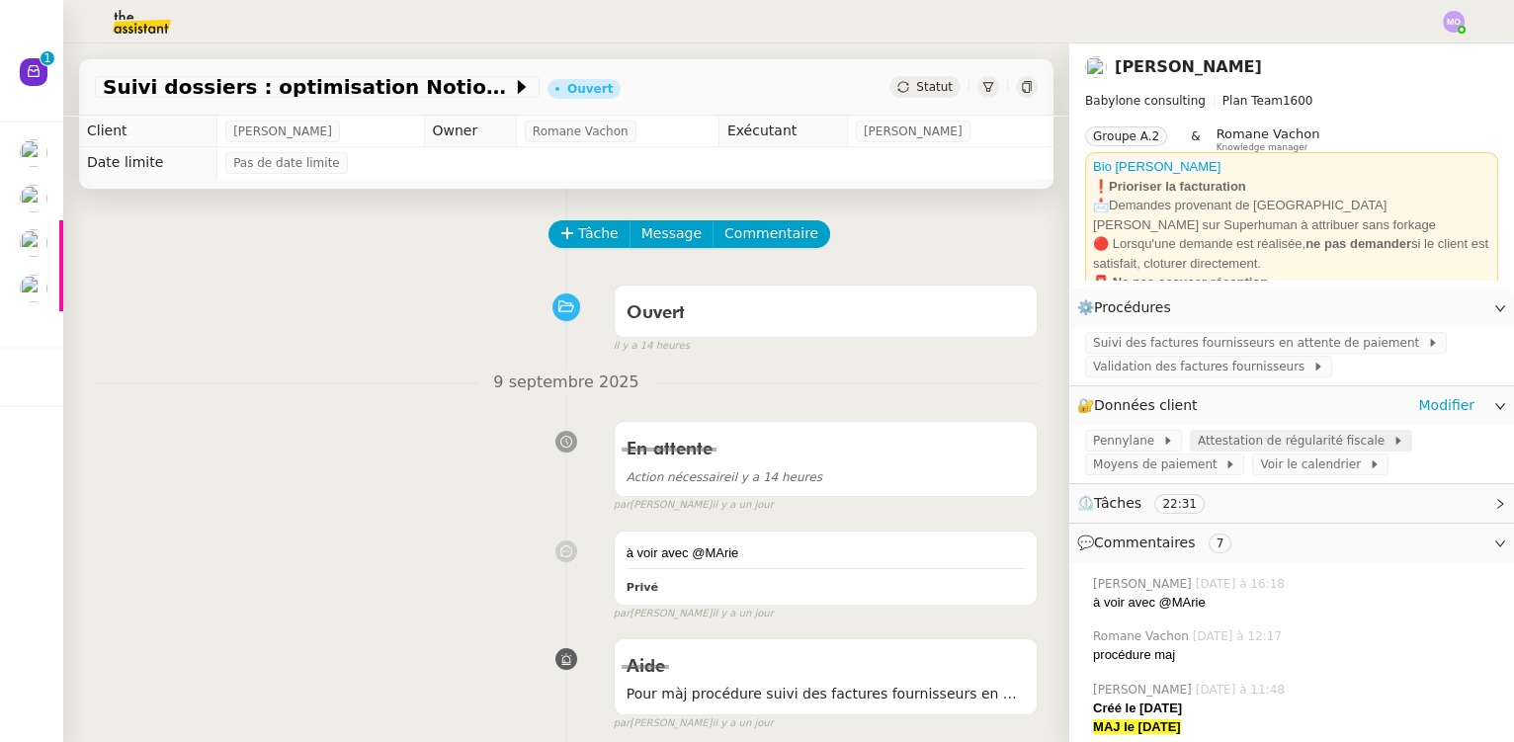
click at [1235, 450] on span "Attestation de régularité fiscale" at bounding box center [1295, 441] width 195 height 20
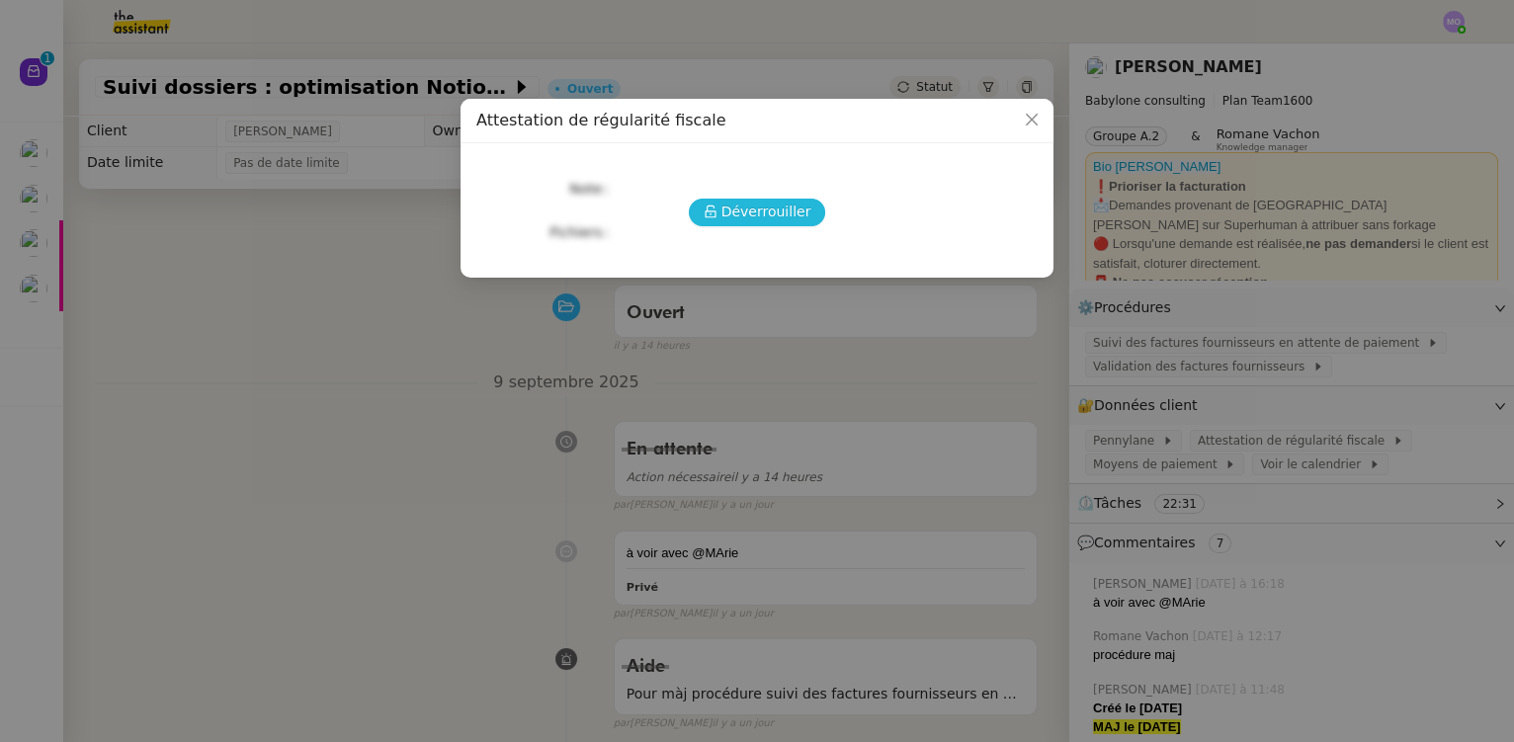
click at [771, 218] on span "Déverrouiller" at bounding box center [767, 212] width 90 height 23
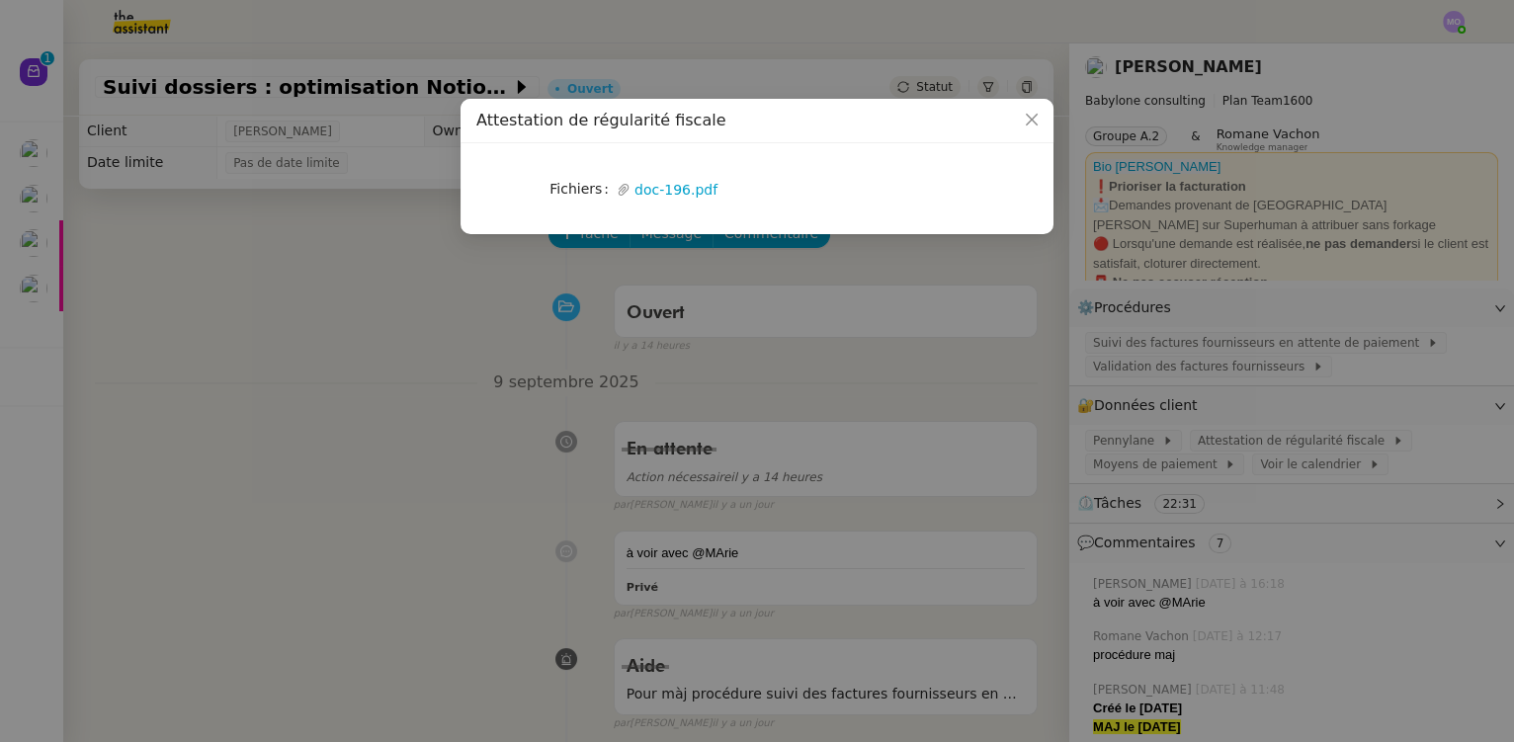
click at [507, 414] on nz-modal-container "Attestation de régularité fiscale Fichiers Upload doc-196.pdf" at bounding box center [757, 371] width 1514 height 742
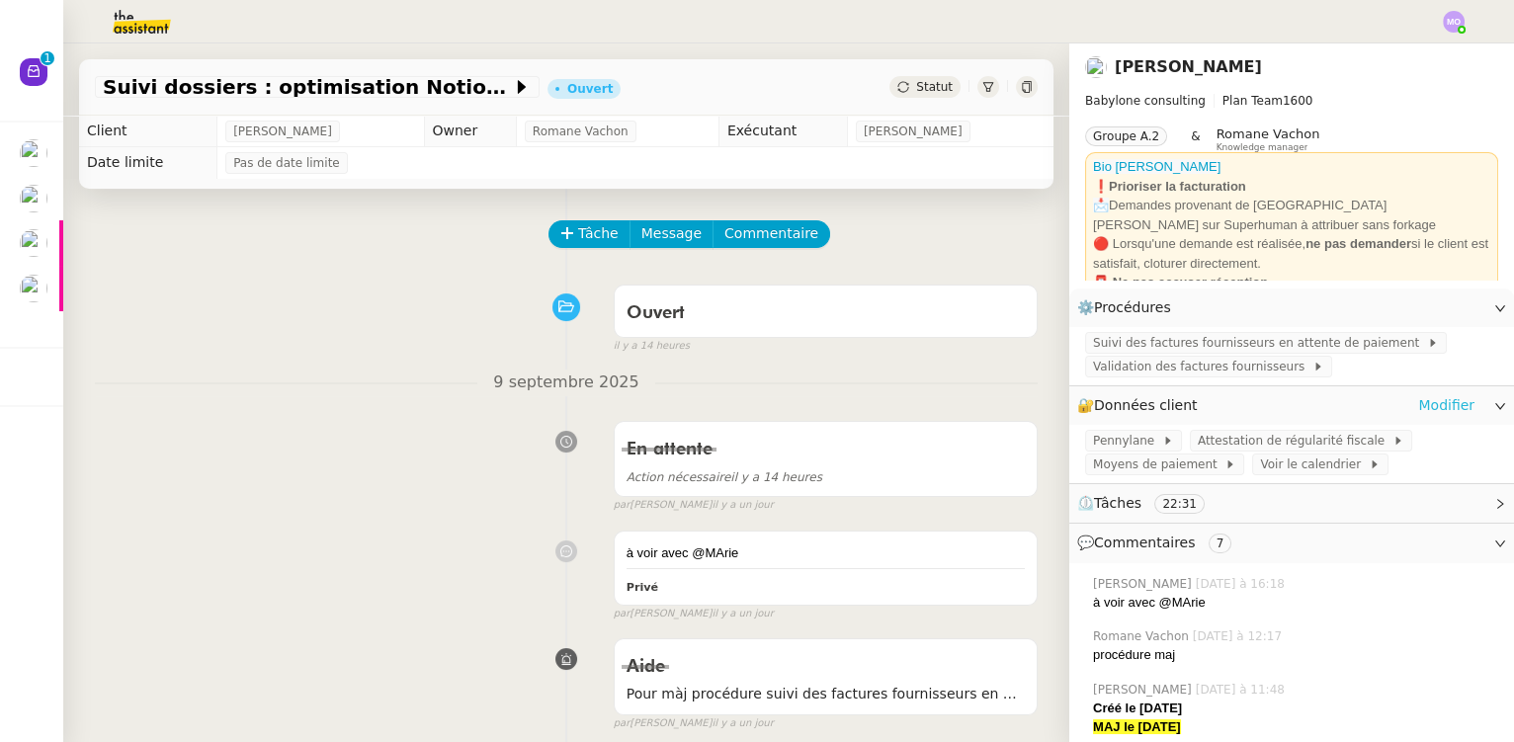
click at [1443, 403] on link "Modifier" at bounding box center [1446, 405] width 56 height 23
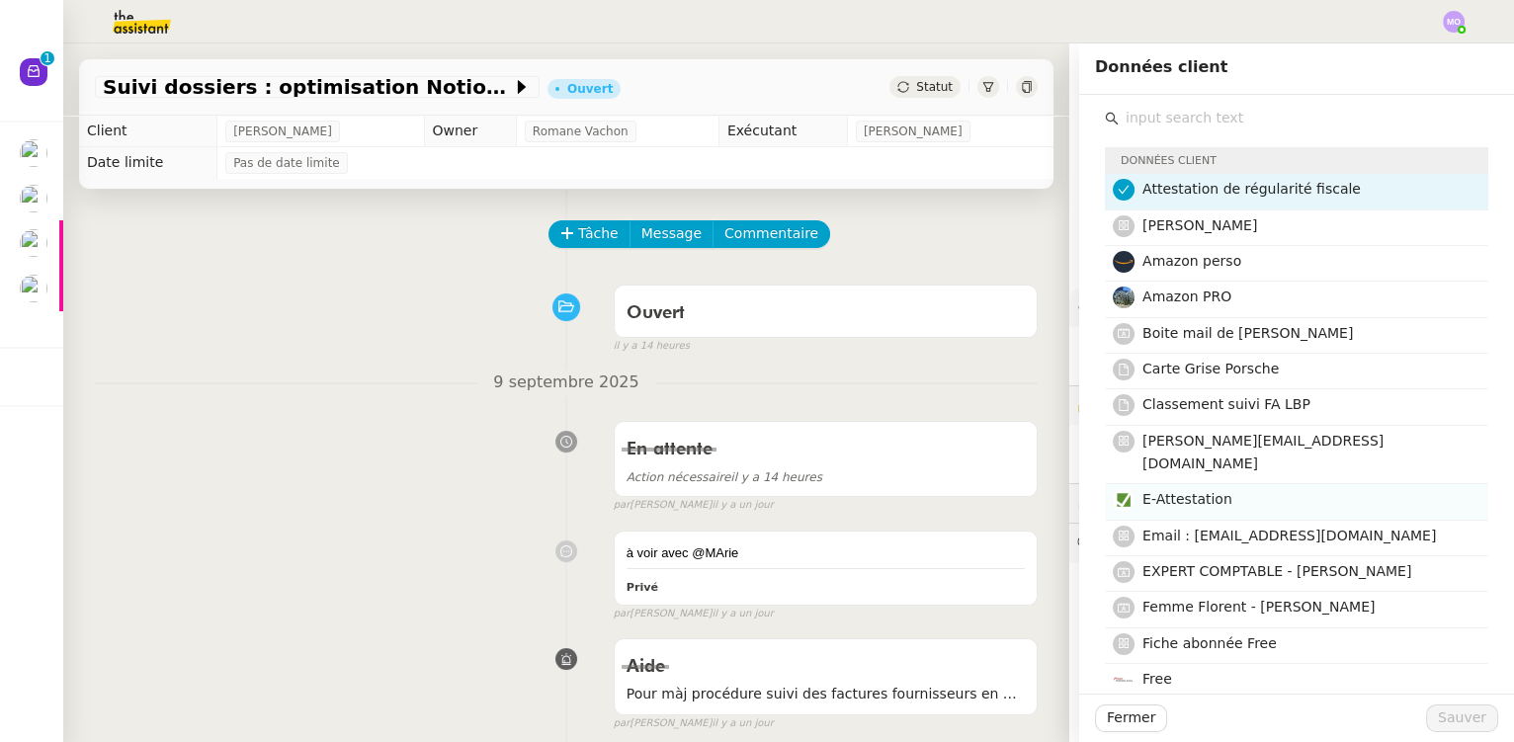
click at [1165, 491] on span "E-Attestation" at bounding box center [1188, 499] width 90 height 16
click at [1441, 719] on span "Sauver" at bounding box center [1462, 718] width 48 height 23
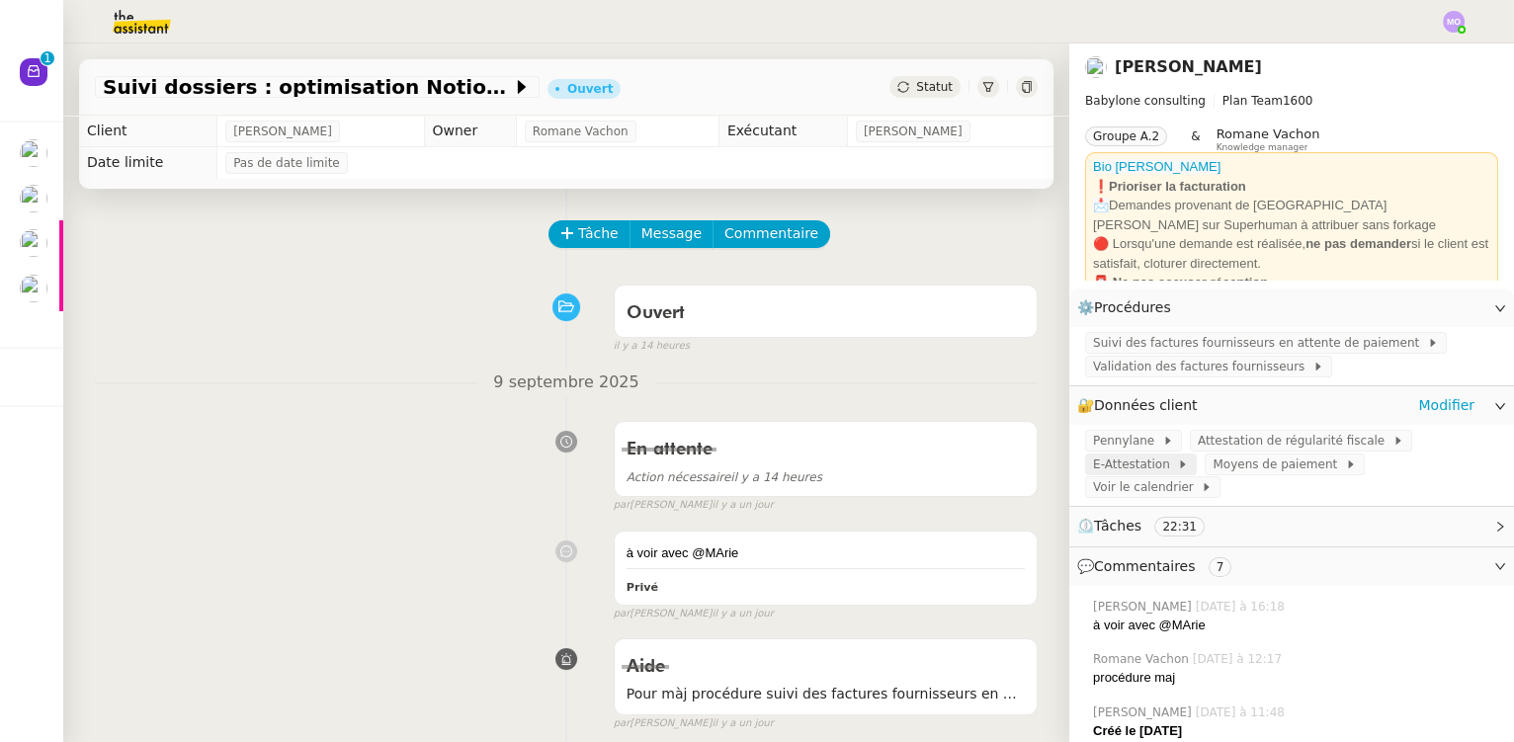
click at [1177, 455] on span "E-Attestation" at bounding box center [1135, 465] width 84 height 20
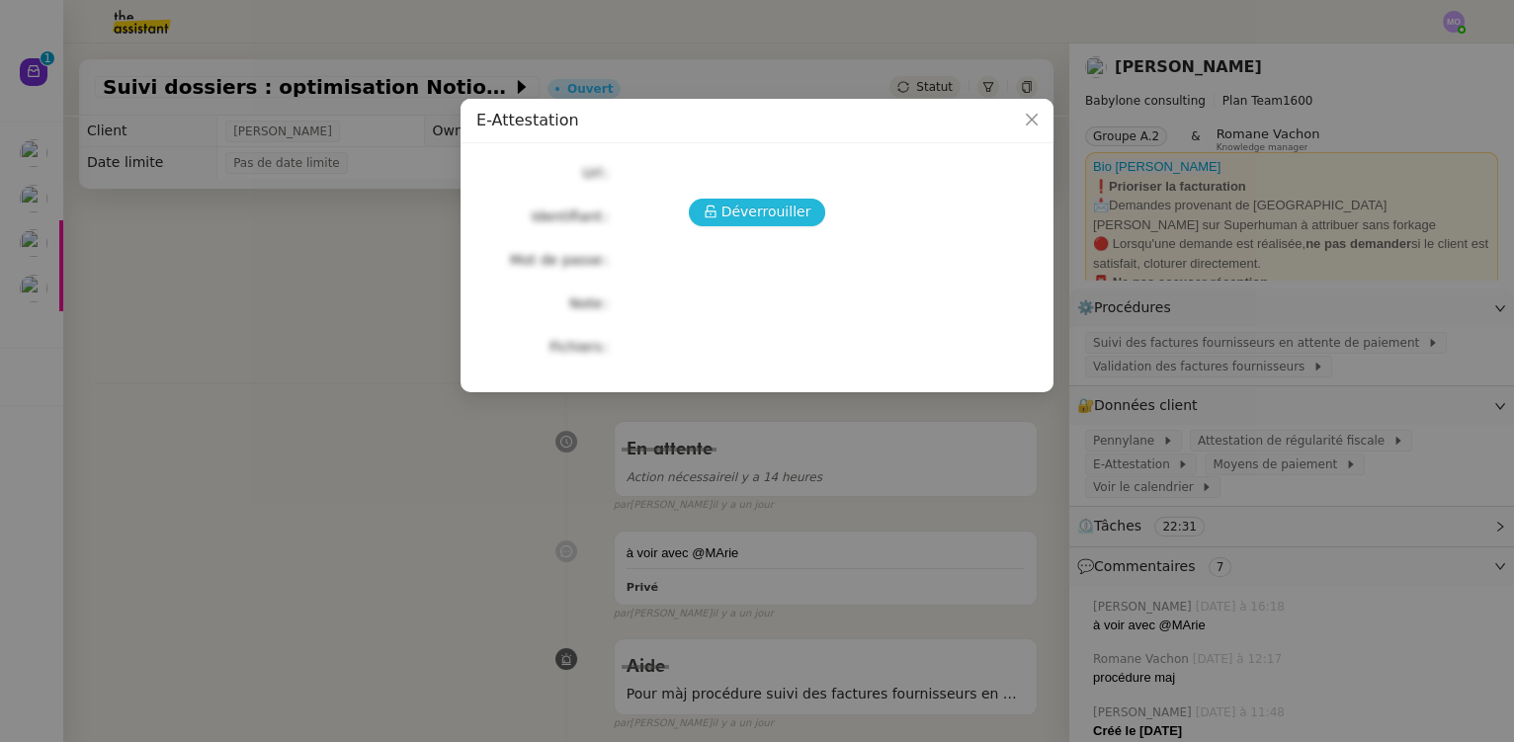
click at [743, 205] on span "Déverrouiller" at bounding box center [767, 212] width 90 height 23
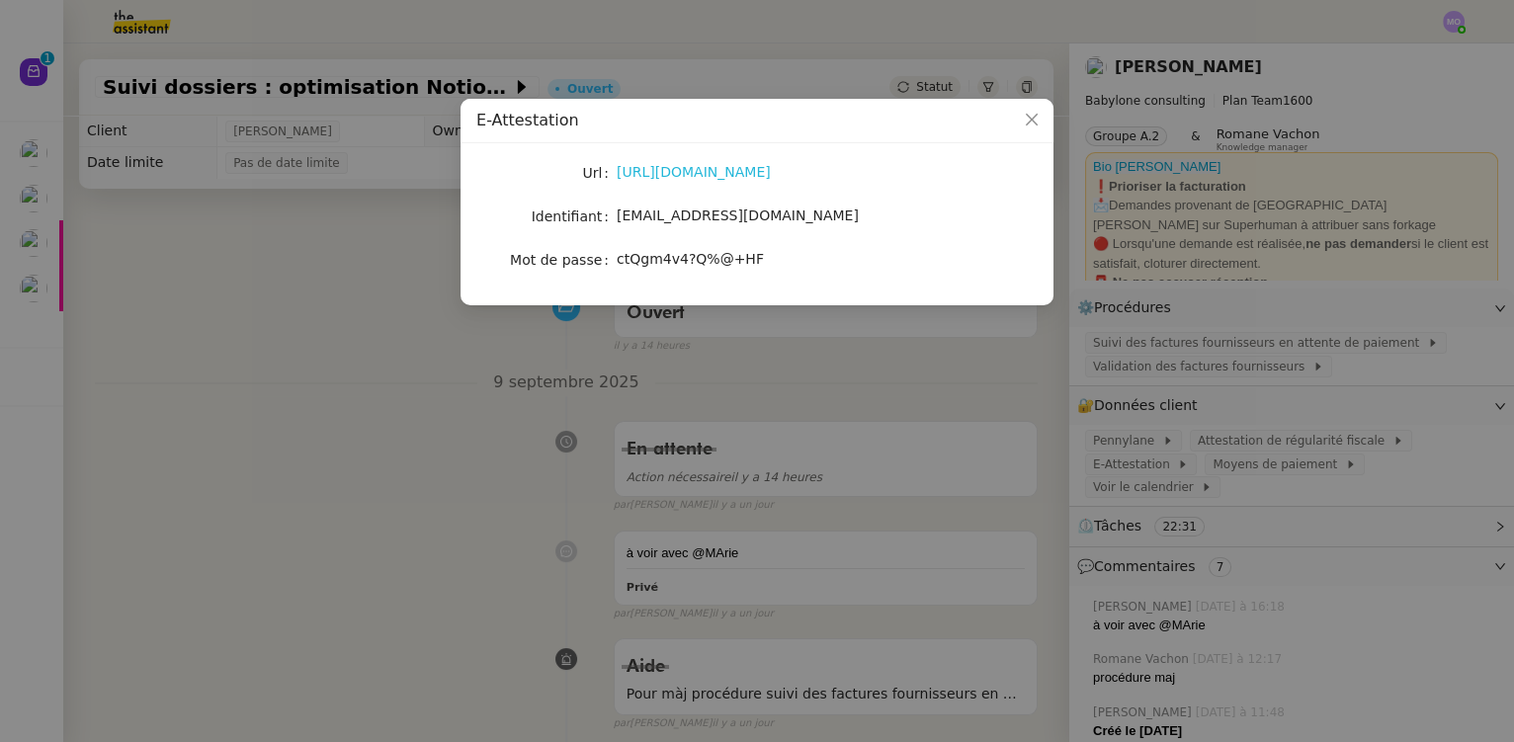
click at [715, 165] on link "[URL][DOMAIN_NAME]" at bounding box center [694, 172] width 154 height 16
click at [286, 336] on nz-modal-container "E-Attestation Url [URL][DOMAIN_NAME] Identifiant [EMAIL_ADDRESS][DOMAIN_NAME] M…" at bounding box center [757, 371] width 1514 height 742
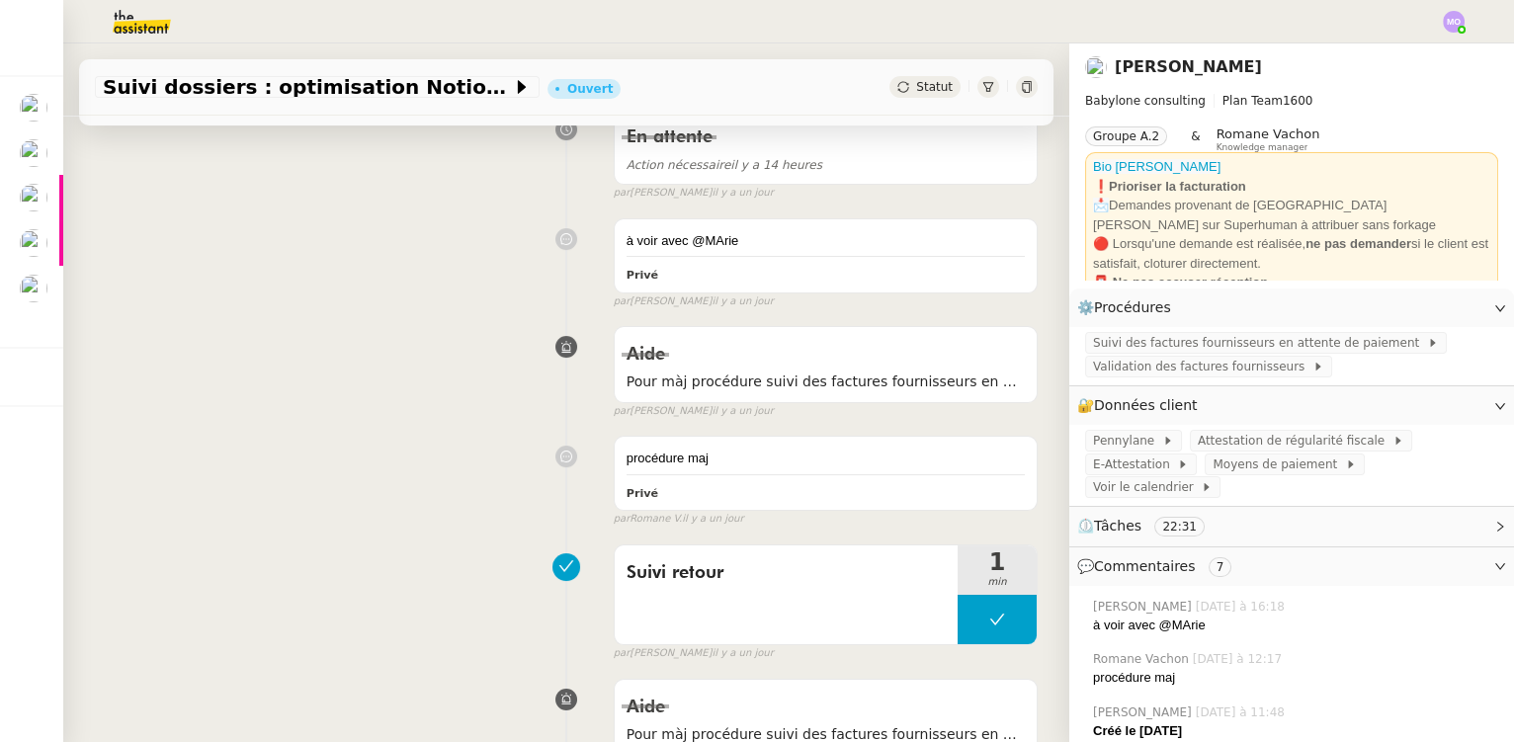
scroll to position [449, 0]
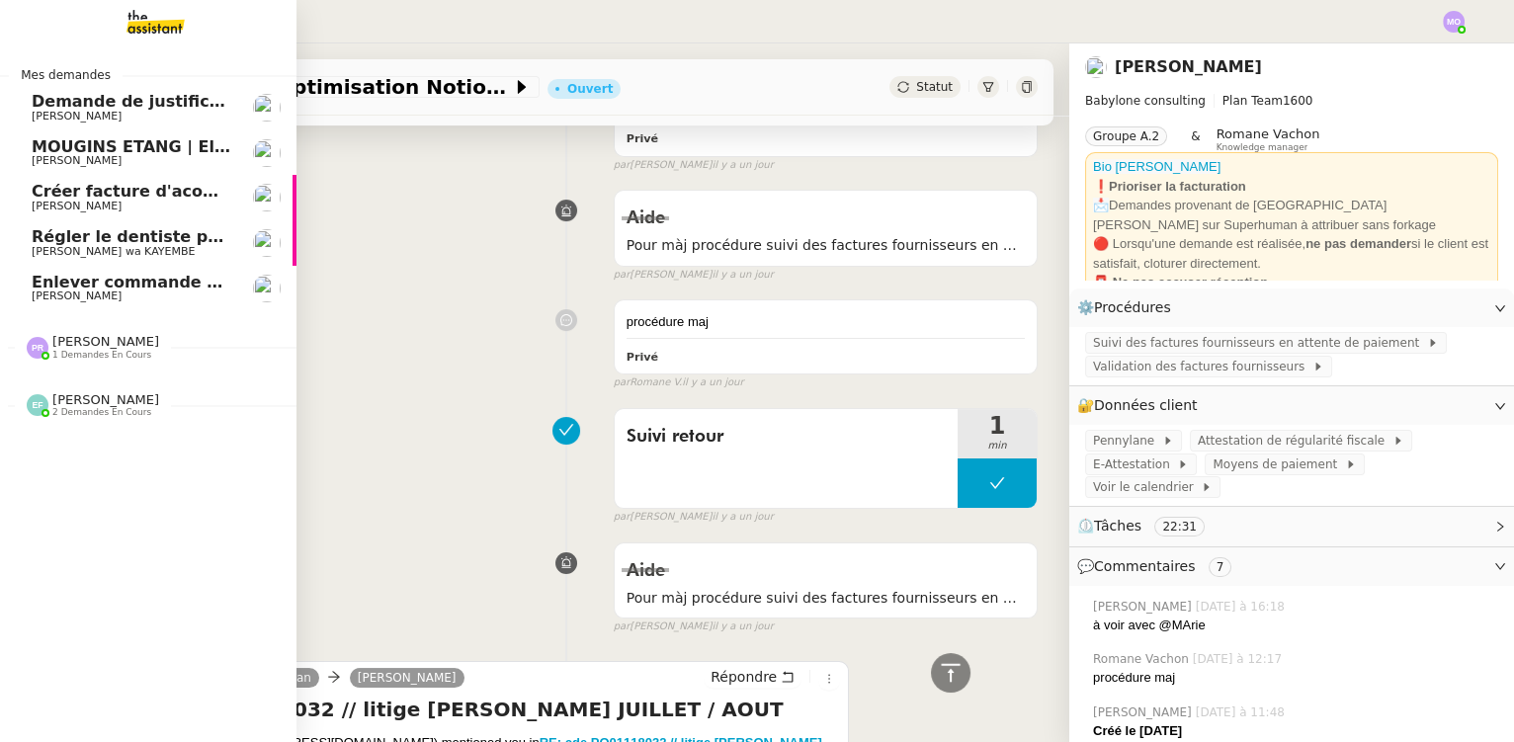
click at [140, 279] on span "Enlever commande à l'agence Parisienne" at bounding box center [214, 282] width 365 height 19
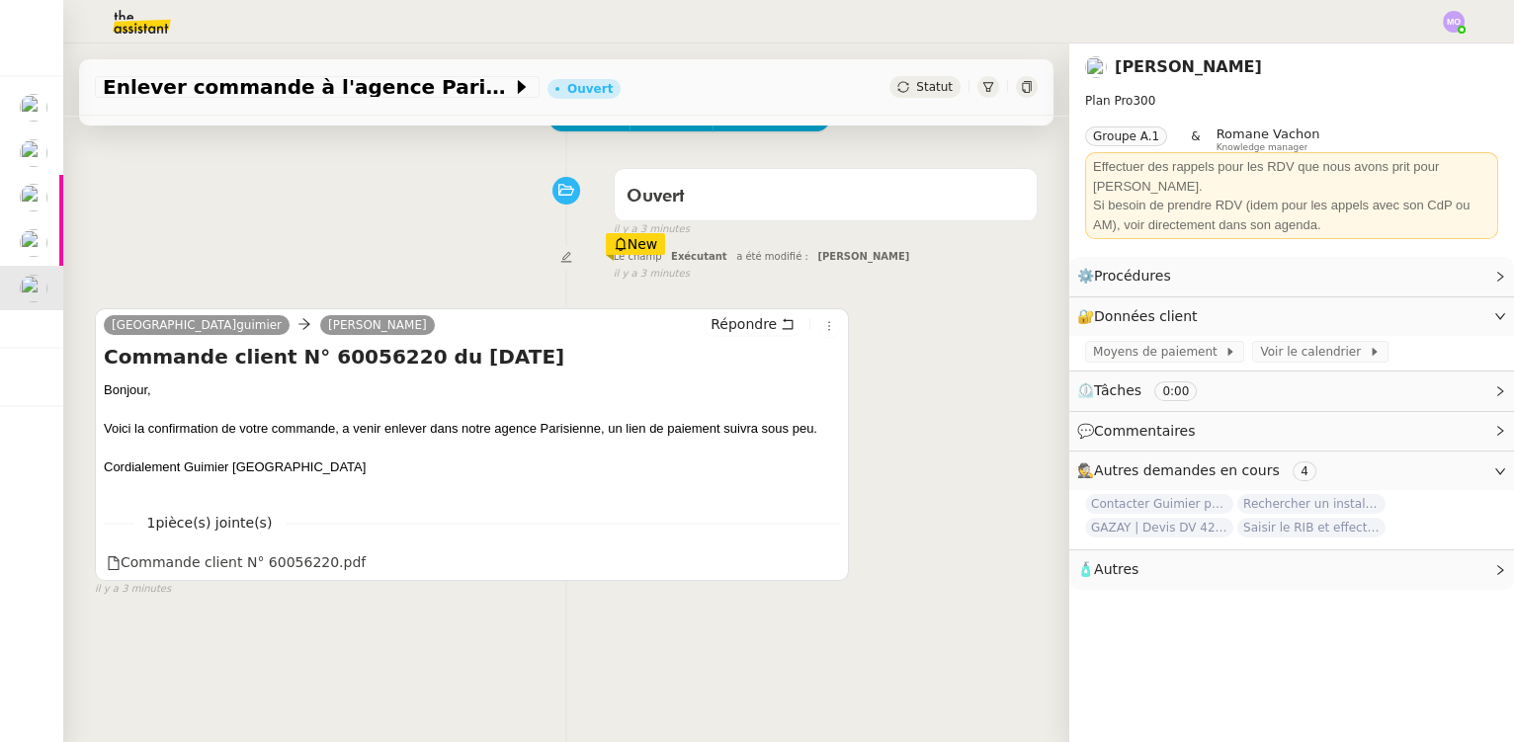
scroll to position [83, 0]
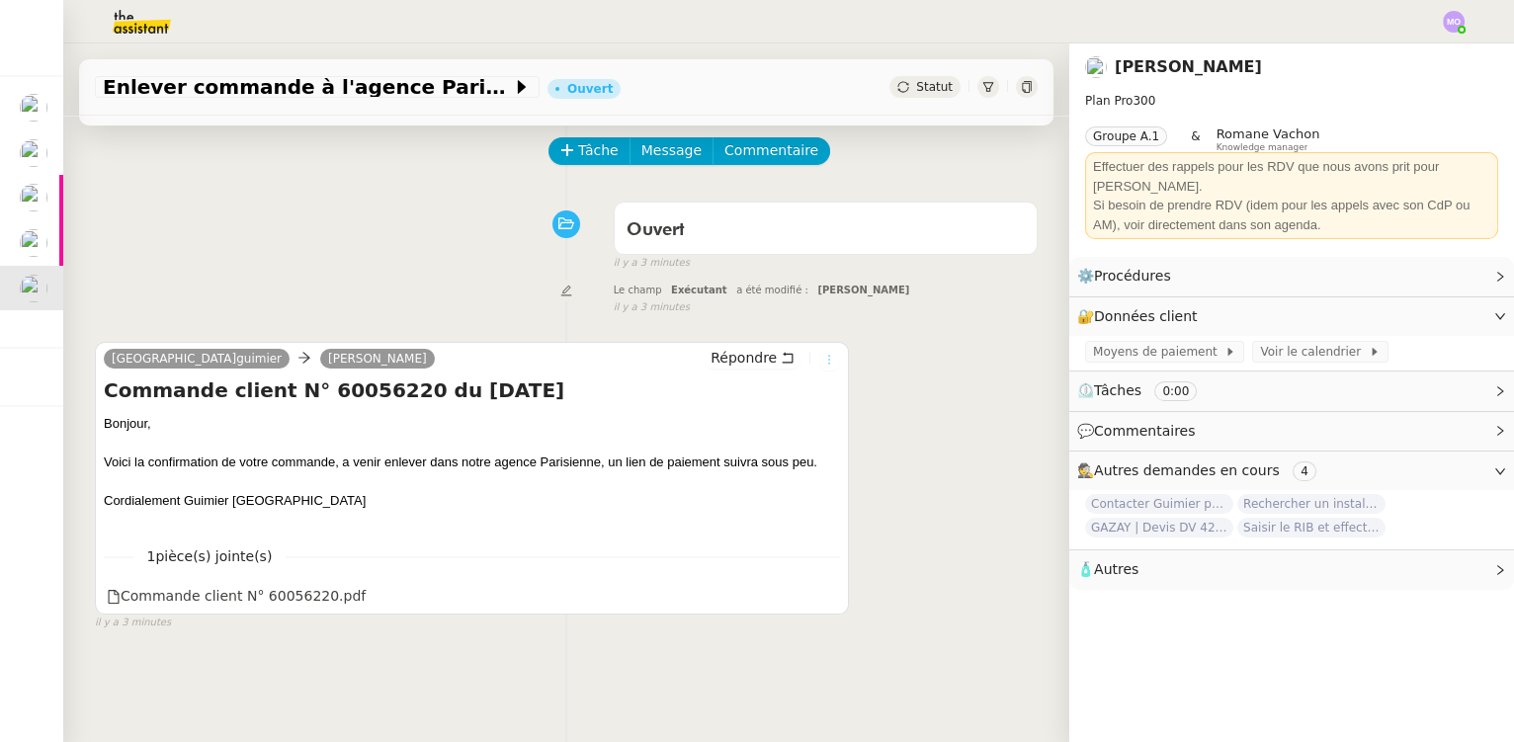
click at [823, 366] on icon at bounding box center [829, 360] width 12 height 12
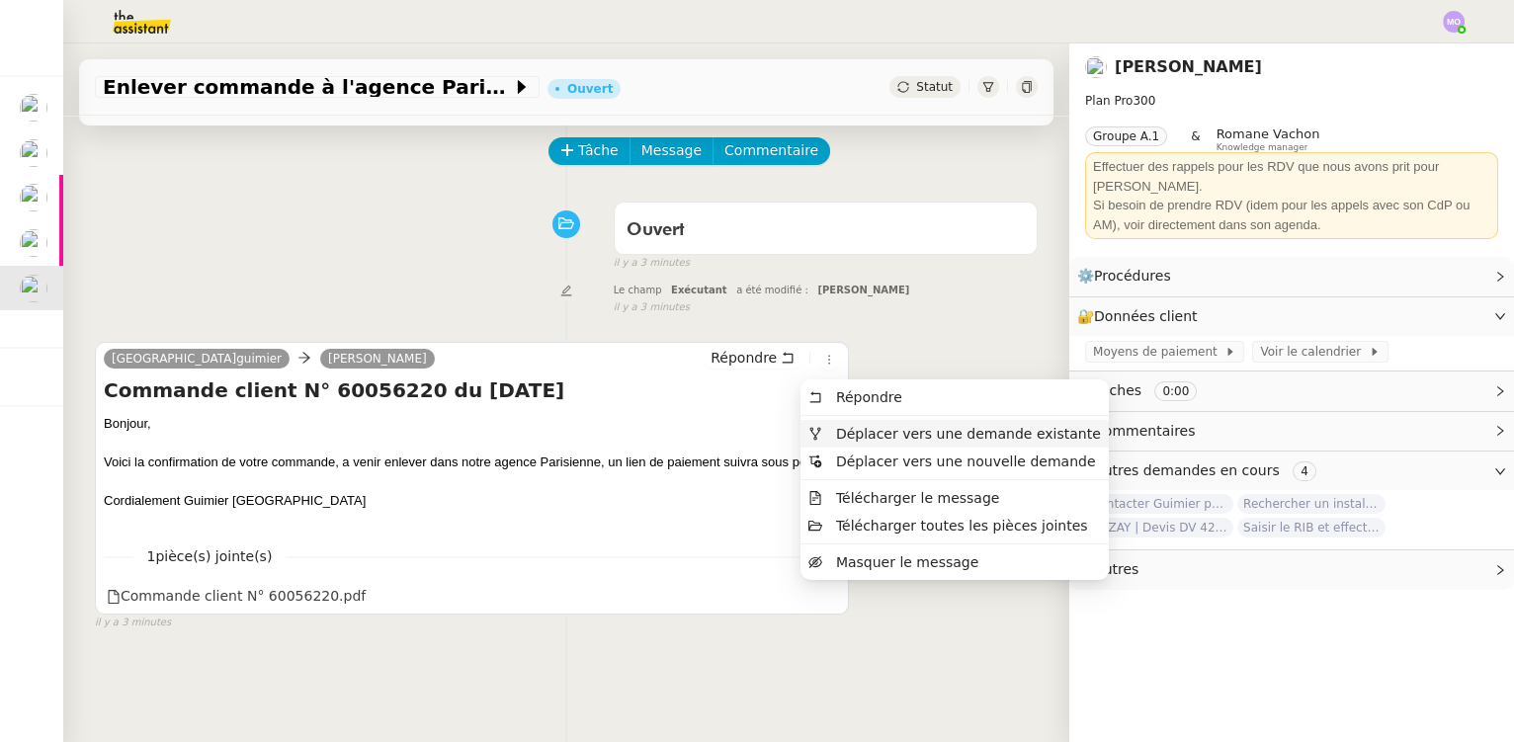
click at [875, 431] on span "Déplacer vers une demande existante" at bounding box center [968, 434] width 265 height 16
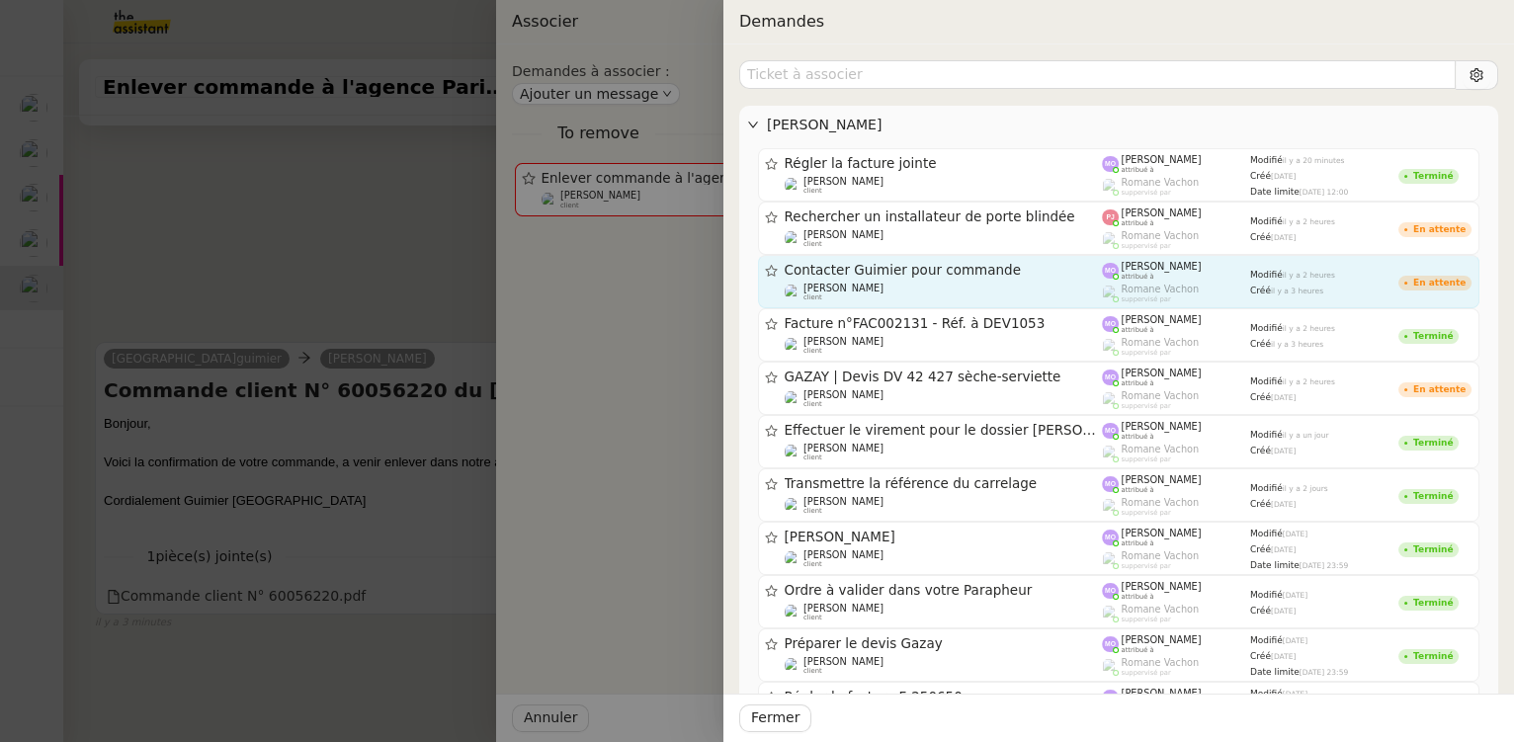
click at [892, 277] on div "Contacter Guimier pour commande" at bounding box center [944, 270] width 318 height 17
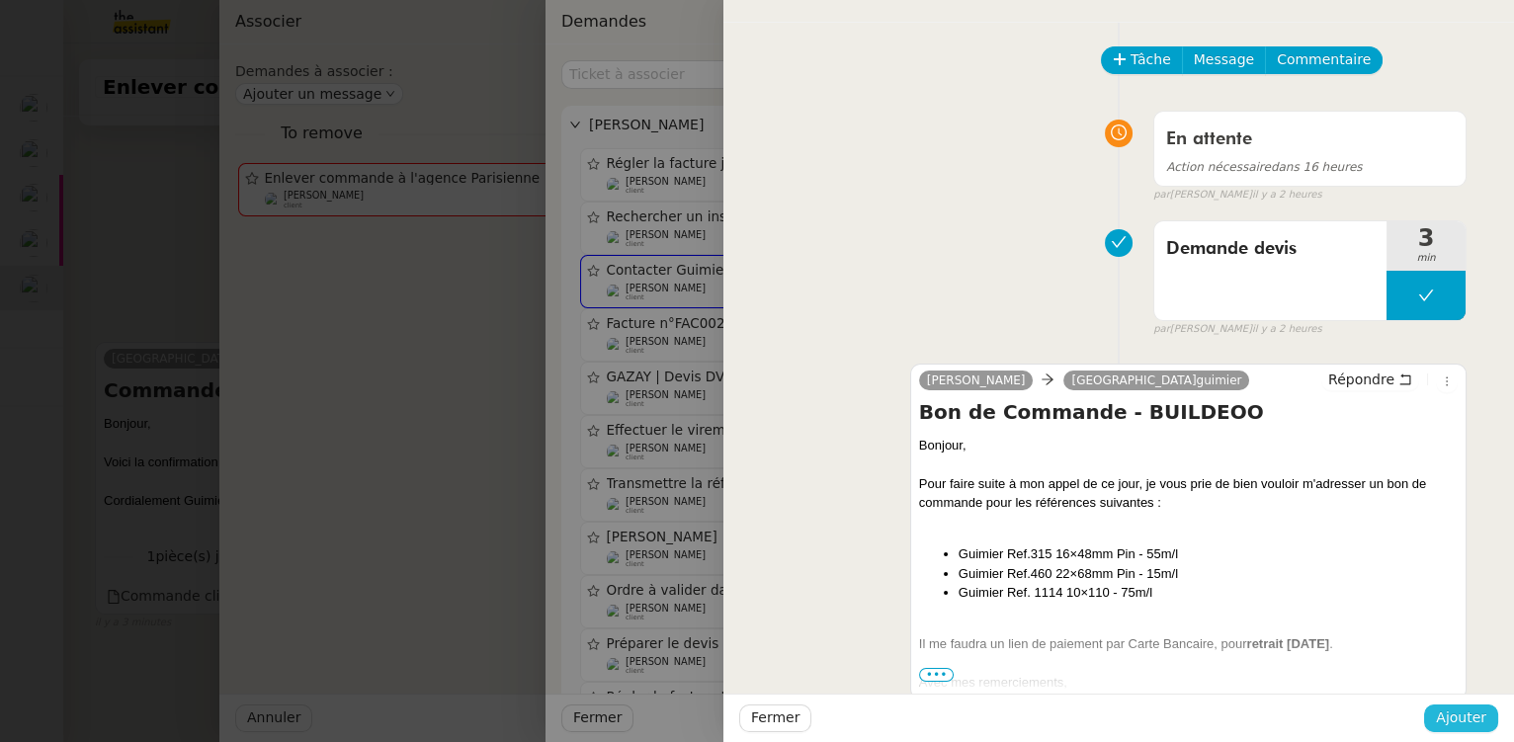
click at [1451, 710] on span "Ajouter" at bounding box center [1461, 718] width 50 height 23
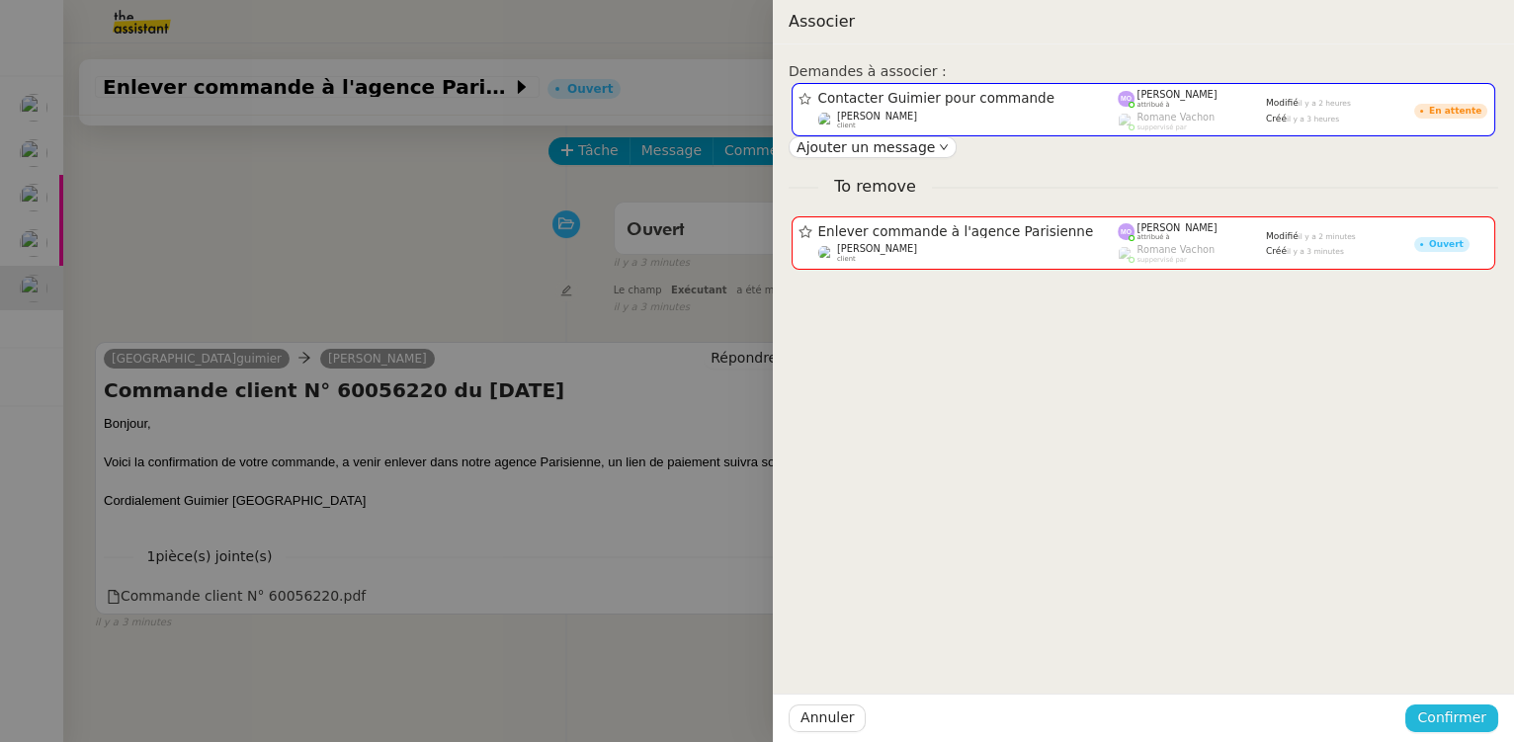
click at [1451, 718] on span "Confirmer" at bounding box center [1451, 718] width 69 height 23
click at [1453, 671] on span "Ajouter" at bounding box center [1453, 666] width 50 height 20
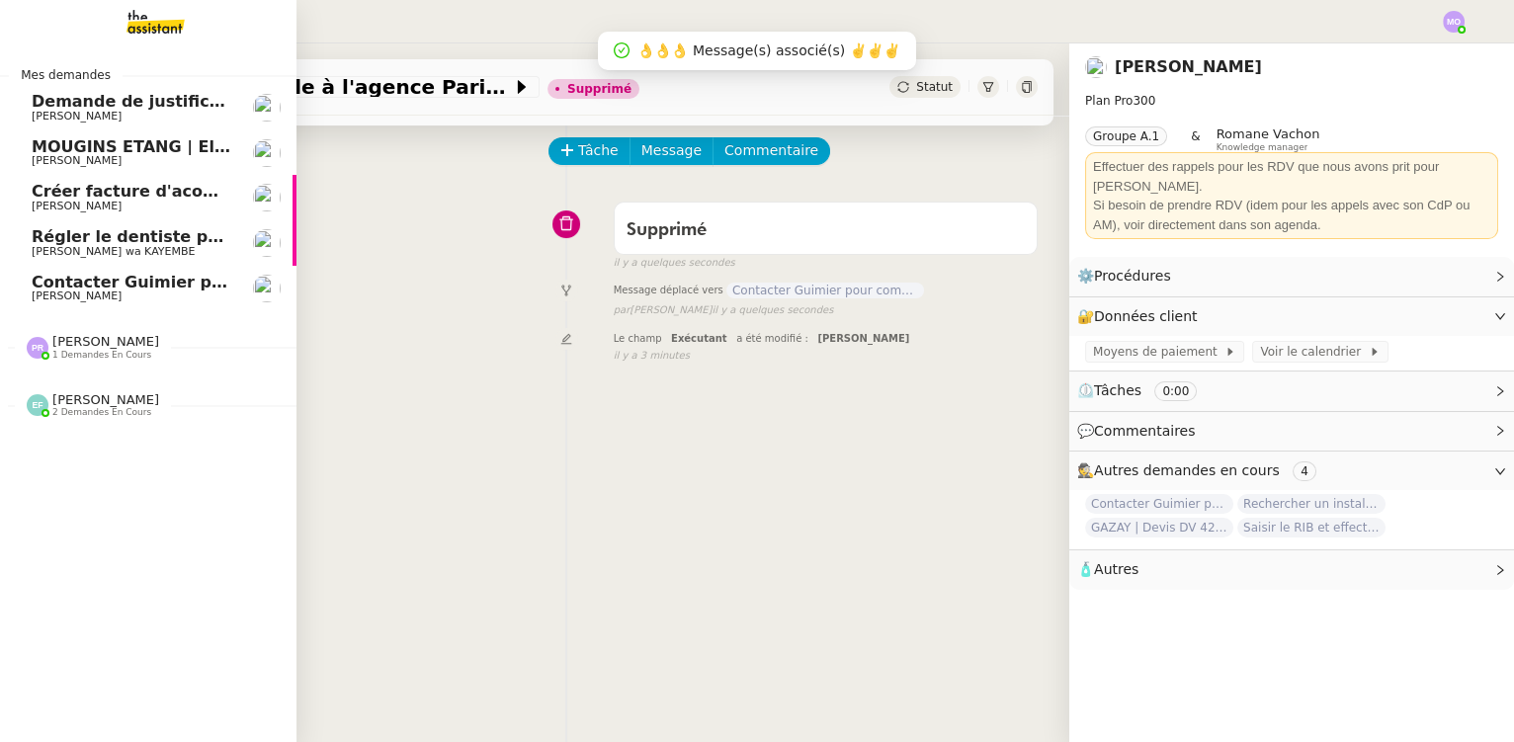
click at [110, 287] on span "Contacter Guimier pour commande" at bounding box center [188, 282] width 312 height 19
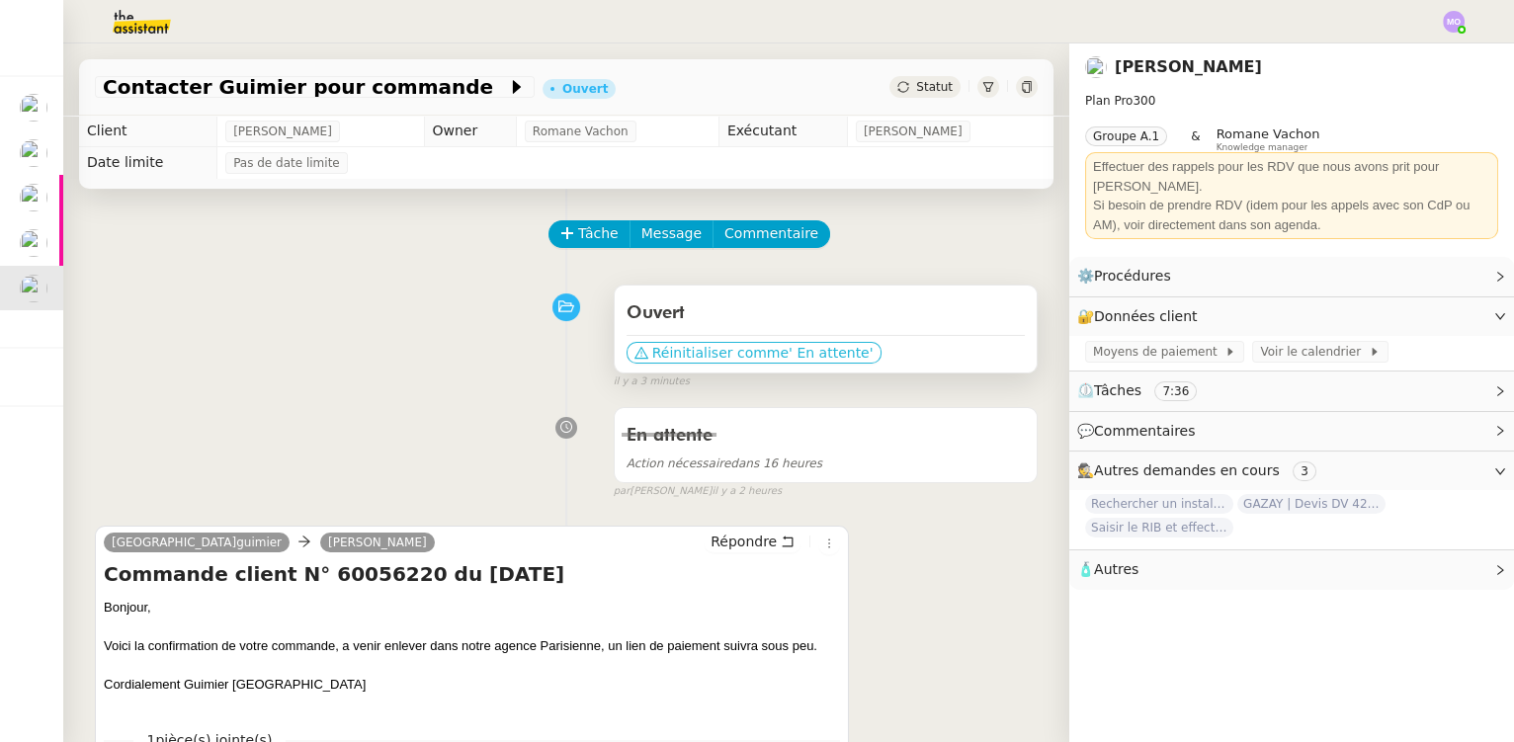
click at [721, 355] on span "Réinitialiser comme" at bounding box center [720, 353] width 136 height 20
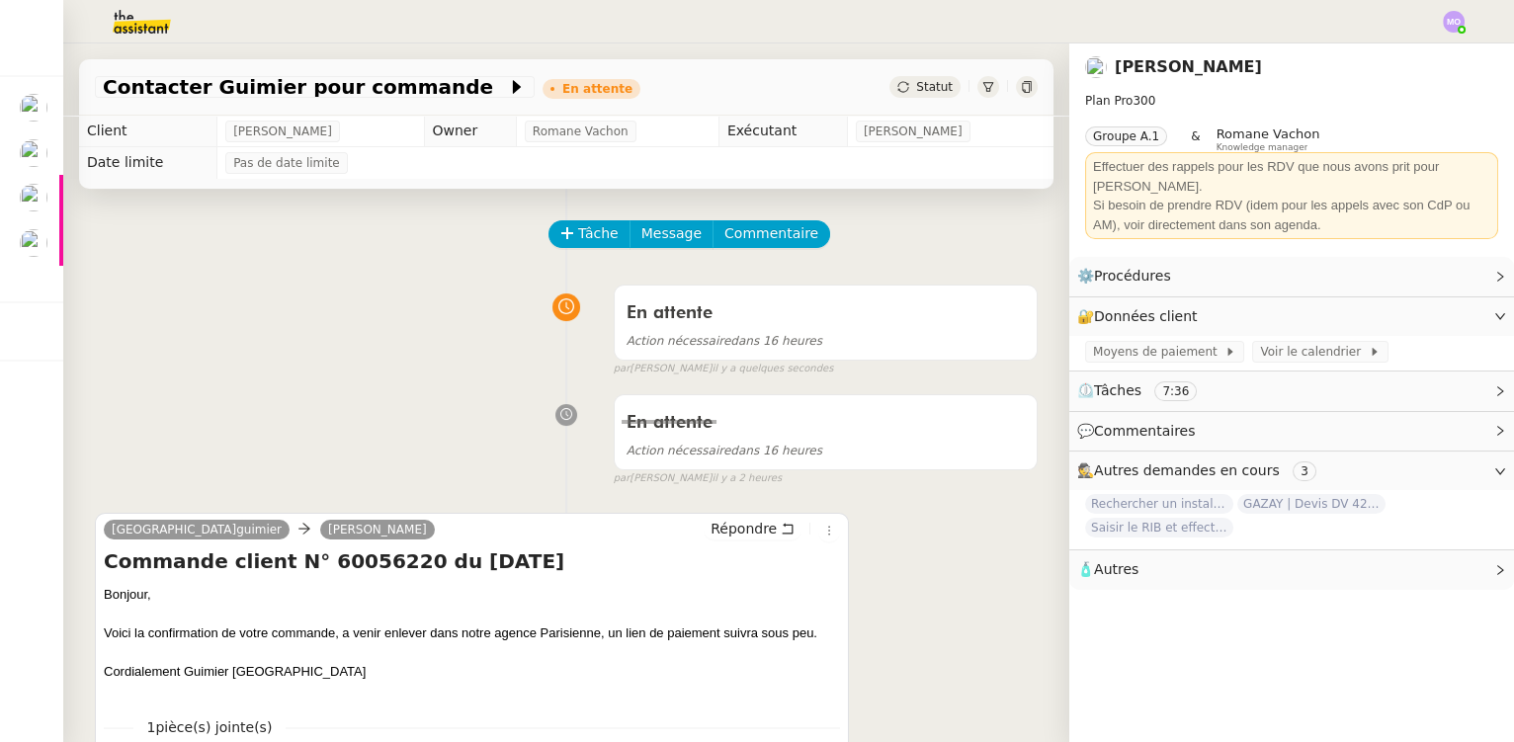
click at [135, 421] on div "En attente Action nécessaire dans 16 heures false par [PERSON_NAME] il y a 2 he…" at bounding box center [566, 436] width 943 height 102
click at [561, 233] on icon at bounding box center [566, 232] width 11 height 1
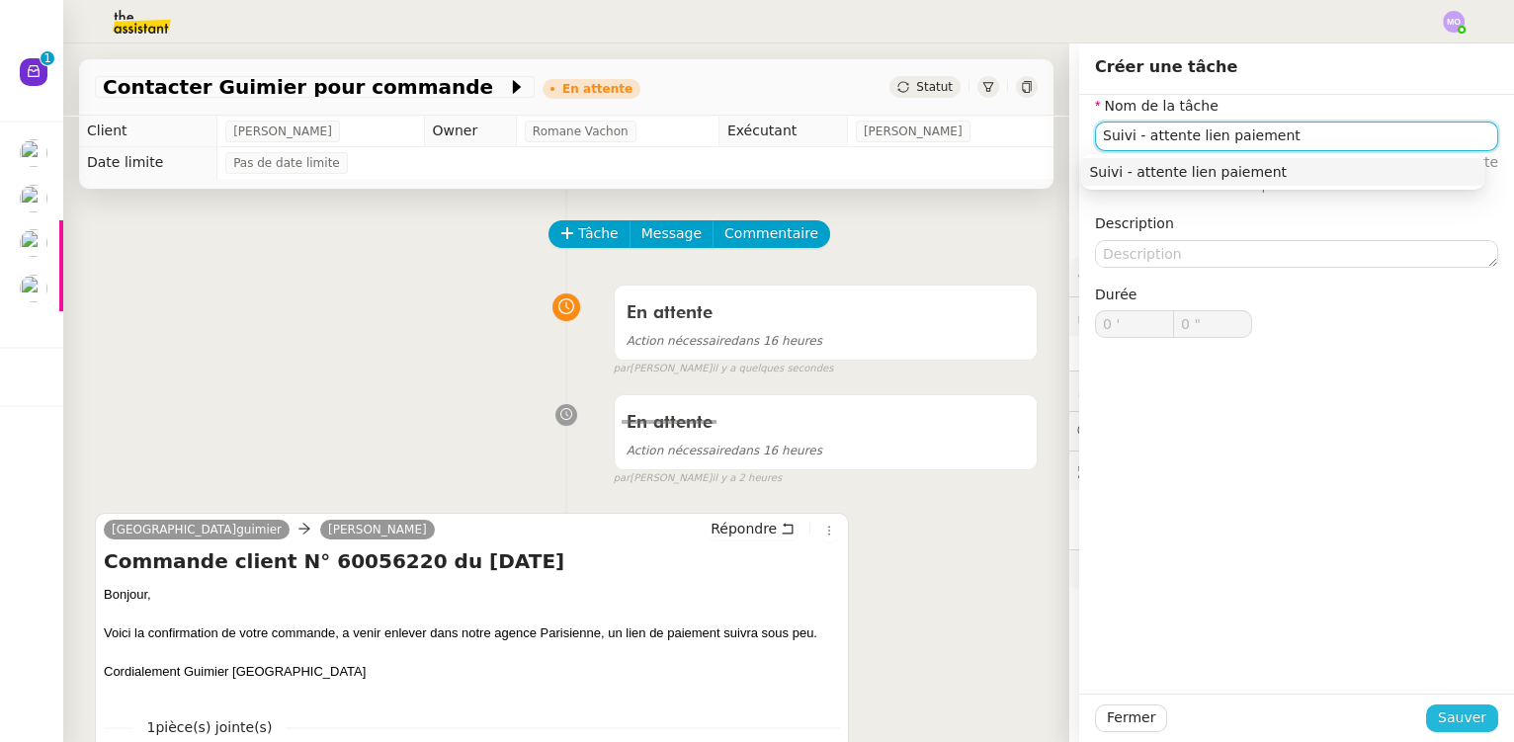
type input "Suivi - attente lien paiement"
drag, startPoint x: 1430, startPoint y: 723, endPoint x: 1085, endPoint y: 596, distance: 367.7
click at [1426, 722] on button "Sauver" at bounding box center [1462, 719] width 72 height 28
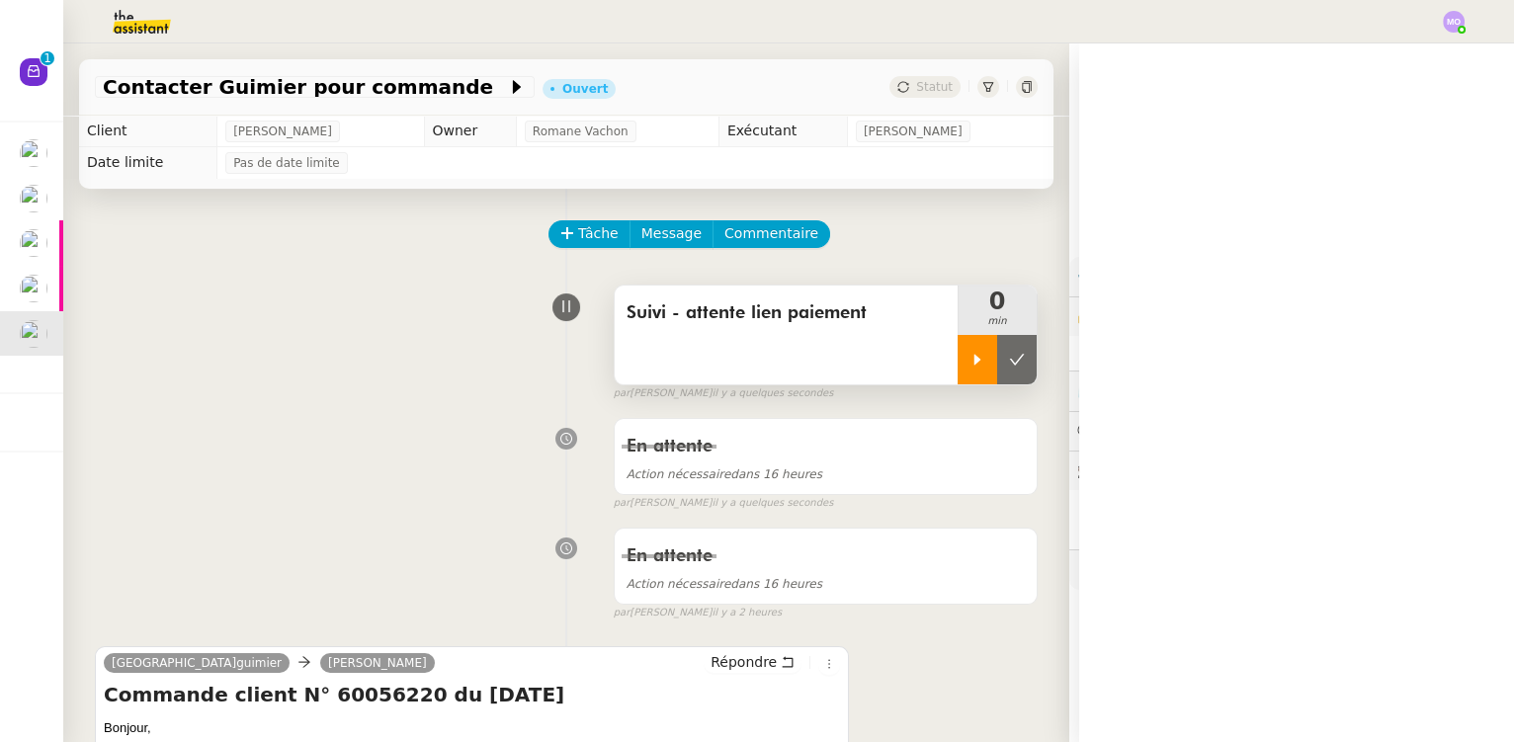
click at [969, 365] on div at bounding box center [978, 359] width 40 height 49
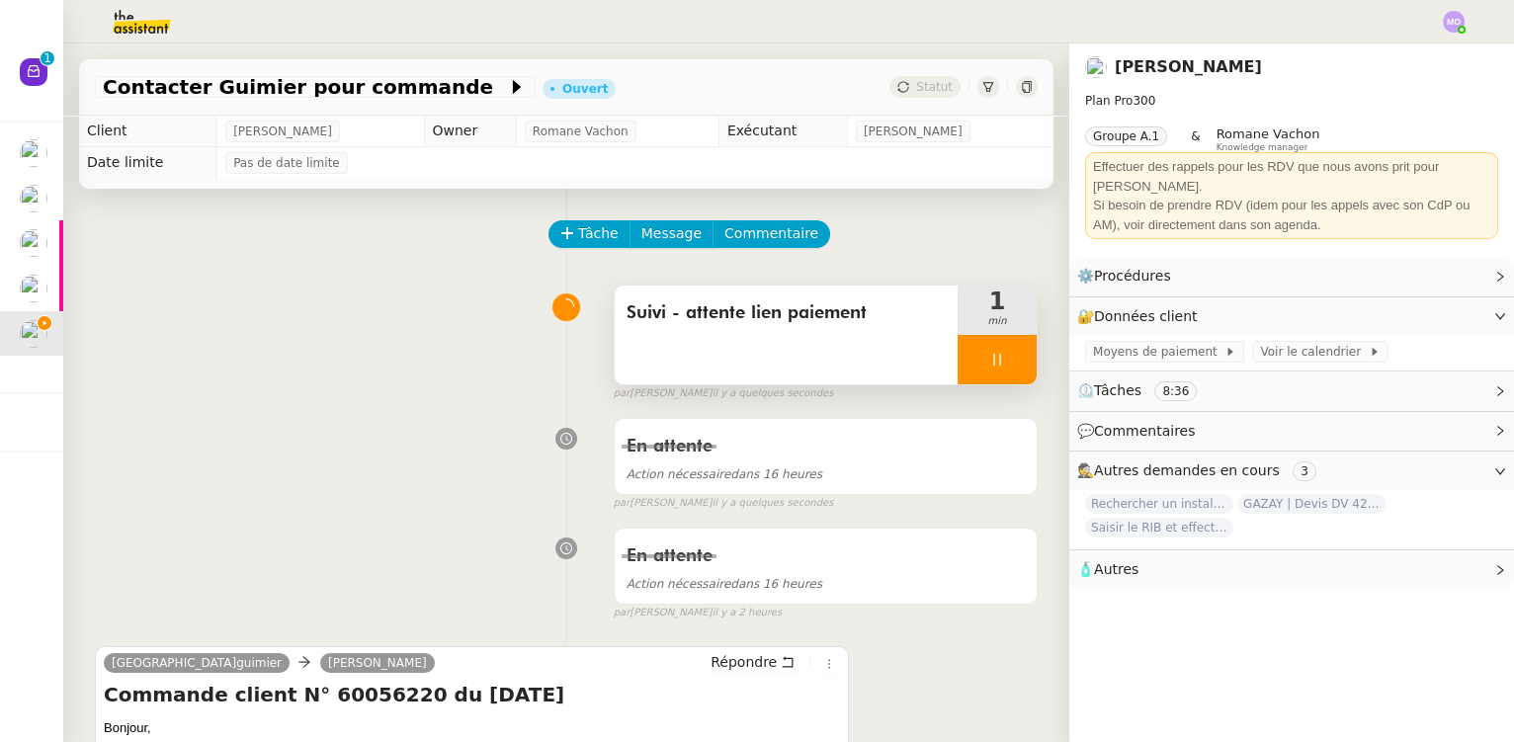
click at [1002, 371] on div at bounding box center [997, 359] width 79 height 49
click at [1002, 371] on button at bounding box center [1017, 359] width 40 height 49
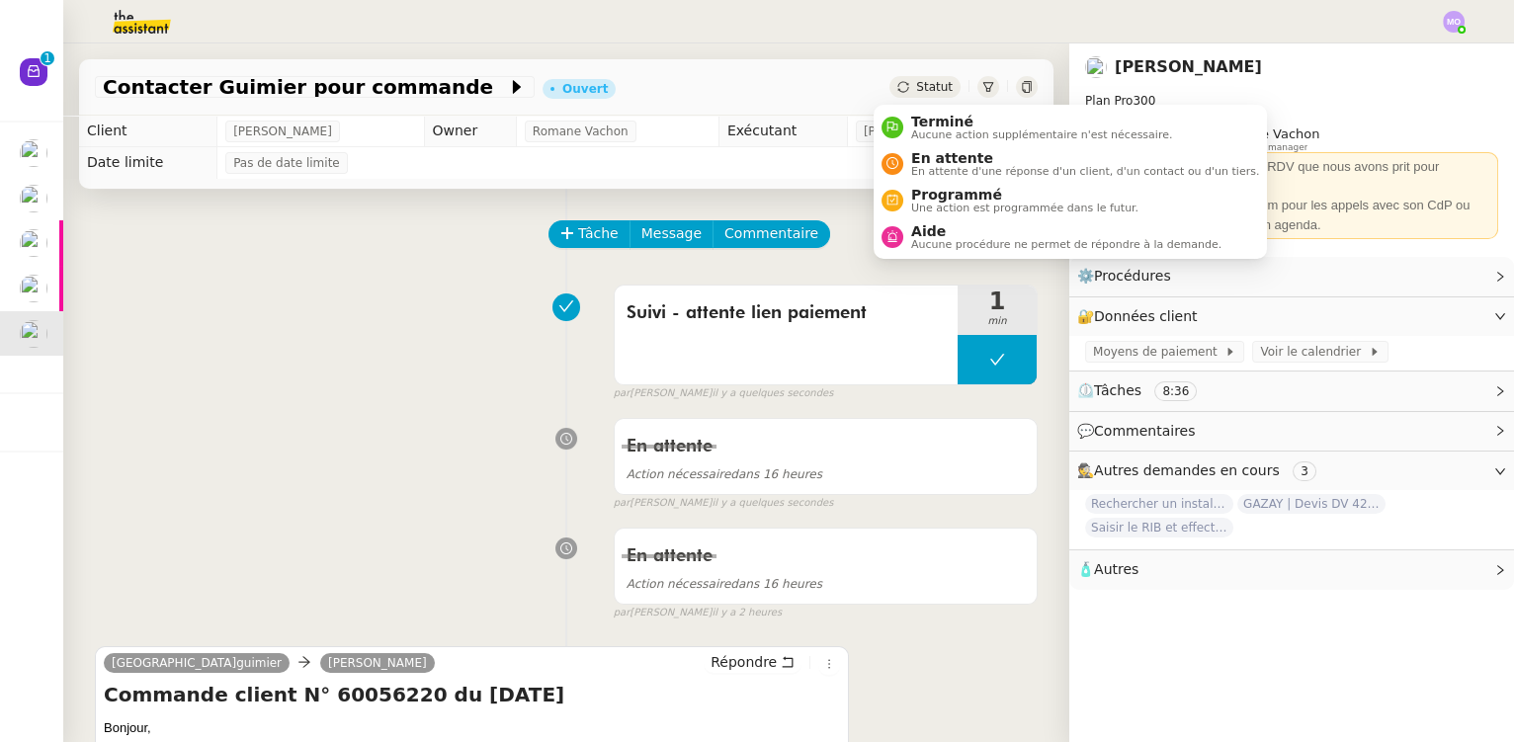
click at [916, 88] on span "Statut" at bounding box center [934, 87] width 37 height 14
click at [936, 156] on span "En attente" at bounding box center [1085, 158] width 348 height 16
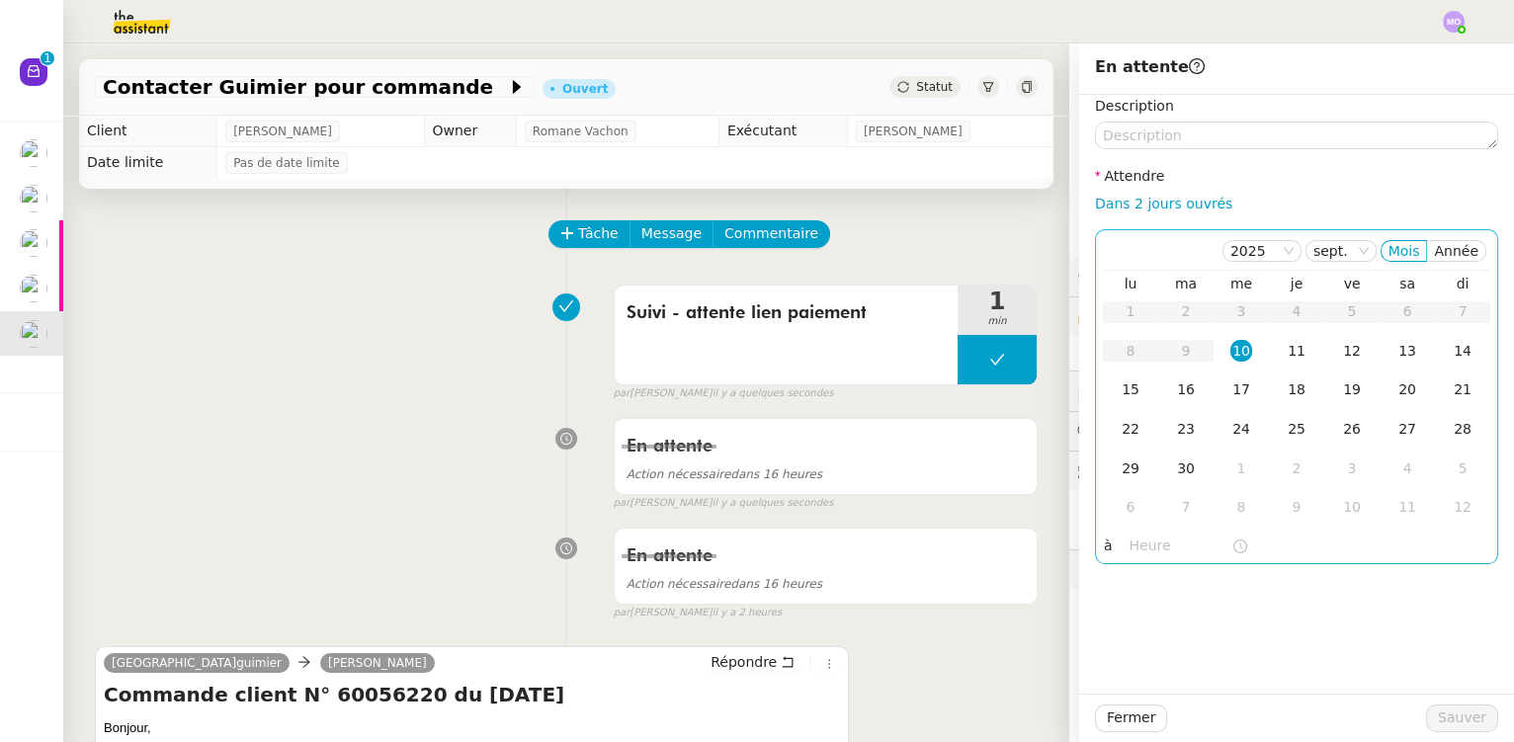
click at [1231, 352] on div "10" at bounding box center [1242, 351] width 22 height 22
click at [1141, 547] on input "text" at bounding box center [1181, 546] width 102 height 23
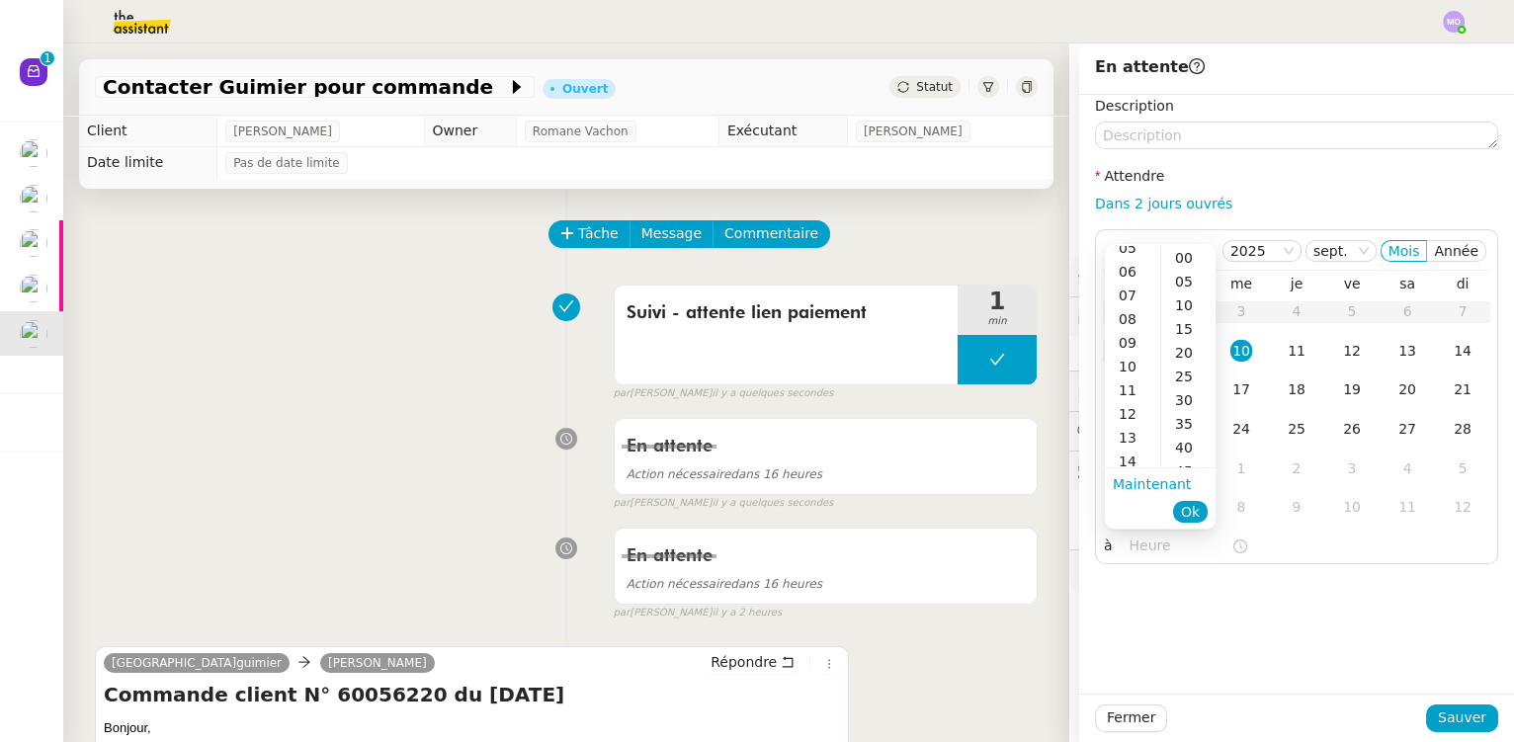
scroll to position [179, 0]
click at [1128, 450] on div "16" at bounding box center [1132, 459] width 55 height 24
click at [1184, 253] on div "00" at bounding box center [1188, 258] width 54 height 24
type input "16:00"
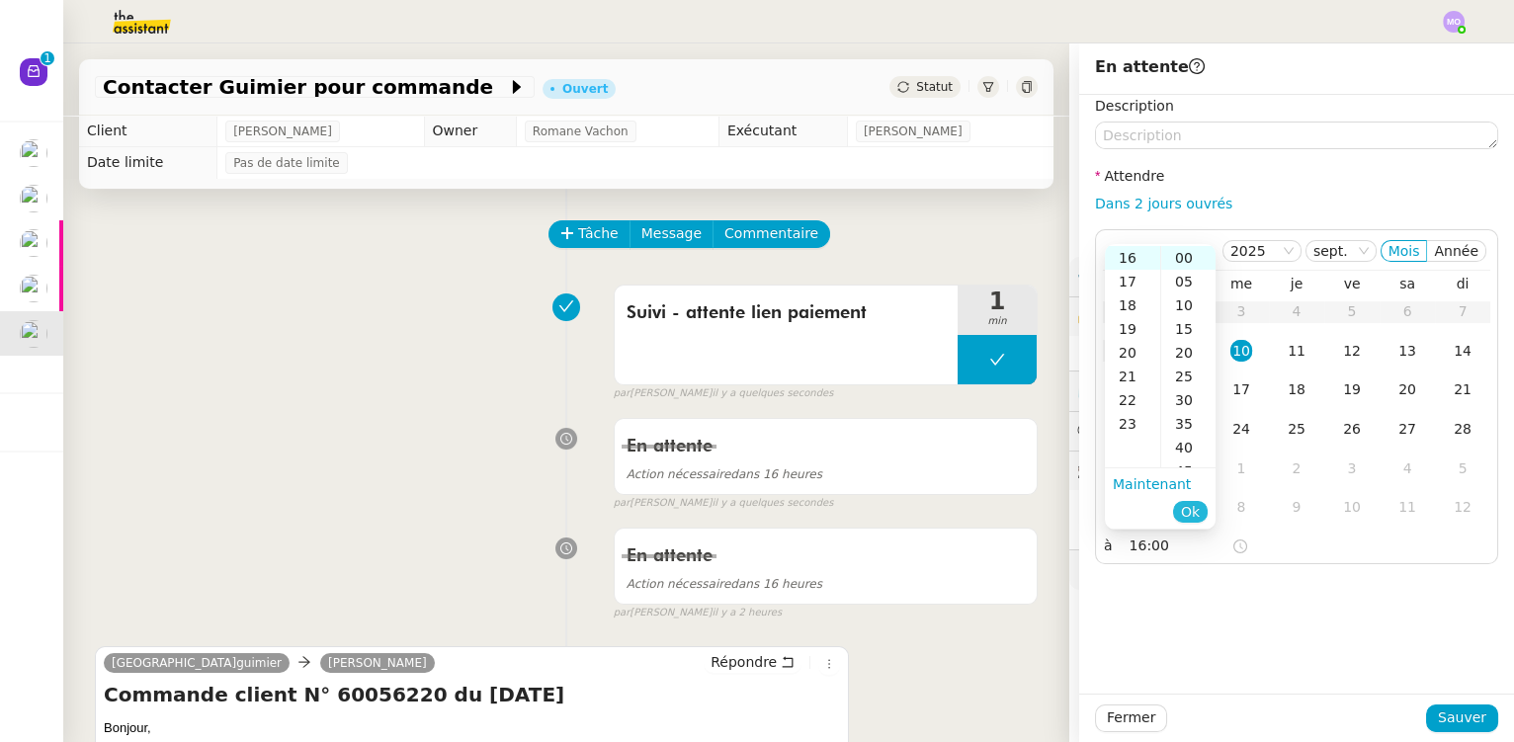
click at [1194, 505] on span "Ok" at bounding box center [1190, 512] width 19 height 20
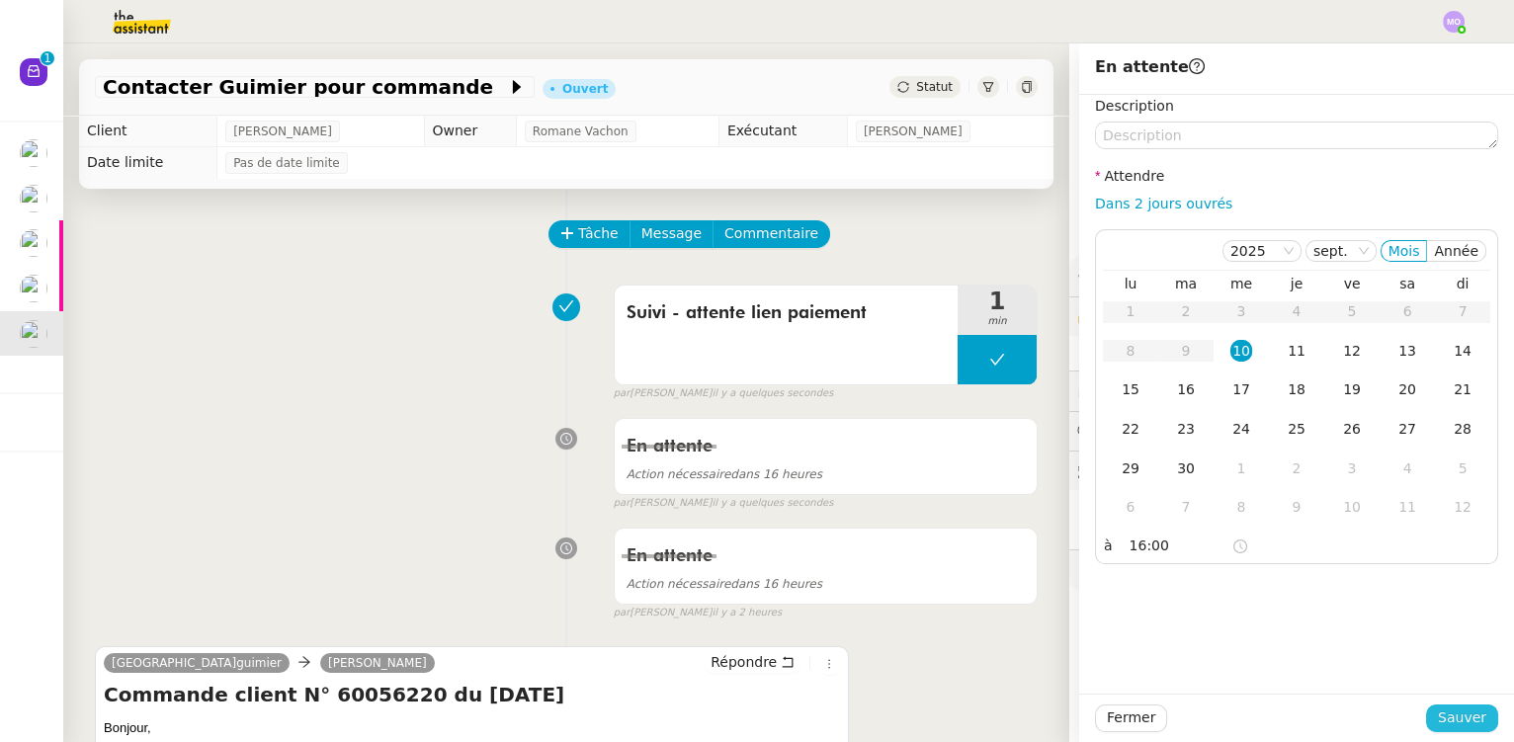
click at [1453, 722] on span "Sauver" at bounding box center [1462, 718] width 48 height 23
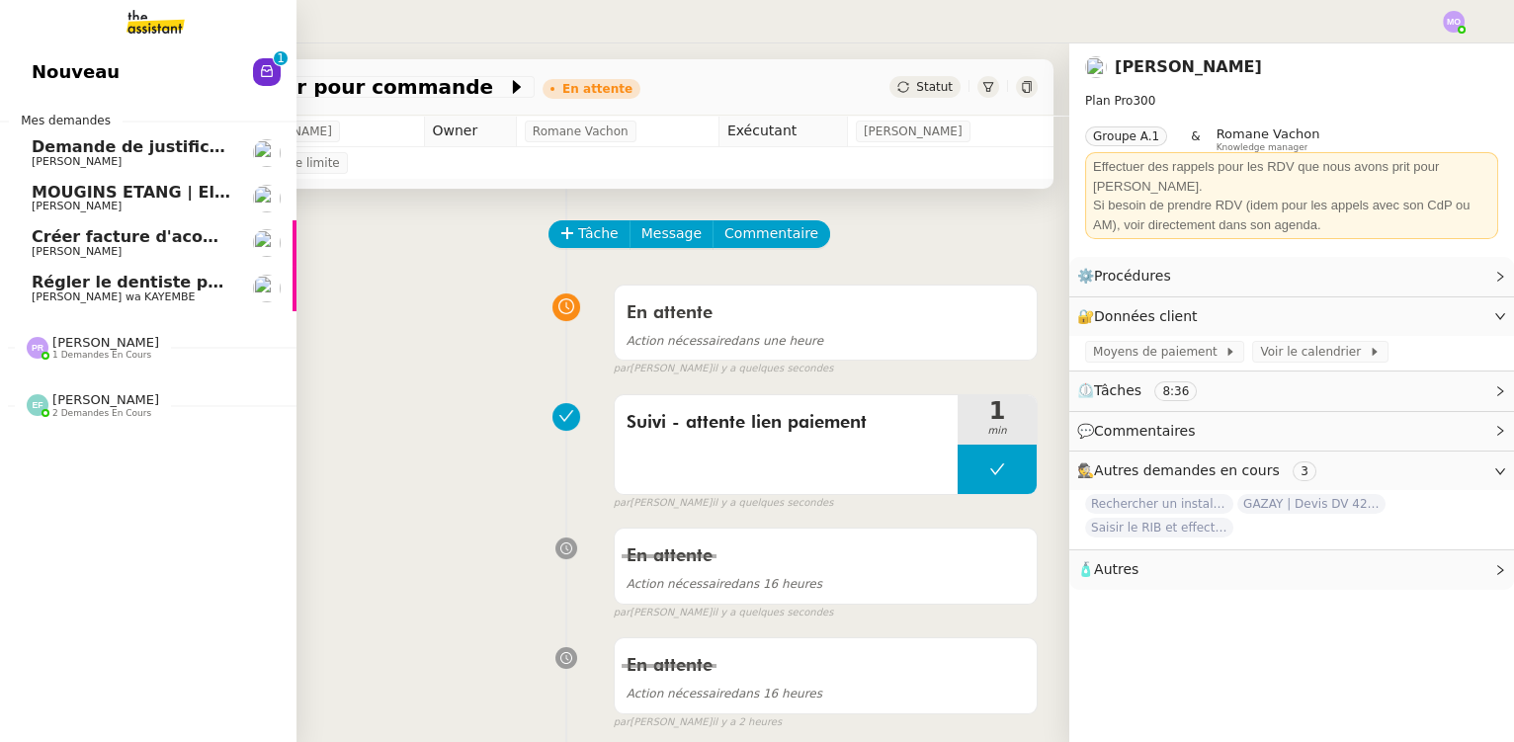
click at [163, 282] on span "Régler le dentiste par virement" at bounding box center [172, 282] width 281 height 19
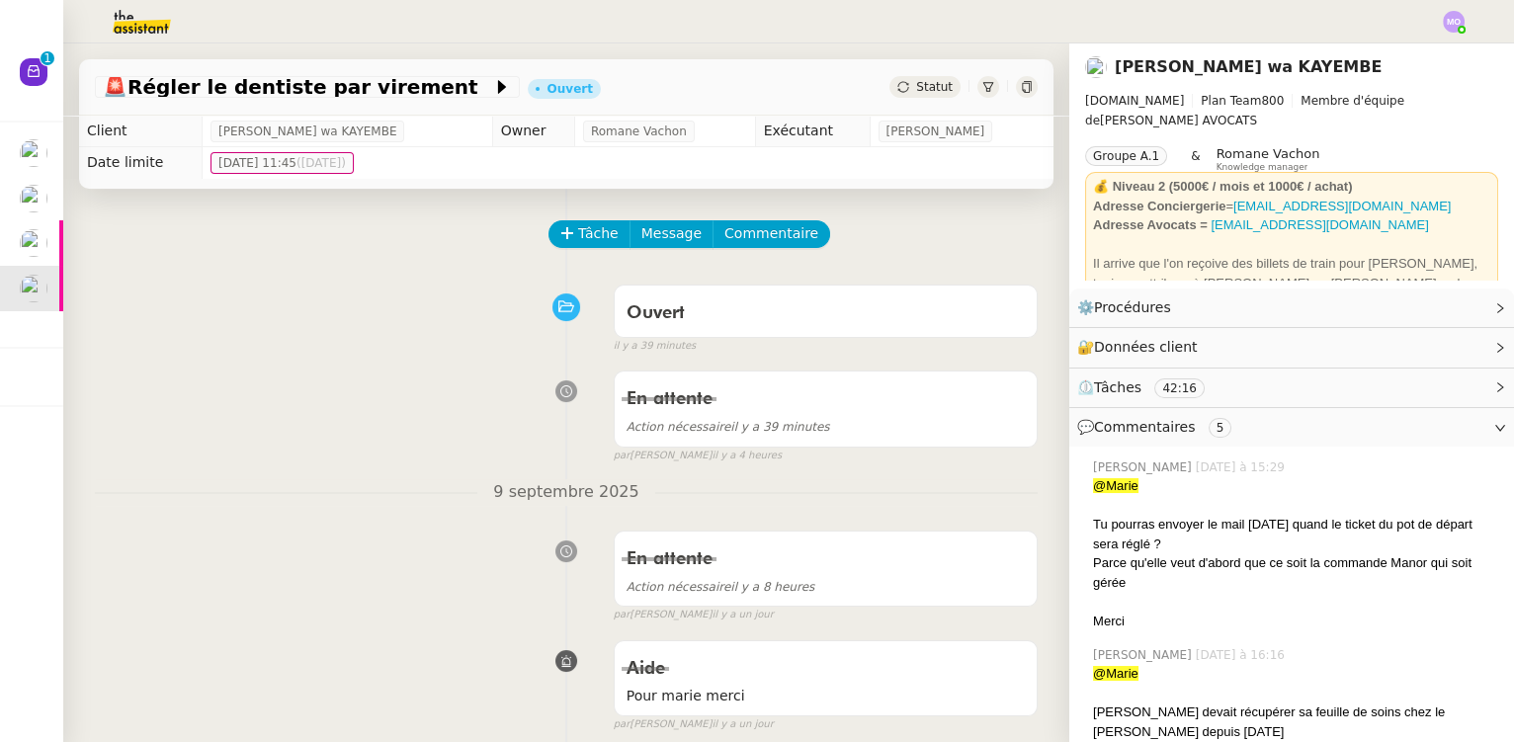
click at [924, 82] on span "Statut" at bounding box center [934, 87] width 37 height 14
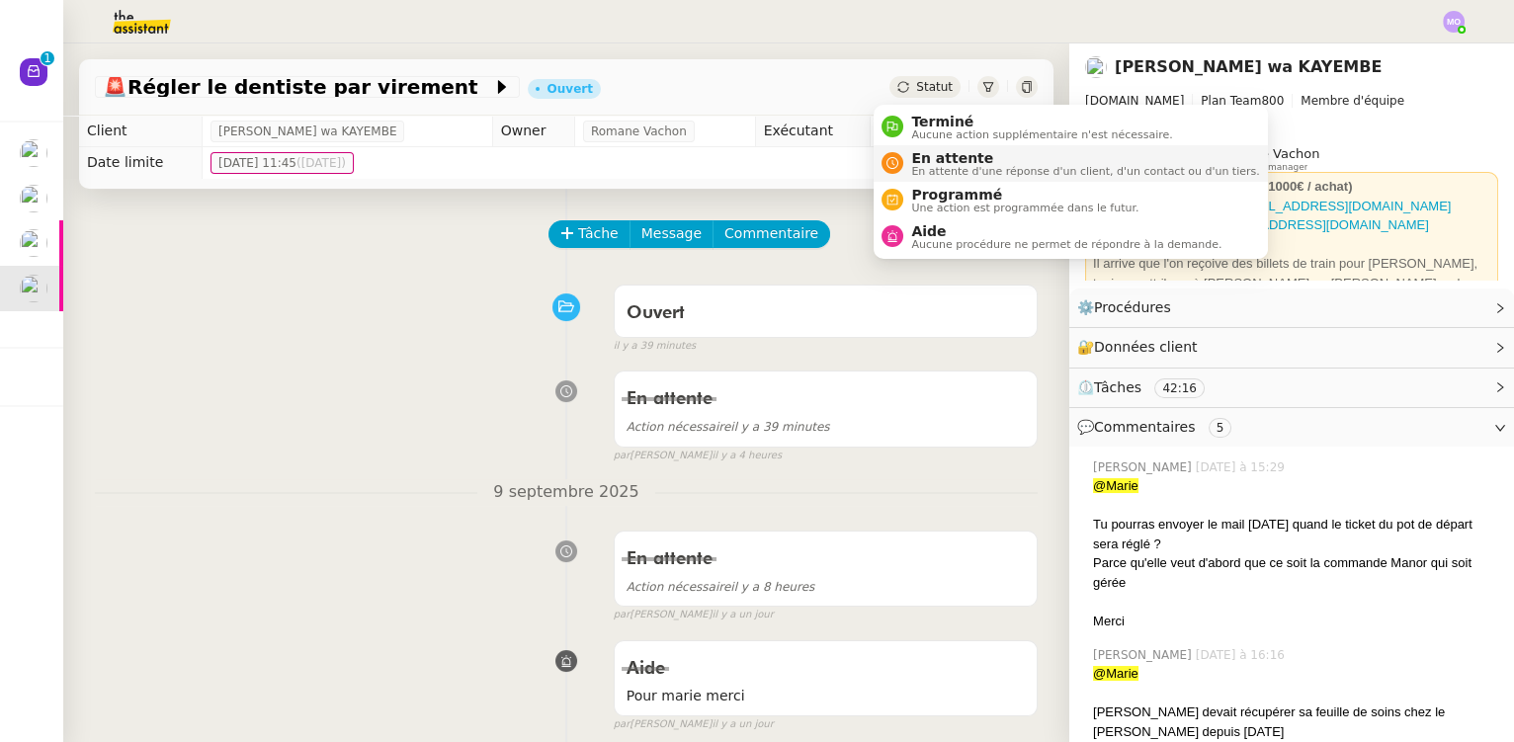
click at [945, 160] on span "En attente" at bounding box center [1085, 158] width 348 height 16
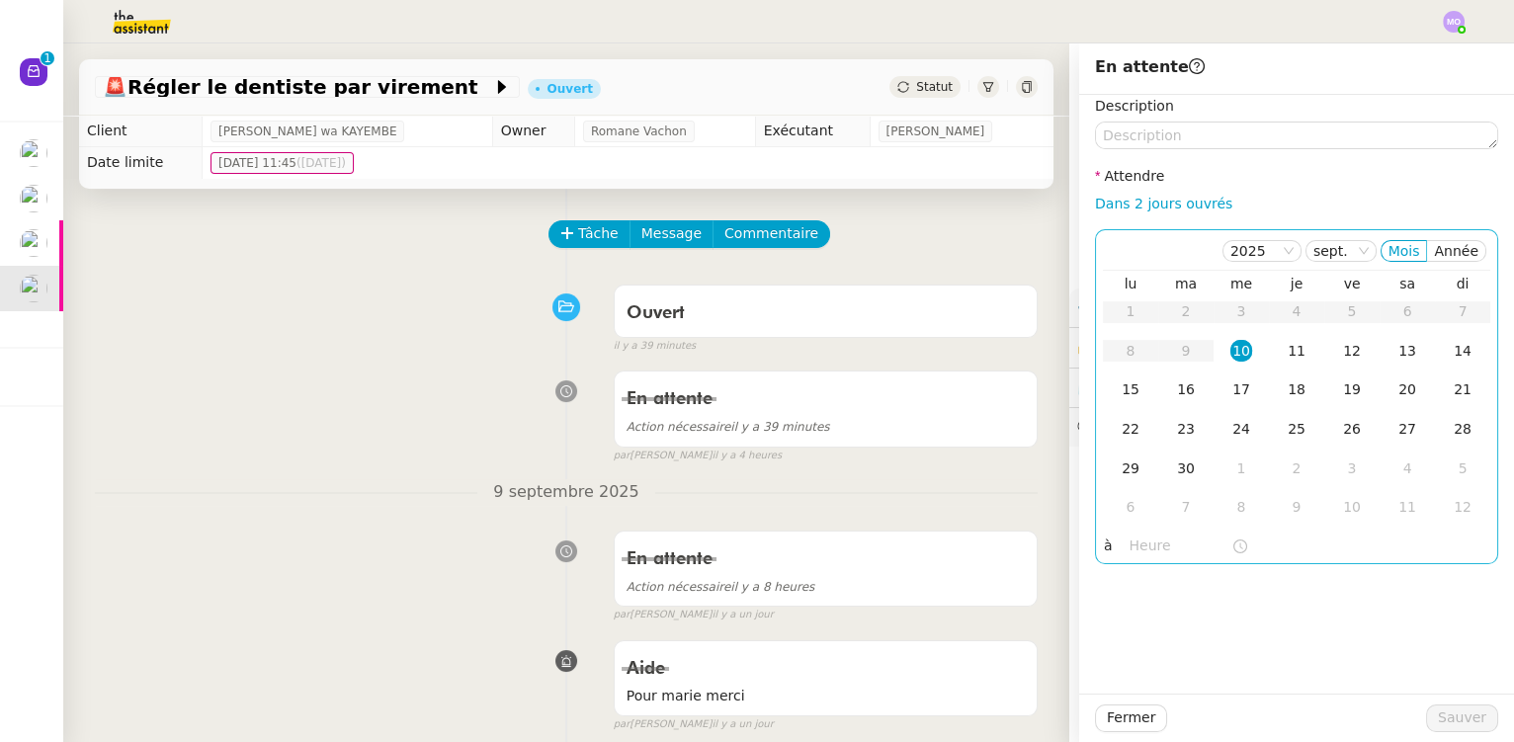
drag, startPoint x: 1233, startPoint y: 349, endPoint x: 1160, endPoint y: 501, distance: 168.9
click at [1233, 350] on div "10" at bounding box center [1242, 351] width 22 height 22
click at [1146, 548] on input "text" at bounding box center [1181, 546] width 102 height 23
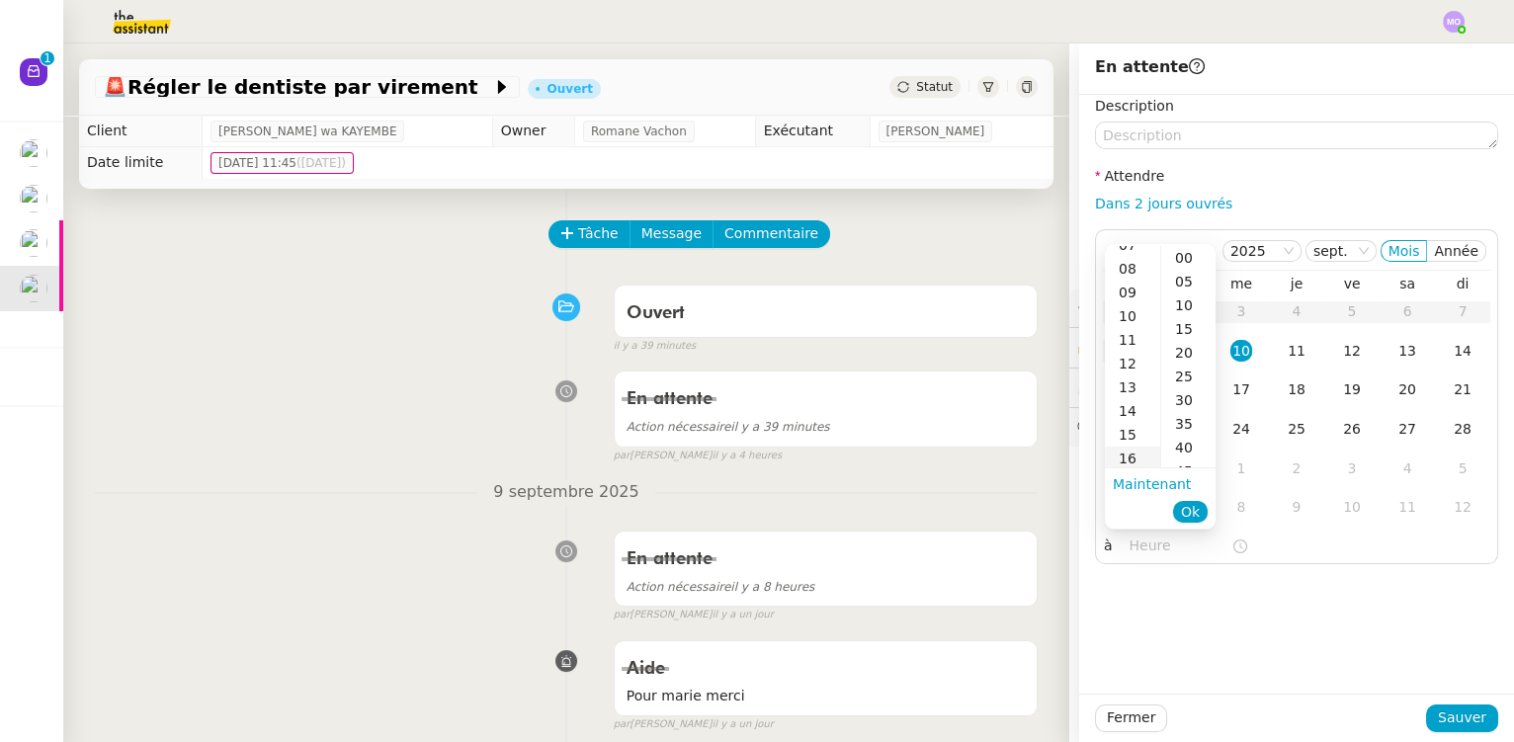
click at [1124, 458] on div "16" at bounding box center [1132, 459] width 55 height 24
click at [1180, 263] on div "00" at bounding box center [1188, 258] width 54 height 24
type input "16:00"
click at [1190, 510] on span "Ok" at bounding box center [1190, 512] width 19 height 20
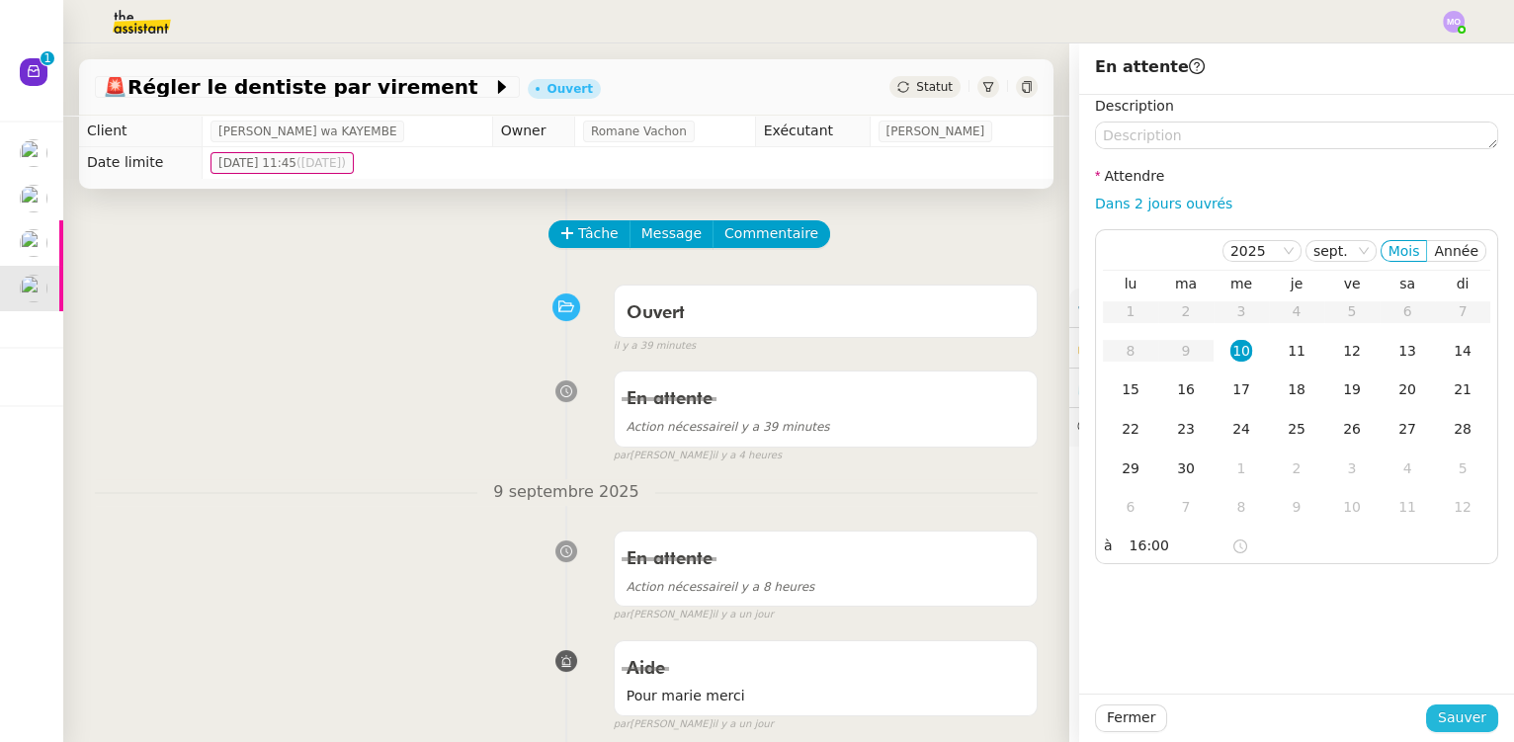
click at [1451, 710] on span "Sauver" at bounding box center [1462, 718] width 48 height 23
